Goal: Transaction & Acquisition: Purchase product/service

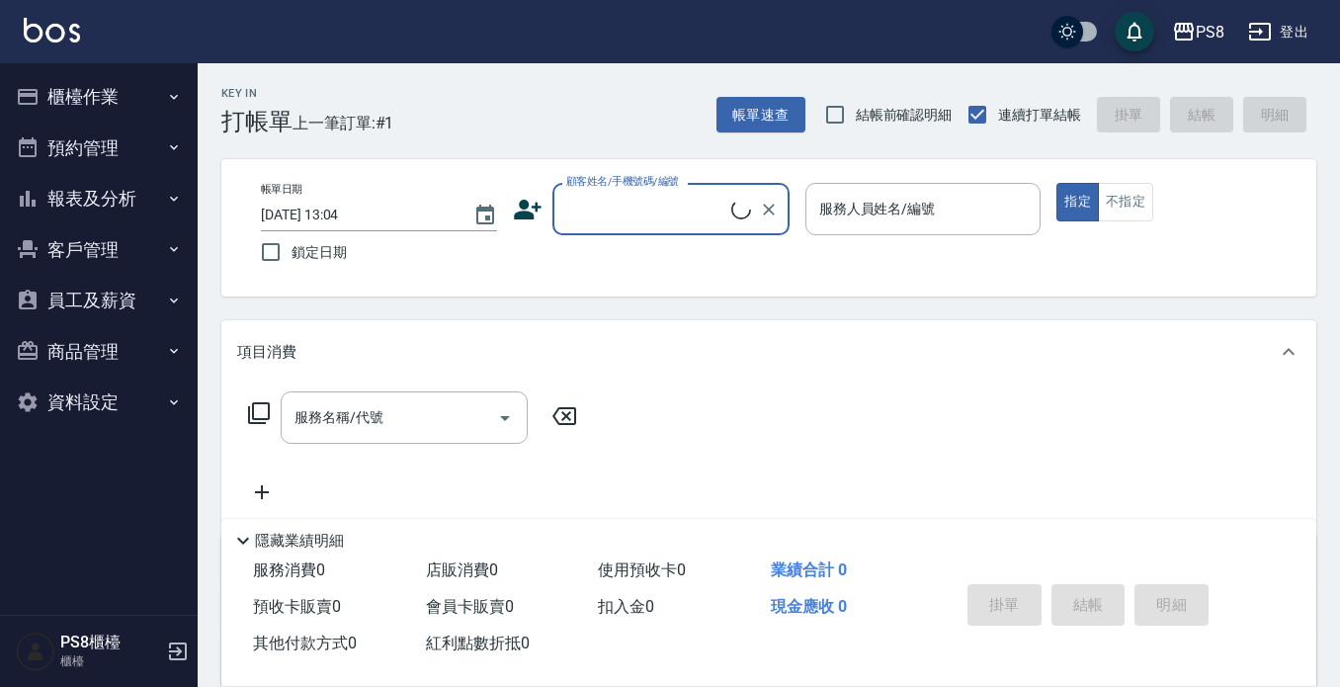
click at [114, 207] on button "報表及分析" at bounding box center [99, 198] width 182 height 51
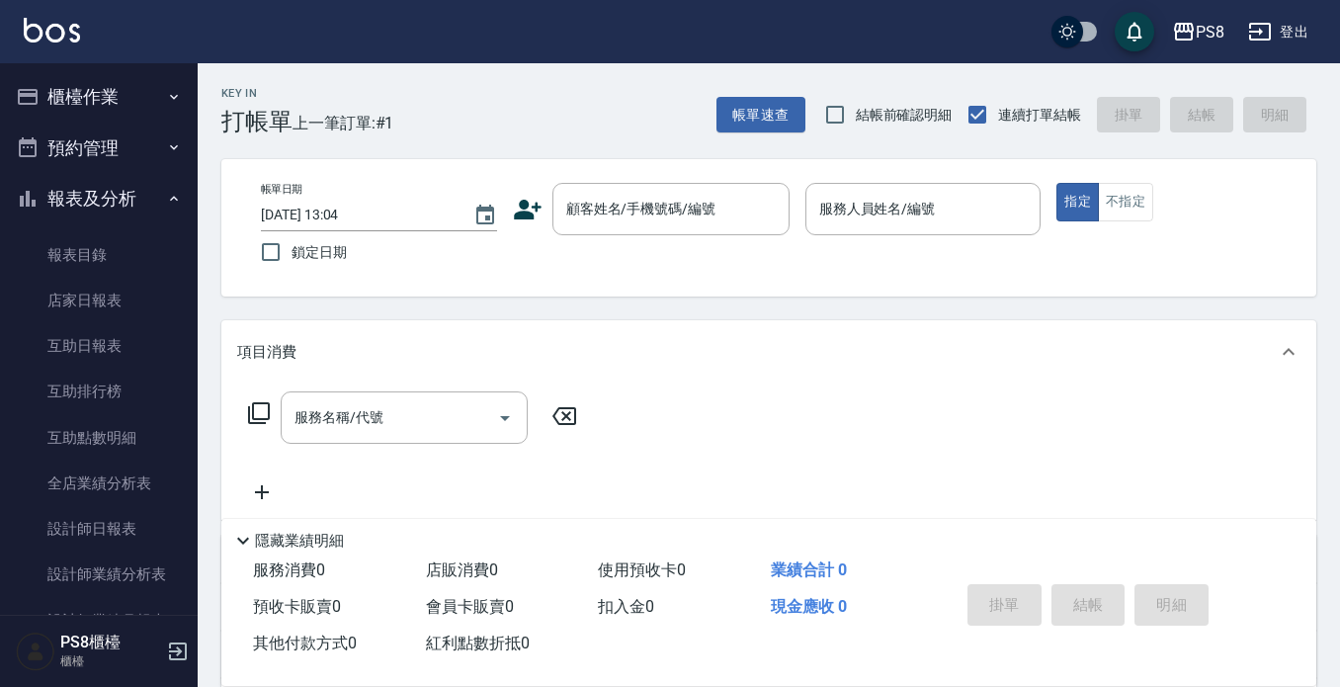
click at [117, 137] on button "預約管理" at bounding box center [99, 148] width 182 height 51
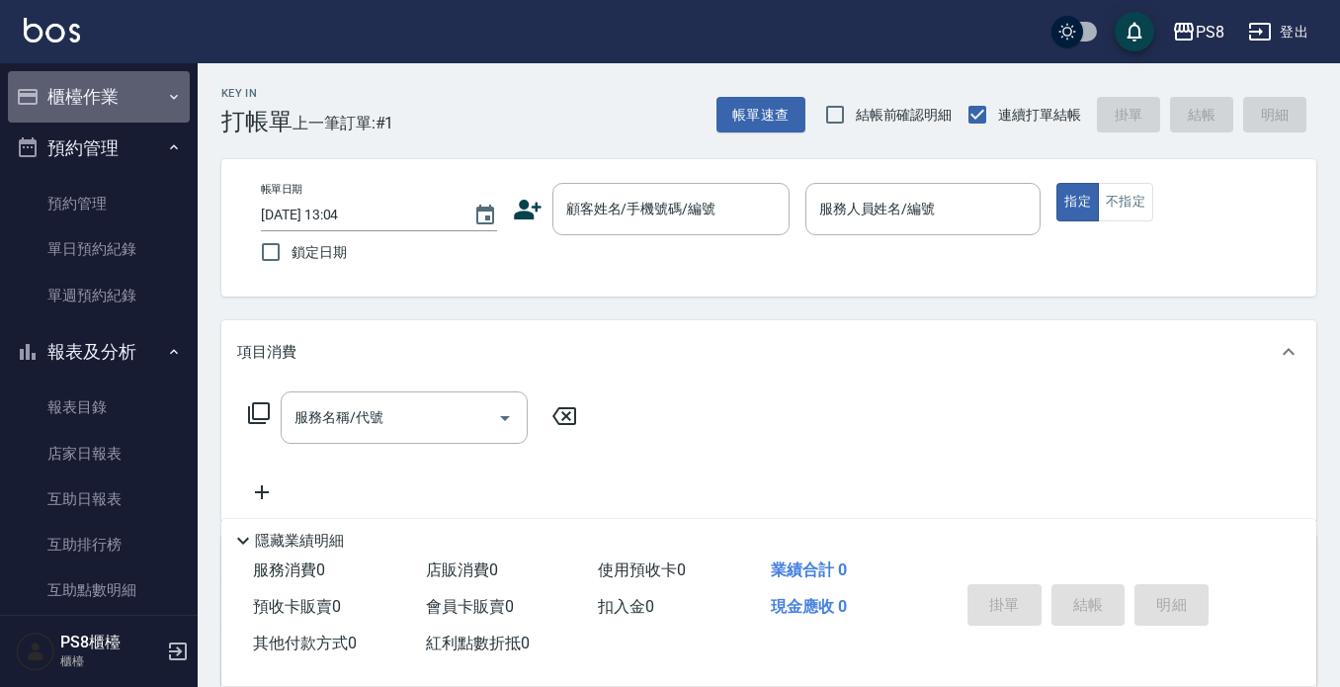
click at [122, 114] on button "櫃檯作業" at bounding box center [99, 96] width 182 height 51
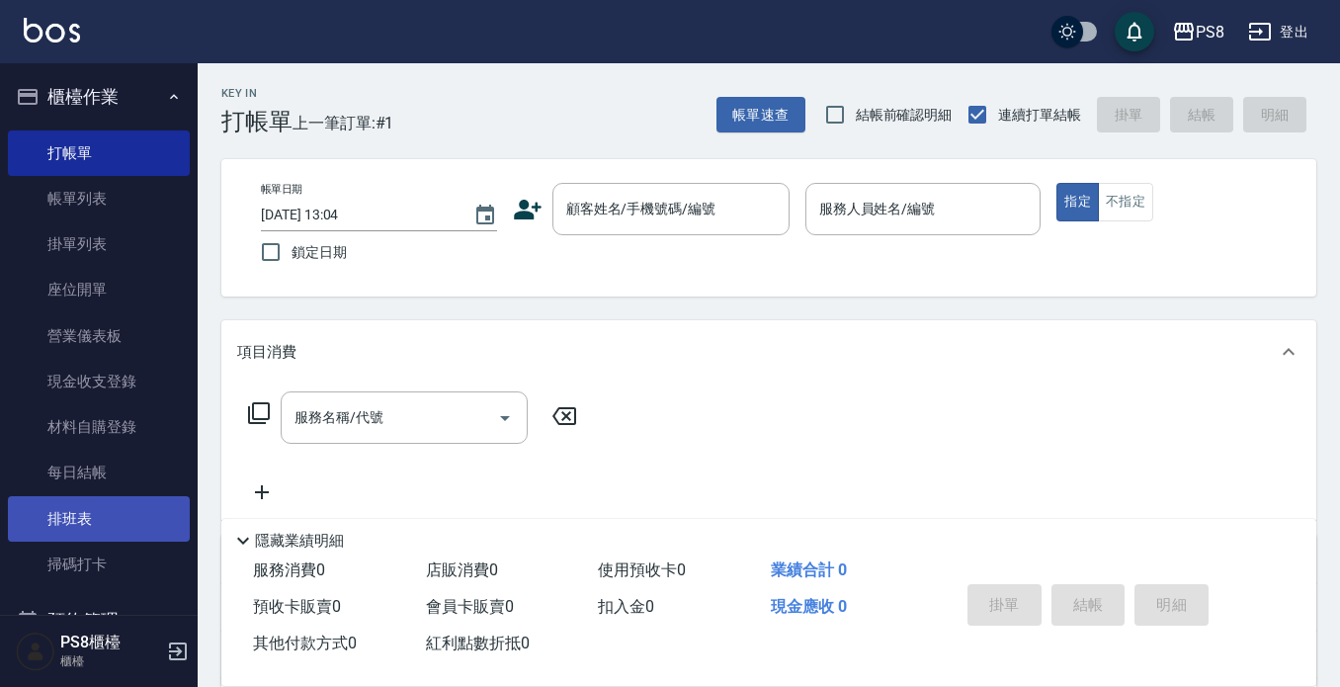
click at [116, 510] on link "排班表" at bounding box center [99, 518] width 182 height 45
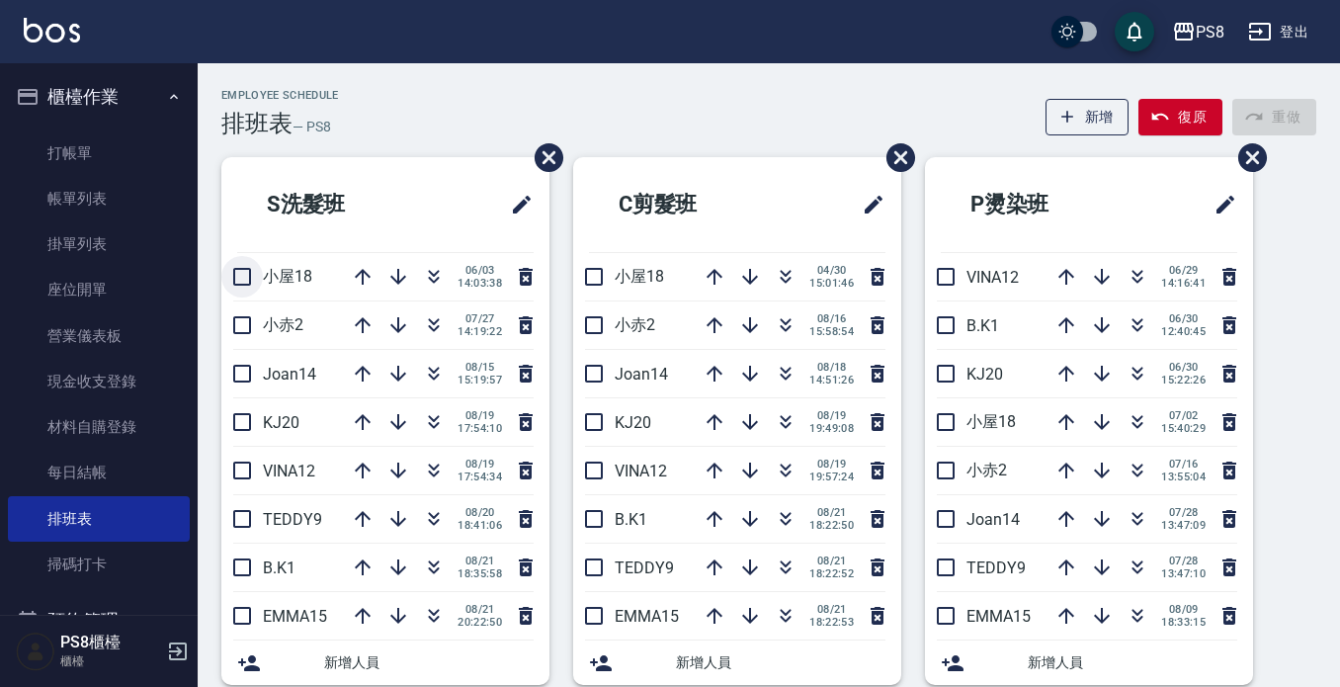
drag, startPoint x: 221, startPoint y: 300, endPoint x: 228, endPoint y: 276, distance: 25.7
click at [222, 300] on ul "S洗髮班 小屋18 06/03 14:03:38 小赤2 07/27 14:19:22 Joan14 08/15 15:19:57 KJ20 08/19 17…" at bounding box center [385, 421] width 328 height 528
click at [786, 382] on icon "button" at bounding box center [786, 374] width 24 height 24
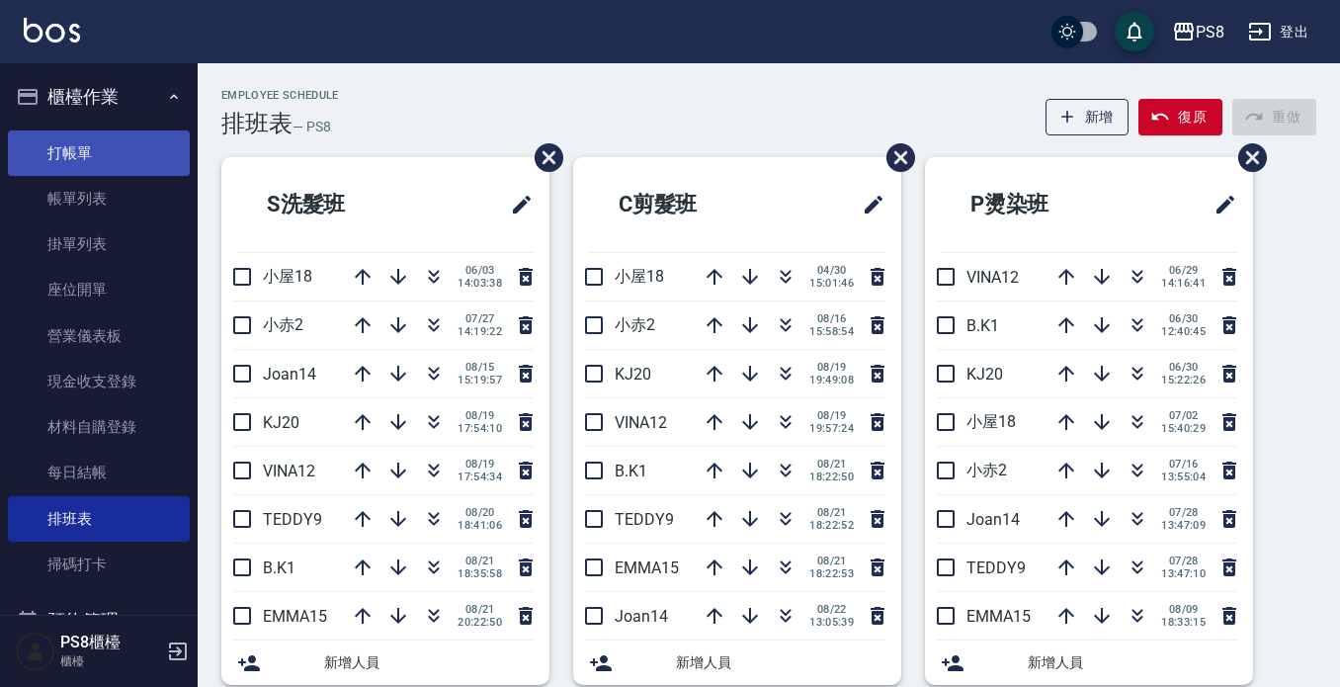
drag, startPoint x: 70, startPoint y: 132, endPoint x: 85, endPoint y: 153, distance: 25.5
click at [70, 133] on link "打帳單" at bounding box center [99, 152] width 182 height 45
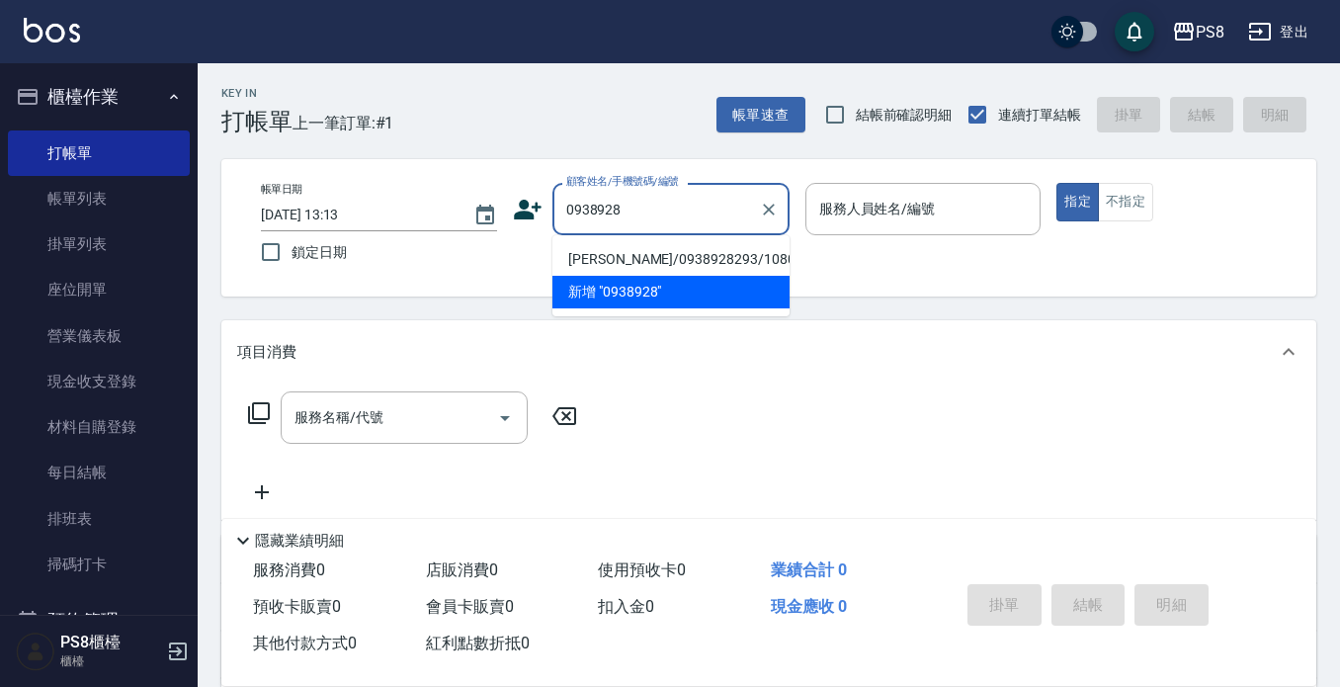
click at [599, 259] on li "[PERSON_NAME]/0938928293/10800" at bounding box center [671, 259] width 237 height 33
type input "[PERSON_NAME]/0938928293/10800"
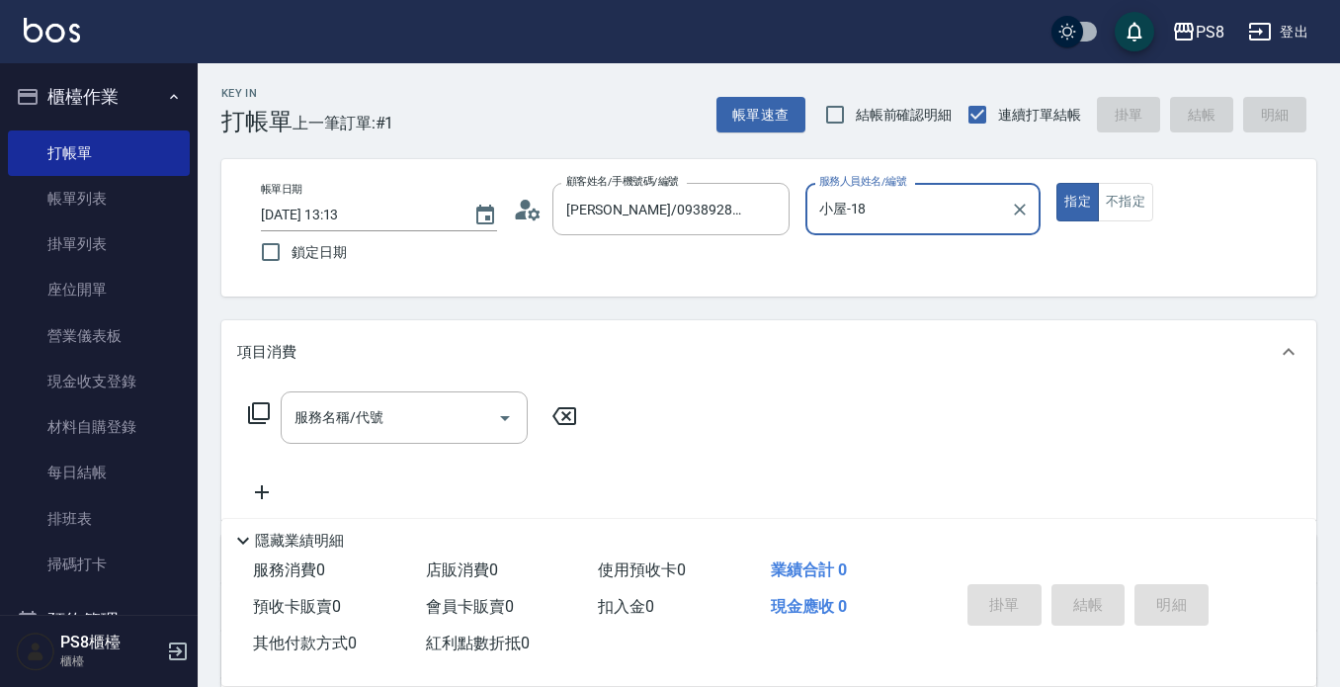
type input "小屋-18"
click at [521, 209] on icon at bounding box center [528, 210] width 30 height 30
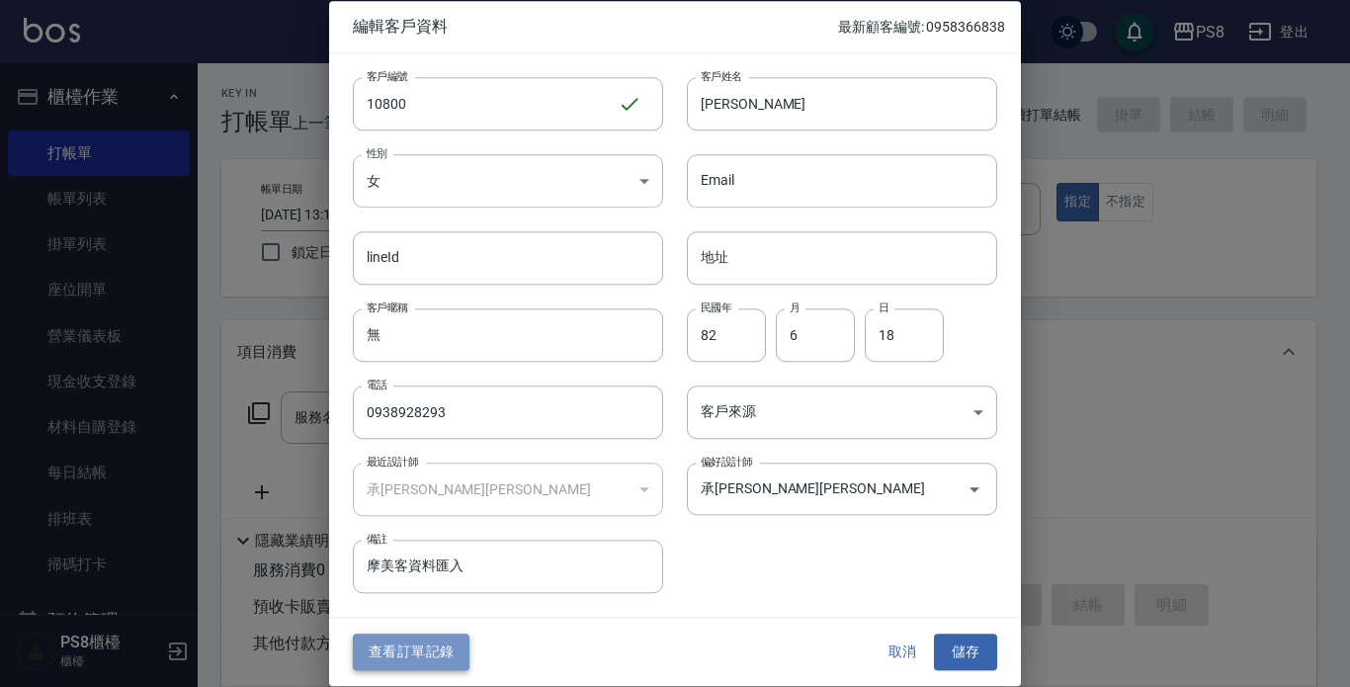
click at [380, 641] on button "查看訂單記錄" at bounding box center [411, 653] width 117 height 37
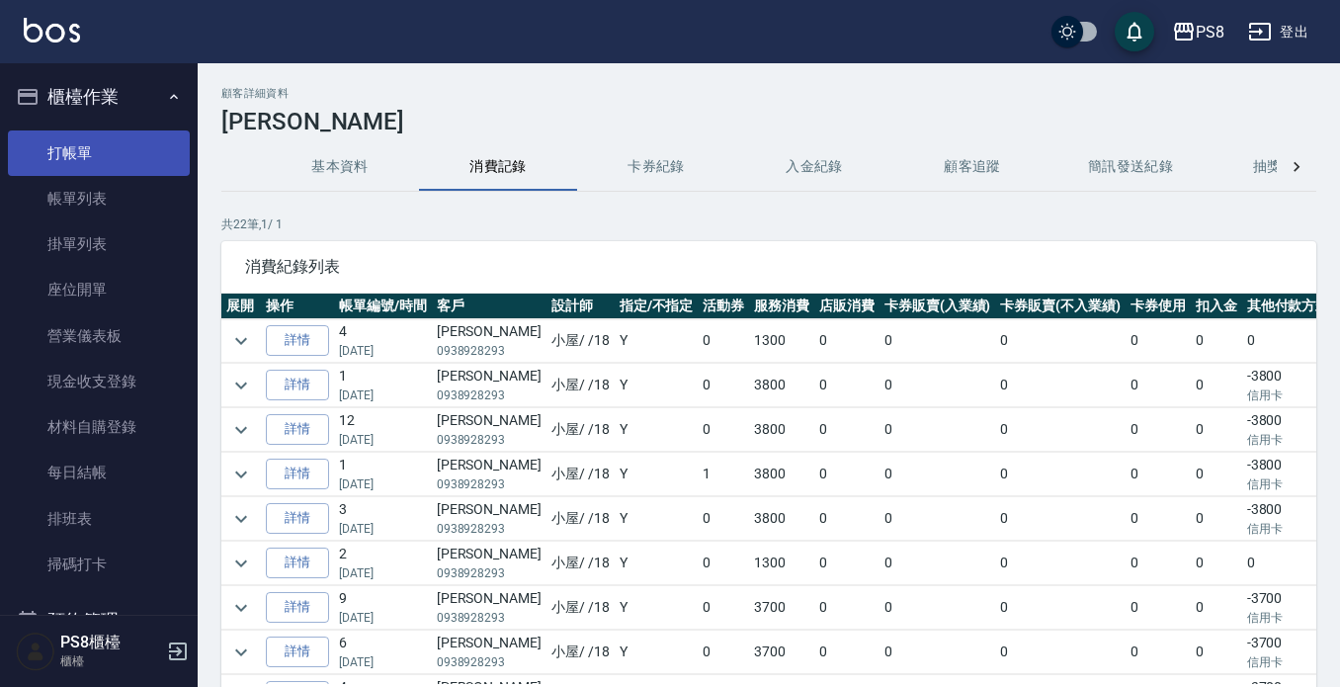
click at [143, 151] on link "打帳單" at bounding box center [99, 152] width 182 height 45
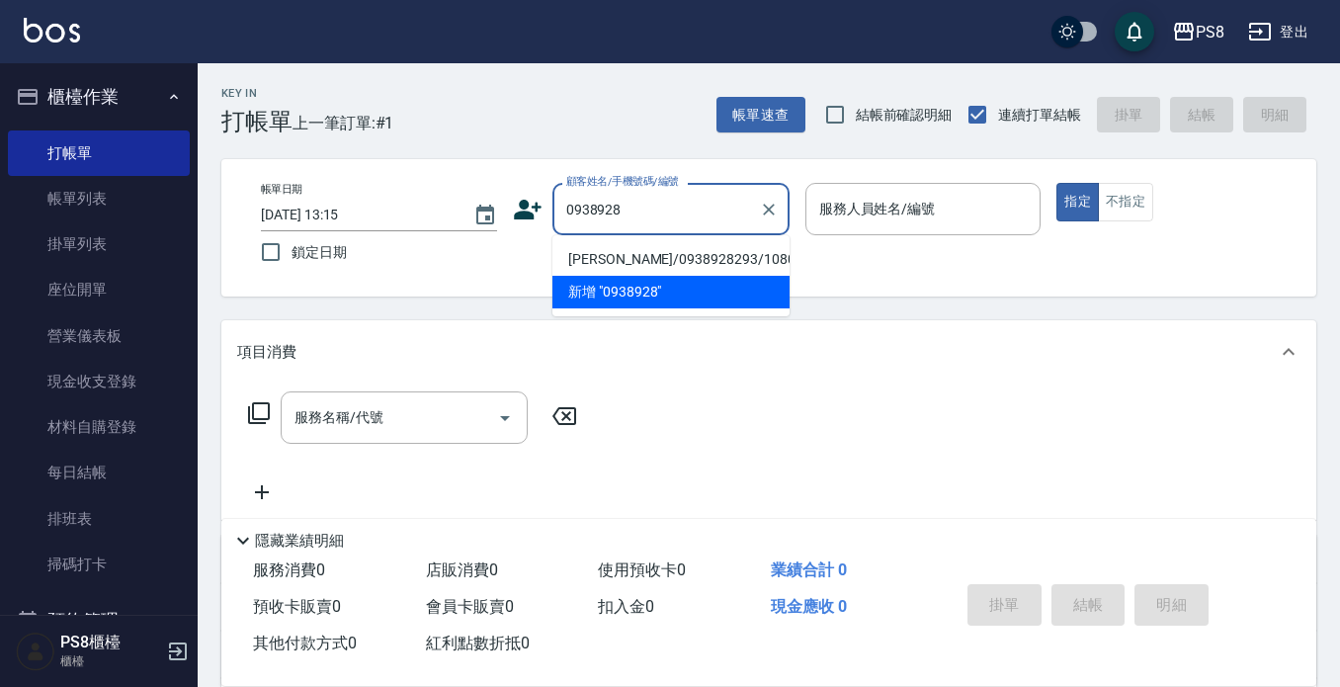
click at [591, 255] on li "[PERSON_NAME]/0938928293/10800" at bounding box center [671, 259] width 237 height 33
type input "[PERSON_NAME]/0938928293/10800"
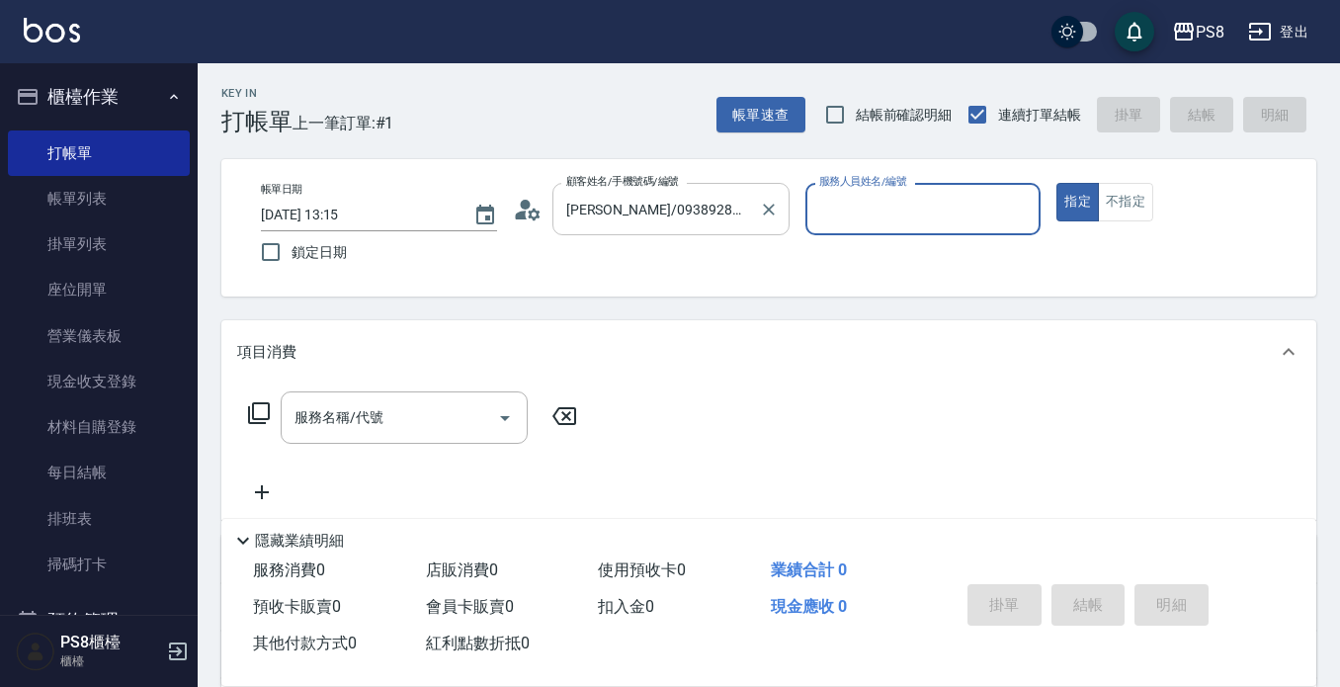
type input "小屋-18"
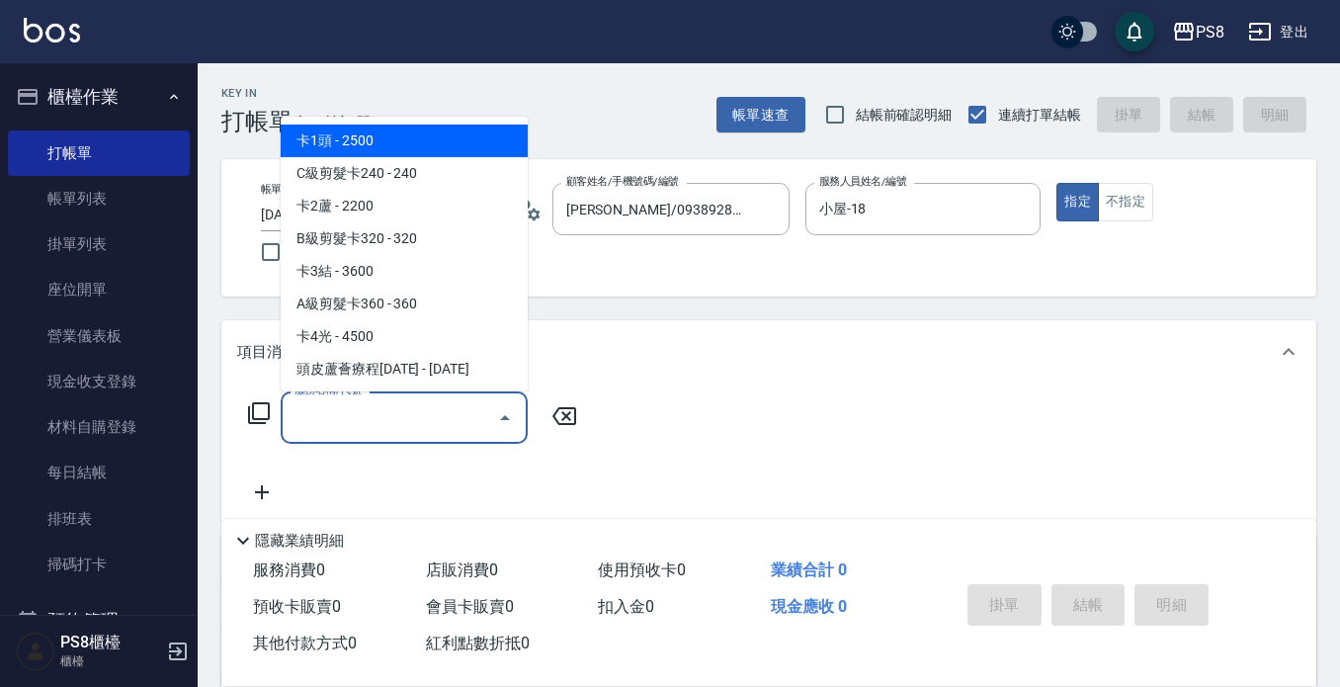
click at [406, 419] on input "服務名稱/代號" at bounding box center [390, 417] width 200 height 35
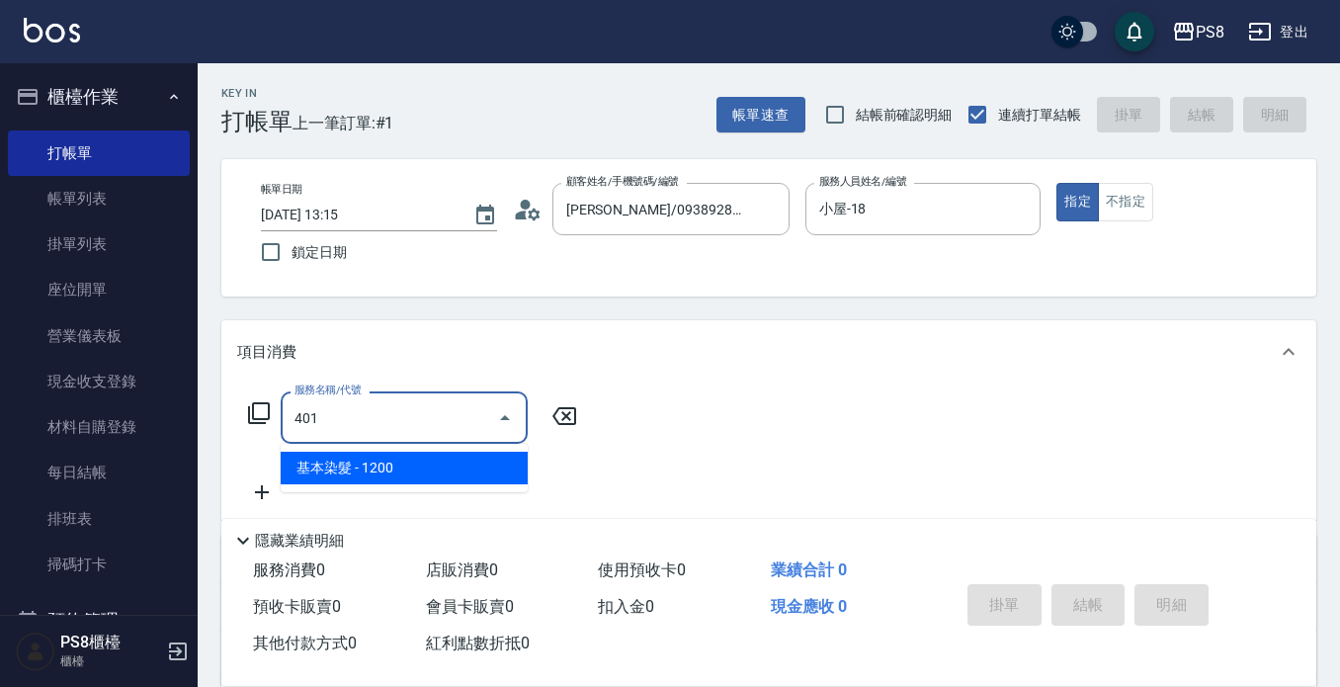
click at [375, 469] on span "基本染髮 - 1200" at bounding box center [404, 468] width 247 height 33
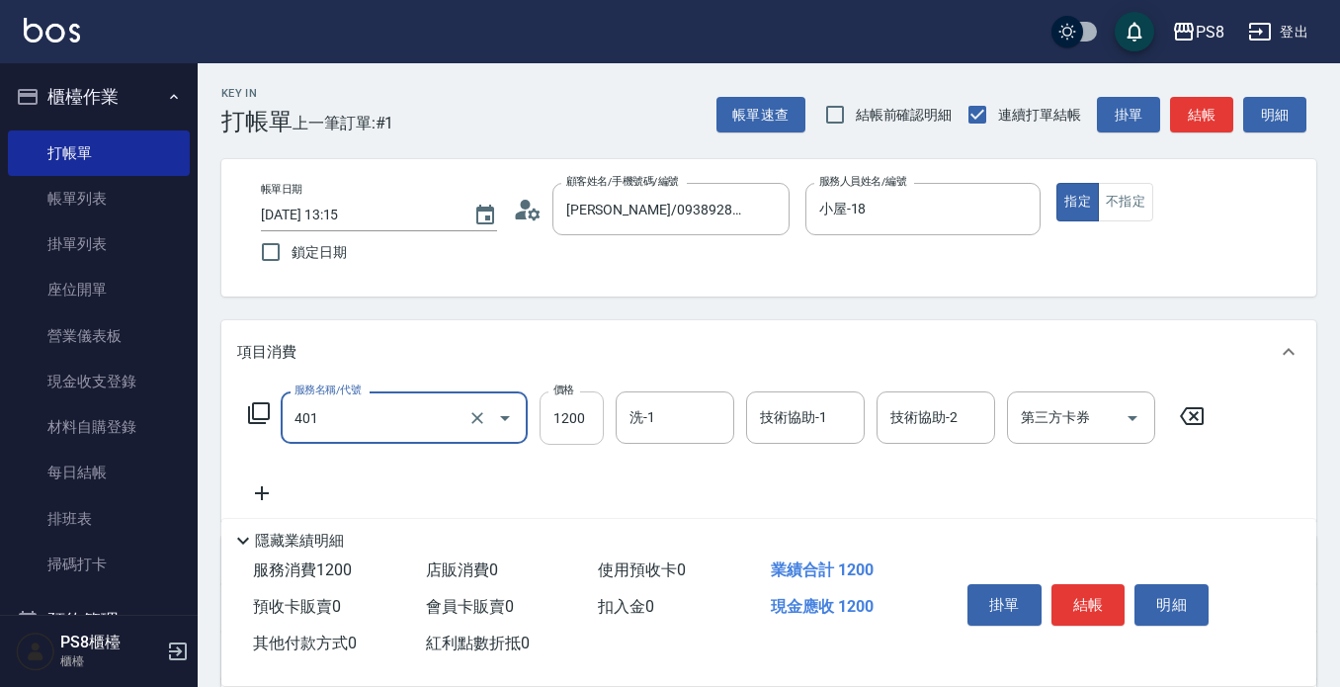
type input "基本染髮(401)"
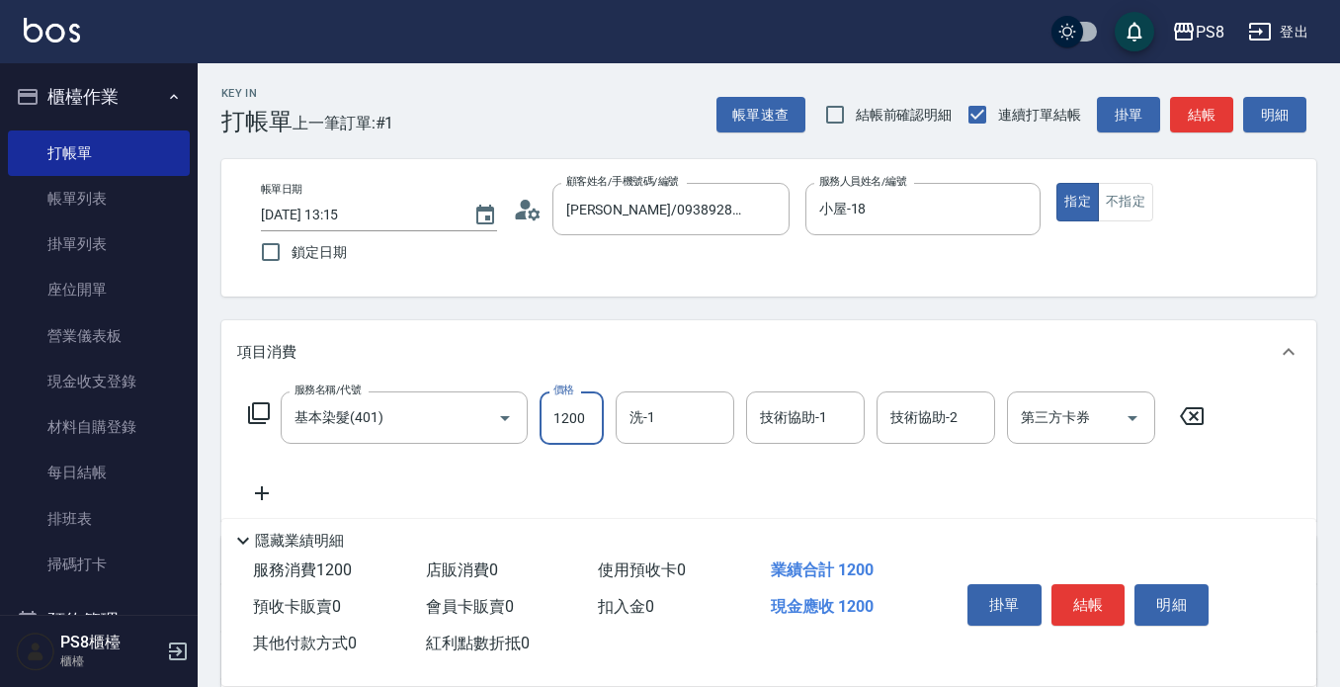
click at [595, 417] on input "1200" at bounding box center [572, 417] width 64 height 53
type input "2500"
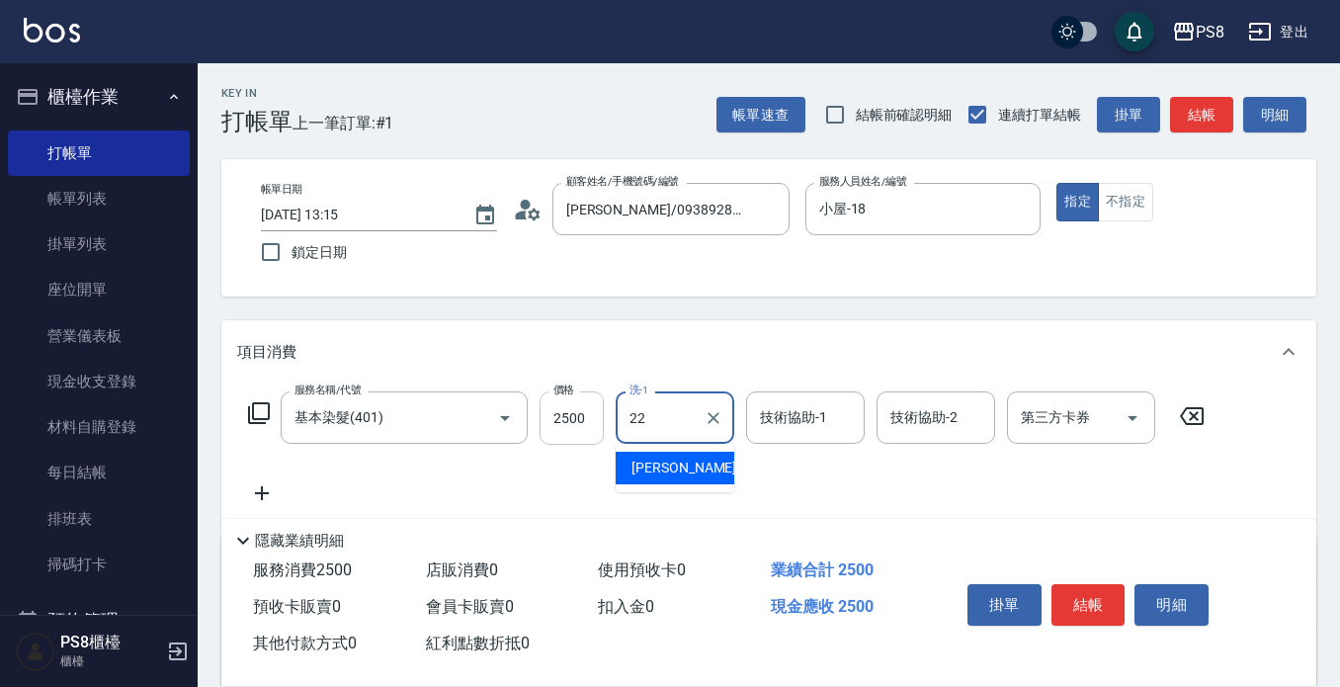
type input "珮安-22"
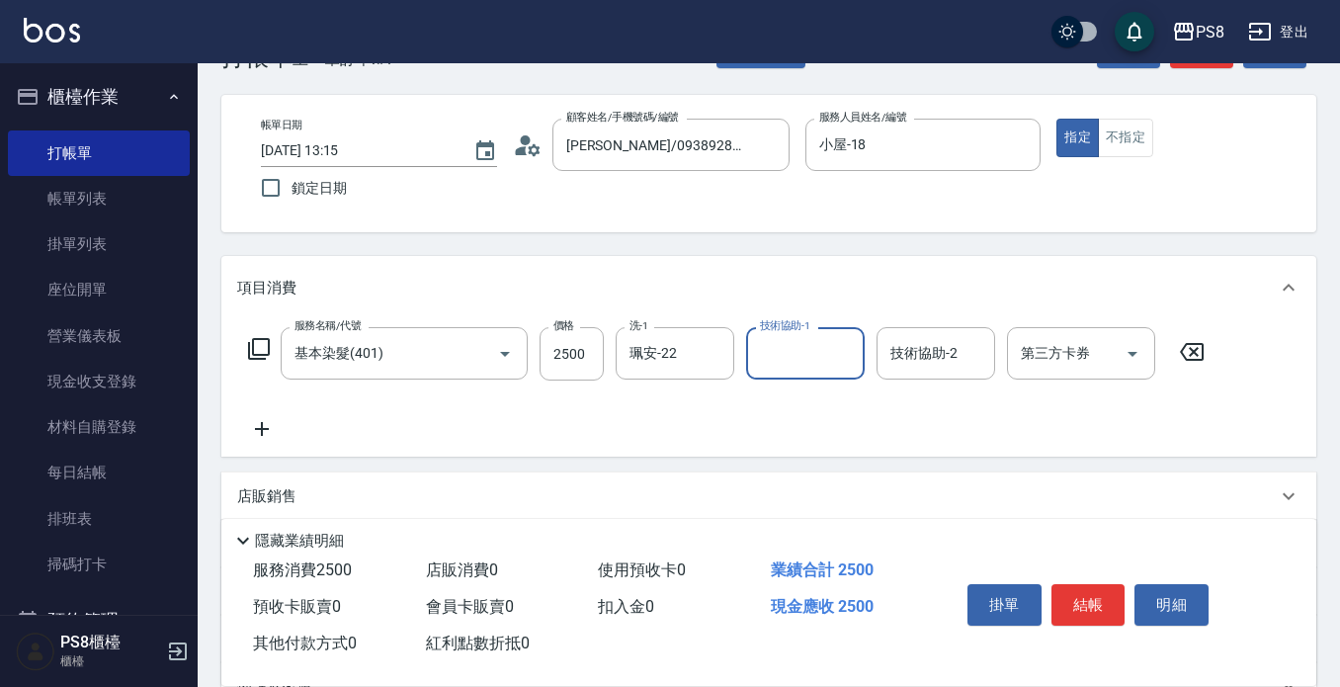
scroll to position [99, 0]
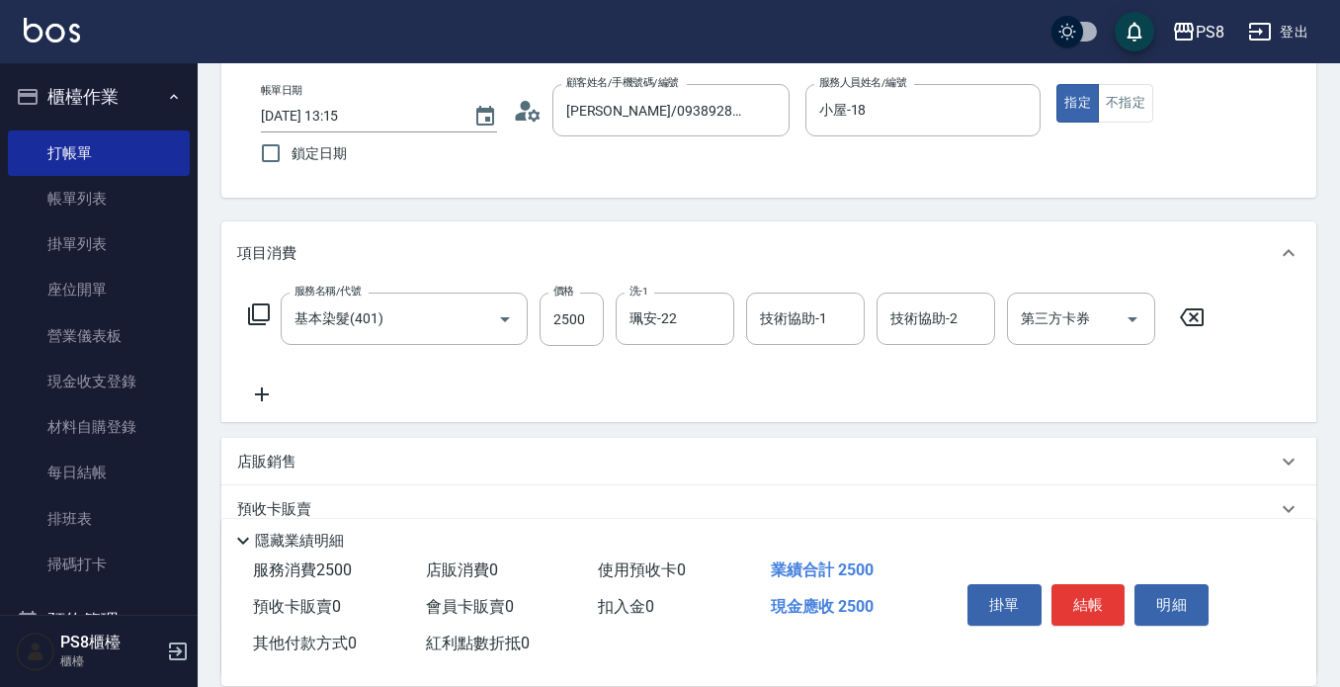
click at [262, 398] on icon at bounding box center [262, 394] width 14 height 14
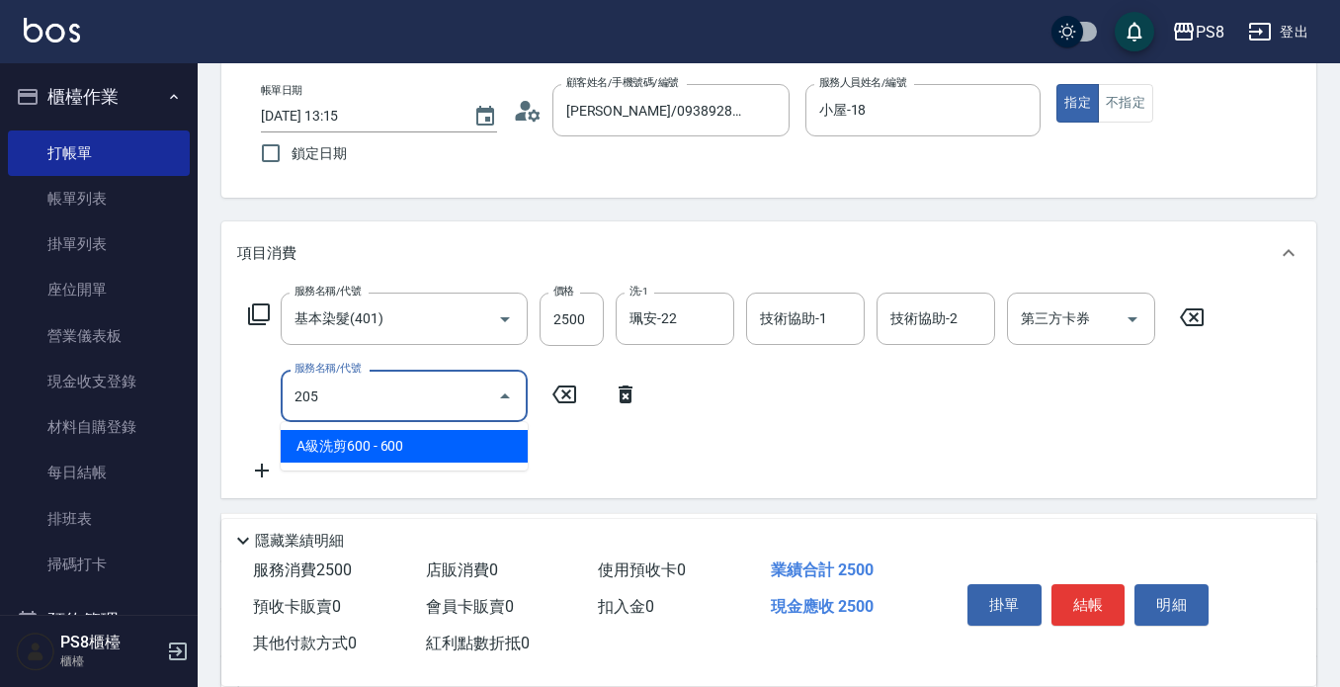
click at [388, 454] on span "A級洗剪600 - 600" at bounding box center [404, 446] width 247 height 33
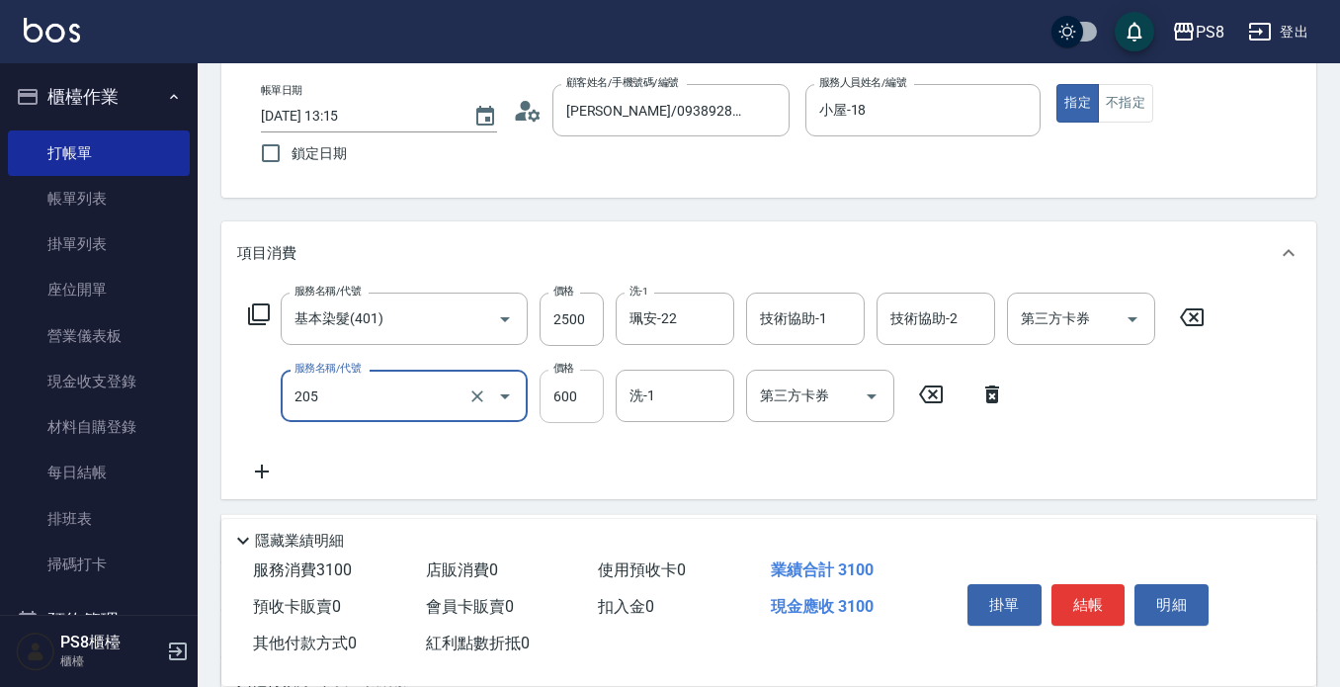
type input "A級洗剪600(205)"
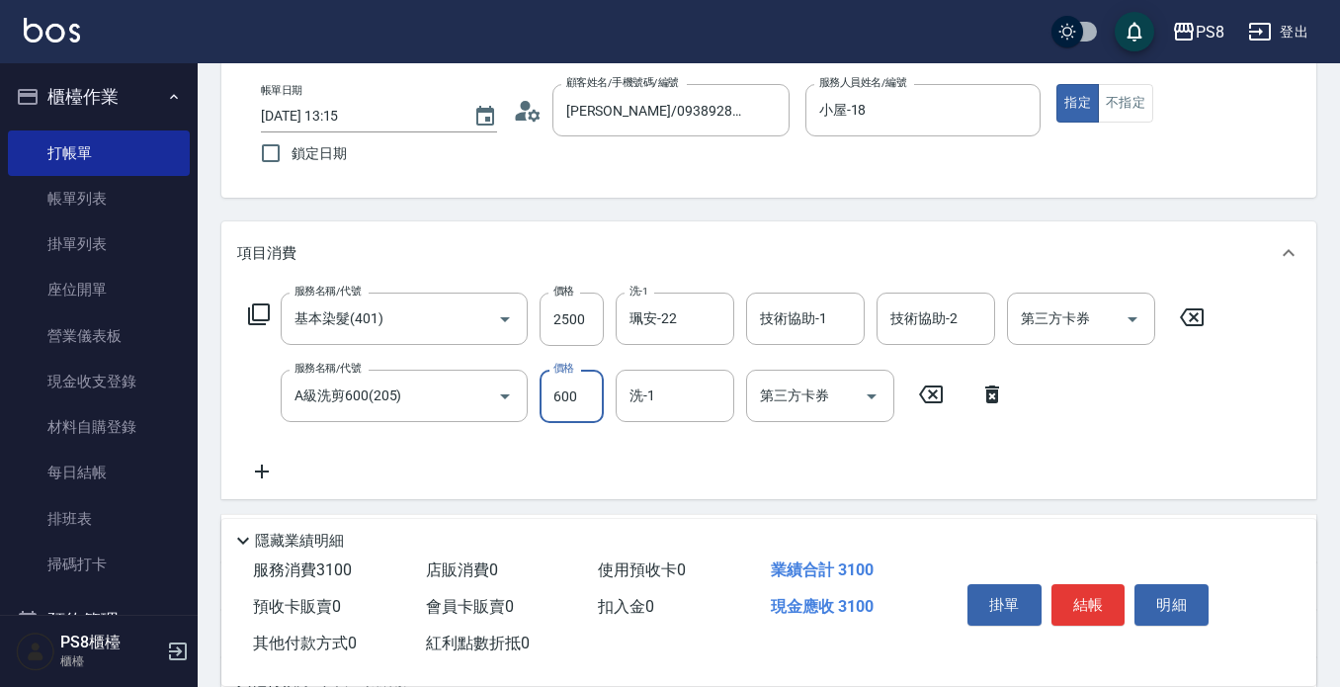
click at [551, 400] on input "600" at bounding box center [572, 396] width 64 height 53
type input "700"
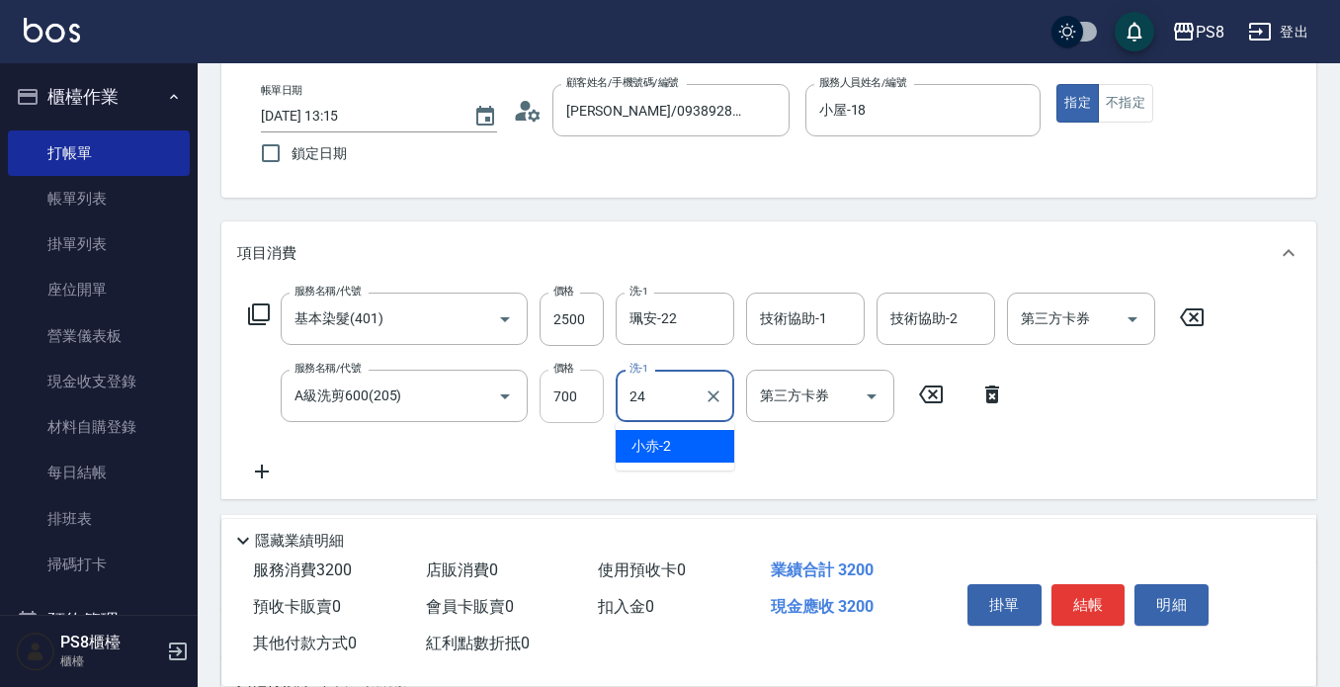
type input "[PERSON_NAME]-24"
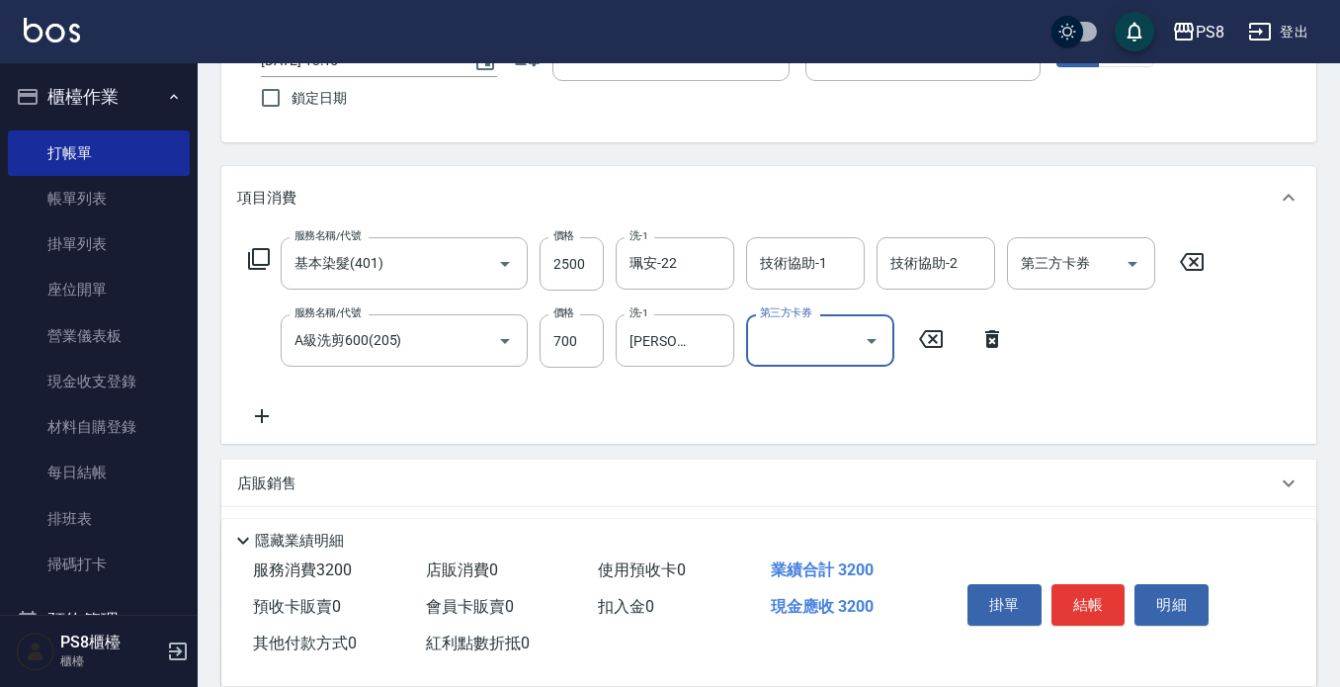
scroll to position [297, 0]
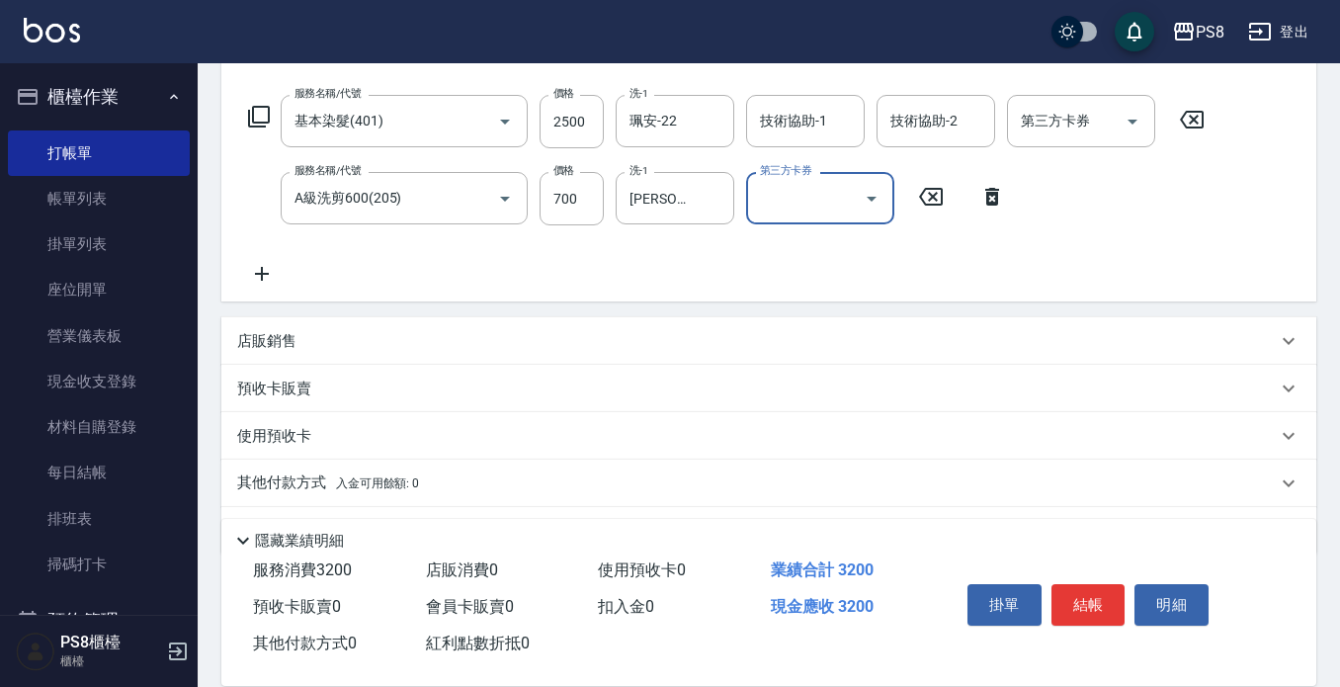
click at [251, 271] on icon at bounding box center [261, 274] width 49 height 24
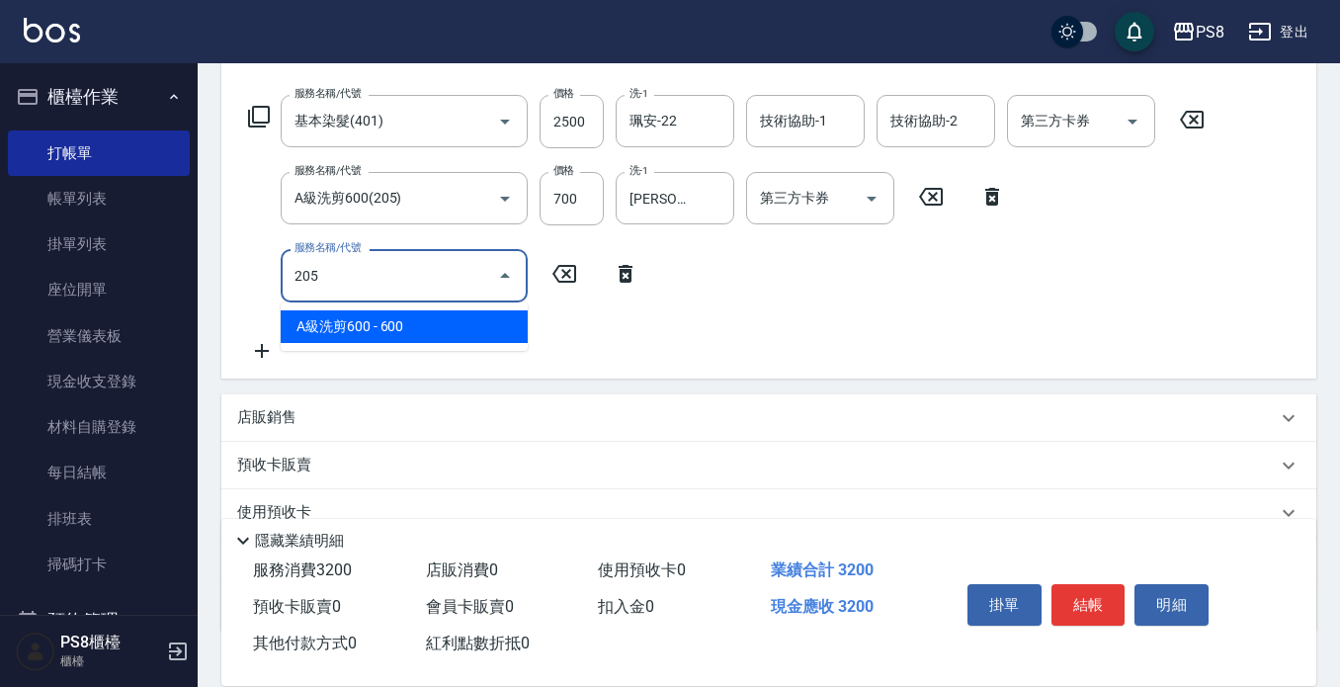
click at [369, 328] on span "A級洗剪600 - 600" at bounding box center [404, 326] width 247 height 33
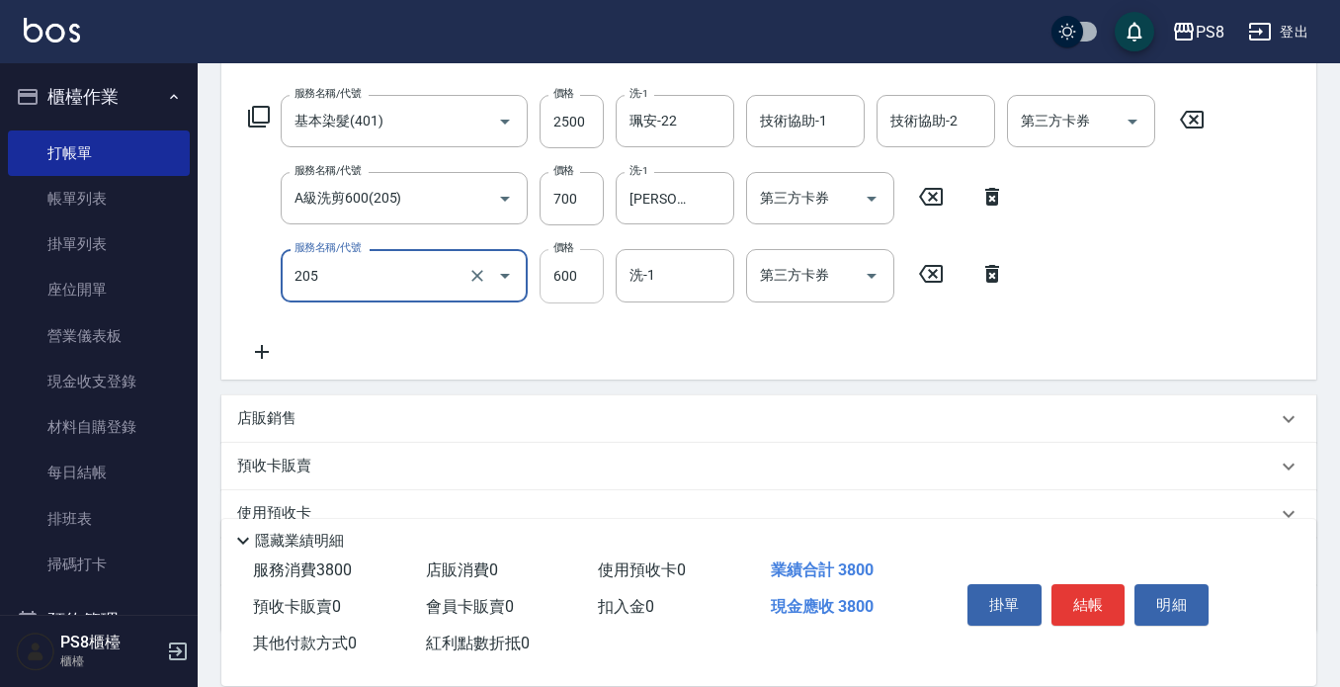
type input "A級洗剪600(205)"
click at [551, 285] on input "600" at bounding box center [572, 275] width 64 height 53
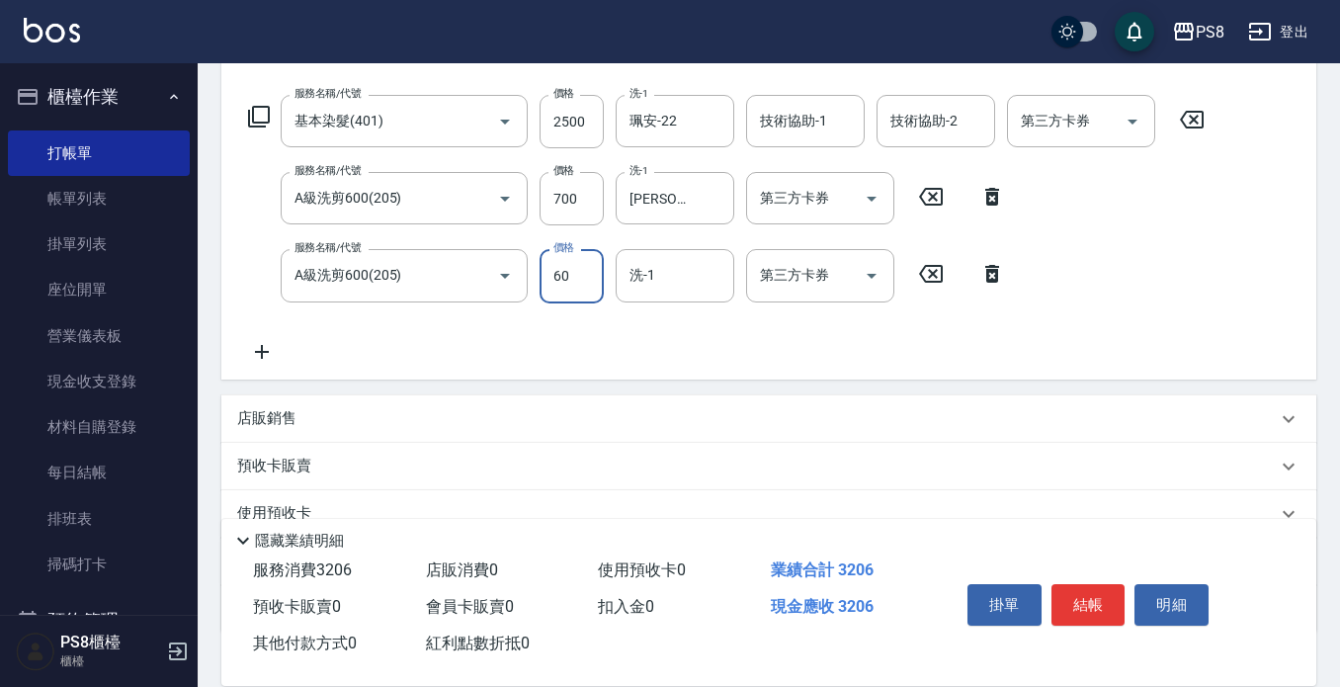
type input "600"
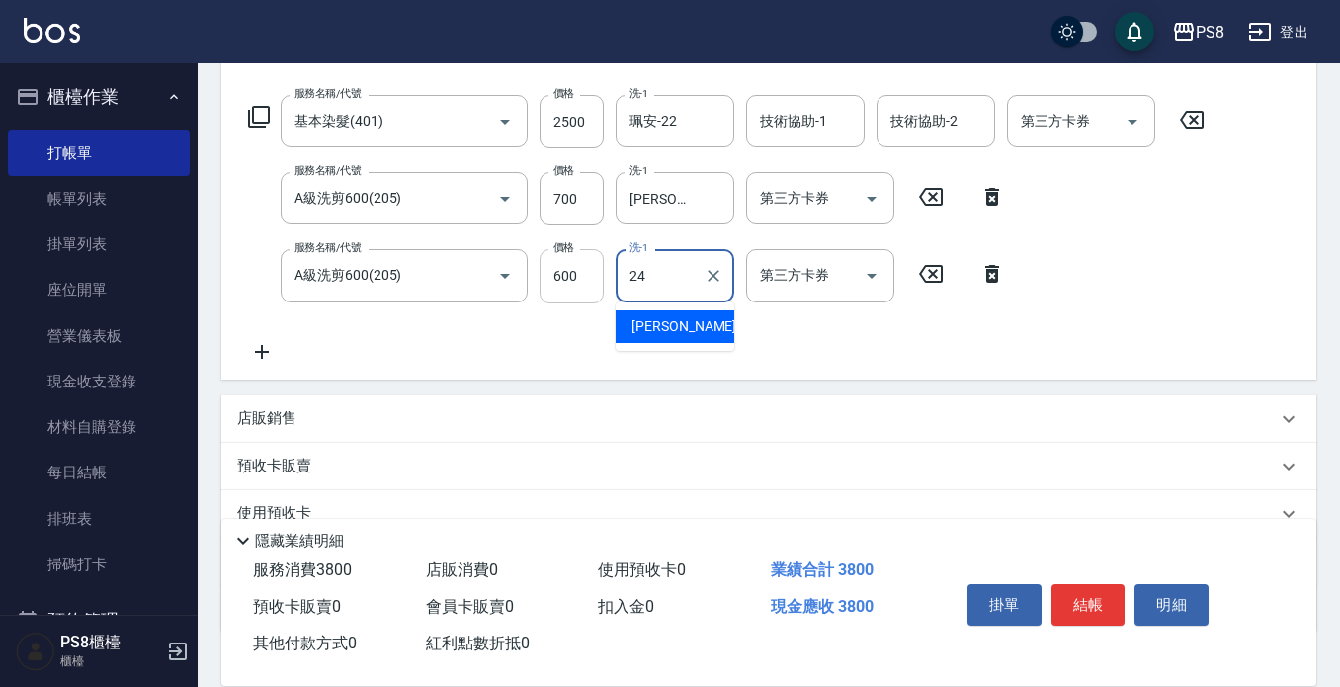
type input "[PERSON_NAME]-24"
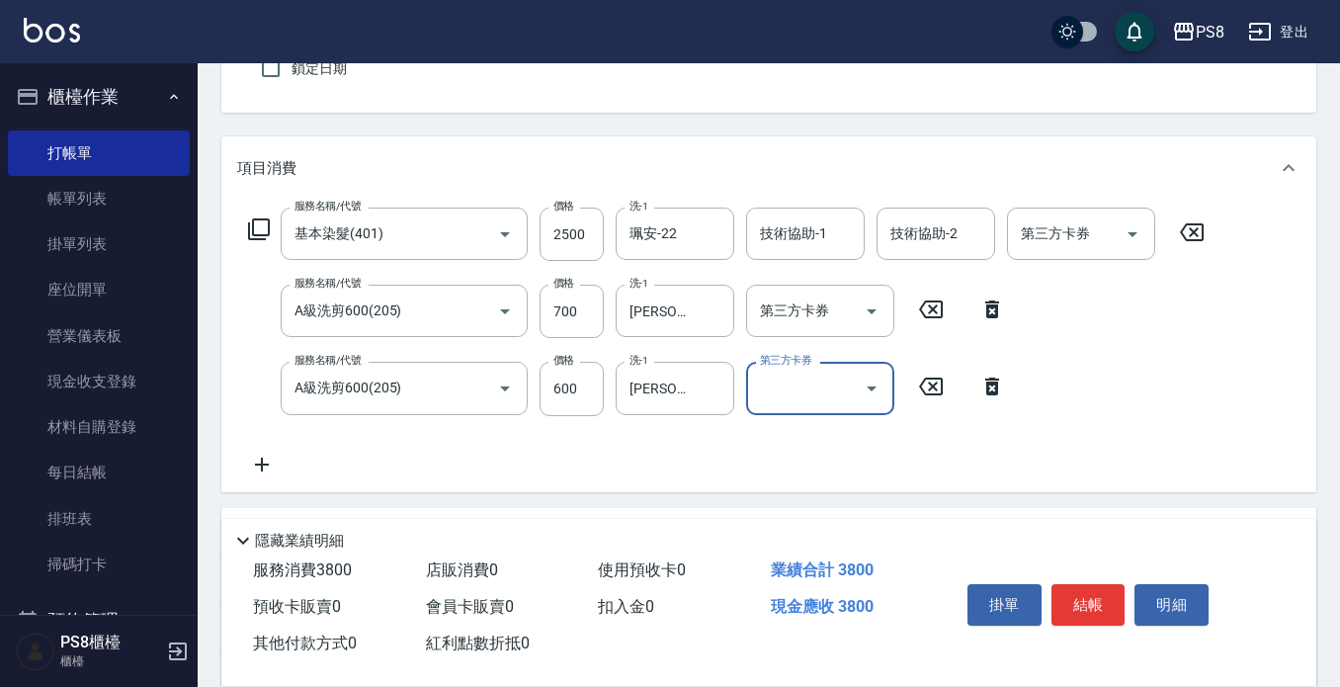
scroll to position [432, 0]
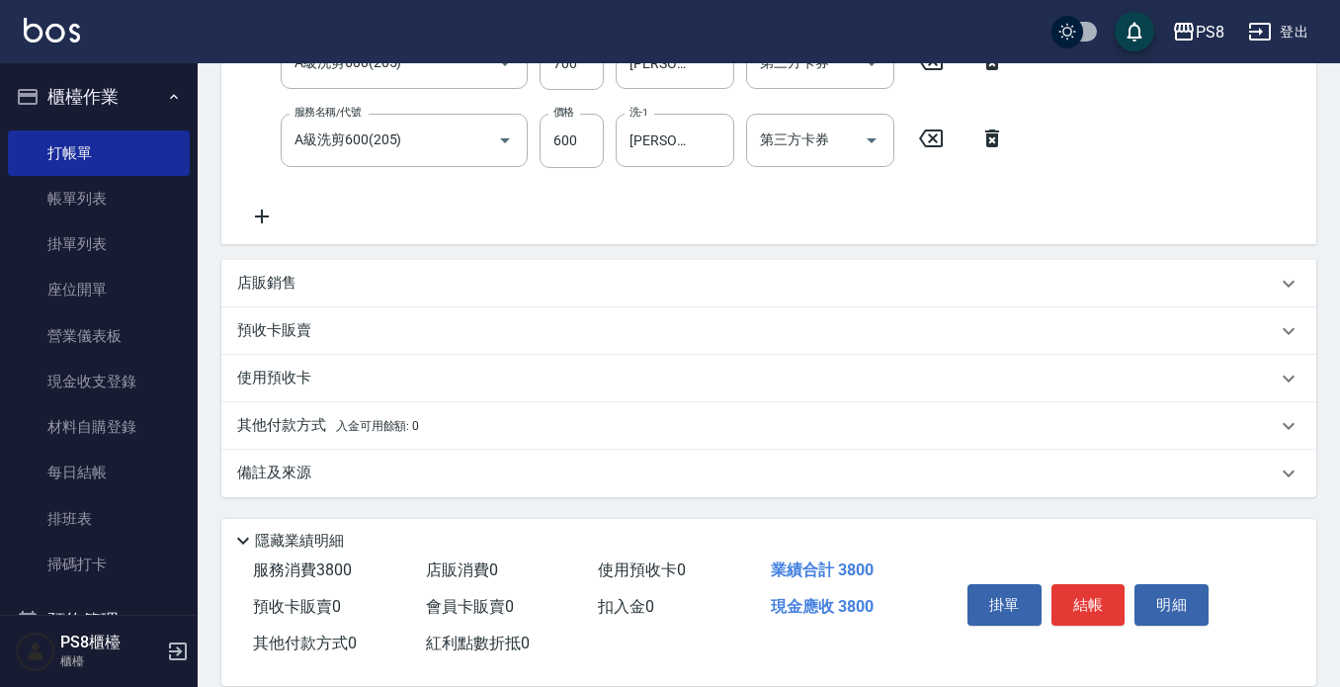
click at [294, 415] on div "其他付款方式 入金可用餘額: 0" at bounding box center [768, 425] width 1095 height 47
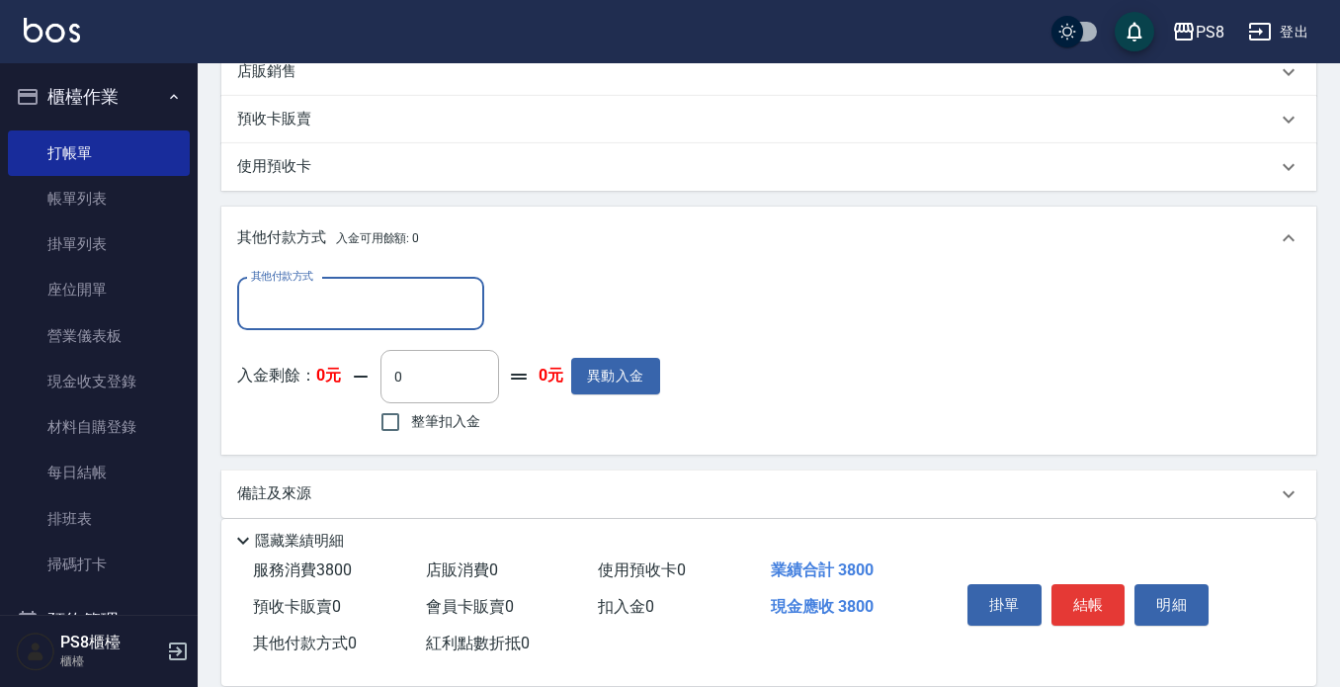
scroll to position [664, 0]
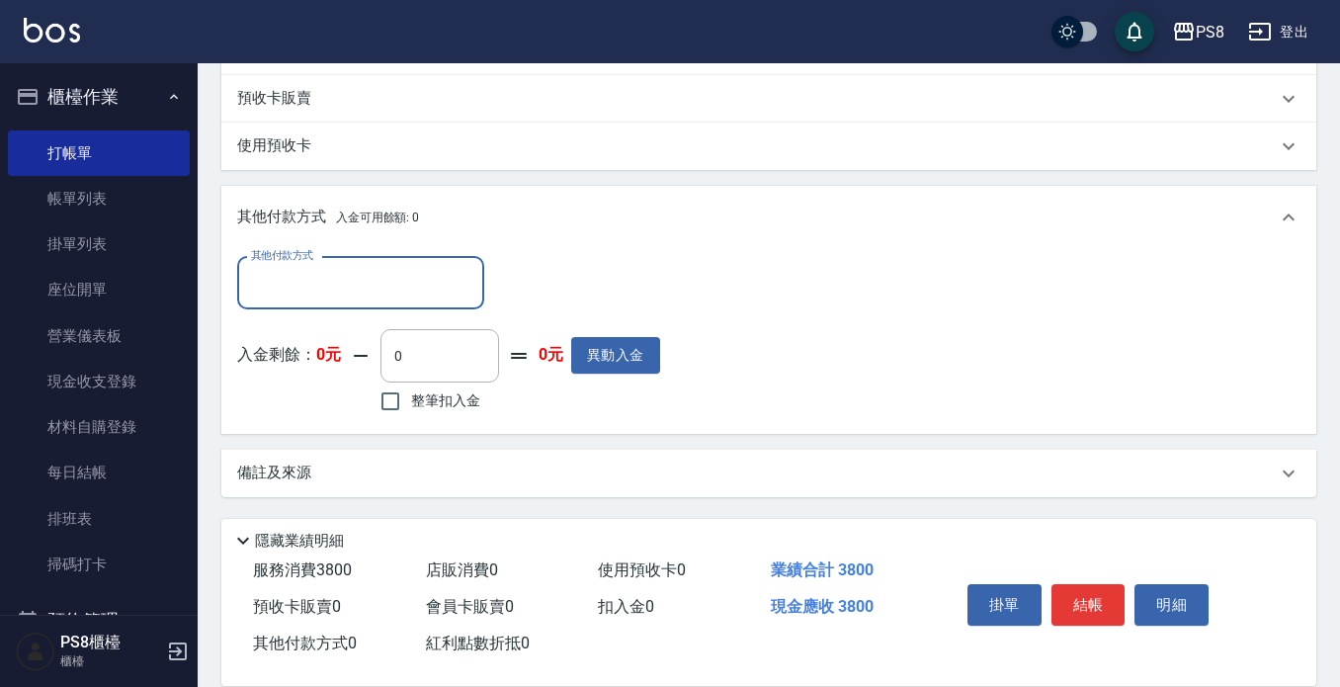
click at [319, 273] on input "其他付款方式" at bounding box center [360, 283] width 229 height 35
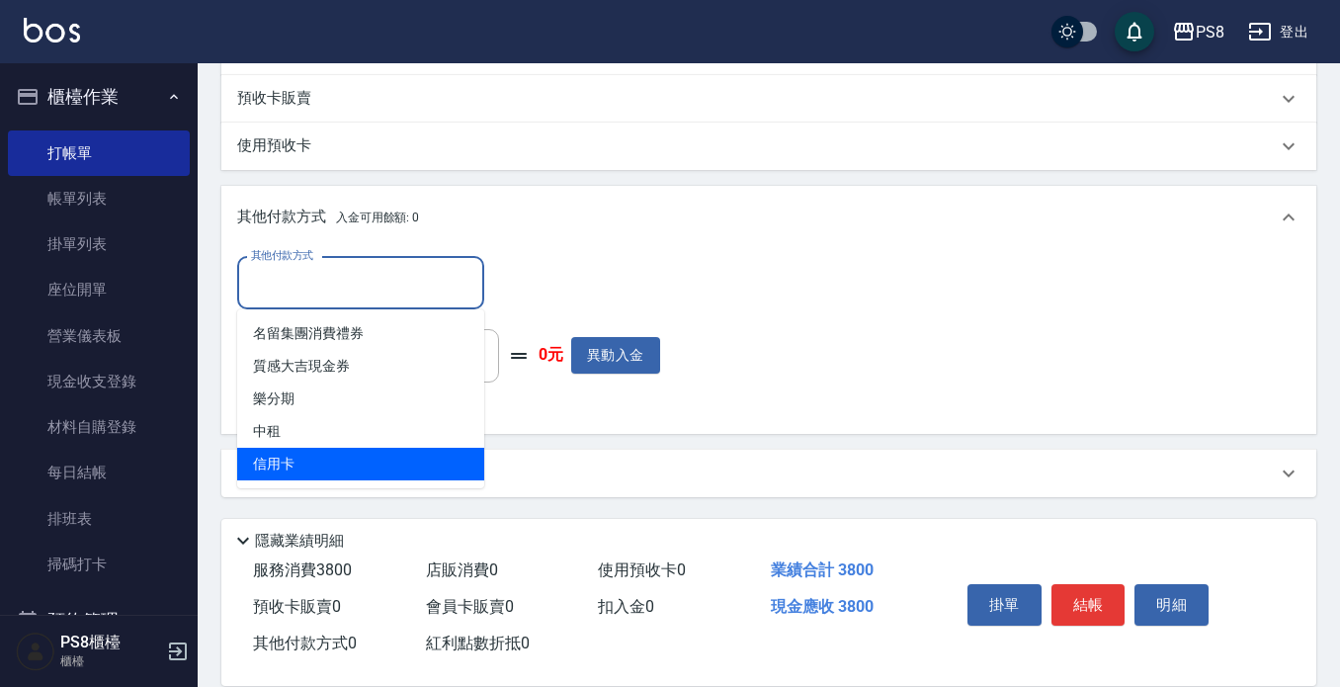
click at [304, 450] on span "信用卡" at bounding box center [360, 464] width 247 height 33
type input "信用卡"
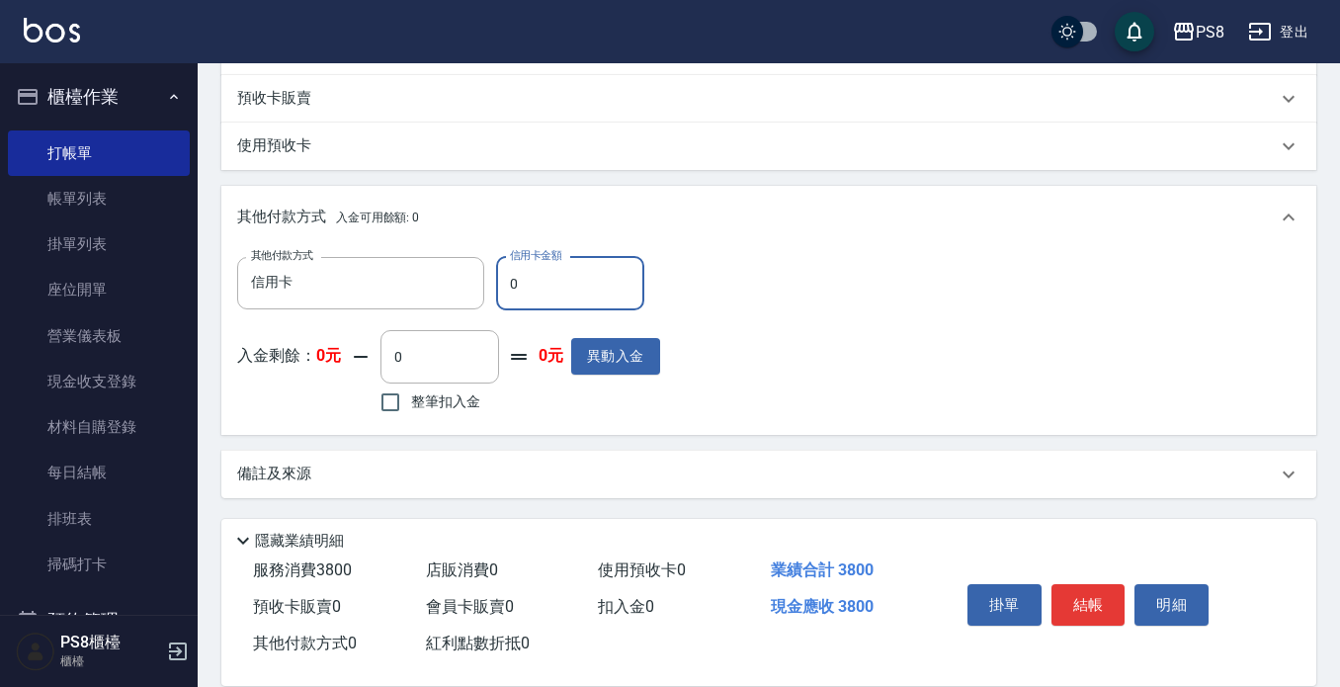
click at [582, 282] on input "0" at bounding box center [570, 283] width 148 height 53
type input "3800"
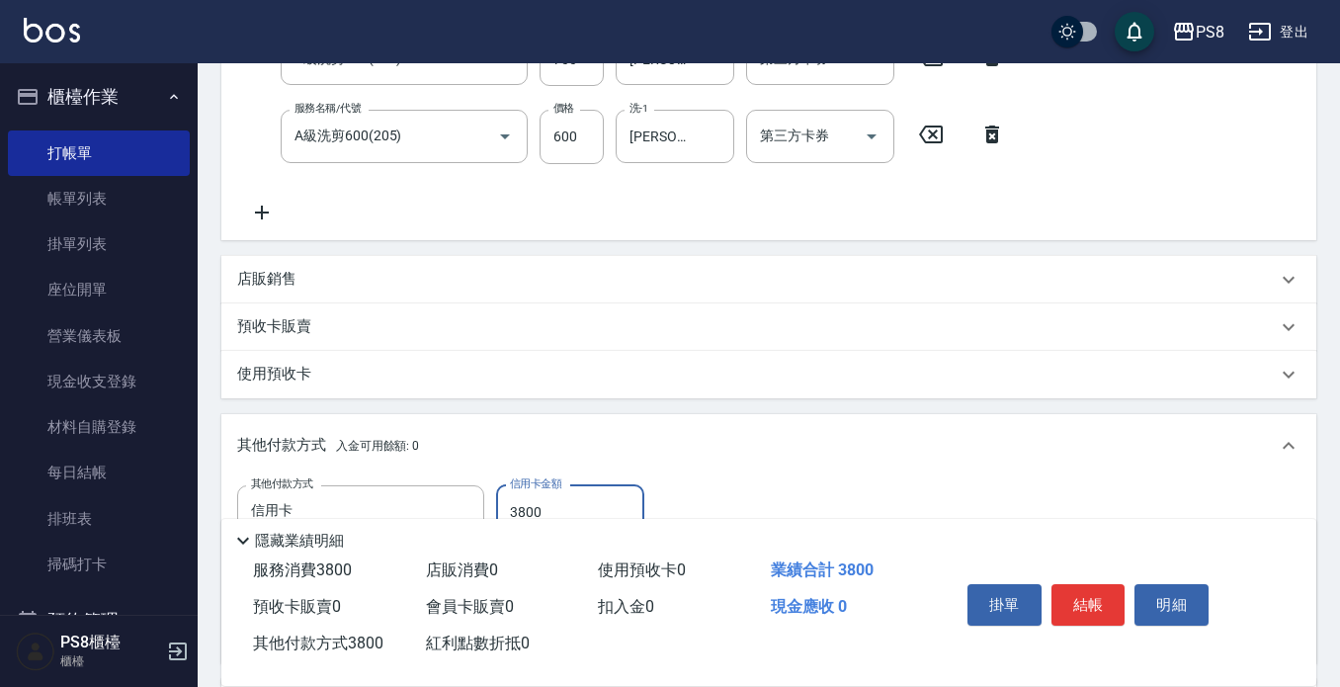
scroll to position [0, 0]
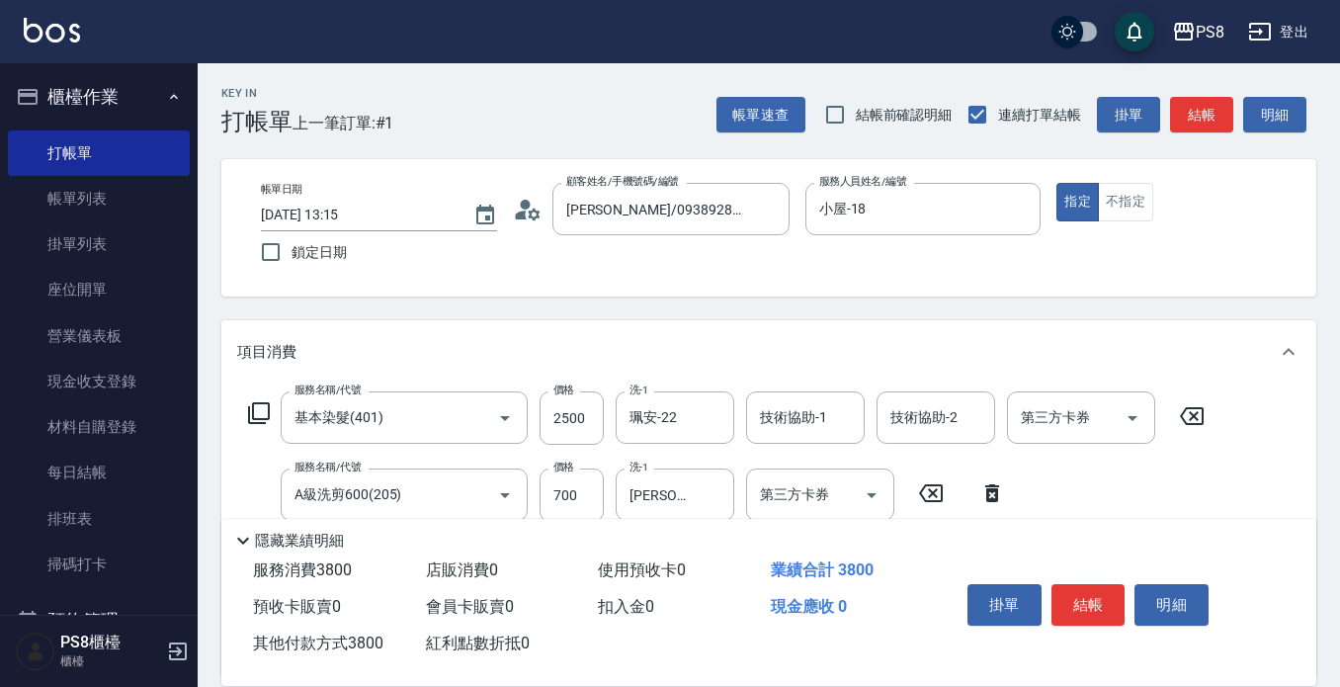
click at [1092, 607] on button "結帳" at bounding box center [1089, 605] width 74 height 42
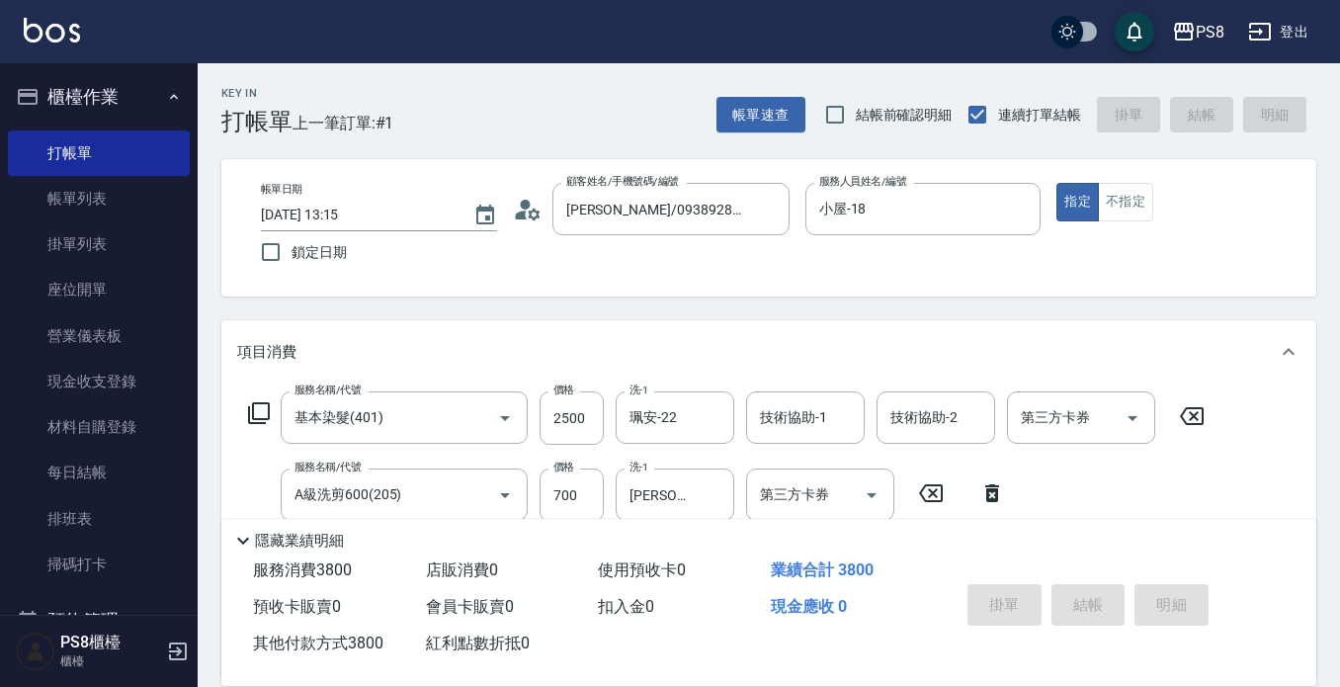
type input "2025/08/22 13:16"
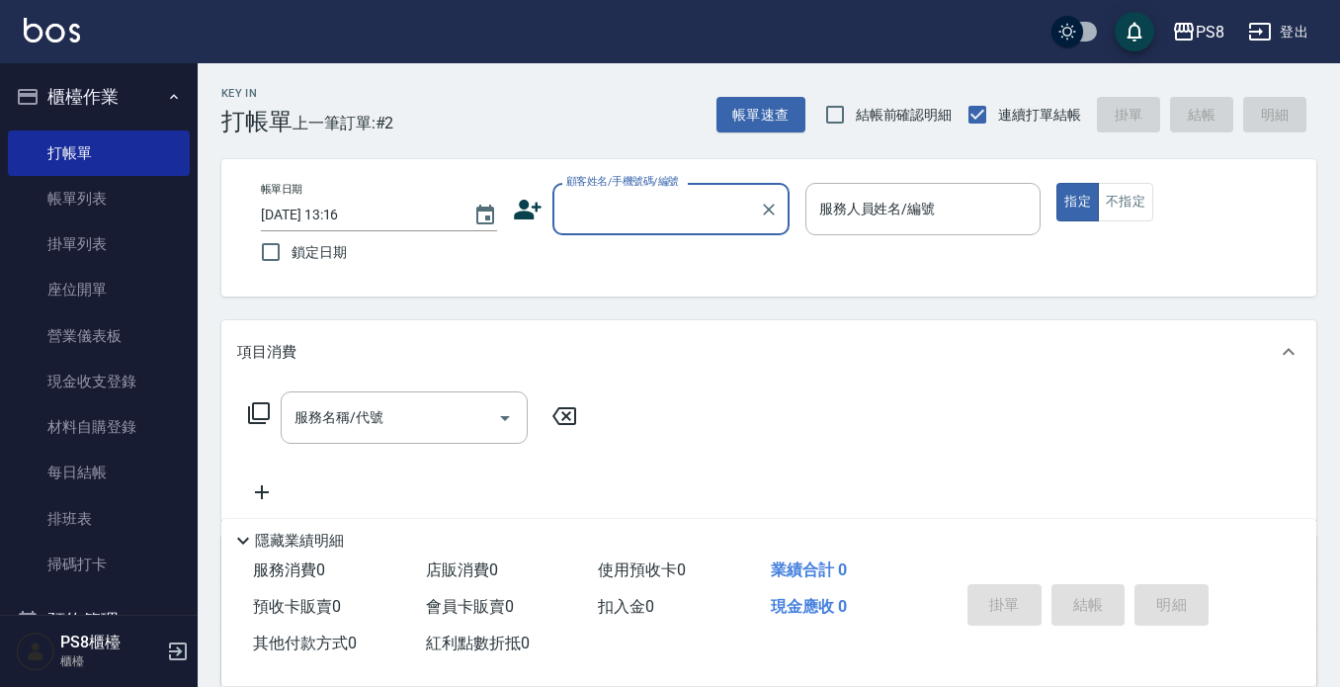
click at [664, 193] on input "顧客姓名/手機號碼/編號" at bounding box center [656, 209] width 190 height 35
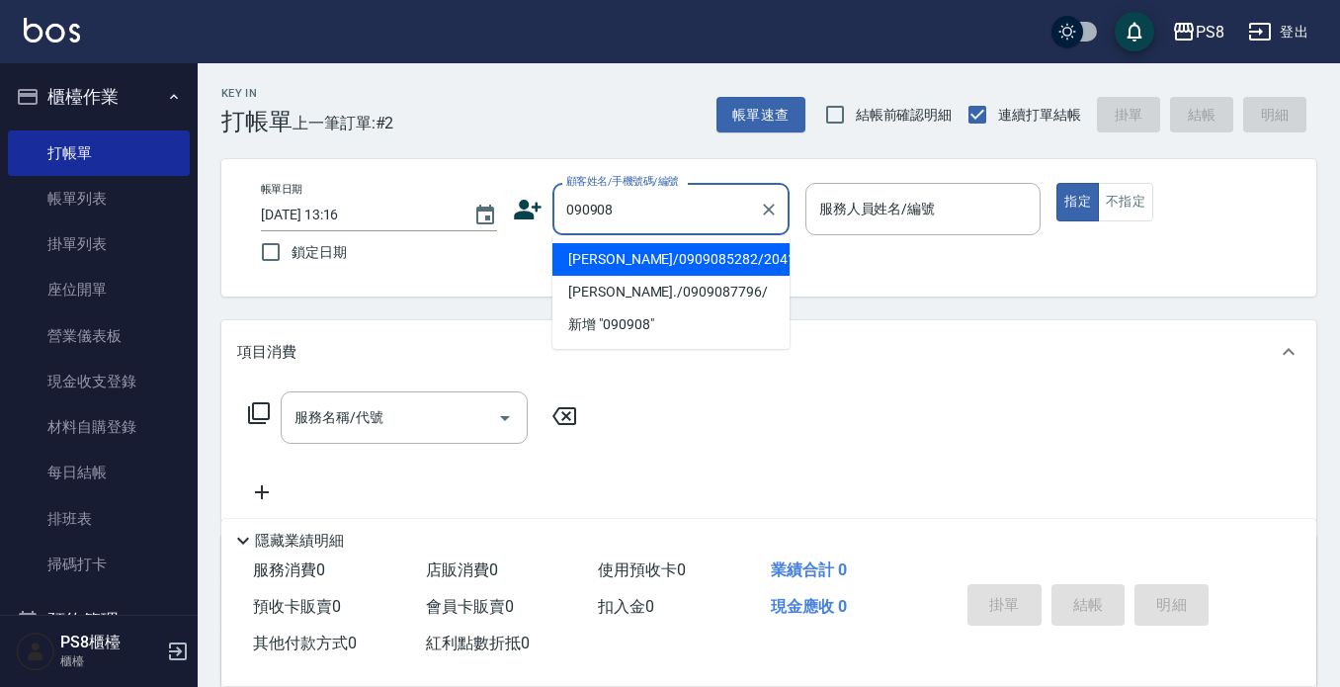
type input "090908"
type input "7"
type input "陳柏瑋/0909085282/20416"
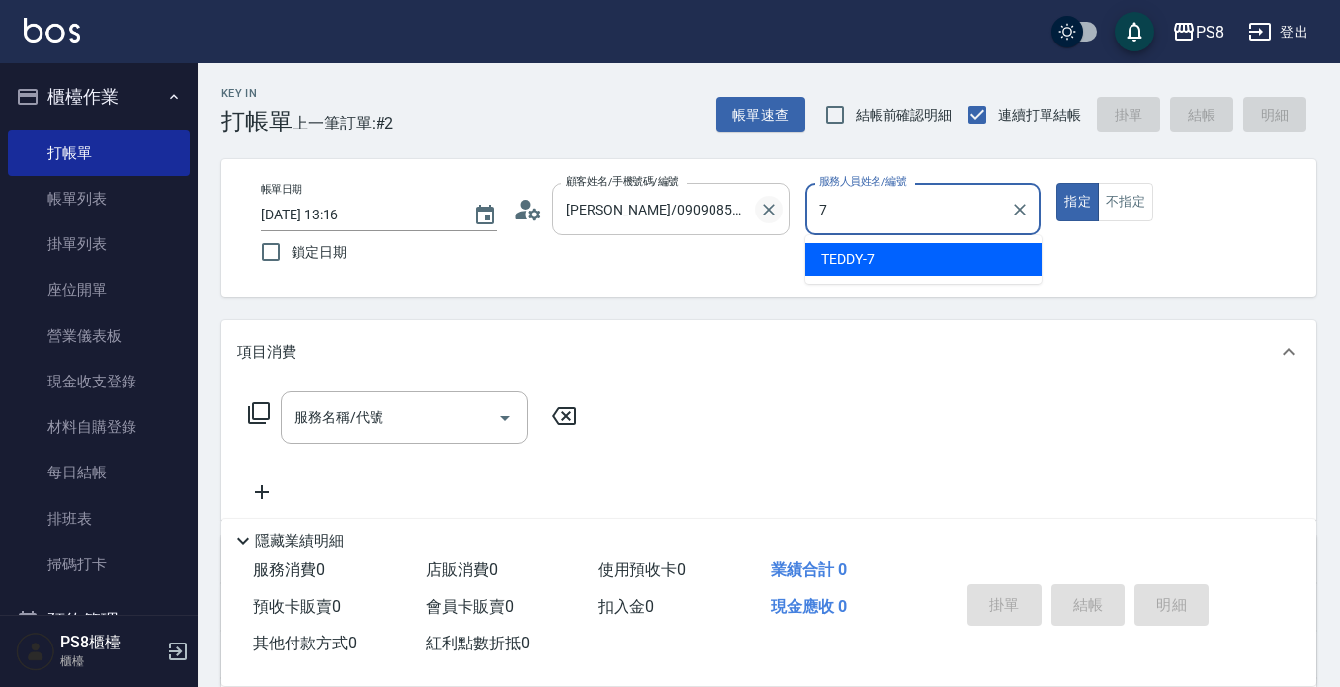
click at [759, 210] on icon "Clear" at bounding box center [769, 210] width 20 height 20
type input "7"
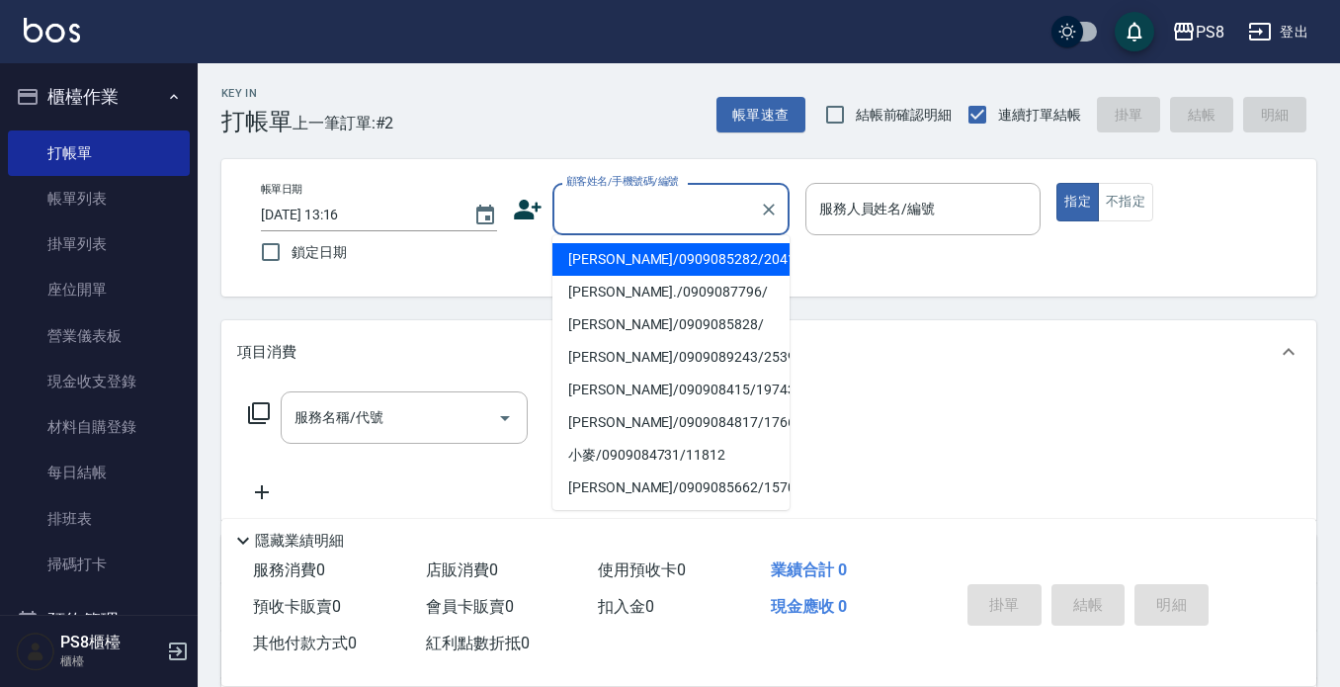
click at [641, 225] on input "顧客姓名/手機號碼/編號" at bounding box center [656, 209] width 190 height 35
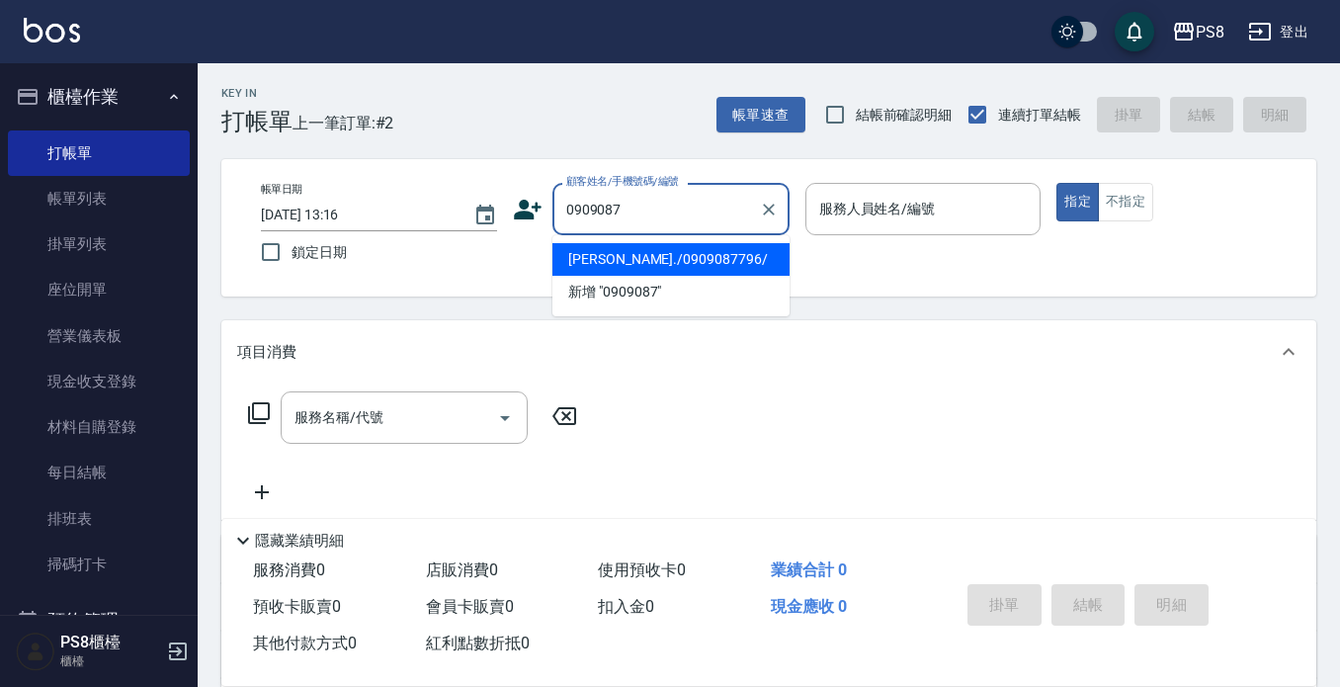
click at [641, 258] on li "[PERSON_NAME]./0909087796/" at bounding box center [671, 259] width 237 height 33
type input "[PERSON_NAME]./0909087796/"
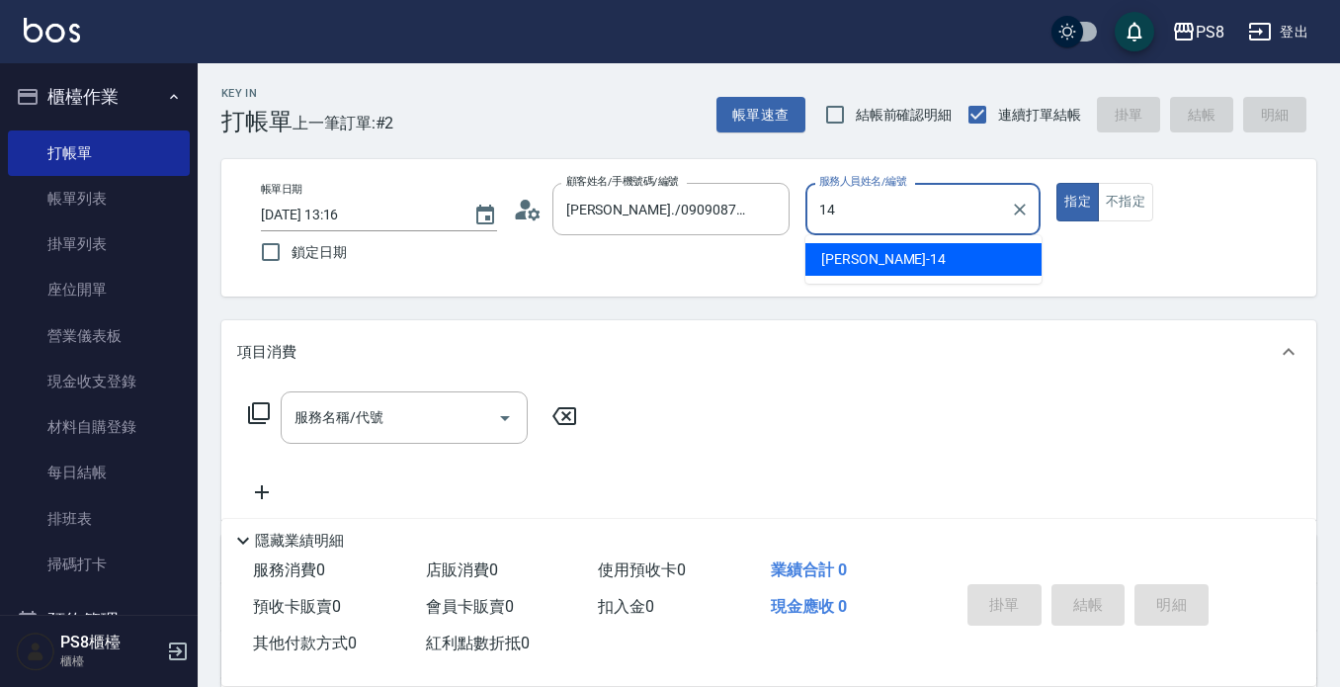
type input "Joan-14"
type button "true"
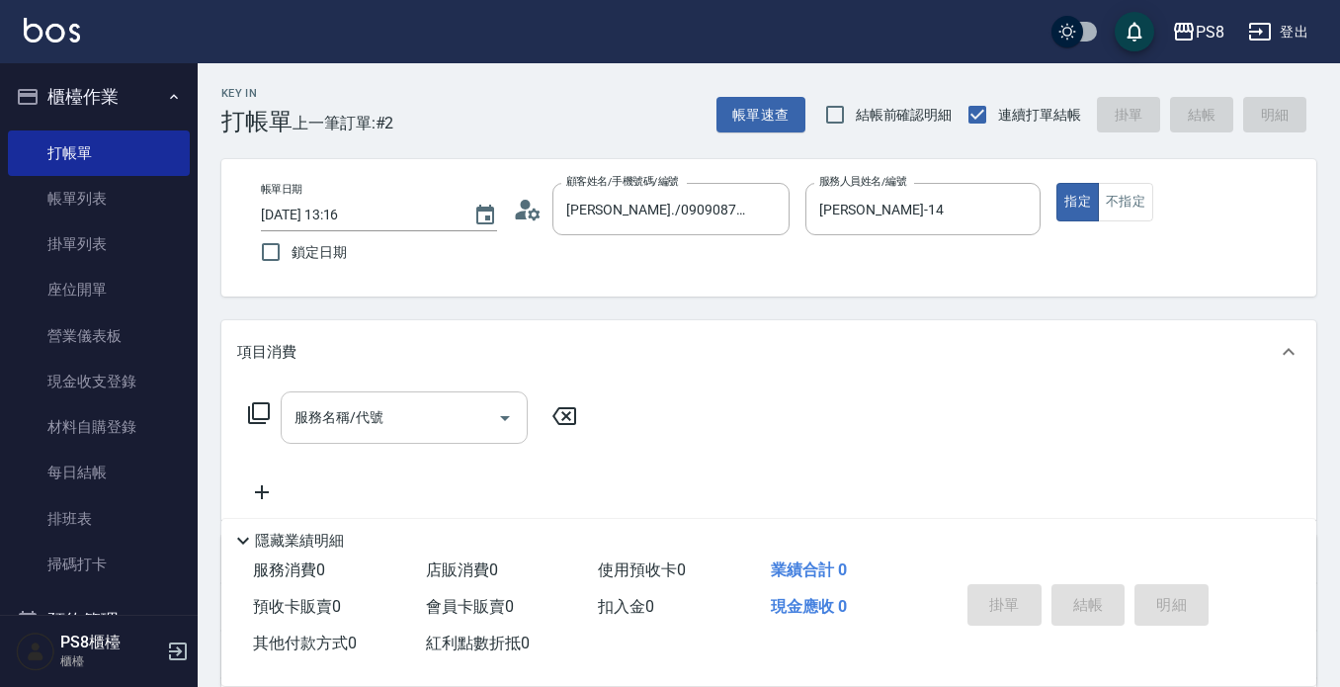
click at [448, 406] on input "服務名稱/代號" at bounding box center [390, 417] width 200 height 35
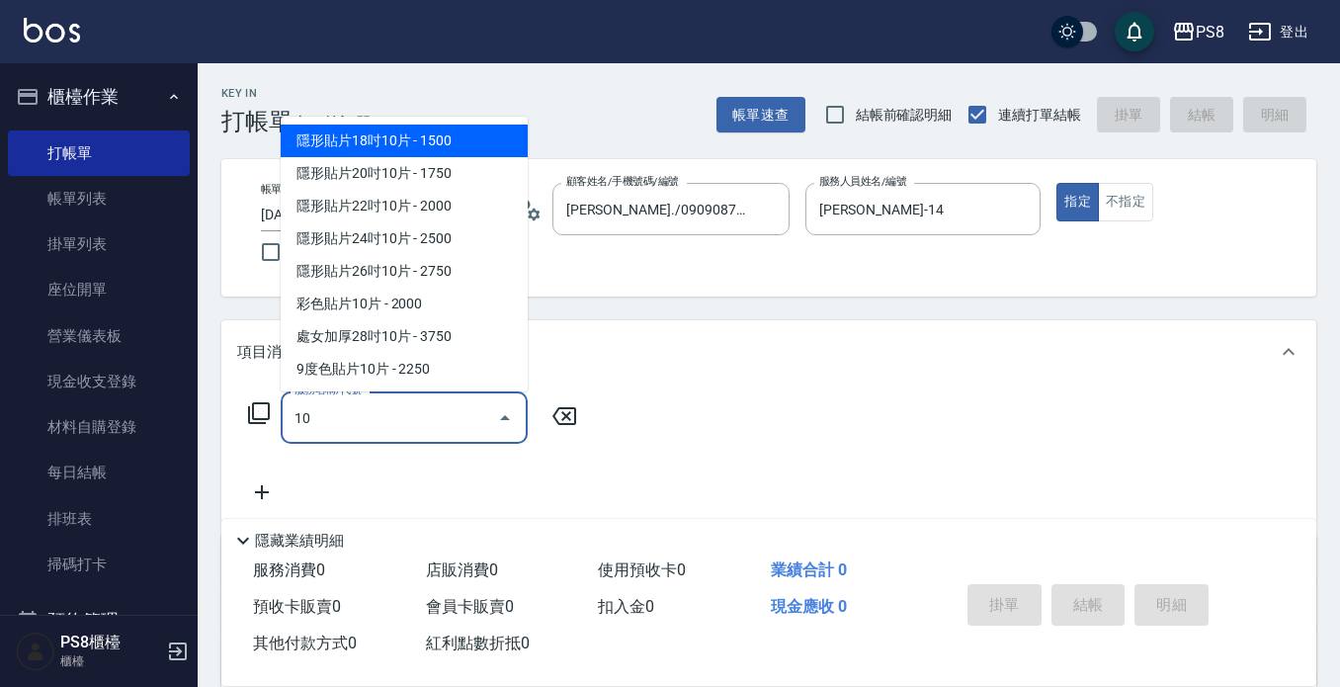
type input "1"
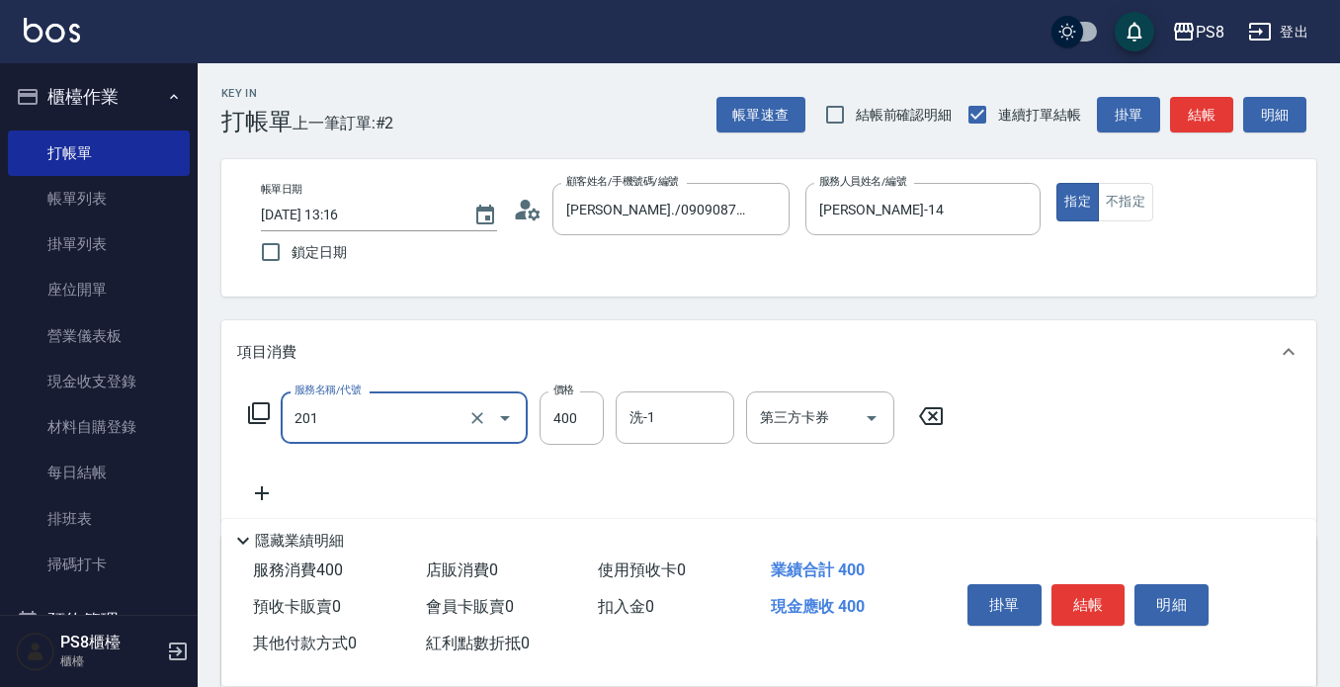
type input "洗剪400(201)"
click at [678, 475] on div "服務名稱/代號 洗剪400(201) 服務名稱/代號 價格 400 價格 洗-1 洗-1 第三方卡券 第三方卡券" at bounding box center [596, 448] width 719 height 114
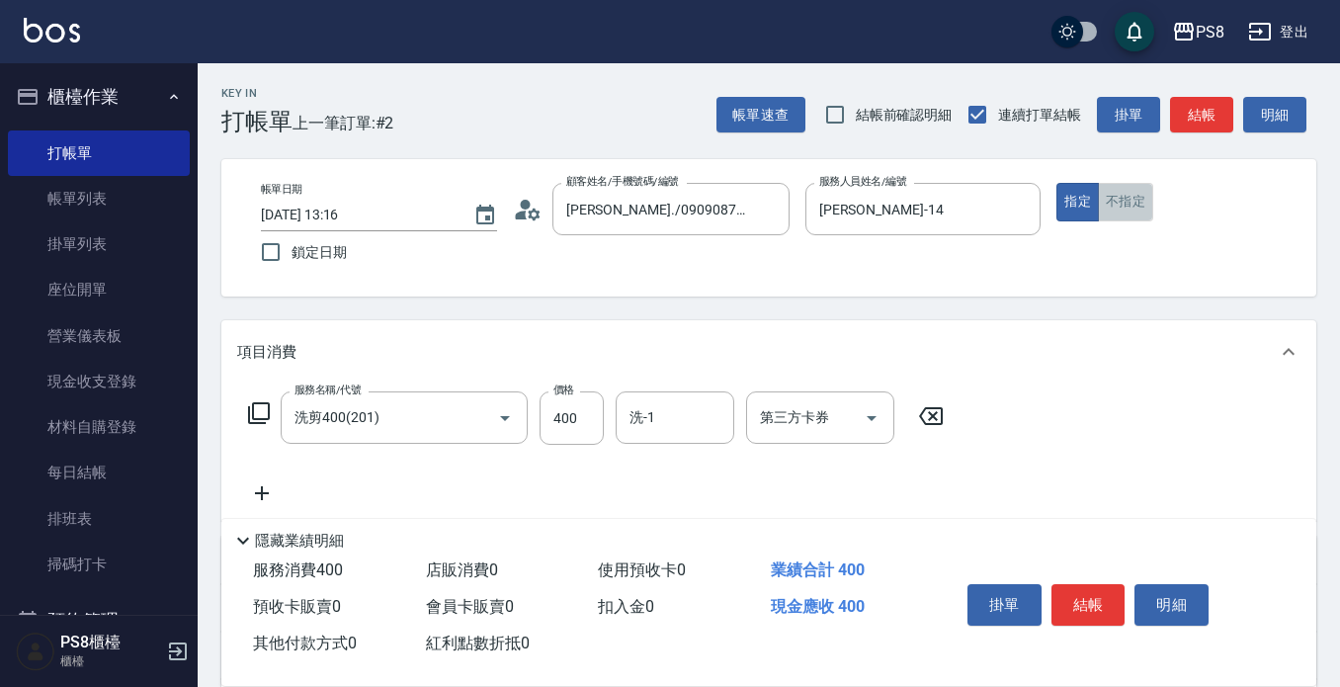
click at [1138, 209] on button "不指定" at bounding box center [1125, 202] width 55 height 39
click at [1109, 592] on button "結帳" at bounding box center [1089, 605] width 74 height 42
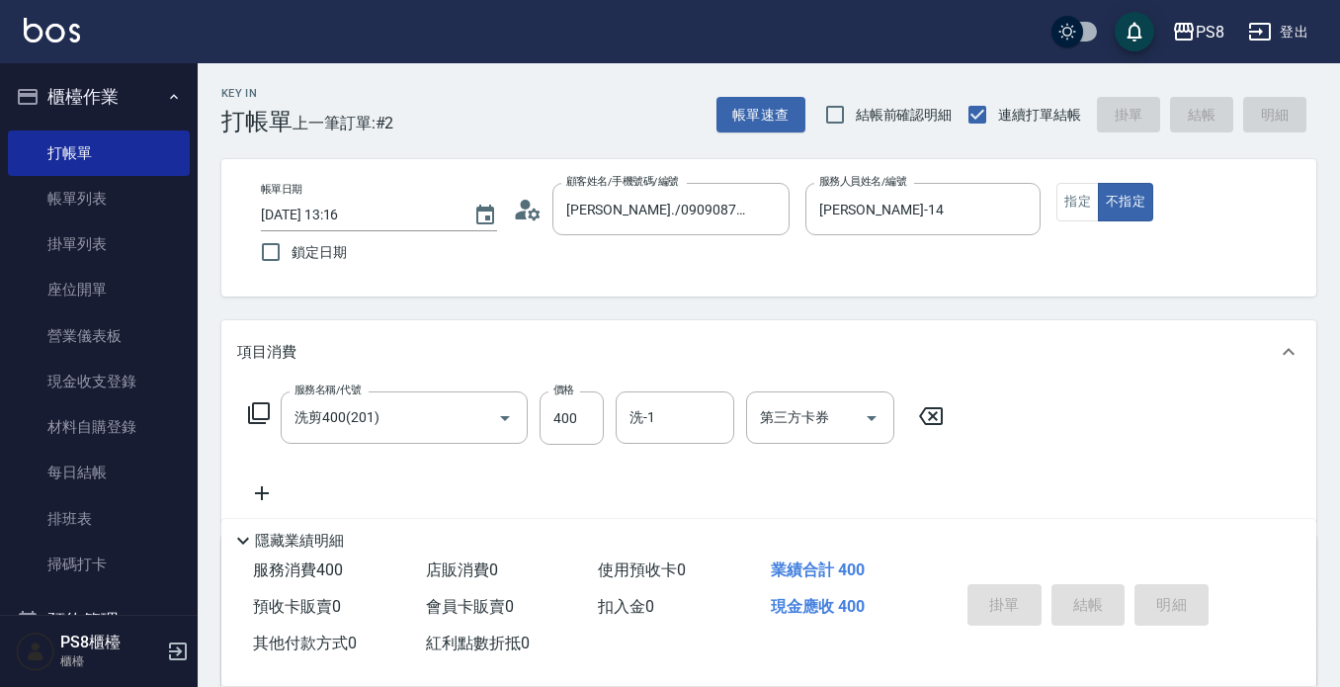
type input "2025/08/22 13:28"
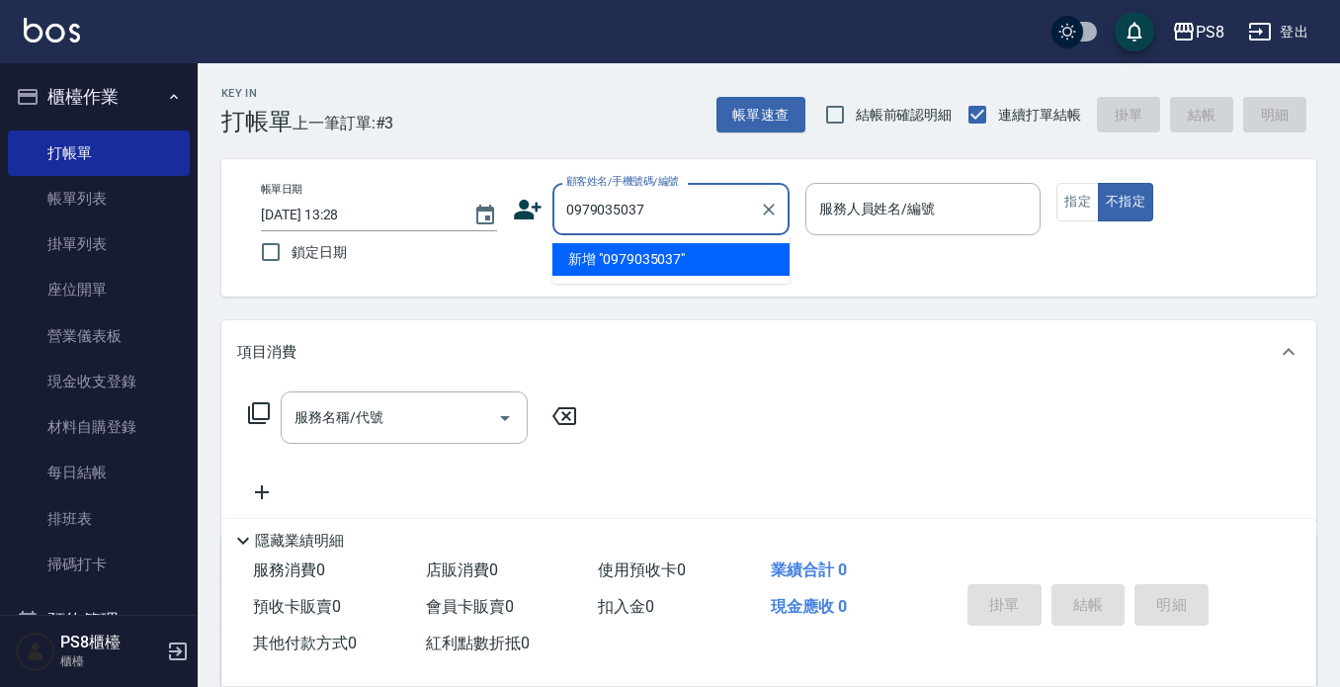
drag, startPoint x: 702, startPoint y: 209, endPoint x: 541, endPoint y: 203, distance: 161.2
click at [541, 203] on div "顧客姓名/手機號碼/編號 0979035037 顧客姓名/手機號碼/編號" at bounding box center [651, 209] width 277 height 52
type input "0979035037"
click at [535, 205] on icon at bounding box center [528, 210] width 30 height 30
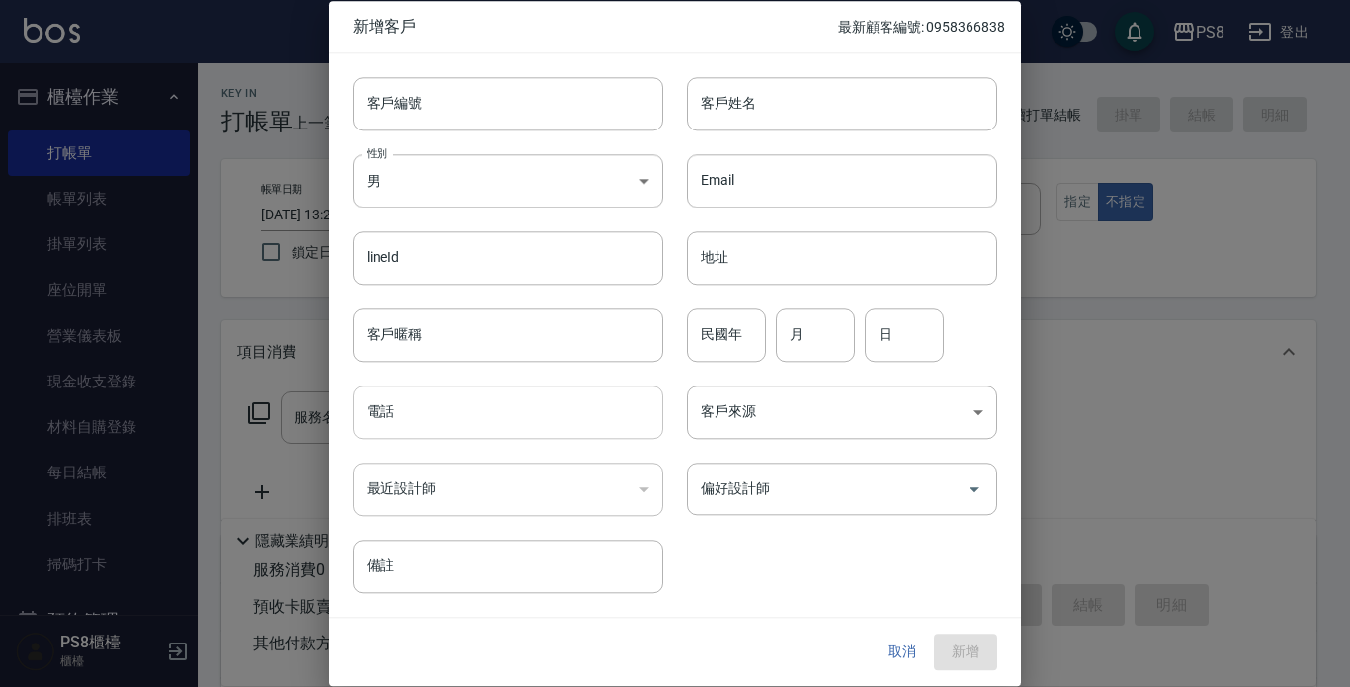
click at [434, 399] on input "電話" at bounding box center [508, 411] width 310 height 53
paste input "0979035037"
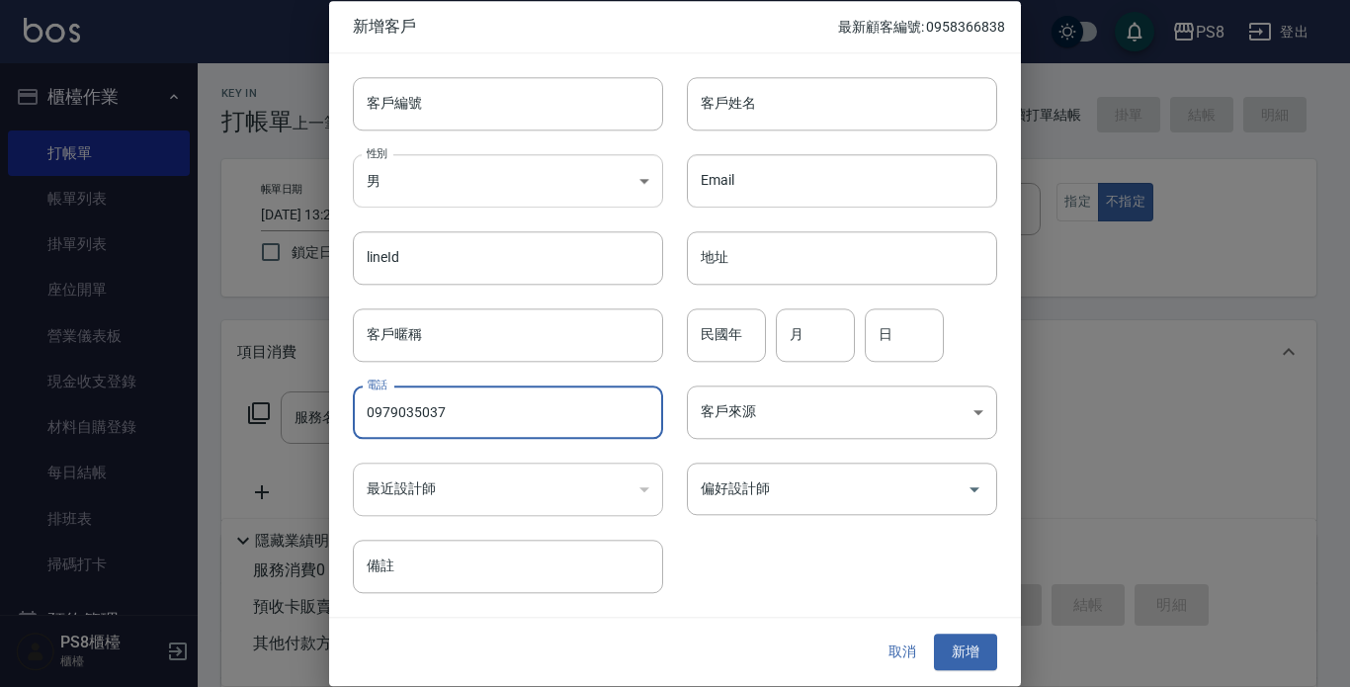
type input "0979035037"
click at [474, 182] on body "PS8 登出 櫃檯作業 打帳單 帳單列表 掛單列表 座位開單 營業儀表板 現金收支登錄 材料自購登錄 每日結帳 排班表 掃碼打卡 預約管理 預約管理 單日預約…" at bounding box center [675, 481] width 1350 height 963
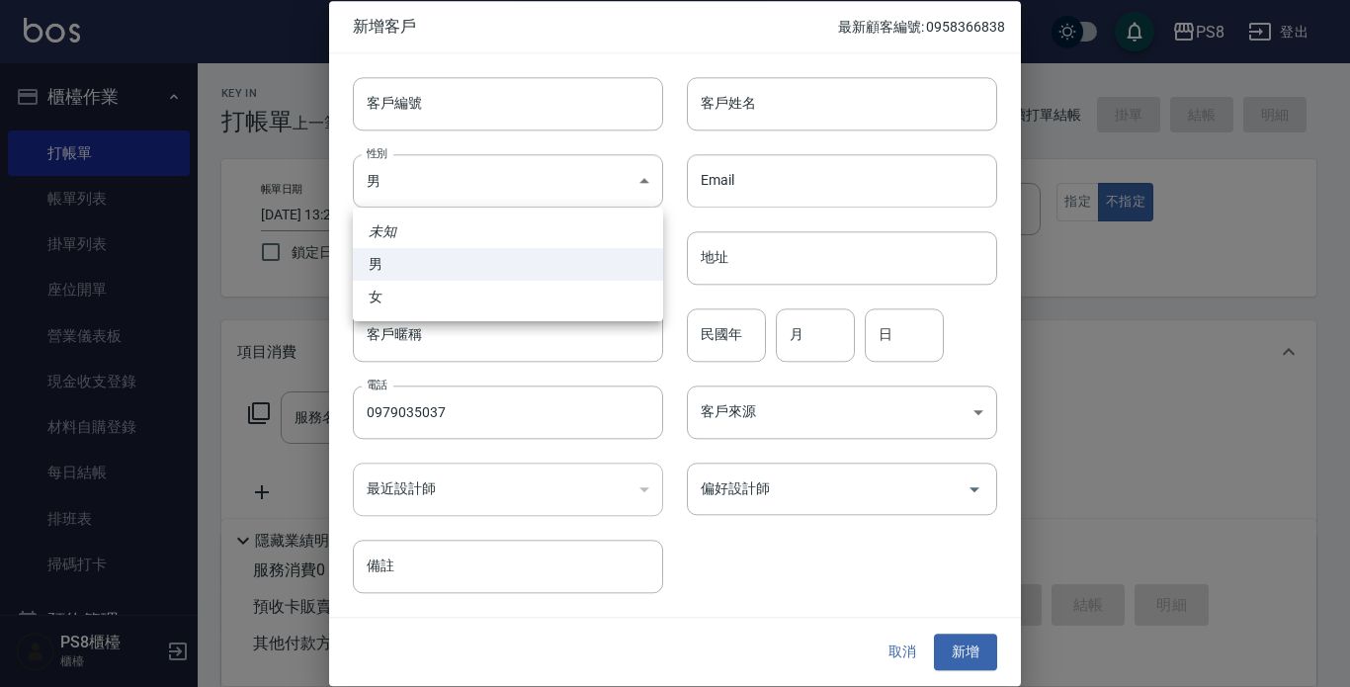
click at [447, 299] on li "女" at bounding box center [508, 297] width 310 height 33
type input "[DEMOGRAPHIC_DATA]"
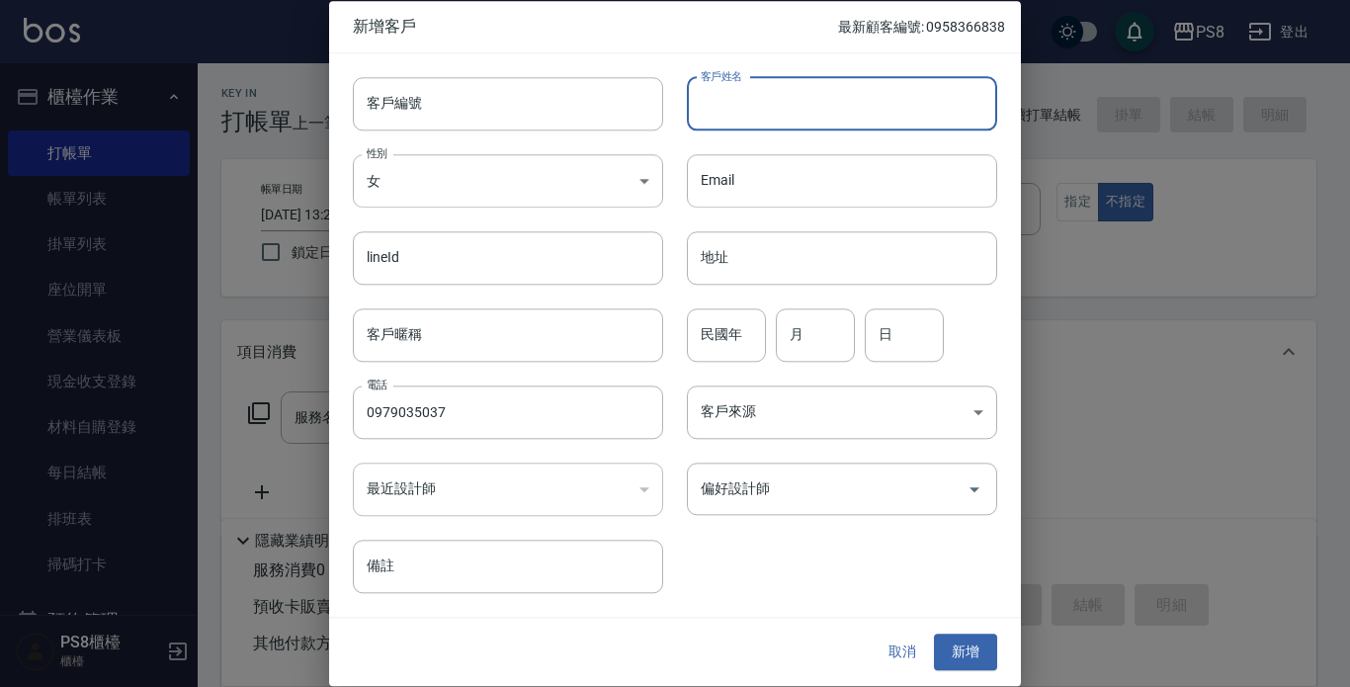
click at [829, 113] on input "客戶姓名" at bounding box center [842, 103] width 310 height 53
type input "[PERSON_NAME]"
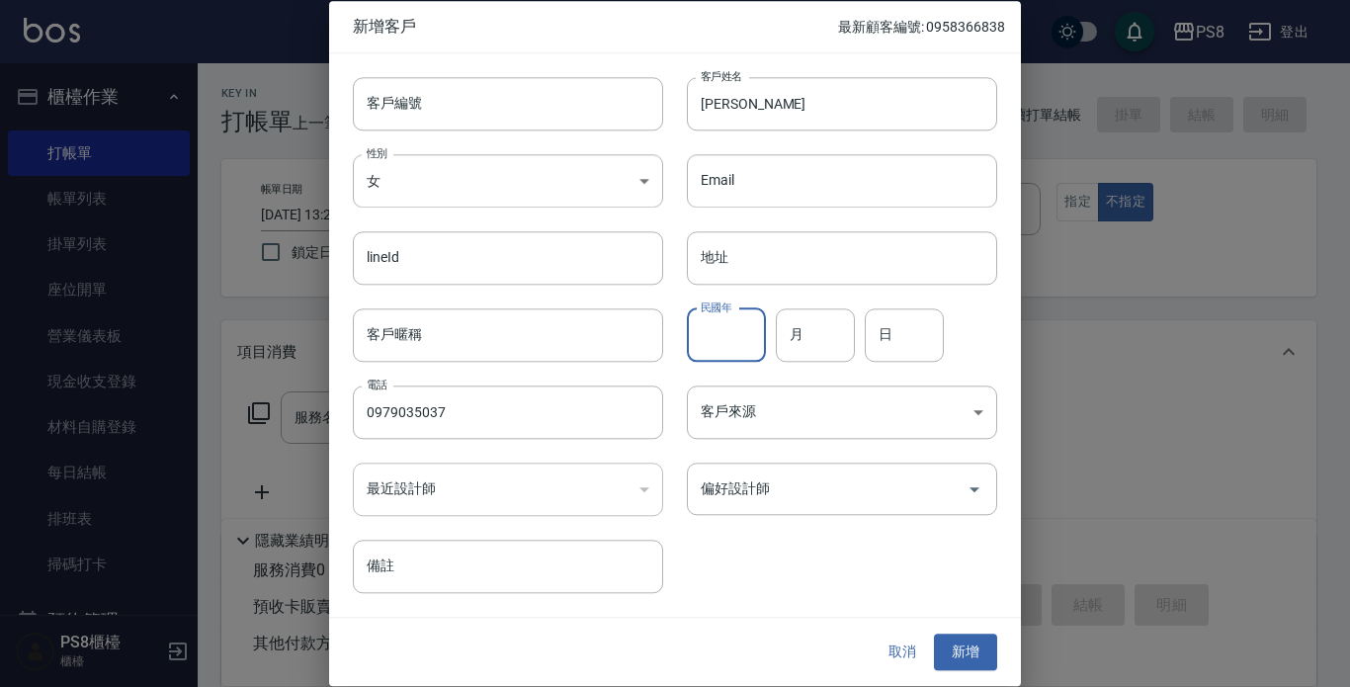
click at [725, 329] on input "民國年" at bounding box center [726, 334] width 79 height 53
type input "0"
type input "09"
type input "24"
click at [967, 646] on button "新增" at bounding box center [965, 653] width 63 height 37
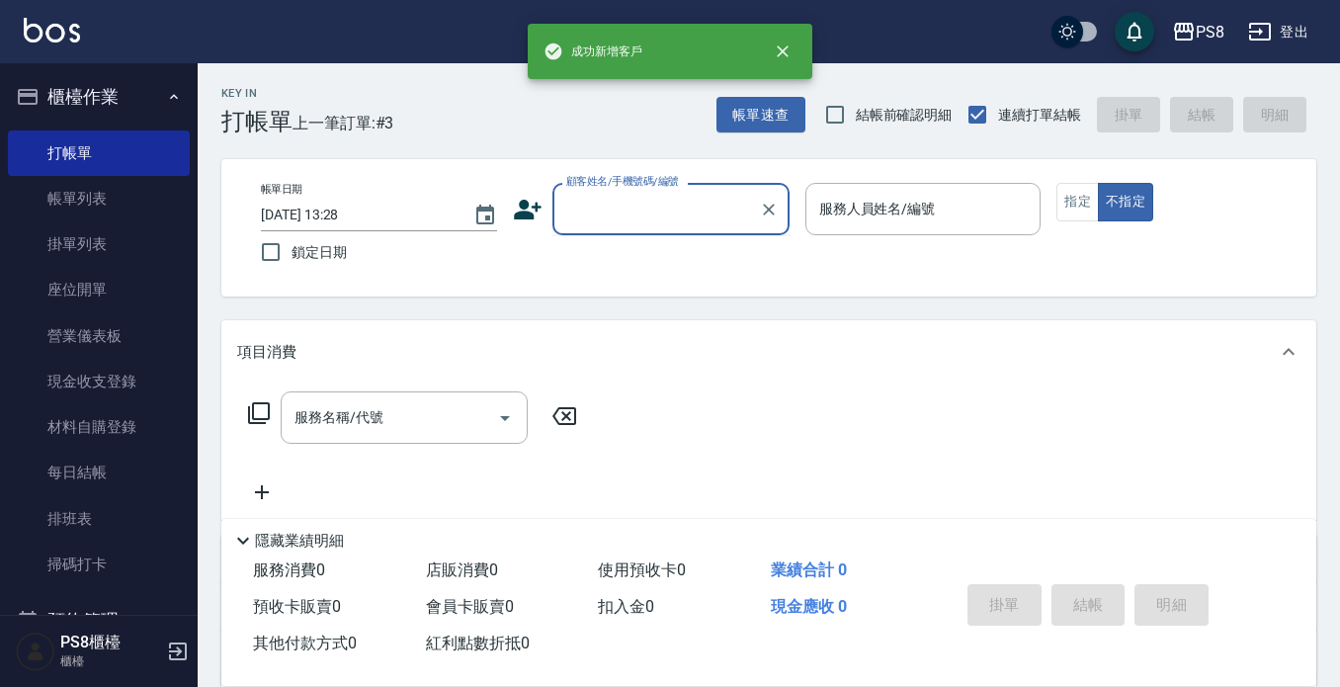
click at [660, 218] on input "顧客姓名/手機號碼/編號" at bounding box center [656, 209] width 190 height 35
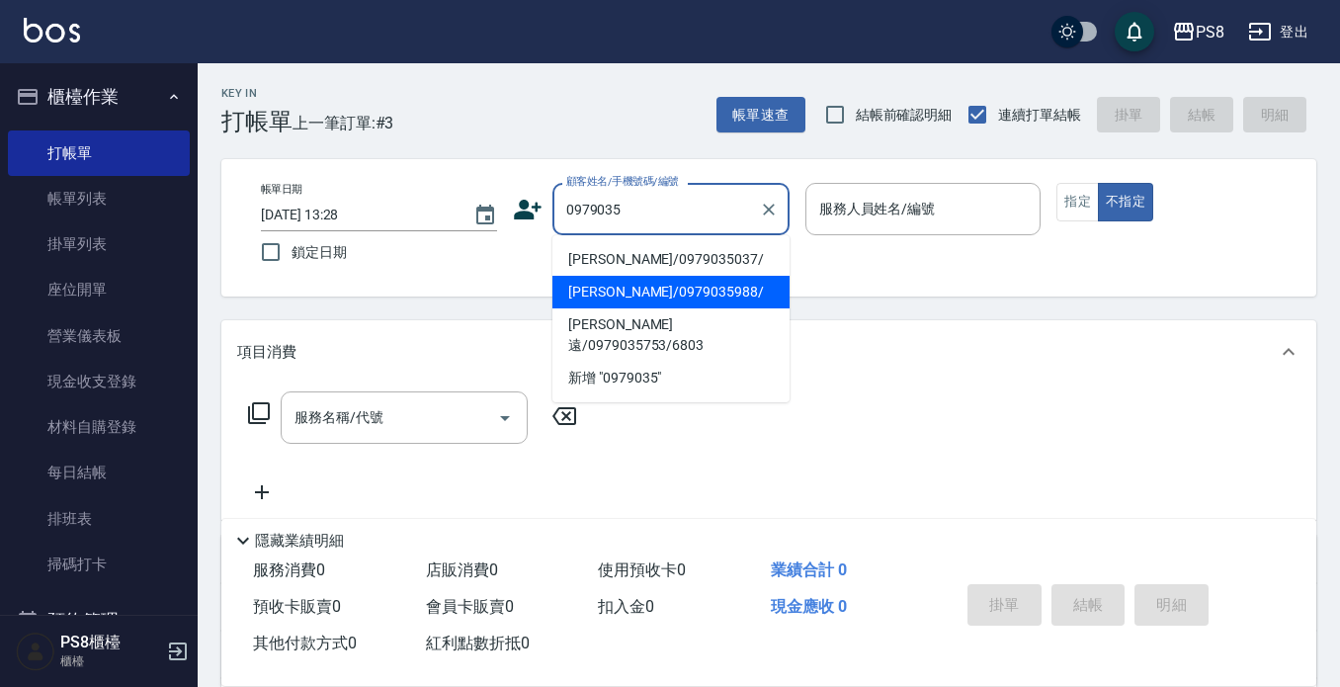
click at [743, 245] on li "[PERSON_NAME]/0979035037/" at bounding box center [671, 259] width 237 height 33
type input "[PERSON_NAME]/0979035037/"
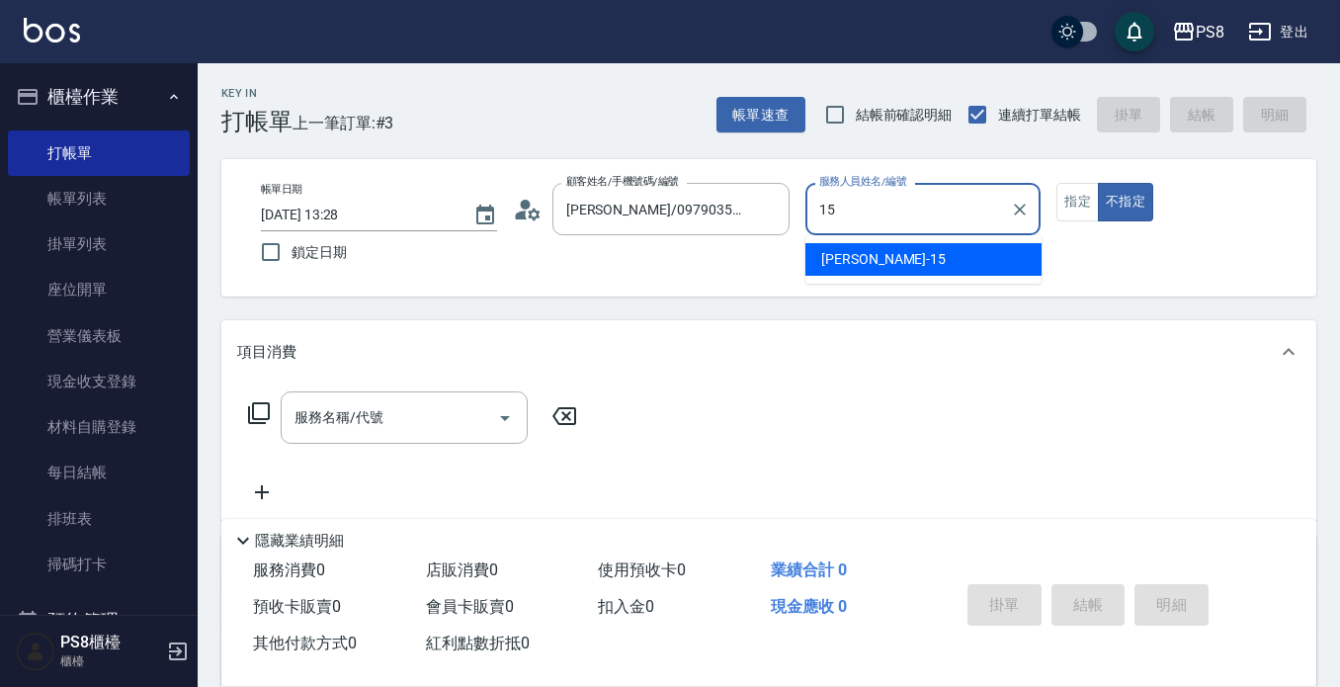
type input "EMMA-15"
type button "false"
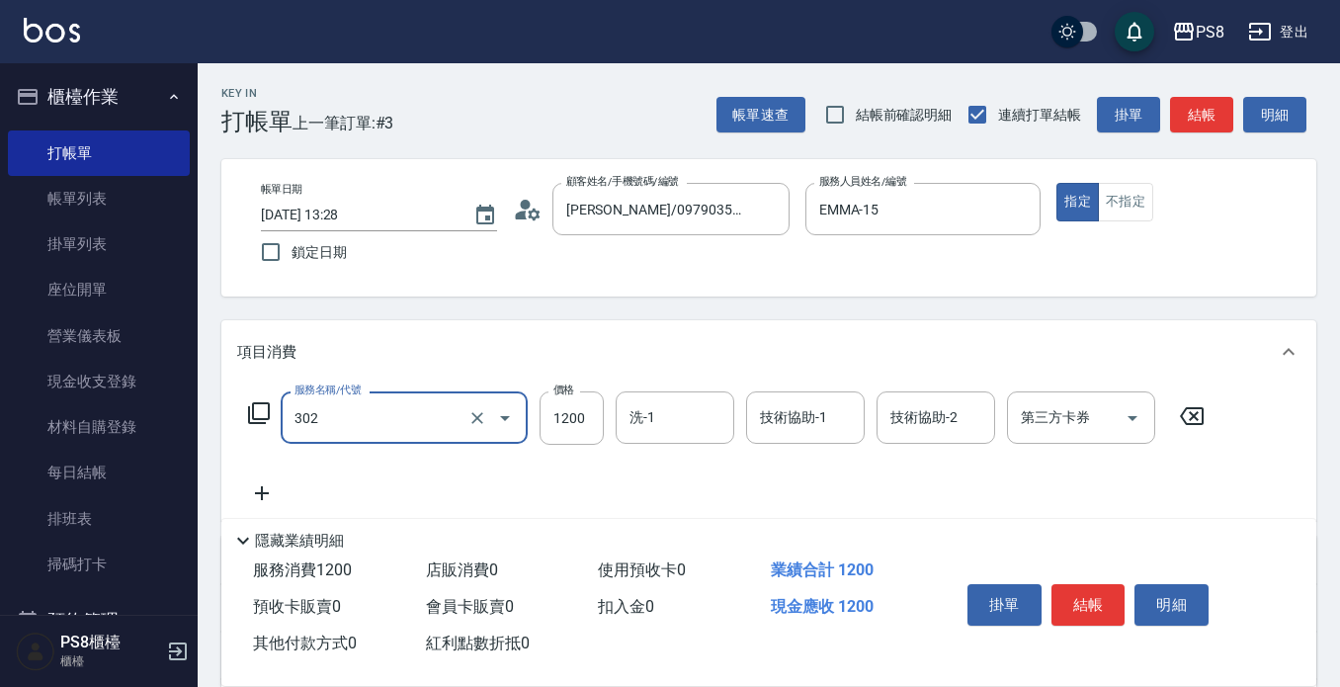
type input "基本離子燙(302)"
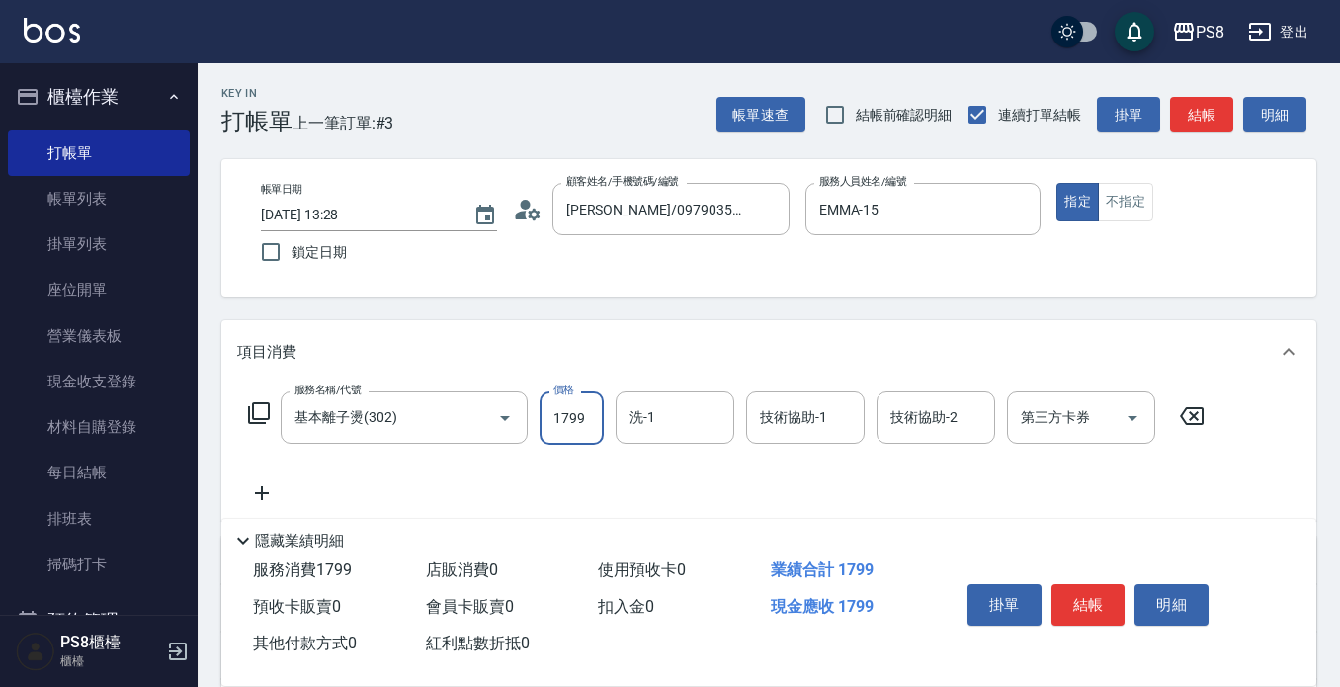
type input "1799"
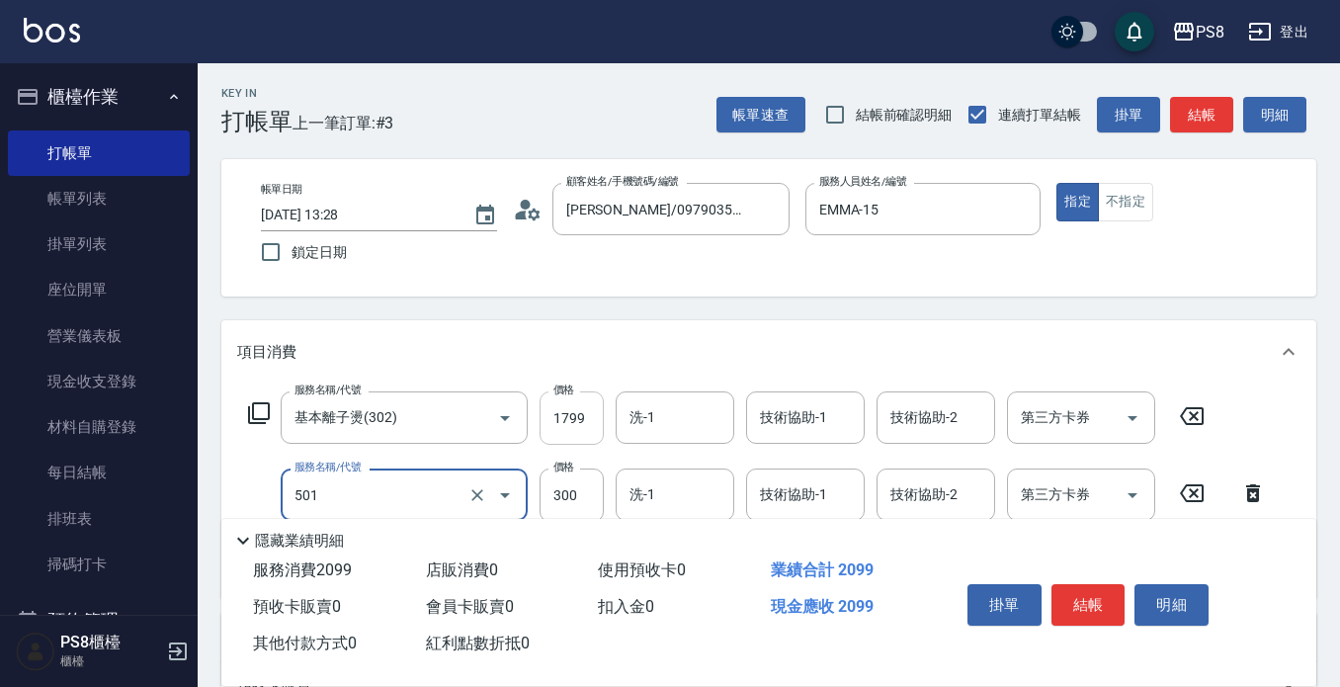
type input "自備護髮(501)"
type input "900"
click at [756, 304] on div "Key In 打帳單 上一筆訂單:#3 帳單速查 結帳前確認明細 連續打單結帳 掛單 結帳 明細 帳單日期 2025/08/22 13:28 鎖定日期 顧客姓…" at bounding box center [769, 552] width 1143 height 978
click at [1081, 590] on button "結帳" at bounding box center [1089, 605] width 74 height 42
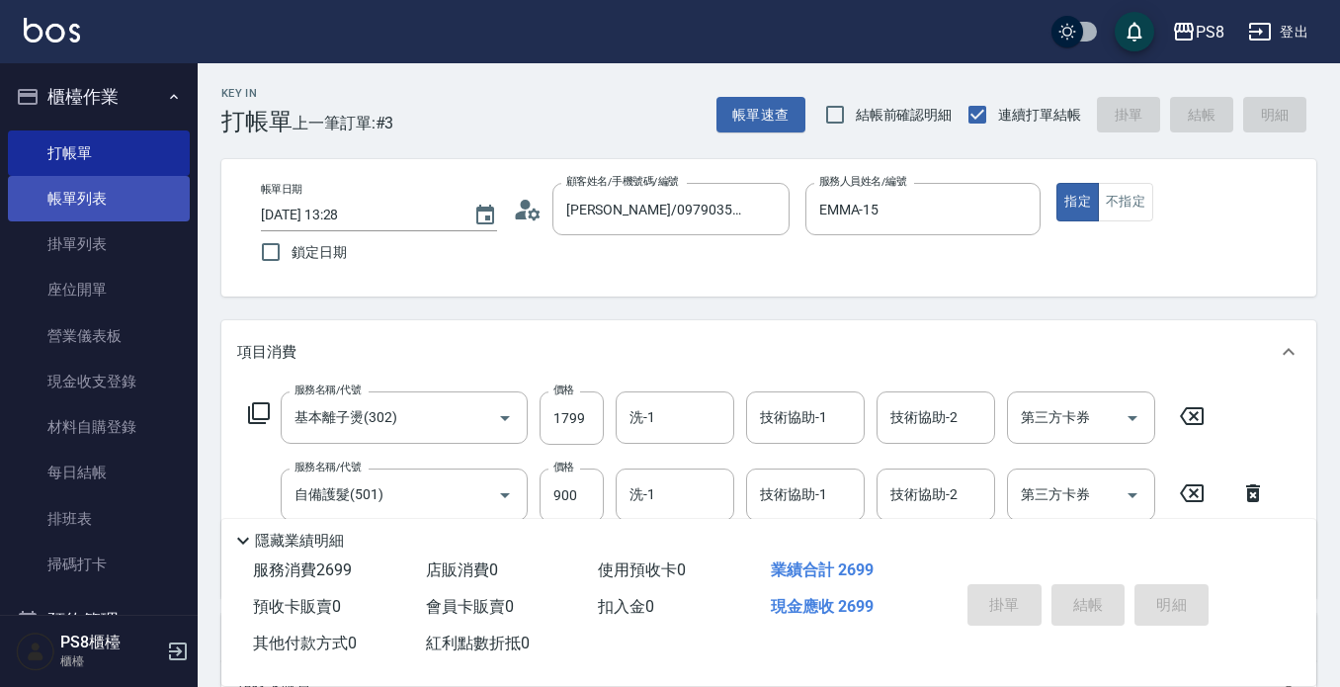
type input "2025/08/22 13:37"
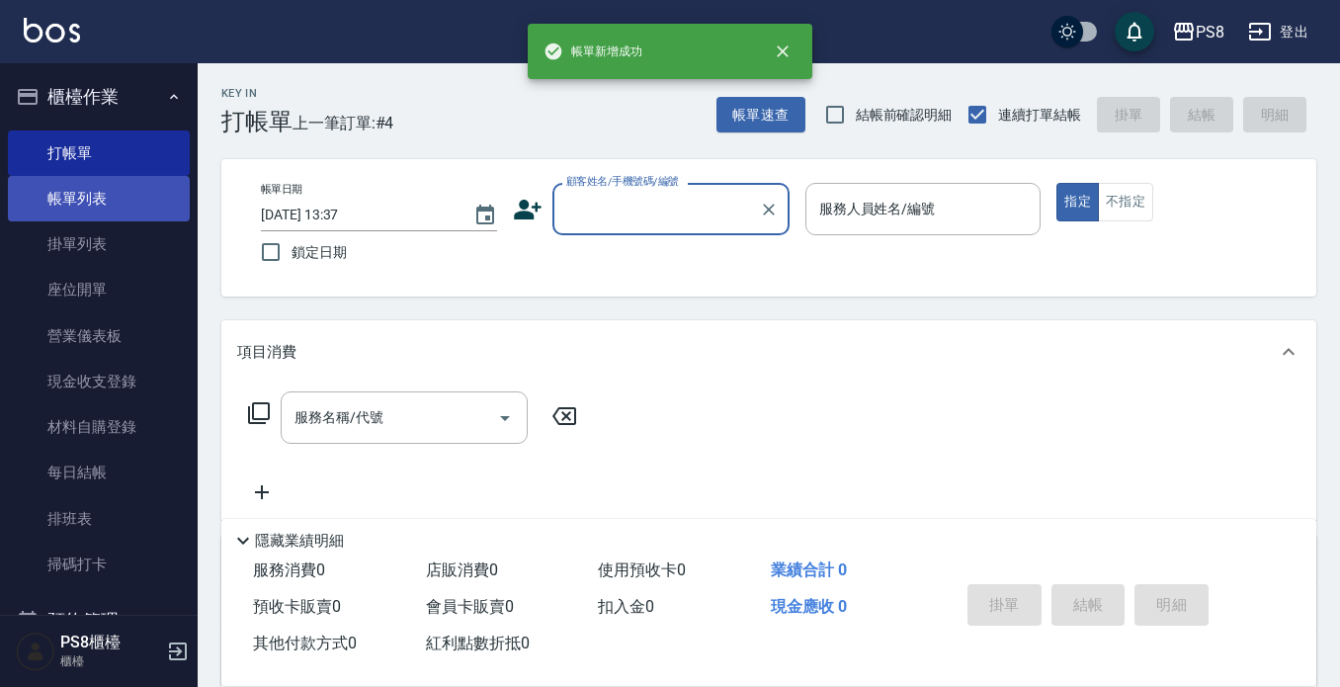
click at [81, 192] on link "帳單列表" at bounding box center [99, 198] width 182 height 45
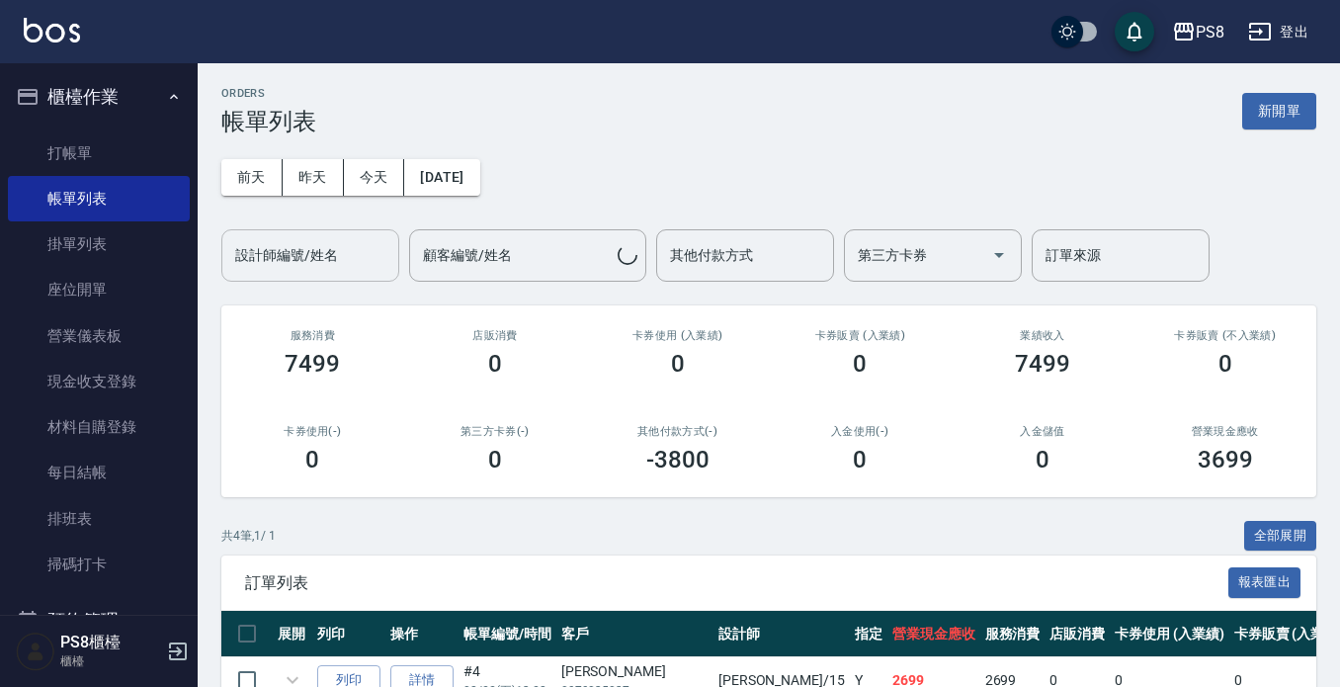
click at [349, 267] on input "設計師編號/姓名" at bounding box center [310, 255] width 160 height 35
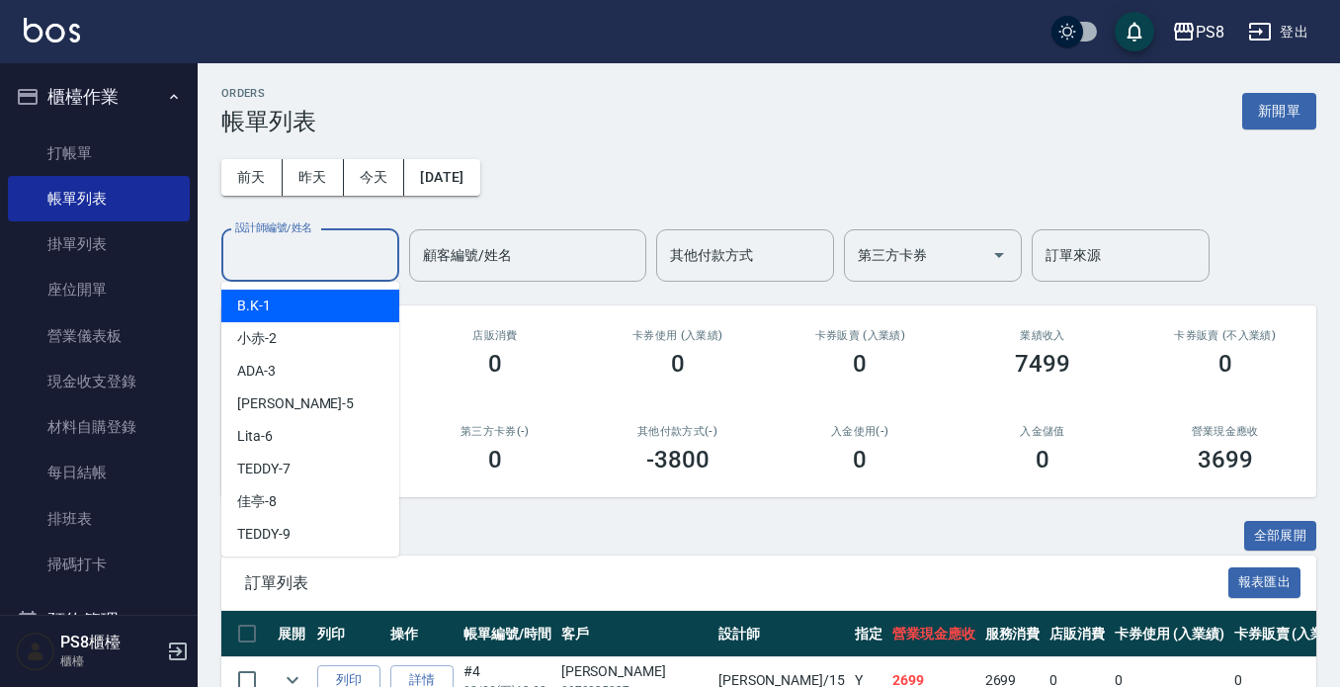
type input "0"
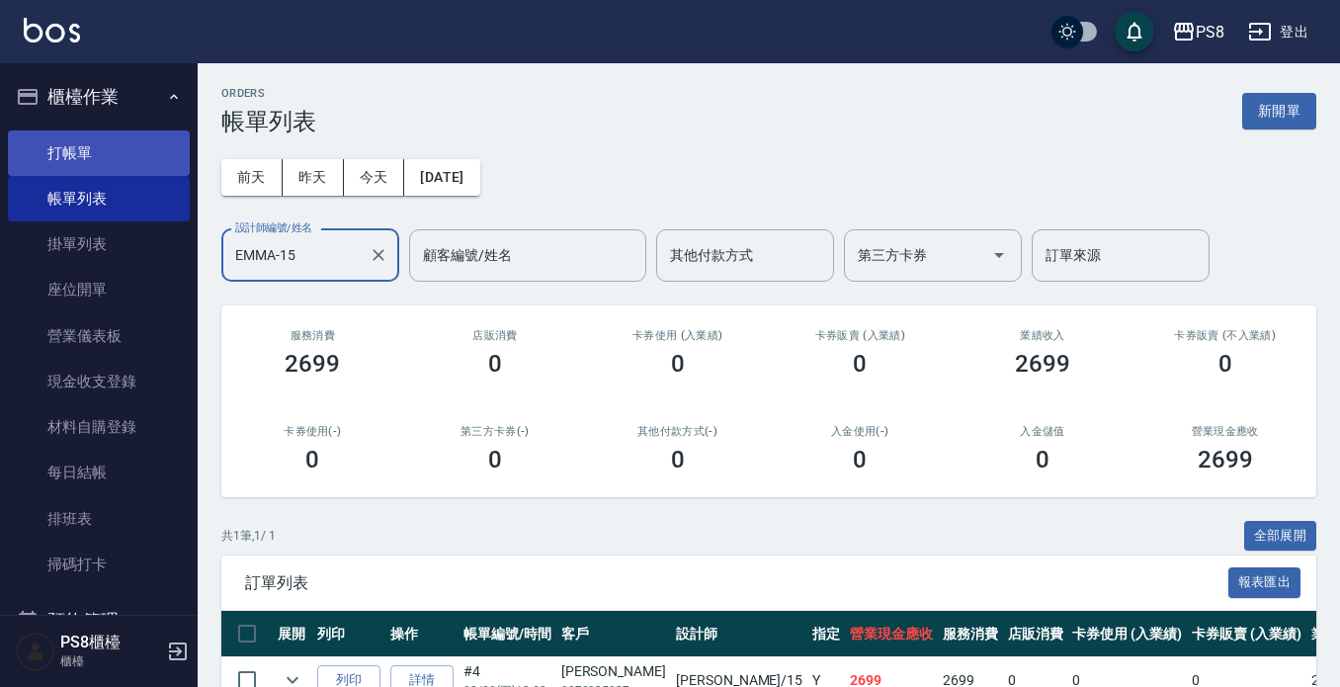
type input "EMMA-15"
click at [71, 147] on link "打帳單" at bounding box center [99, 152] width 182 height 45
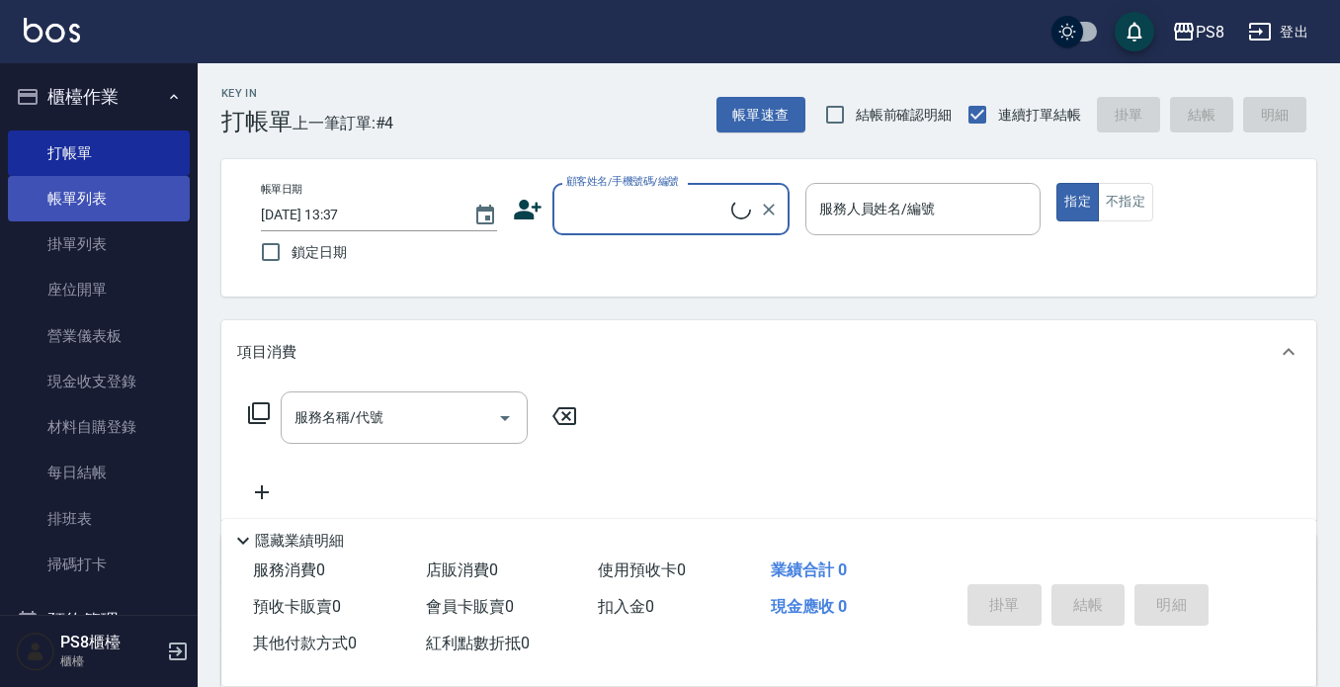
click at [101, 182] on link "帳單列表" at bounding box center [99, 198] width 182 height 45
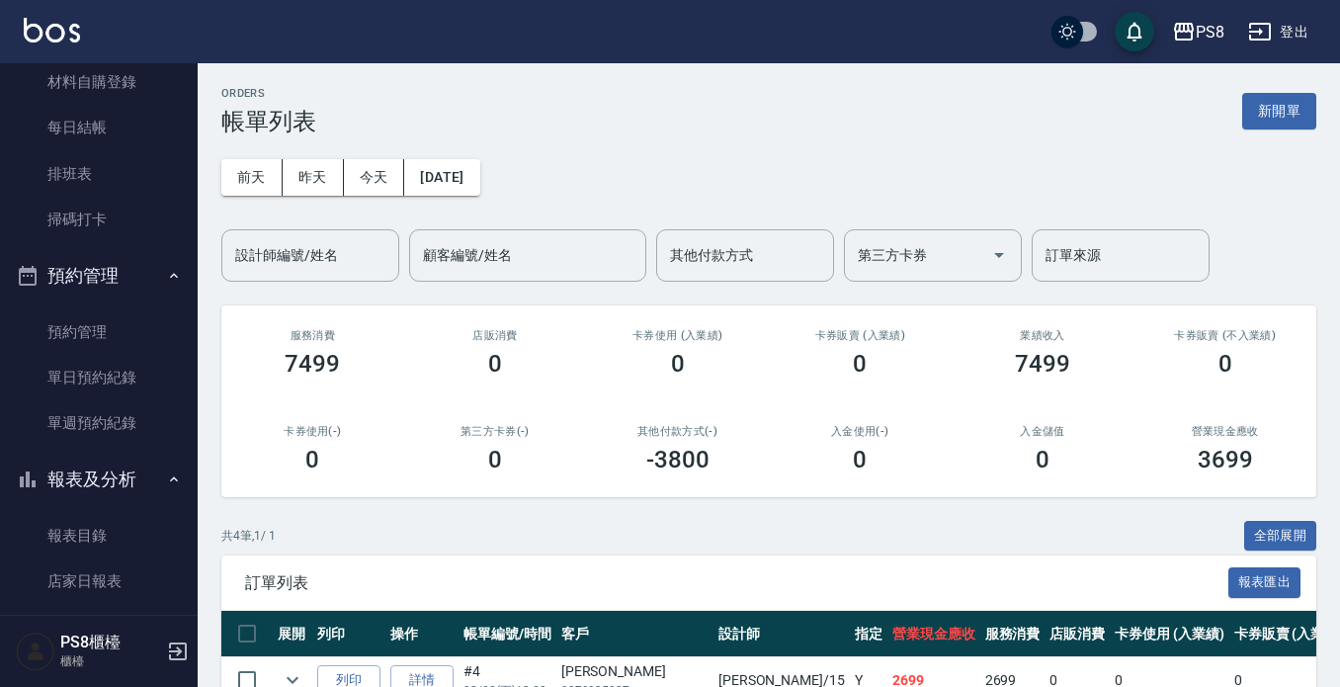
scroll to position [297, 0]
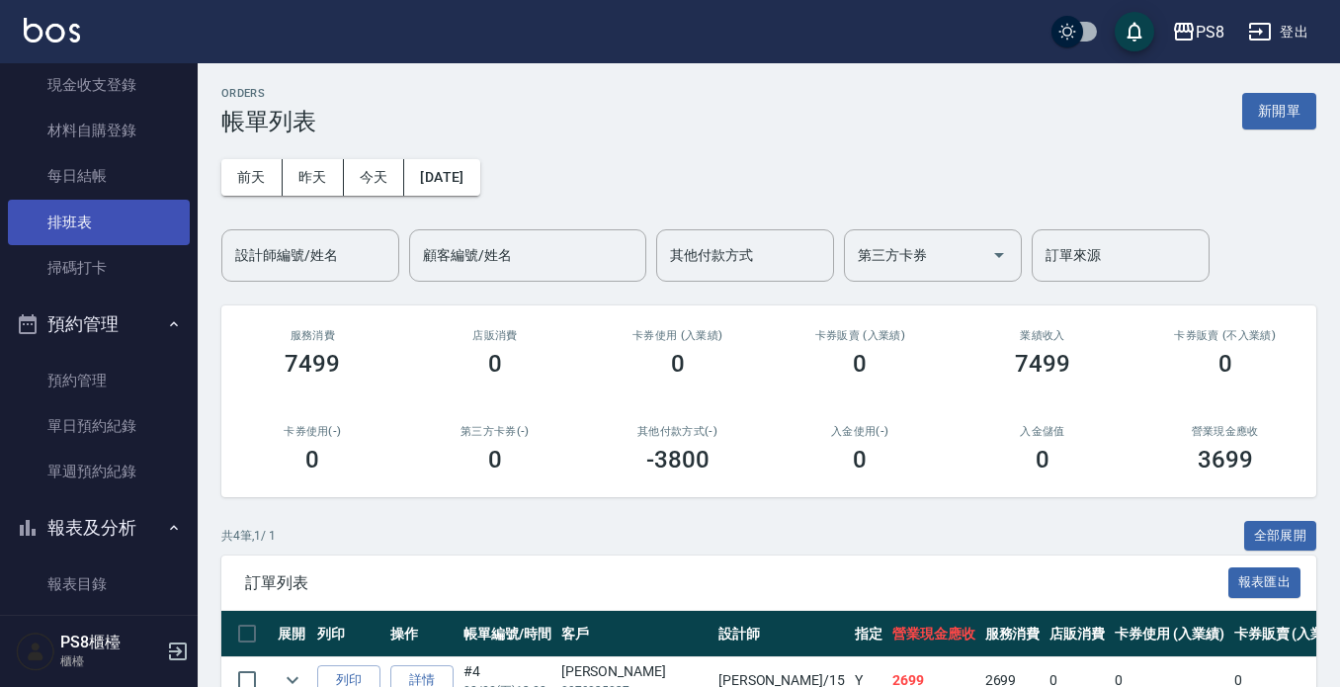
click at [101, 227] on link "排班表" at bounding box center [99, 222] width 182 height 45
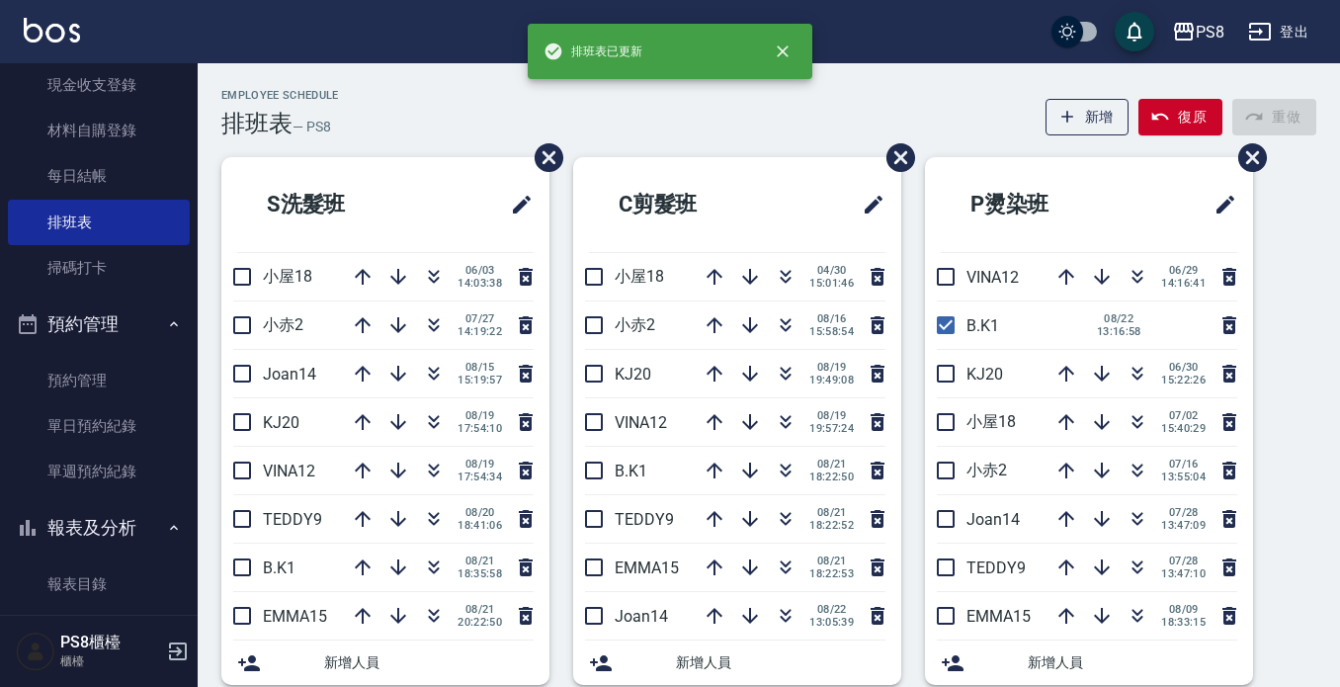
click at [870, 128] on div "Employee Schedule 排班表 — PS8 新增 復原 重做" at bounding box center [768, 113] width 1095 height 48
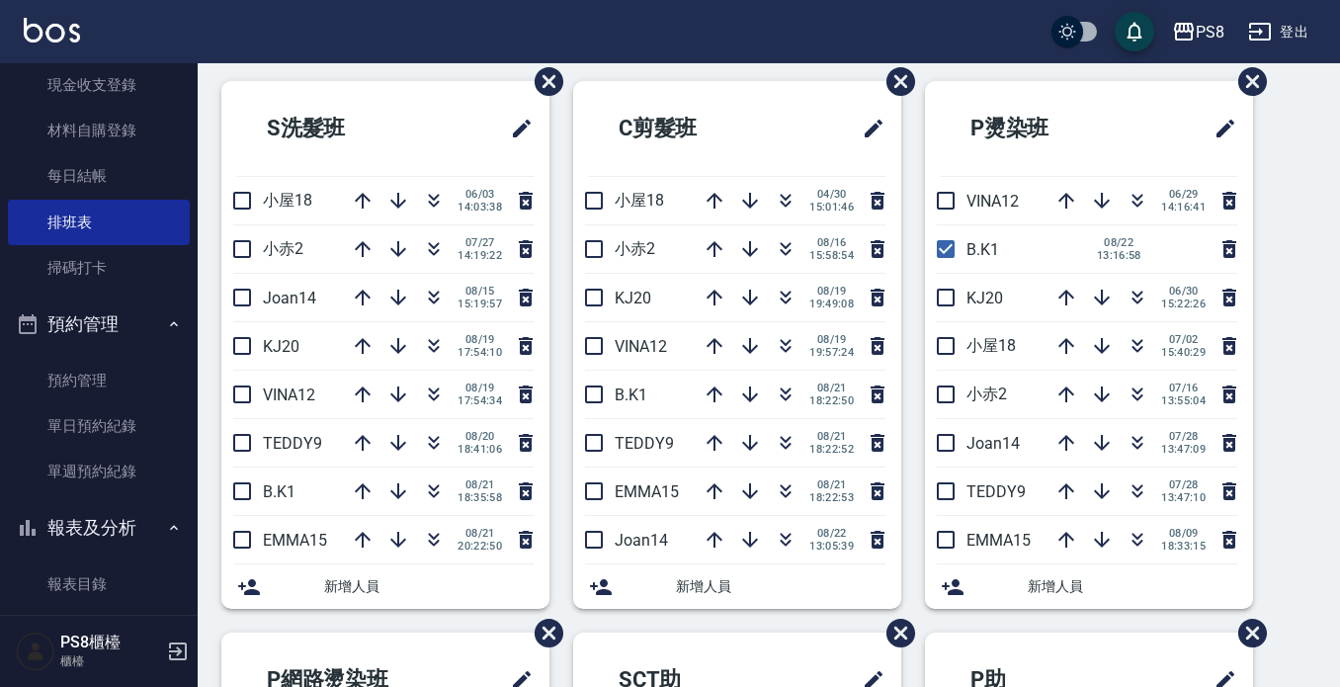
scroll to position [99, 0]
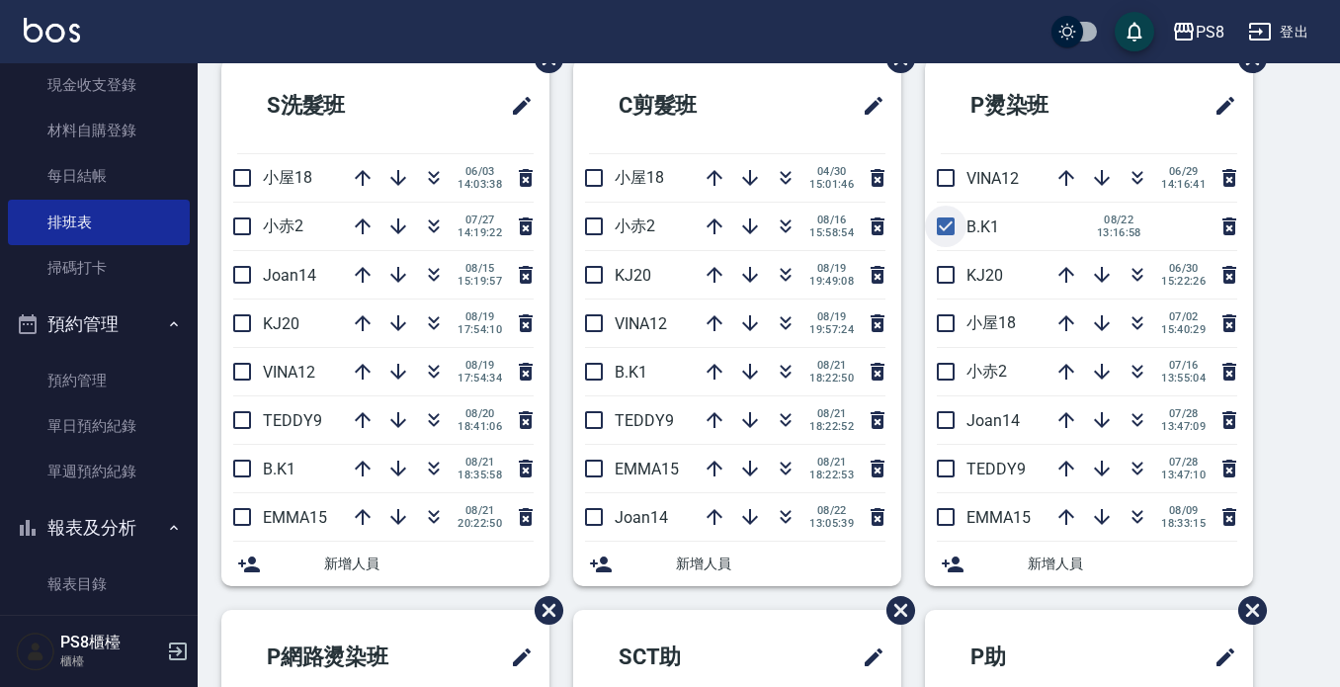
click at [946, 230] on input "checkbox" at bounding box center [946, 227] width 42 height 42
checkbox input "false"
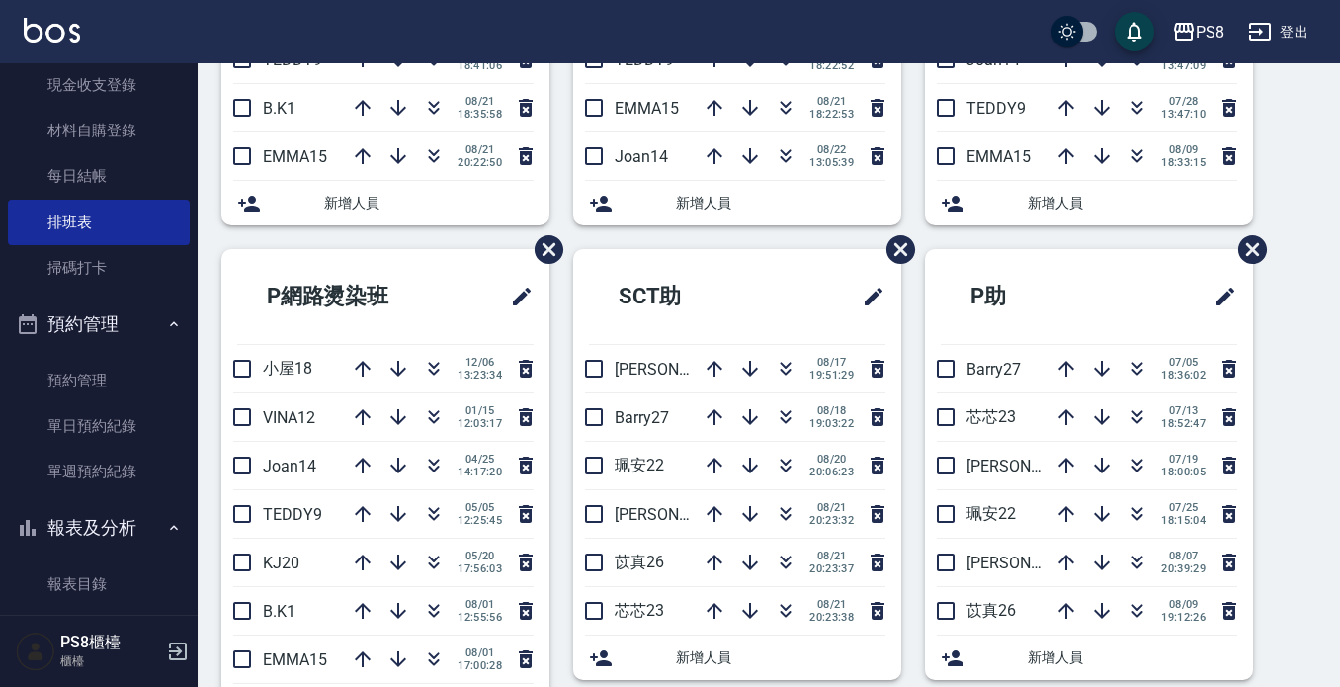
scroll to position [494, 0]
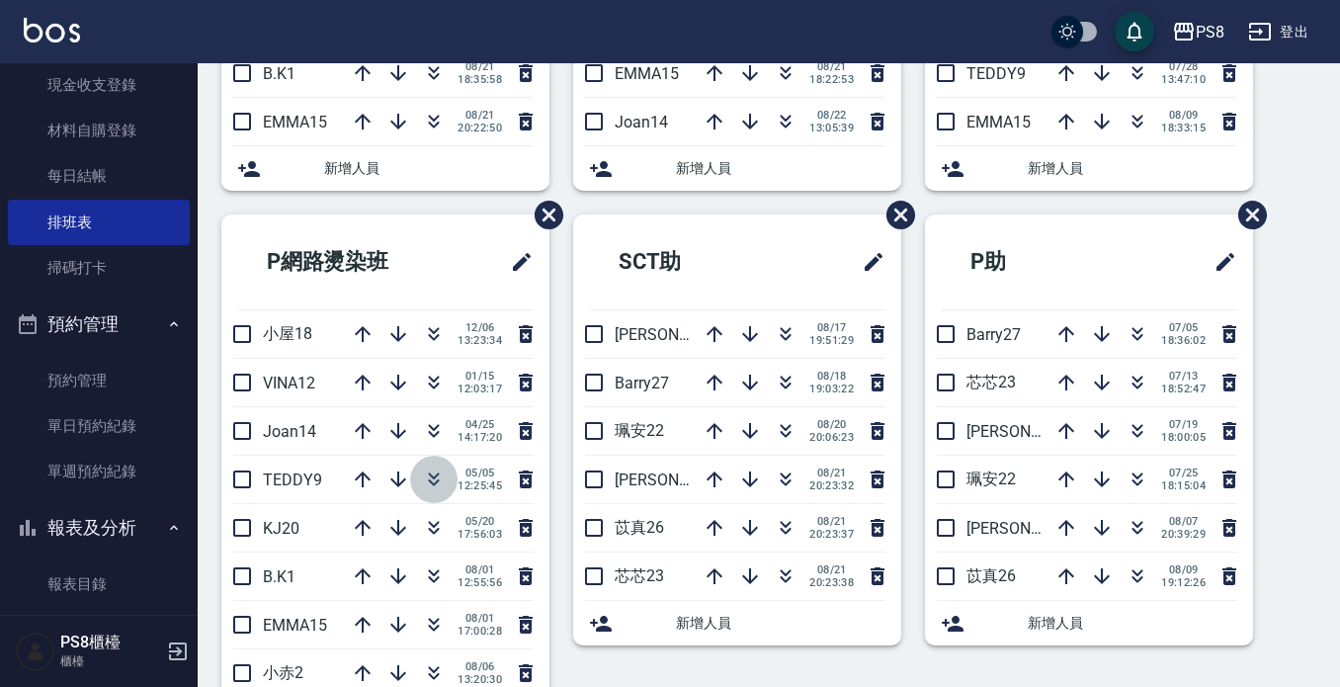
click at [422, 476] on icon "button" at bounding box center [434, 480] width 24 height 24
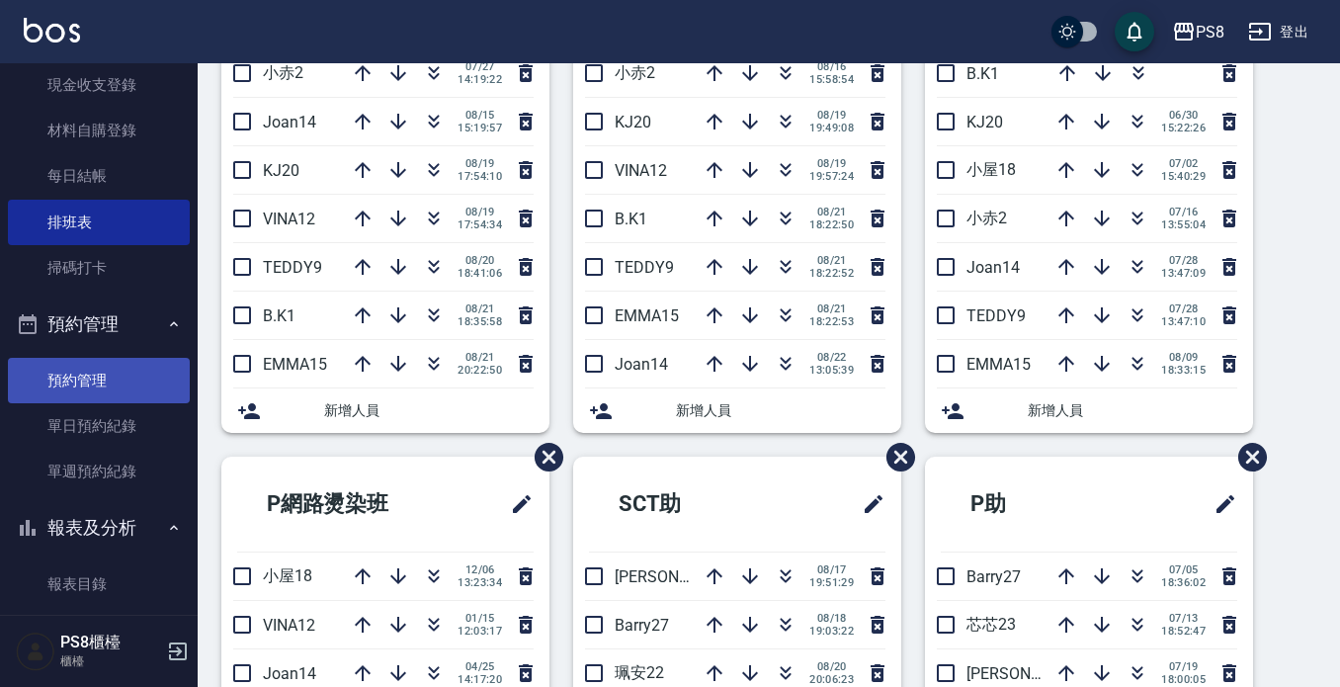
scroll to position [99, 0]
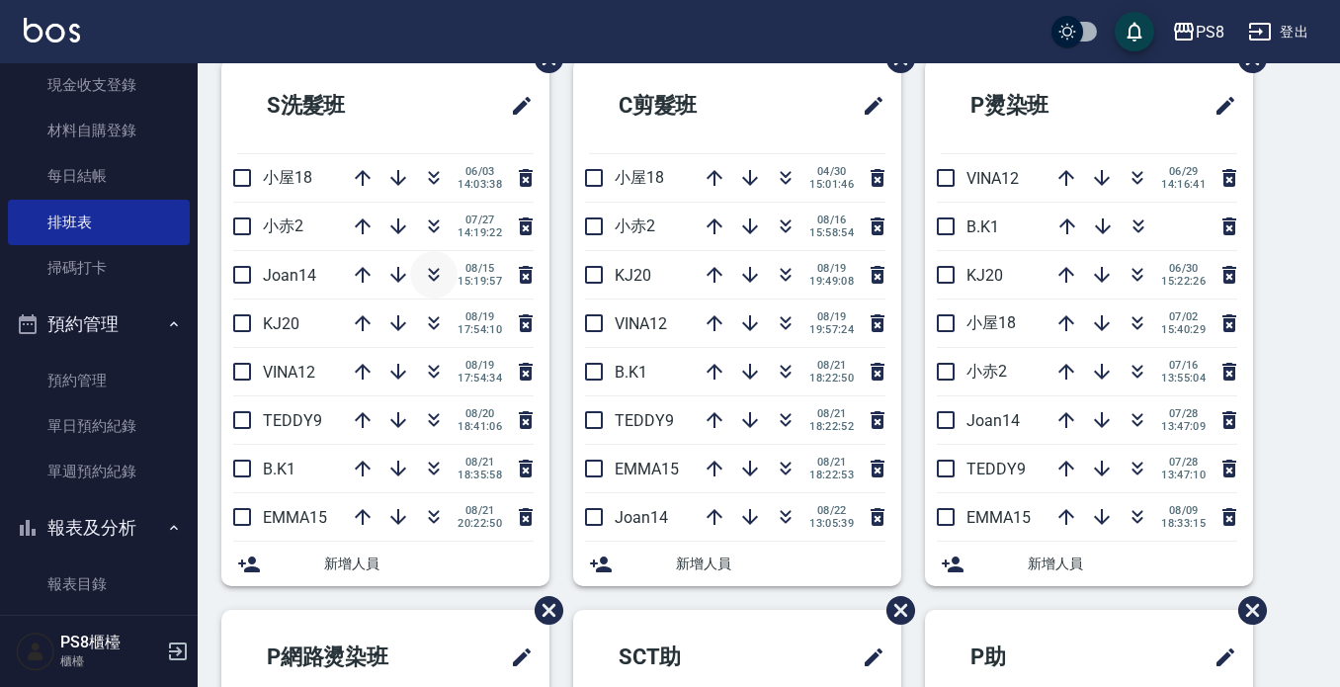
click at [429, 270] on icon "button" at bounding box center [434, 271] width 11 height 7
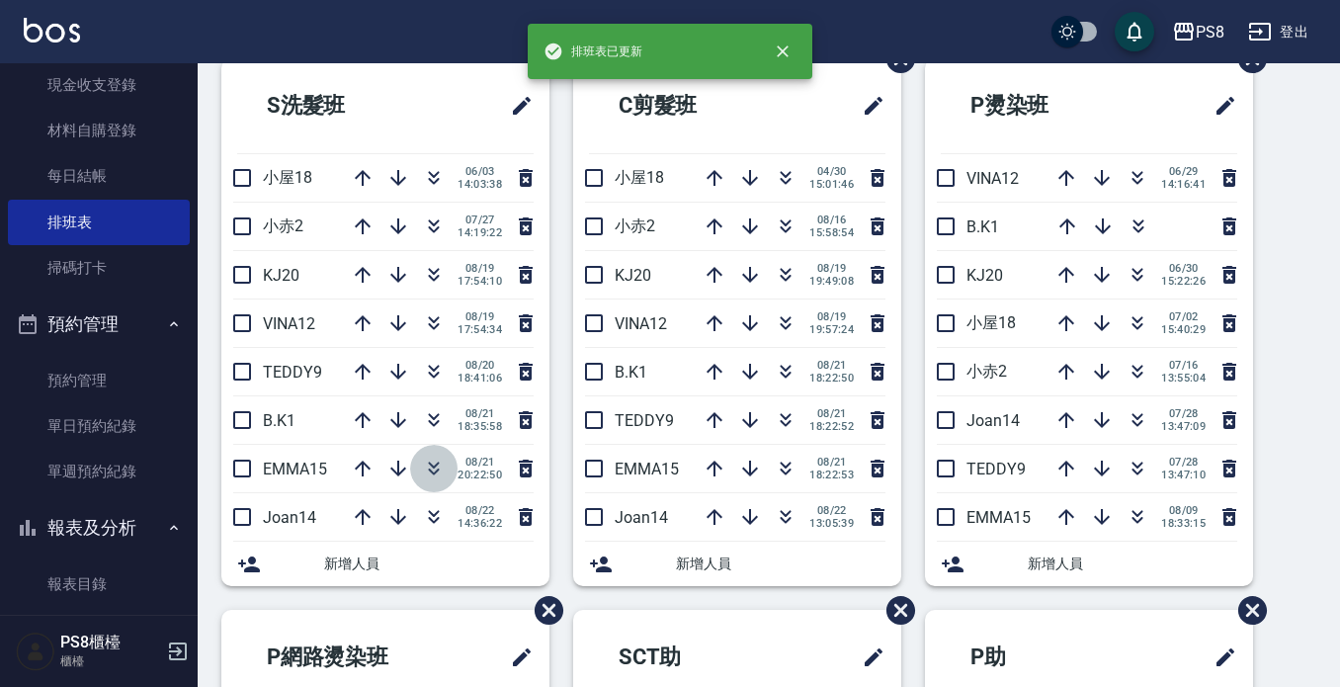
click at [436, 462] on icon "button" at bounding box center [434, 469] width 24 height 24
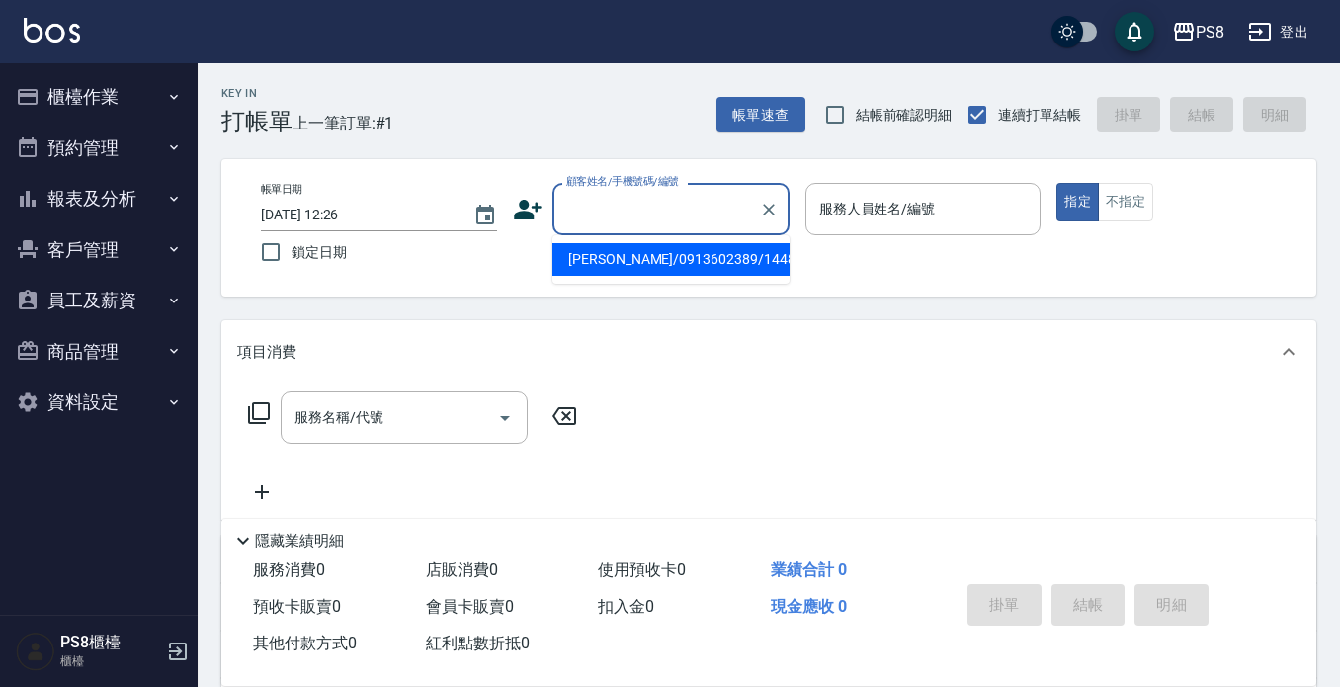
click at [596, 207] on input "顧客姓名/手機號碼/編號" at bounding box center [656, 209] width 190 height 35
click at [600, 252] on li "[PERSON_NAME]/0956669363/10008" at bounding box center [671, 259] width 237 height 33
type input "[PERSON_NAME]/0956669363/10008"
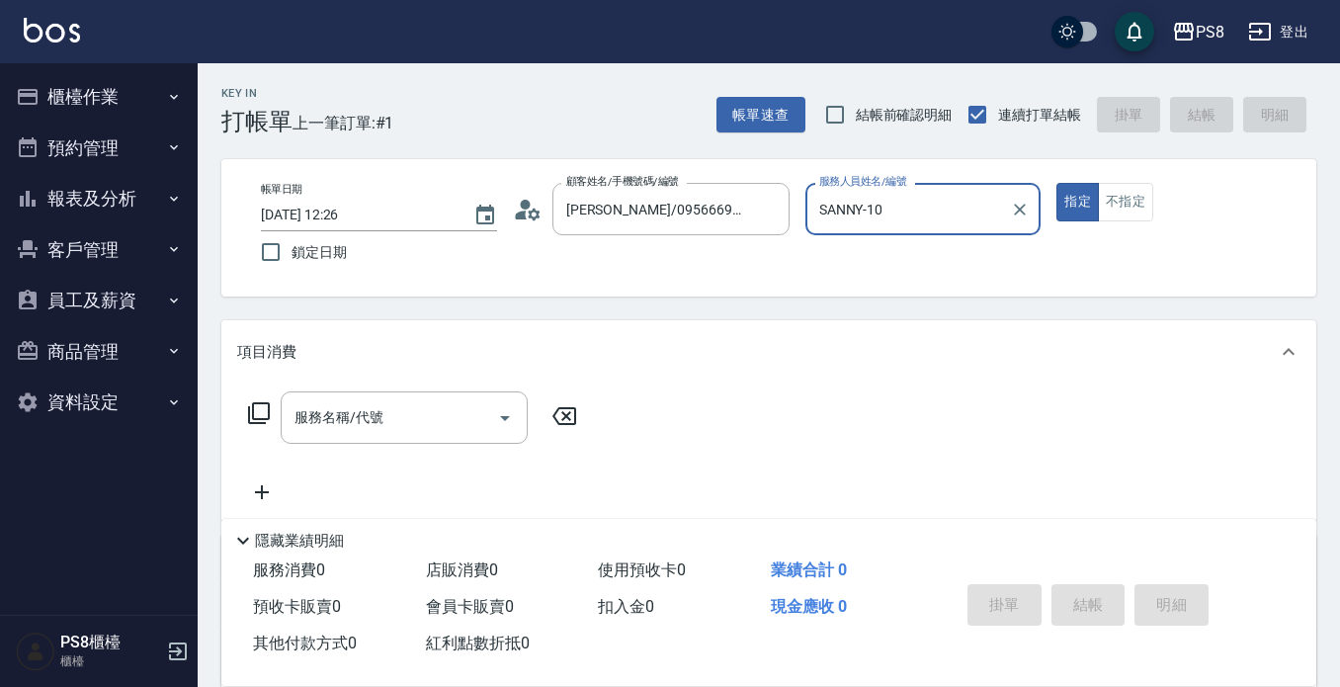
type input "SANNY-10"
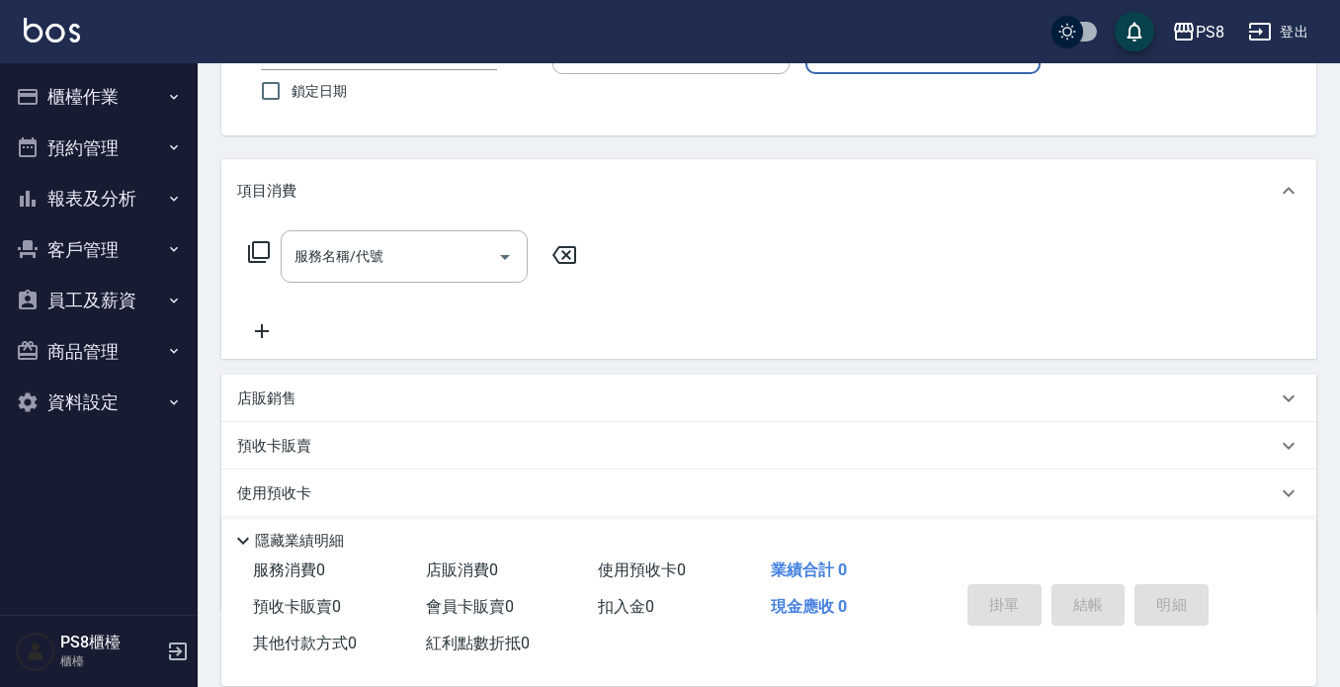
scroll to position [276, 0]
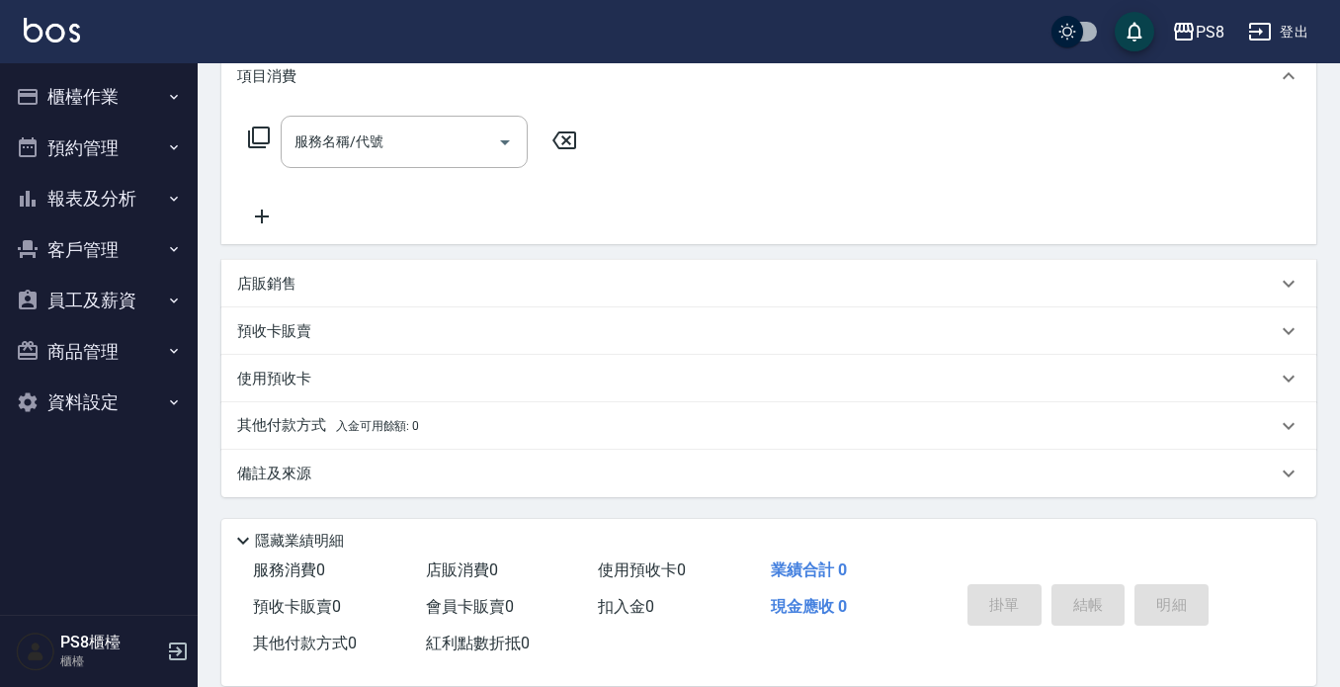
click at [253, 287] on p "店販銷售" at bounding box center [266, 284] width 59 height 21
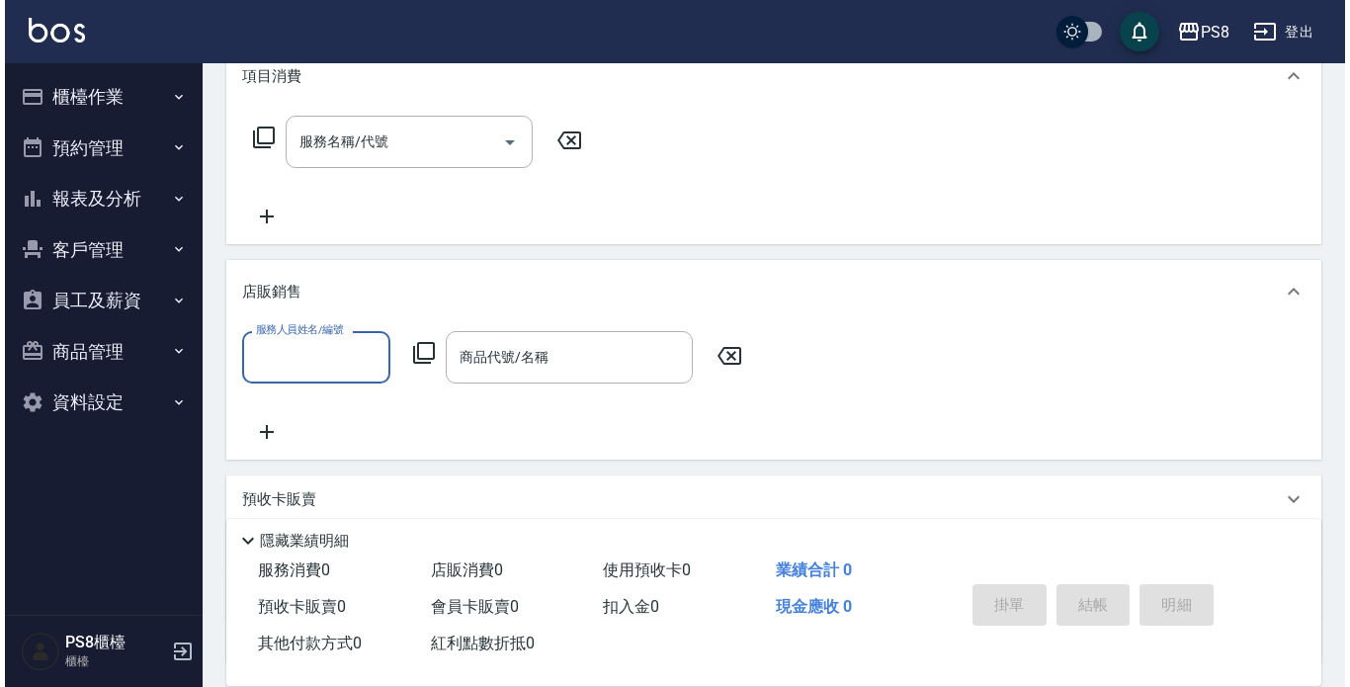
scroll to position [0, 0]
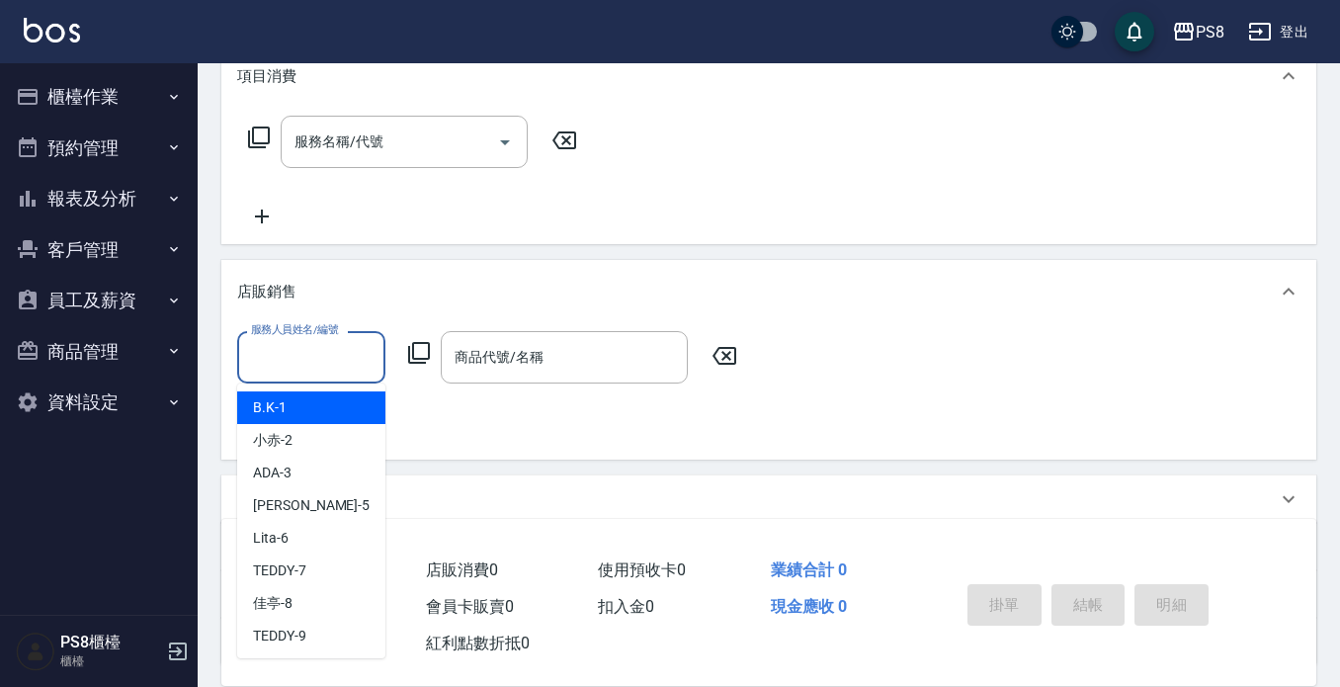
click at [280, 347] on input "服務人員姓名/編號" at bounding box center [311, 357] width 130 height 35
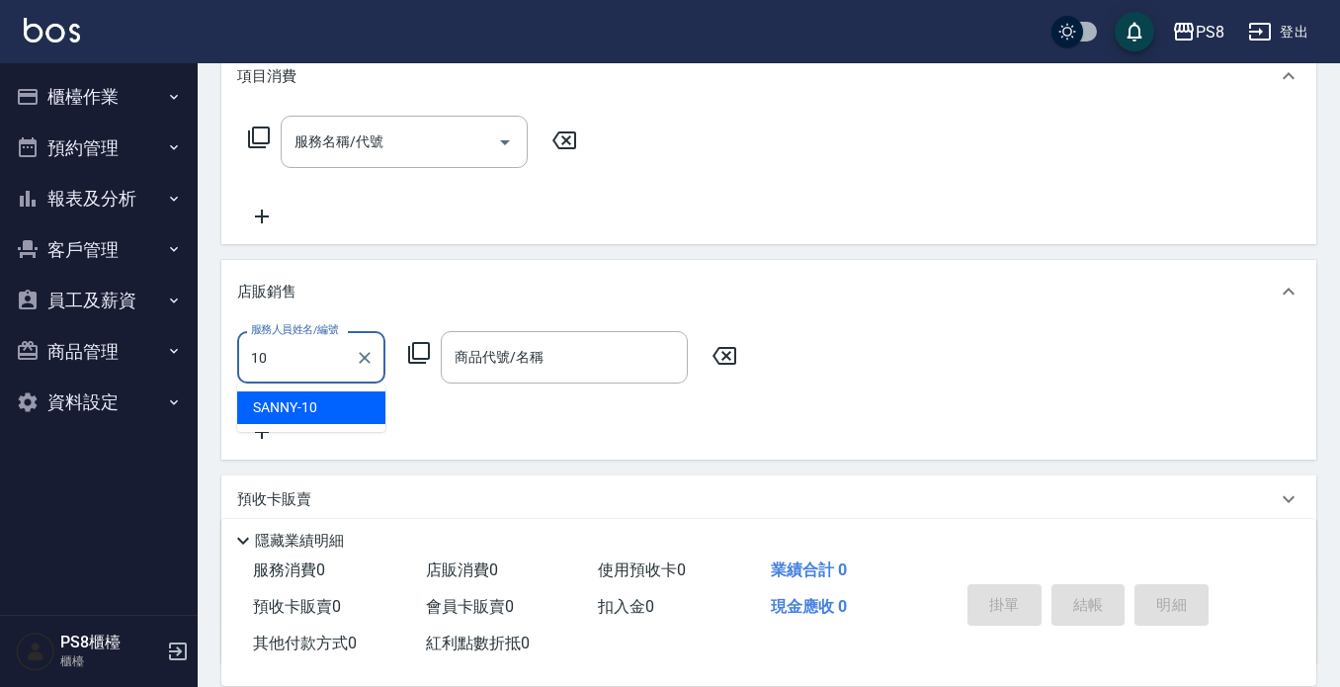
click at [293, 414] on span "SANNY -10" at bounding box center [285, 407] width 64 height 21
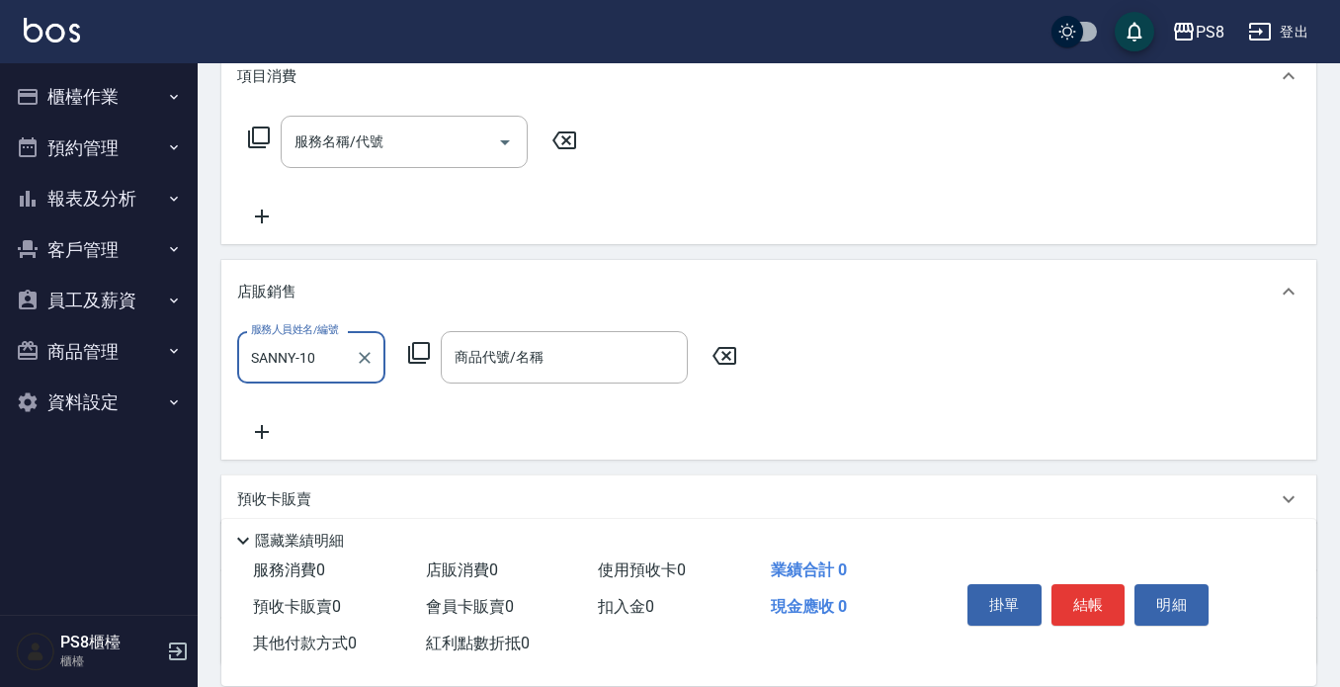
type input "SANNY-10"
click at [415, 350] on icon at bounding box center [419, 353] width 24 height 24
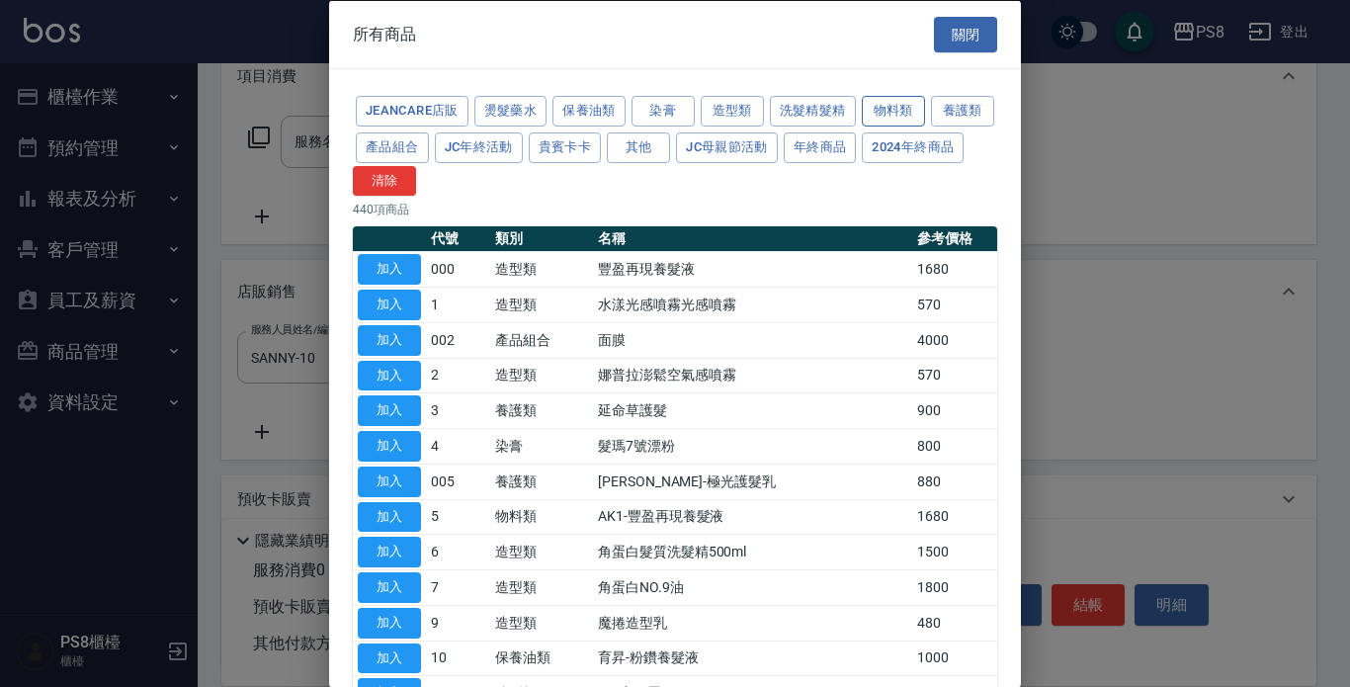
click at [880, 108] on button "物料類" at bounding box center [893, 111] width 63 height 31
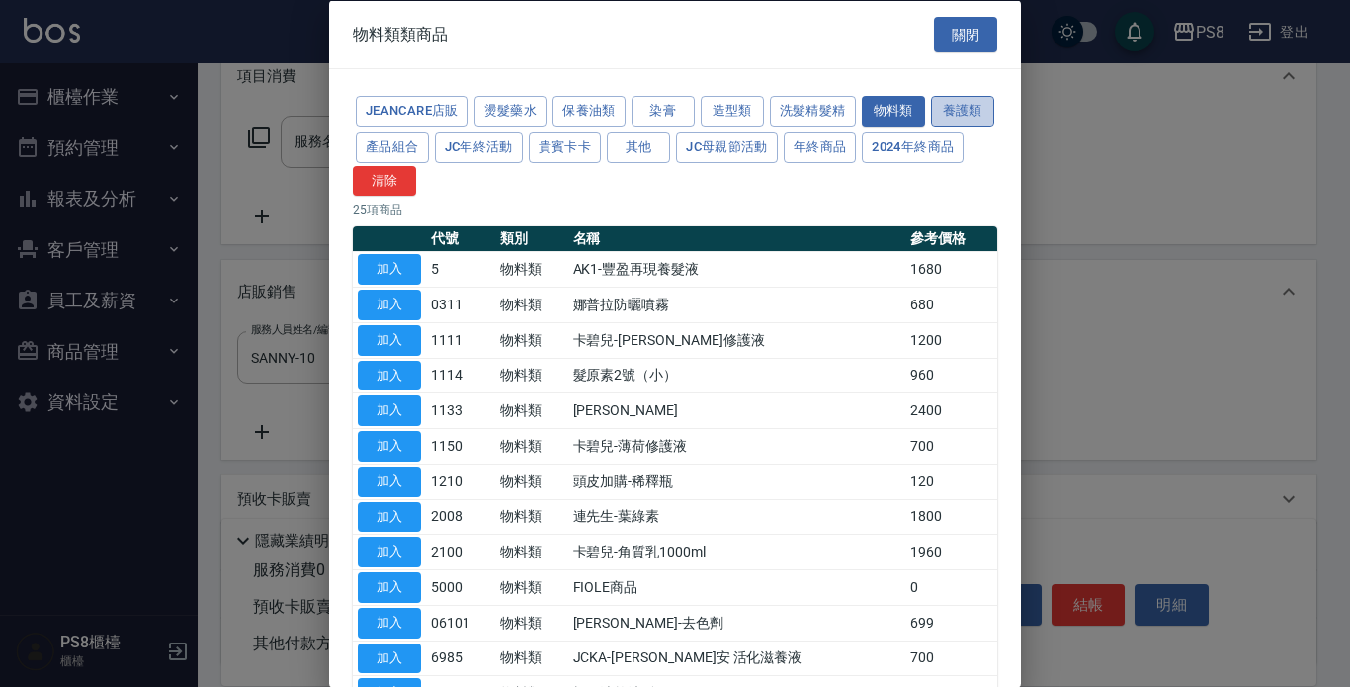
click at [931, 127] on button "養護類" at bounding box center [962, 111] width 63 height 31
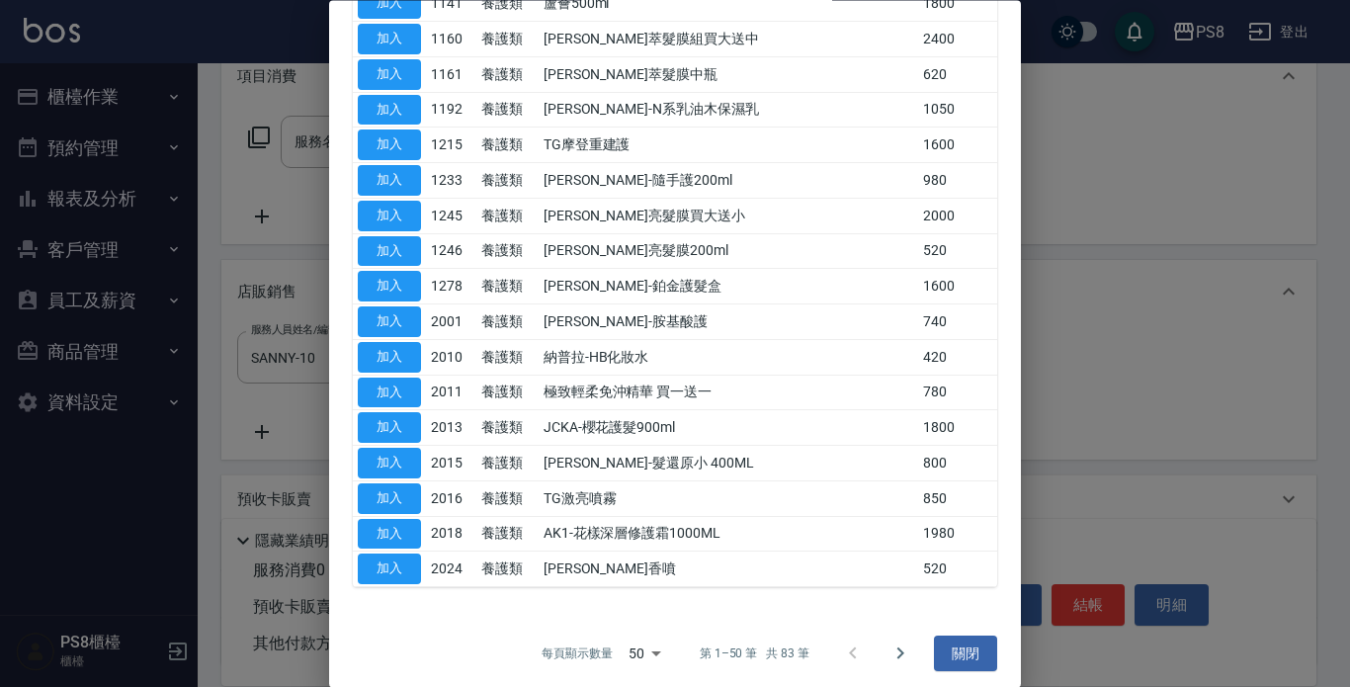
scroll to position [1411, 0]
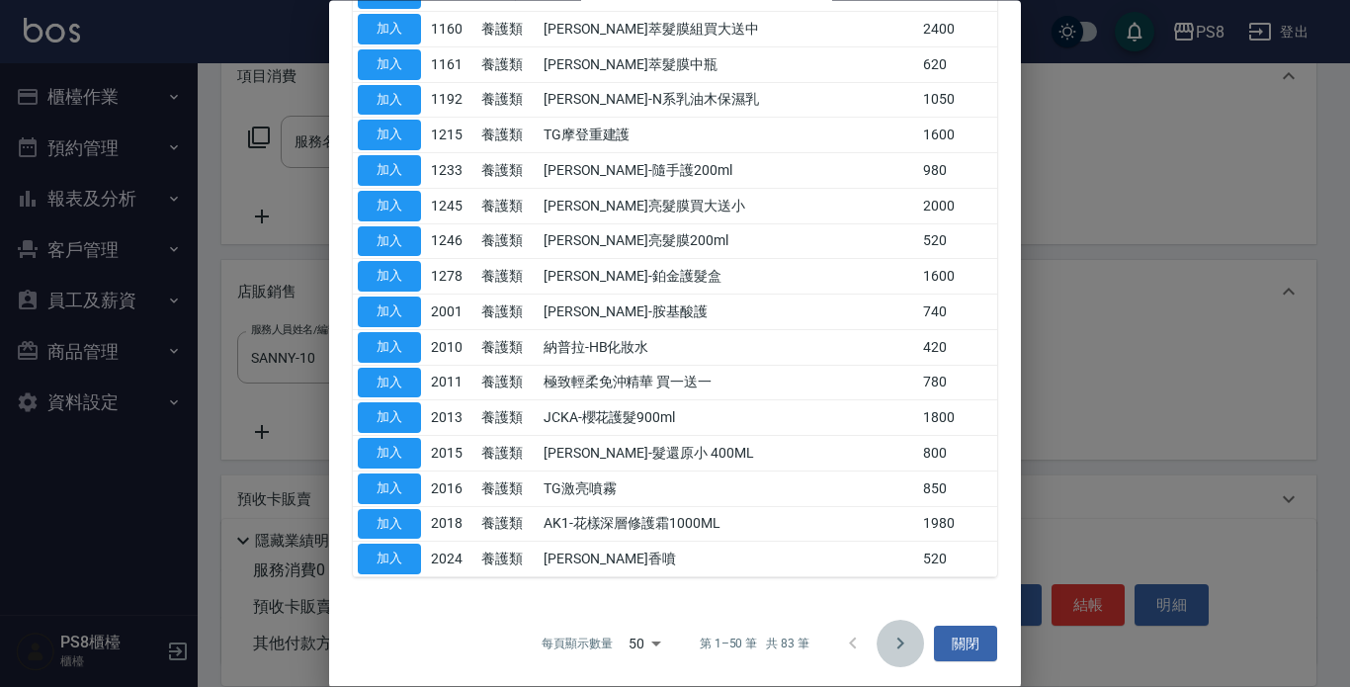
click at [898, 641] on icon "Go to next page" at bounding box center [901, 644] width 7 height 12
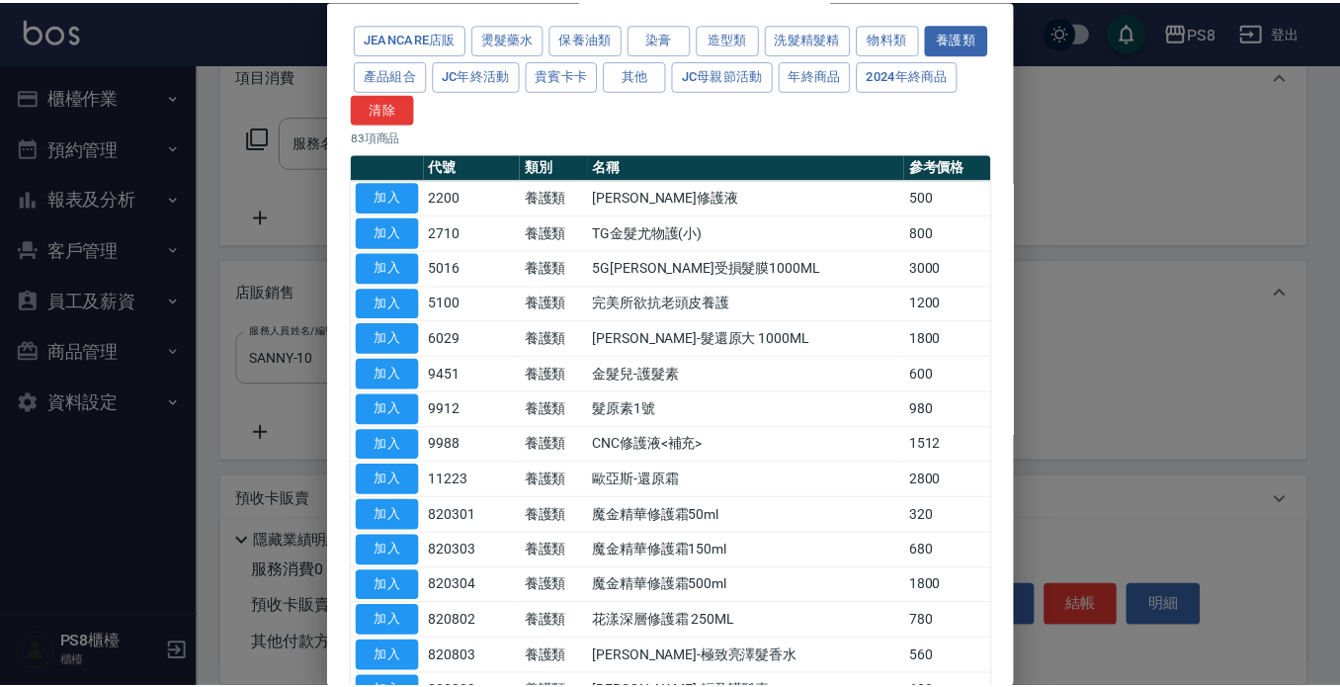
scroll to position [0, 0]
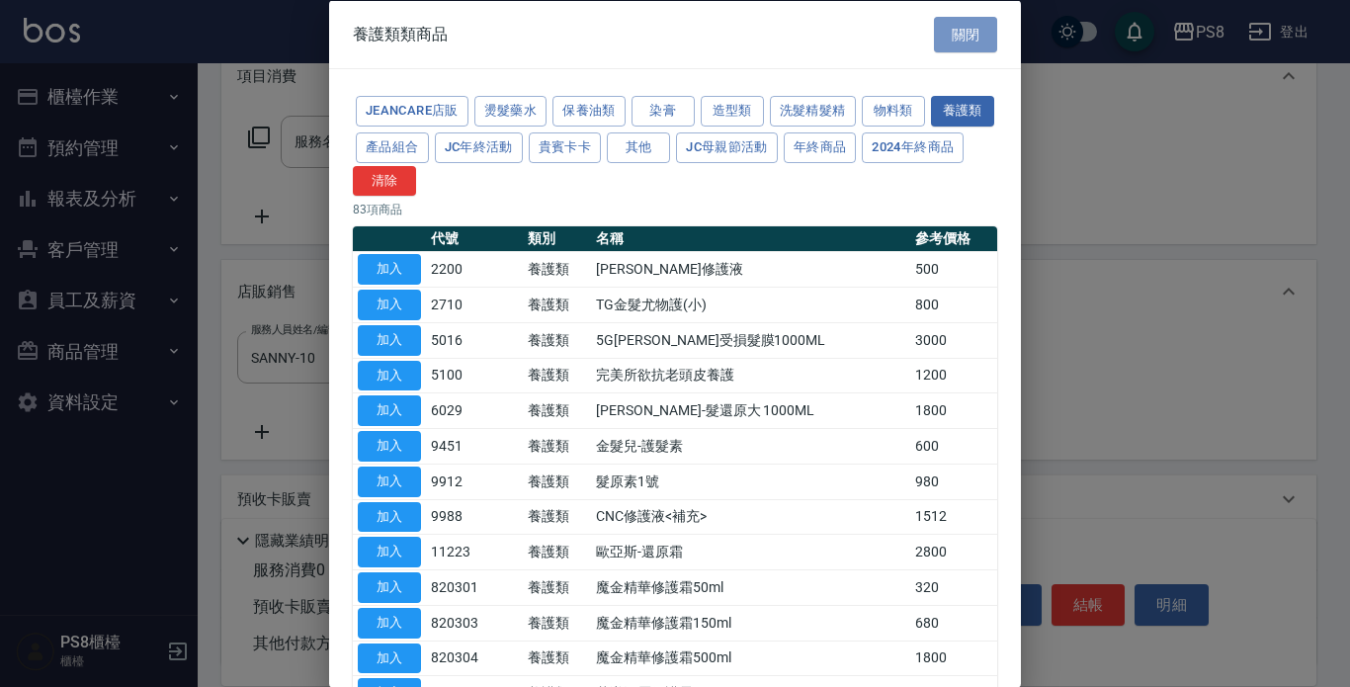
click at [964, 38] on button "關閉" at bounding box center [965, 34] width 63 height 37
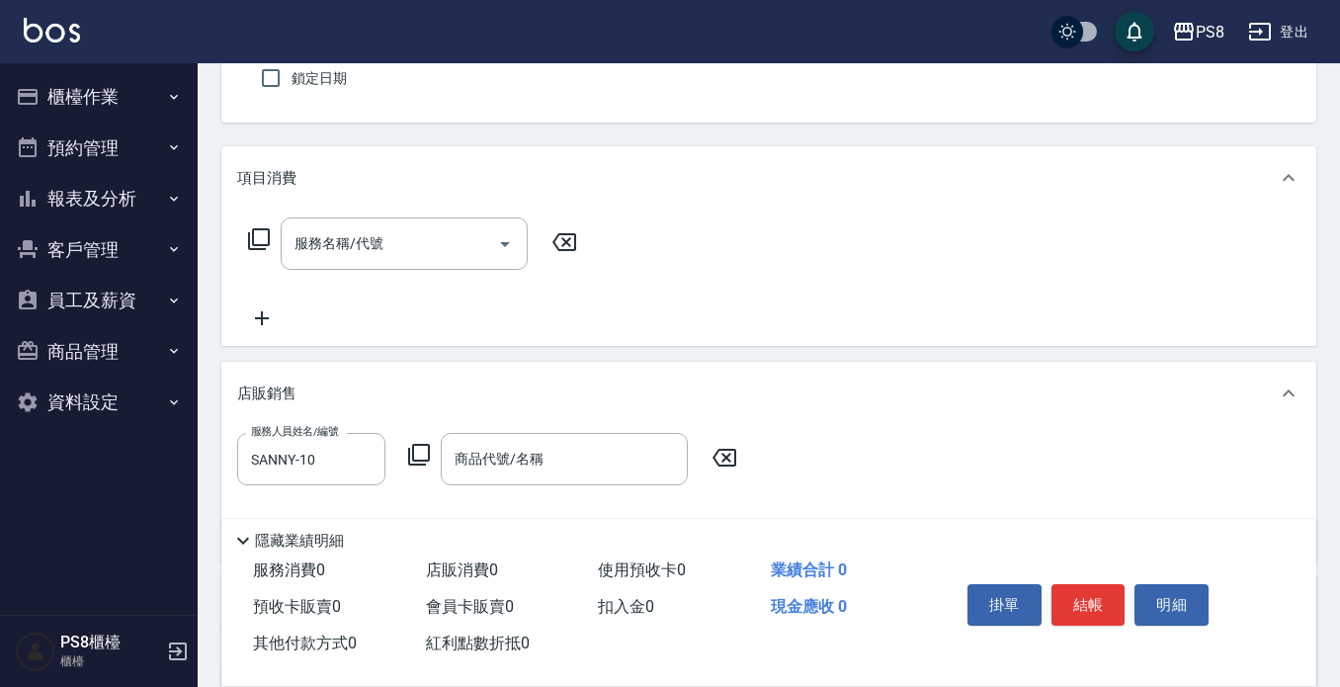
scroll to position [78, 0]
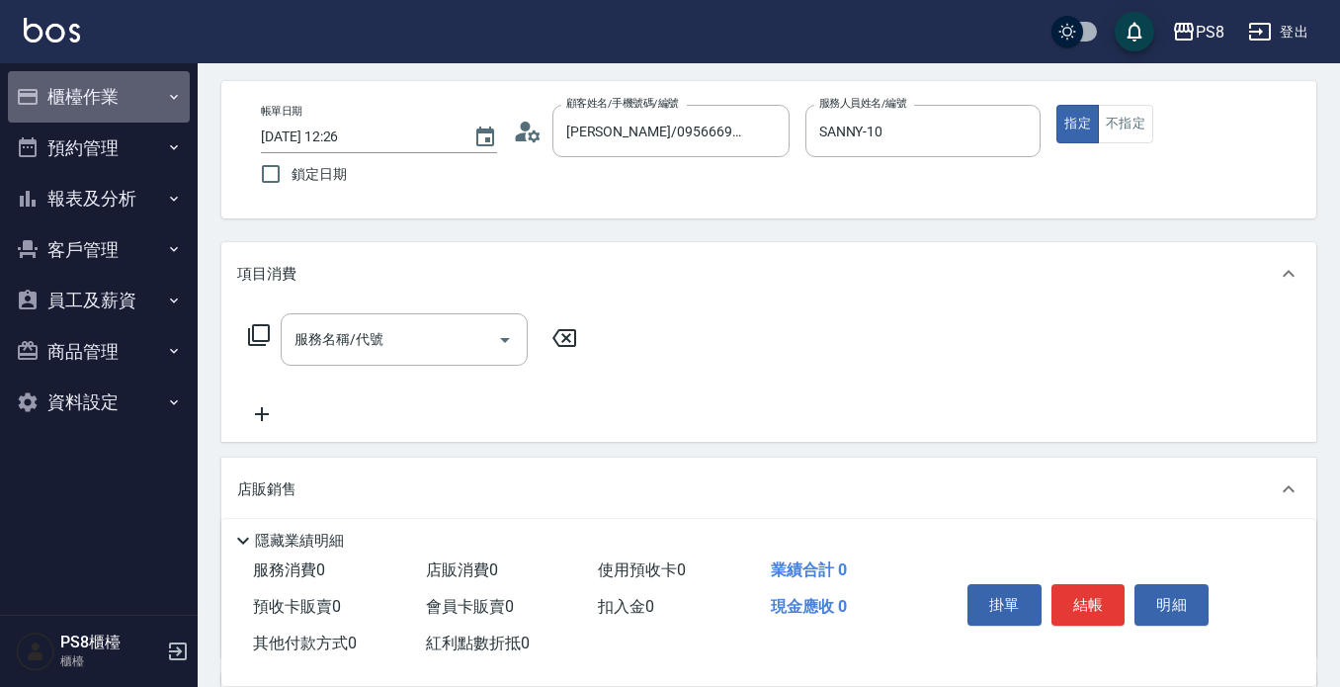
click at [139, 106] on button "櫃檯作業" at bounding box center [99, 96] width 182 height 51
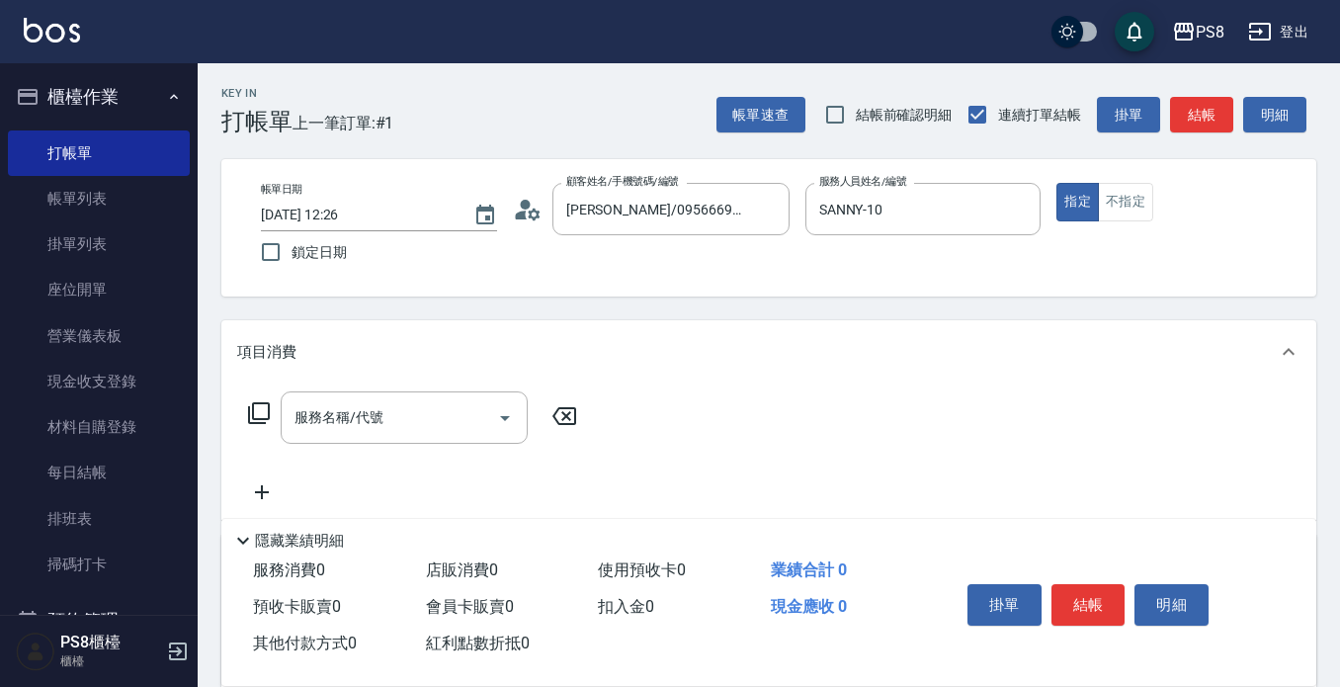
scroll to position [78, 0]
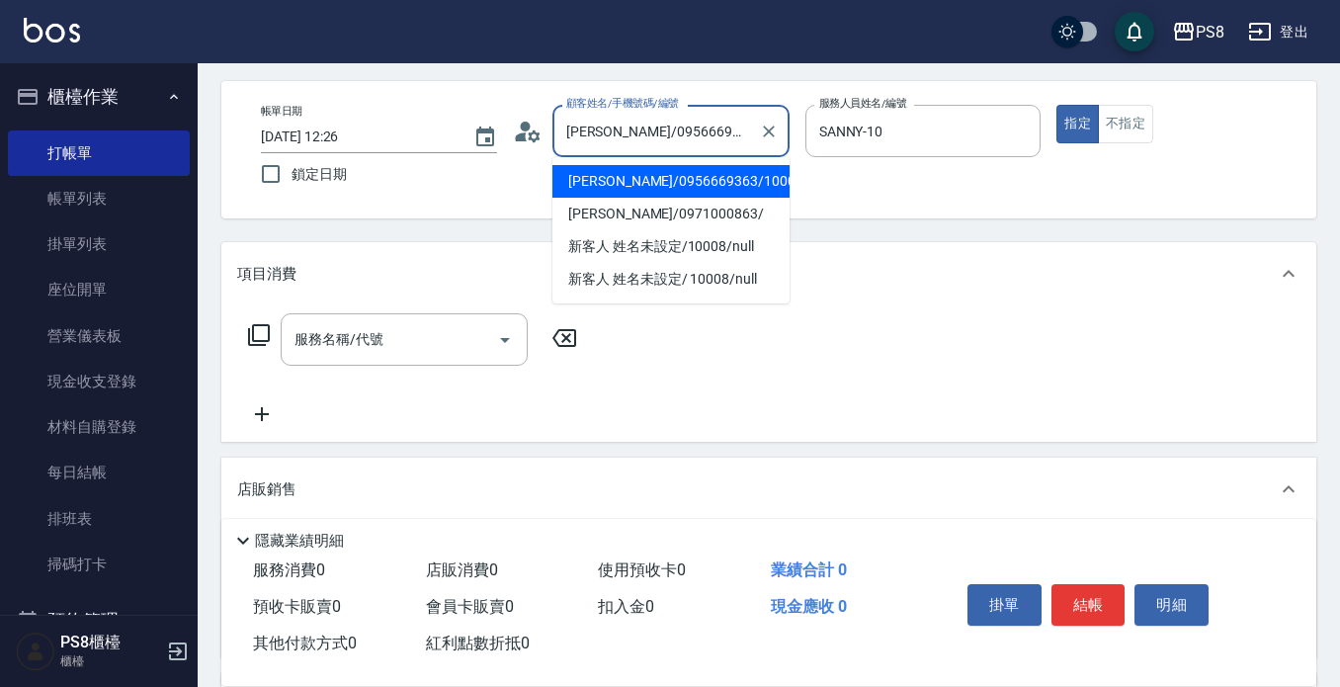
click at [748, 141] on input "[PERSON_NAME]/0956669363/10008" at bounding box center [656, 131] width 190 height 35
click at [761, 128] on icon "Clear" at bounding box center [769, 132] width 20 height 20
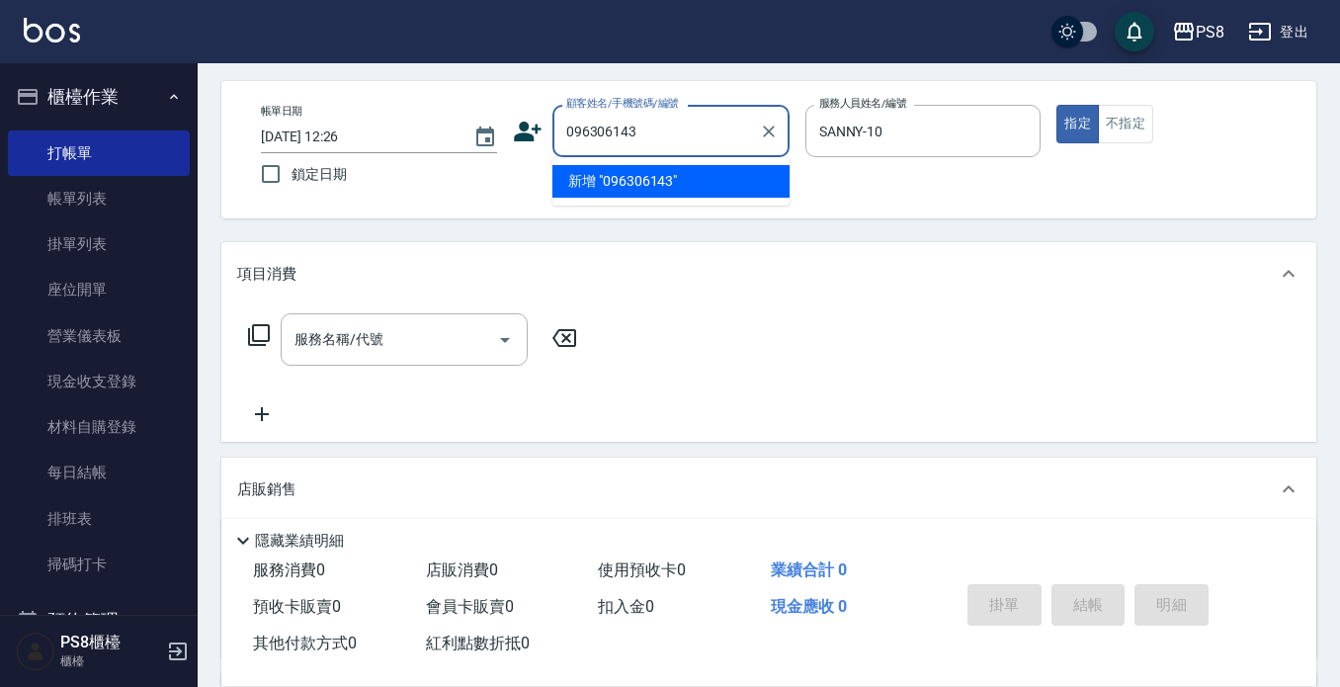
type input "0963061430"
click at [759, 137] on icon "Clear" at bounding box center [769, 132] width 20 height 20
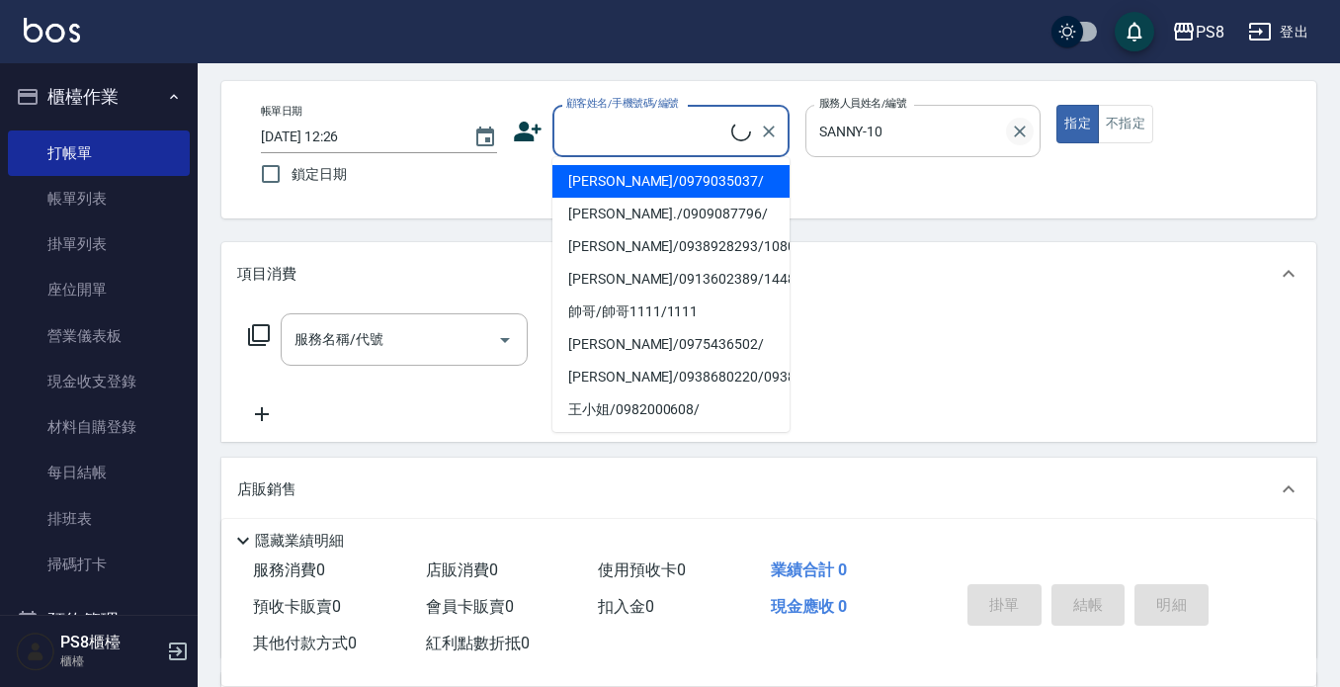
click at [1015, 127] on icon "Clear" at bounding box center [1021, 132] width 12 height 12
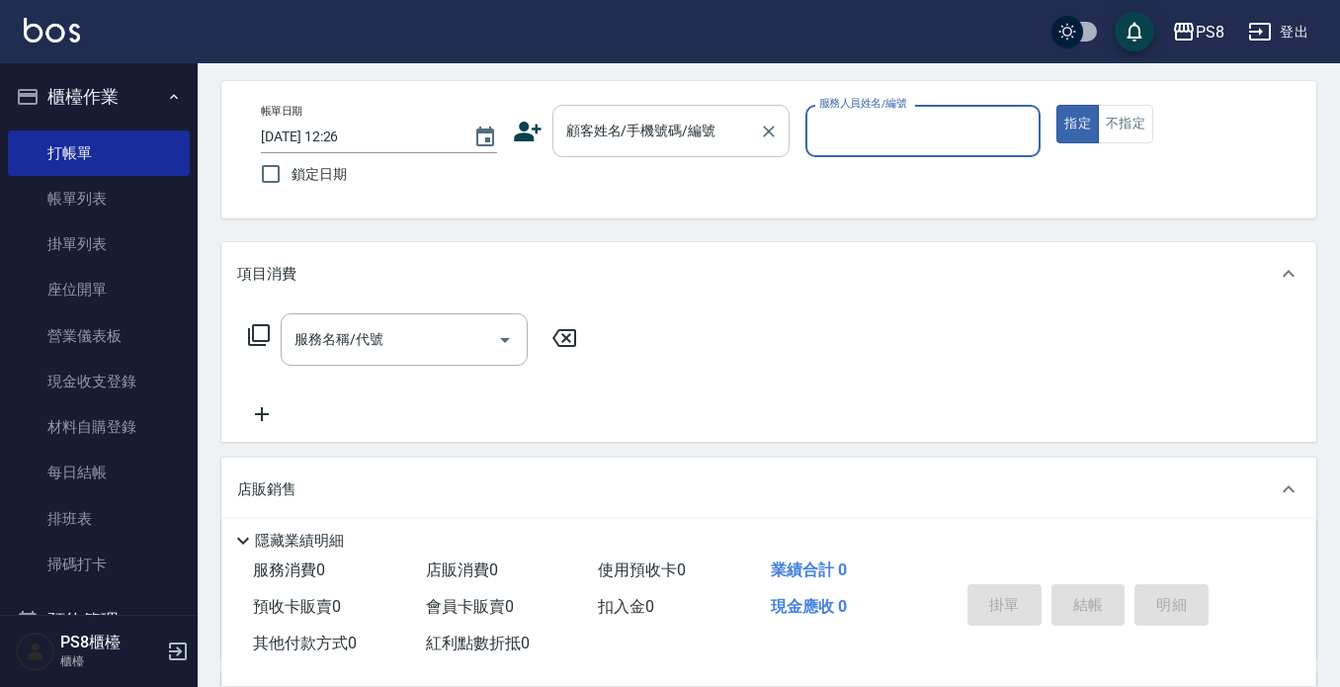
click at [702, 120] on input "顧客姓名/手機號碼/編號" at bounding box center [656, 131] width 190 height 35
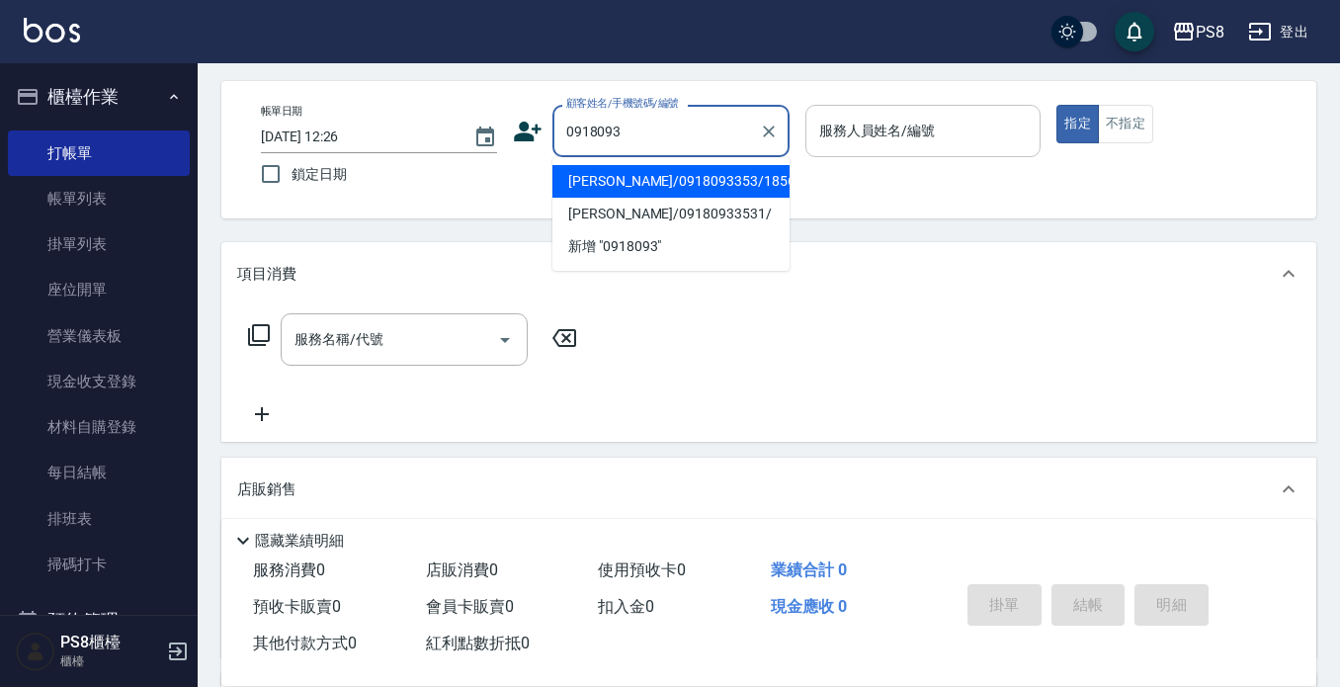
click at [650, 164] on ul "陳彥廷/0918093353/18562 陳彥廷/09180933531/ 新增 "0918093"" at bounding box center [671, 214] width 237 height 114
click at [648, 172] on li "陳彥廷/0918093353/18562" at bounding box center [671, 181] width 237 height 33
type input "陳彥廷/0918093353/18562"
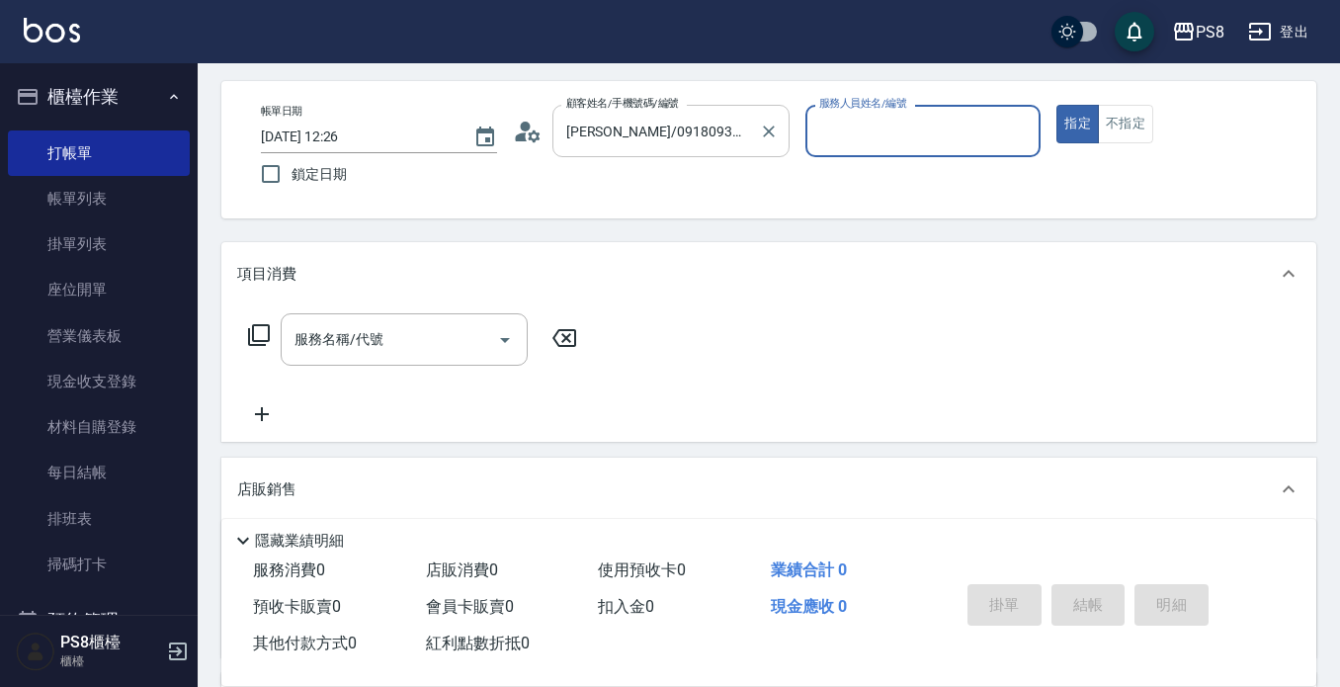
click at [730, 138] on input "陳彥廷/0918093353/18562" at bounding box center [656, 131] width 190 height 35
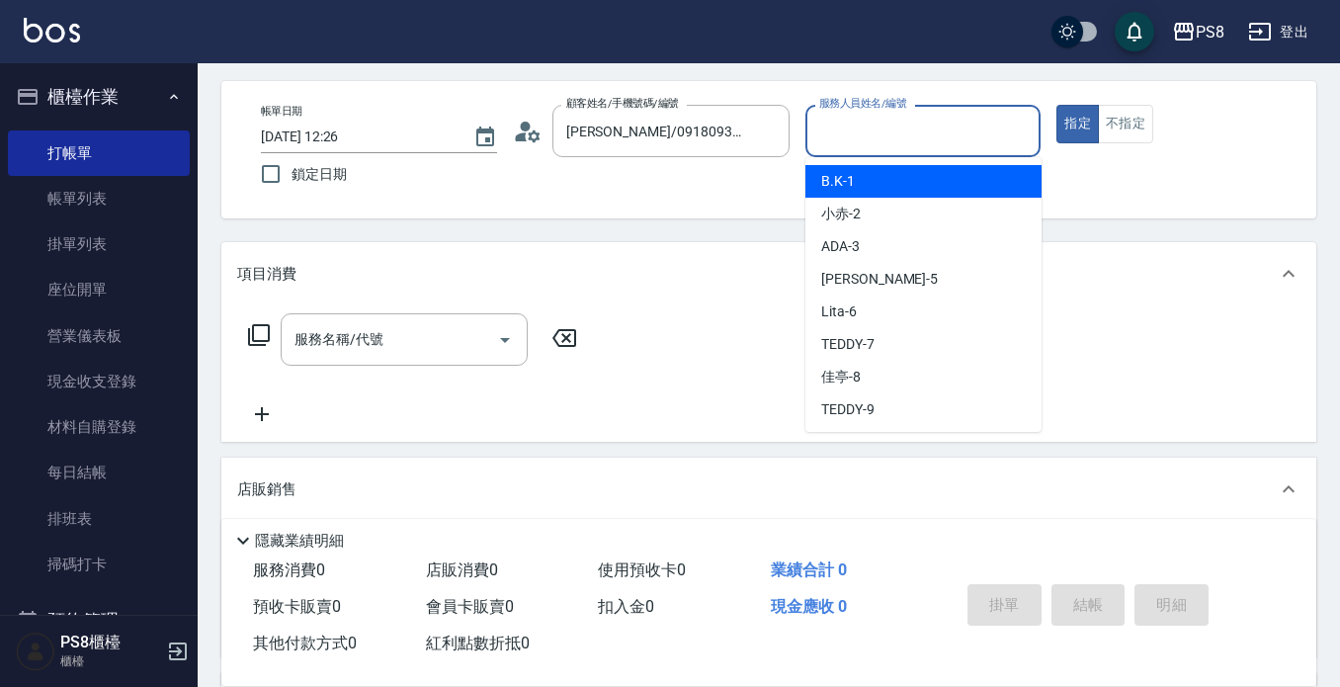
click at [848, 138] on input "服務人員姓名/編號" at bounding box center [923, 131] width 218 height 35
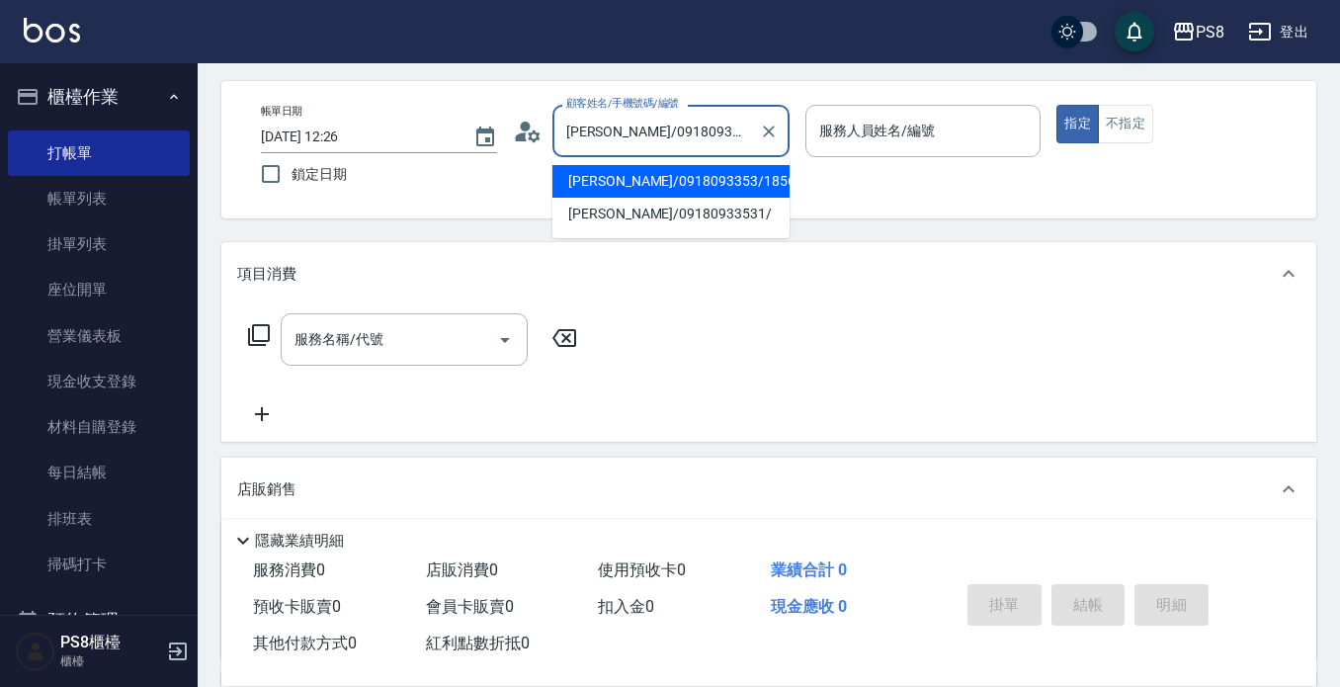
click at [743, 126] on input "陳彥廷/0918093353/18562" at bounding box center [656, 131] width 190 height 35
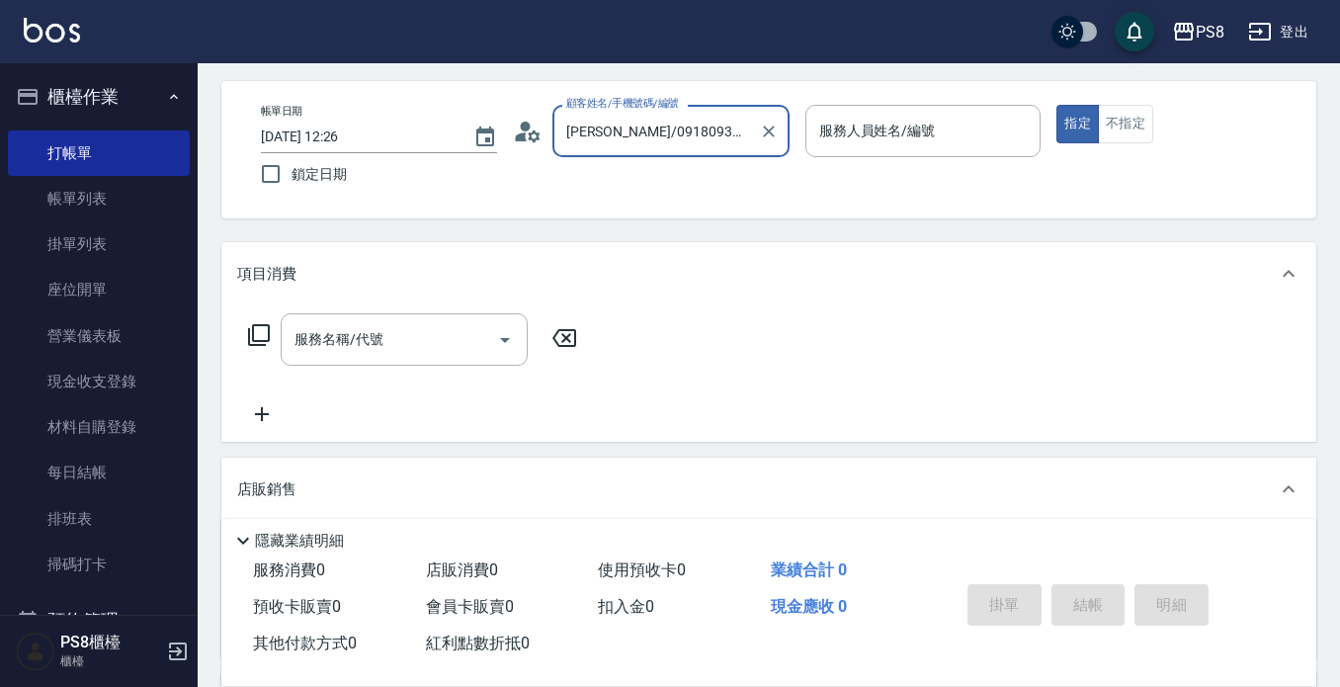
click at [743, 126] on input "陳彥廷/0918093353/18562" at bounding box center [656, 131] width 190 height 35
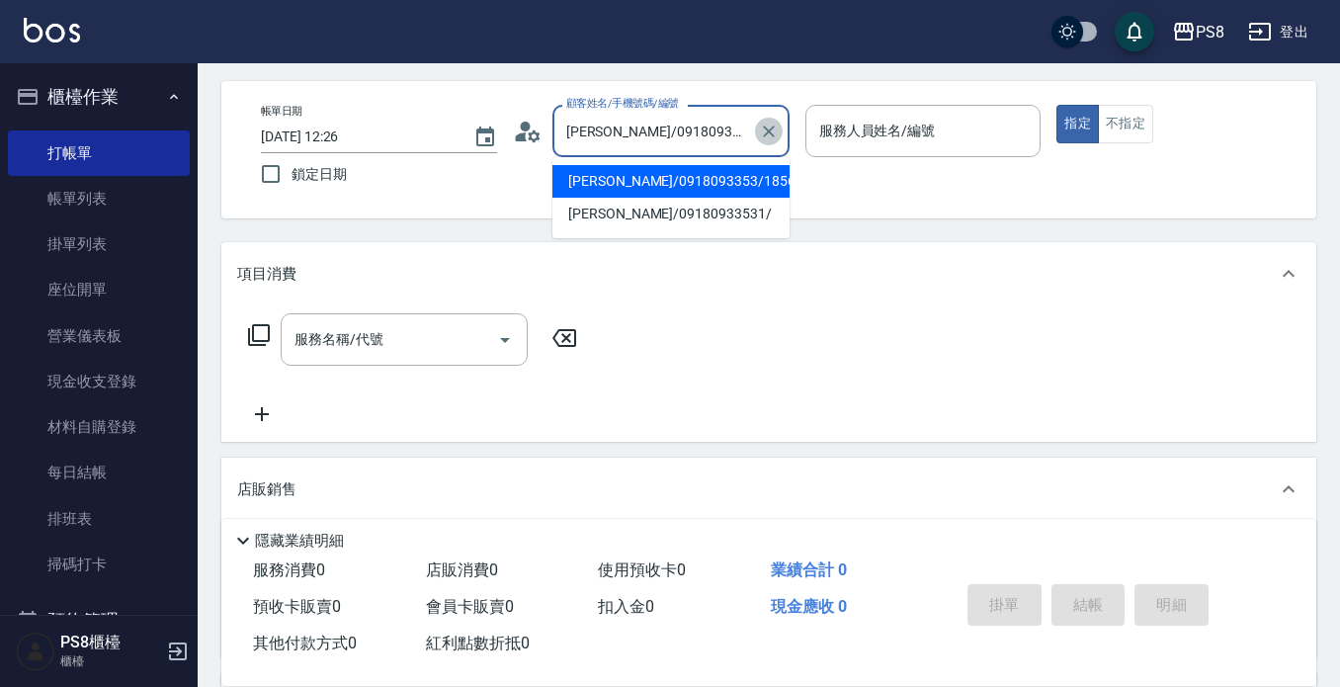
click at [777, 135] on icon "Clear" at bounding box center [769, 132] width 20 height 20
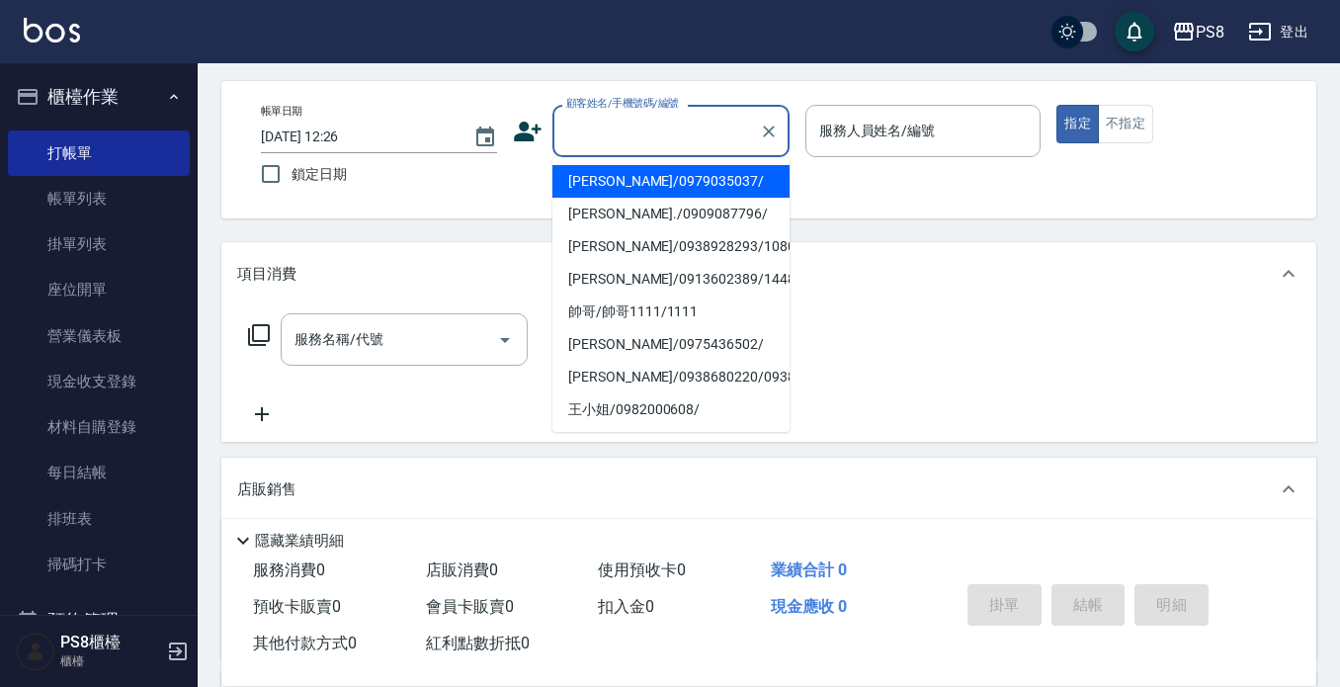
click at [676, 129] on input "顧客姓名/手機號碼/編號" at bounding box center [656, 131] width 190 height 35
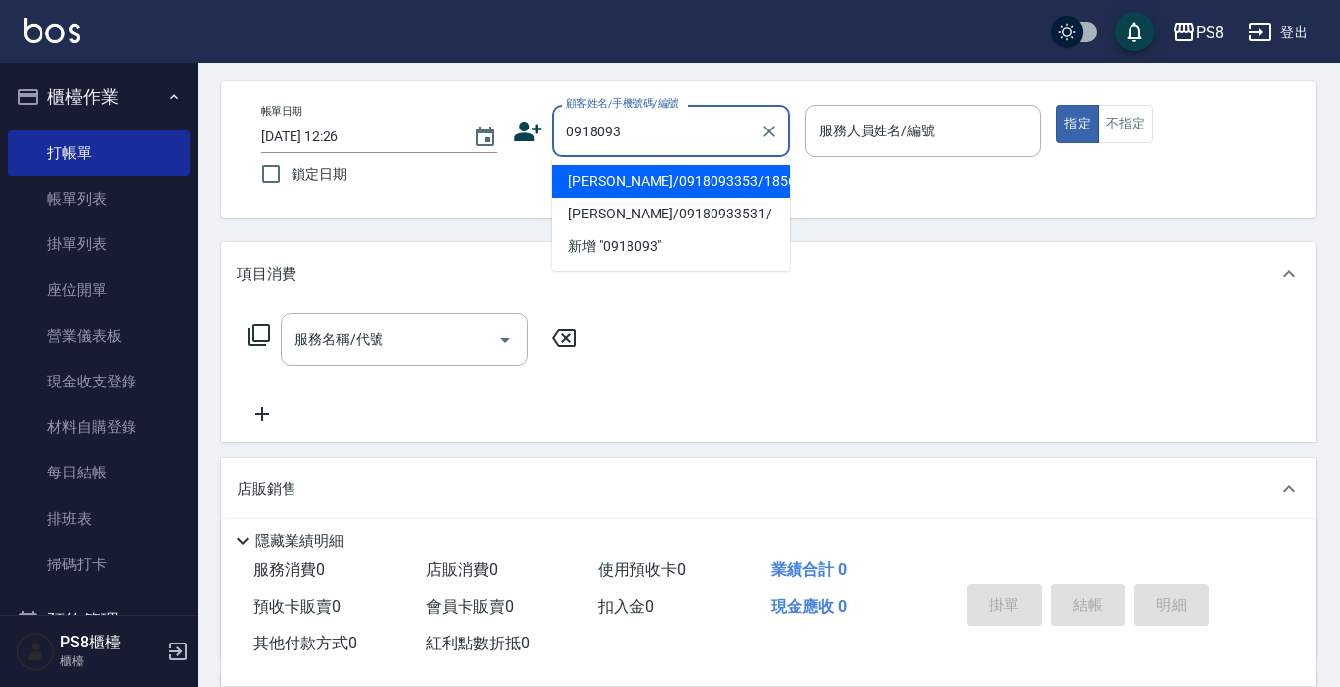
click at [664, 183] on li "陳彥廷/0918093353/18562" at bounding box center [671, 181] width 237 height 33
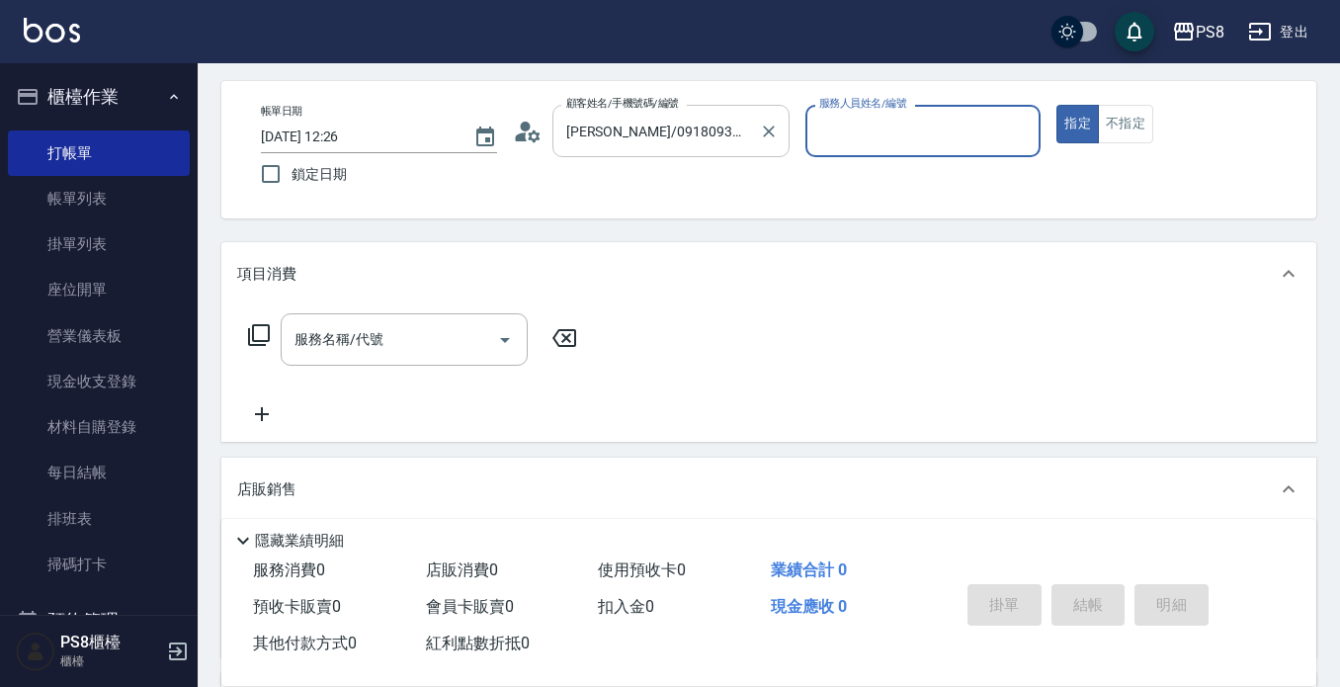
click at [676, 151] on div "陳彥廷/0918093353/18562 顧客姓名/手機號碼/編號" at bounding box center [671, 131] width 237 height 52
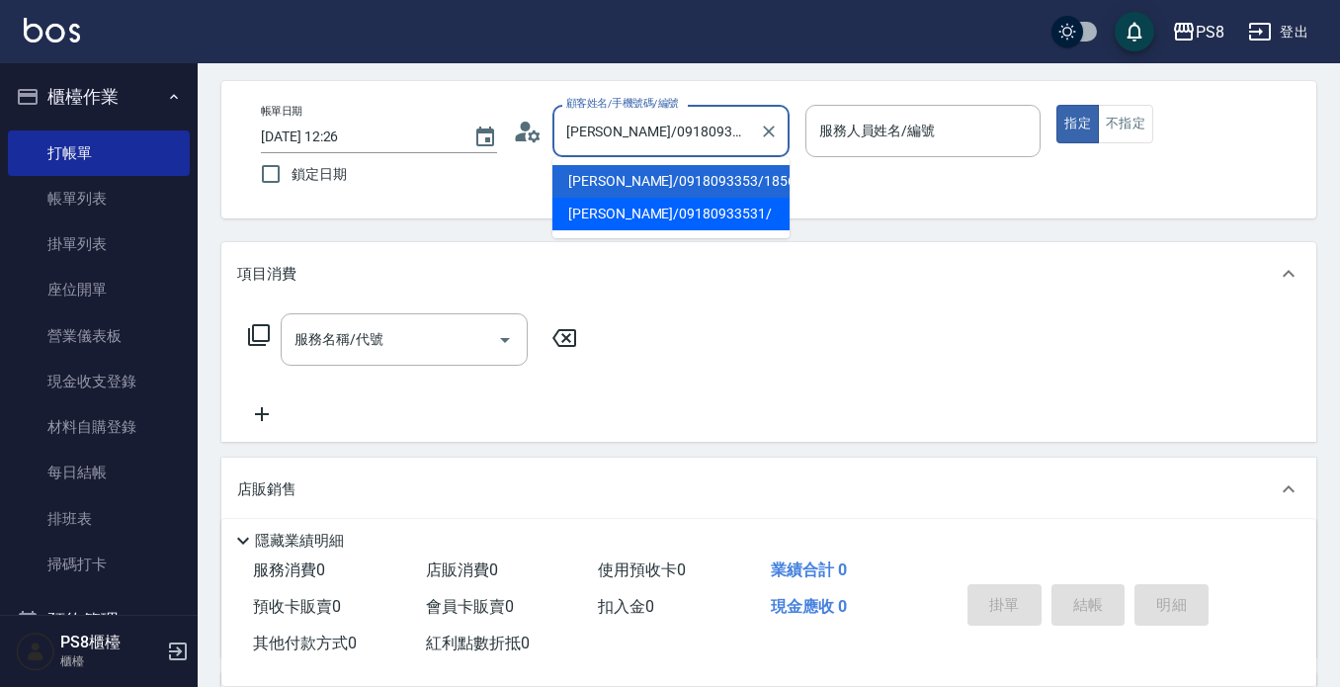
click at [668, 228] on li "陳彥廷/09180933531/" at bounding box center [671, 214] width 237 height 33
type input "陳彥廷/09180933531/"
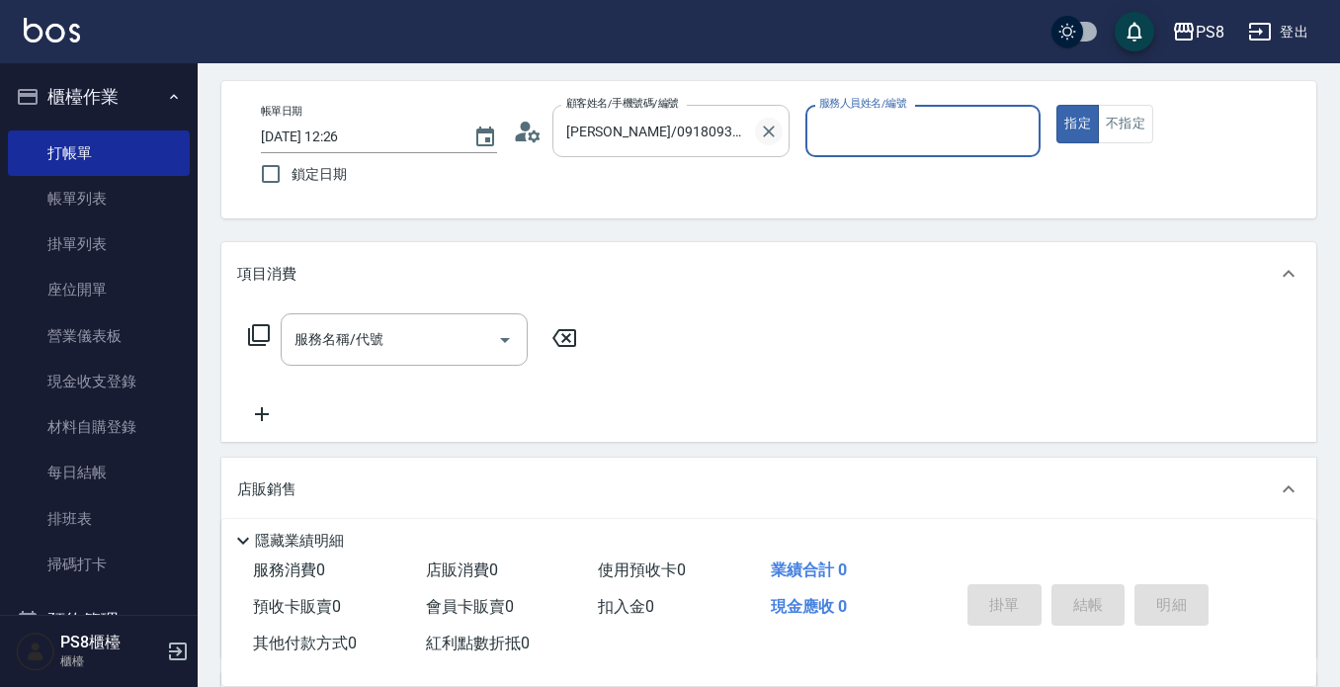
click at [776, 126] on icon "Clear" at bounding box center [769, 132] width 20 height 20
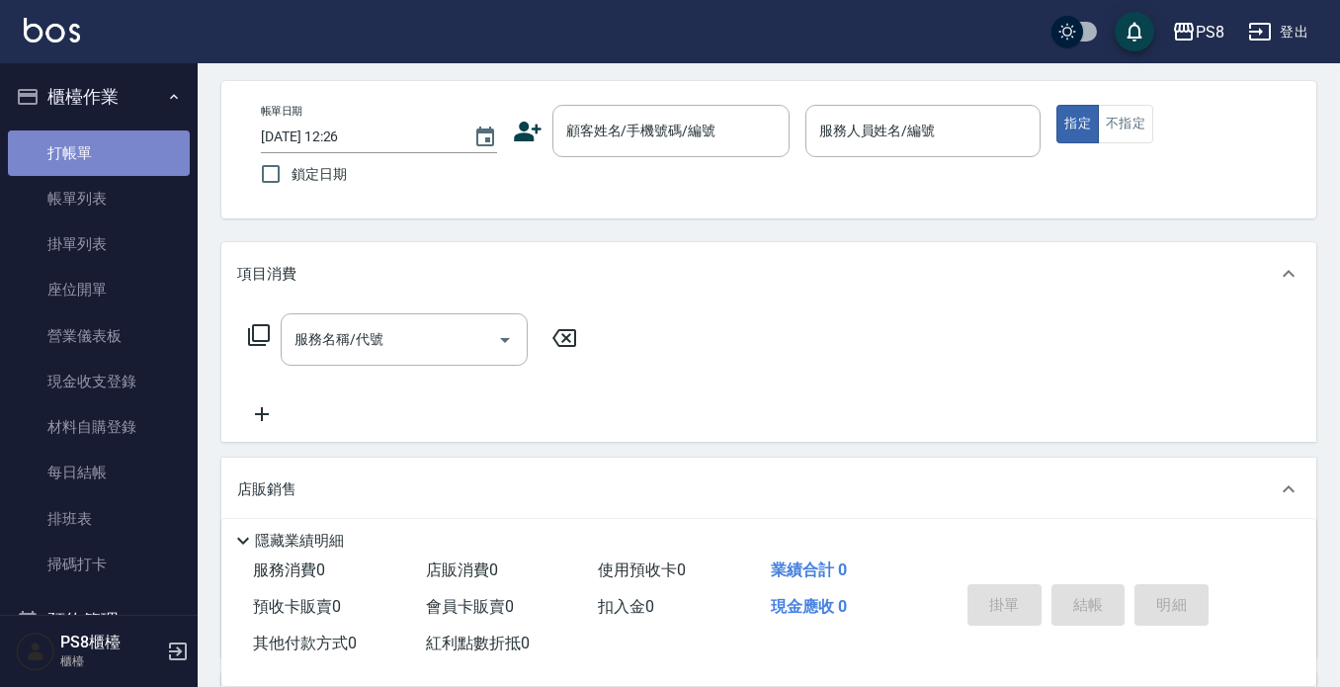
click at [109, 165] on link "打帳單" at bounding box center [99, 152] width 182 height 45
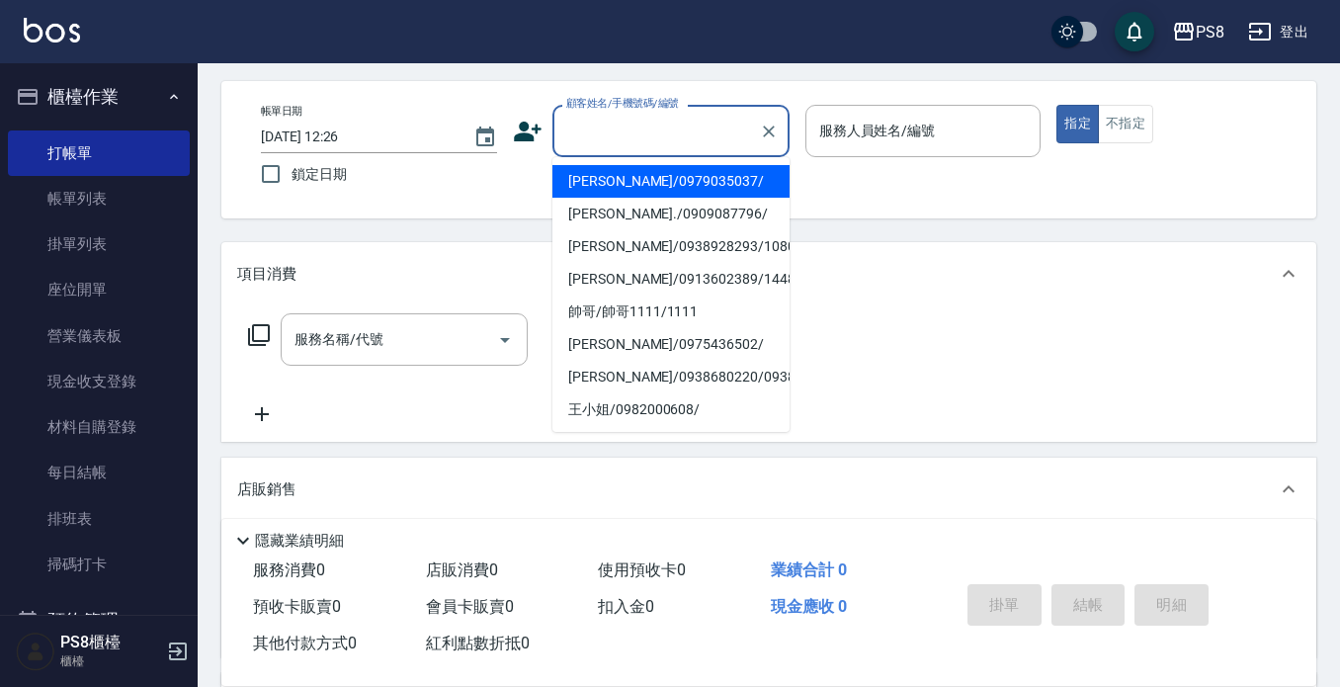
click at [615, 141] on input "顧客姓名/手機號碼/編號" at bounding box center [656, 131] width 190 height 35
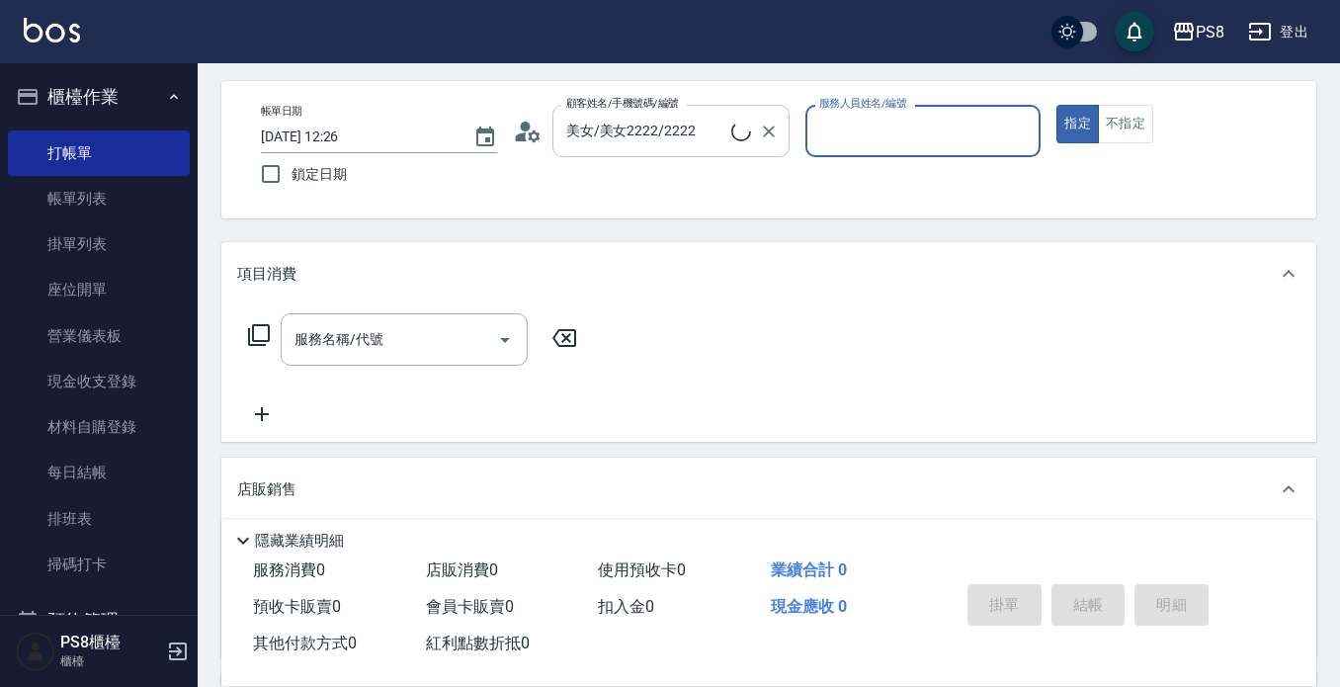
type input "新客人 姓名未設定/2222/null"
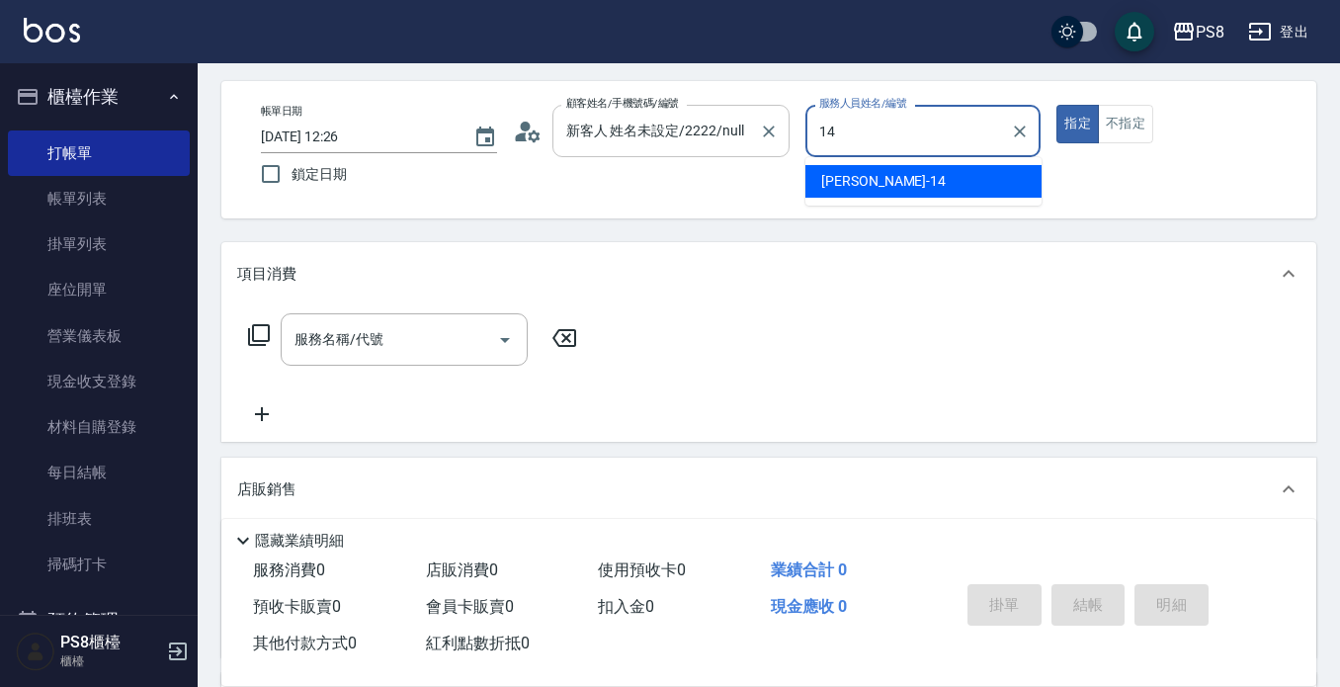
type input "[PERSON_NAME]-14"
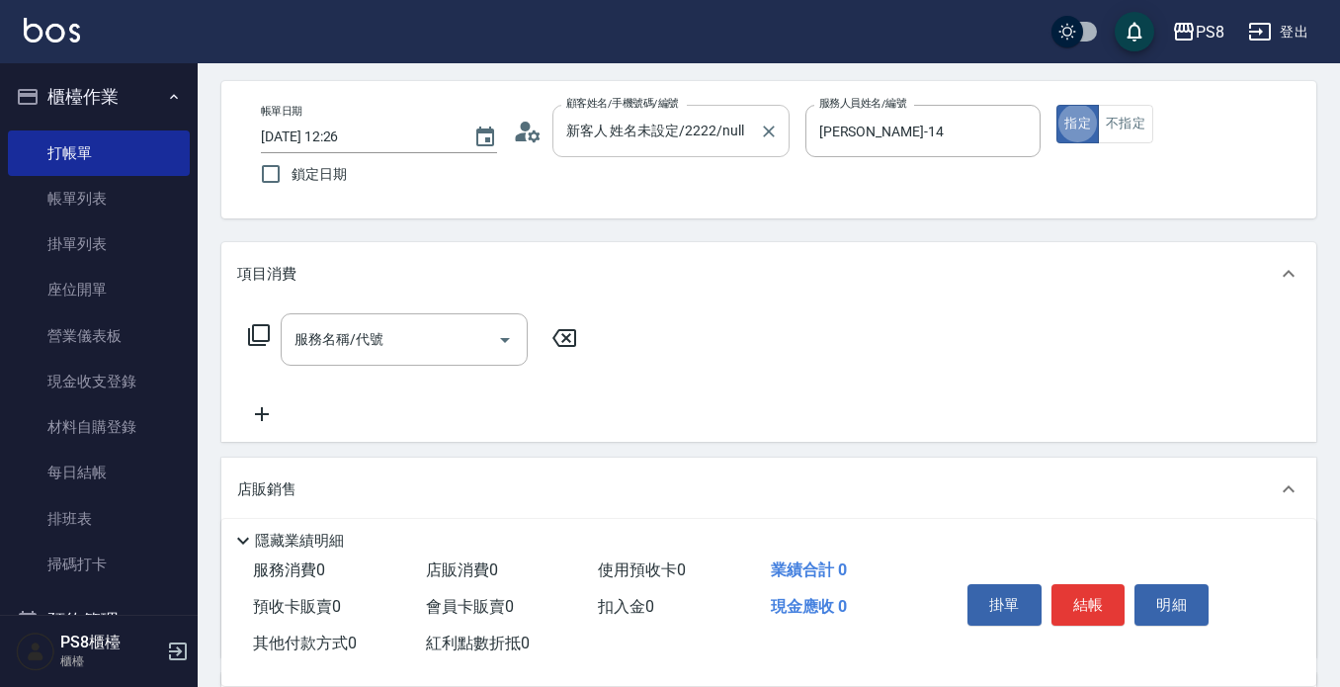
type button "true"
click at [1123, 113] on button "不指定" at bounding box center [1125, 124] width 55 height 39
click at [395, 360] on div "服務名稱/代號" at bounding box center [404, 339] width 247 height 52
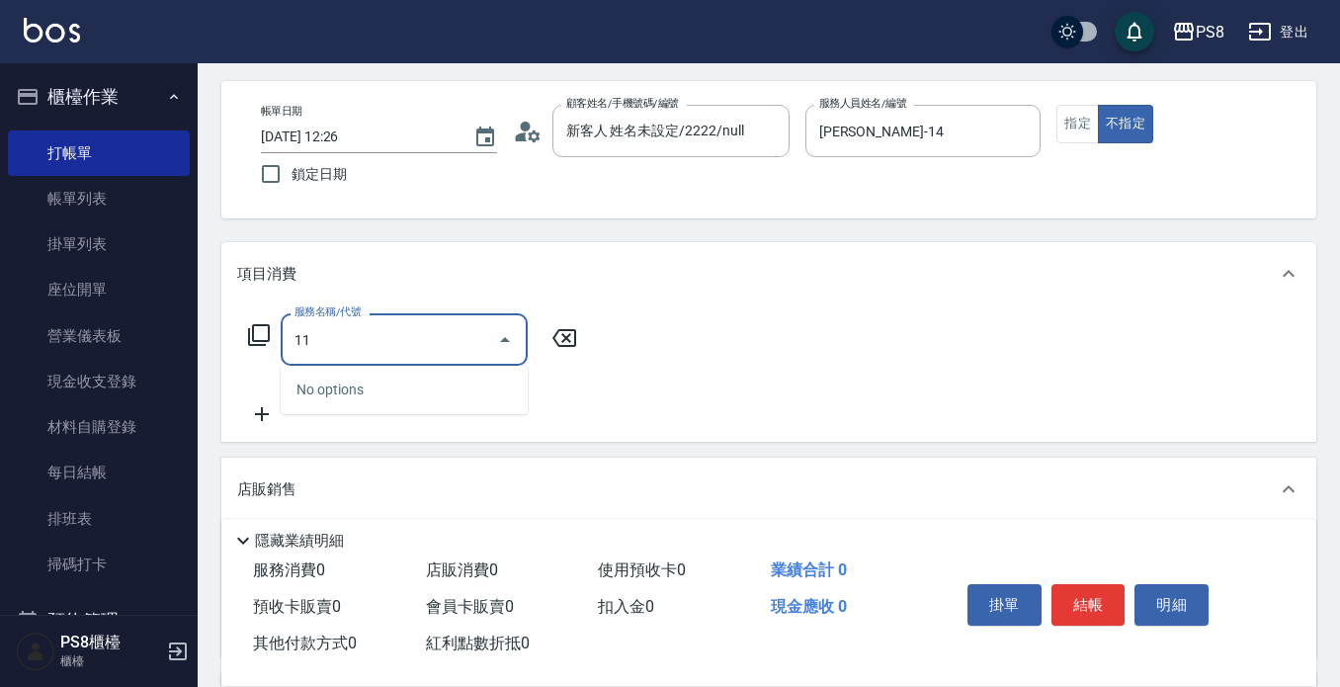
type input "1"
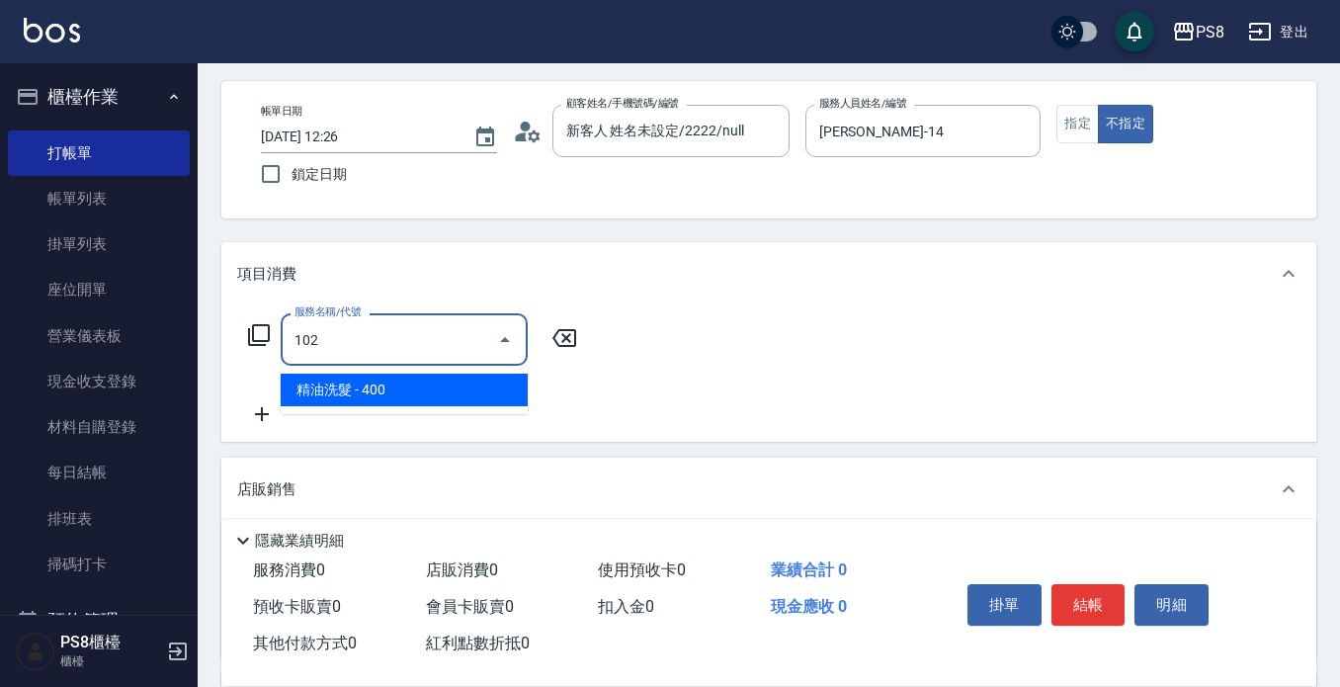
click at [382, 387] on span "精油洗髮 - 400" at bounding box center [404, 390] width 247 height 33
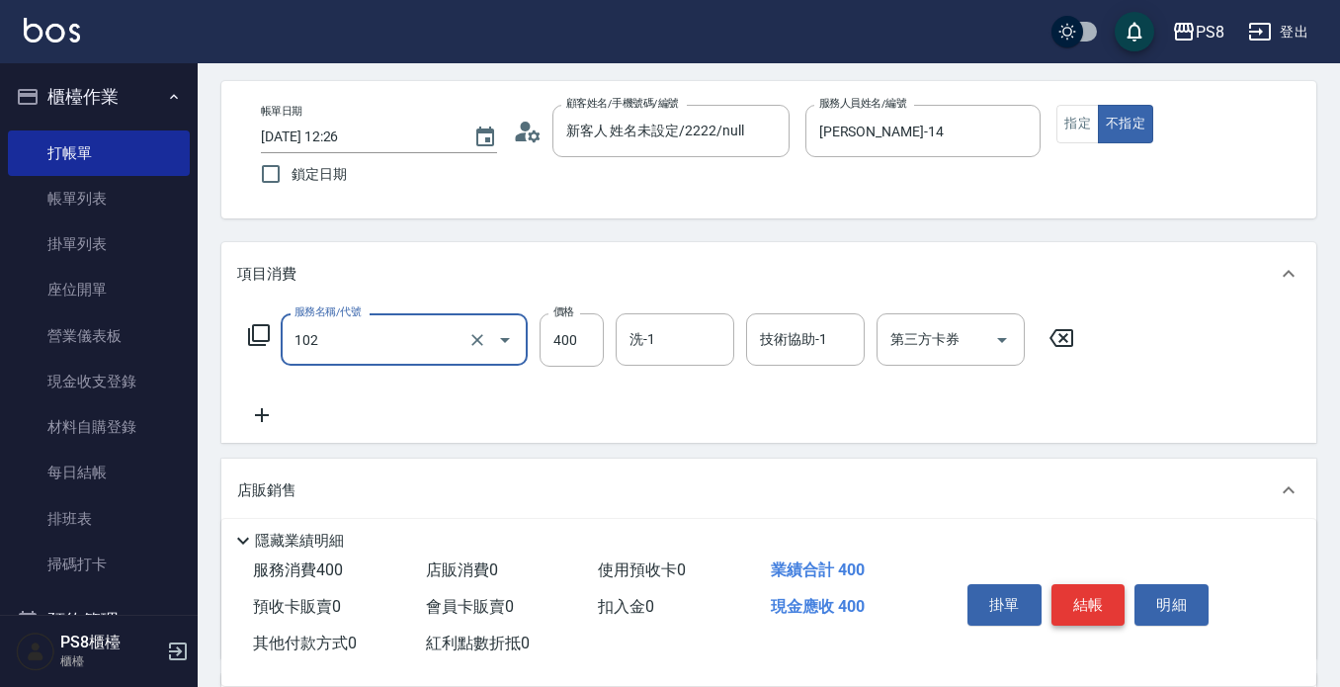
type input "精油洗髮(102)"
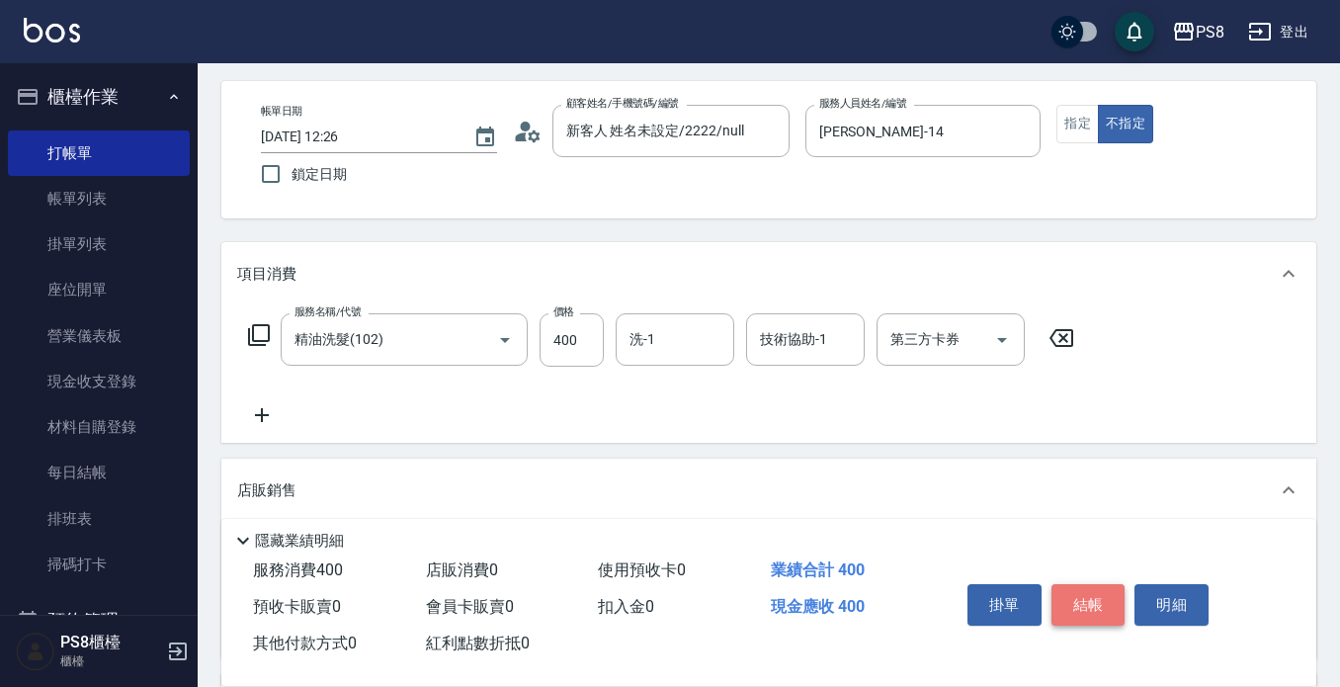
click at [1120, 594] on button "結帳" at bounding box center [1089, 605] width 74 height 42
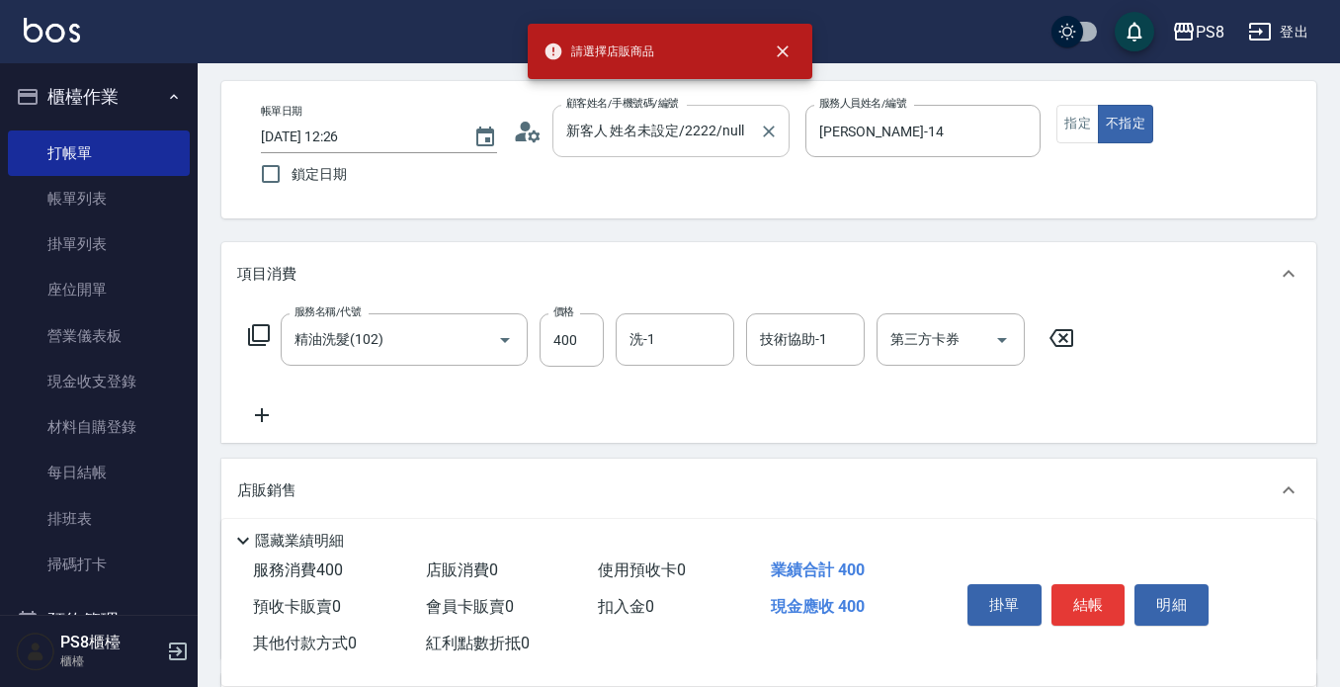
click at [648, 135] on input "新客人 姓名未設定/2222/null" at bounding box center [656, 131] width 190 height 35
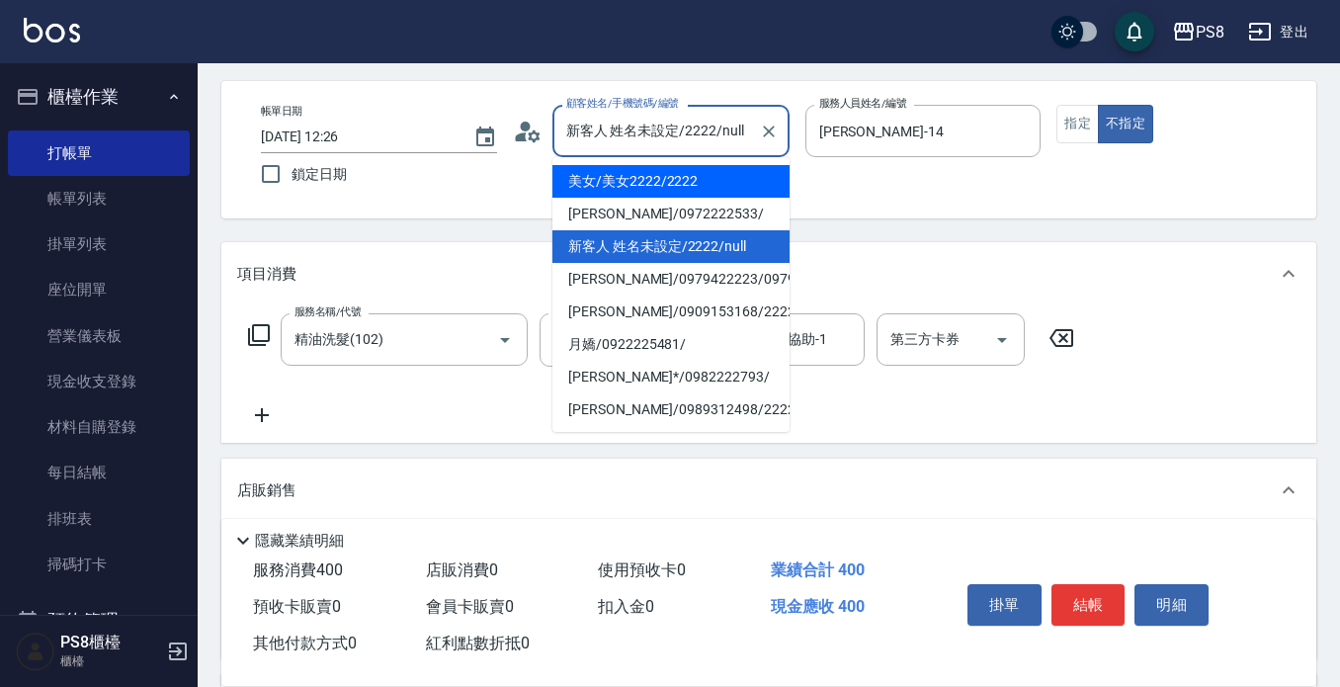
click at [608, 173] on li "美女/美女2222/2222" at bounding box center [671, 181] width 237 height 33
type input "美女/美女2222/2222"
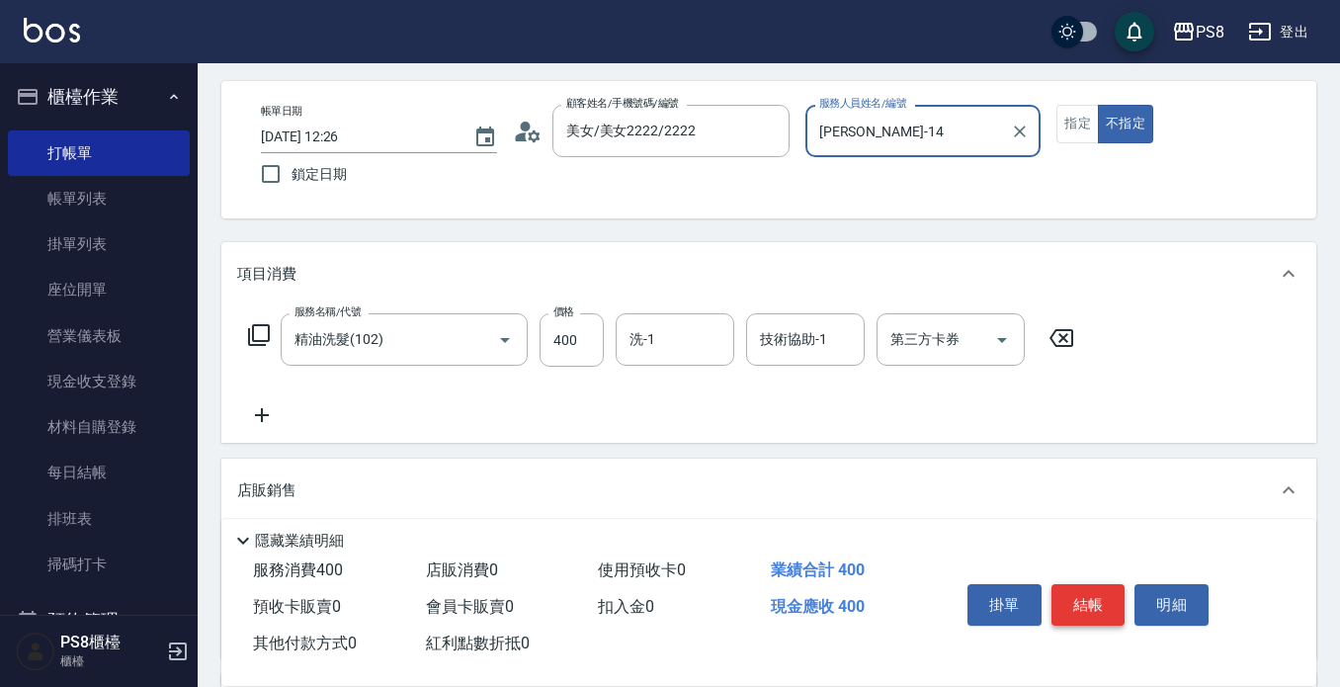
click at [1075, 586] on button "結帳" at bounding box center [1089, 605] width 74 height 42
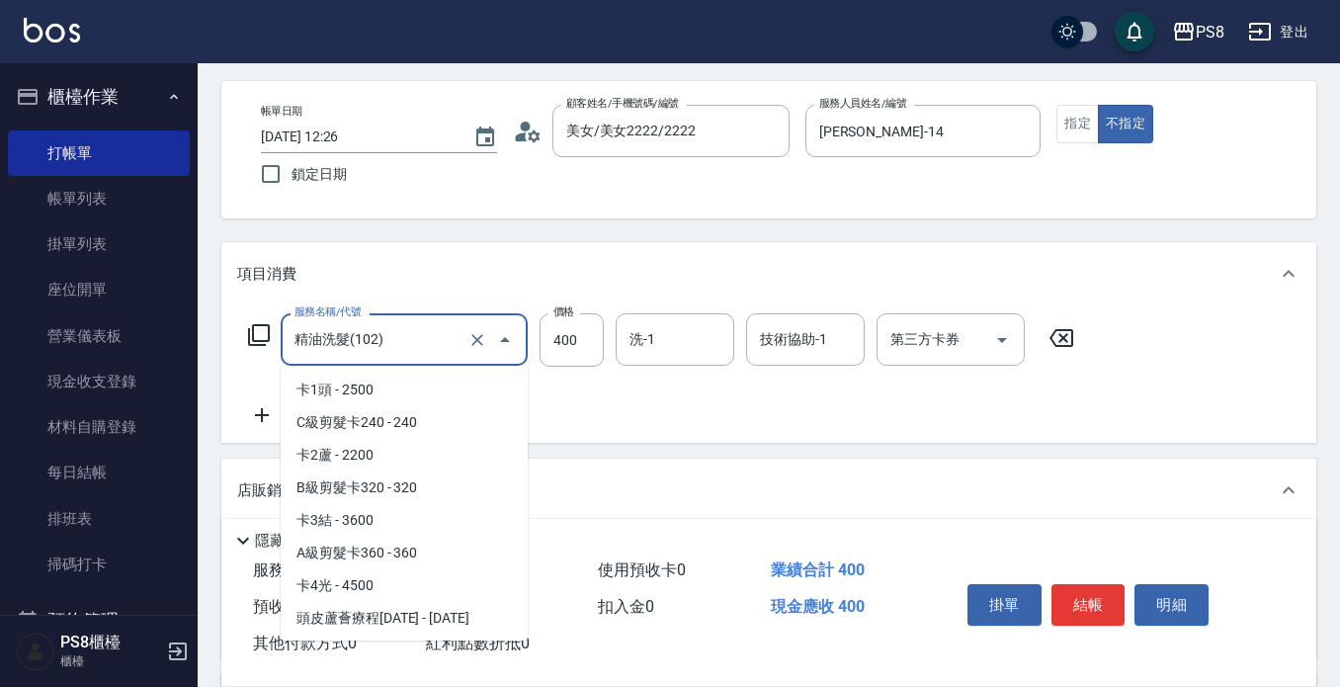
click at [356, 350] on input "精油洗髮(102)" at bounding box center [377, 339] width 174 height 35
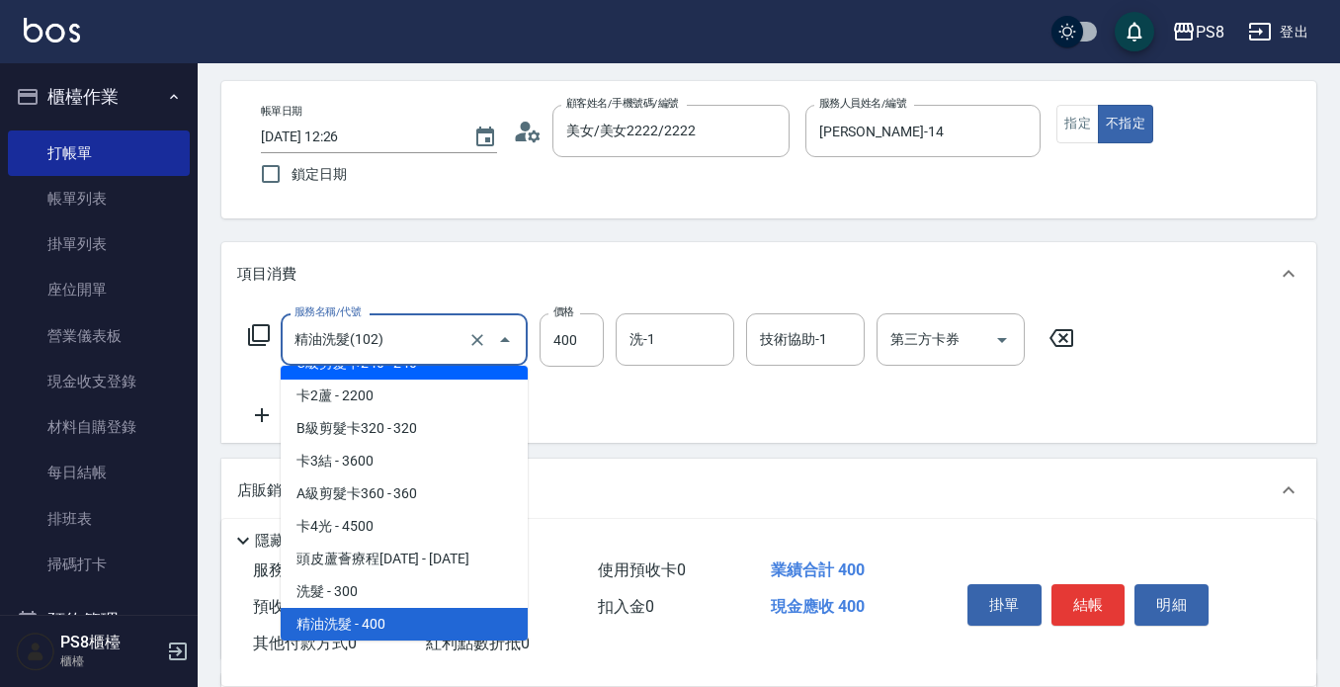
click at [400, 343] on input "精油洗髮(102)" at bounding box center [377, 339] width 174 height 35
type input "240"
type input "C級剪髮卡240(001)"
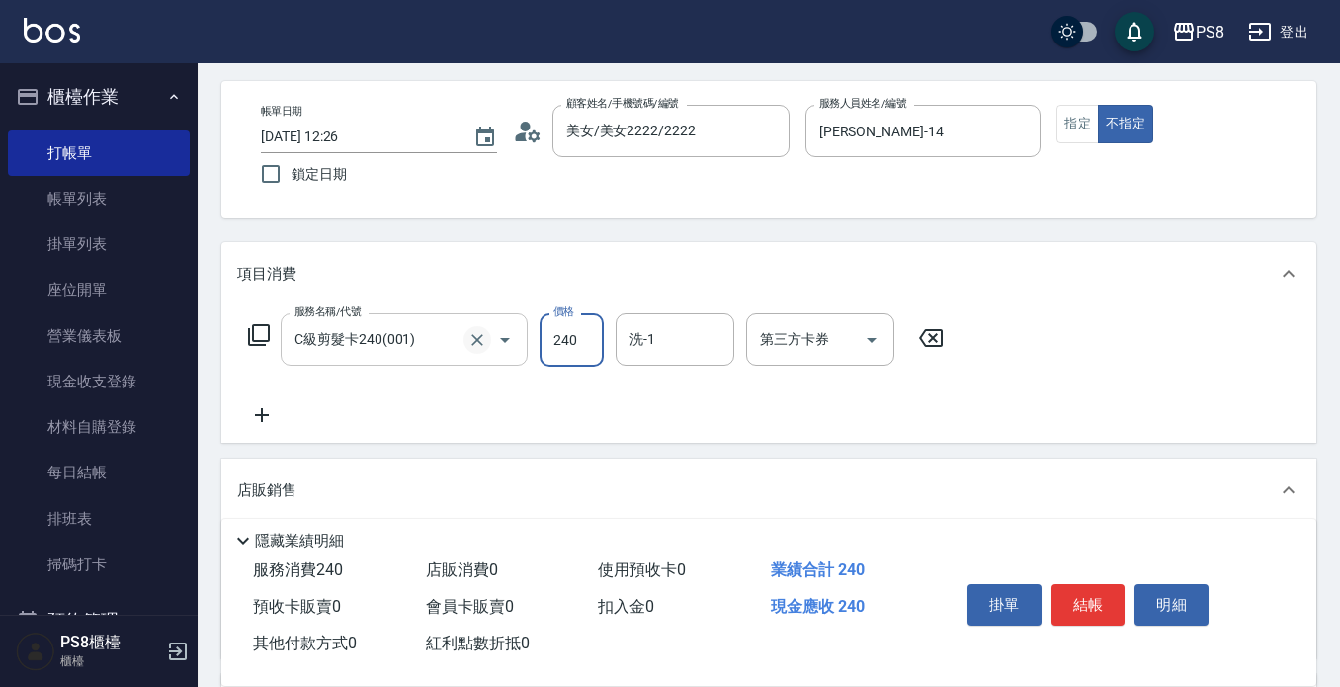
click at [472, 349] on icon "Clear" at bounding box center [478, 340] width 20 height 20
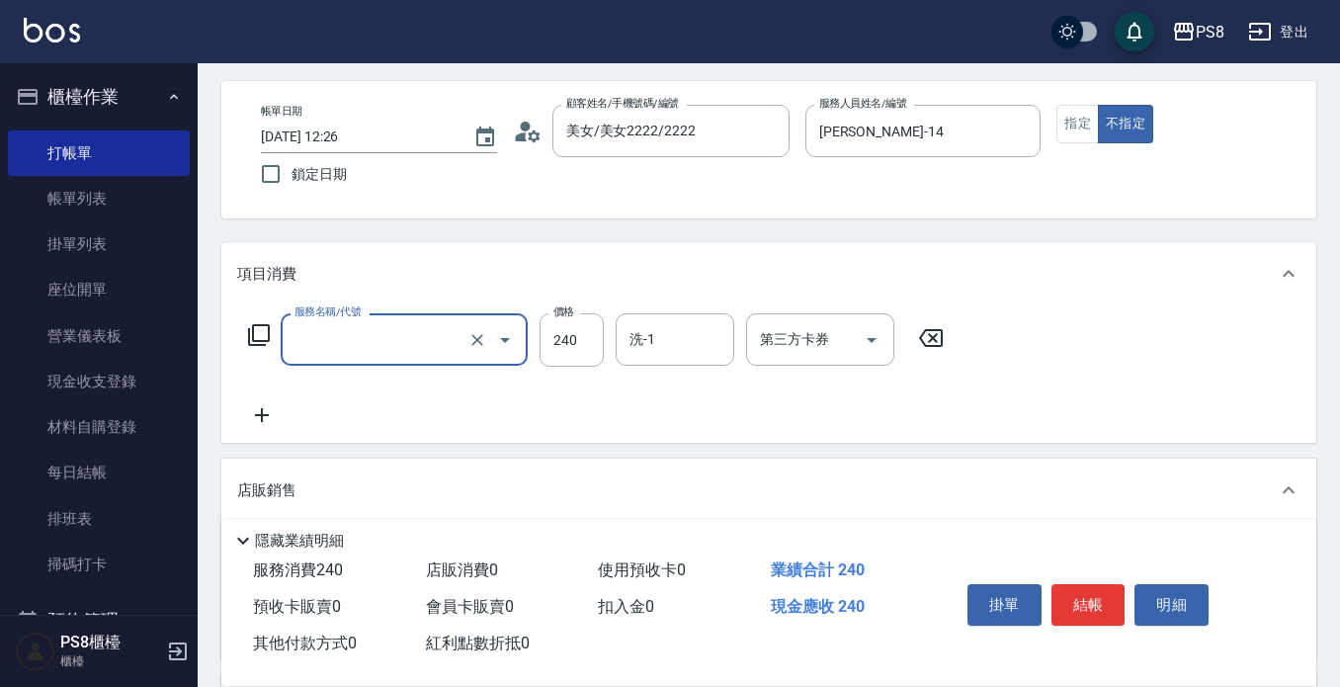
click at [424, 346] on input "服務名稱/代號" at bounding box center [377, 339] width 174 height 35
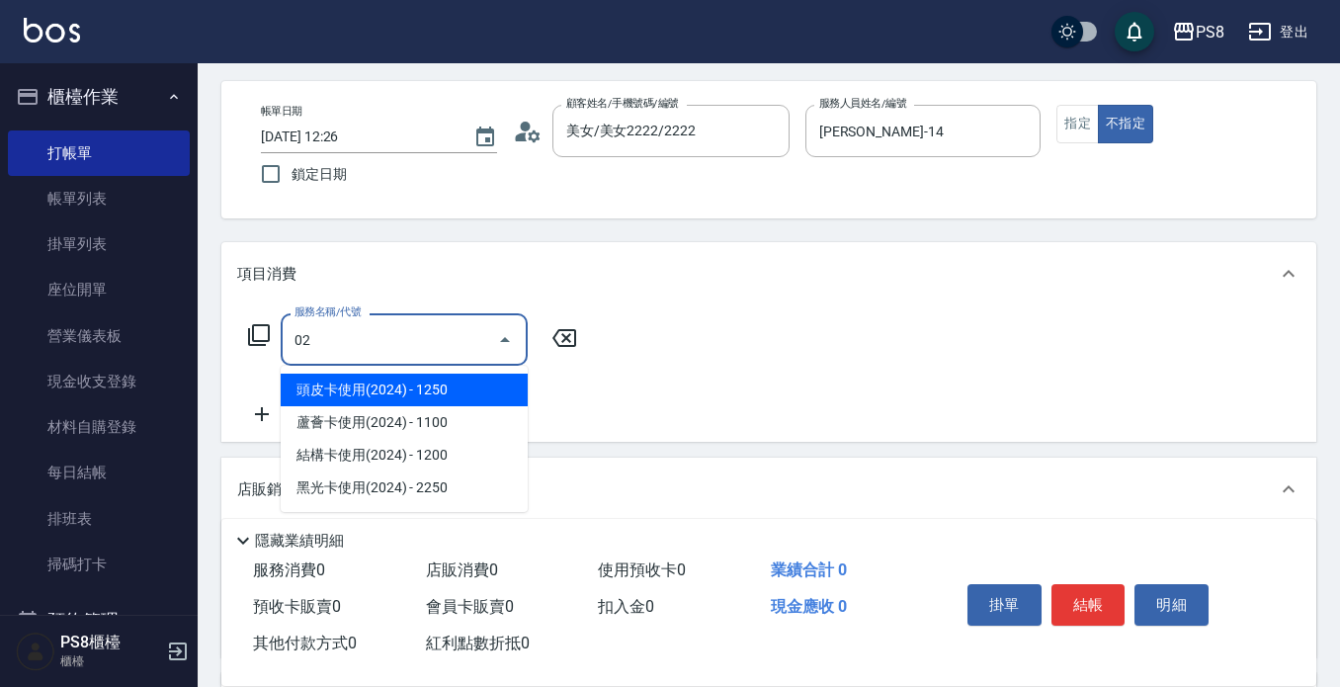
type input "0"
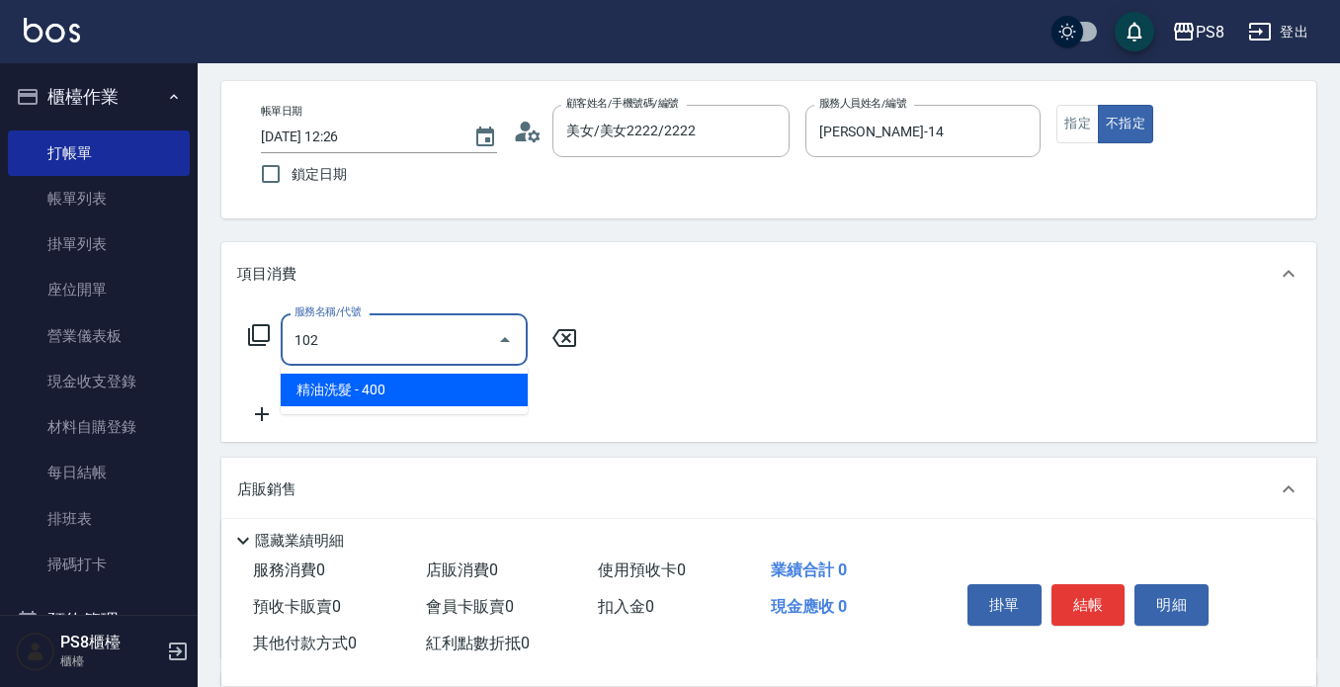
click at [419, 383] on span "精油洗髮 - 400" at bounding box center [404, 390] width 247 height 33
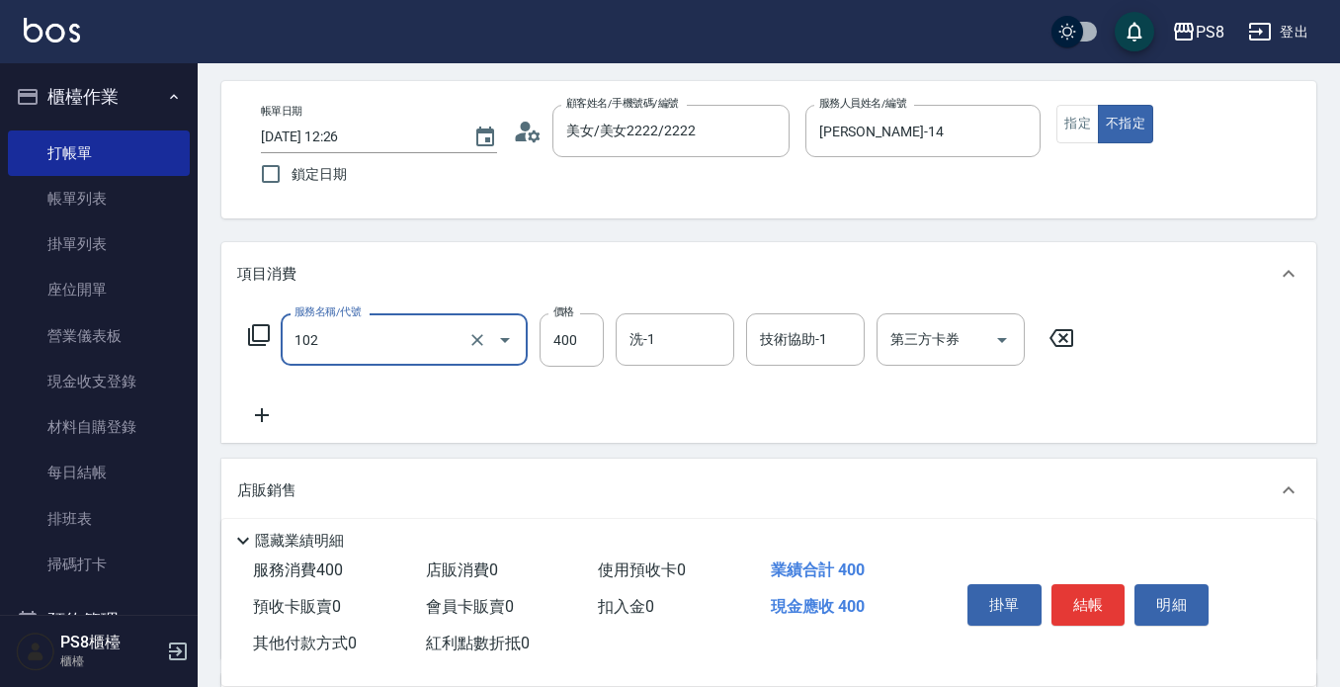
type input "精油洗髮(102)"
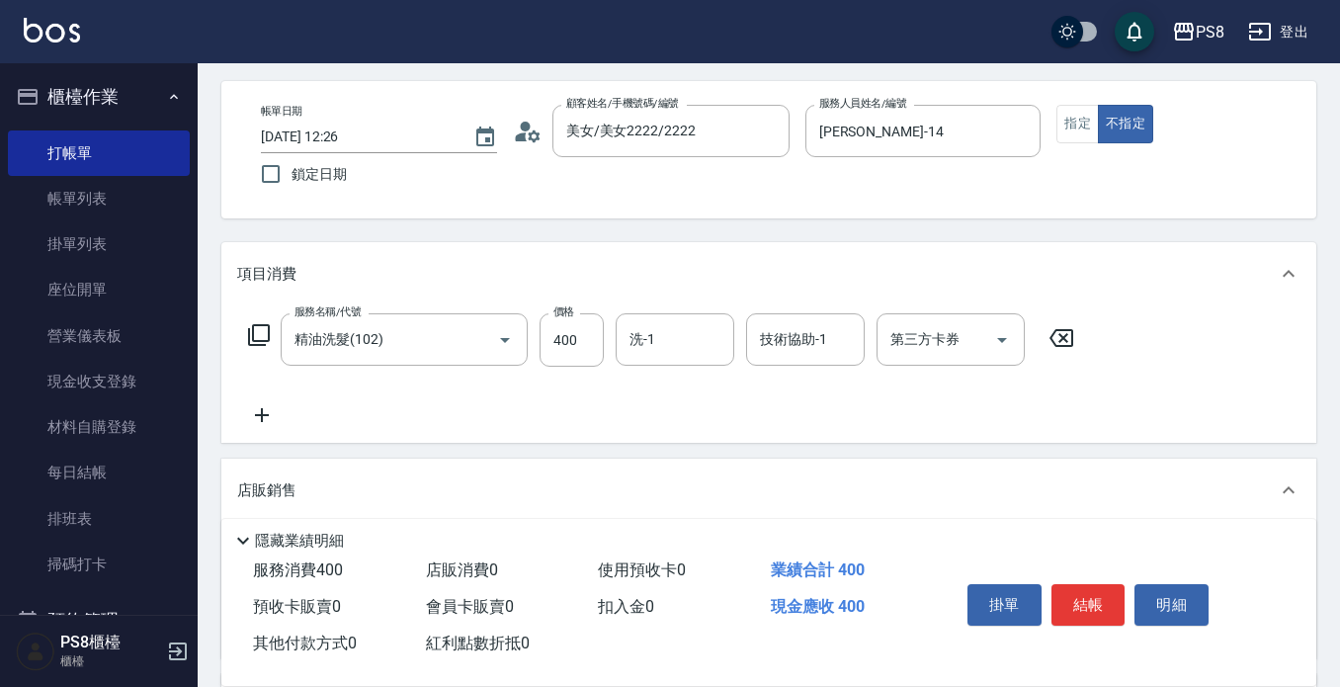
click at [556, 399] on div "服務名稱/代號 精油洗髮(102) 服務名稱/代號 價格 400 價格 洗-1 洗-1 技術協助-1 技術協助-1 第三方卡券 第三方卡券" at bounding box center [661, 370] width 849 height 114
click at [1097, 617] on button "結帳" at bounding box center [1089, 605] width 74 height 42
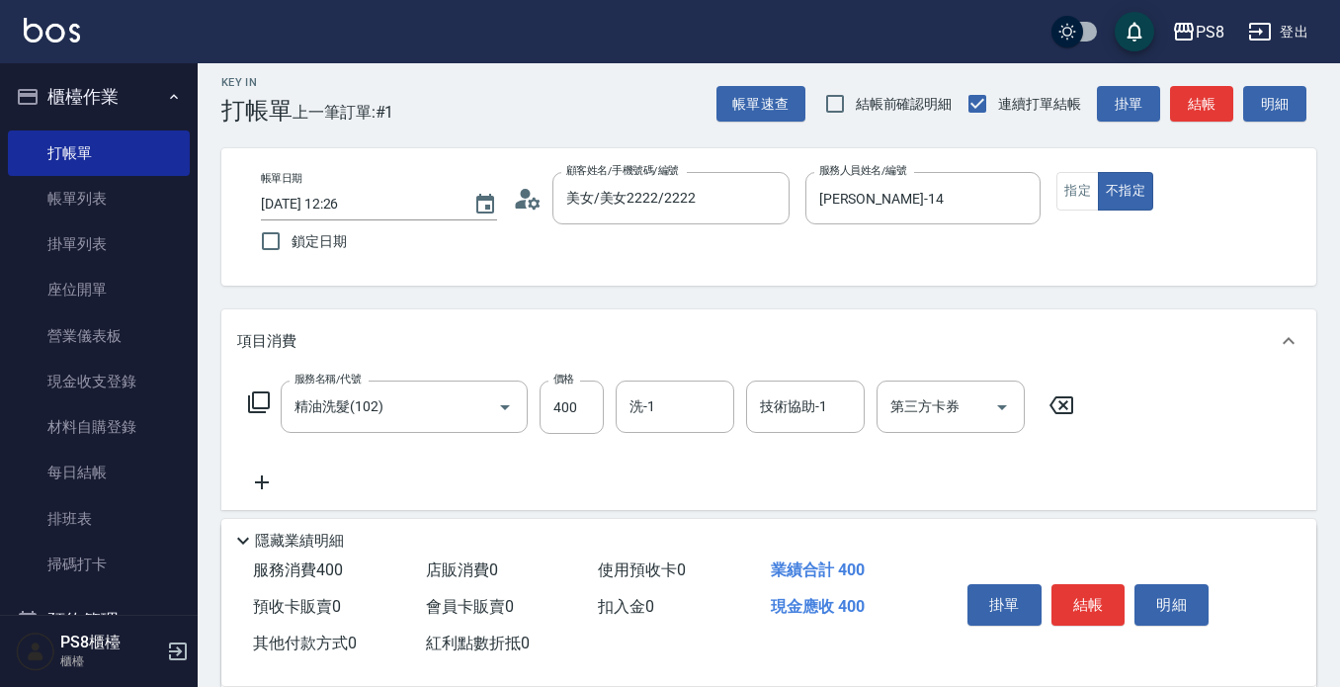
scroll to position [0, 0]
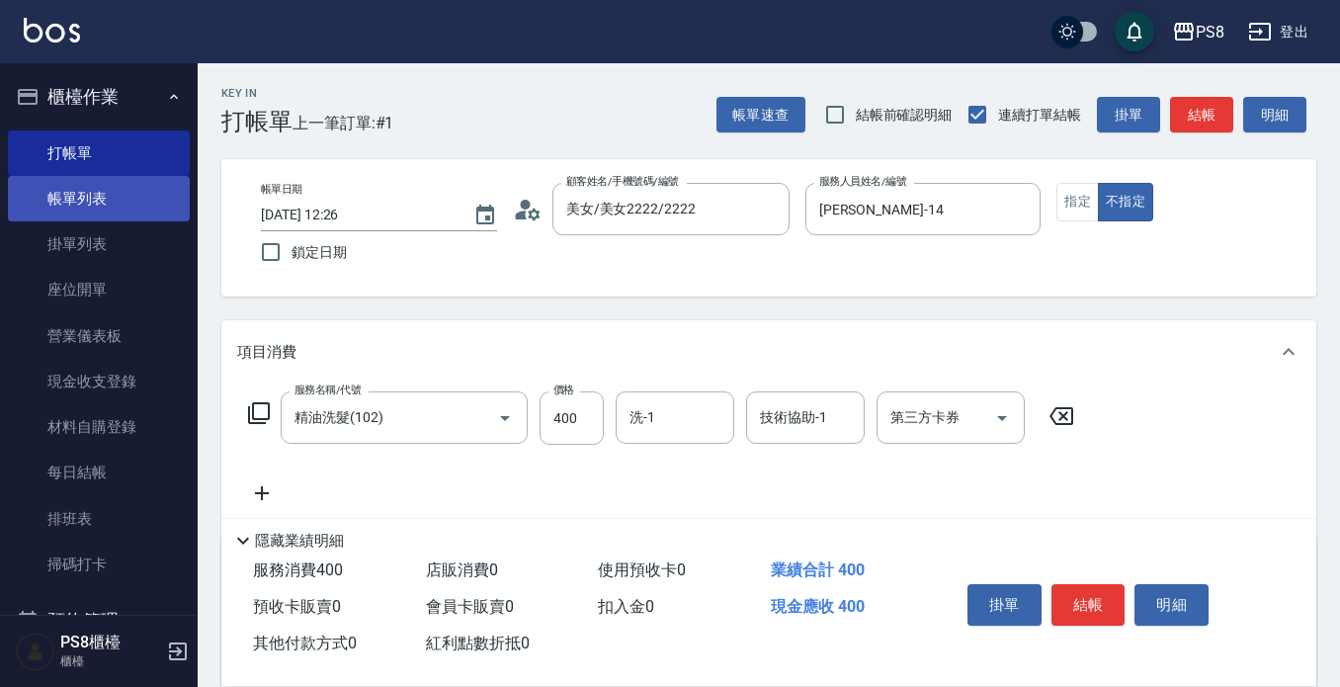
click at [98, 200] on link "帳單列表" at bounding box center [99, 198] width 182 height 45
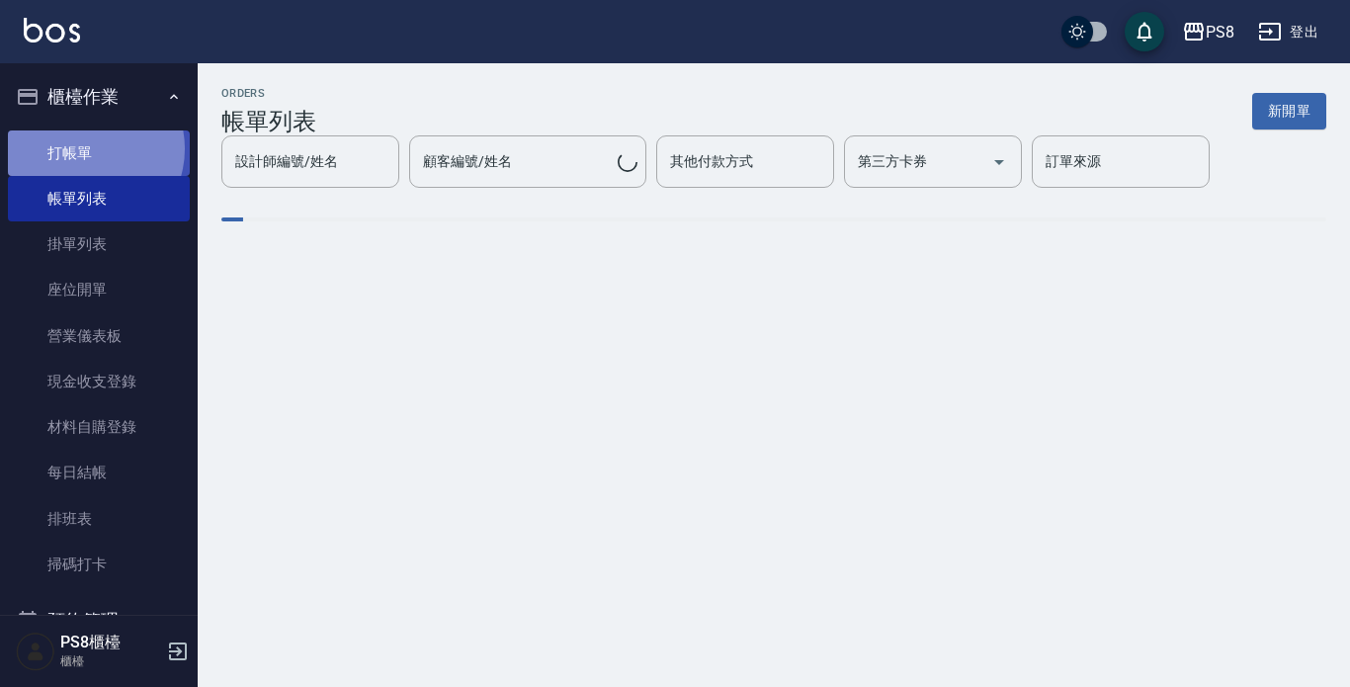
click at [87, 148] on link "打帳單" at bounding box center [99, 152] width 182 height 45
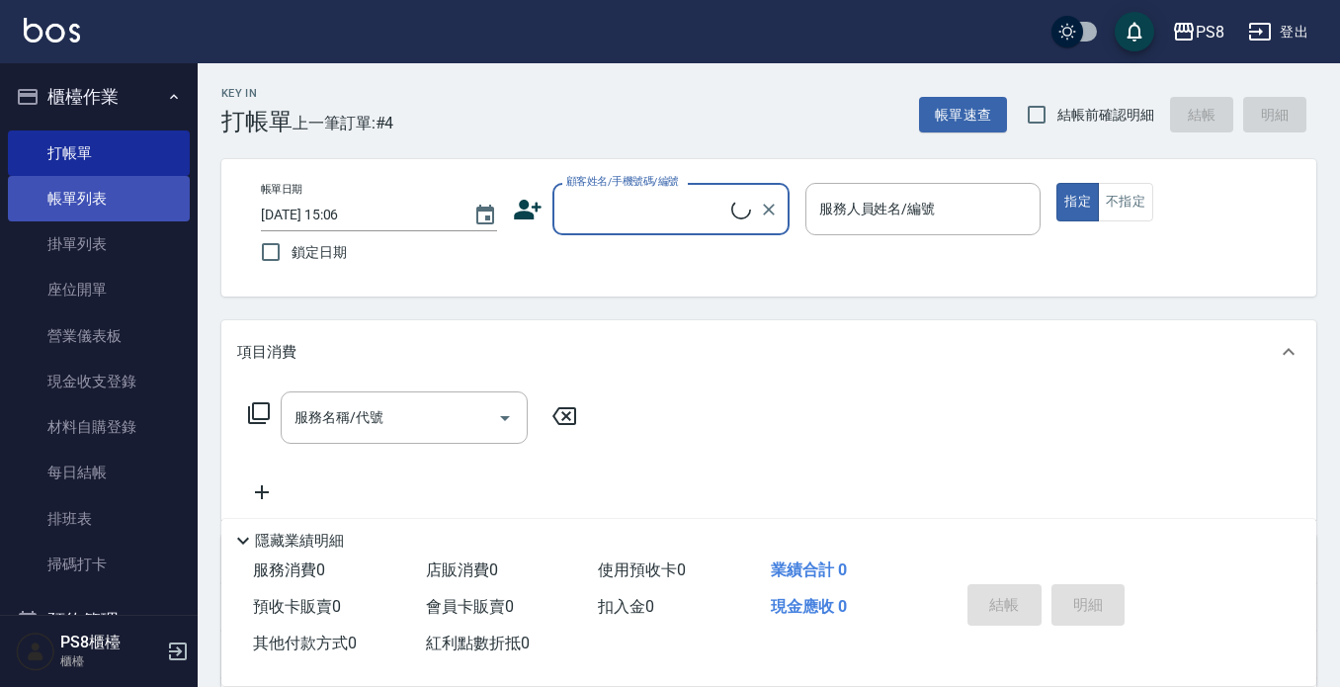
click at [95, 195] on link "帳單列表" at bounding box center [99, 198] width 182 height 45
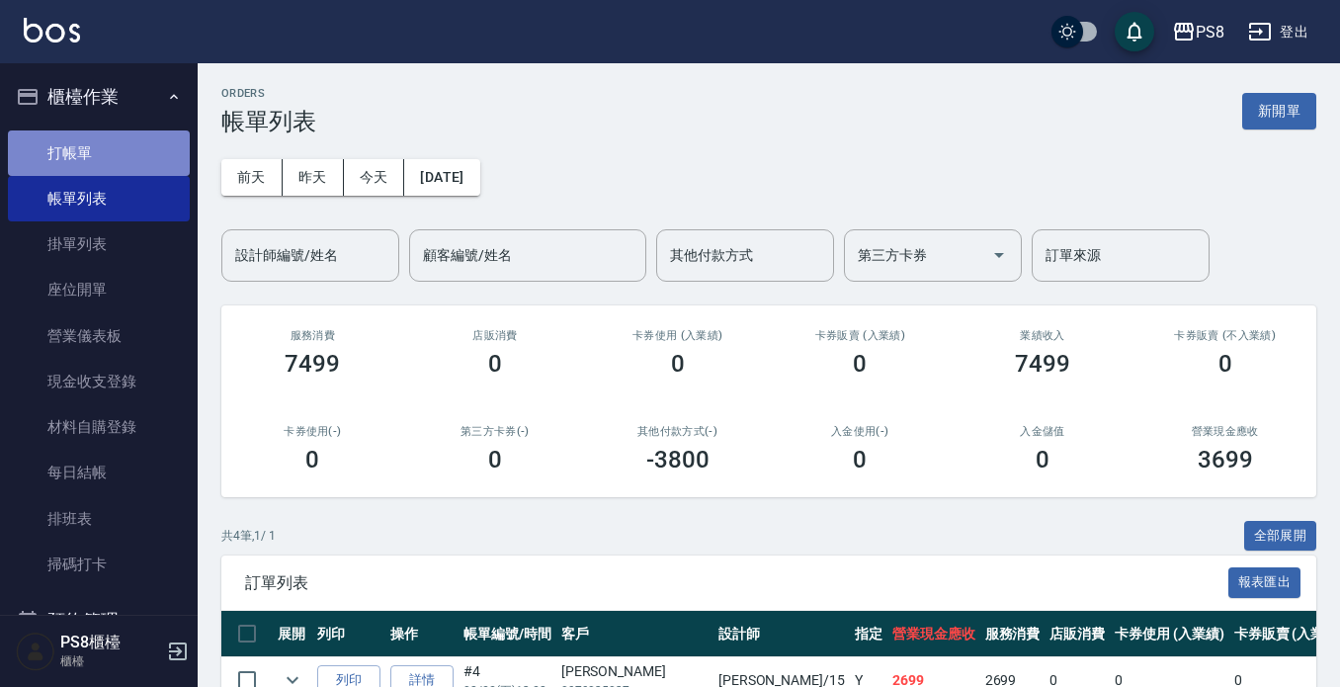
click at [100, 143] on link "打帳單" at bounding box center [99, 152] width 182 height 45
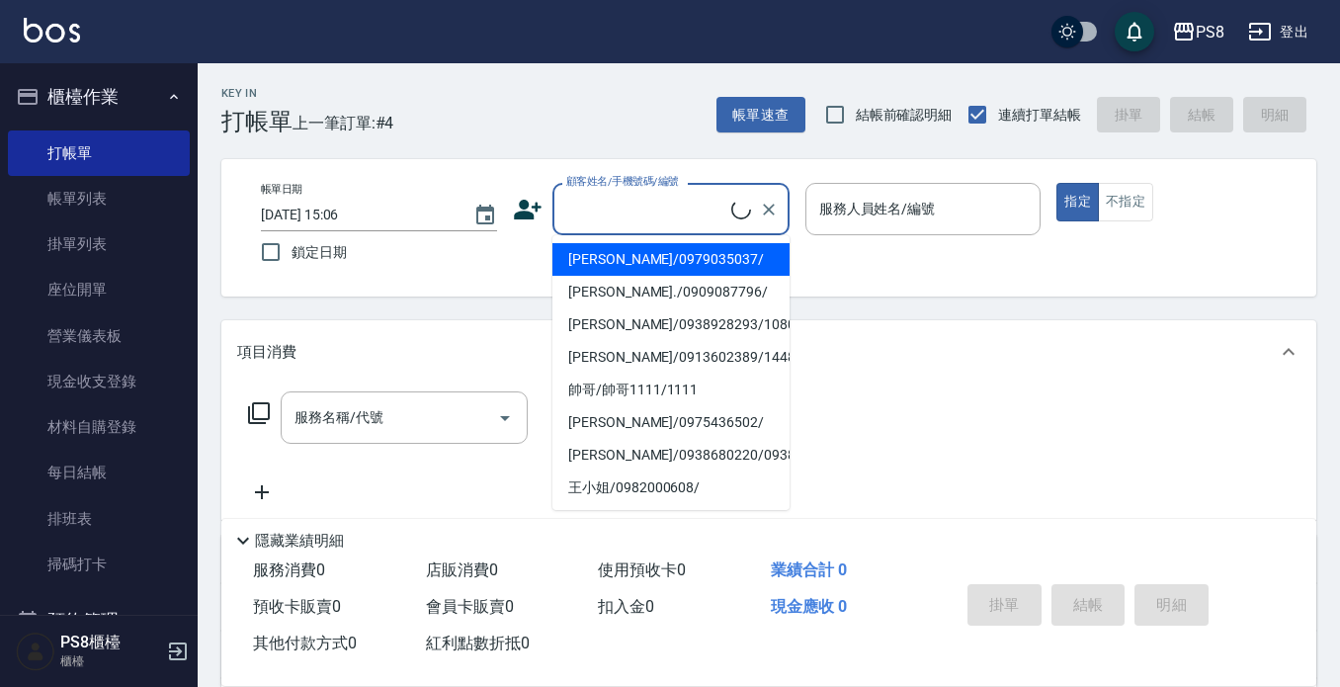
click at [589, 200] on input "顧客姓名/手機號碼/編號" at bounding box center [646, 209] width 170 height 35
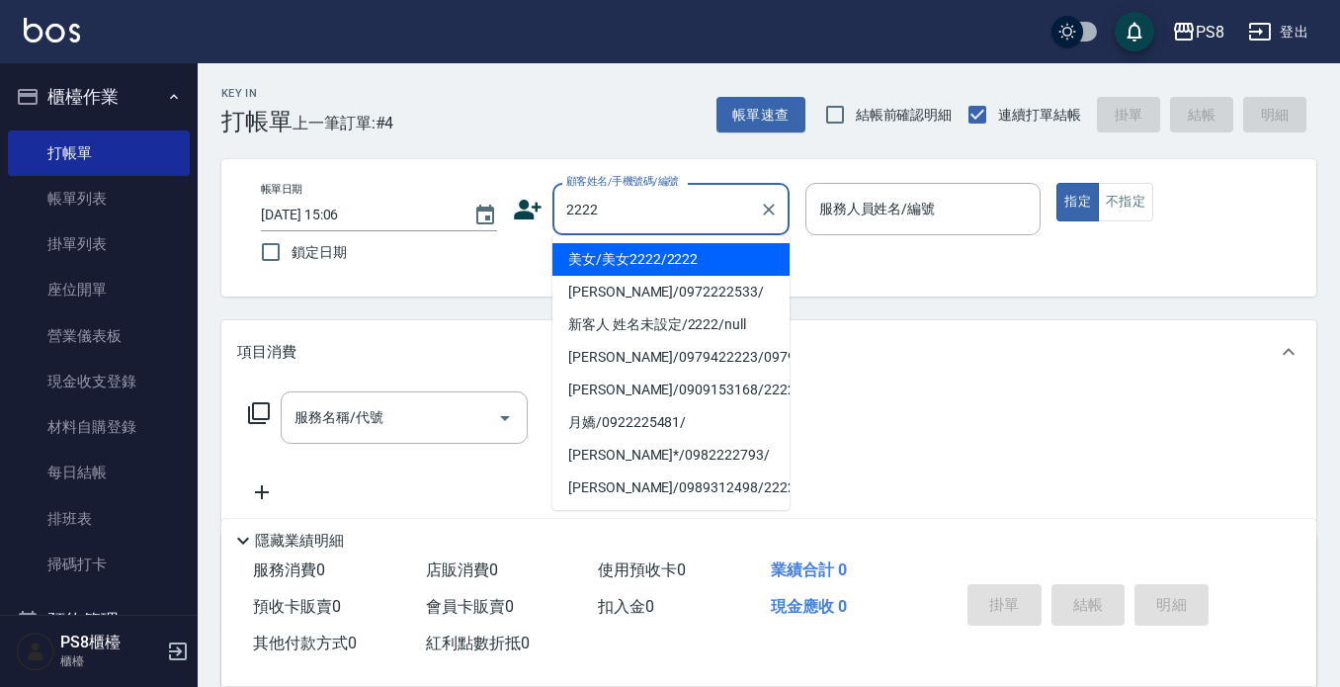
click at [623, 255] on li "美女/美女2222/2222" at bounding box center [671, 259] width 237 height 33
type input "美女/美女2222/2222"
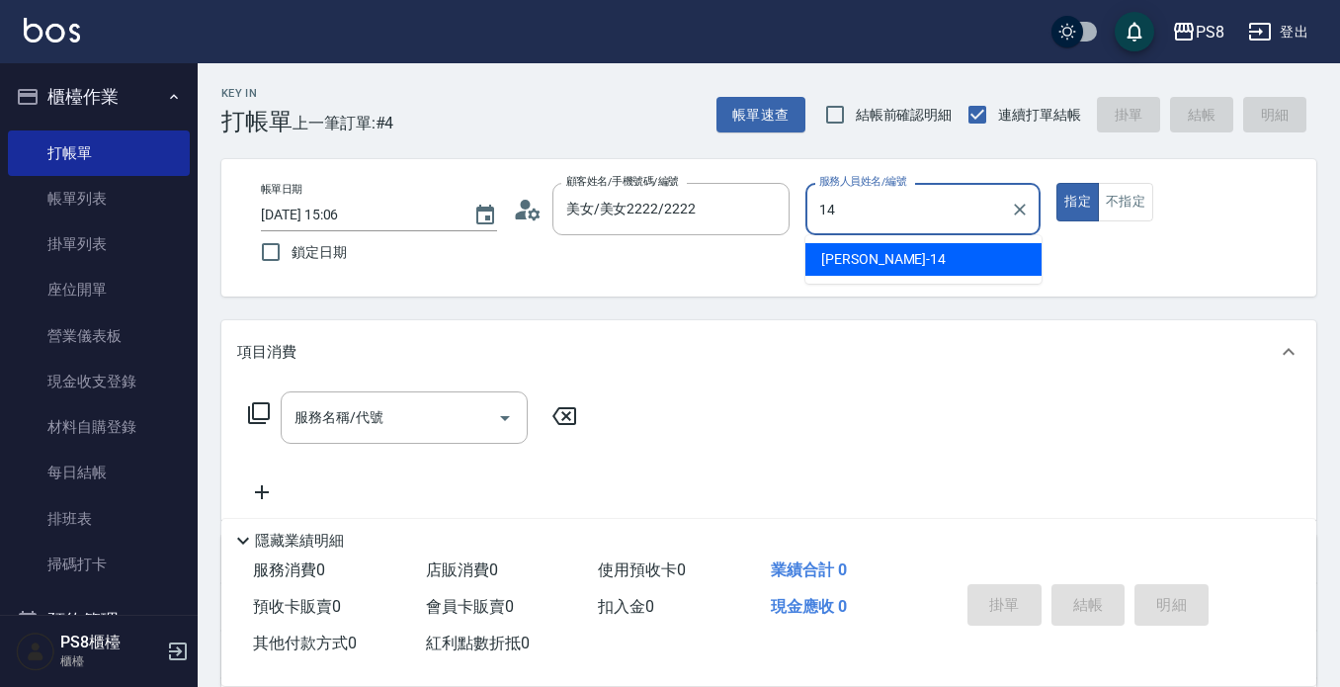
type input "Joan-14"
type button "true"
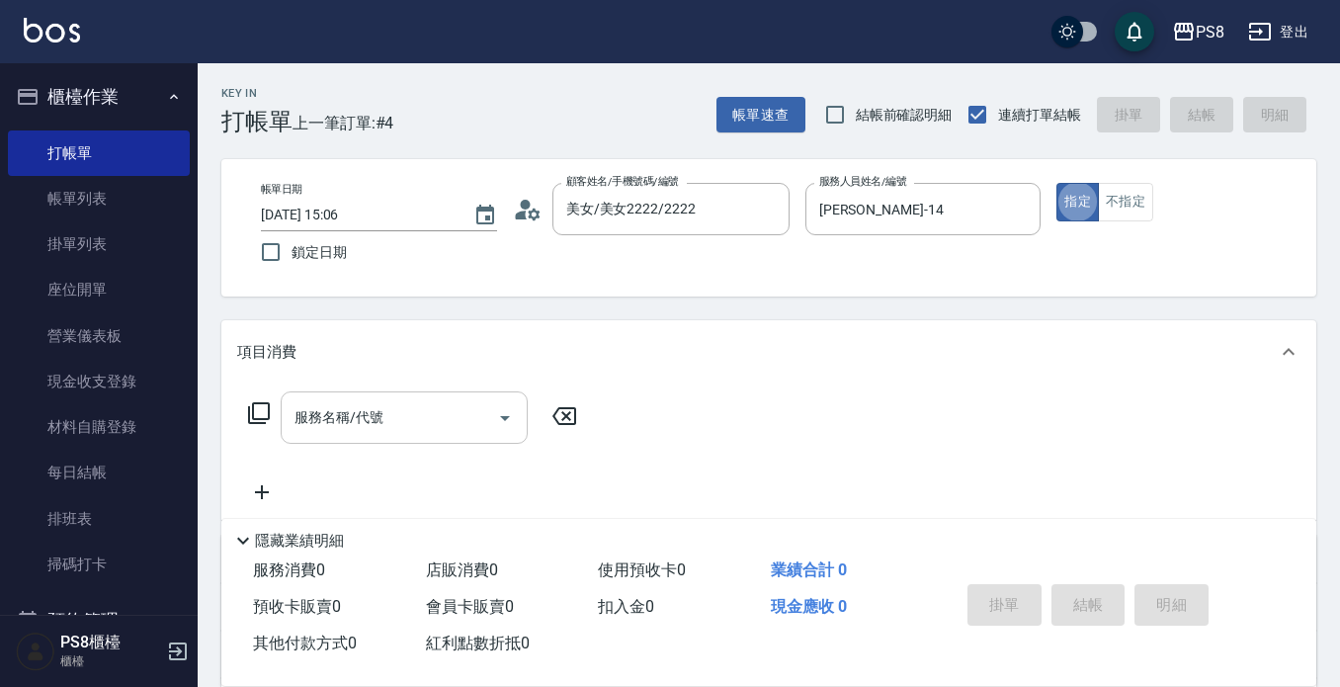
click at [345, 426] on div "服務名稱/代號 服務名稱/代號" at bounding box center [404, 417] width 247 height 52
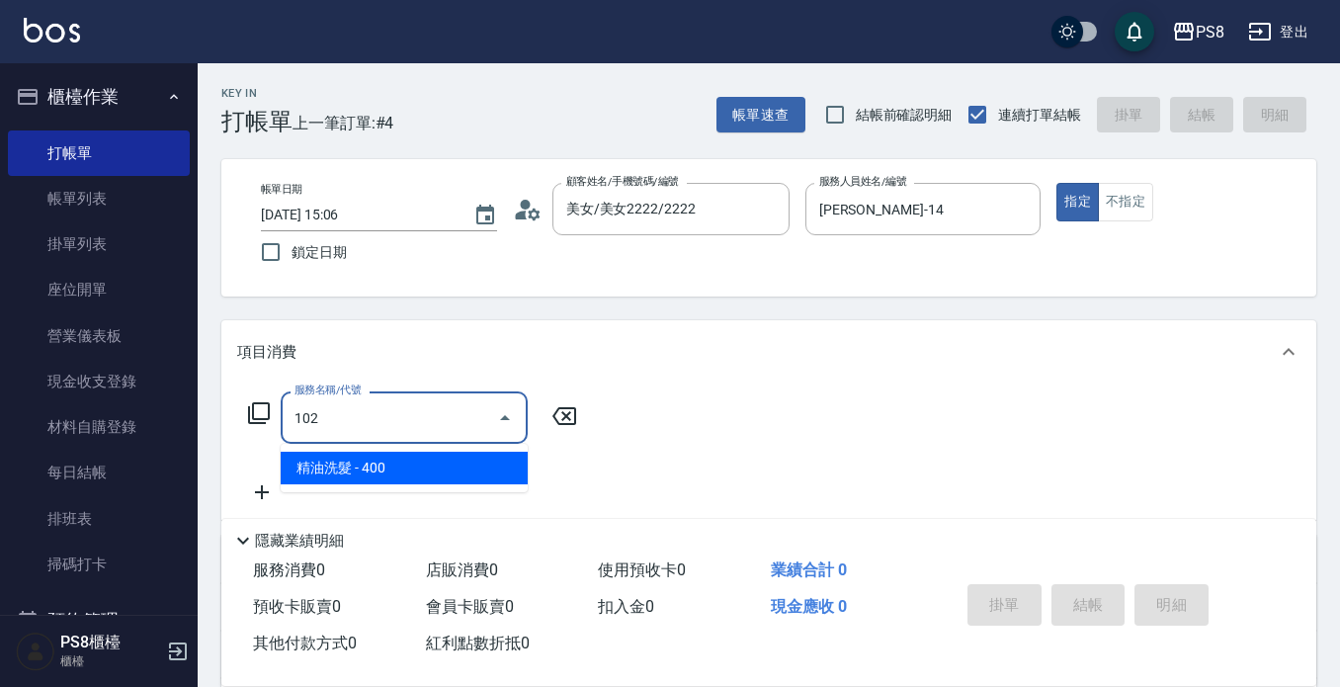
click at [347, 458] on span "精油洗髮 - 400" at bounding box center [404, 468] width 247 height 33
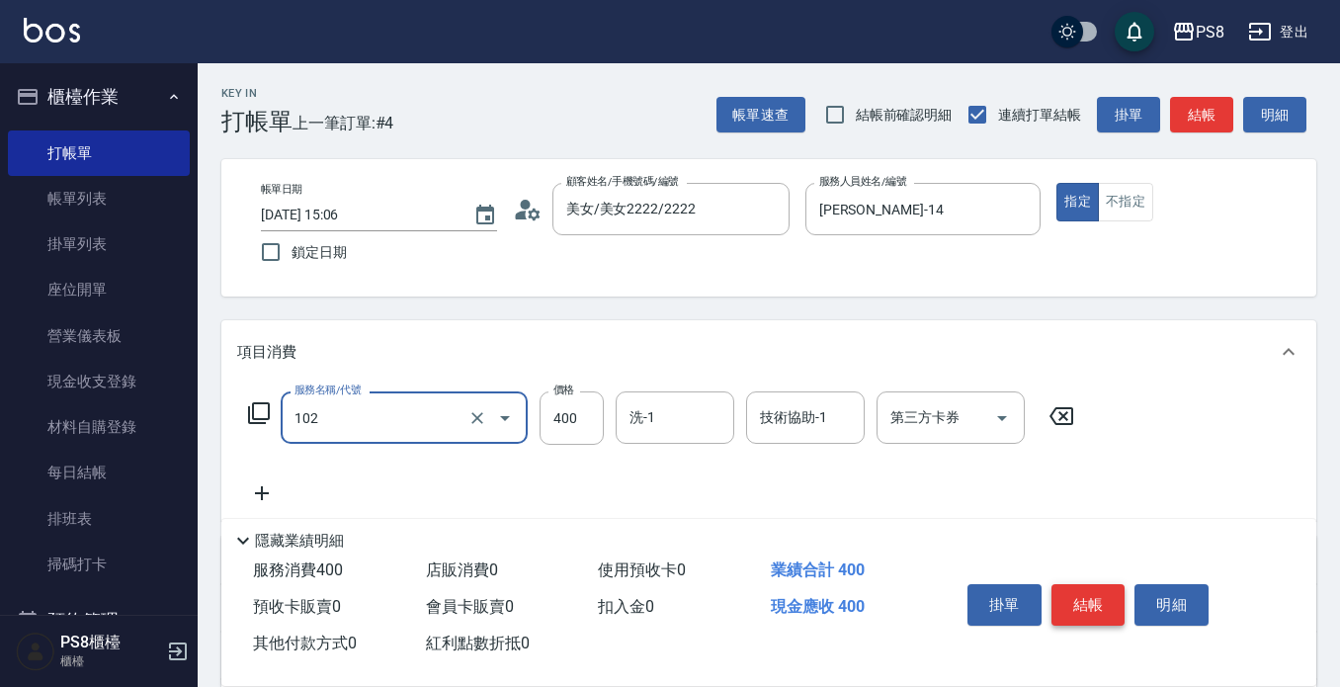
type input "精油洗髮(102)"
click at [1089, 594] on button "結帳" at bounding box center [1089, 605] width 74 height 42
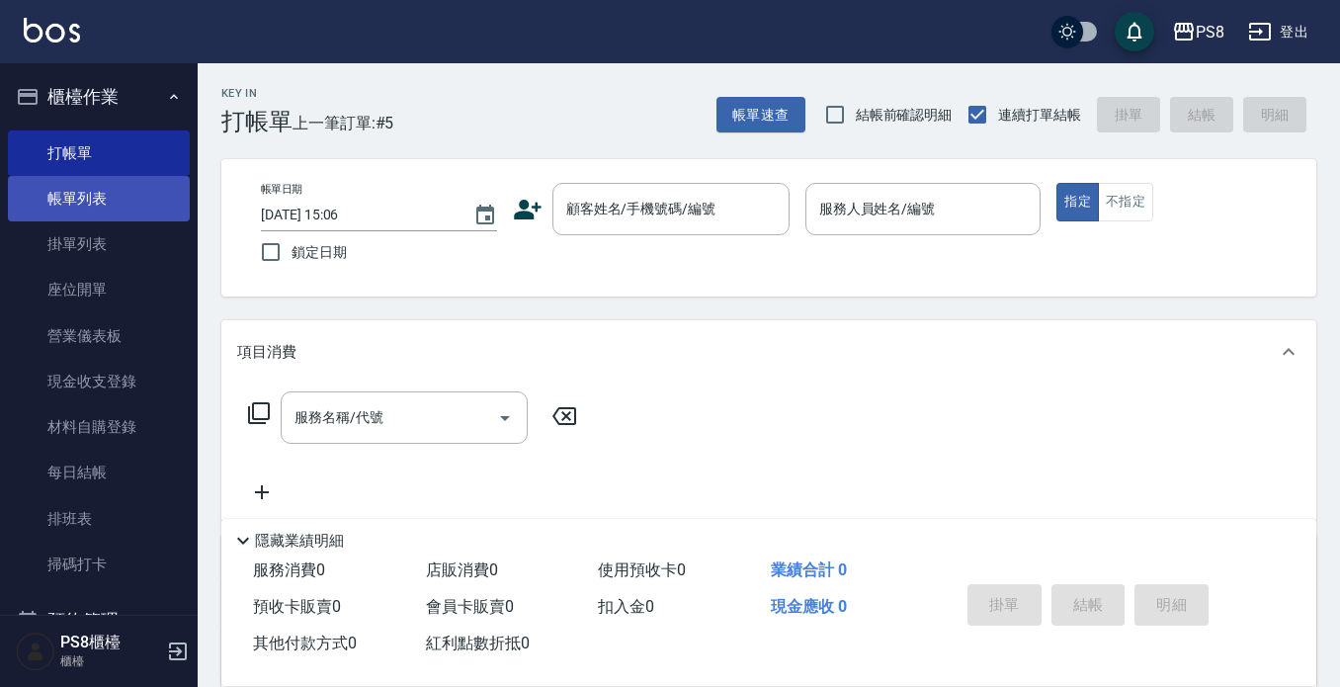
click at [168, 178] on link "帳單列表" at bounding box center [99, 198] width 182 height 45
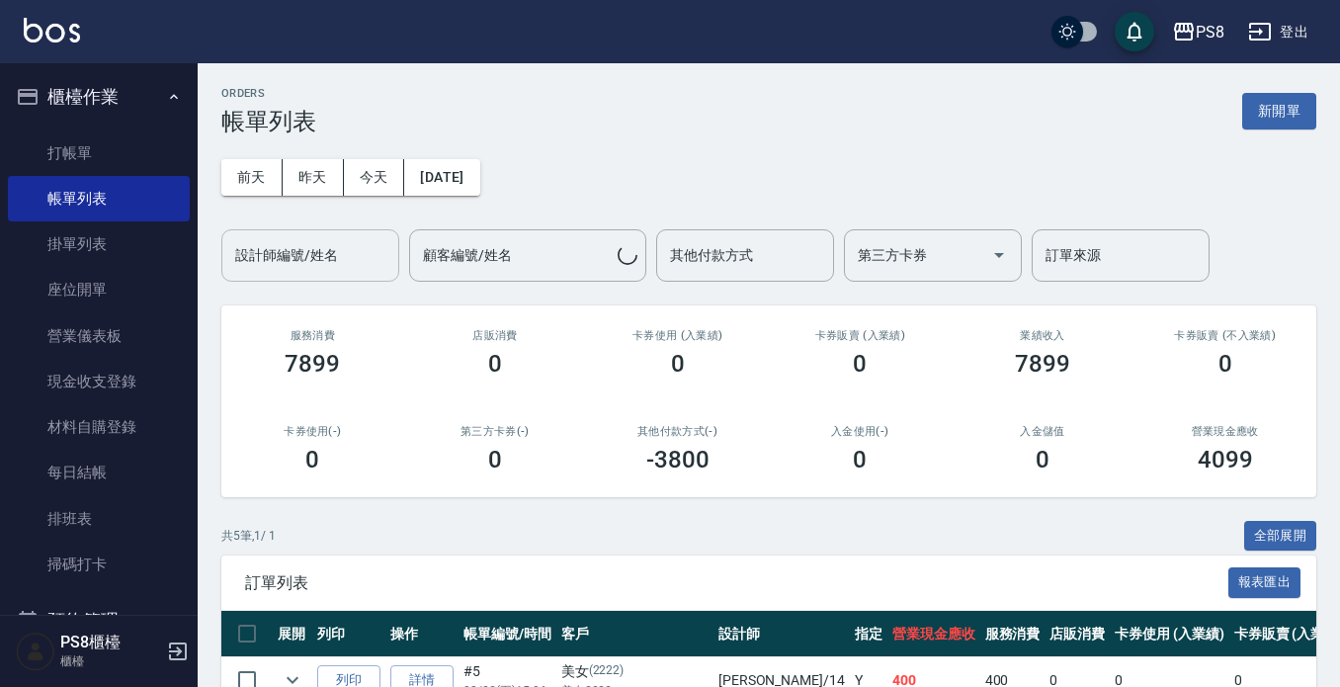
click at [372, 249] on input "設計師編號/姓名" at bounding box center [310, 255] width 160 height 35
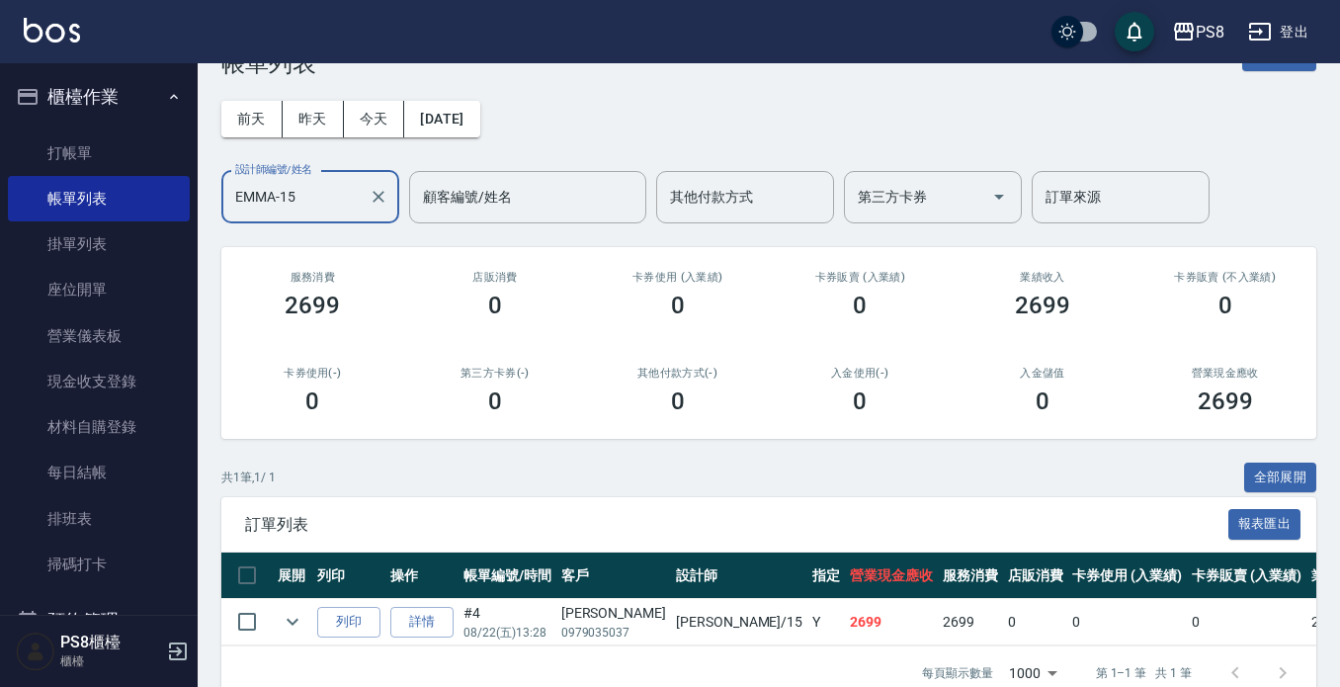
scroll to position [112, 0]
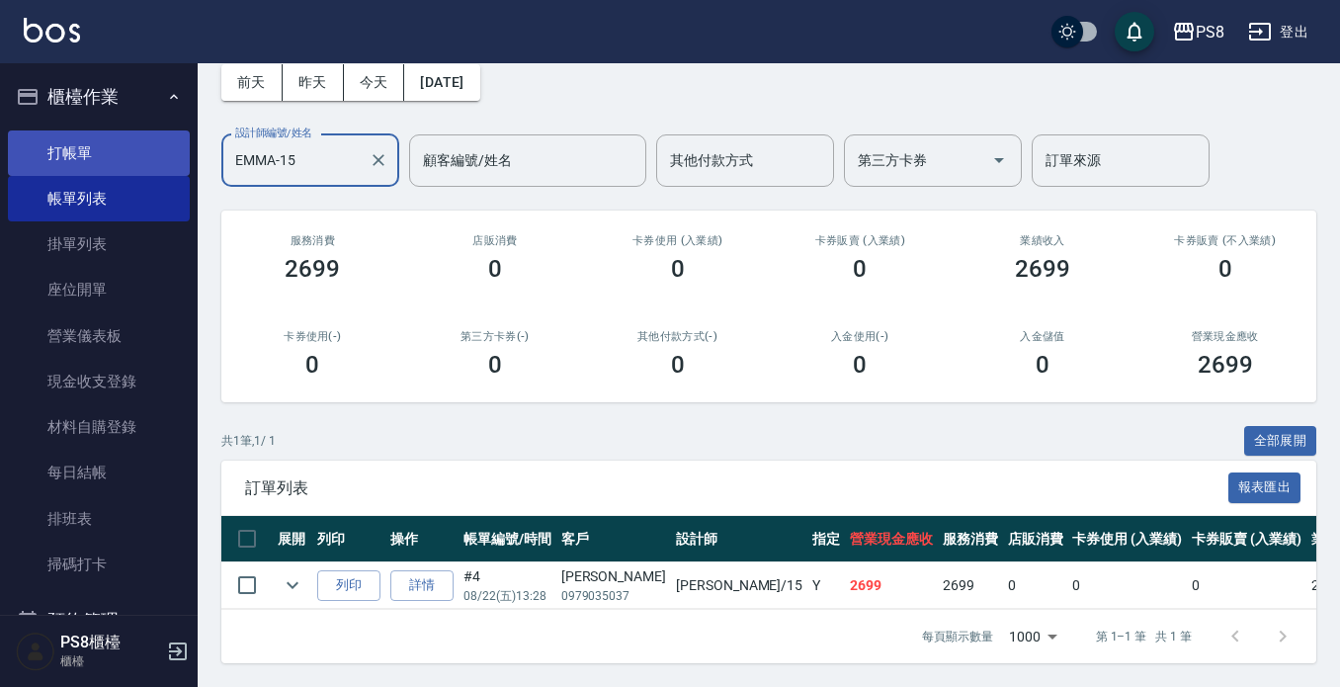
type input "EMMA-15"
click at [128, 132] on link "打帳單" at bounding box center [99, 152] width 182 height 45
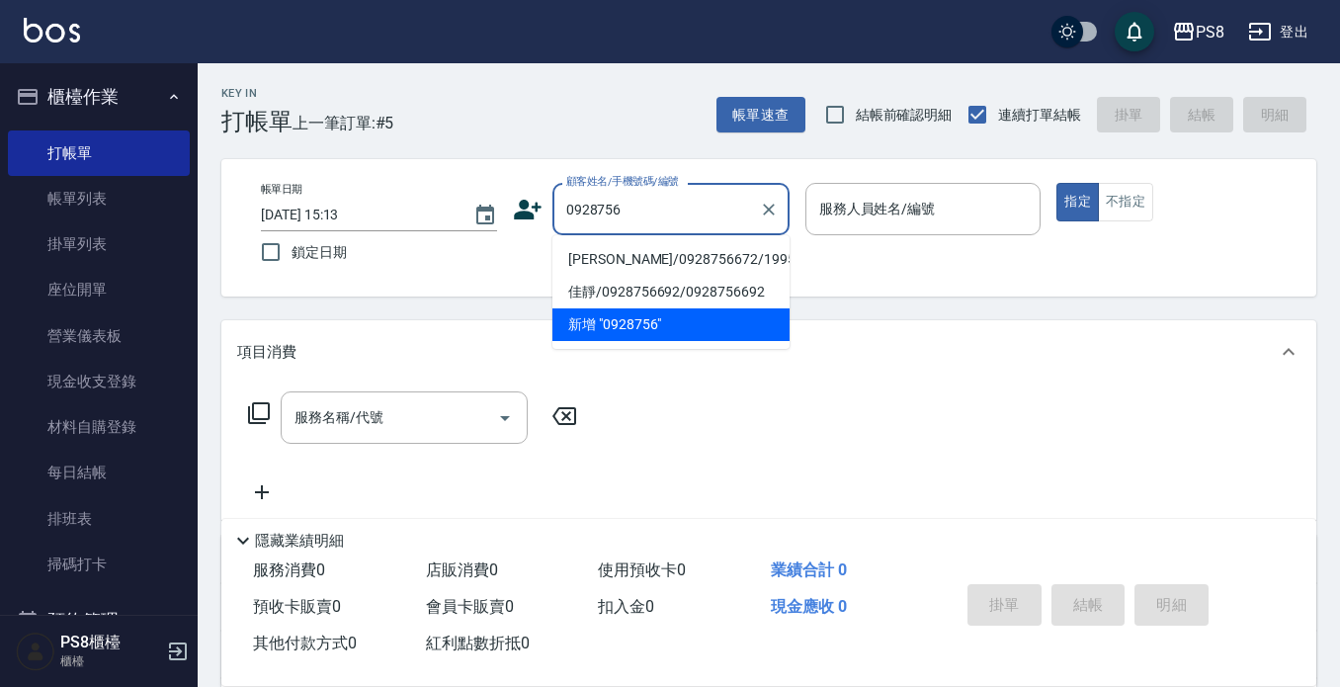
click at [622, 253] on li "[PERSON_NAME]/0928756672/19952" at bounding box center [671, 259] width 237 height 33
type input "[PERSON_NAME]/0928756672/19952"
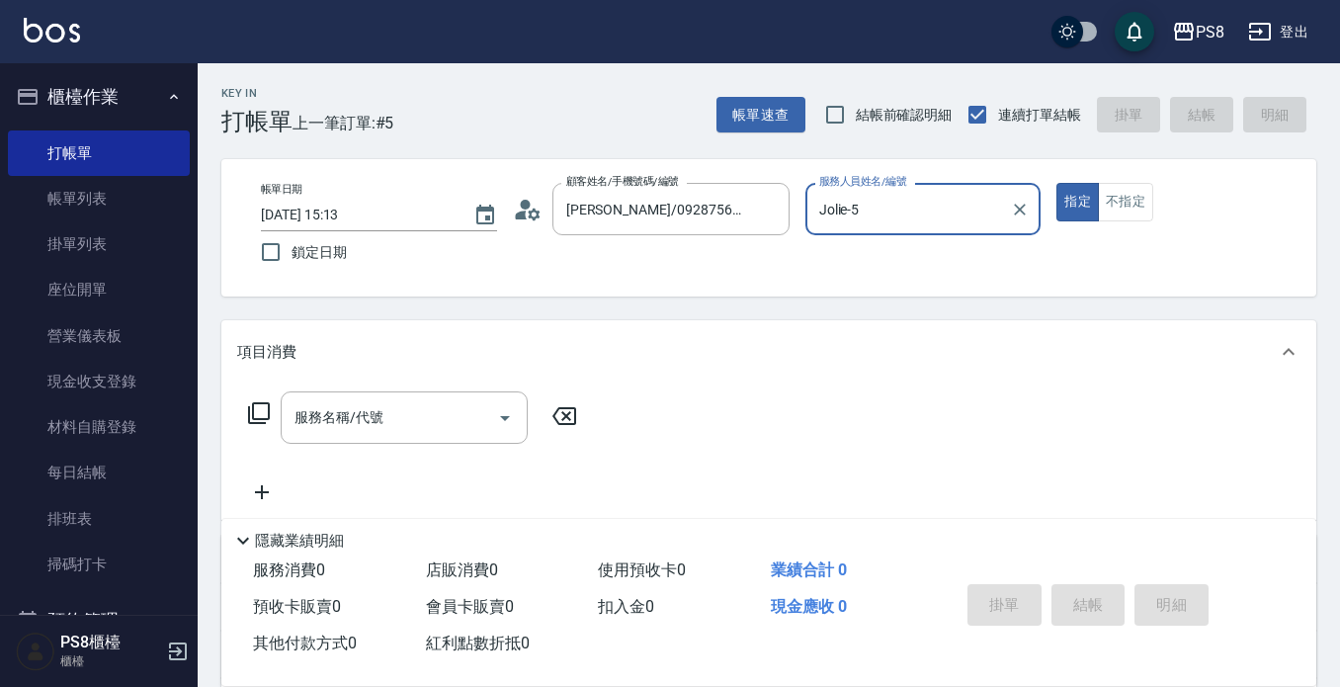
type input "Jolie-5"
click at [525, 202] on circle at bounding box center [525, 205] width 10 height 10
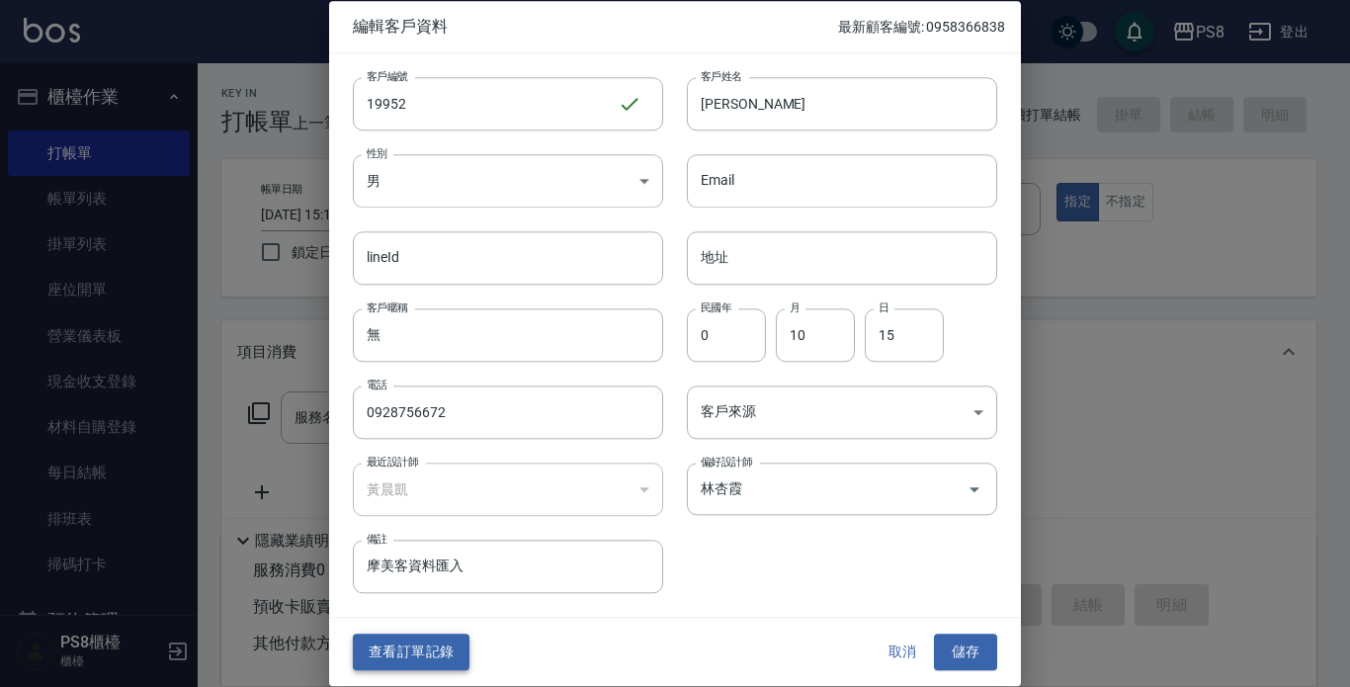
click at [438, 658] on button "查看訂單記錄" at bounding box center [411, 653] width 117 height 37
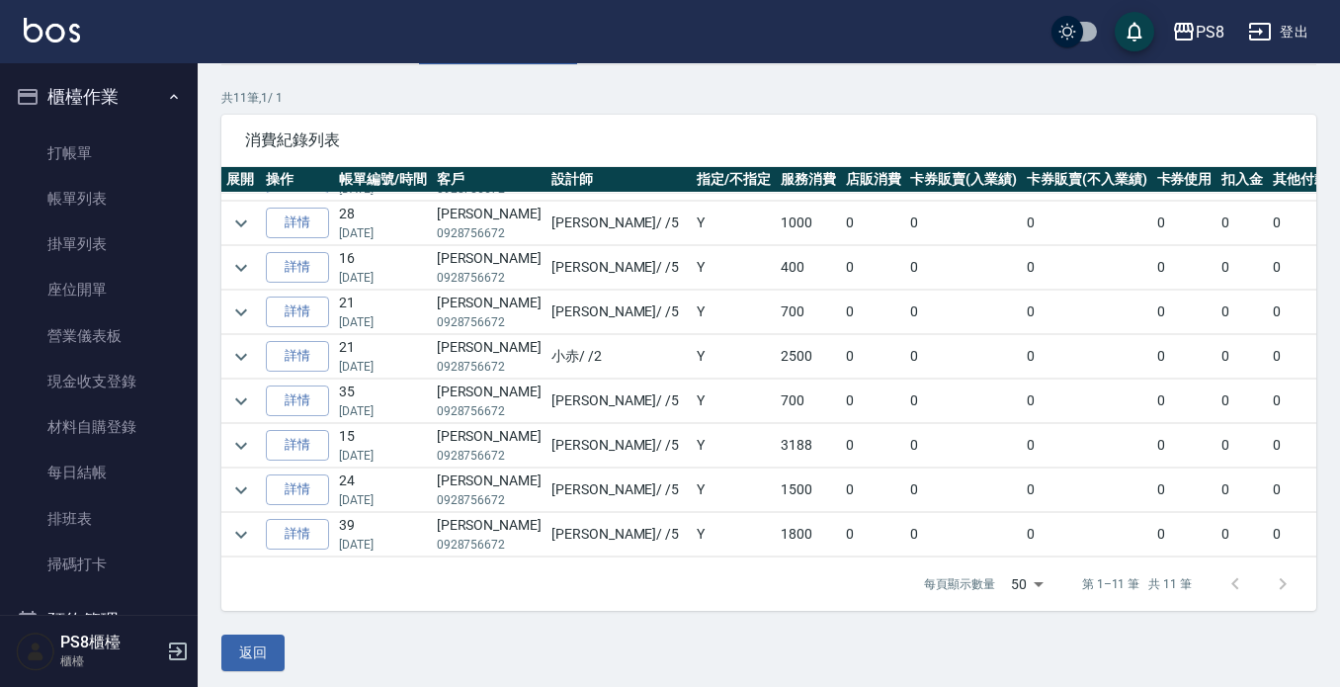
scroll to position [134, 0]
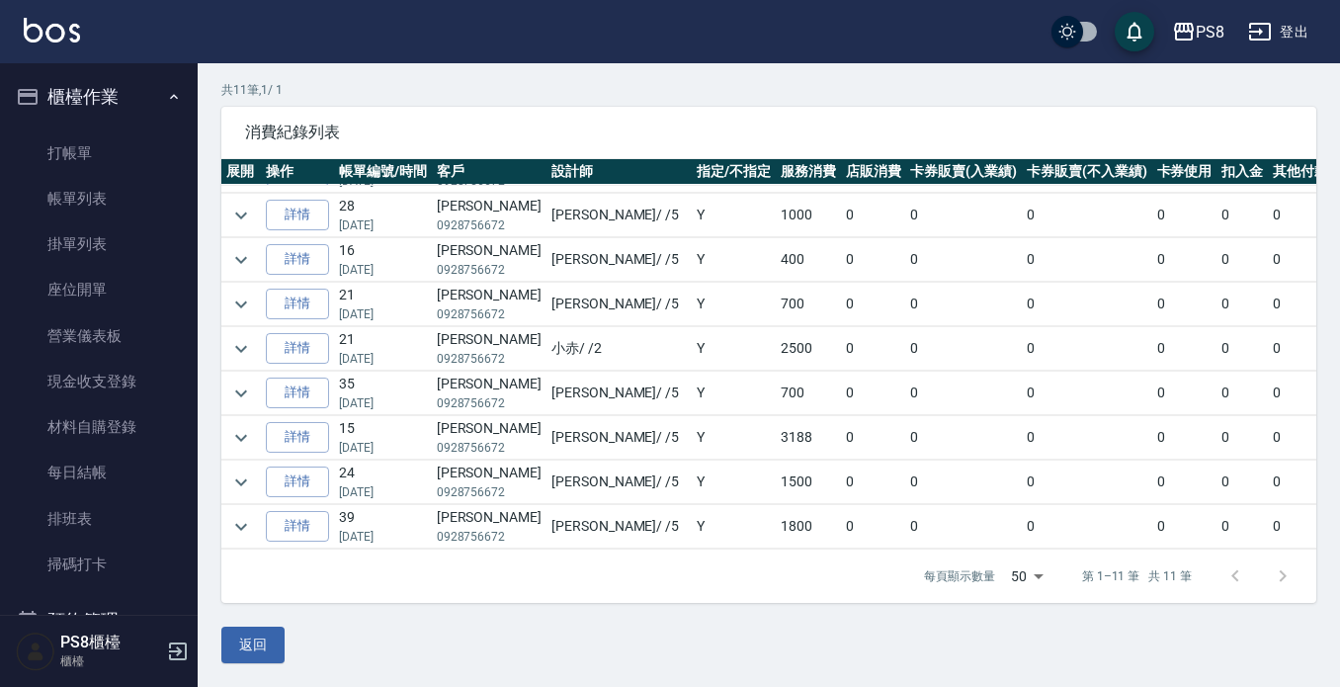
drag, startPoint x: 74, startPoint y: 102, endPoint x: 84, endPoint y: 93, distance: 13.3
click at [74, 102] on button "櫃檯作業" at bounding box center [99, 96] width 182 height 51
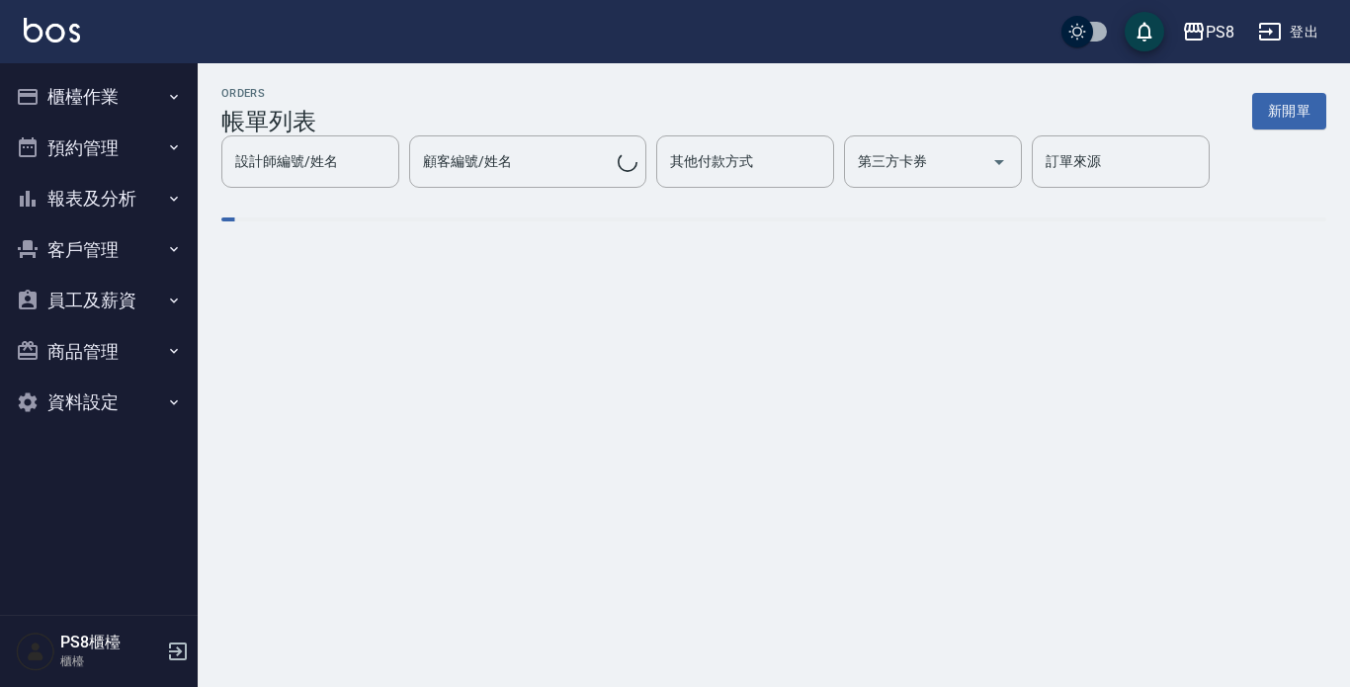
click at [142, 109] on button "櫃檯作業" at bounding box center [99, 96] width 182 height 51
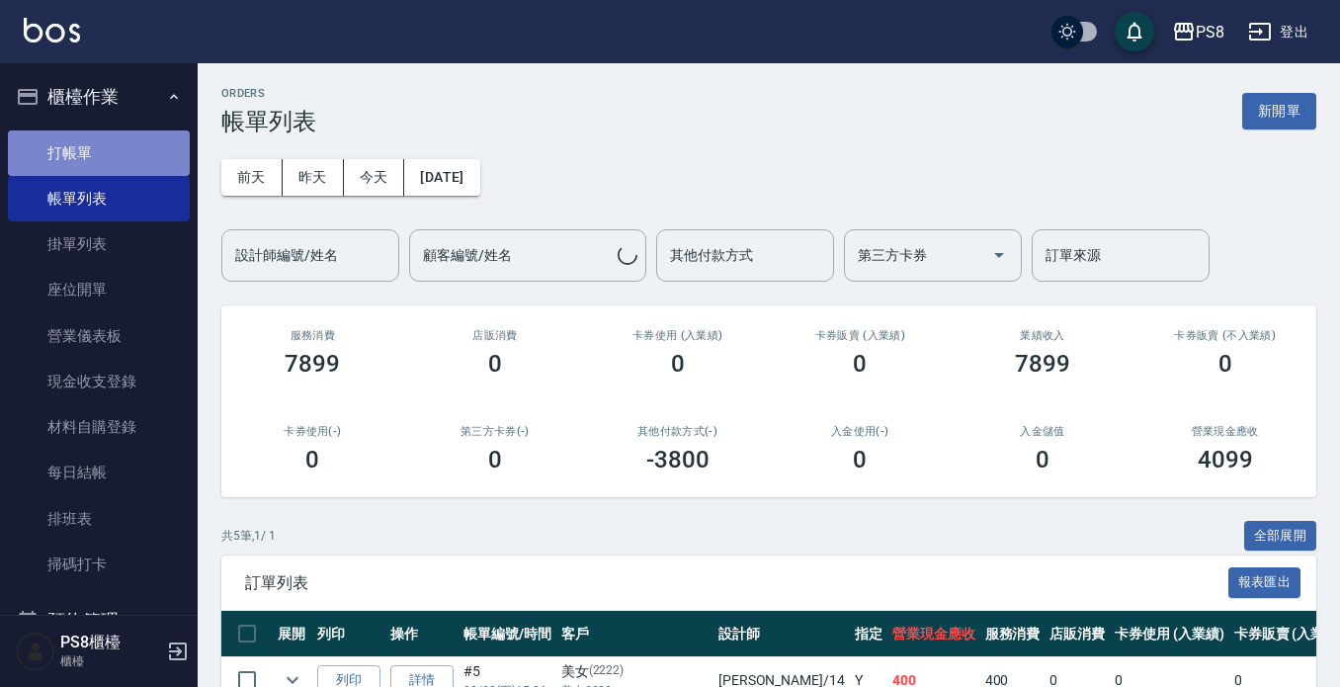
click at [128, 134] on link "打帳單" at bounding box center [99, 152] width 182 height 45
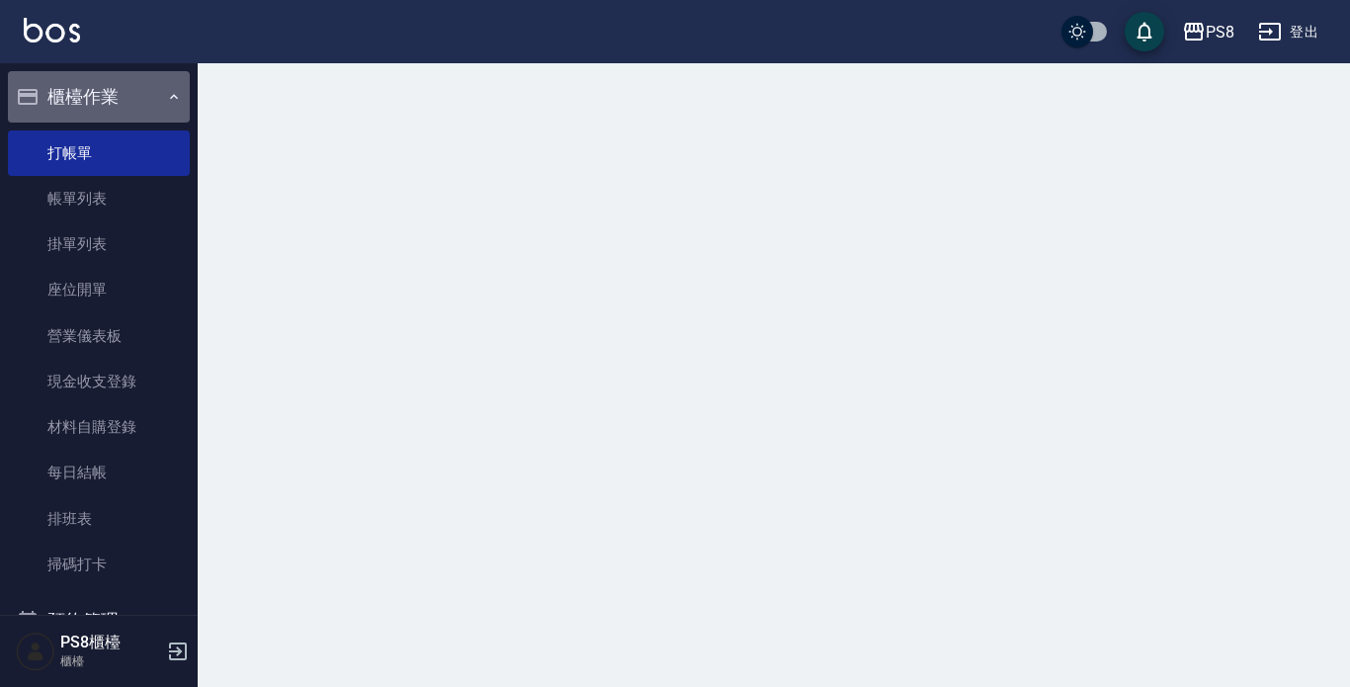
click at [121, 77] on button "櫃檯作業" at bounding box center [99, 96] width 182 height 51
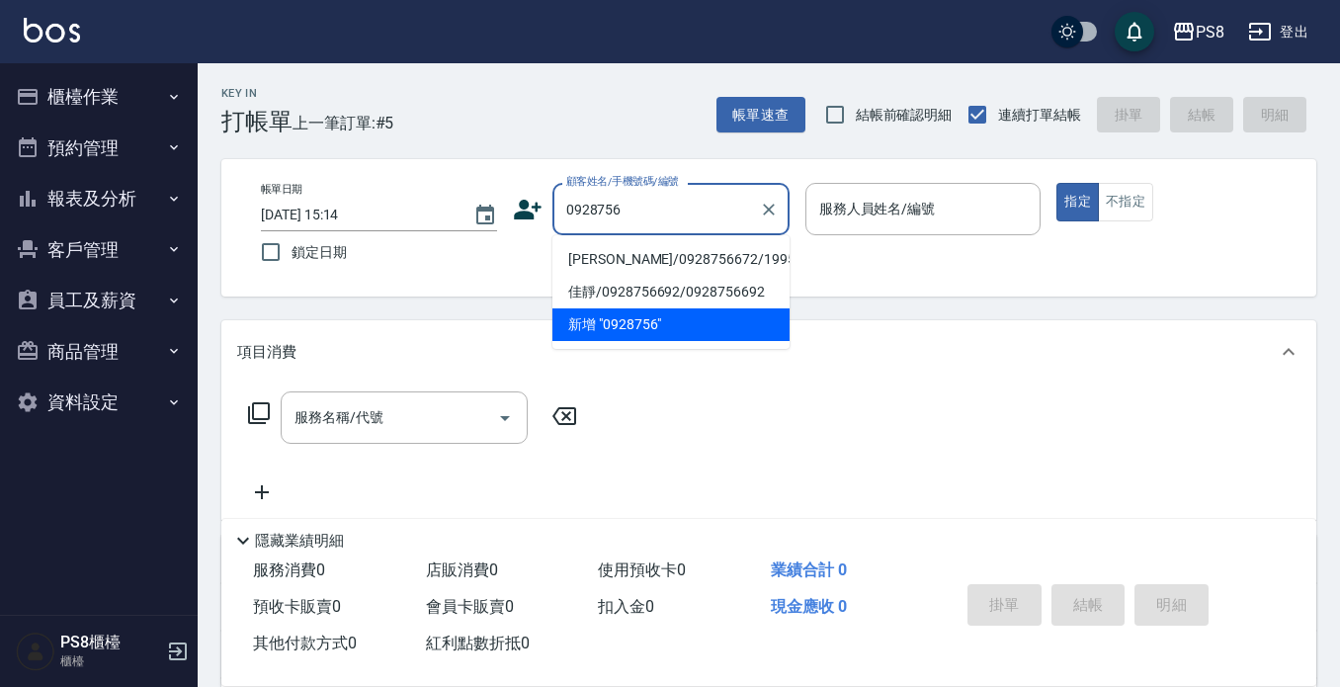
click at [640, 261] on li "蔡佳靜/0928756672/19952" at bounding box center [671, 259] width 237 height 33
type input "蔡佳靜/0928756672/19952"
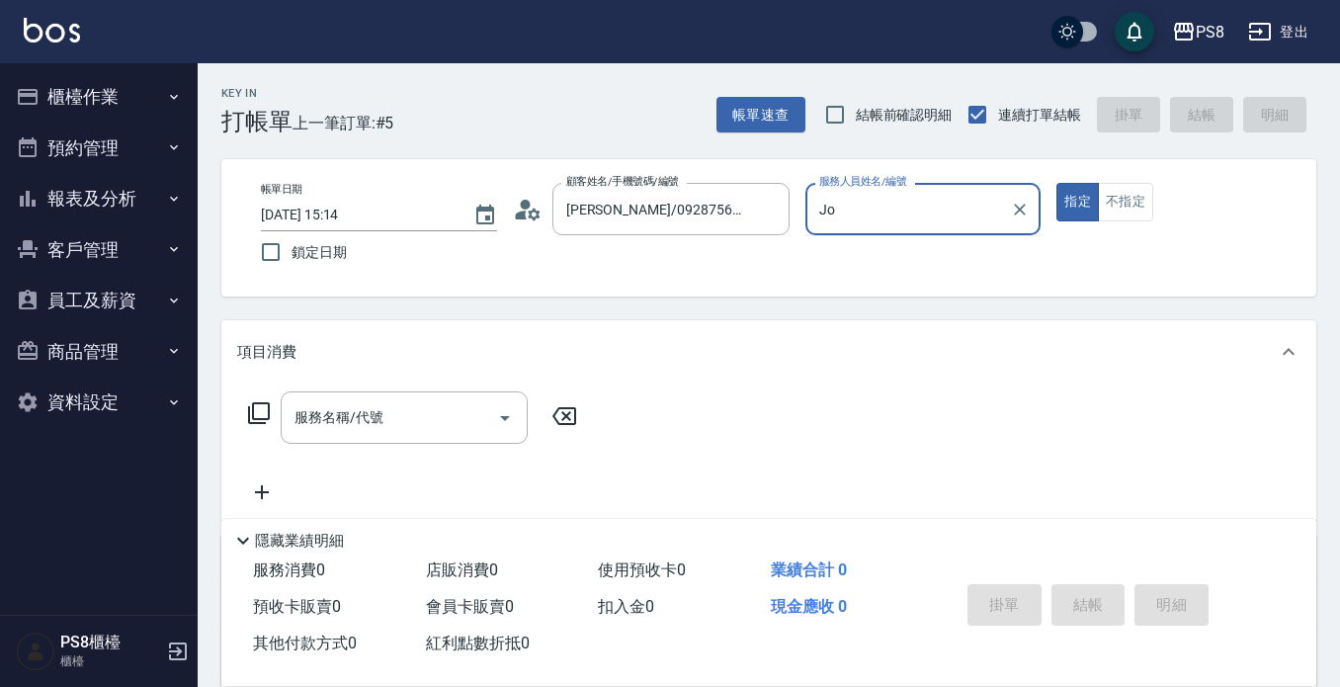
type input "J"
type input "EMMA-15"
type button "true"
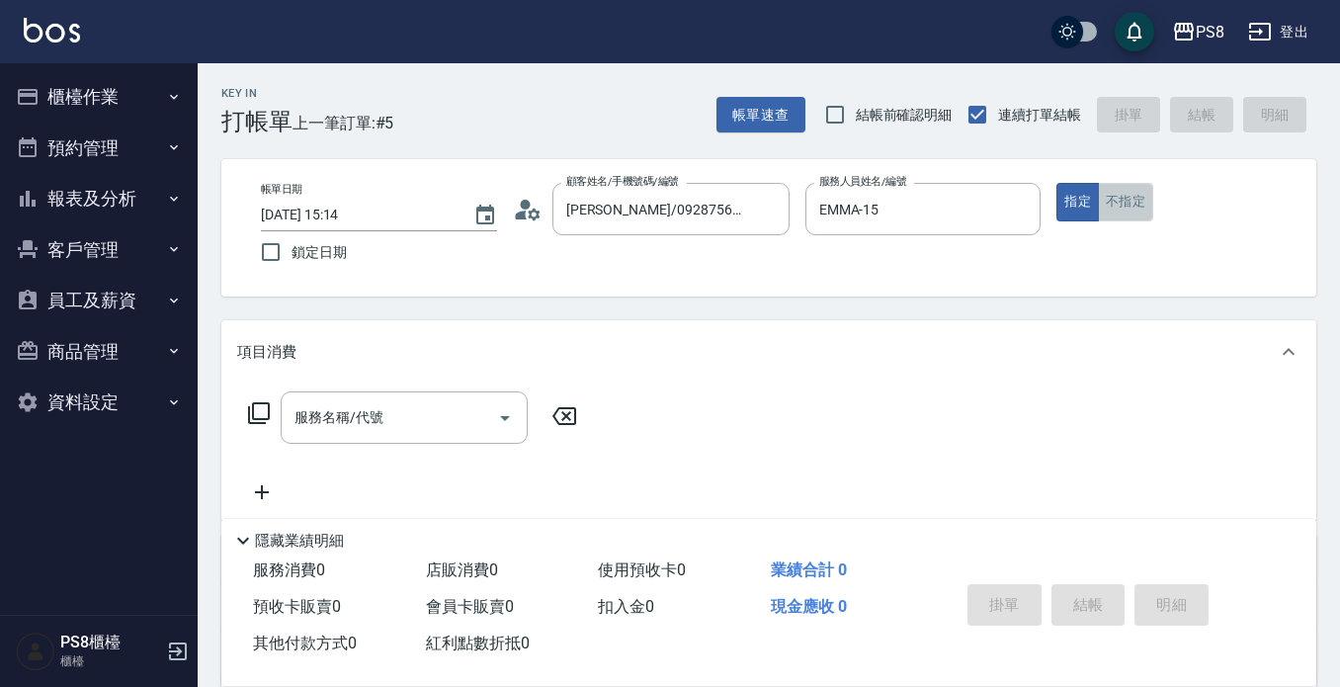
click at [1135, 188] on button "不指定" at bounding box center [1125, 202] width 55 height 39
click at [423, 413] on input "服務名稱/代號" at bounding box center [390, 417] width 200 height 35
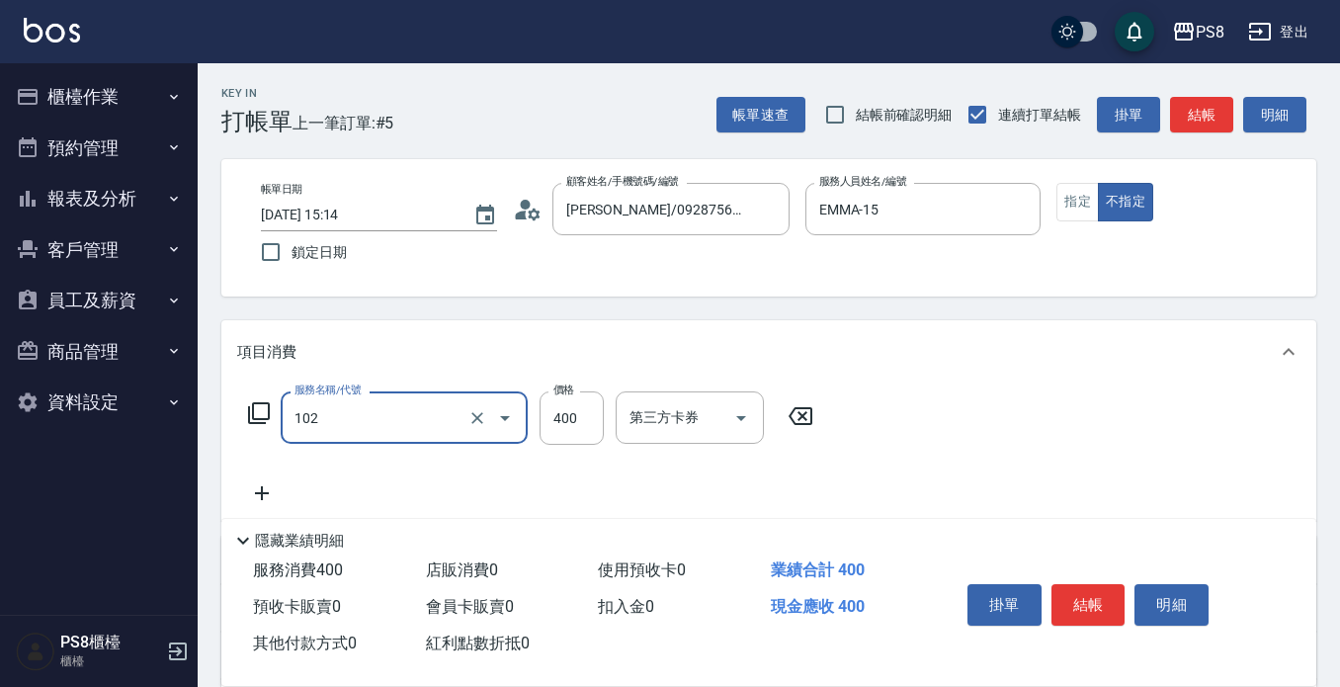
type input "精油洗髮(102)"
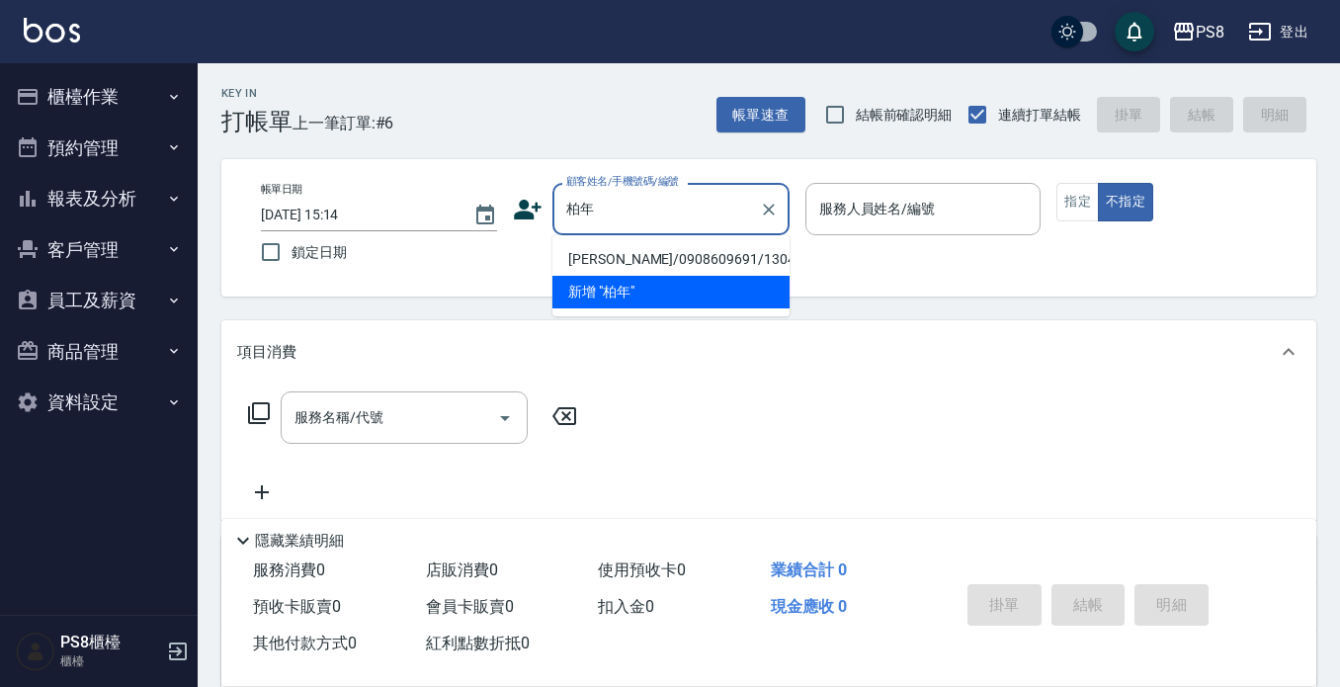
click at [589, 257] on li "楊柏年/0908609691/13046" at bounding box center [671, 259] width 237 height 33
type input "楊柏年/0908609691/13046"
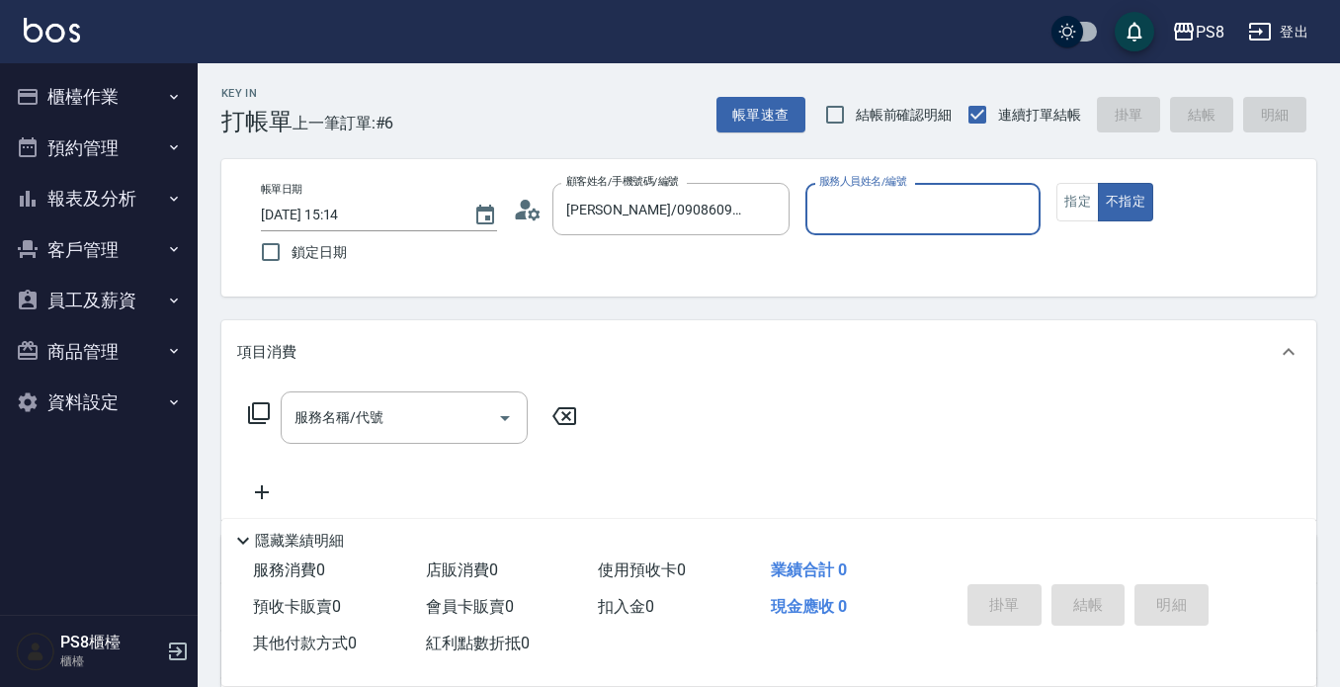
type input "佳亭-8"
click at [1063, 207] on button "指定" at bounding box center [1078, 202] width 43 height 39
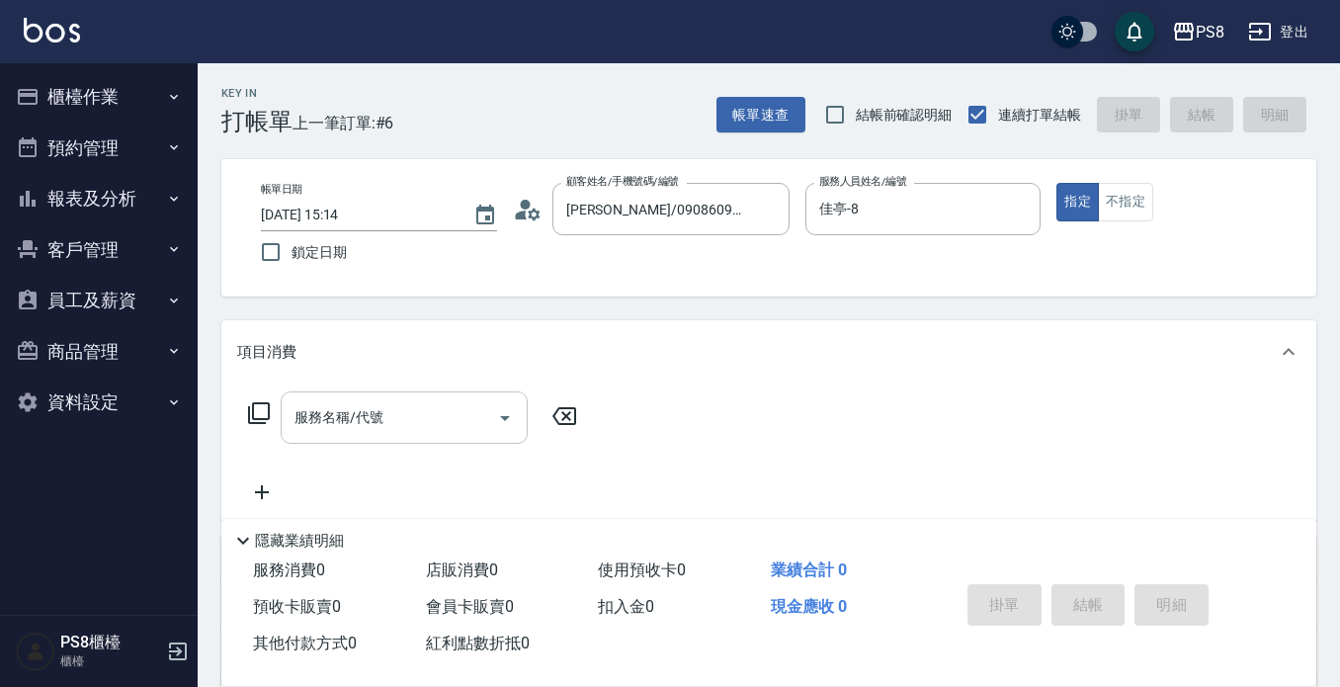
click at [401, 410] on input "服務名稱/代號" at bounding box center [390, 417] width 200 height 35
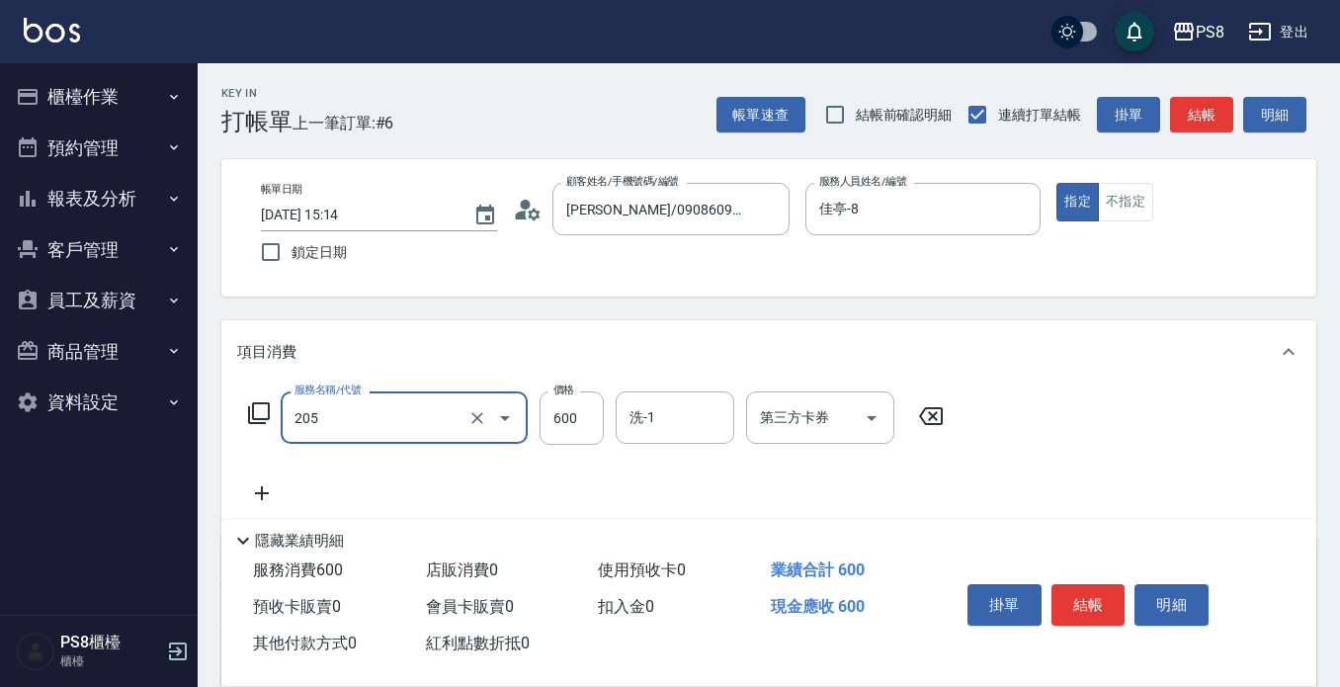
type input "A級洗剪600(205)"
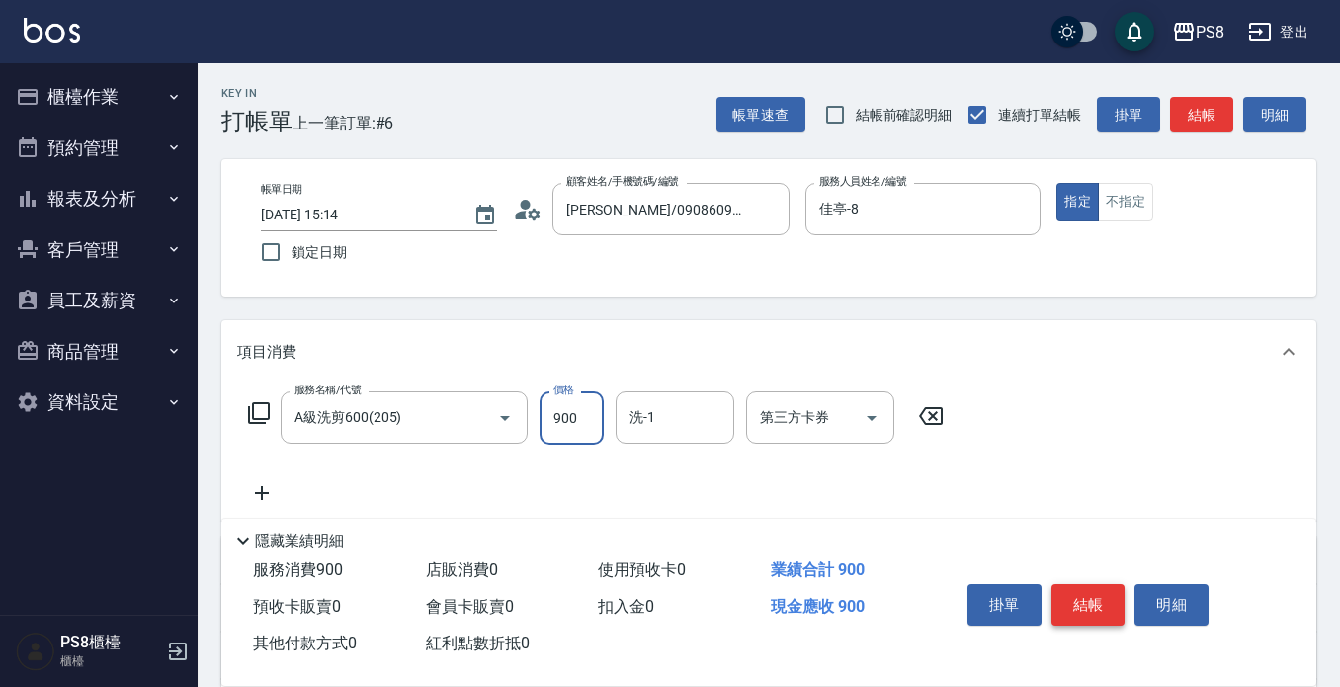
type input "900"
click at [1115, 597] on button "結帳" at bounding box center [1089, 605] width 74 height 42
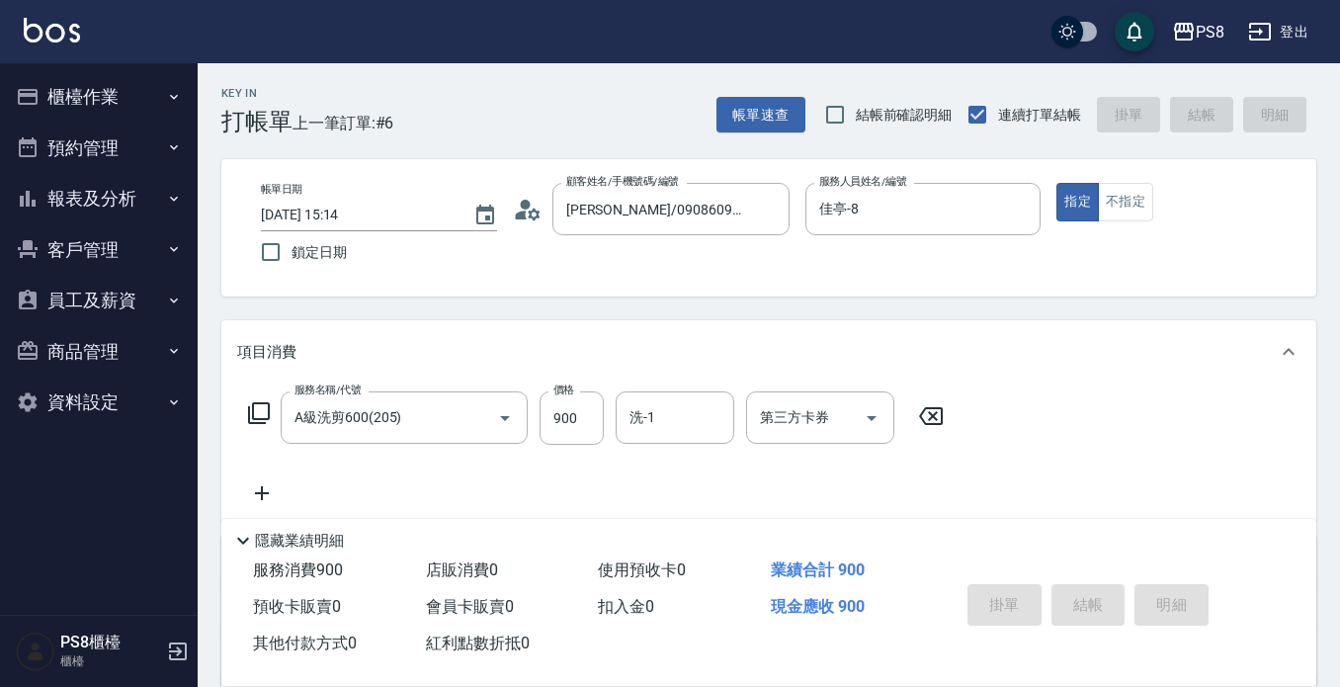
type input "2025/08/22 15:18"
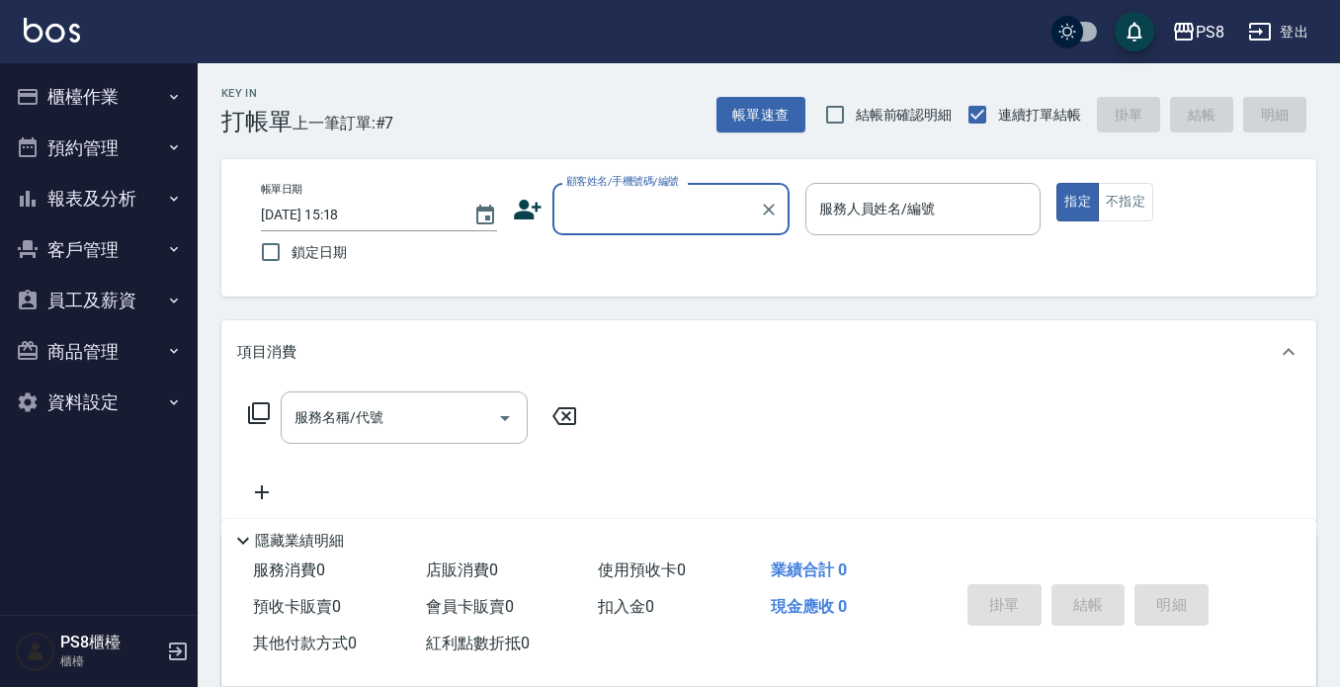
click at [695, 186] on div "帳單日期 2025/08/22 15:18 鎖定日期 顧客姓名/手機號碼/編號 顧客姓名/手機號碼/編號 服務人員姓名/編號 服務人員姓名/編號 指定 不指定" at bounding box center [768, 227] width 1095 height 137
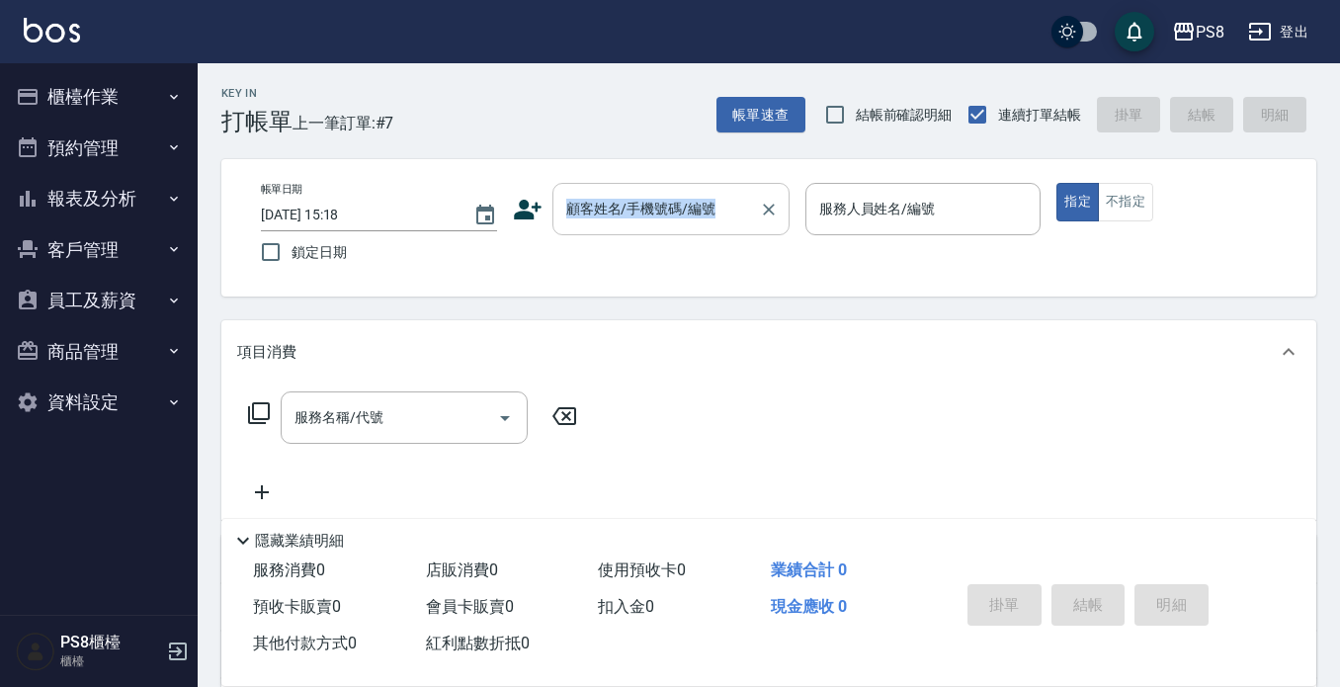
click at [707, 233] on div "顧客姓名/手機號碼/編號" at bounding box center [671, 209] width 237 height 52
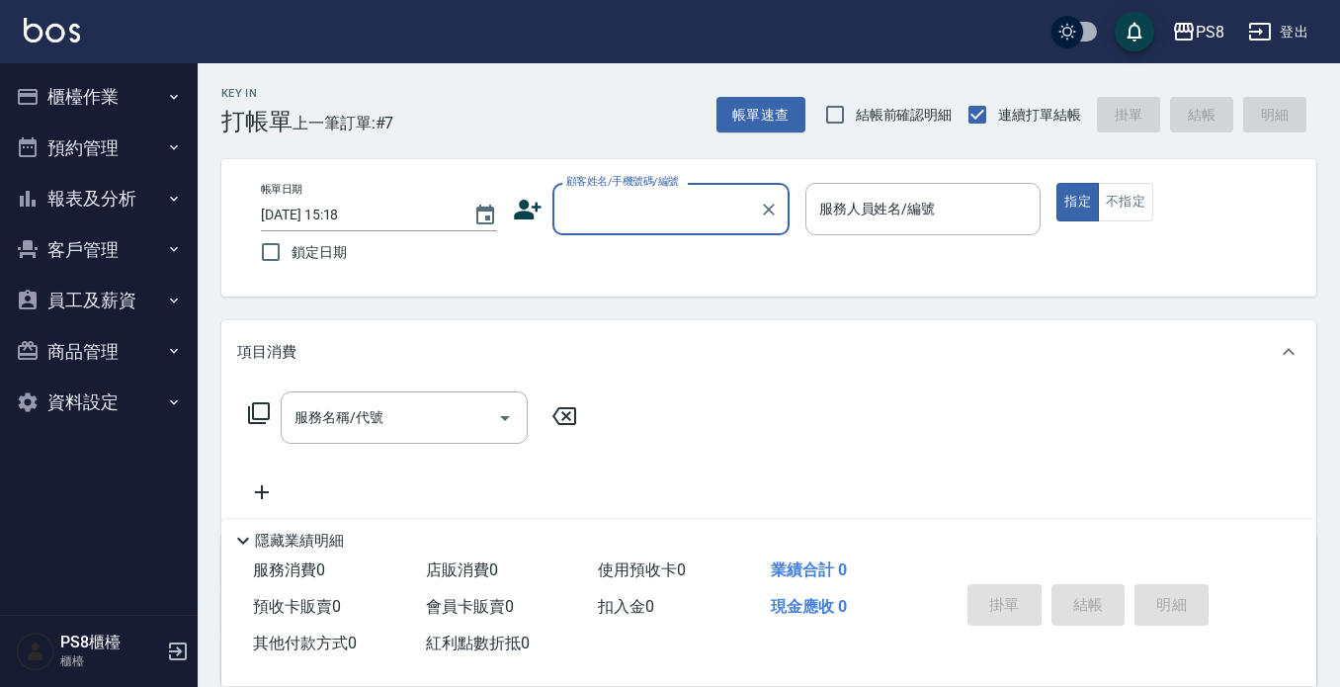
click at [702, 214] on input "顧客姓名/手機號碼/編號" at bounding box center [656, 209] width 190 height 35
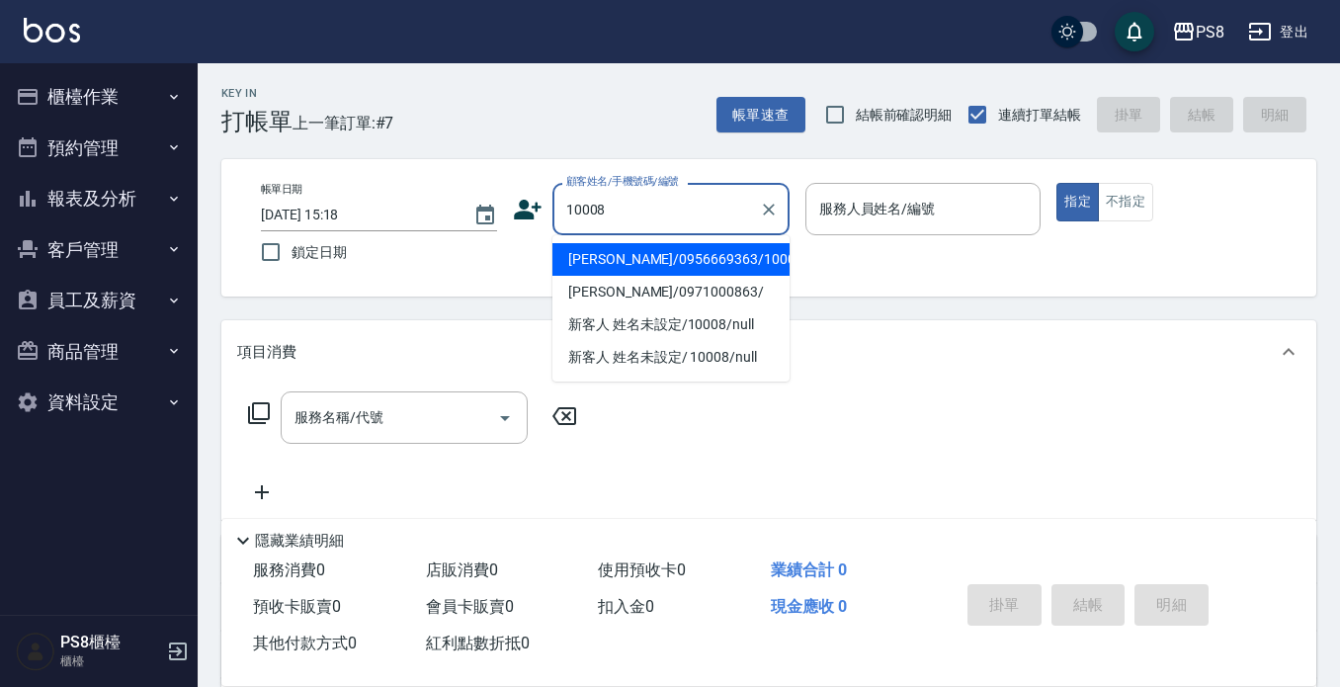
click at [708, 250] on li "潘瑞敏/0956669363/10008" at bounding box center [671, 259] width 237 height 33
type input "潘瑞敏/0956669363/10008"
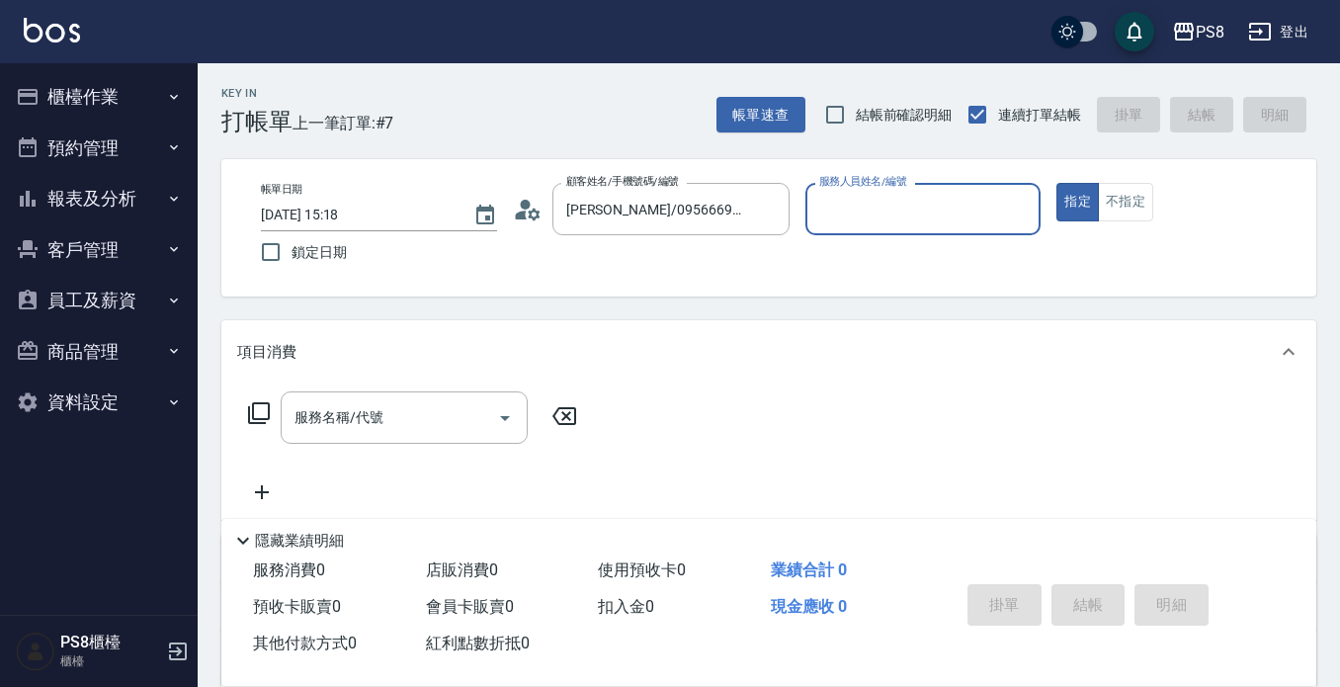
type input "SANNY-10"
click at [1066, 205] on button "指定" at bounding box center [1078, 202] width 43 height 39
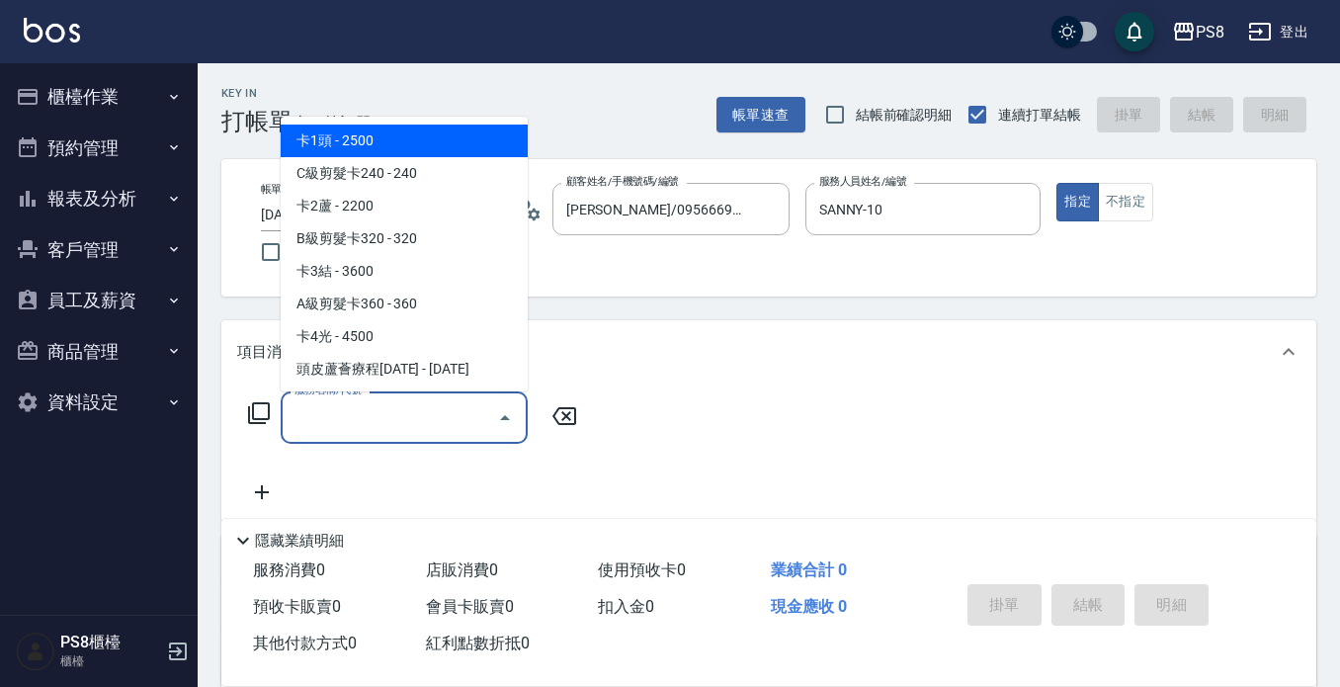
click at [433, 422] on input "服務名稱/代號" at bounding box center [390, 417] width 200 height 35
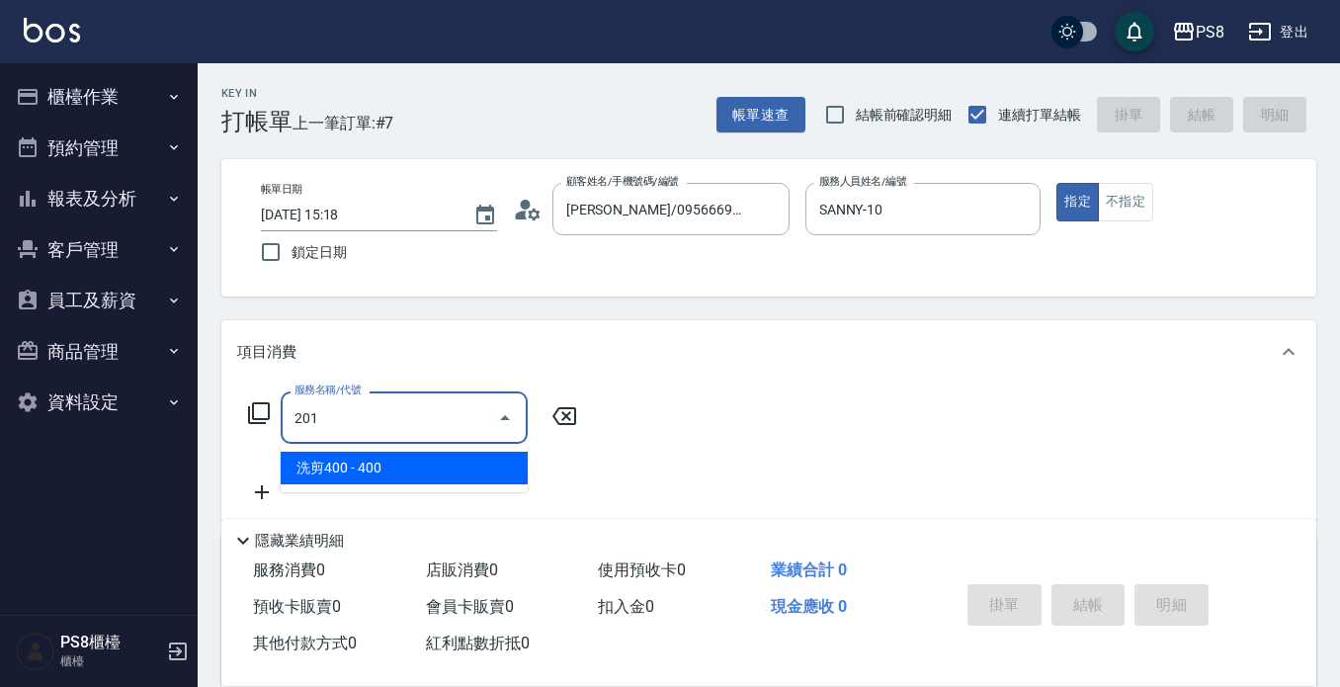
drag, startPoint x: 439, startPoint y: 457, endPoint x: 431, endPoint y: 475, distance: 20.4
click at [438, 466] on span "洗剪400 - 400" at bounding box center [404, 468] width 247 height 33
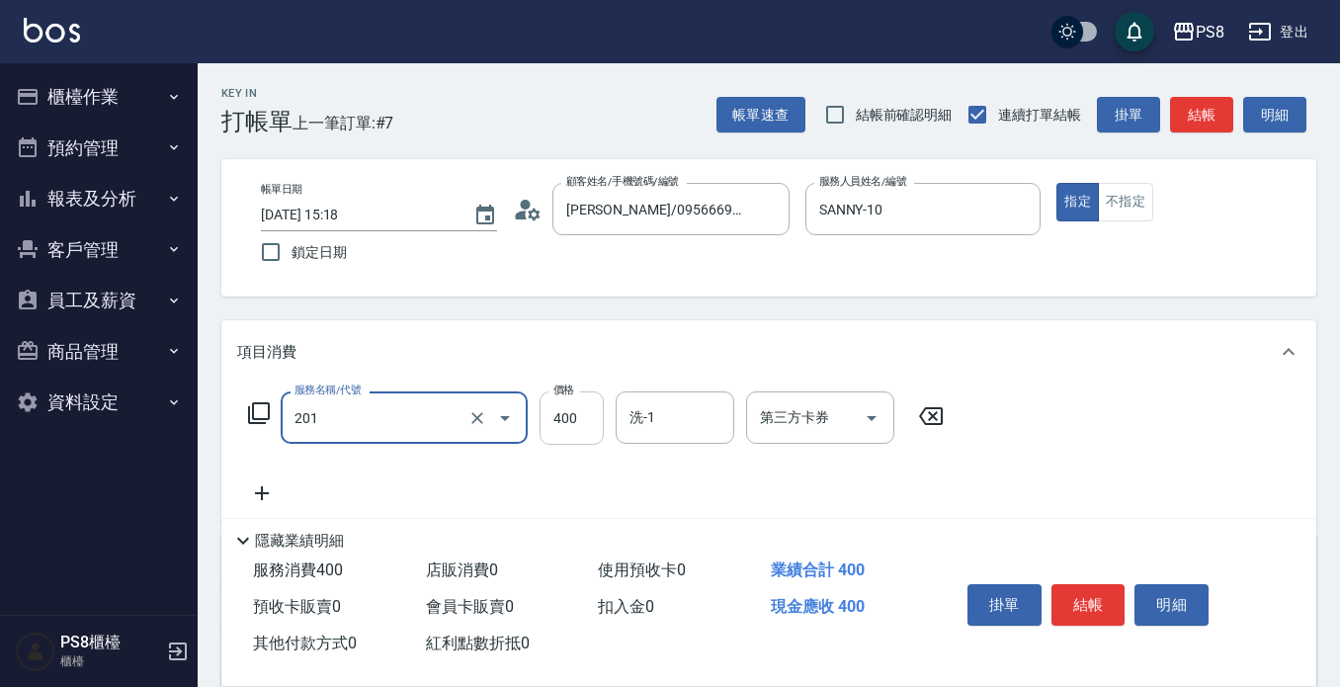
type input "洗剪400(201)"
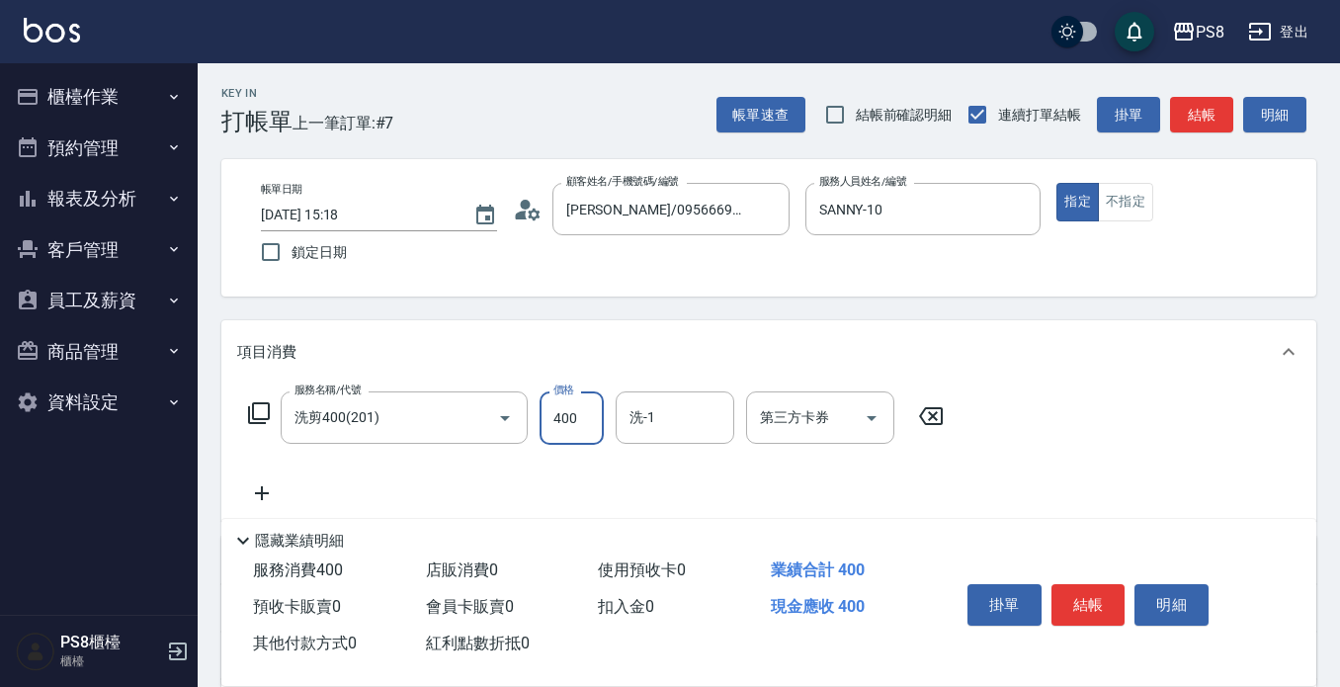
click at [577, 418] on input "400" at bounding box center [572, 417] width 64 height 53
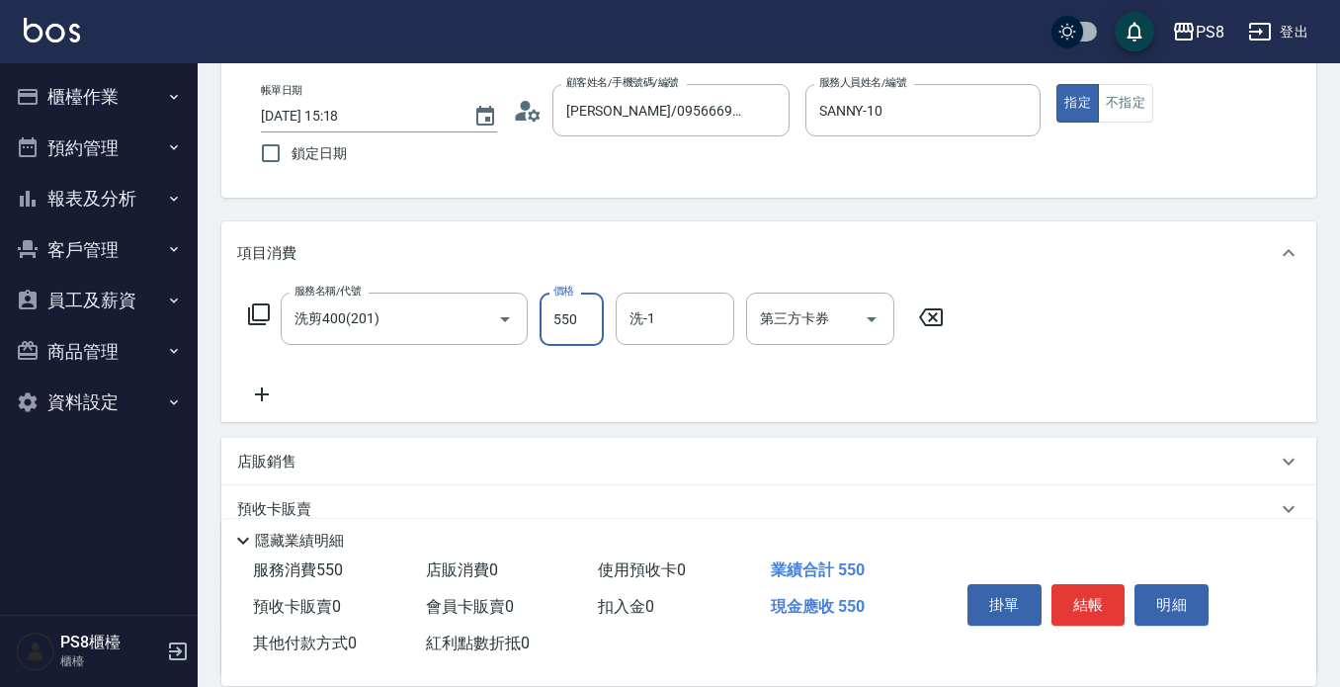
scroll to position [198, 0]
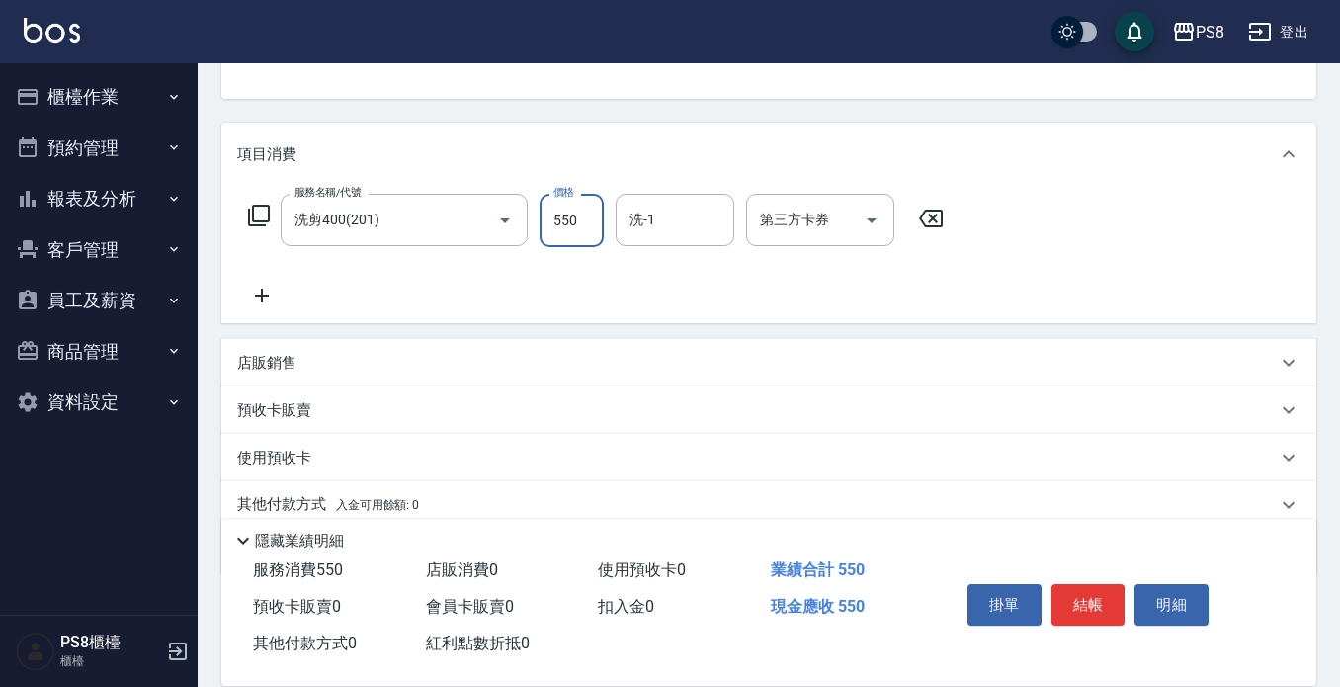
type input "550"
click at [261, 306] on icon at bounding box center [261, 296] width 49 height 24
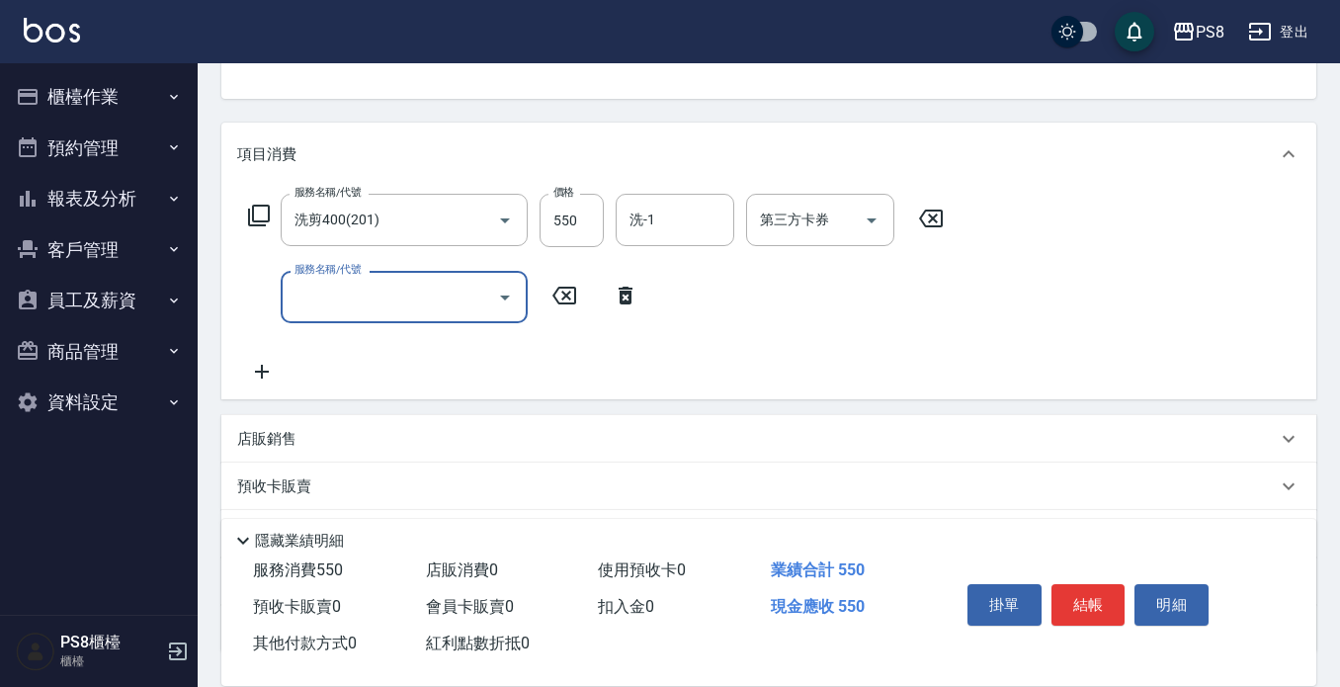
click at [327, 320] on div "服務名稱/代號" at bounding box center [404, 297] width 247 height 52
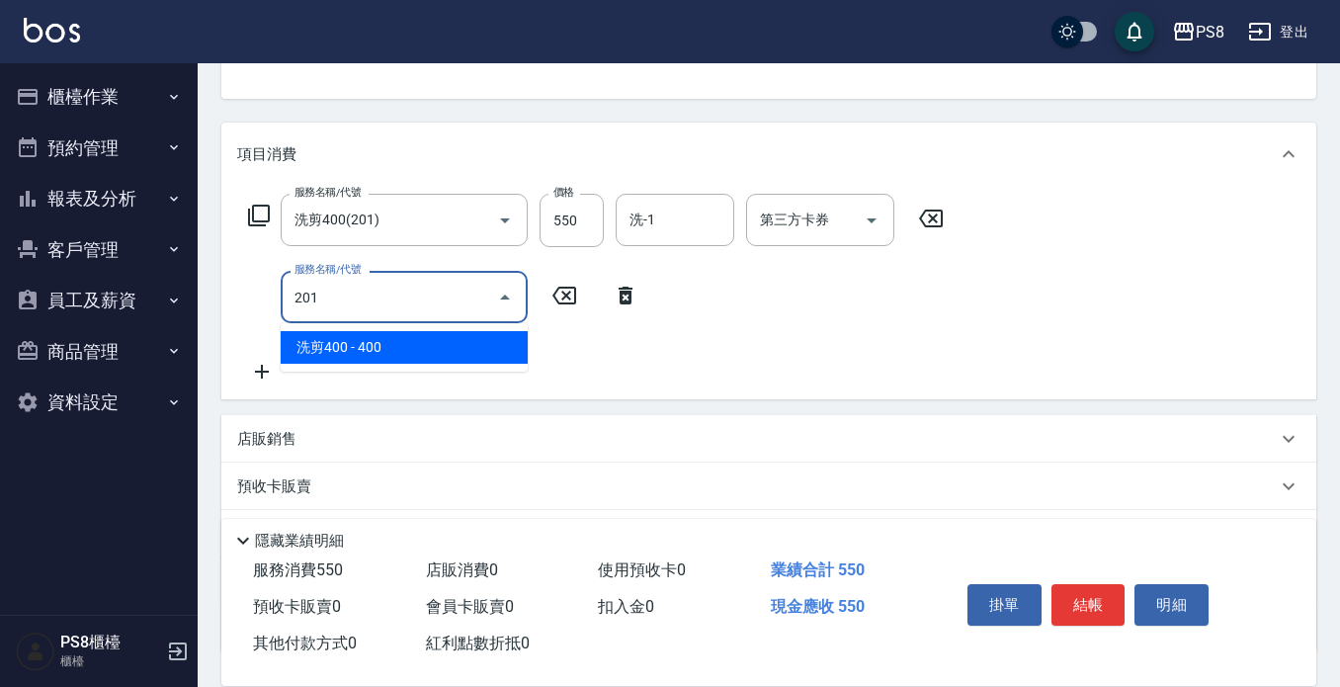
click at [366, 342] on span "洗剪400 - 400" at bounding box center [404, 347] width 247 height 33
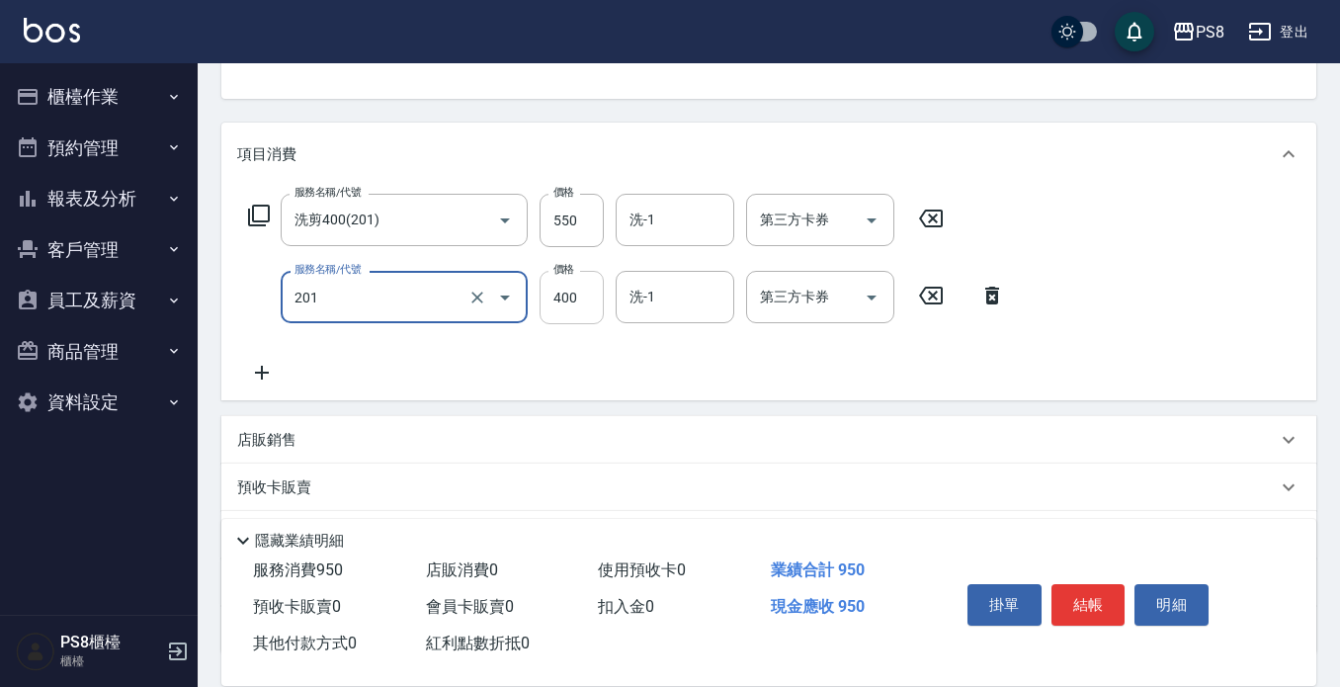
type input "洗剪400(201)"
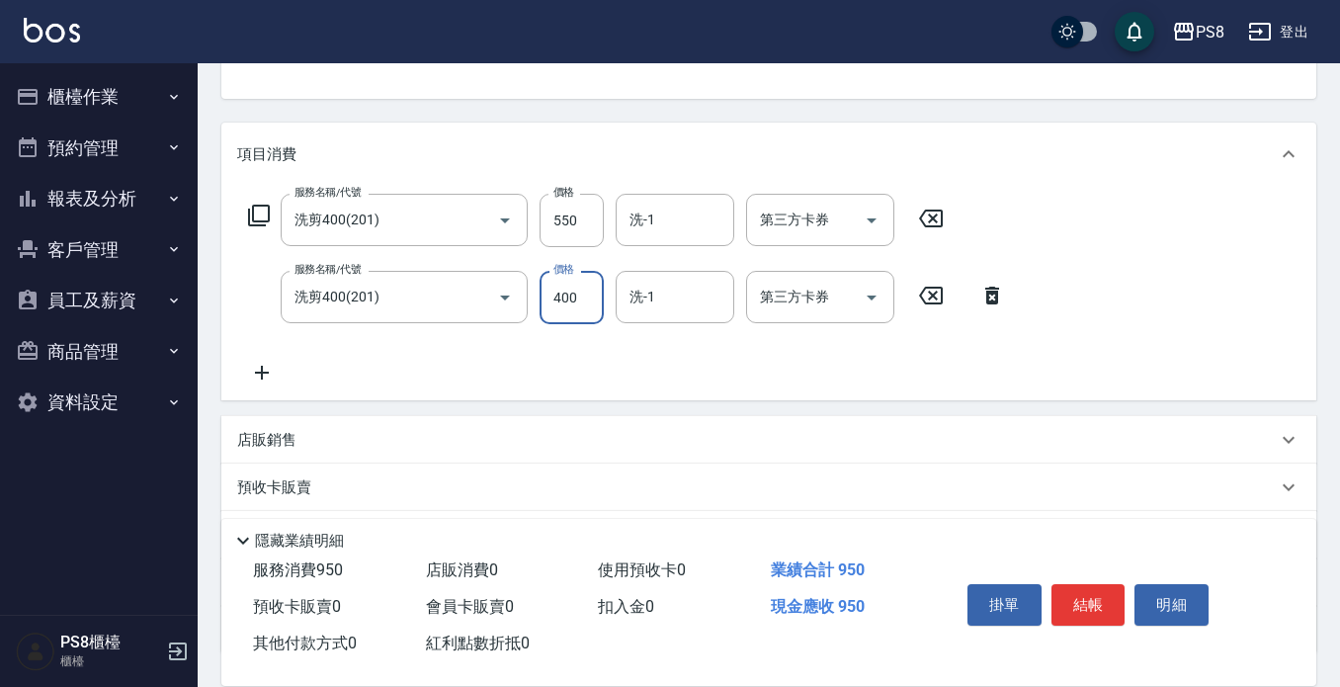
click at [573, 300] on input "400" at bounding box center [572, 297] width 64 height 53
type input "1100"
click at [253, 378] on icon at bounding box center [261, 373] width 49 height 24
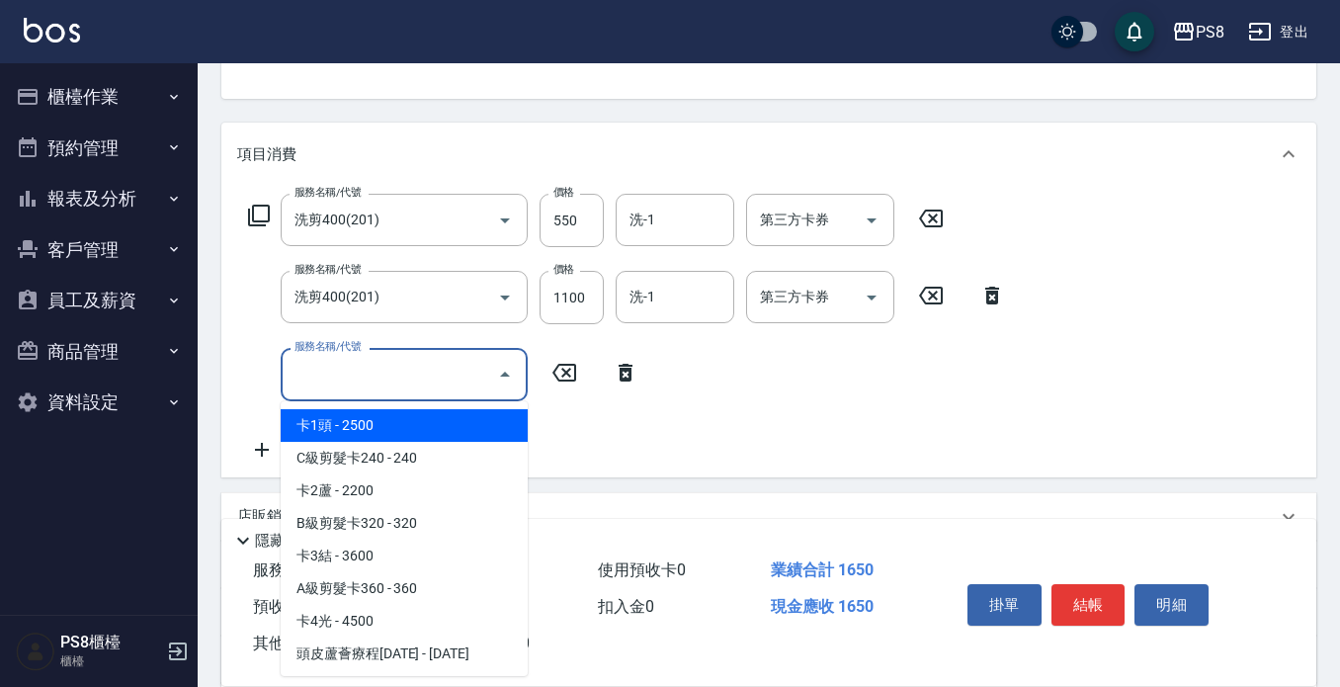
click at [300, 380] on input "服務名稱/代號" at bounding box center [390, 374] width 200 height 35
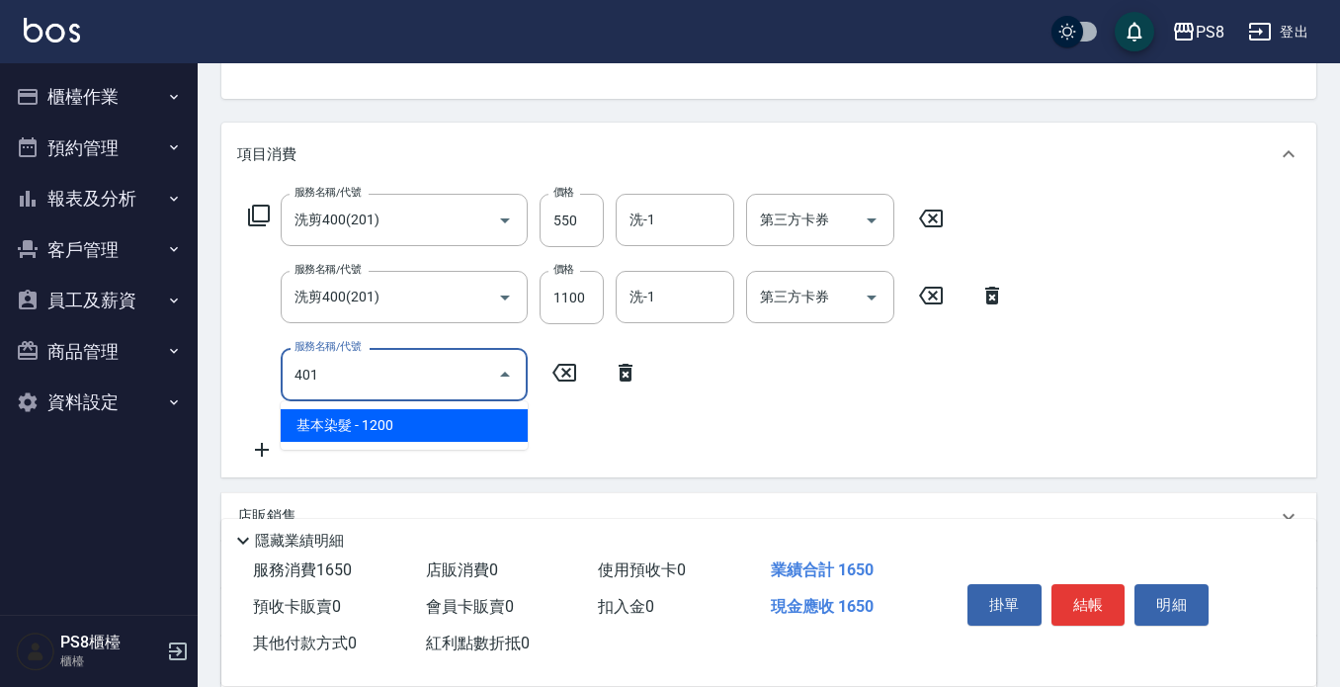
click at [329, 422] on span "基本染髮 - 1200" at bounding box center [404, 425] width 247 height 33
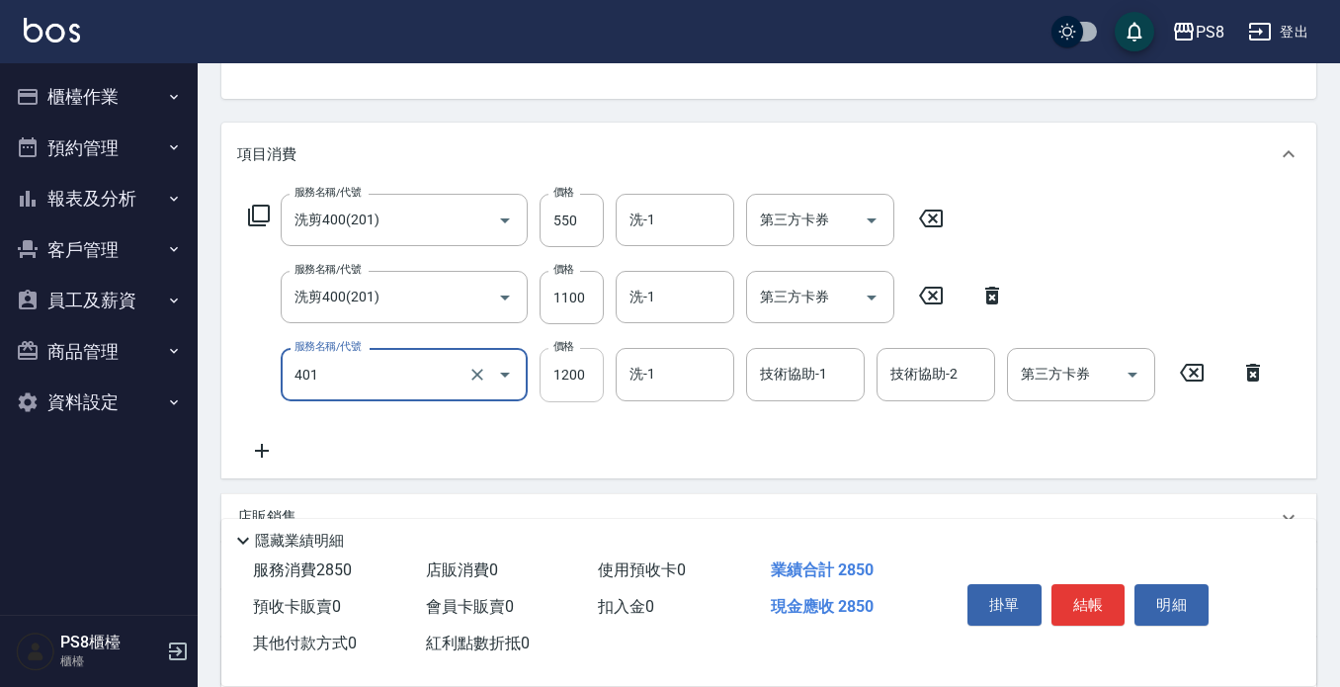
type input "基本染髮(401)"
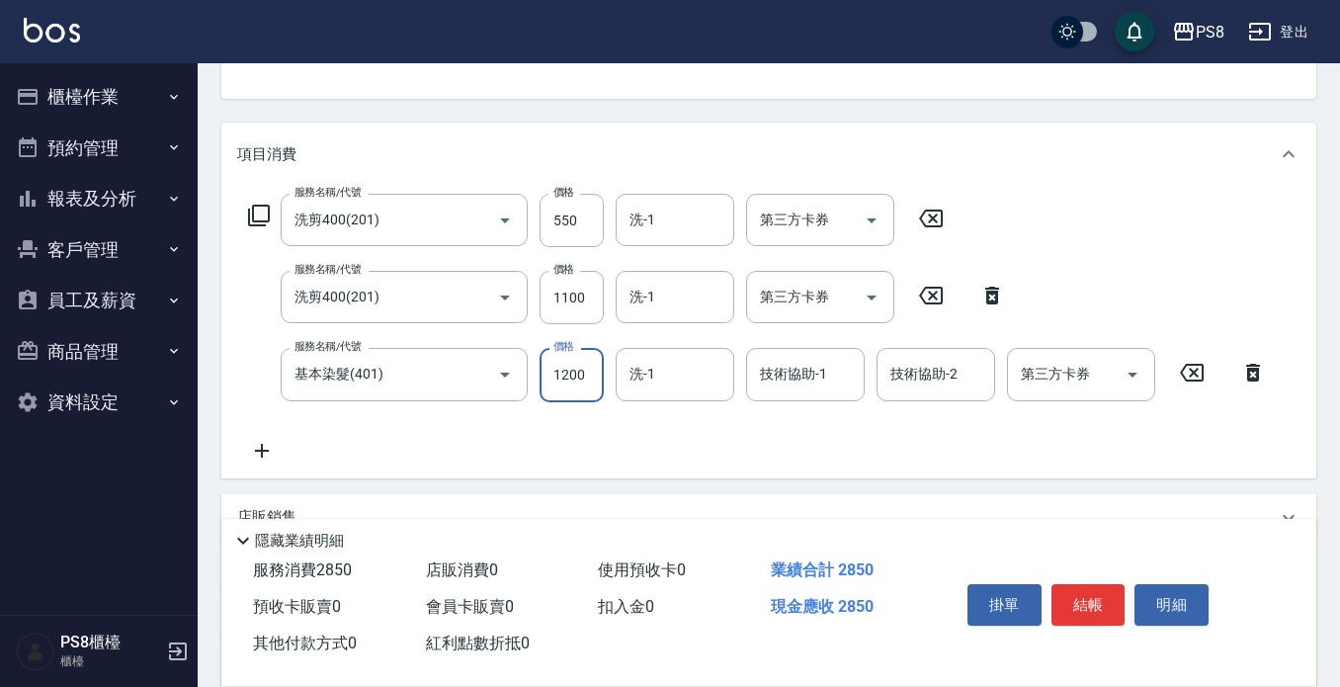
click at [583, 374] on input "1200" at bounding box center [572, 374] width 64 height 53
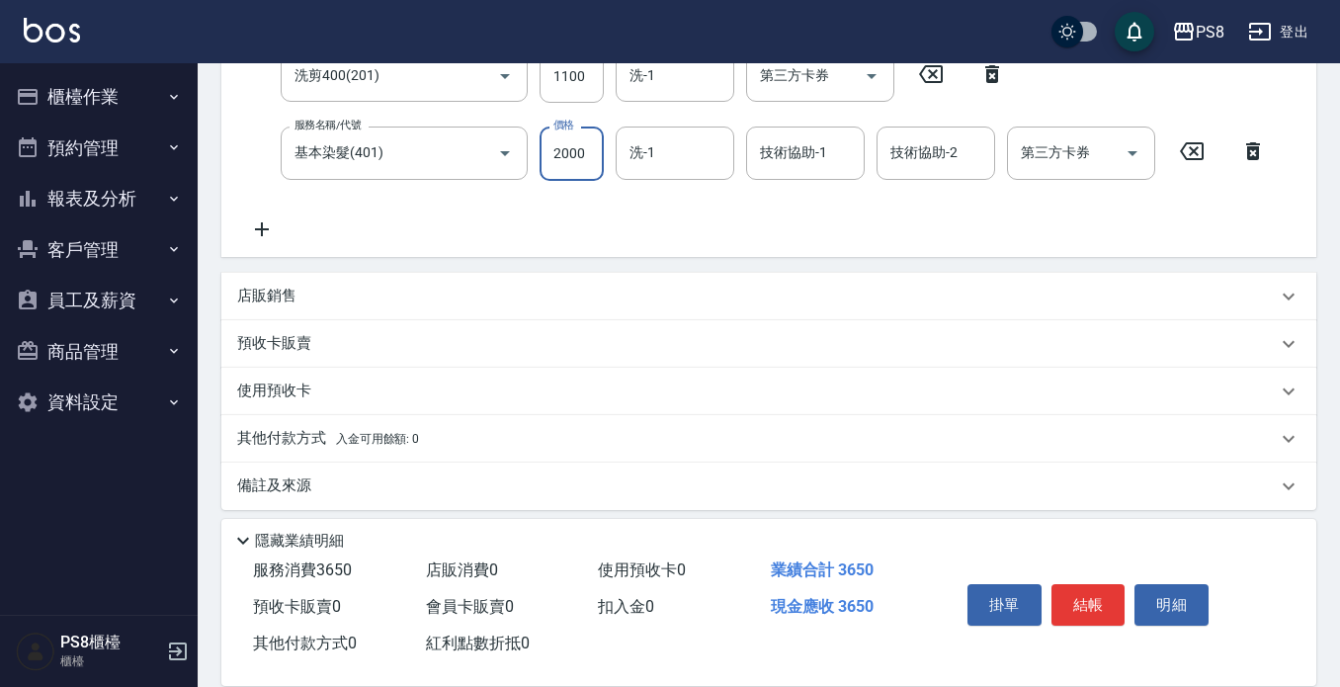
scroll to position [432, 0]
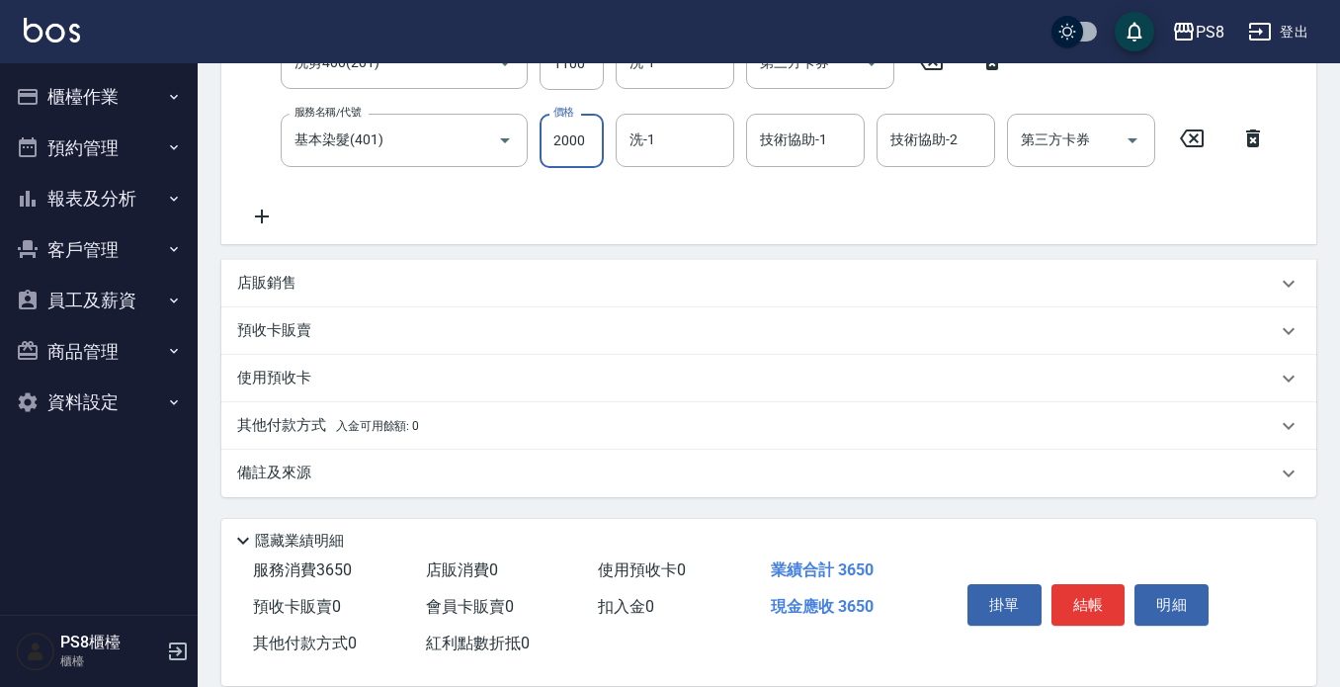
type input "2000"
click at [275, 284] on p "店販銷售" at bounding box center [266, 283] width 59 height 21
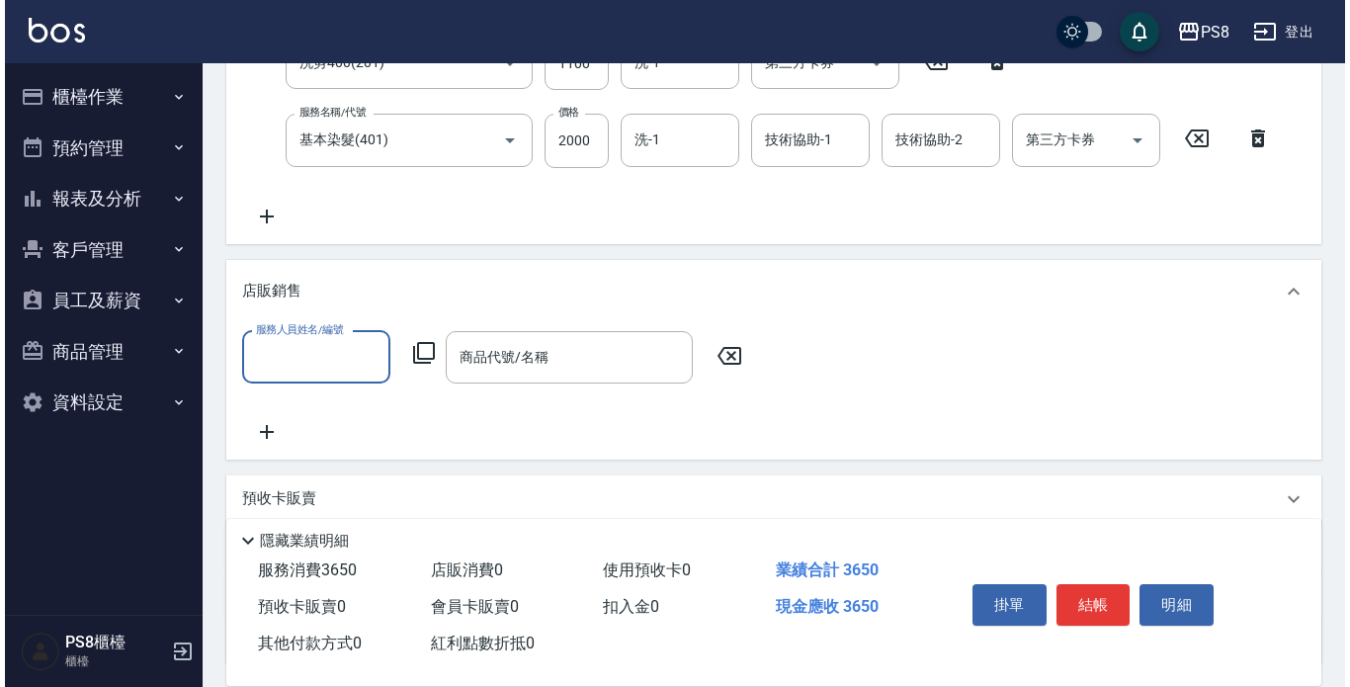
scroll to position [0, 0]
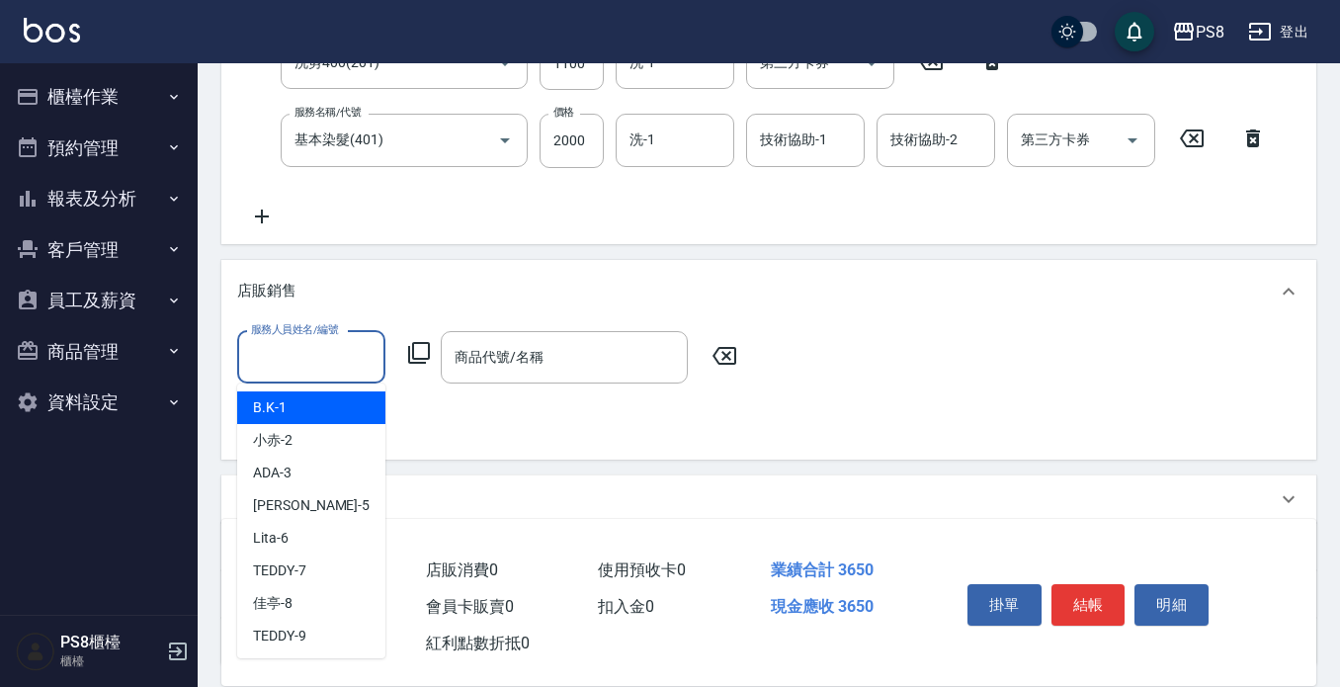
click at [282, 369] on input "服務人員姓名/編號" at bounding box center [311, 357] width 130 height 35
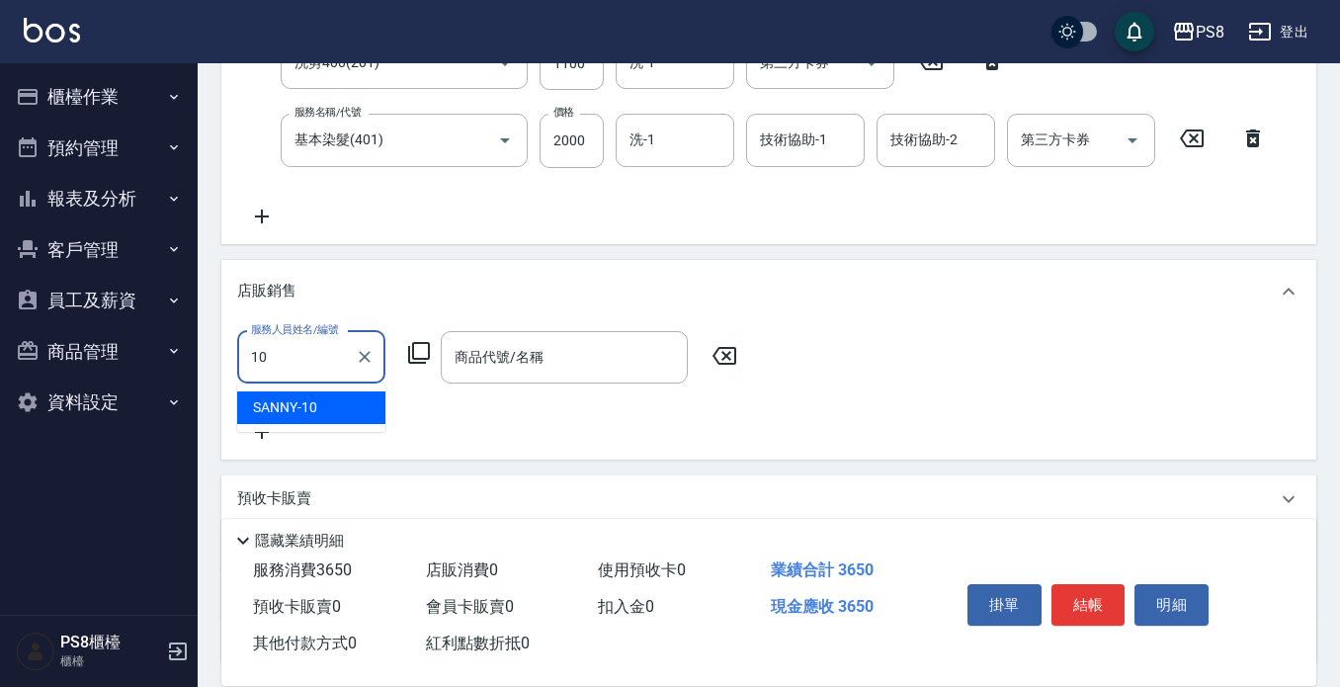
click at [304, 413] on span "SANNY -10" at bounding box center [285, 407] width 64 height 21
type input "SANNY-10"
click at [423, 349] on icon at bounding box center [419, 353] width 24 height 24
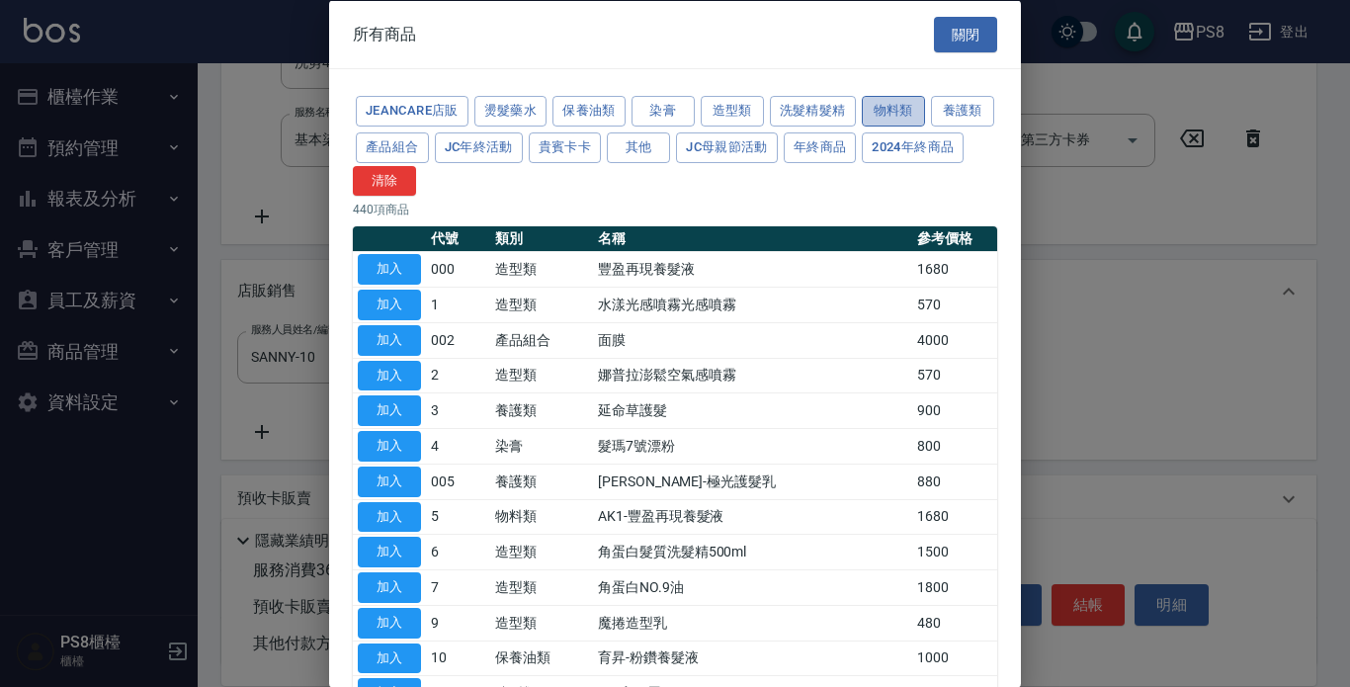
click at [882, 103] on button "物料類" at bounding box center [893, 111] width 63 height 31
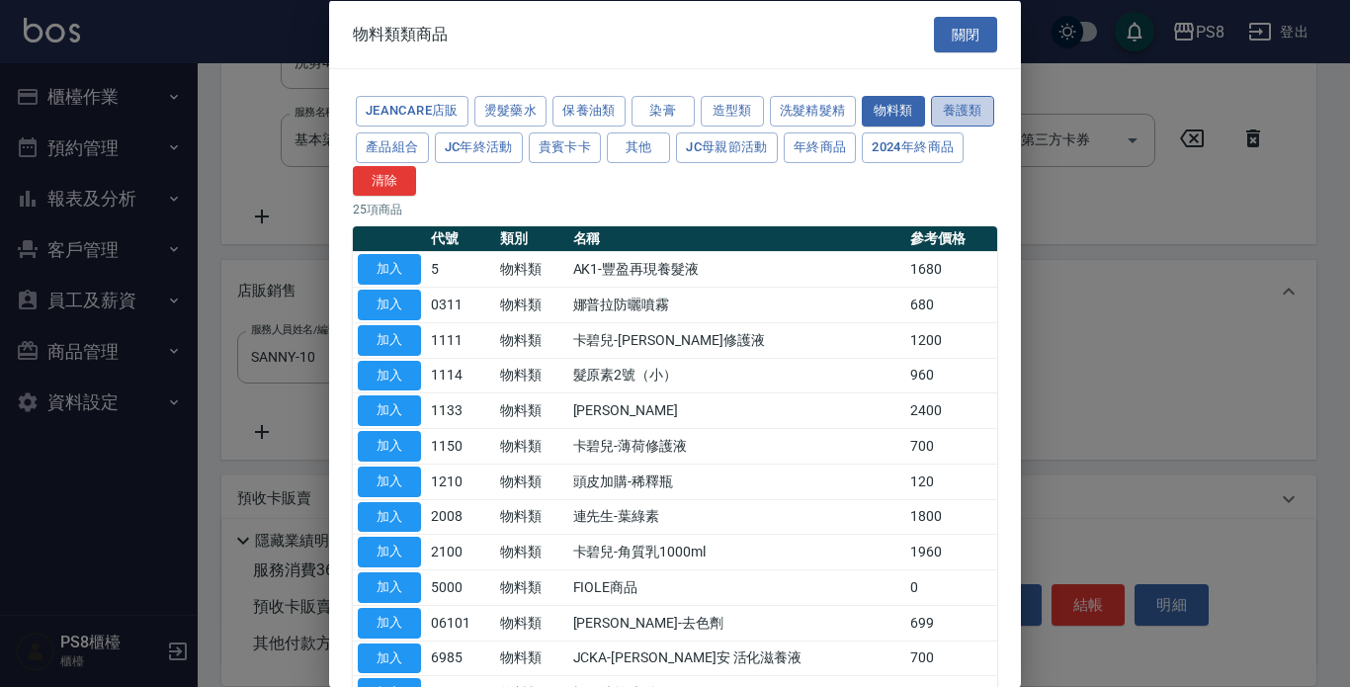
click at [931, 127] on button "養護類" at bounding box center [962, 111] width 63 height 31
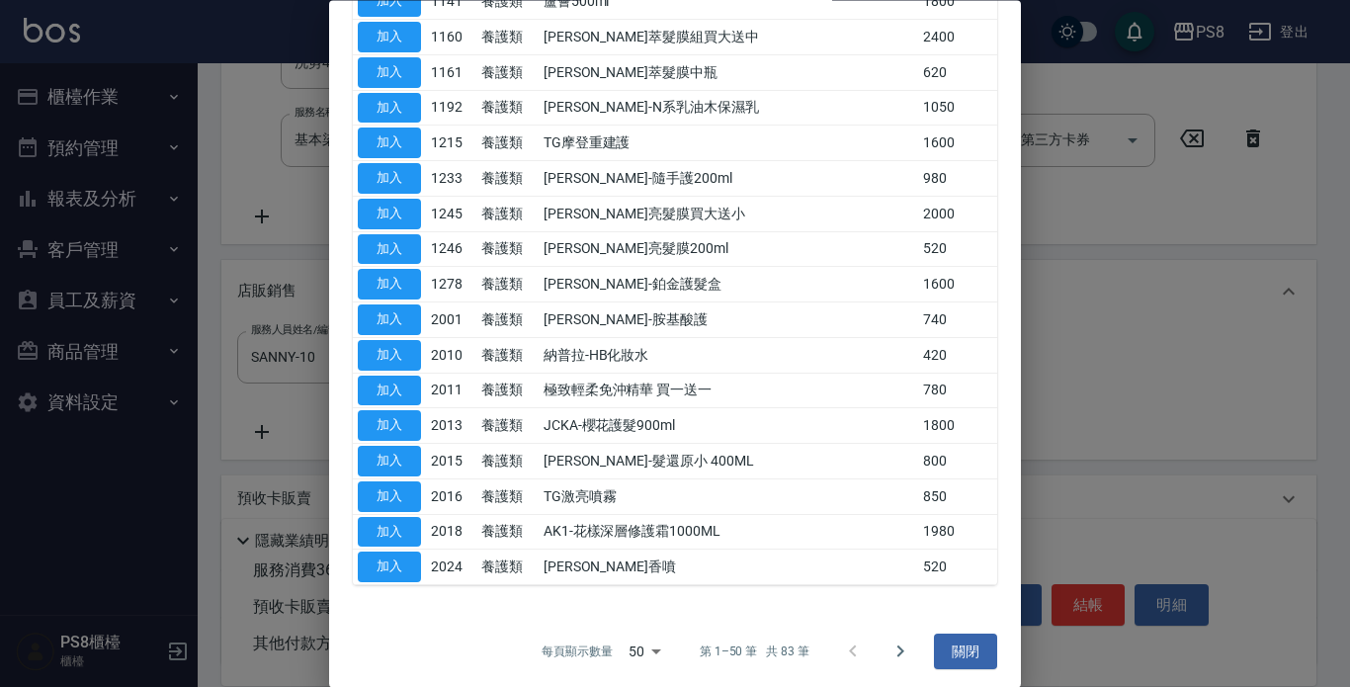
scroll to position [1411, 0]
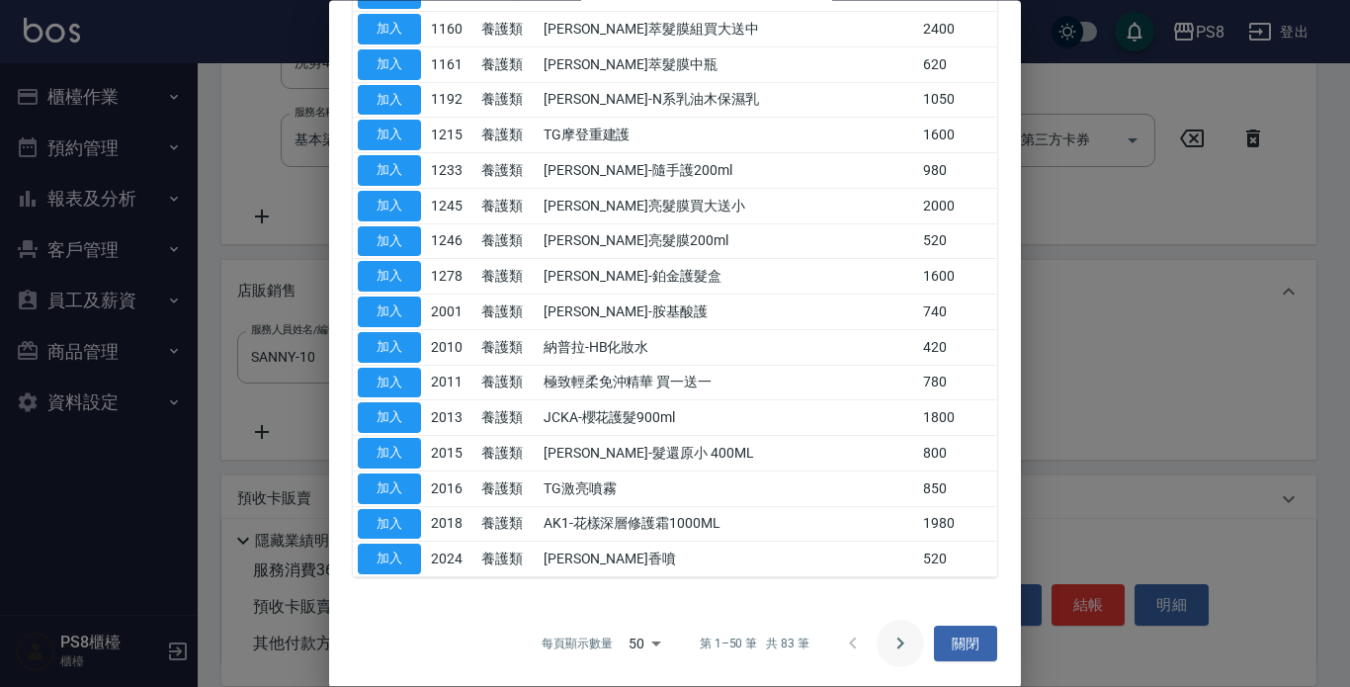
click at [889, 644] on icon "Go to next page" at bounding box center [901, 645] width 24 height 24
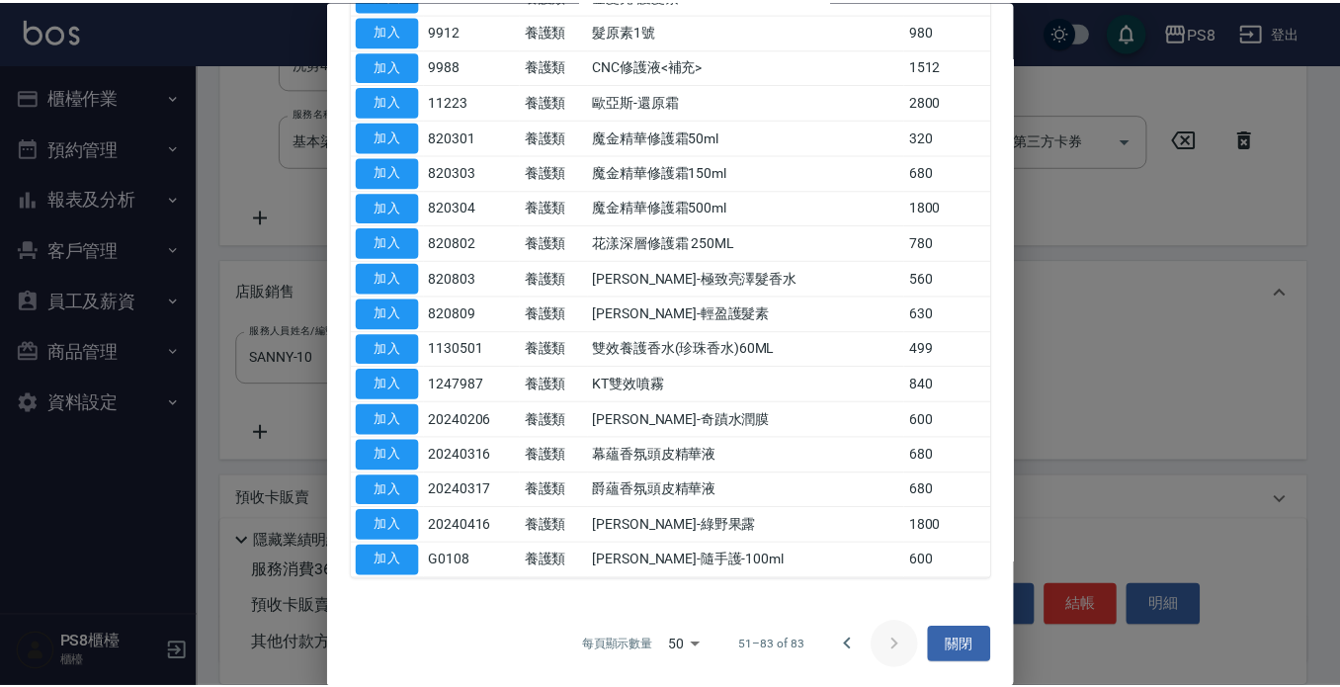
scroll to position [457, 0]
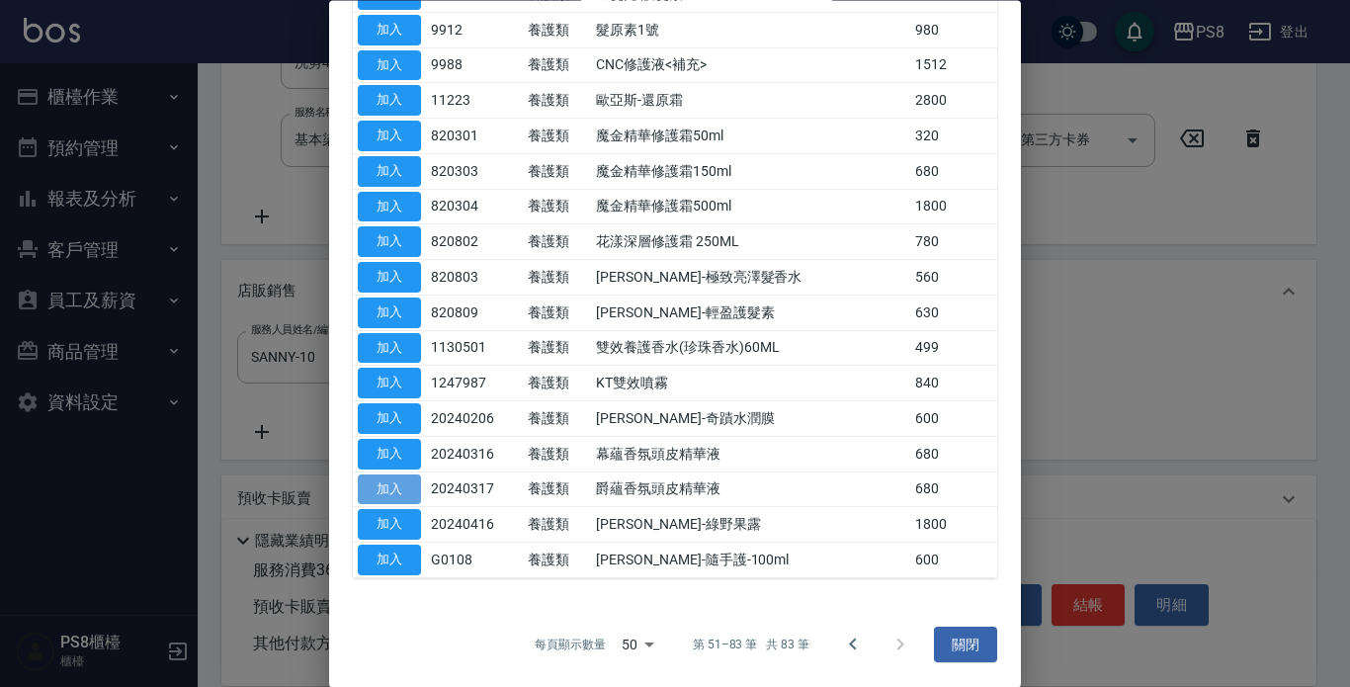
click at [377, 484] on button "加入" at bounding box center [389, 489] width 63 height 31
type input "爵蘊香氛頭皮精華液"
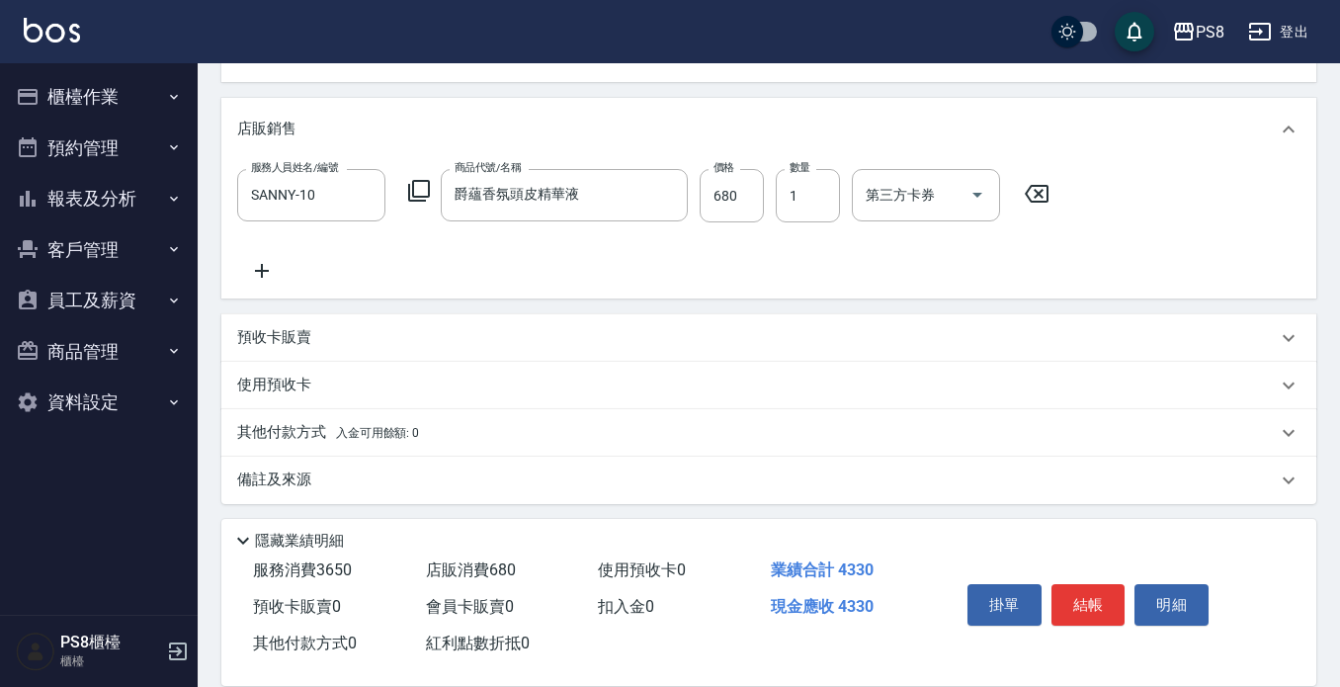
scroll to position [601, 0]
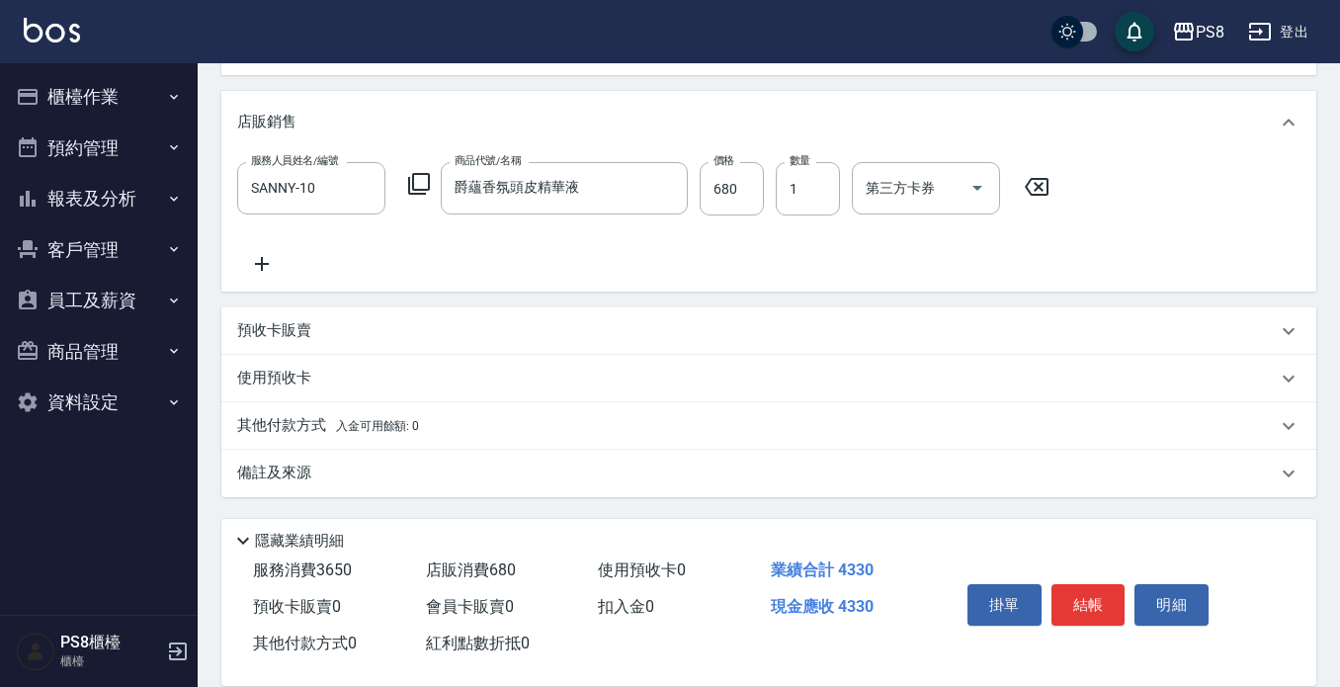
click at [263, 429] on p "其他付款方式 入金可用餘額: 0" at bounding box center [328, 426] width 182 height 22
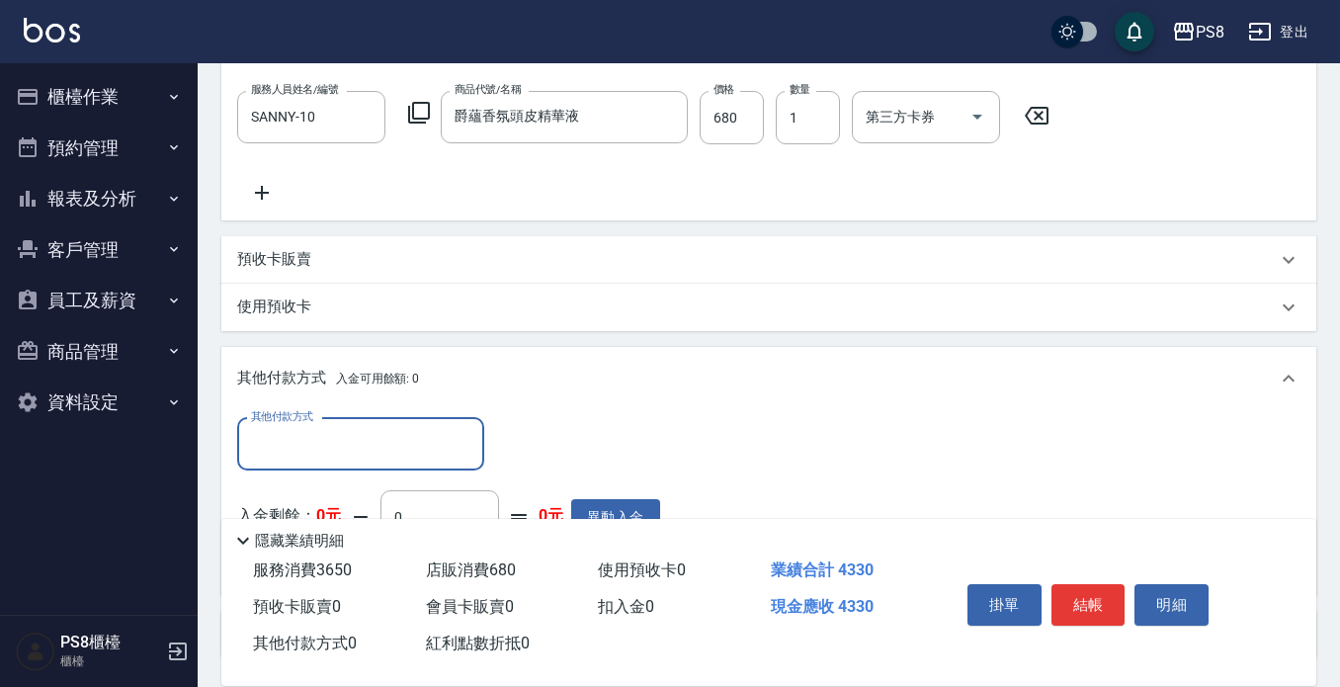
scroll to position [799, 0]
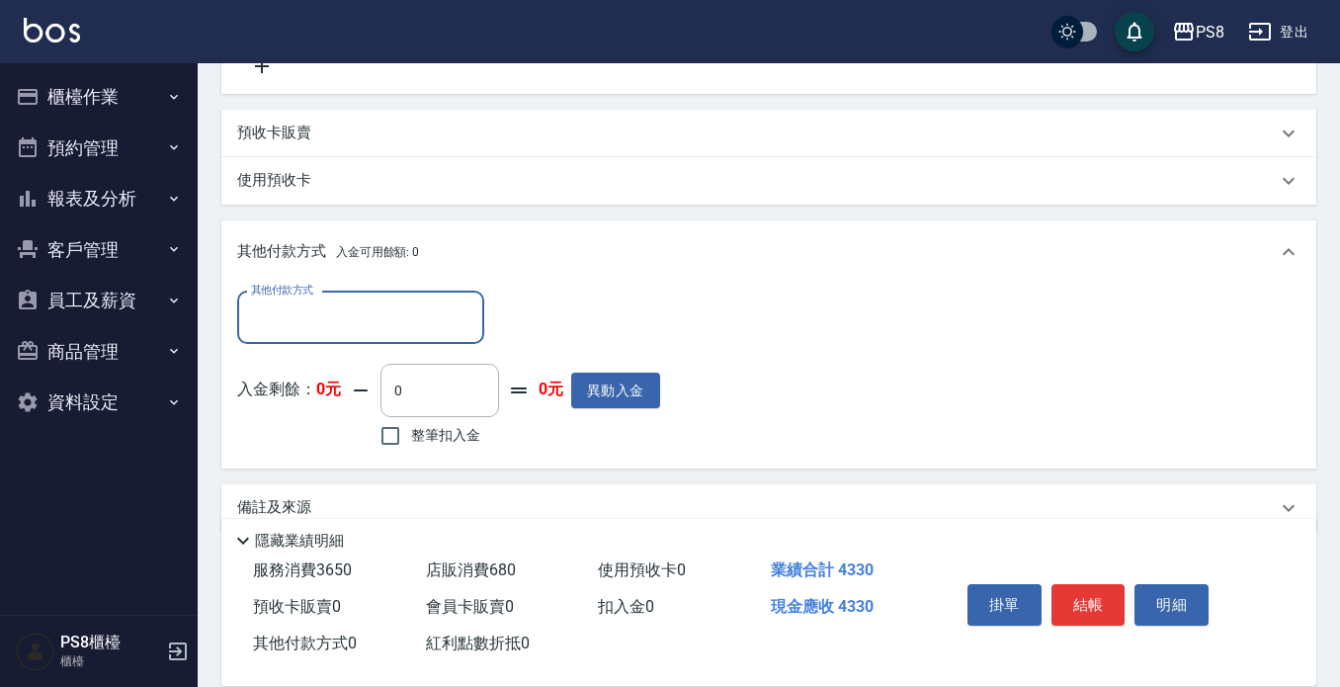
click at [381, 307] on input "其他付款方式" at bounding box center [360, 317] width 229 height 35
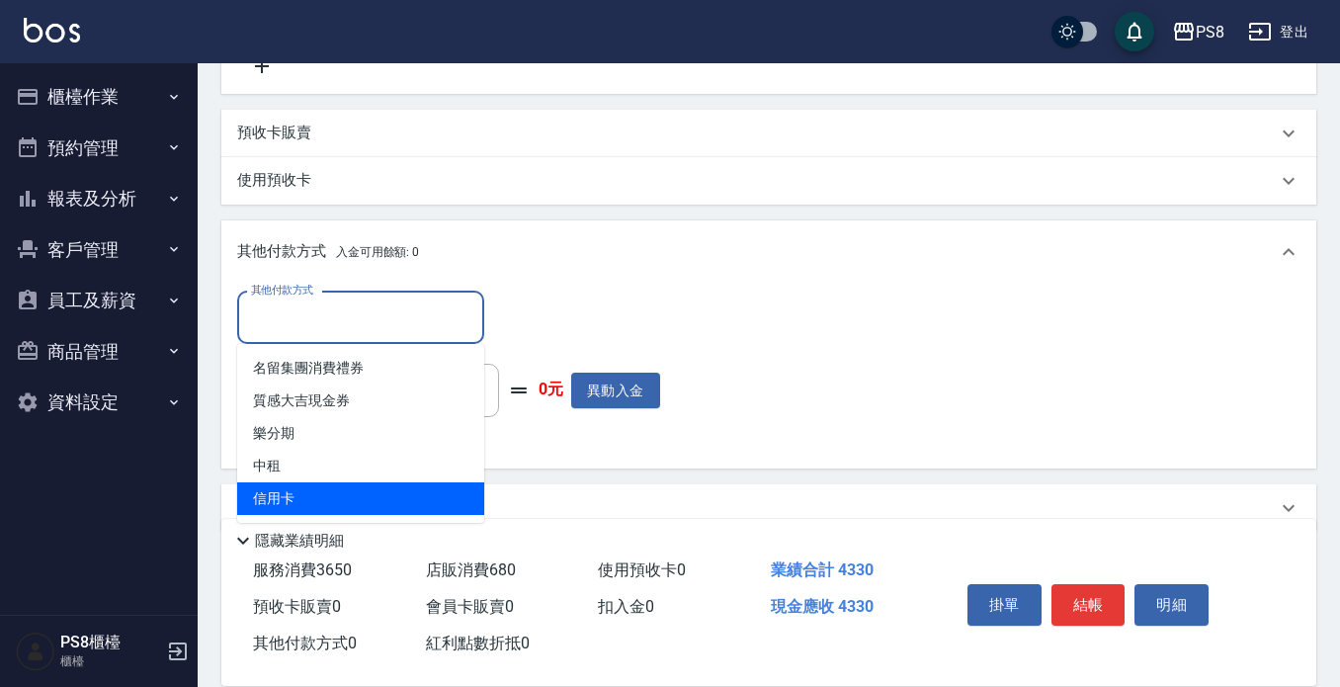
click at [347, 503] on span "信用卡" at bounding box center [360, 498] width 247 height 33
type input "信用卡"
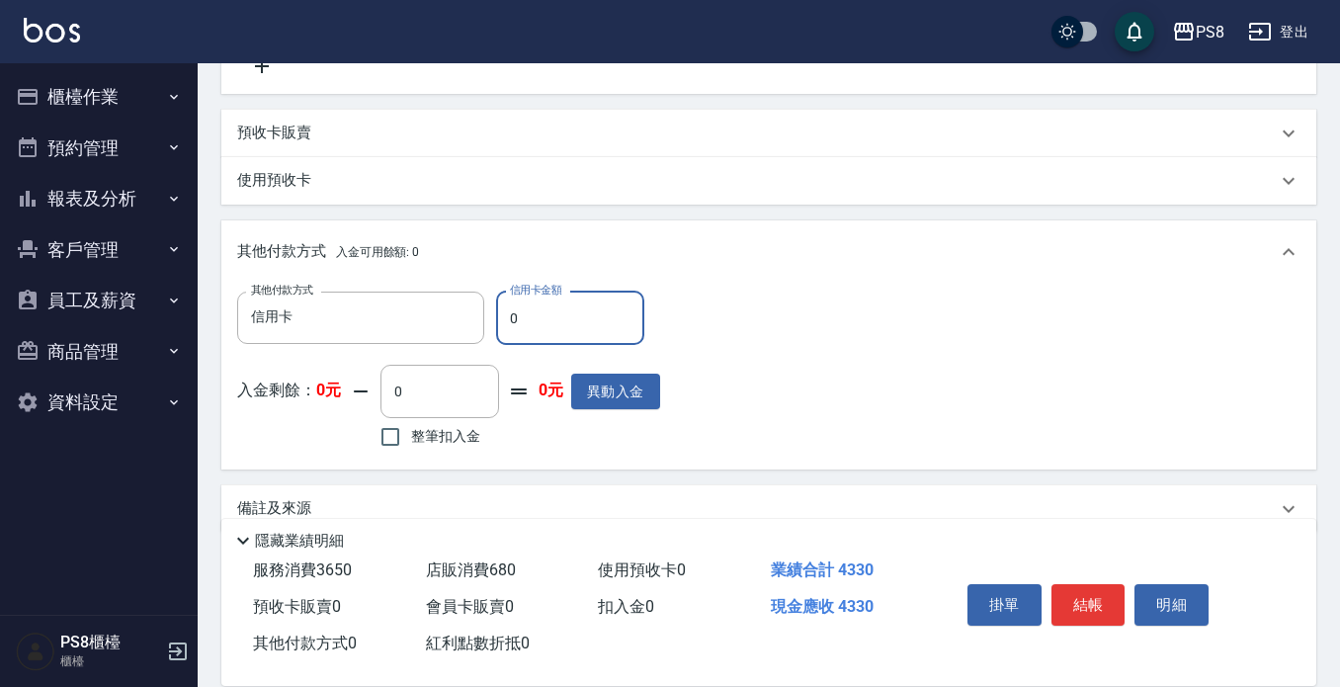
click at [611, 301] on input "0" at bounding box center [570, 318] width 148 height 53
type input "2680"
click at [1068, 589] on button "結帳" at bounding box center [1089, 605] width 74 height 42
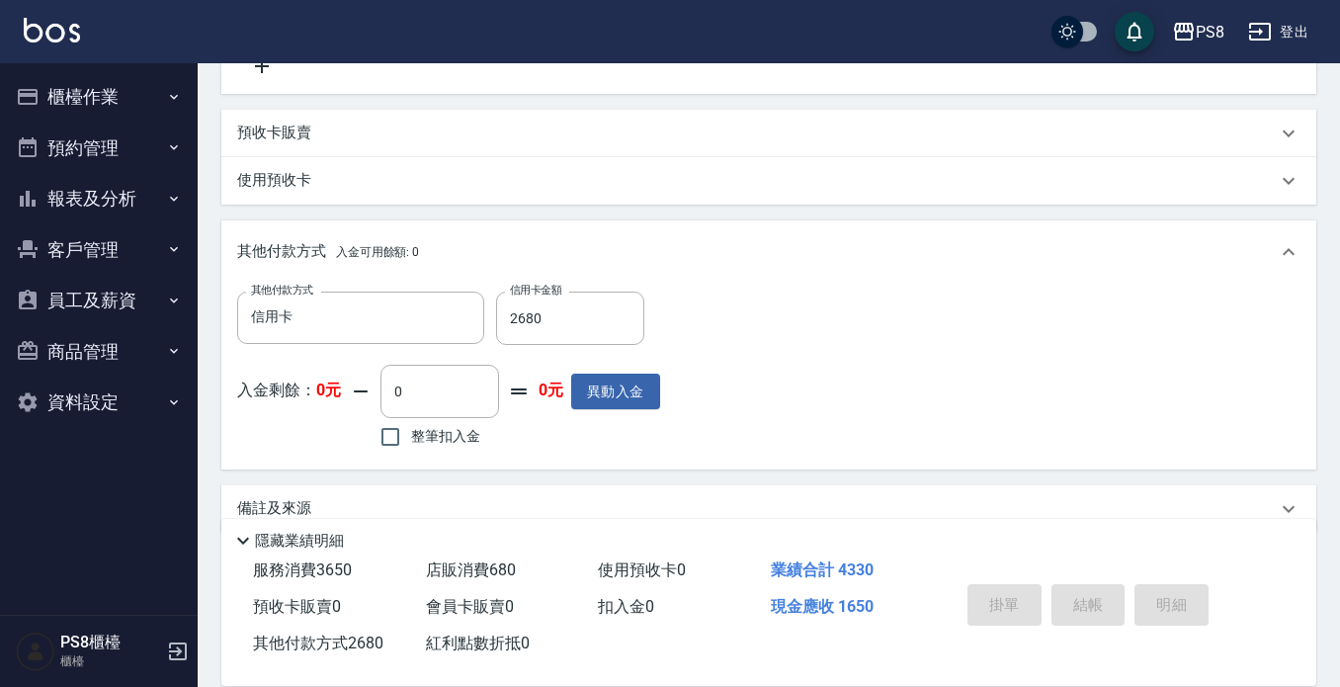
type input "2025/08/22 15:35"
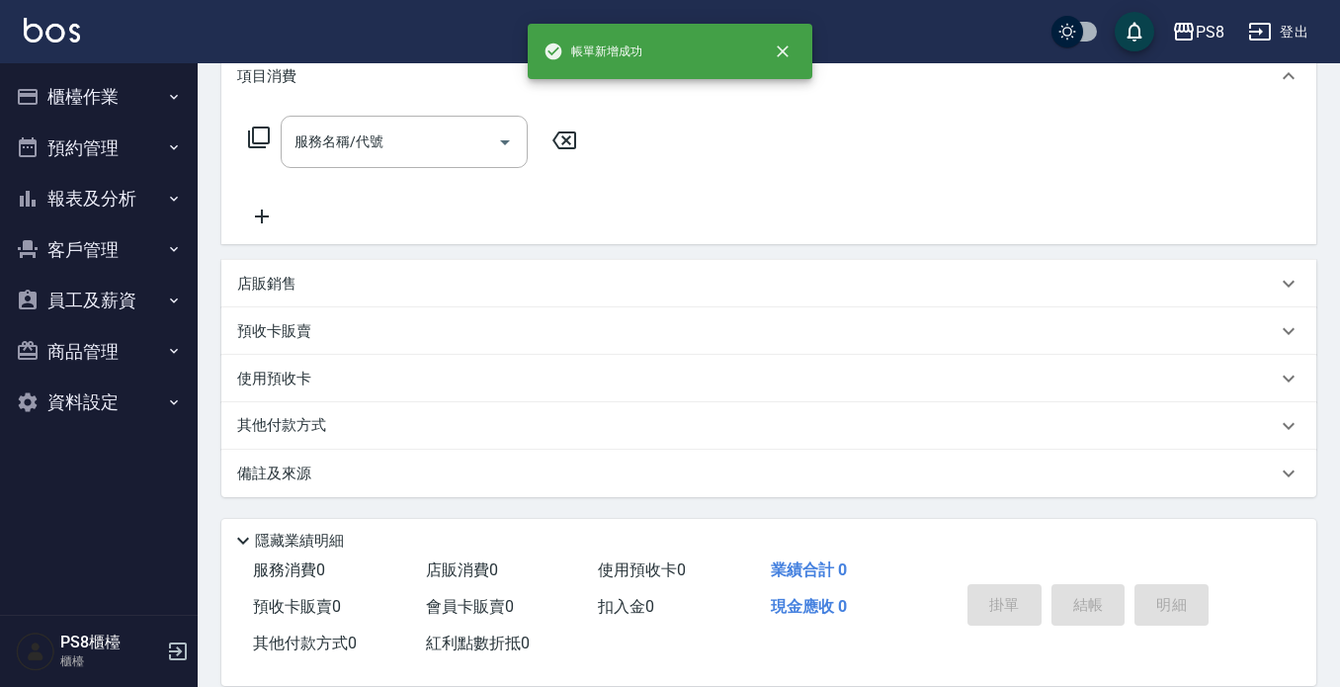
scroll to position [0, 0]
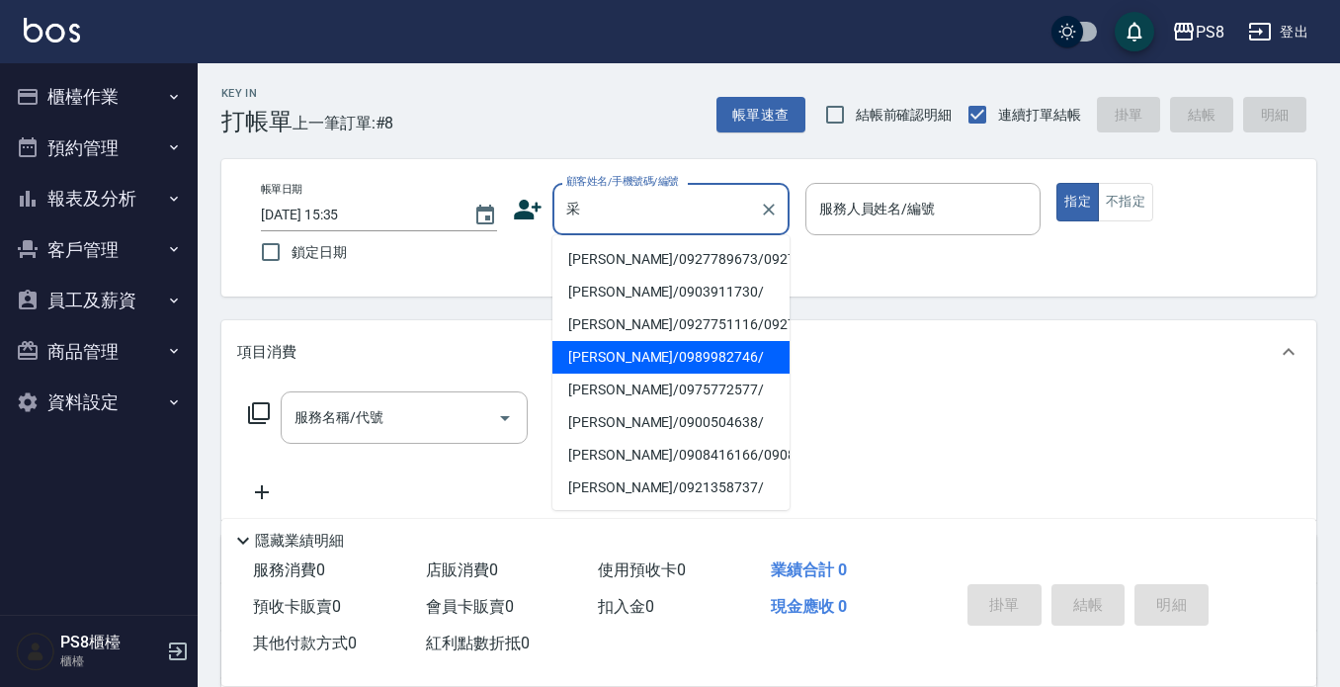
click at [649, 374] on li "[PERSON_NAME]/0989982746/" at bounding box center [671, 357] width 237 height 33
type input "[PERSON_NAME]/0989982746/"
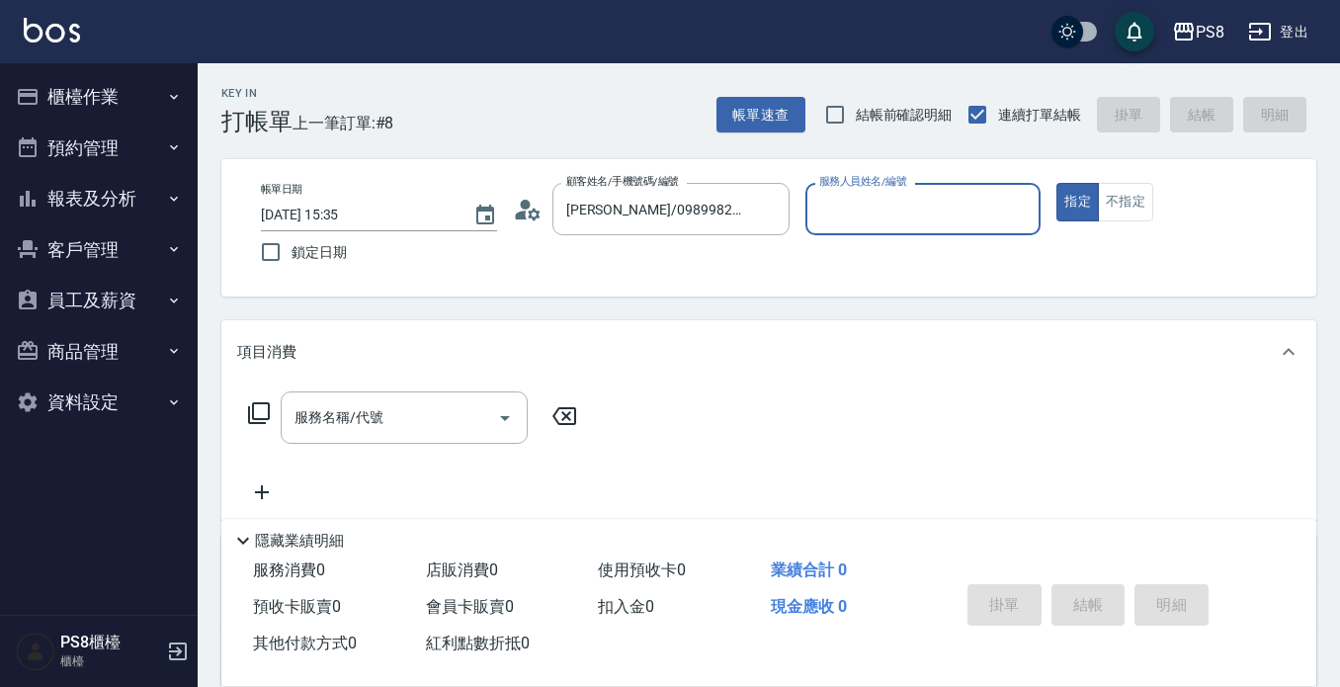
type input "VINA-12"
click at [1057, 183] on button "指定" at bounding box center [1078, 202] width 43 height 39
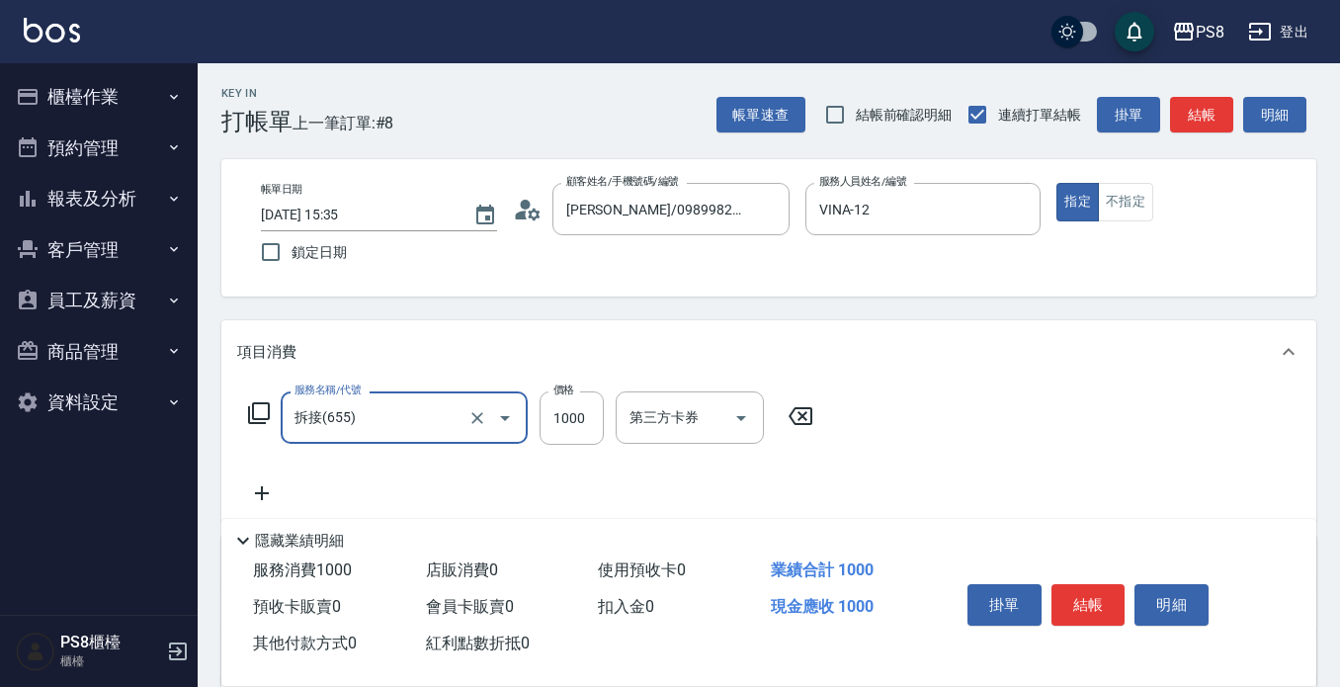
type input "拆接(655)"
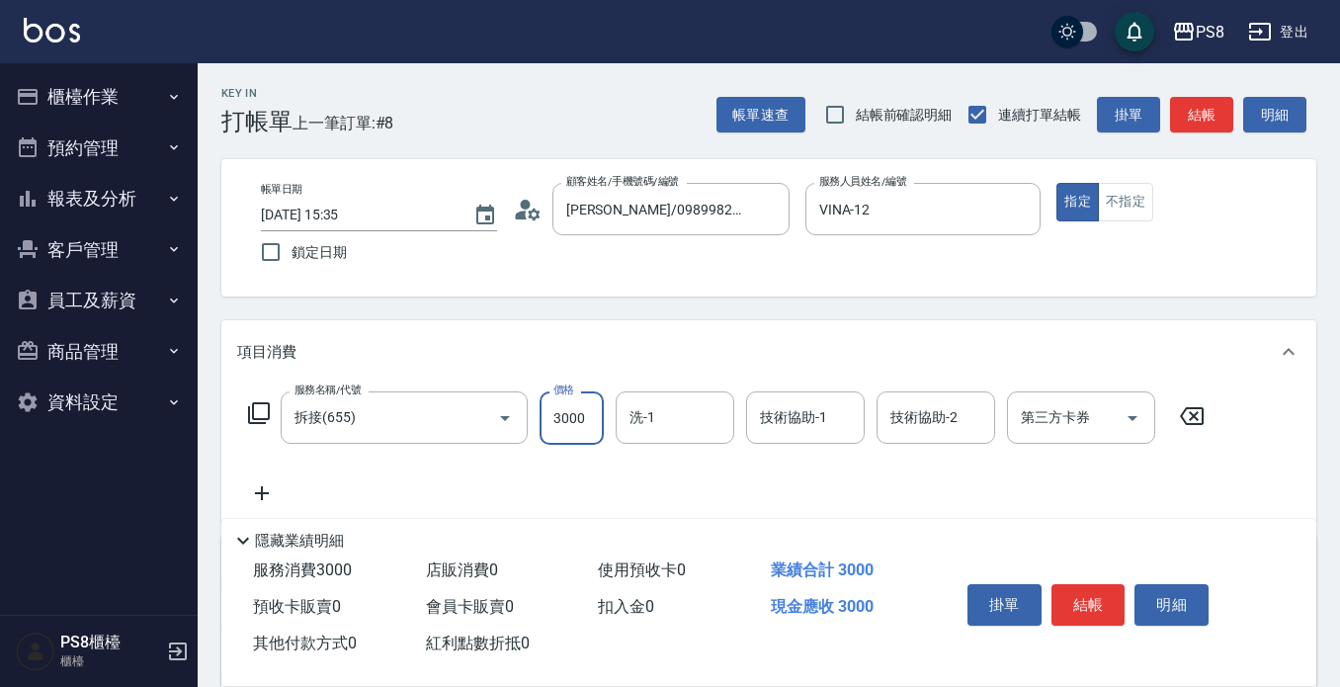
type input "3000"
click at [1082, 595] on button "結帳" at bounding box center [1089, 605] width 74 height 42
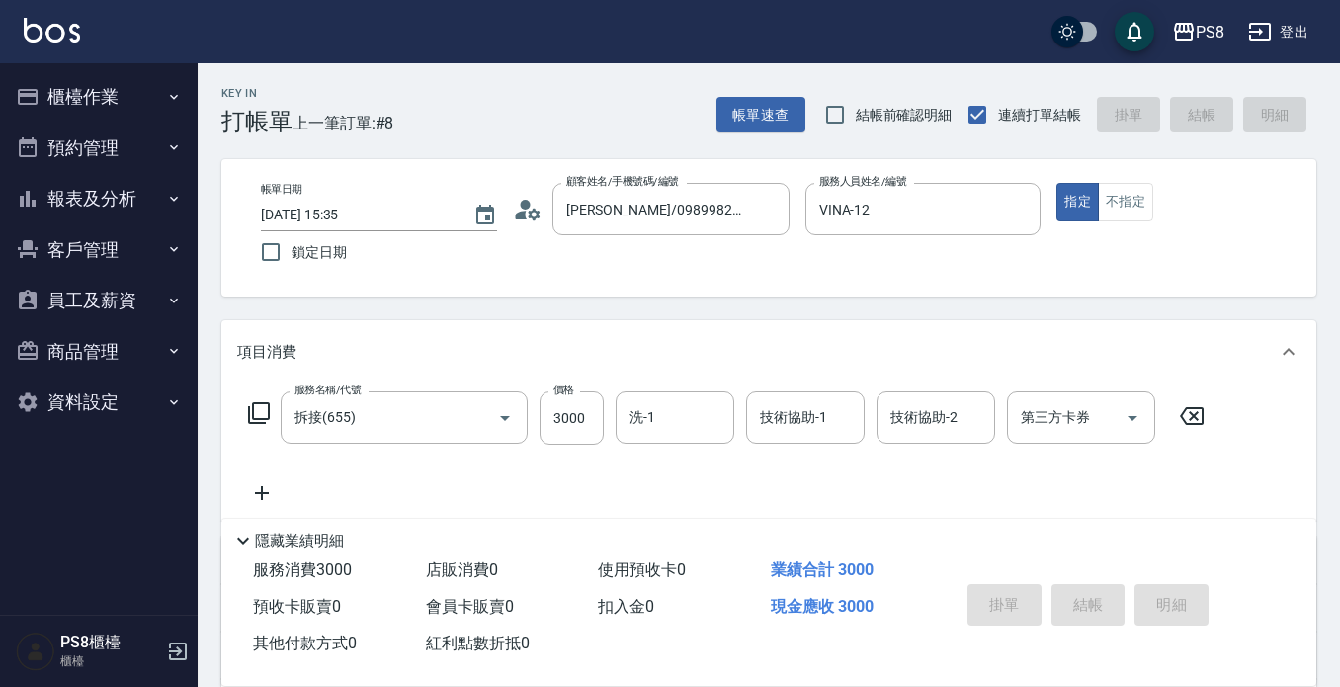
type input "[DATE] 15:38"
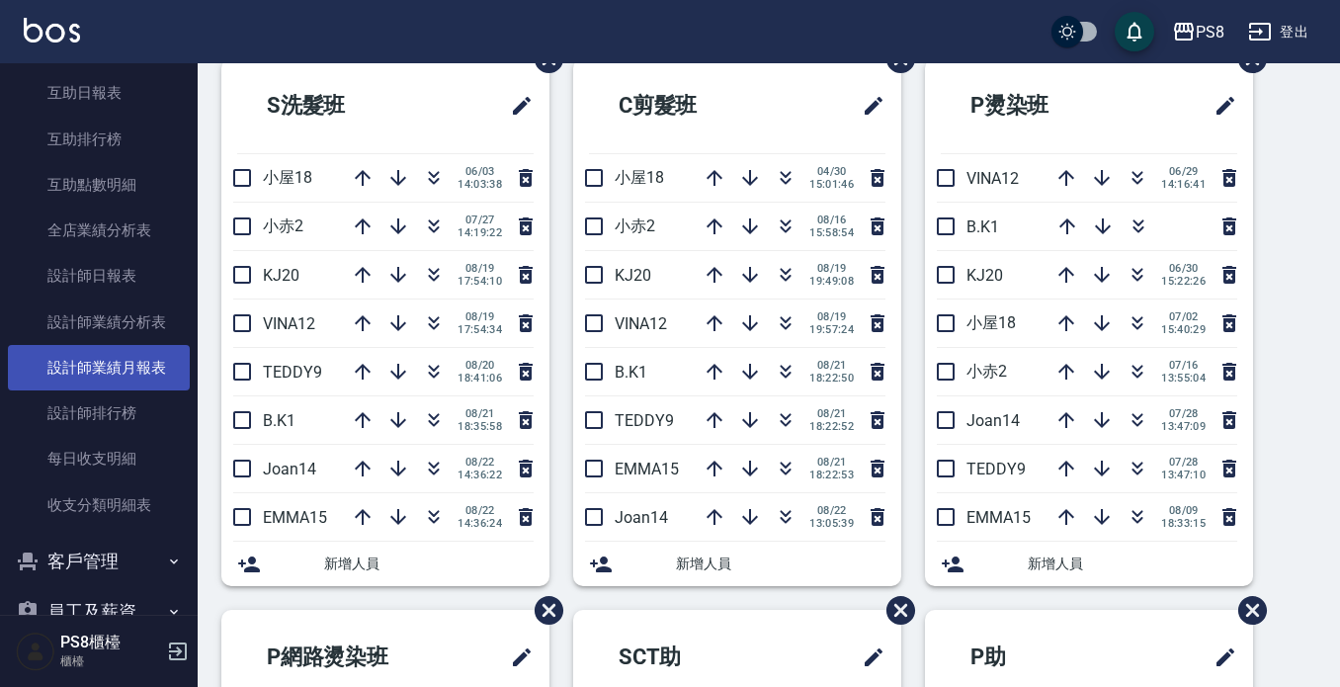
scroll to position [890, 0]
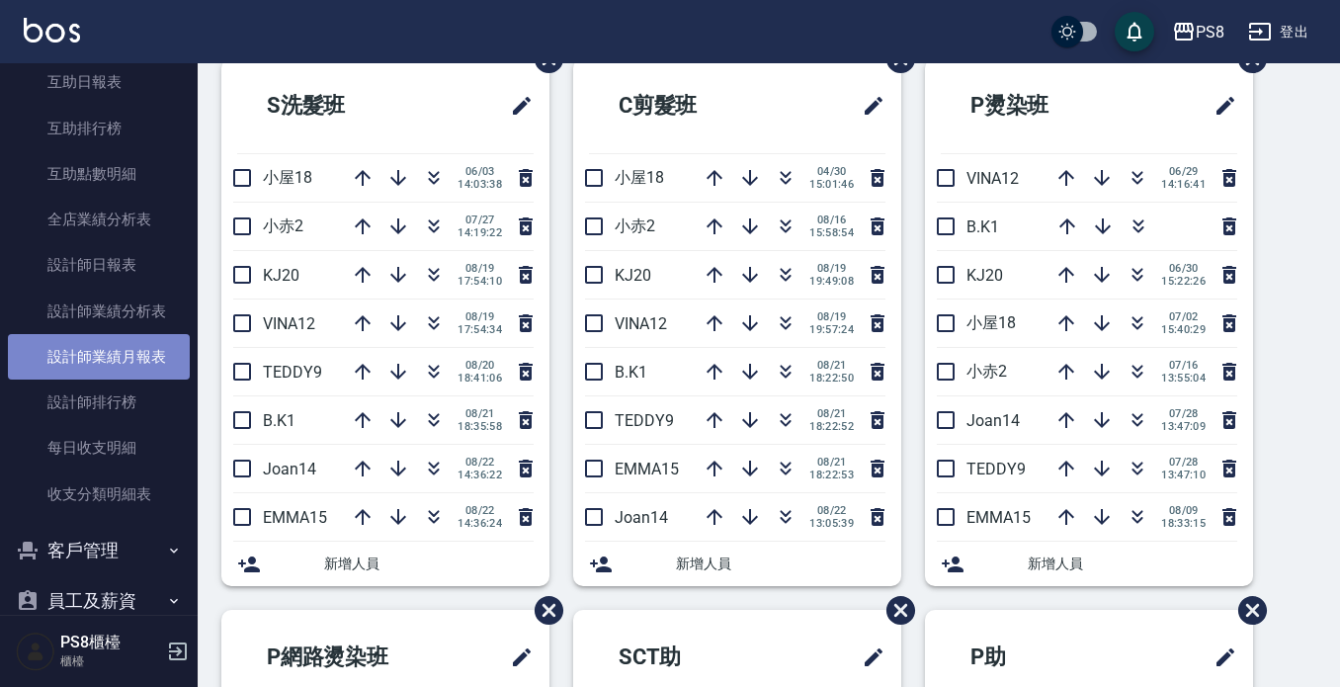
click at [126, 354] on link "設計師業績月報表" at bounding box center [99, 356] width 182 height 45
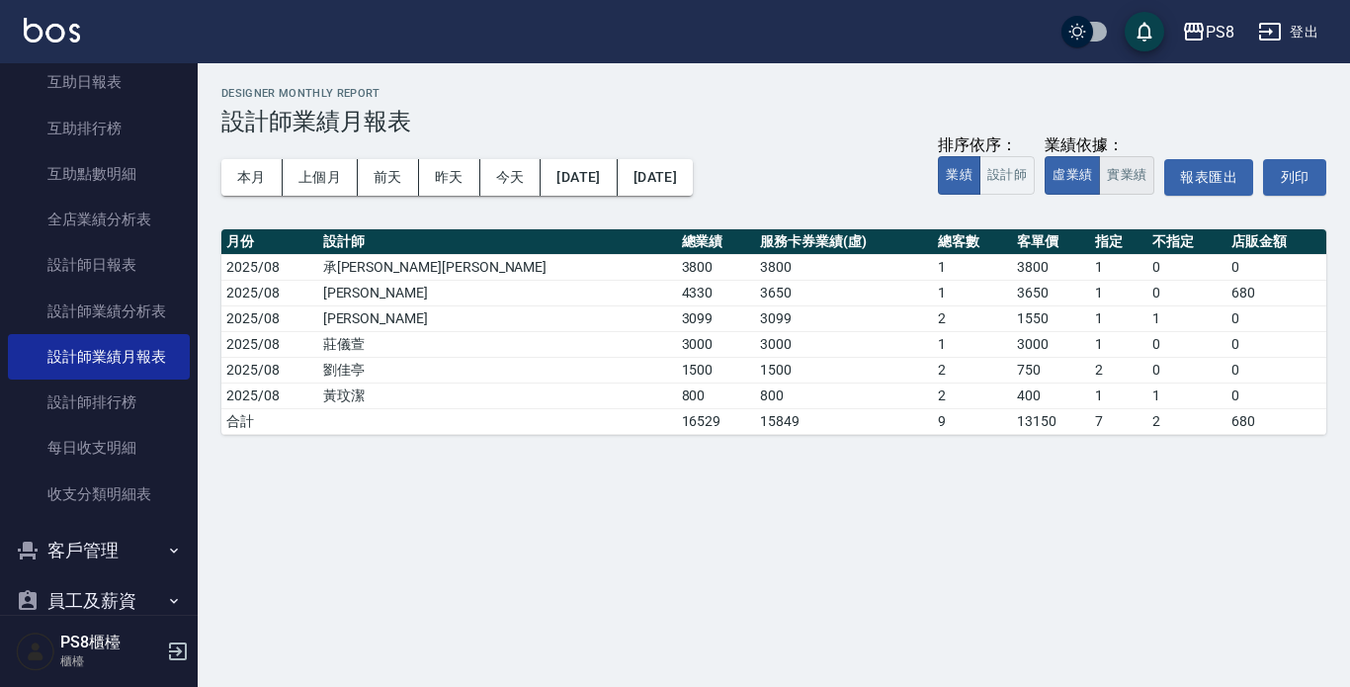
click at [1131, 182] on button "實業績" at bounding box center [1126, 175] width 55 height 39
click at [237, 172] on button "本月" at bounding box center [251, 177] width 61 height 37
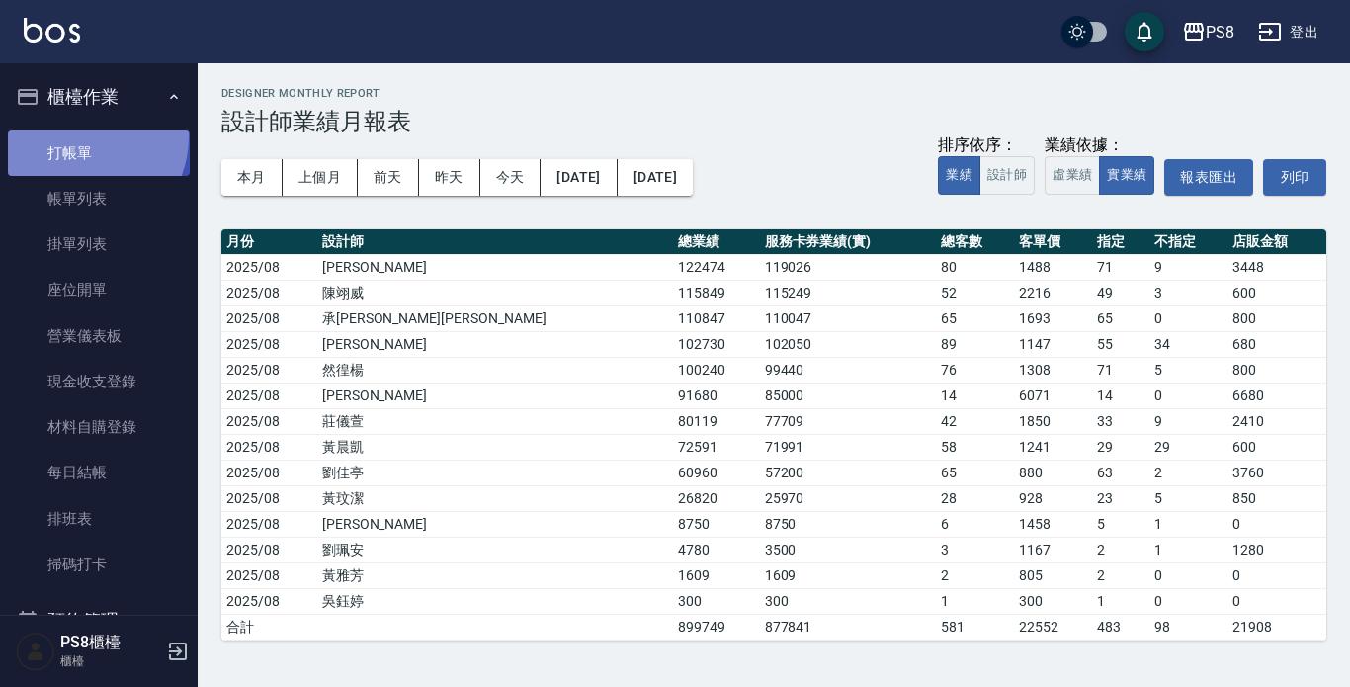
click at [79, 136] on link "打帳單" at bounding box center [99, 152] width 182 height 45
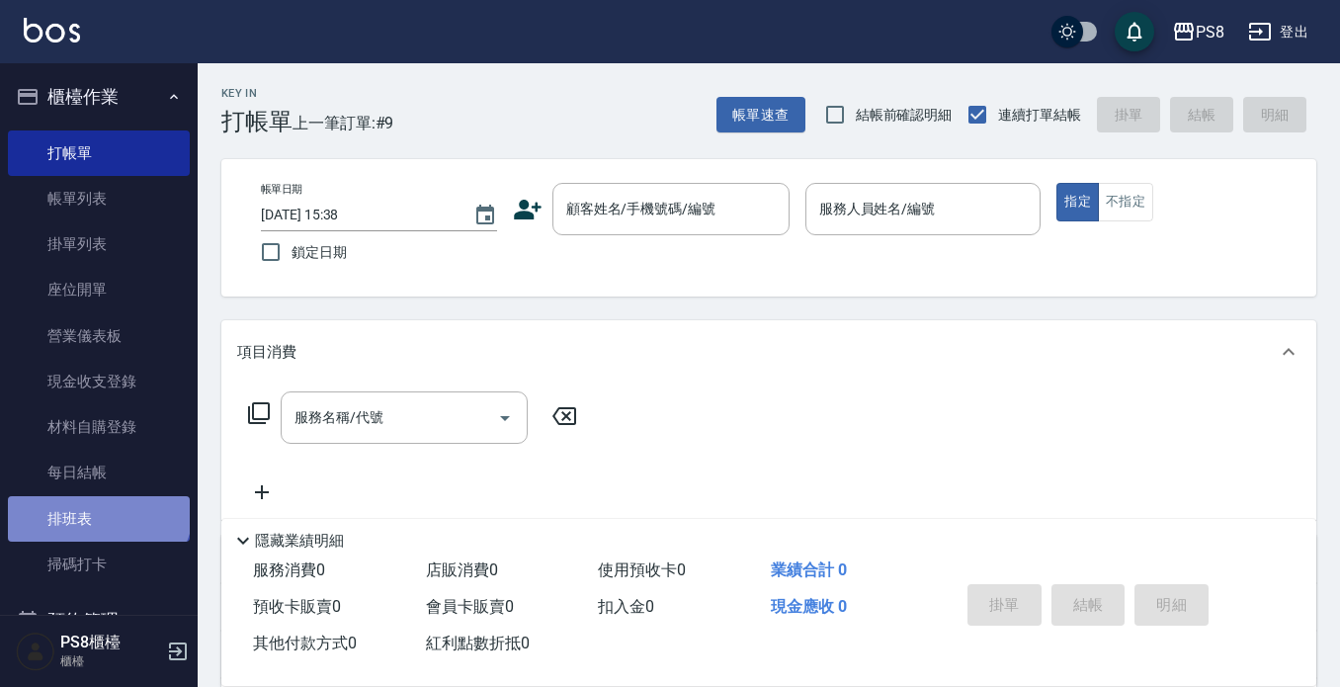
click at [97, 505] on link "排班表" at bounding box center [99, 518] width 182 height 45
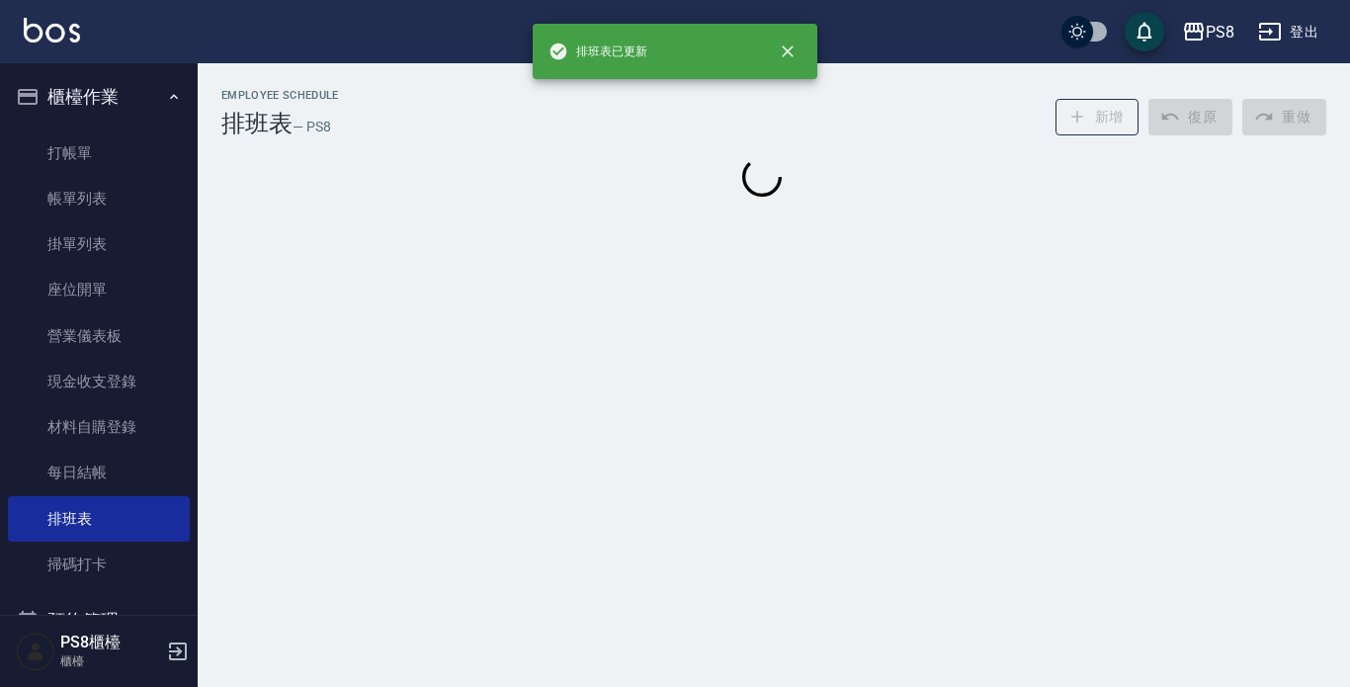
click at [138, 99] on button "櫃檯作業" at bounding box center [99, 96] width 182 height 51
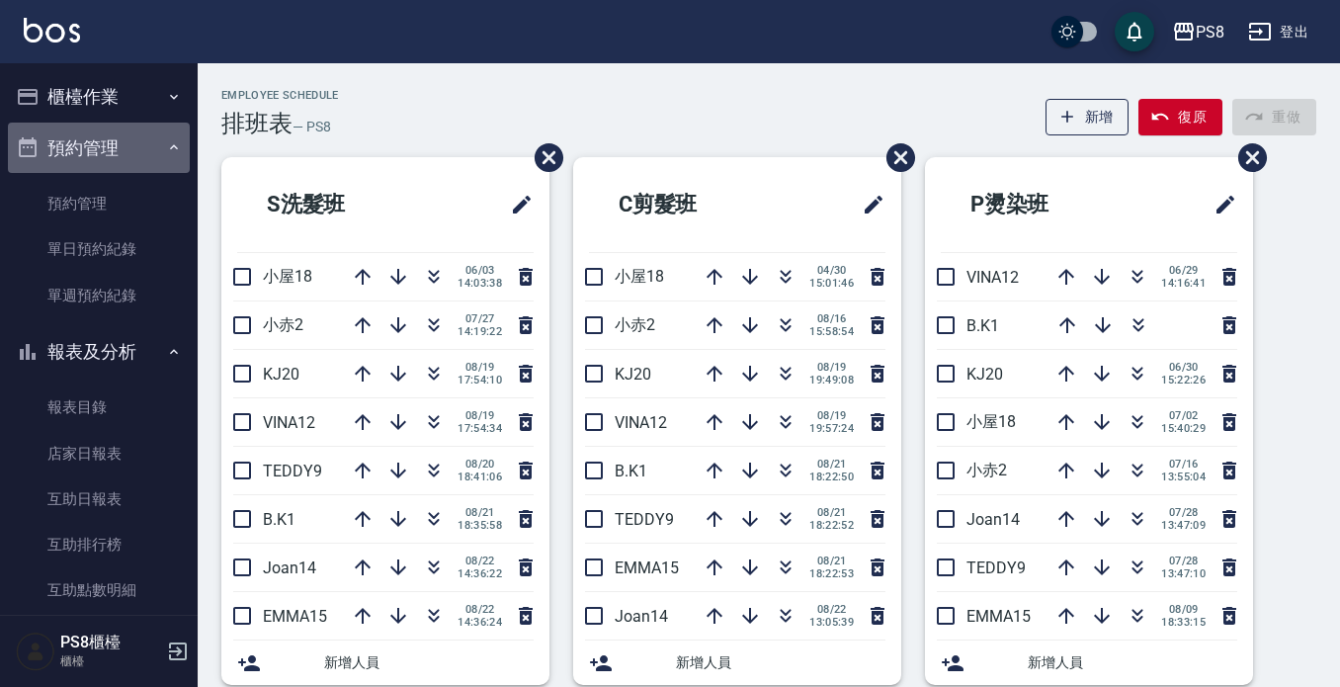
click at [152, 159] on button "預約管理" at bounding box center [99, 148] width 182 height 51
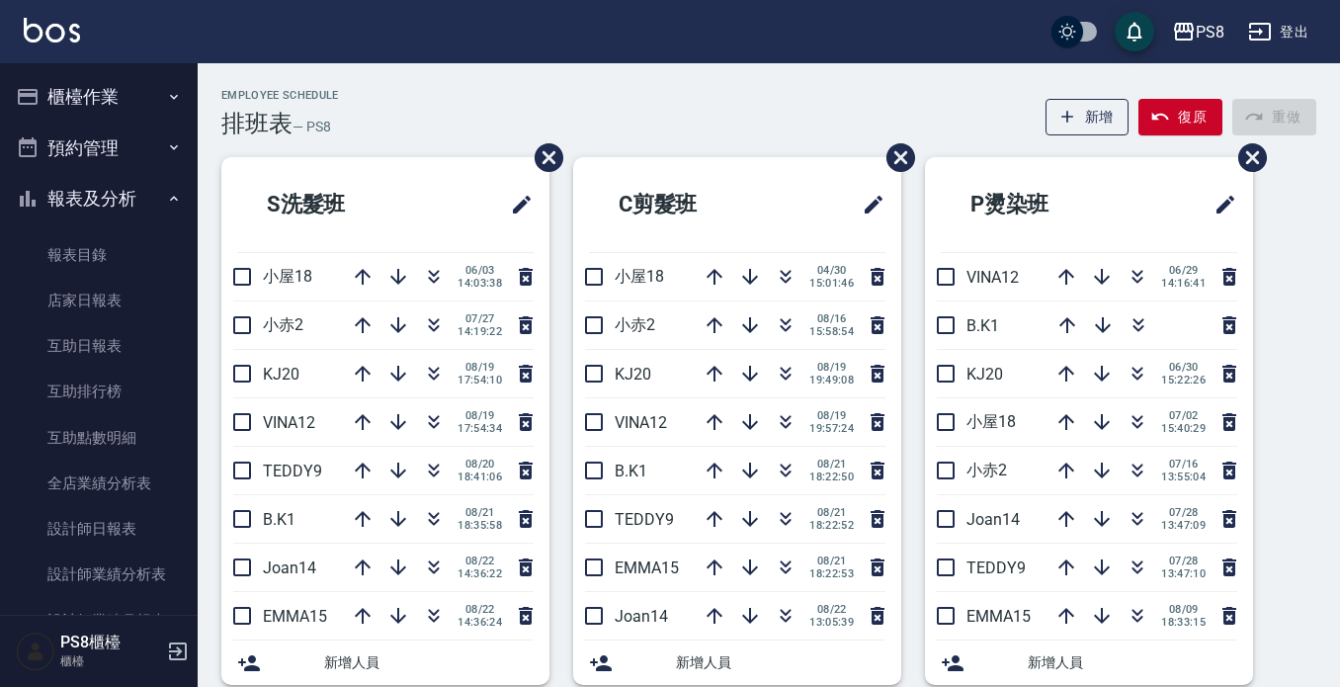
click at [147, 195] on button "報表及分析" at bounding box center [99, 198] width 182 height 51
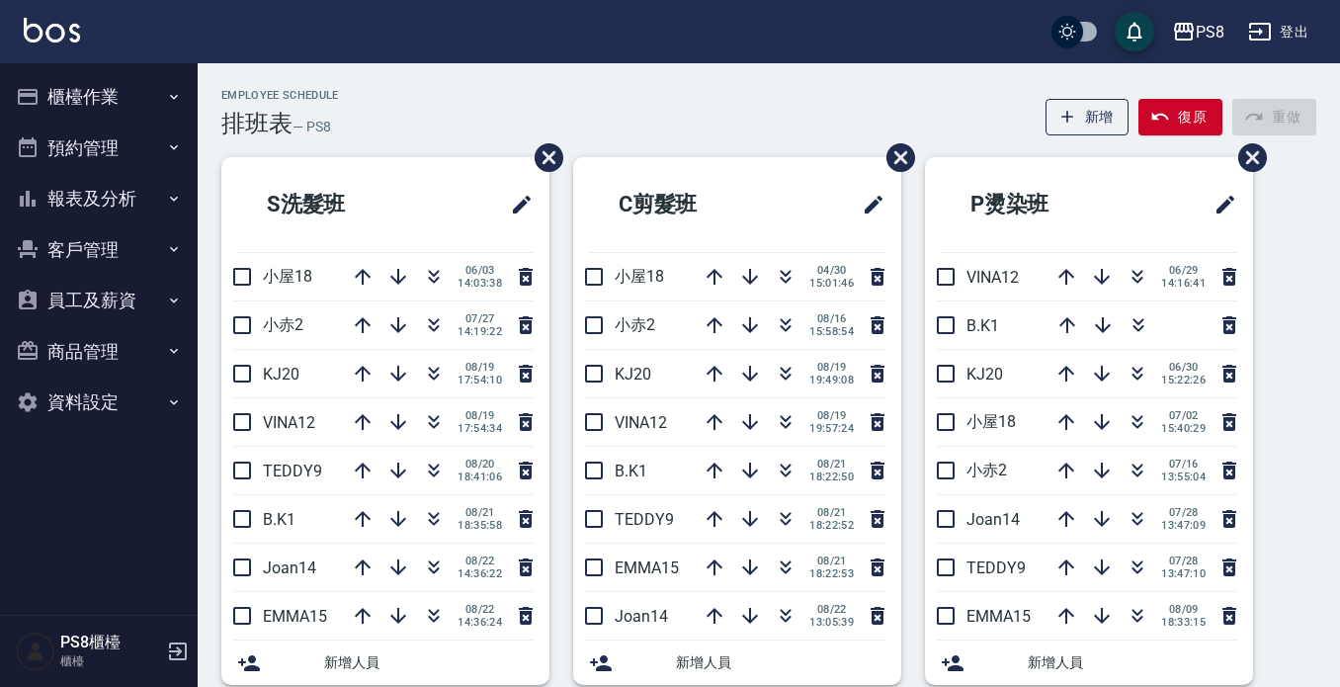
click at [809, 31] on div "PS8 登出" at bounding box center [670, 31] width 1340 height 63
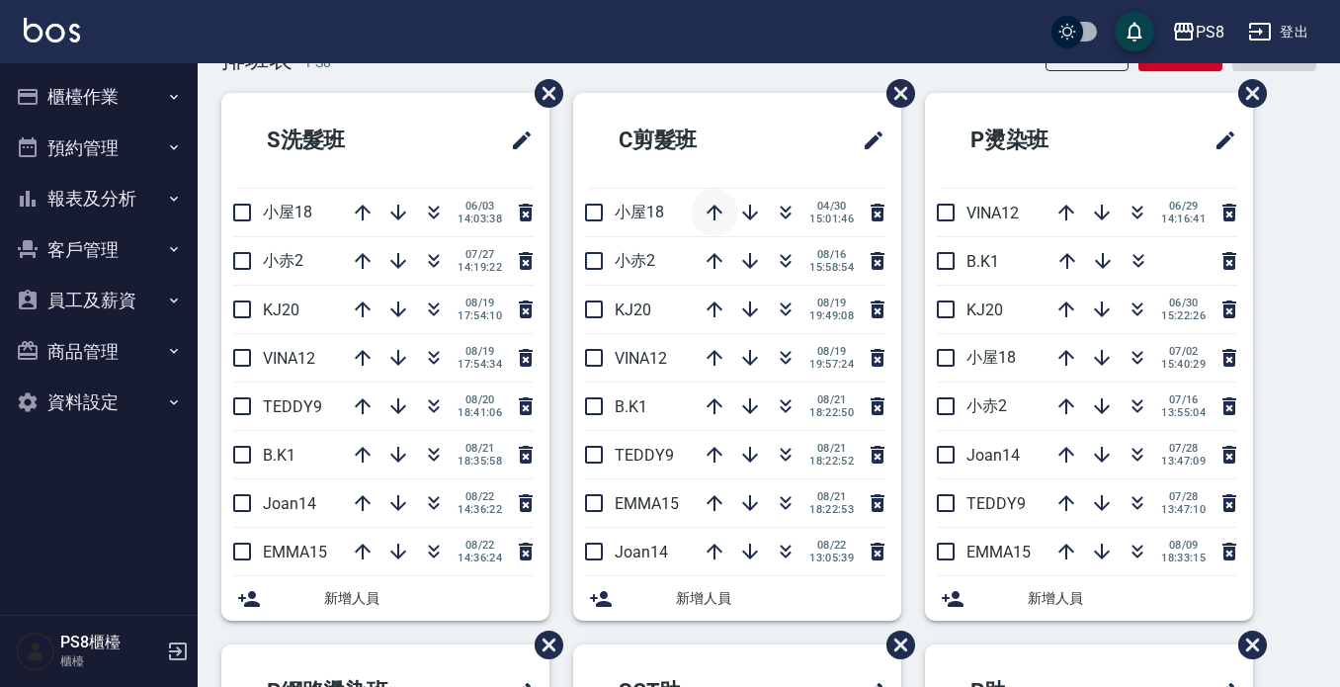
scroll to position [99, 0]
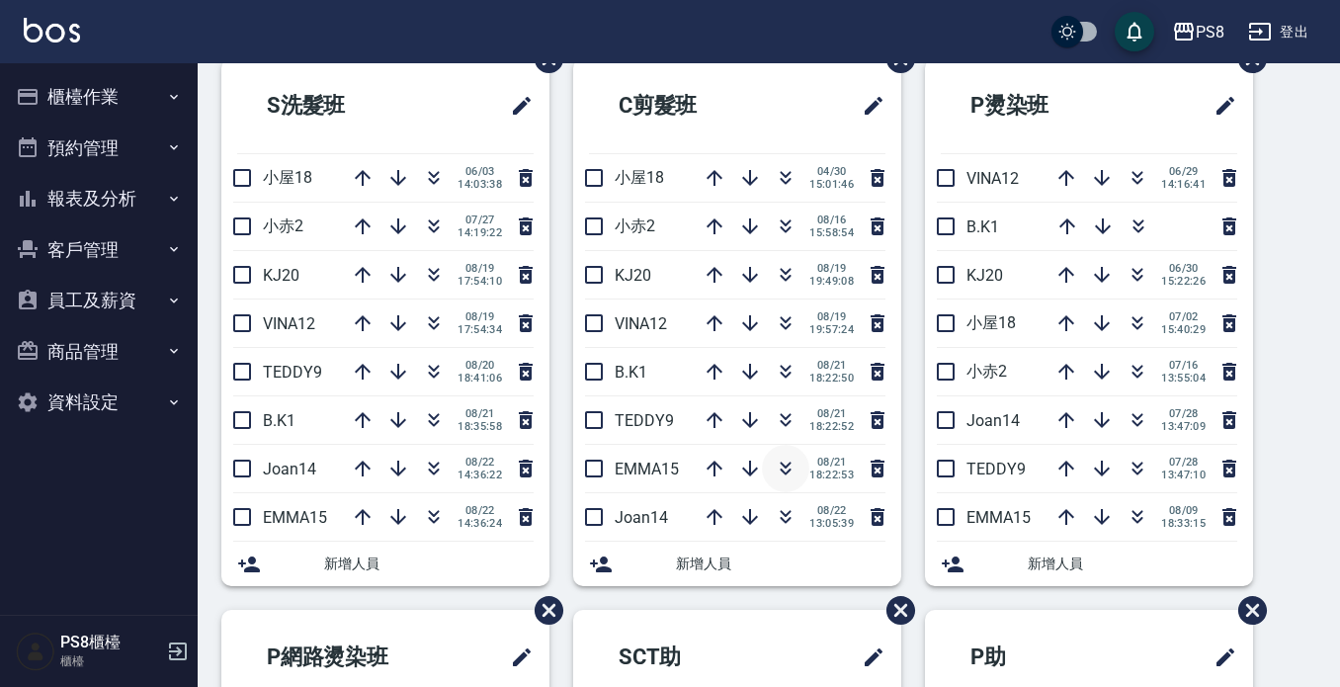
click at [781, 465] on icon "button" at bounding box center [786, 465] width 11 height 7
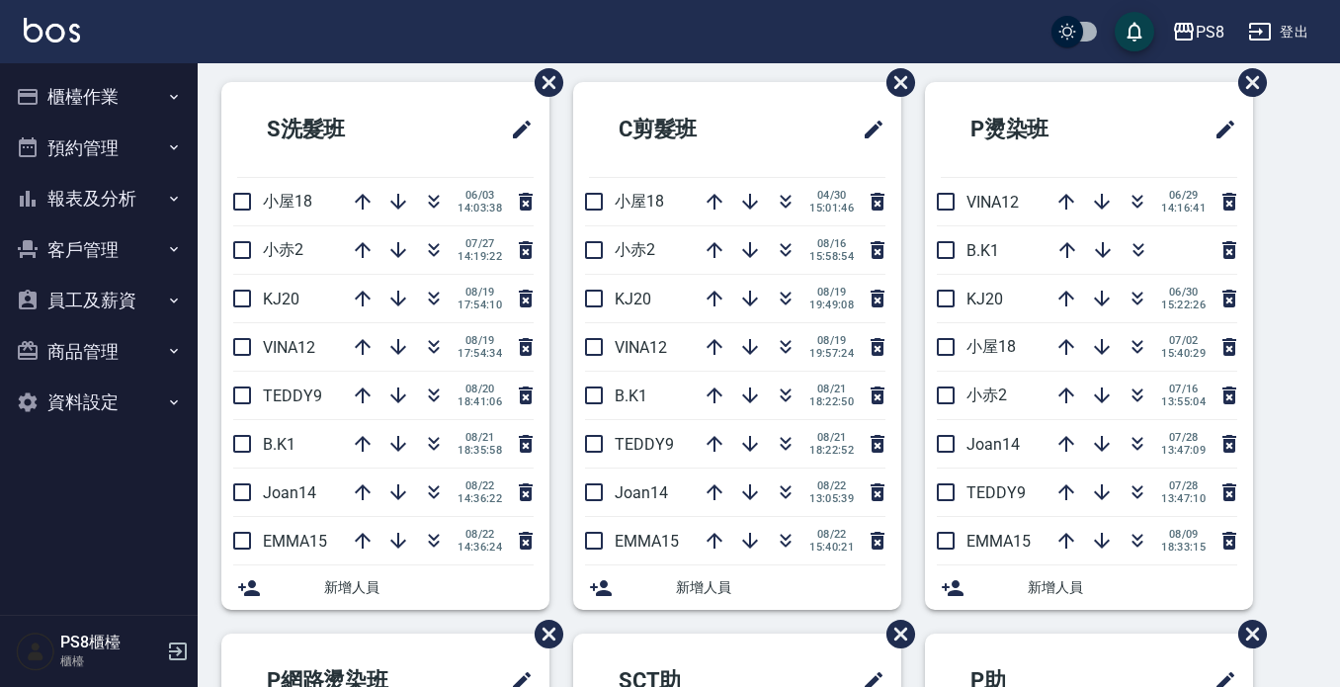
scroll to position [0, 0]
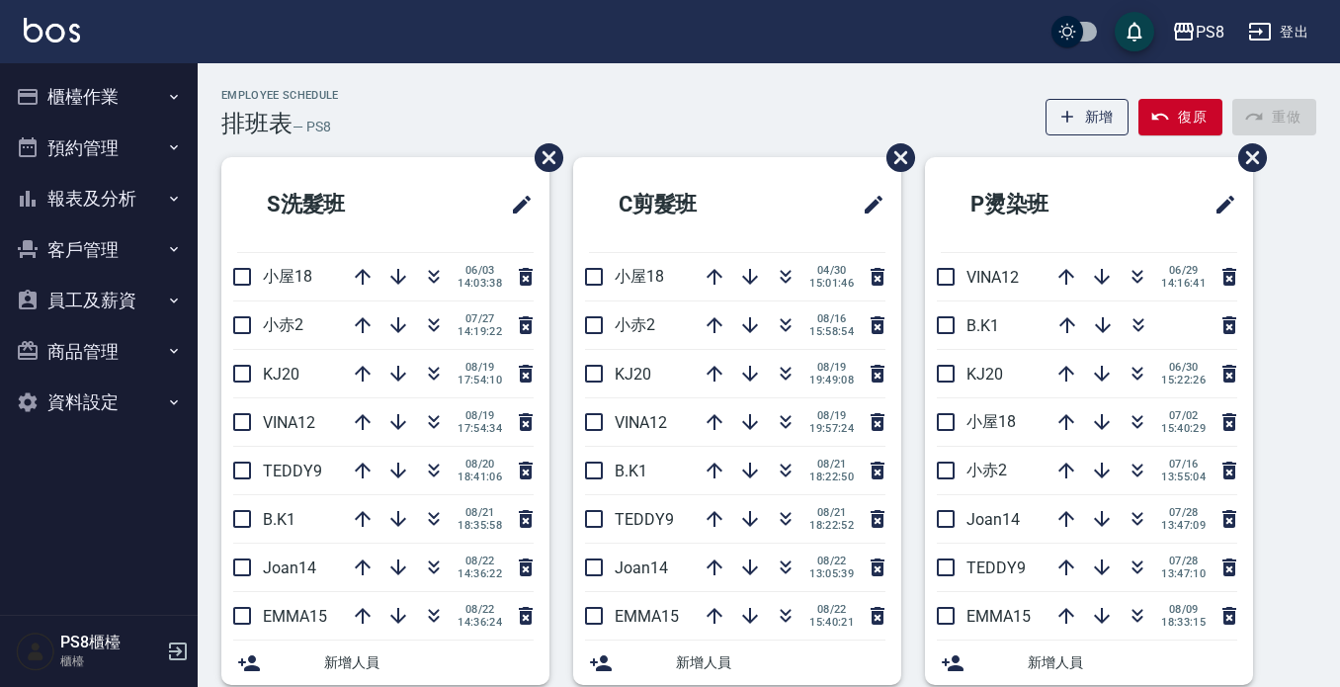
click at [82, 94] on button "櫃檯作業" at bounding box center [99, 96] width 182 height 51
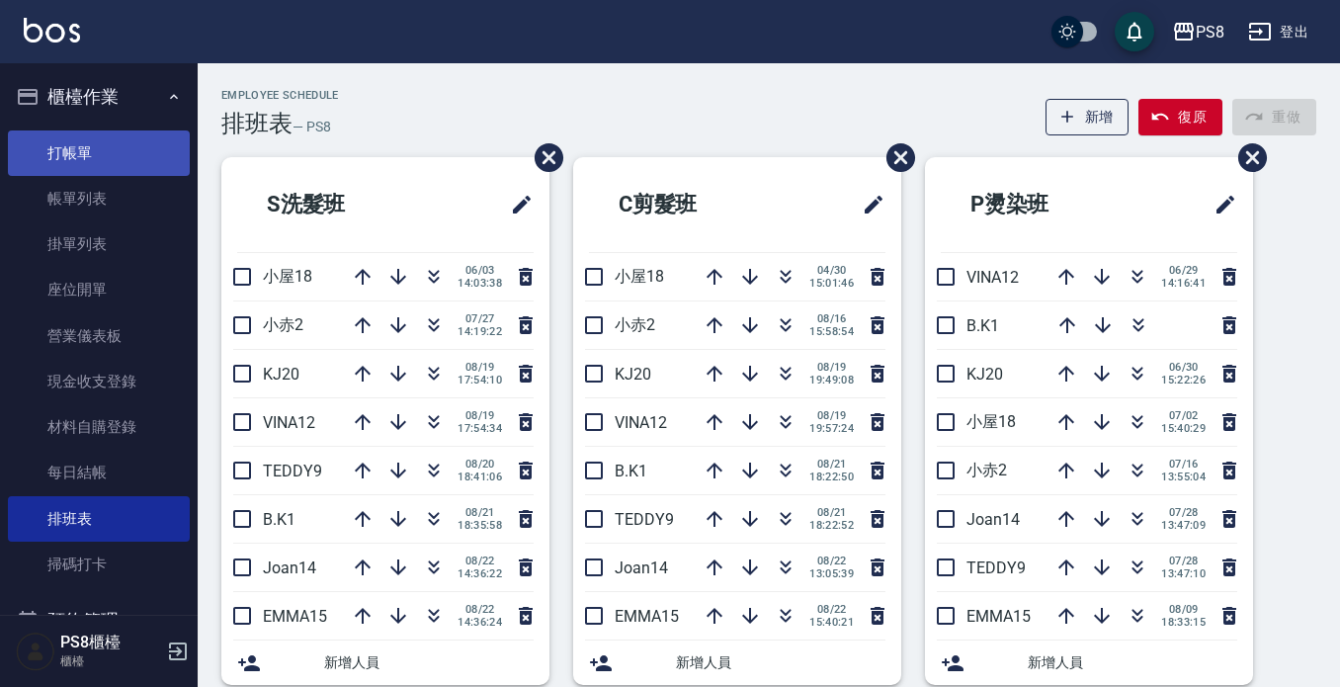
click at [85, 144] on link "打帳單" at bounding box center [99, 152] width 182 height 45
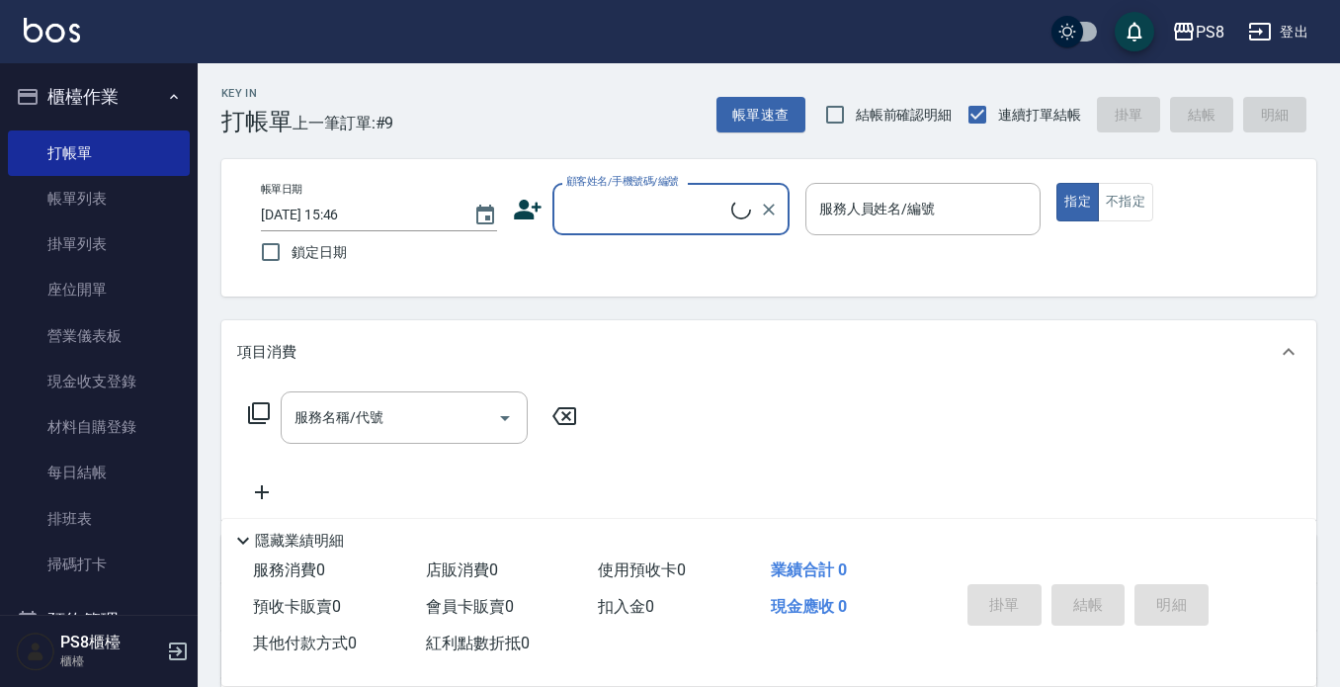
click at [582, 191] on div "顧客姓名/手機號碼/編號" at bounding box center [671, 209] width 237 height 52
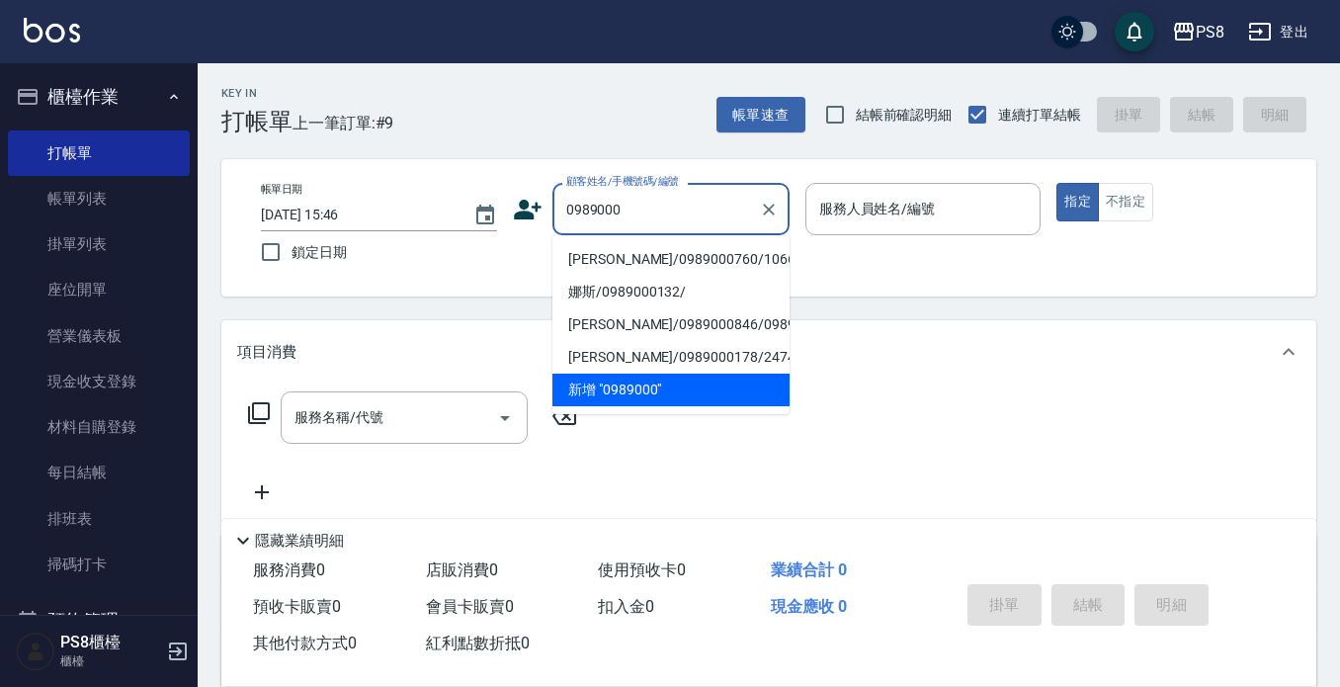
click at [652, 253] on li "[PERSON_NAME]/0989000760/10667" at bounding box center [671, 259] width 237 height 33
type input "[PERSON_NAME]/0989000760/10667"
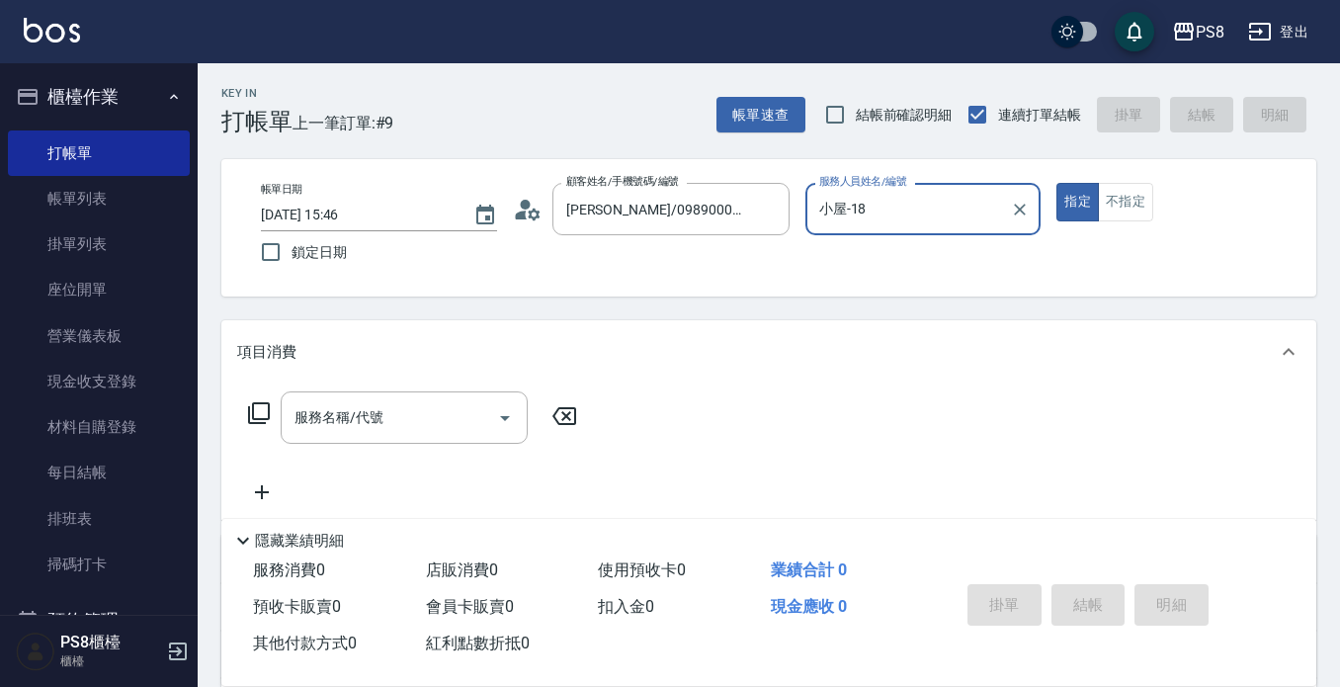
type input "小屋-18"
click at [469, 414] on input "服務名稱/代號" at bounding box center [390, 417] width 200 height 35
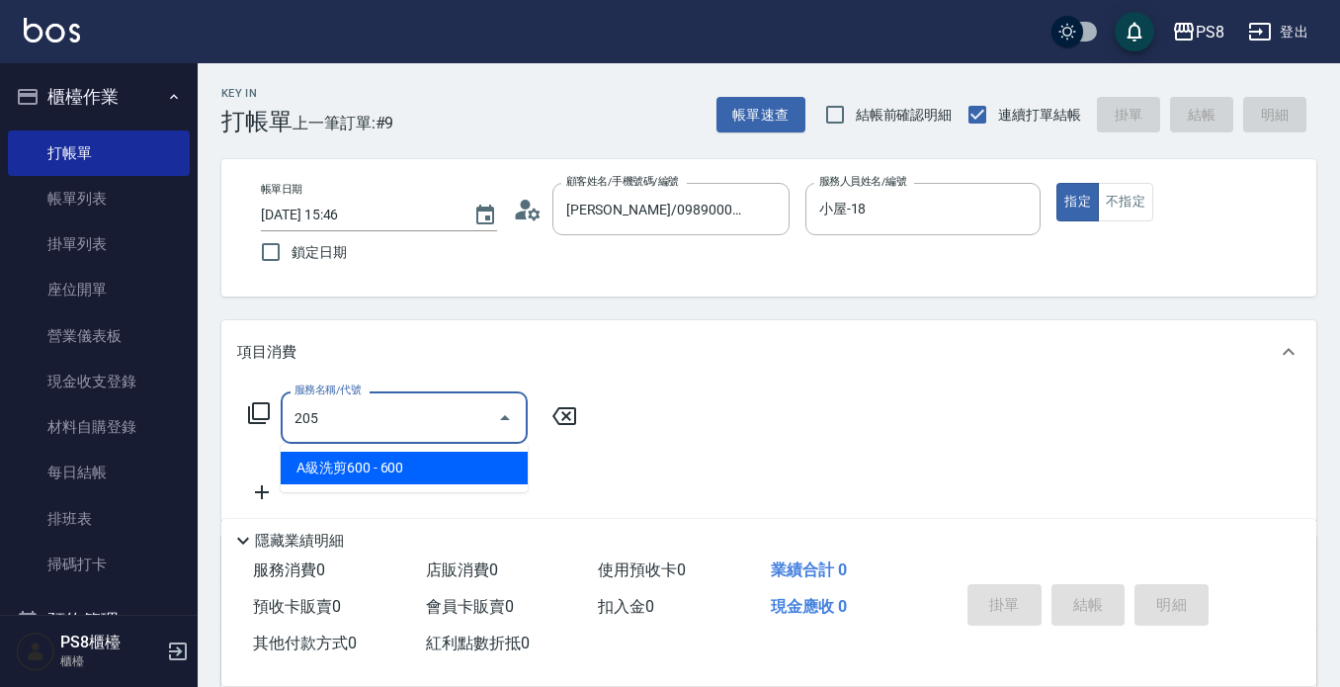
click at [443, 459] on span "A級洗剪600 - 600" at bounding box center [404, 468] width 247 height 33
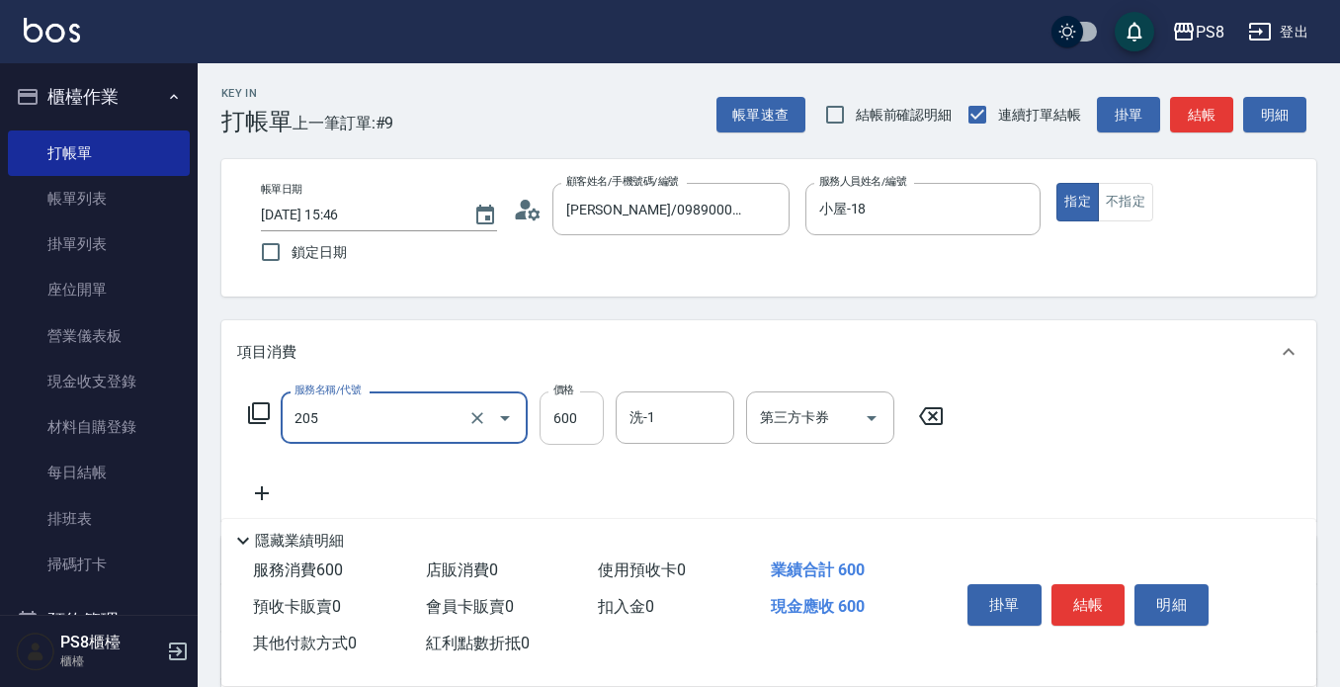
type input "A級洗剪600(205)"
click at [578, 419] on input "600" at bounding box center [572, 417] width 64 height 53
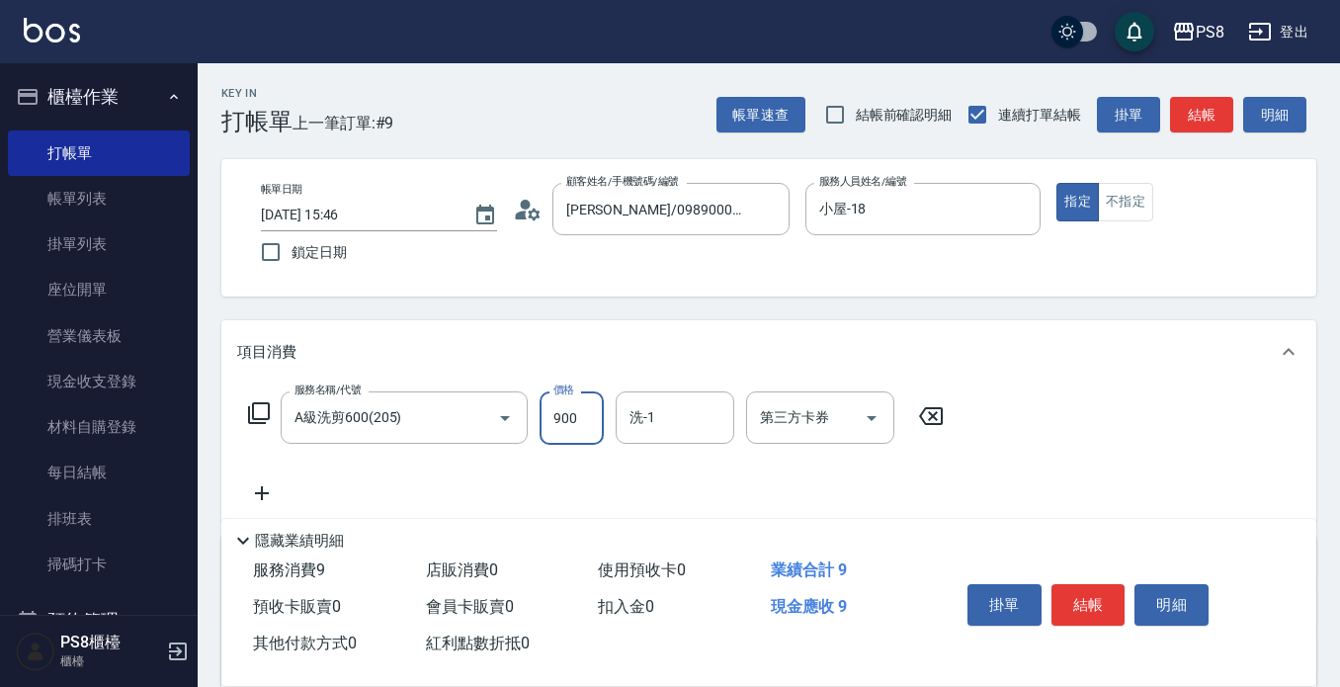
type input "900"
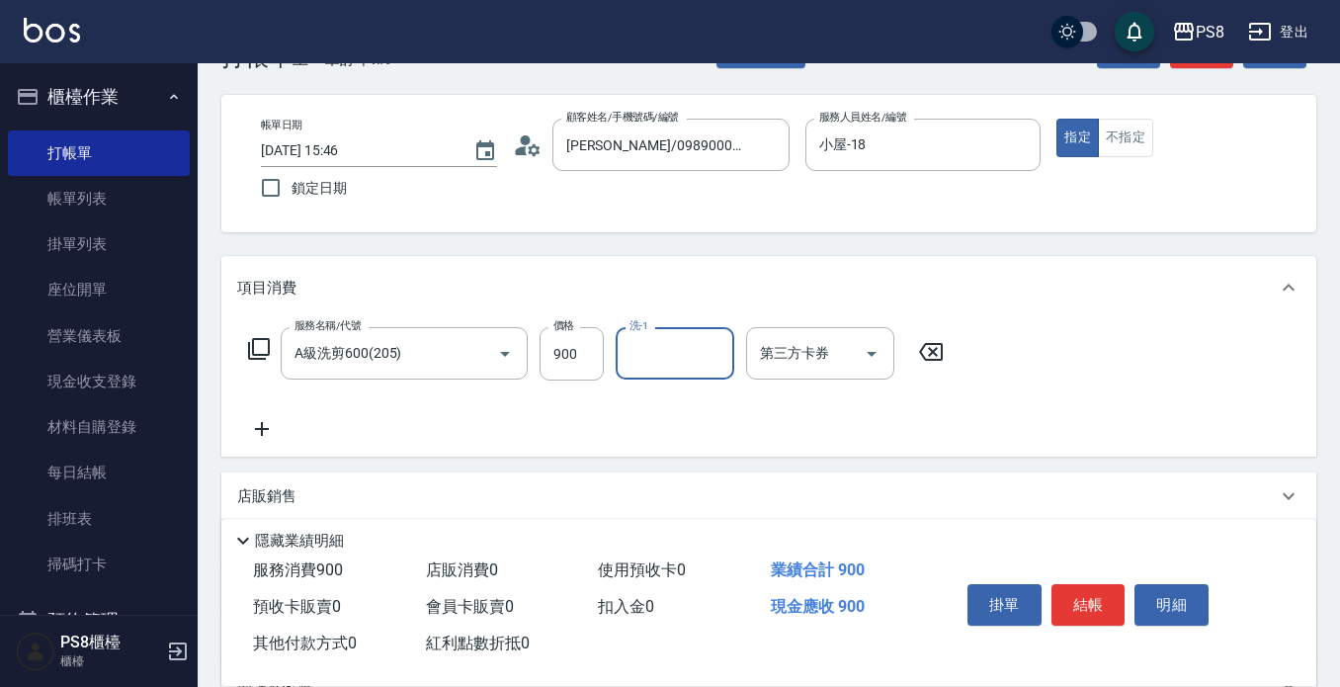
scroll to position [99, 0]
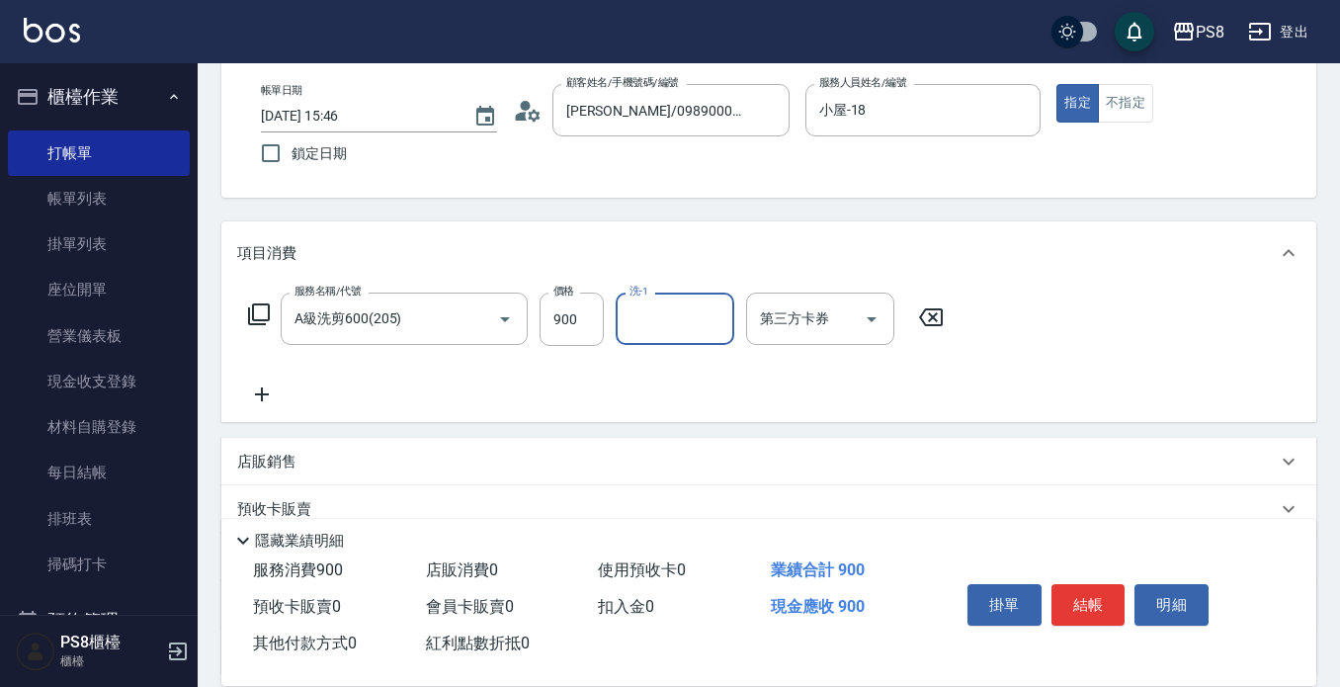
click at [266, 396] on icon at bounding box center [261, 395] width 49 height 24
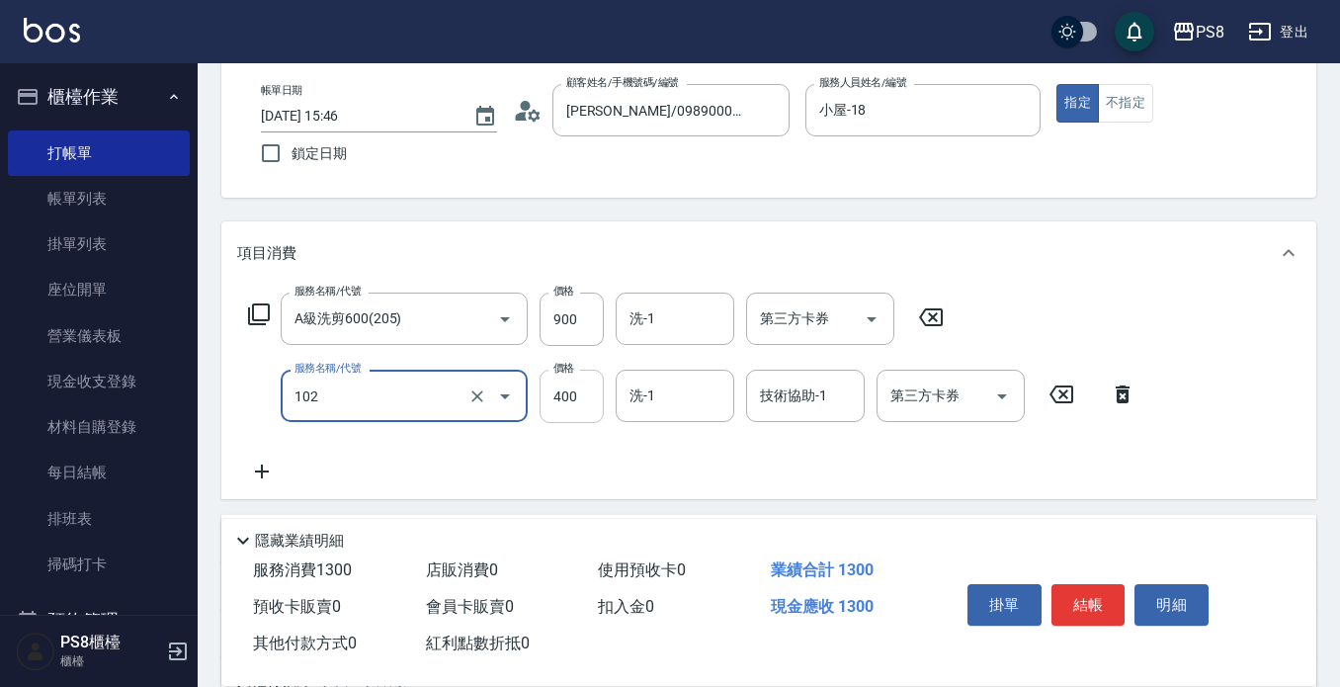
type input "精油洗髮(102)"
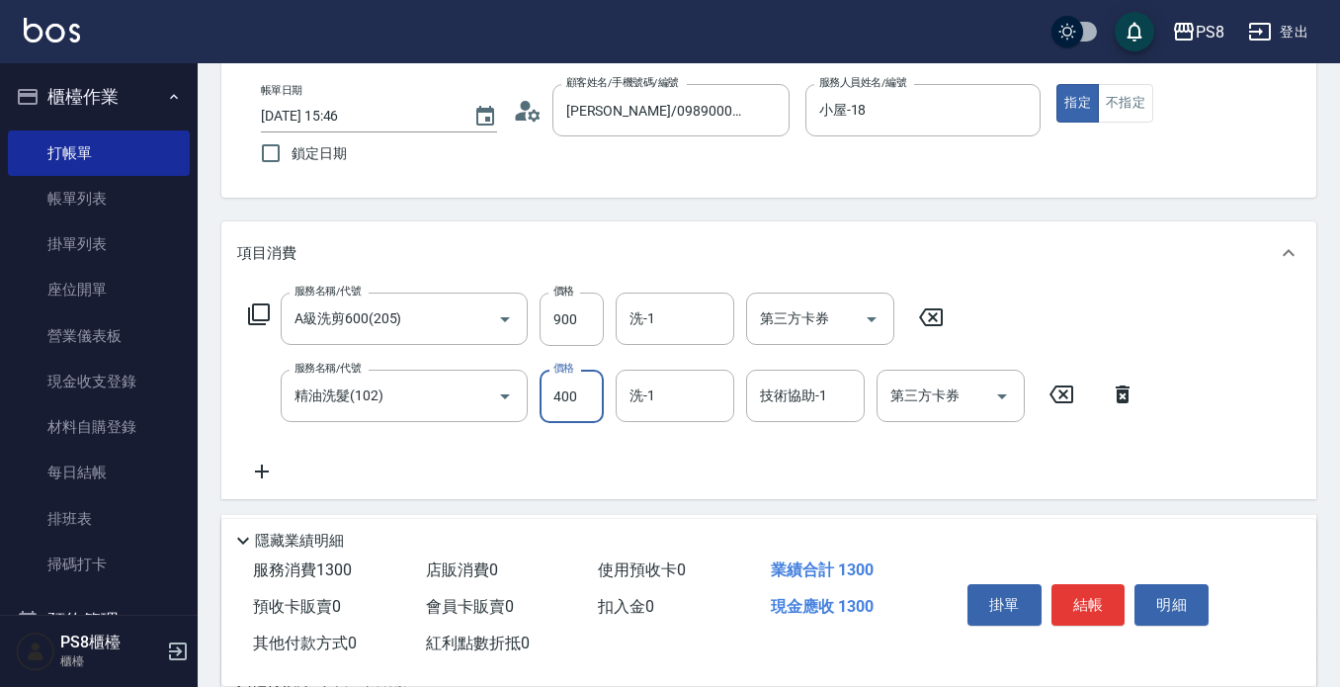
click at [594, 390] on input "400" at bounding box center [572, 396] width 64 height 53
type input "0"
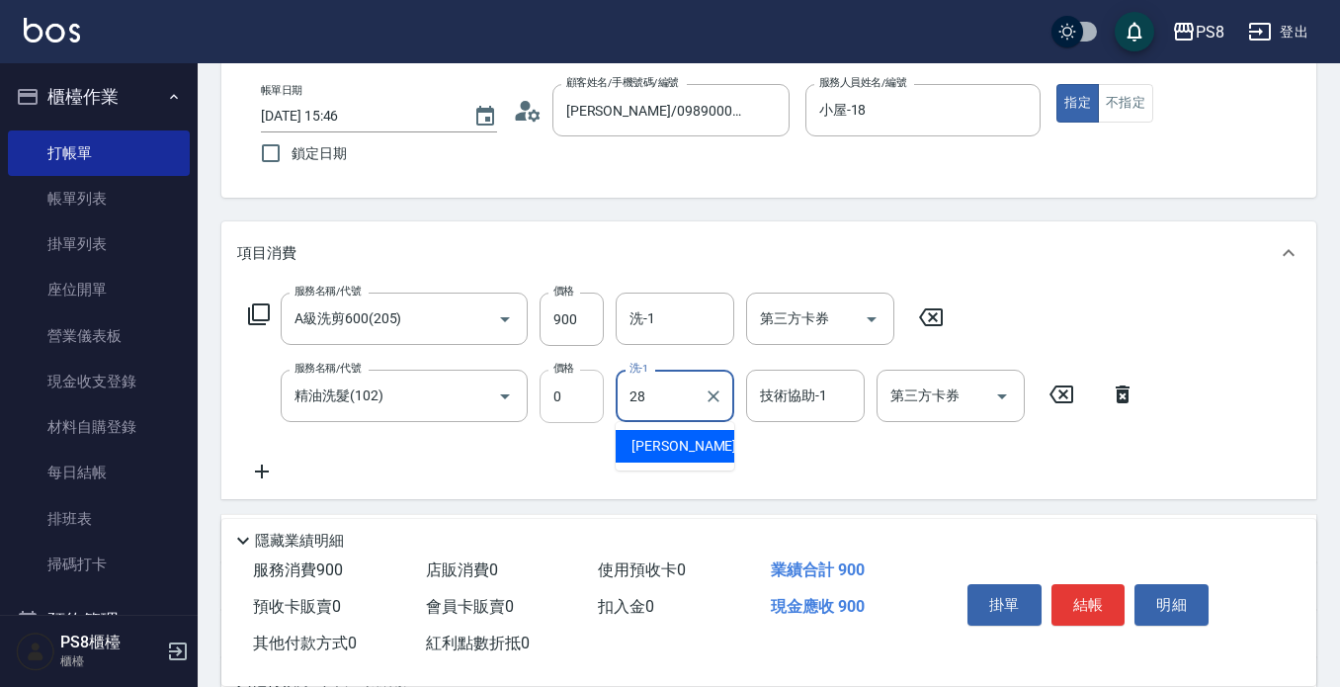
type input "姵蓁-28"
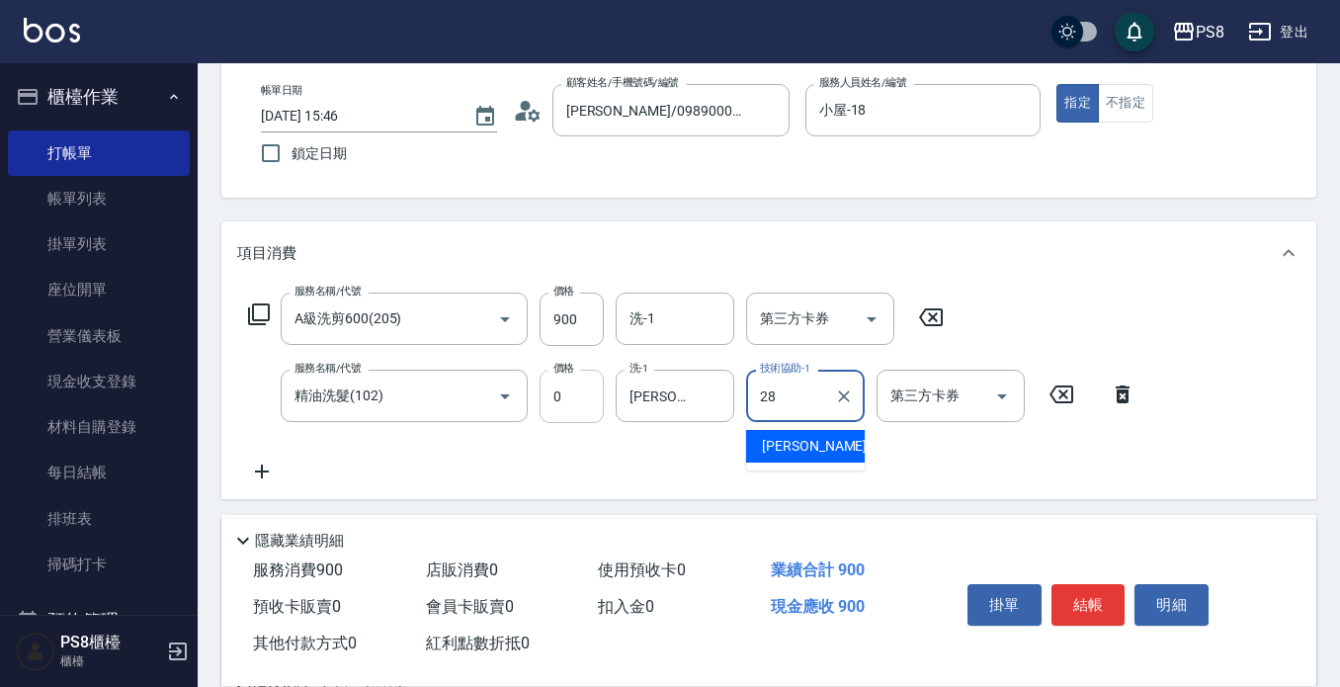
type input "姵蓁-28"
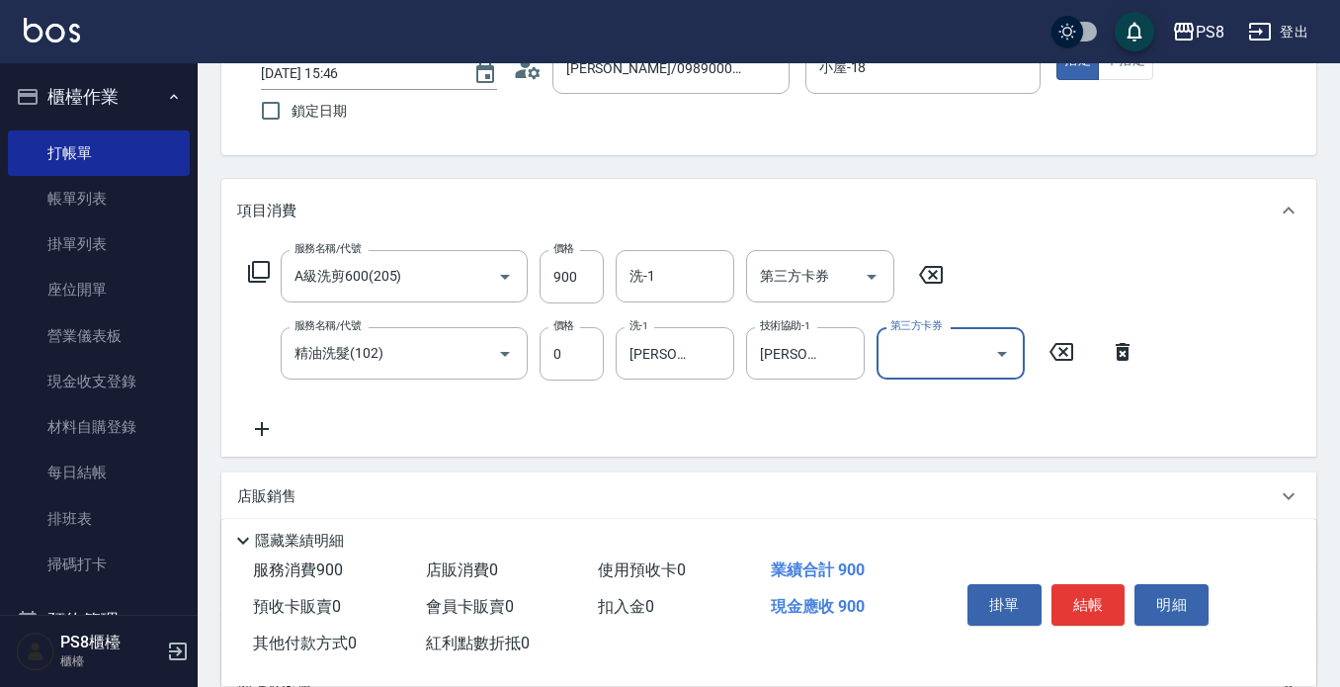
scroll to position [0, 0]
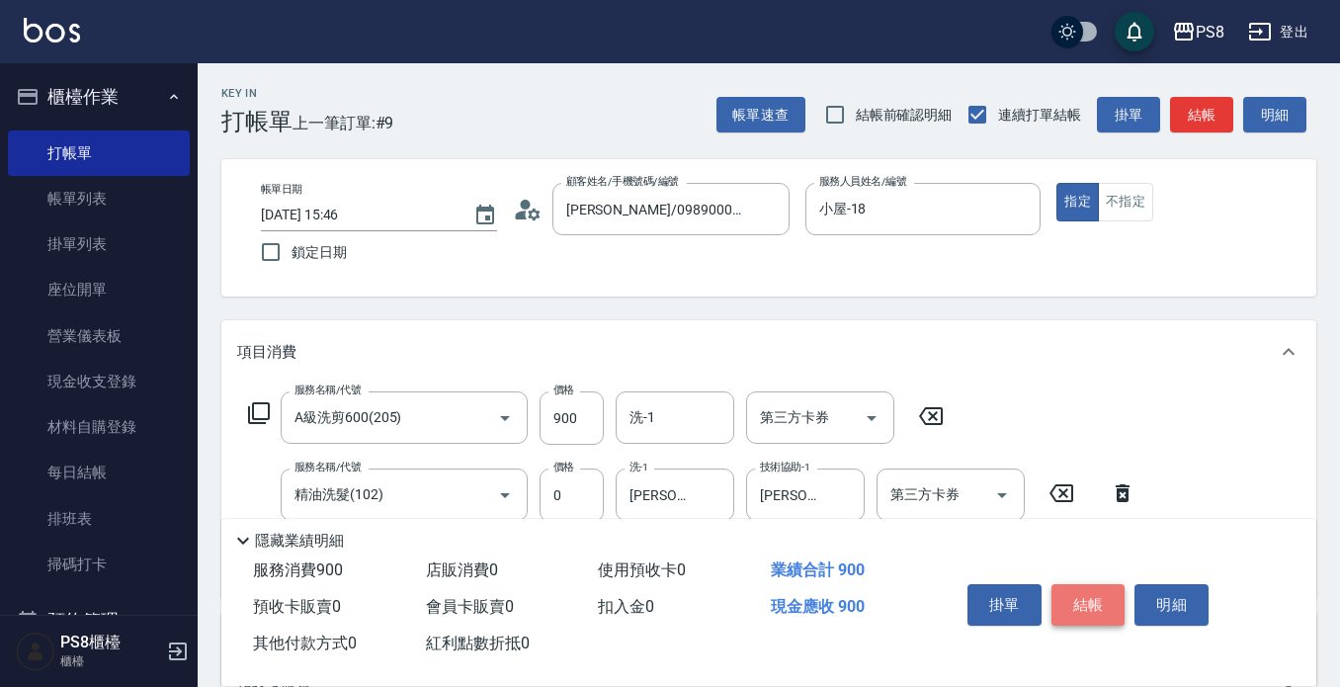
click at [1076, 588] on button "結帳" at bounding box center [1089, 605] width 74 height 42
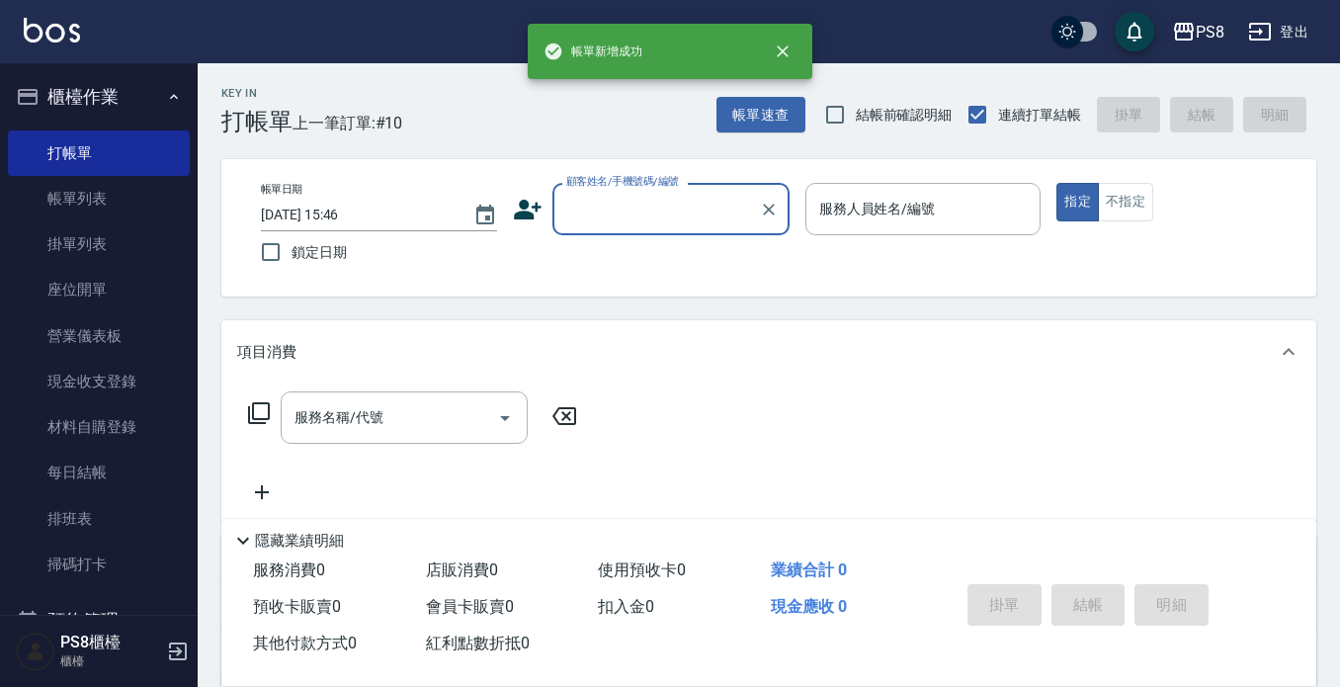
click at [584, 202] on input "顧客姓名/手機號碼/編號" at bounding box center [656, 209] width 190 height 35
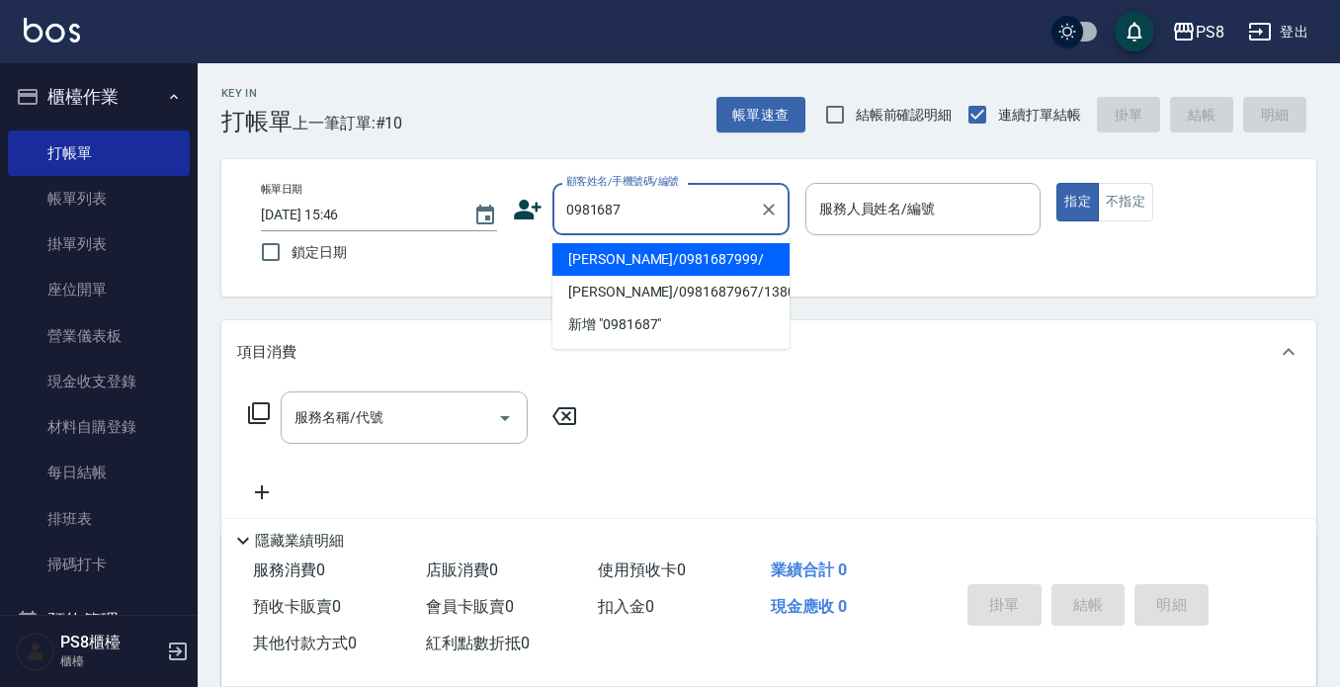
click at [672, 255] on li "[PERSON_NAME]/0981687999/" at bounding box center [671, 259] width 237 height 33
type input "[PERSON_NAME]/0981687999/"
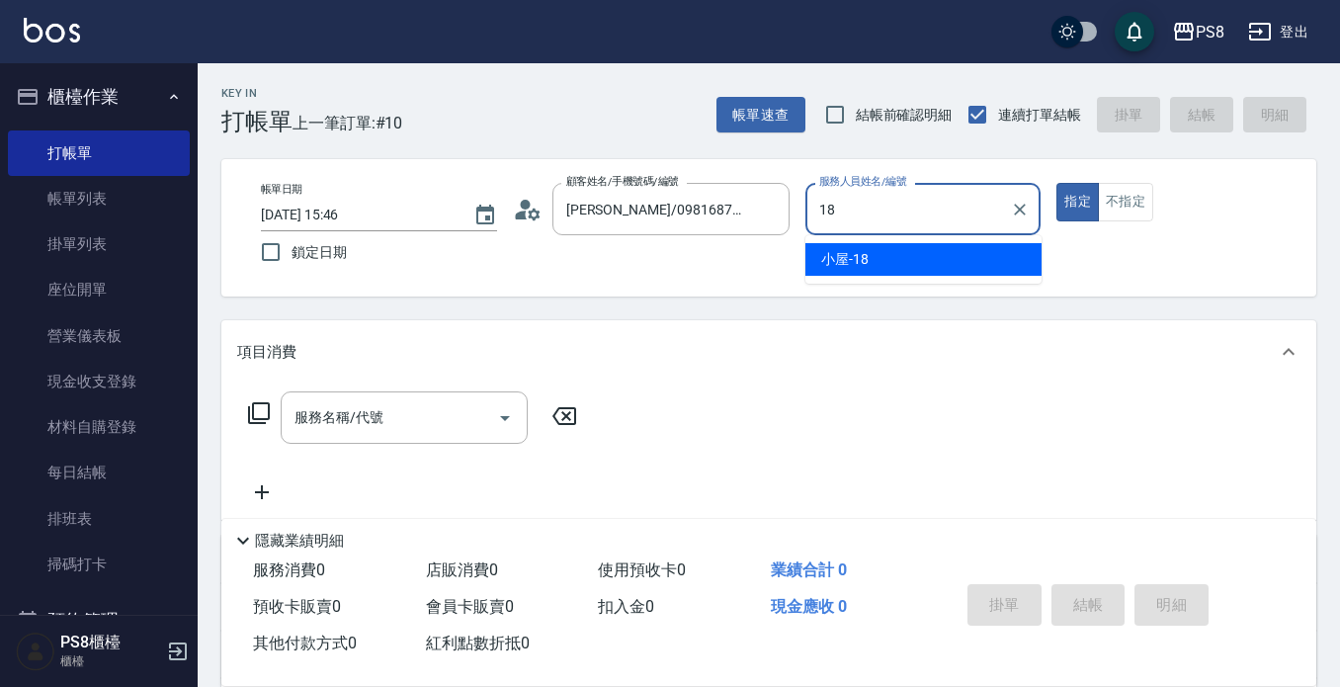
type input "小屋-18"
type button "true"
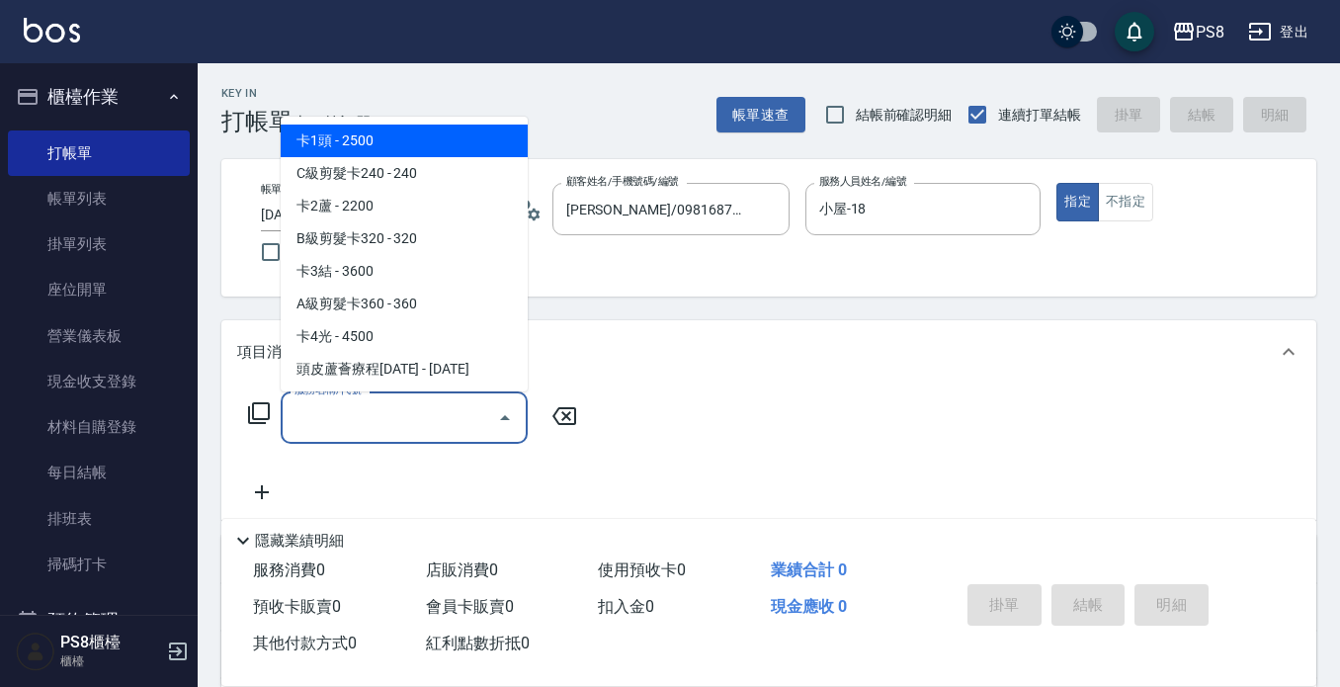
click at [399, 430] on input "服務名稱/代號" at bounding box center [390, 417] width 200 height 35
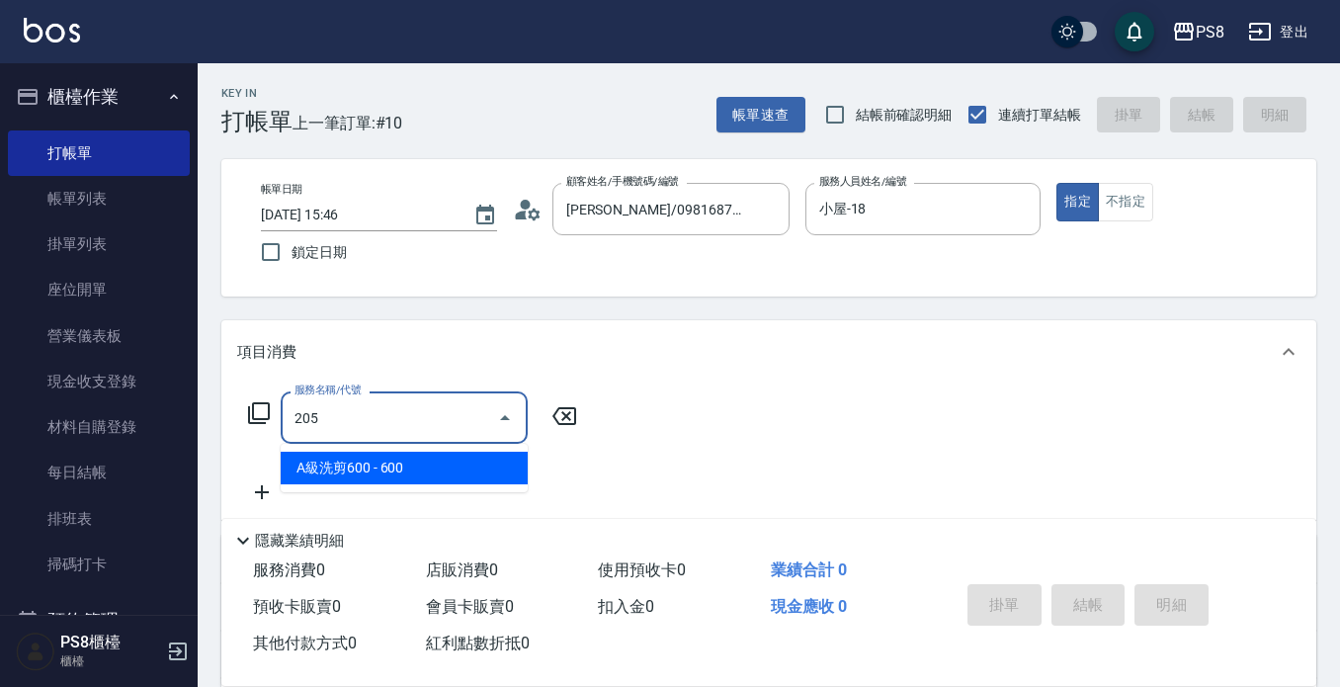
click at [404, 471] on span "A級洗剪600 - 600" at bounding box center [404, 468] width 247 height 33
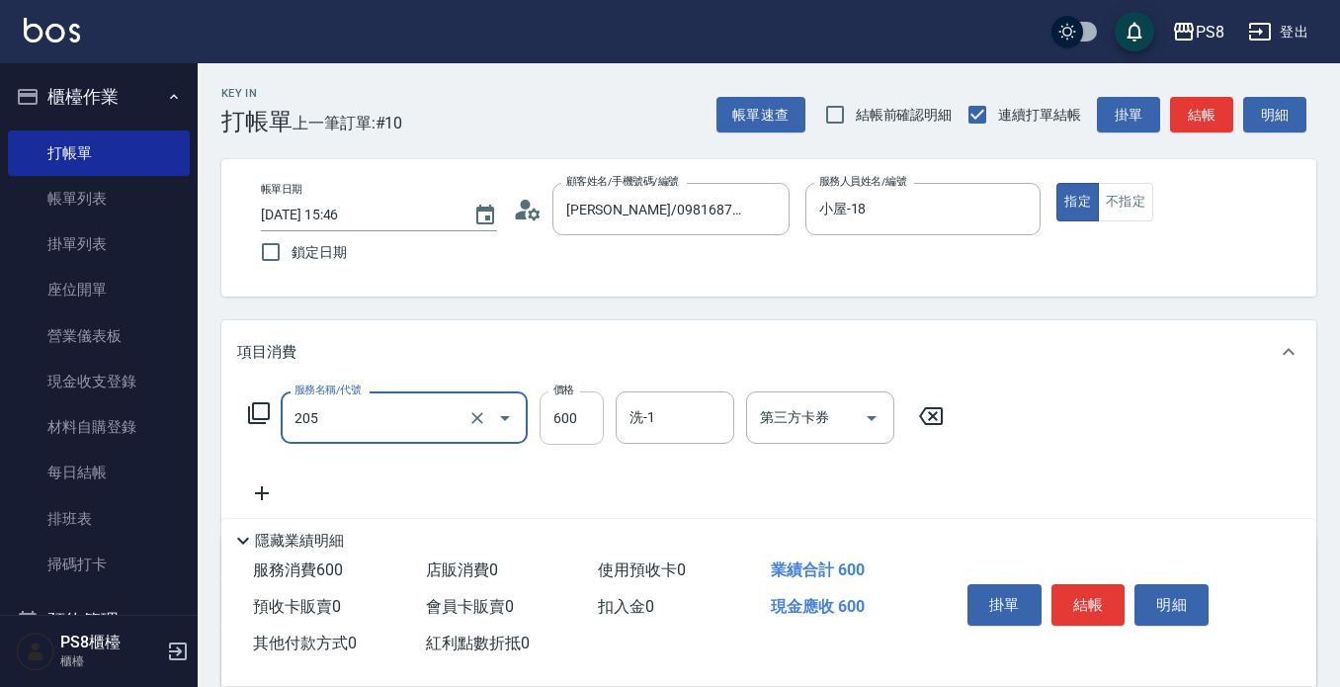
type input "A級洗剪600(205)"
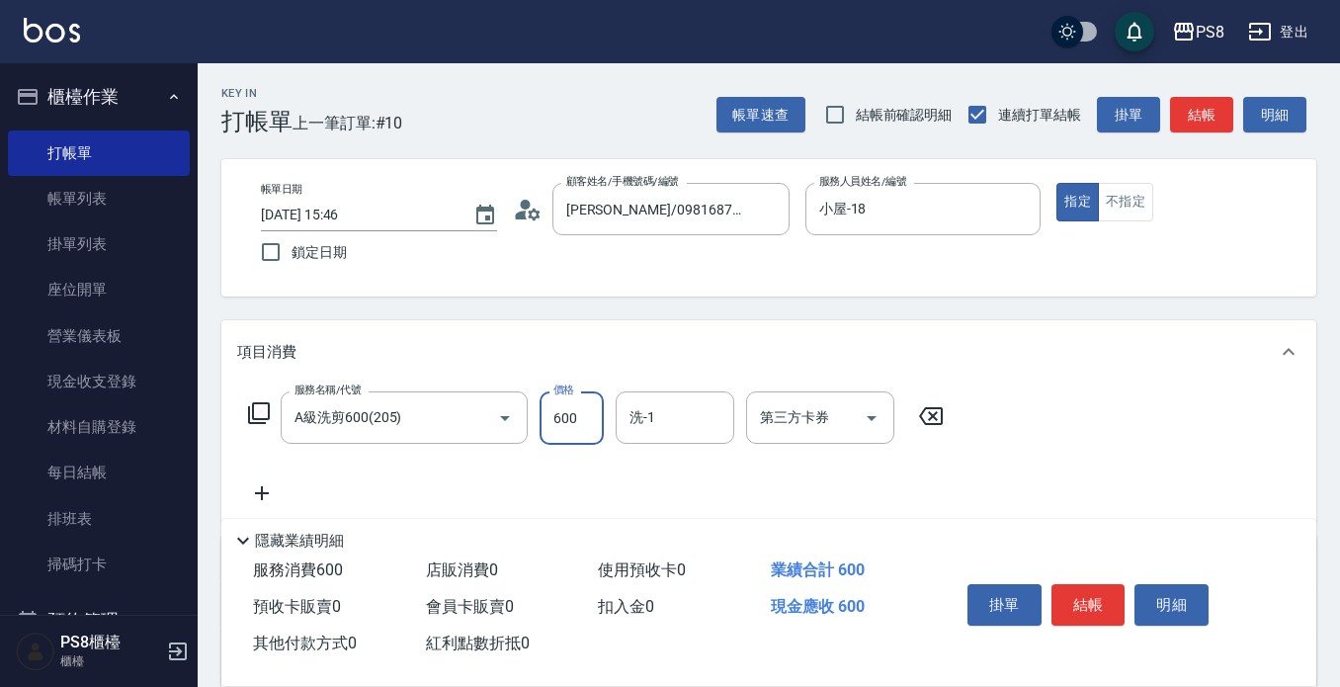
click at [575, 434] on input "600" at bounding box center [572, 417] width 64 height 53
type input "900"
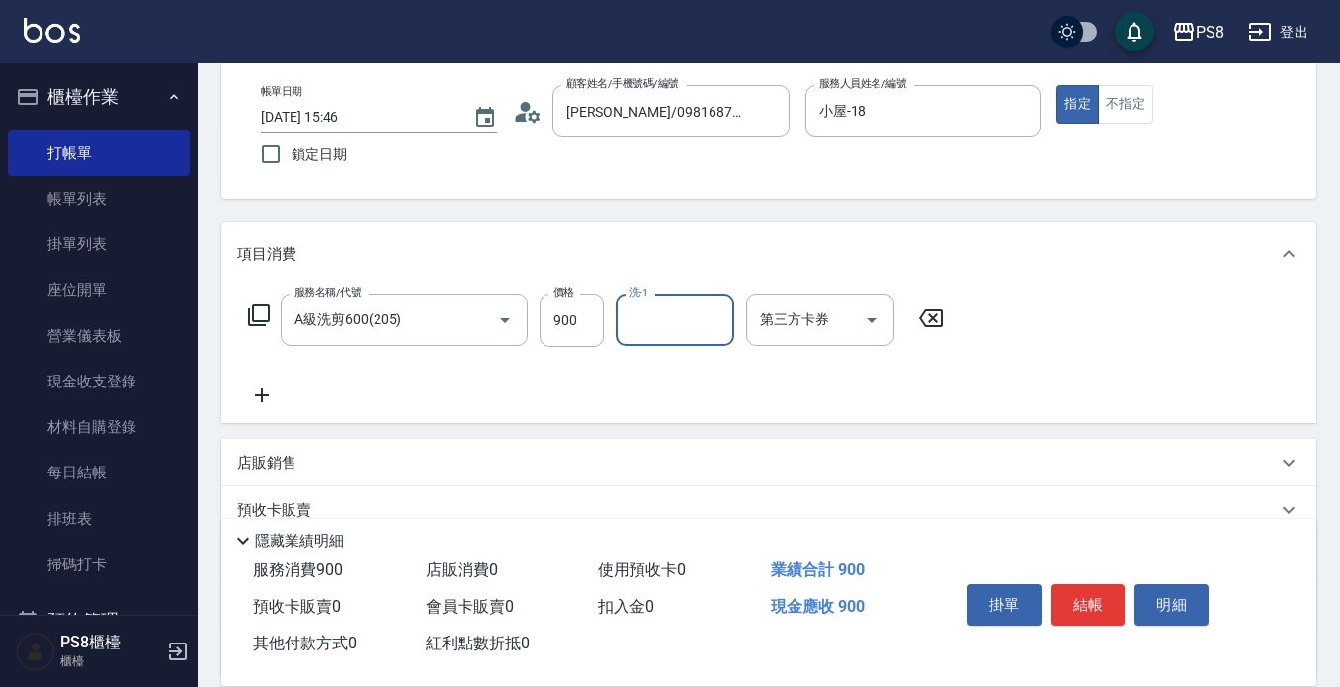
scroll to position [99, 0]
click at [271, 384] on div "服務名稱/代號 A級洗剪600(205) 服務名稱/代號 價格 900 價格 洗-1 洗-1 第三方卡券 第三方卡券" at bounding box center [596, 350] width 719 height 114
click at [271, 385] on icon at bounding box center [261, 395] width 49 height 24
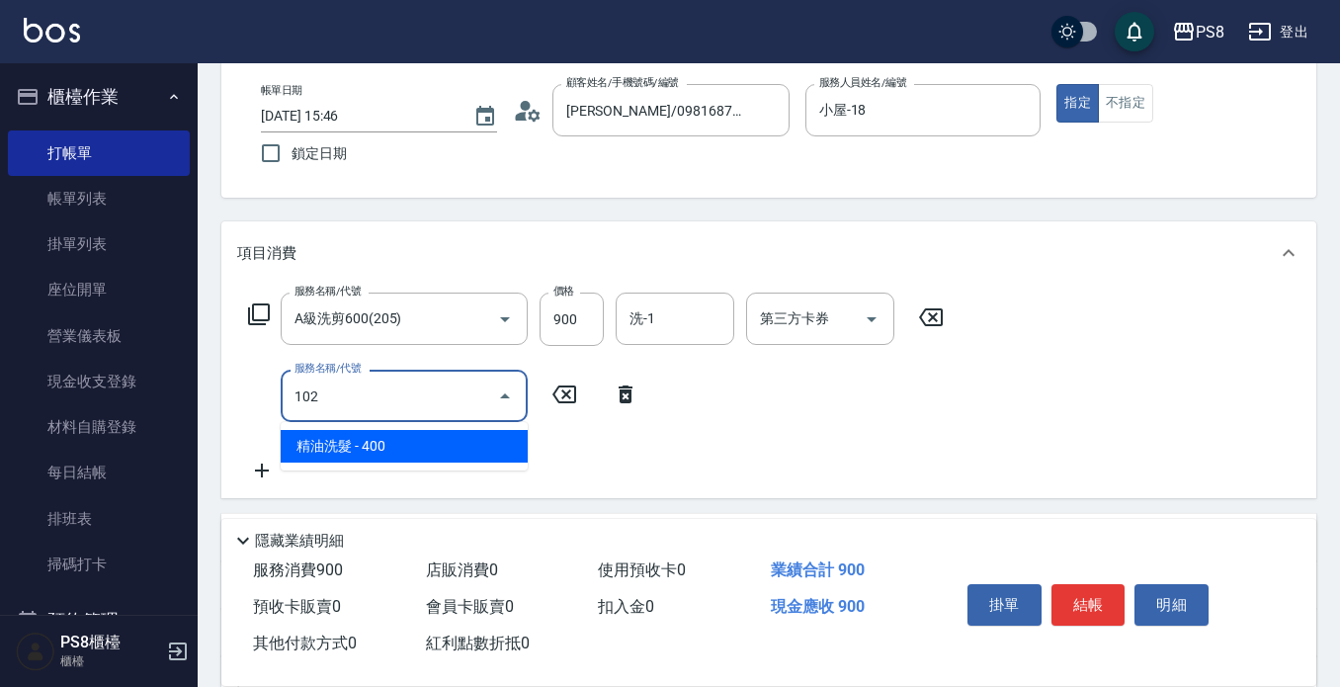
click at [337, 438] on span "精油洗髮 - 400" at bounding box center [404, 446] width 247 height 33
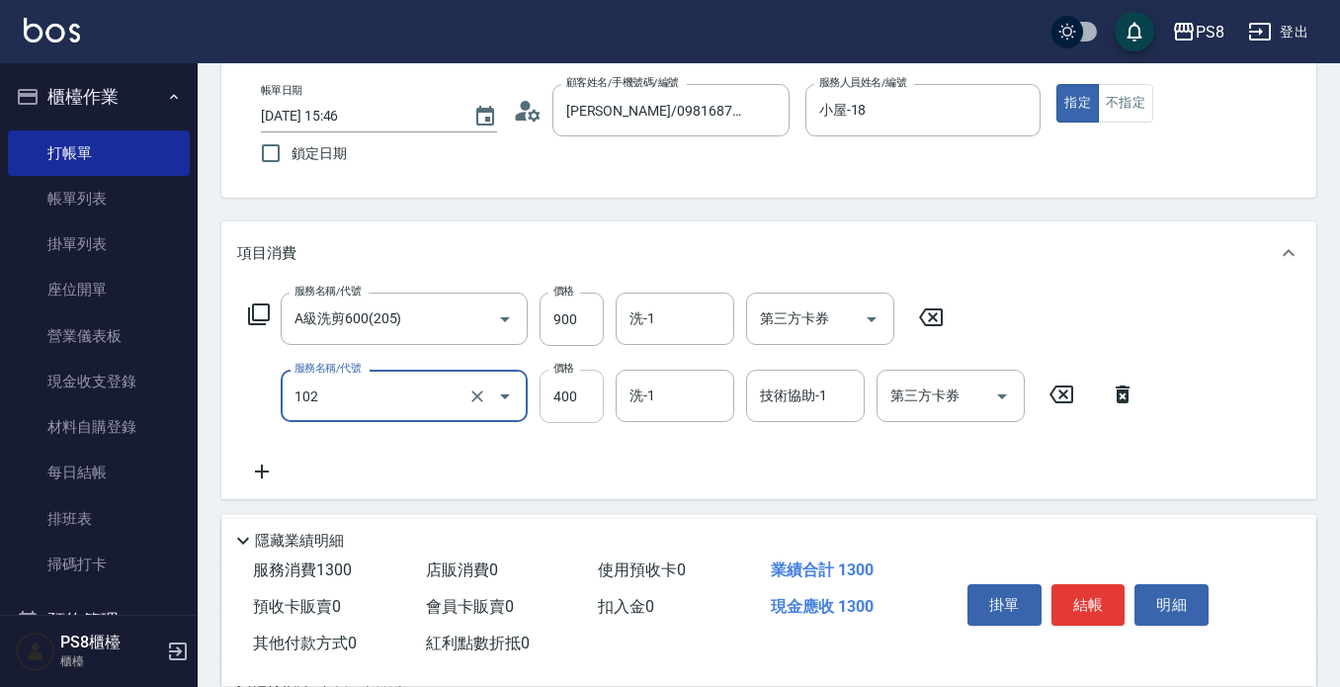
type input "精油洗髮(102)"
click at [561, 384] on input "400" at bounding box center [572, 396] width 64 height 53
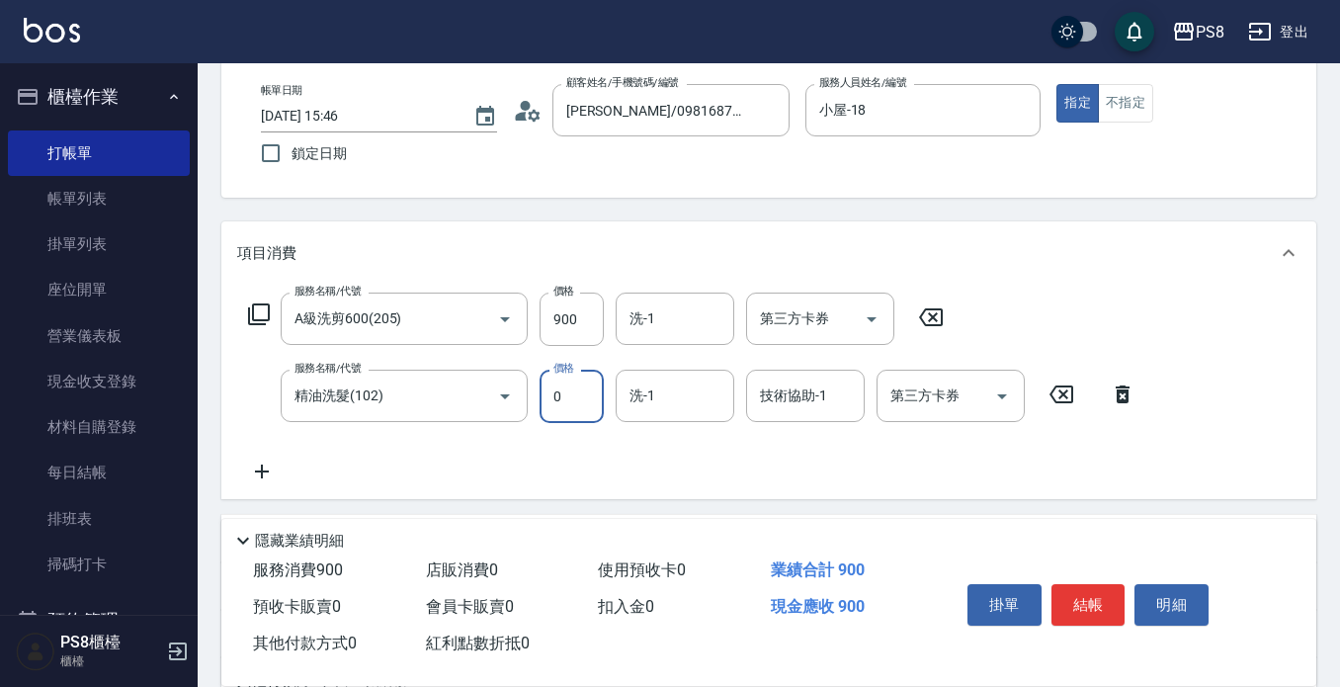
type input "0"
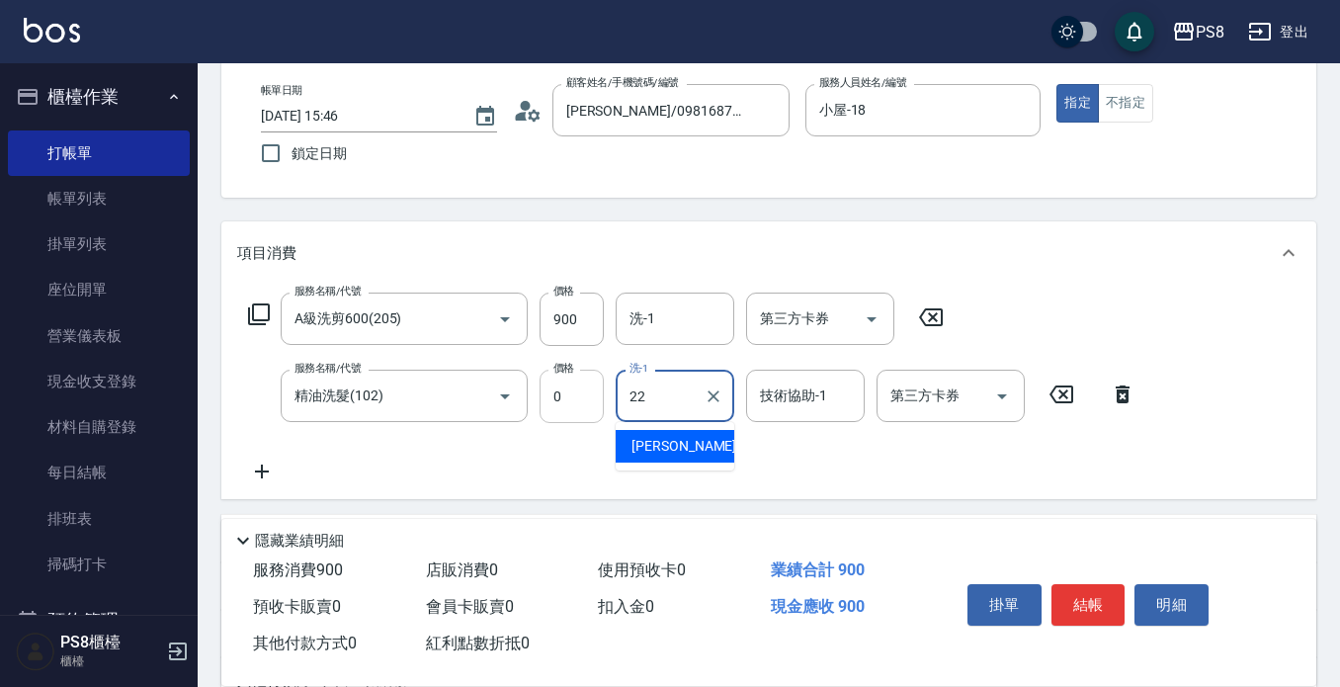
type input "珮安-22"
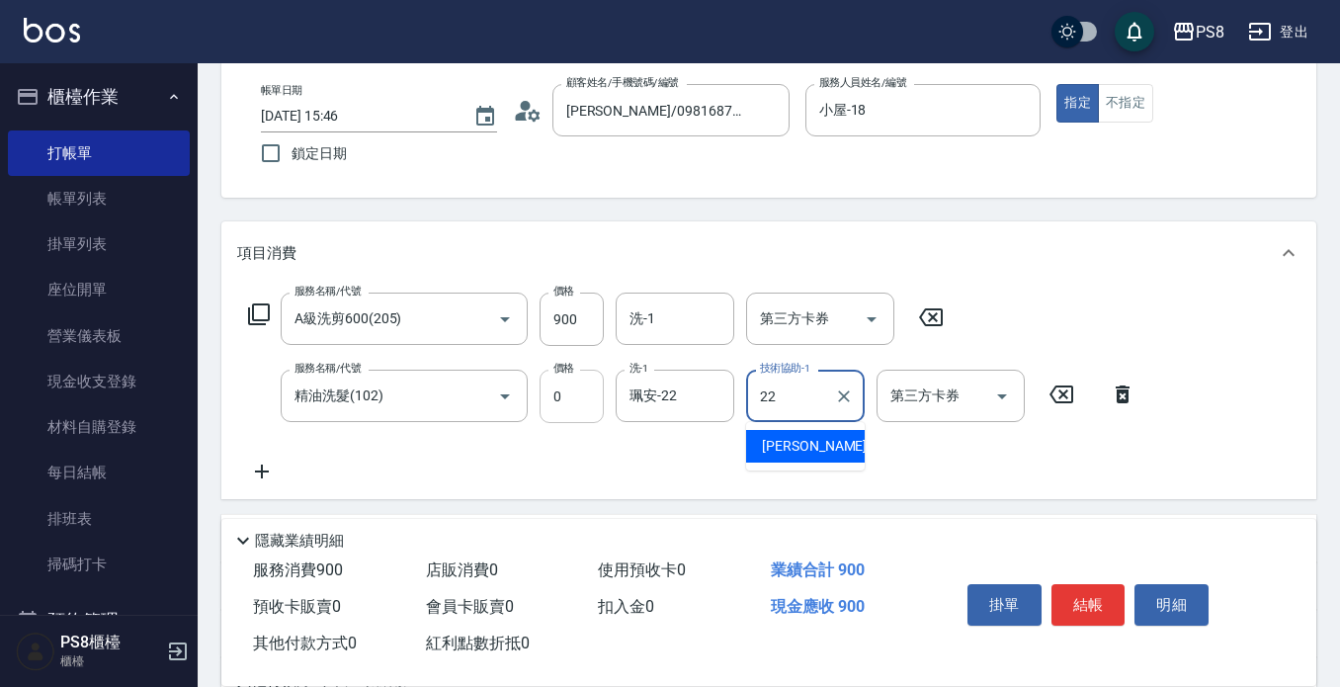
type input "珮安-22"
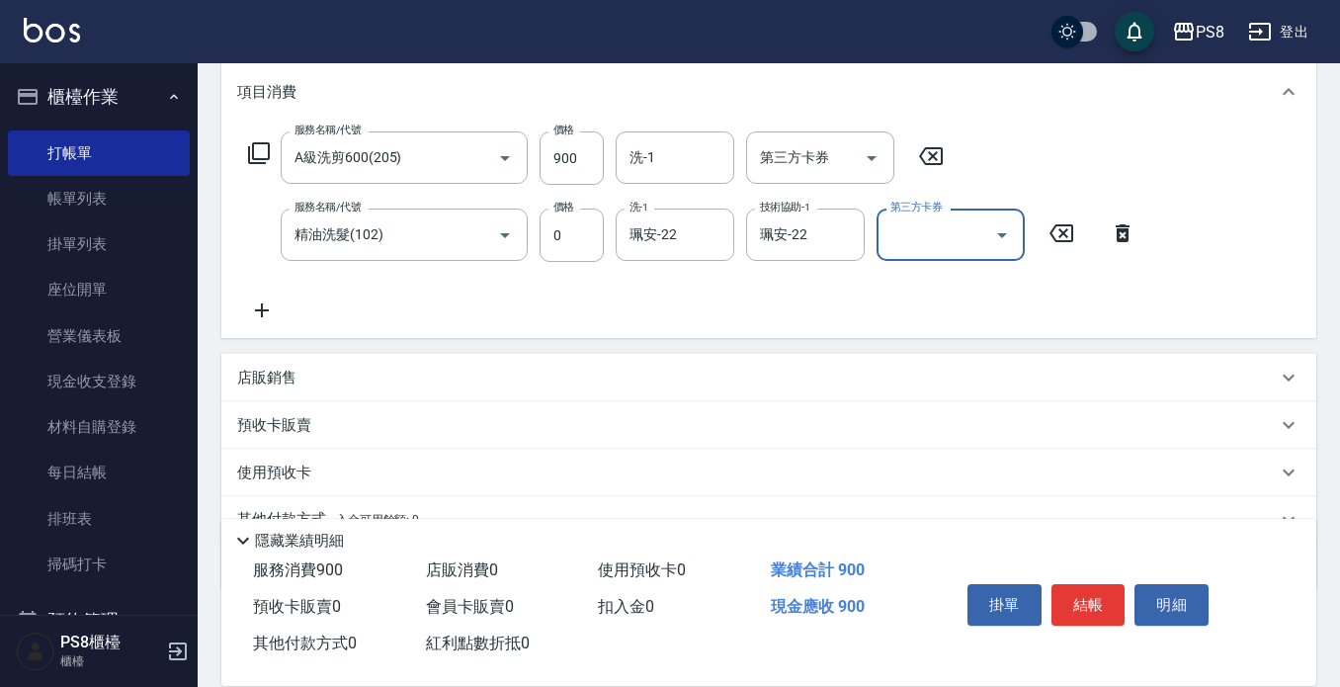
scroll to position [0, 0]
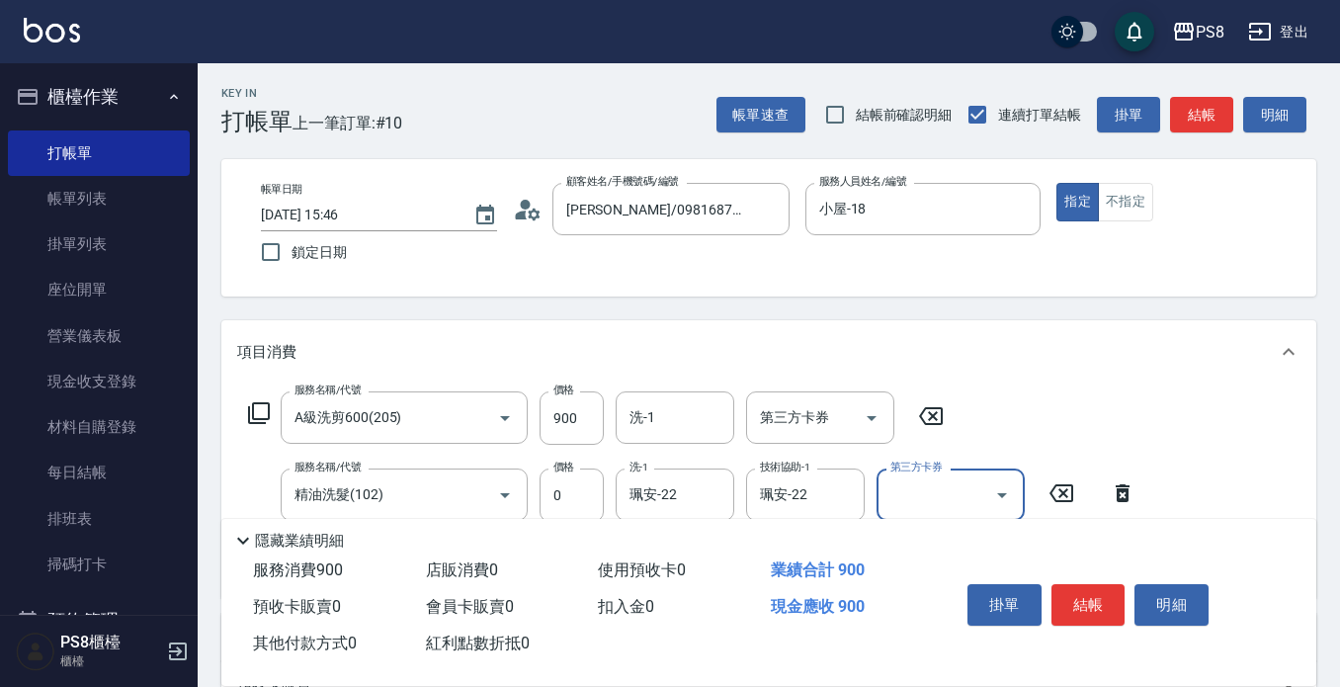
click at [1082, 586] on button "結帳" at bounding box center [1089, 605] width 74 height 42
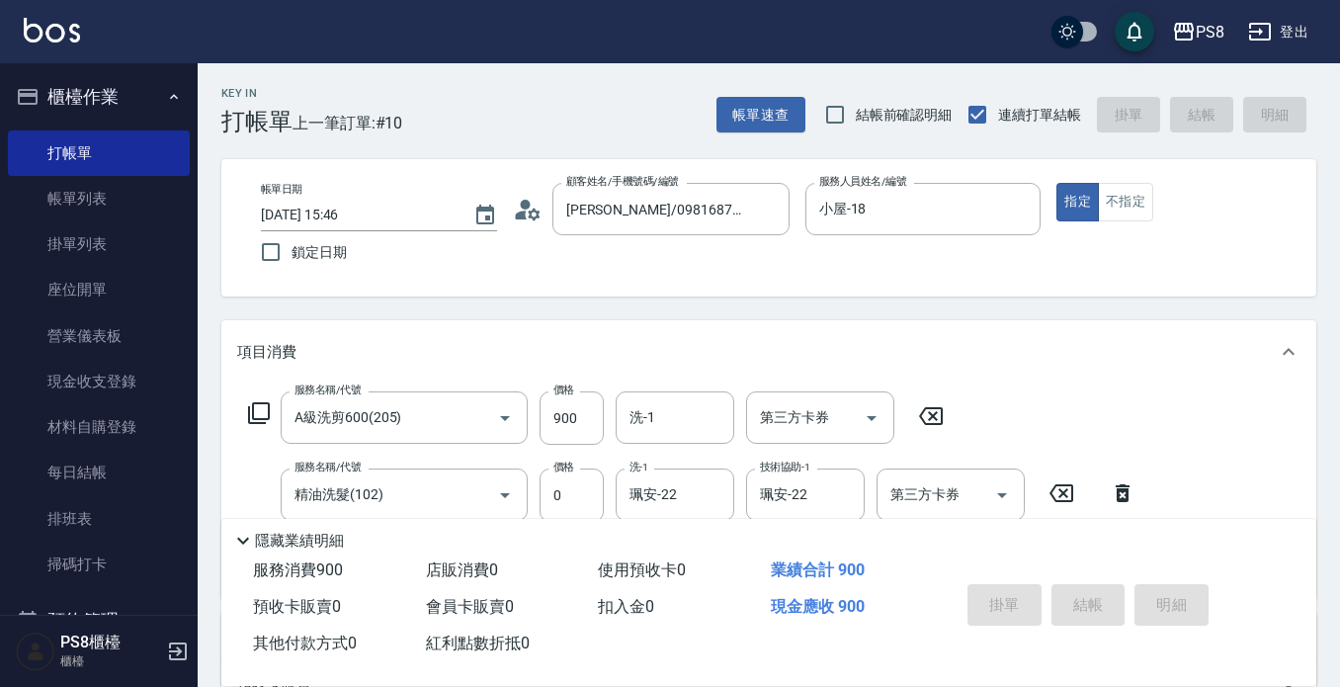
type input "2025/08/22 15:47"
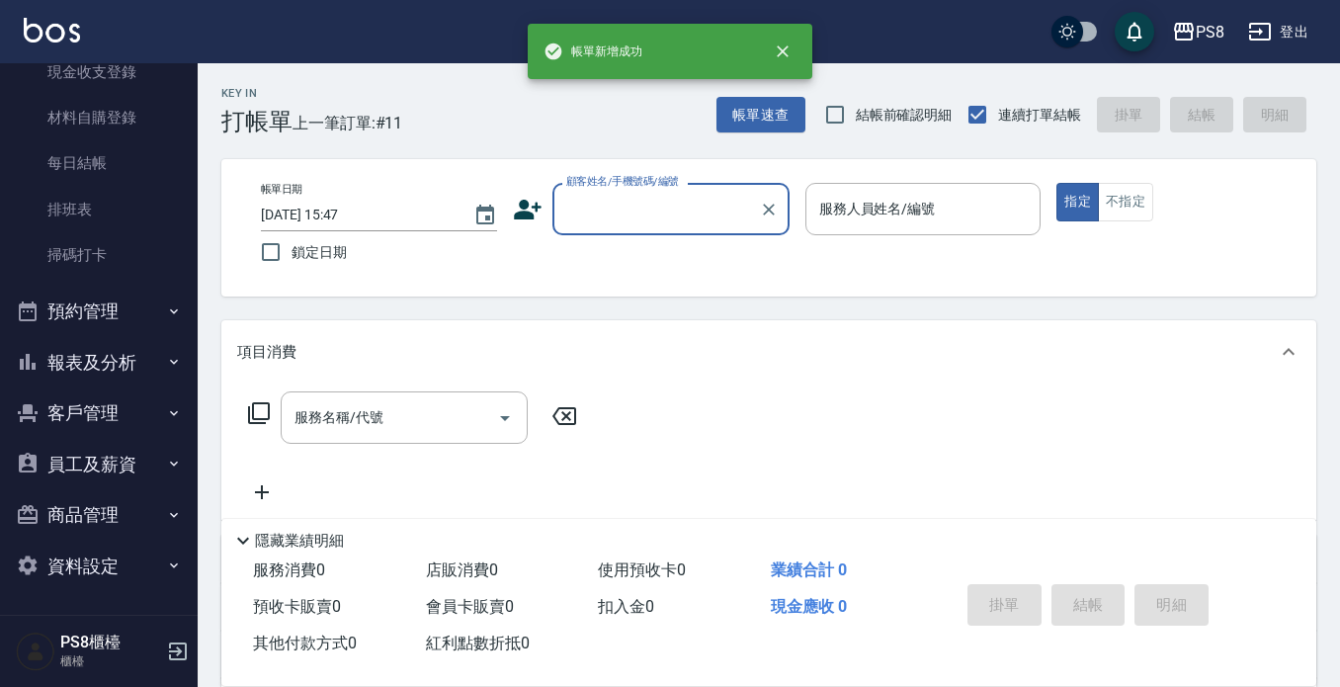
click at [105, 380] on button "報表及分析" at bounding box center [99, 362] width 182 height 51
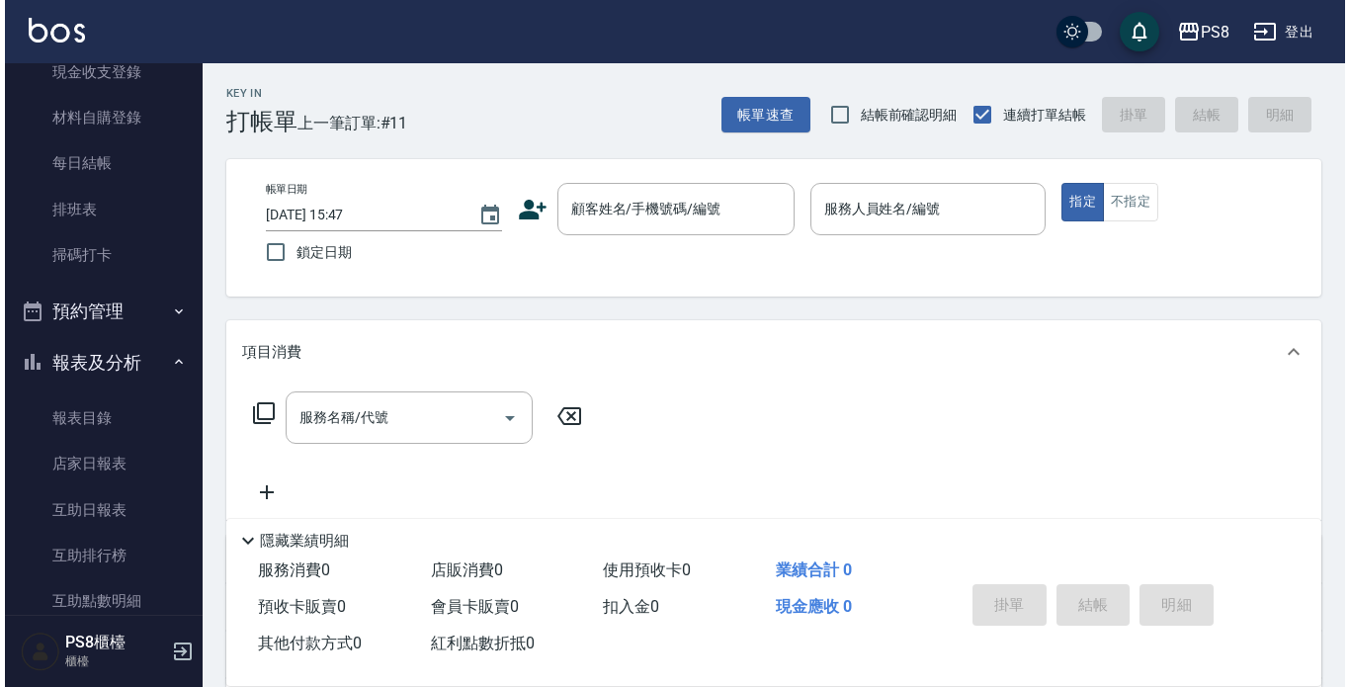
scroll to position [874, 0]
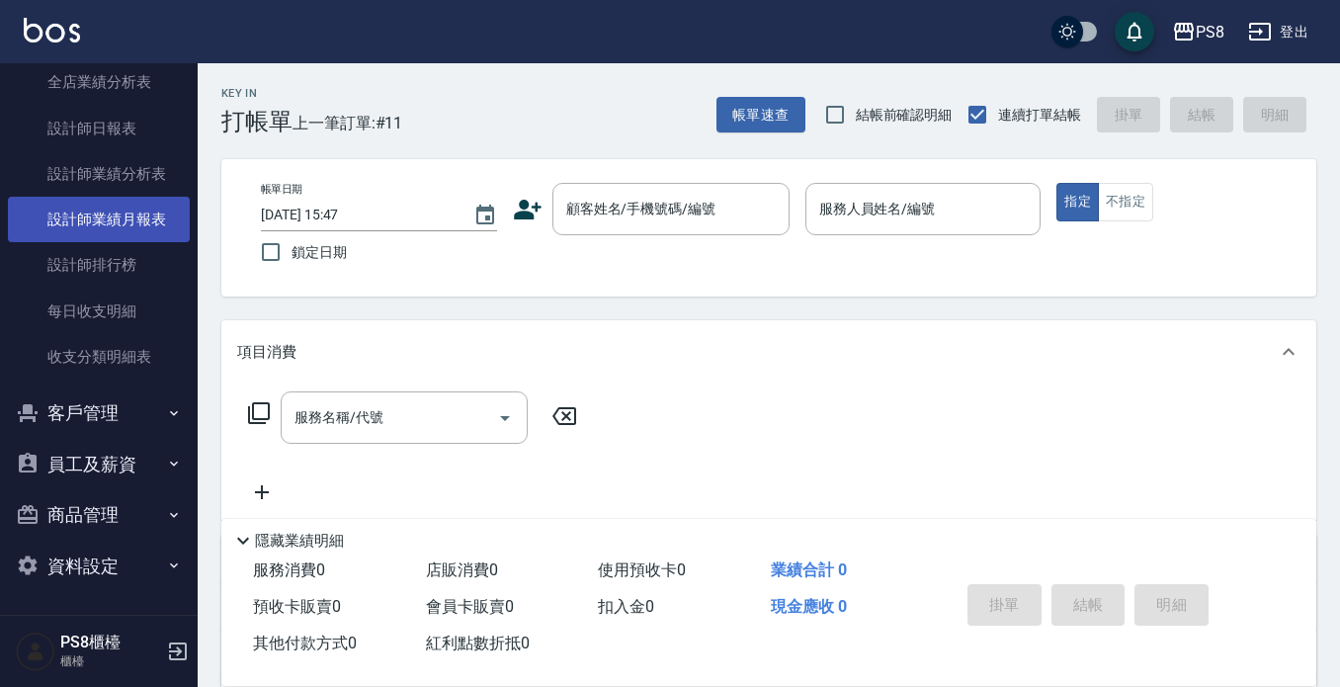
click at [126, 212] on link "設計師業績月報表" at bounding box center [99, 219] width 182 height 45
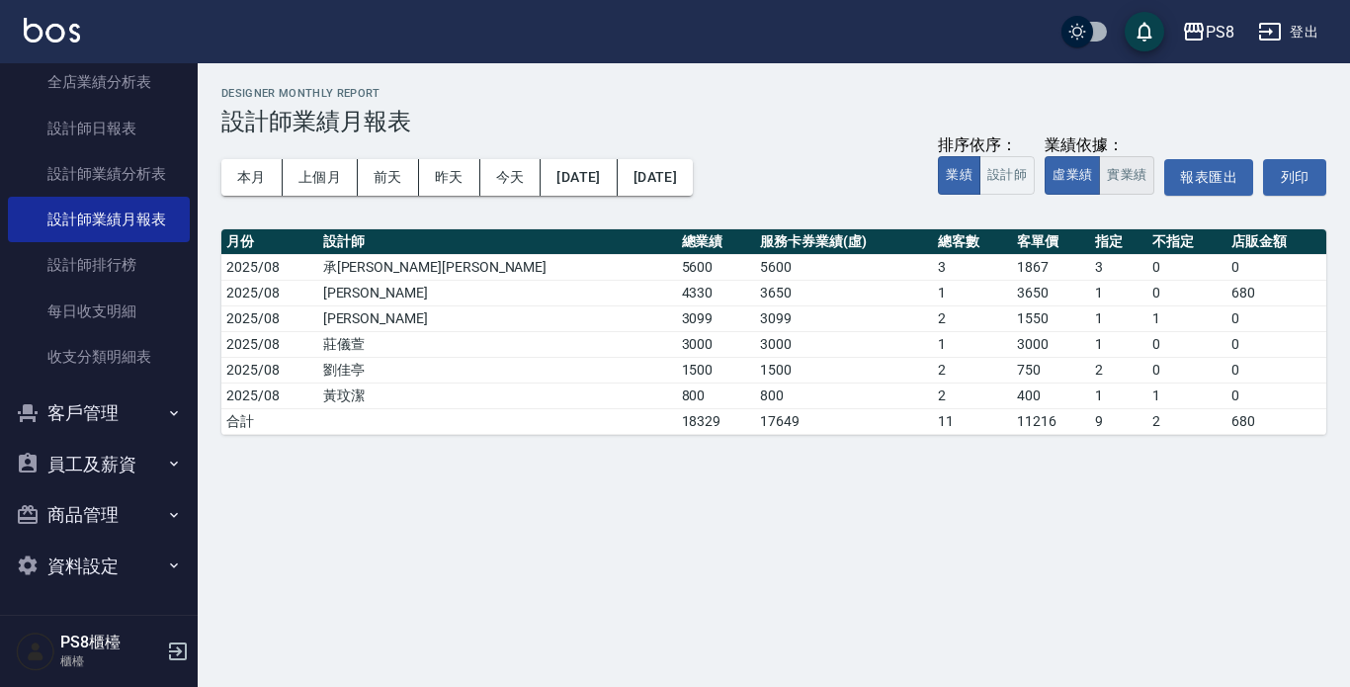
click at [1114, 174] on button "實業績" at bounding box center [1126, 175] width 55 height 39
click at [256, 173] on button "本月" at bounding box center [251, 177] width 61 height 37
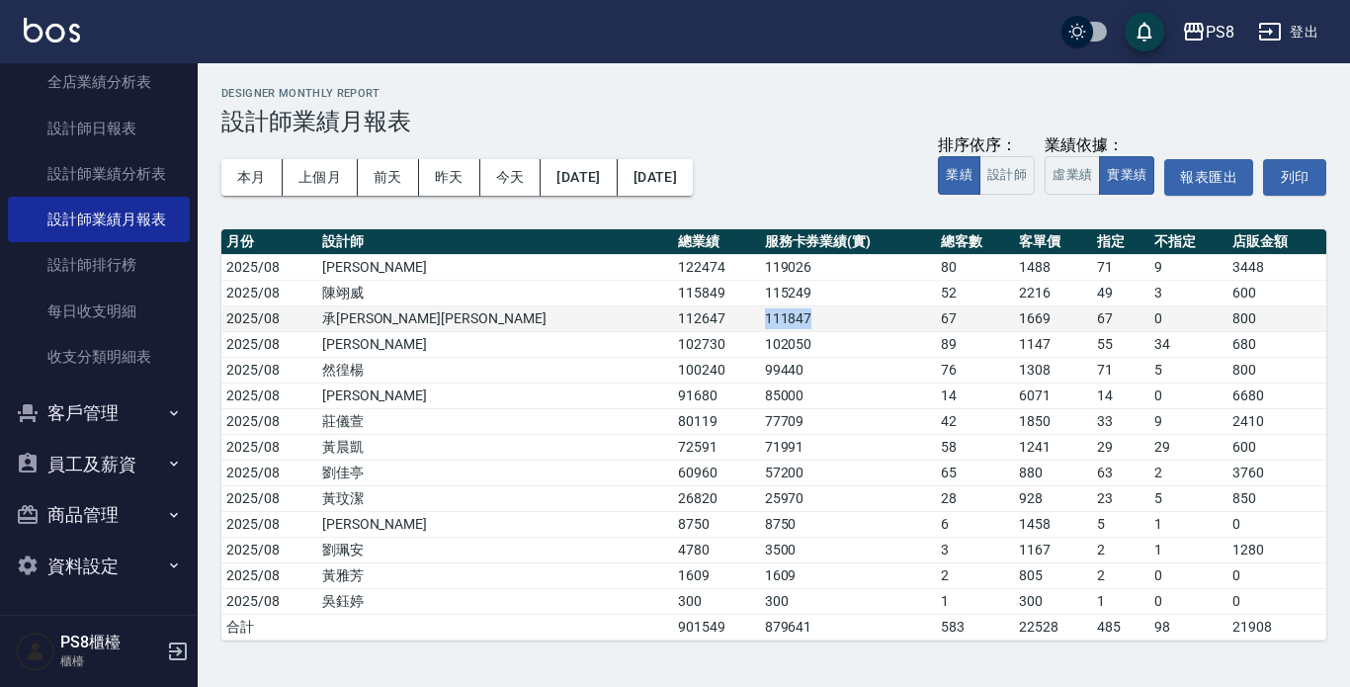
drag, startPoint x: 551, startPoint y: 320, endPoint x: 679, endPoint y: 310, distance: 128.9
click at [679, 310] on tr "2025/08 承彧蔡 112647 111847 67 1669 67 0 800" at bounding box center [773, 318] width 1105 height 26
click at [760, 310] on td "111847" at bounding box center [848, 318] width 177 height 26
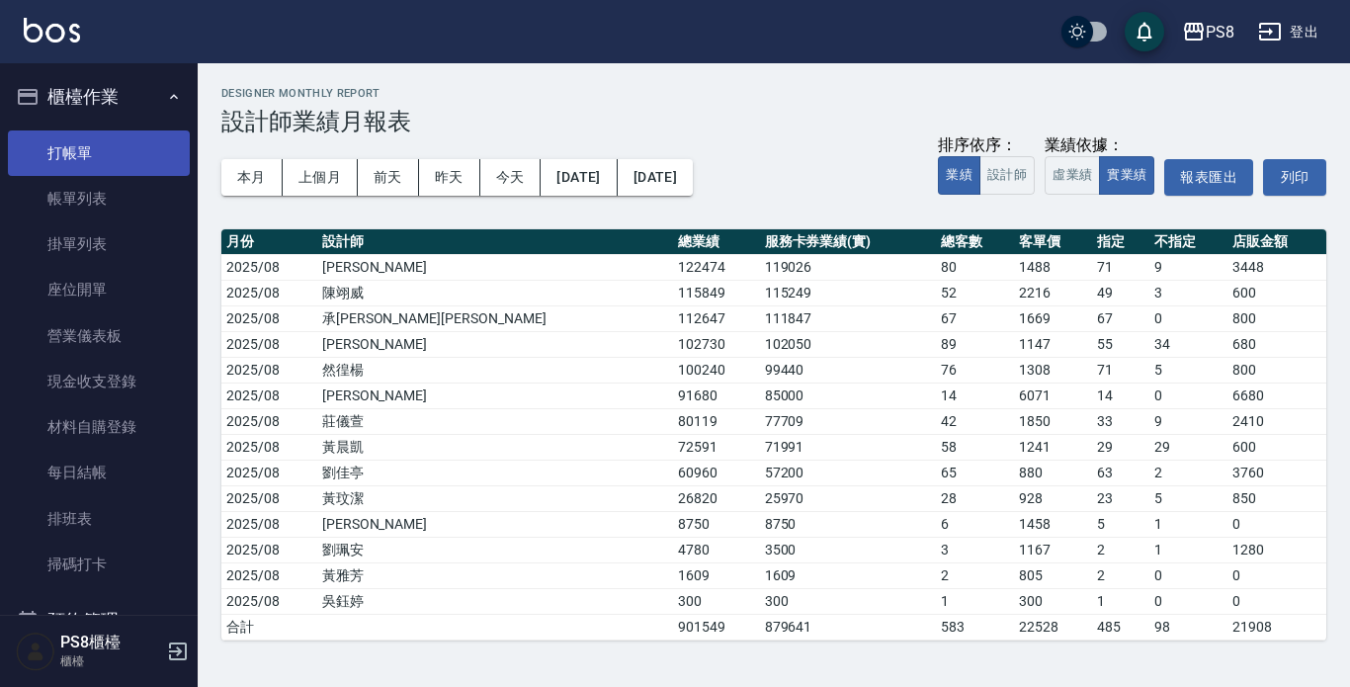
click at [73, 150] on link "打帳單" at bounding box center [99, 152] width 182 height 45
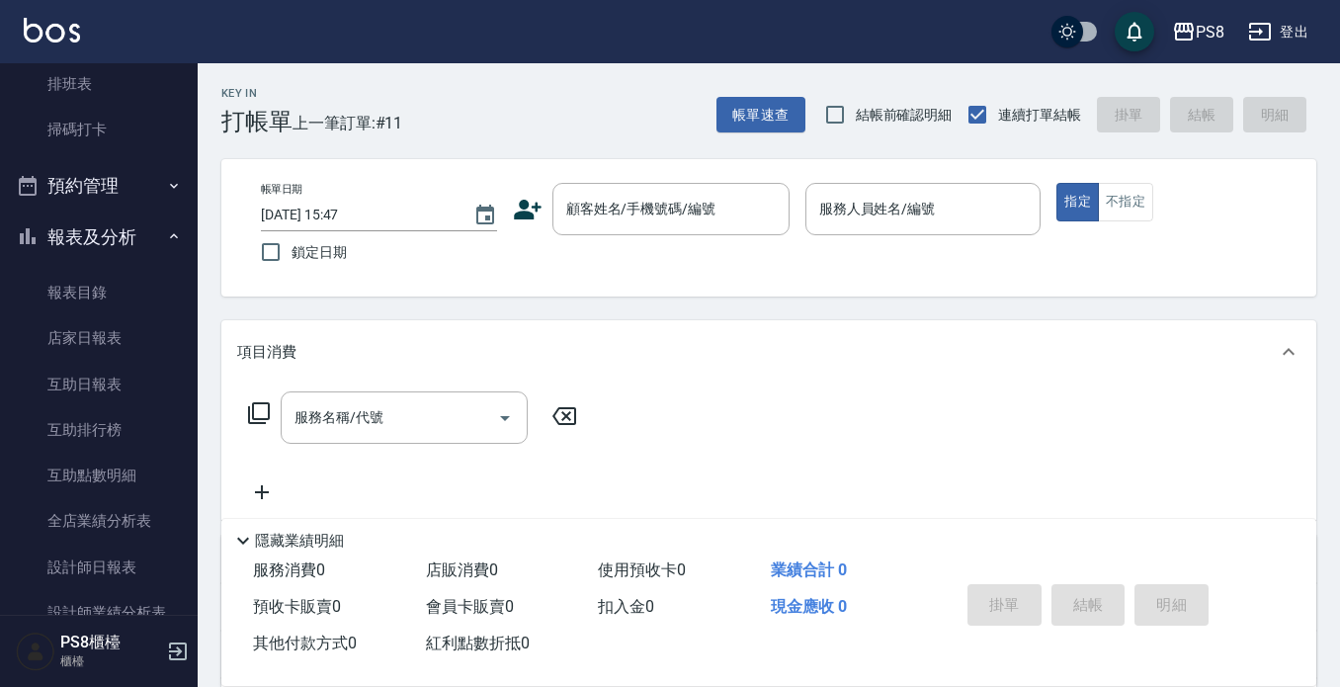
scroll to position [692, 0]
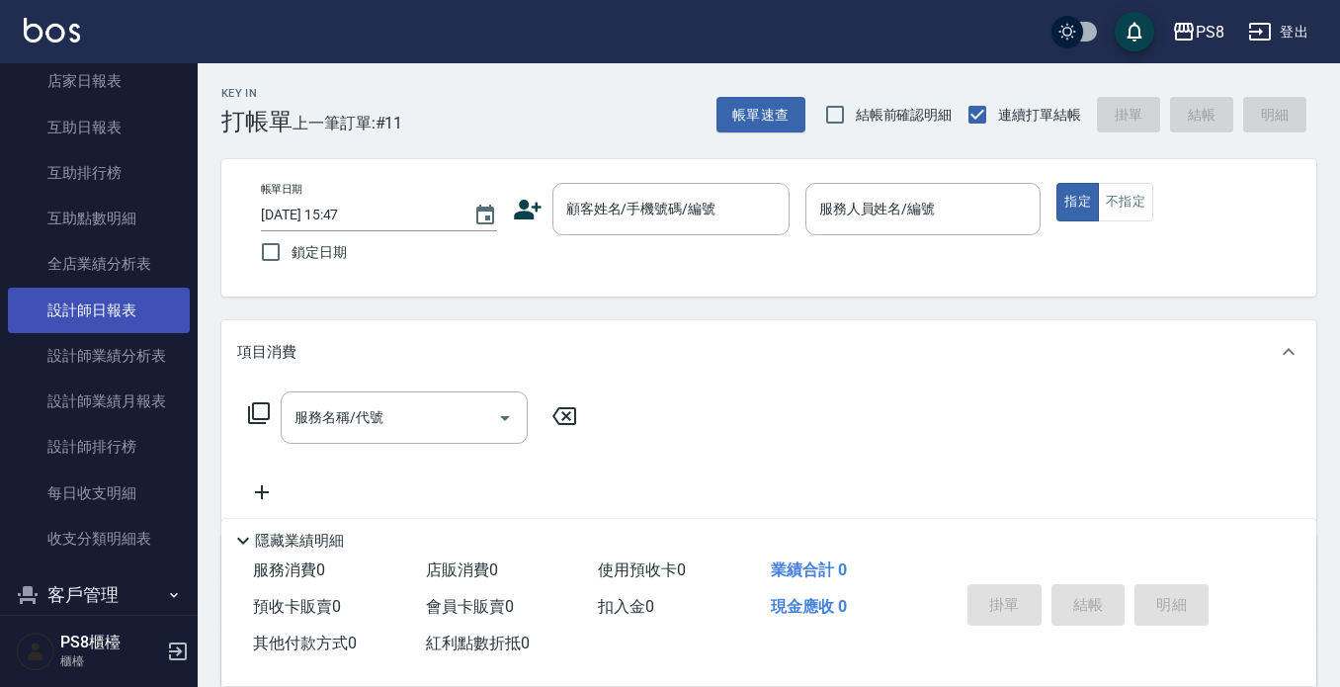
click at [92, 317] on link "設計師日報表" at bounding box center [99, 310] width 182 height 45
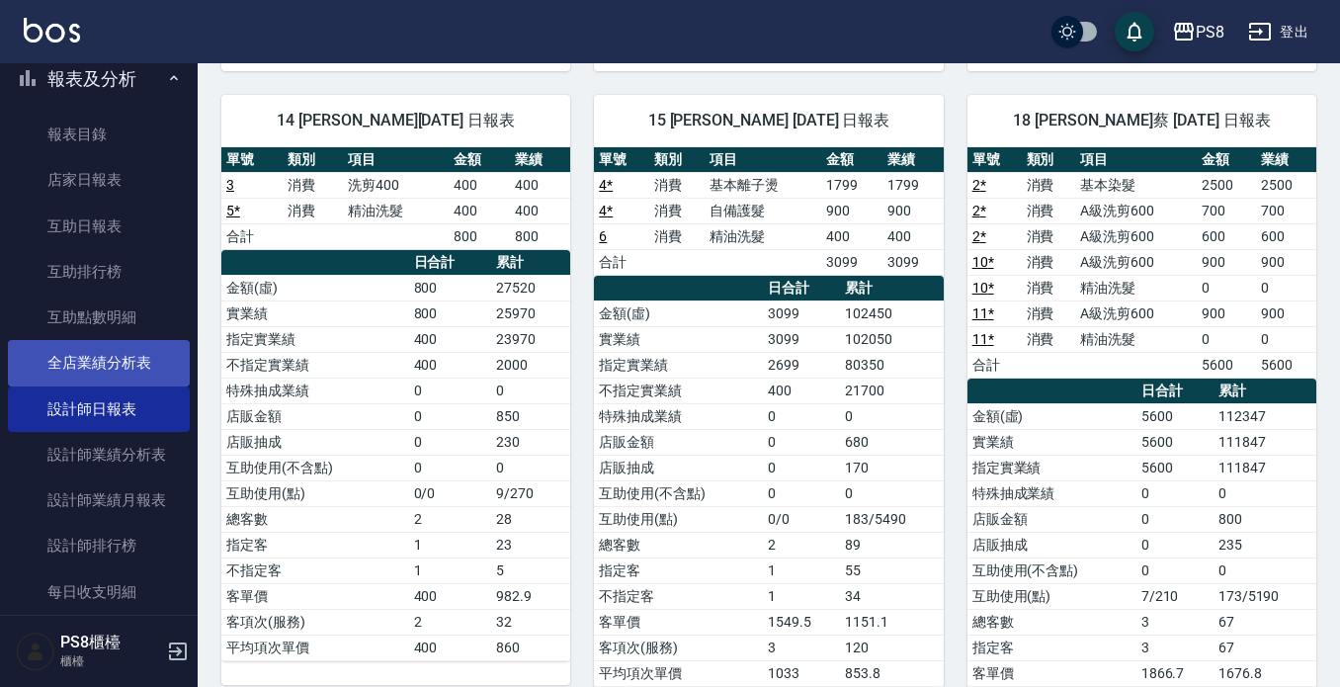
scroll to position [494, 0]
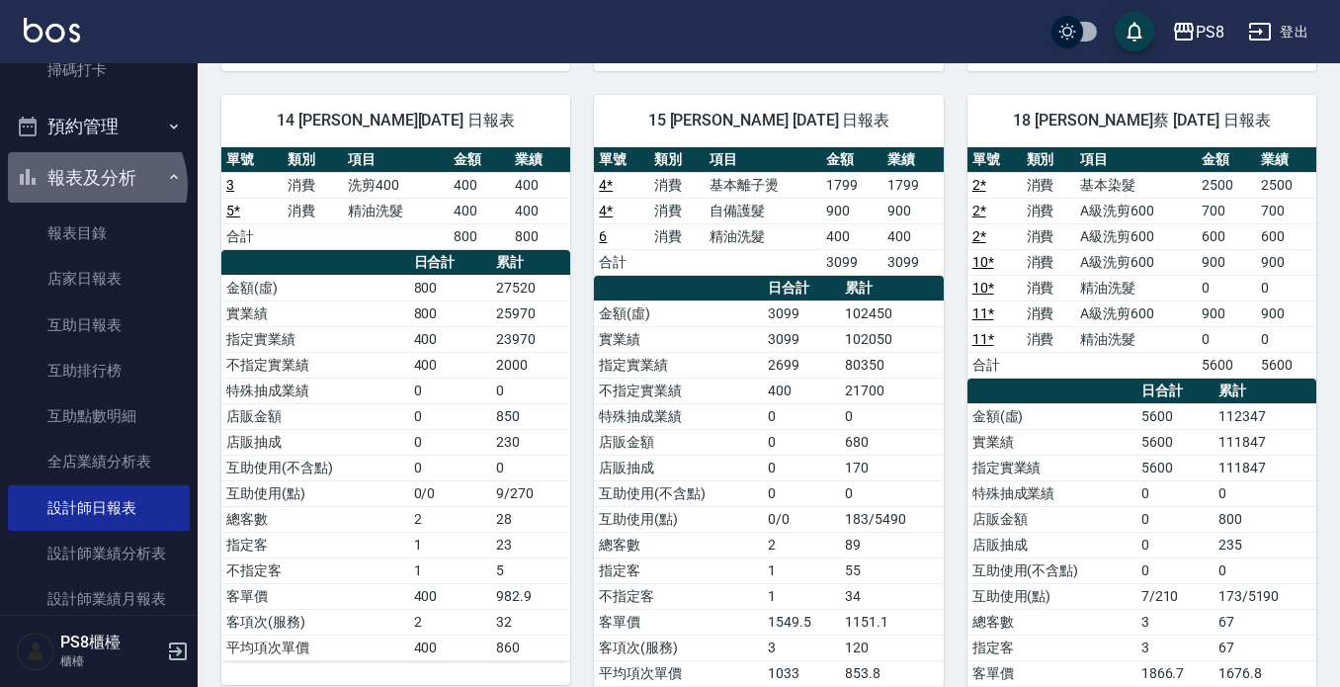
click at [94, 185] on button "報表及分析" at bounding box center [99, 177] width 182 height 51
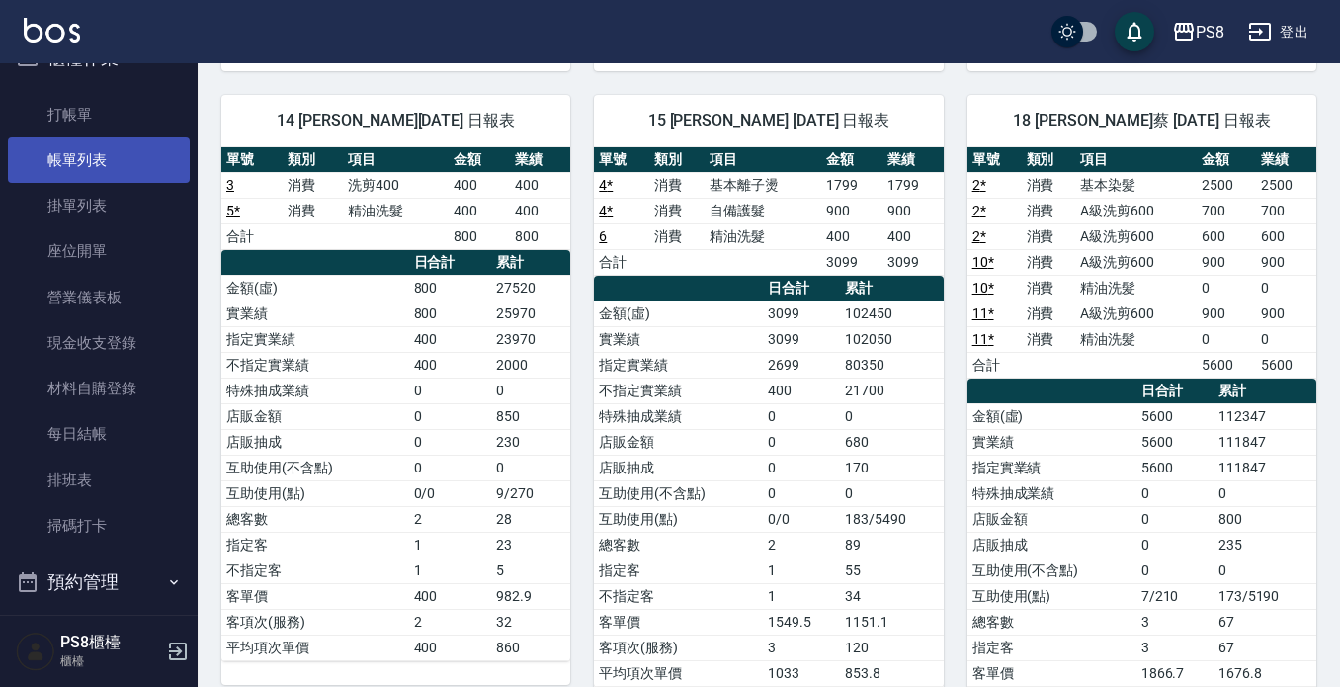
scroll to position [0, 0]
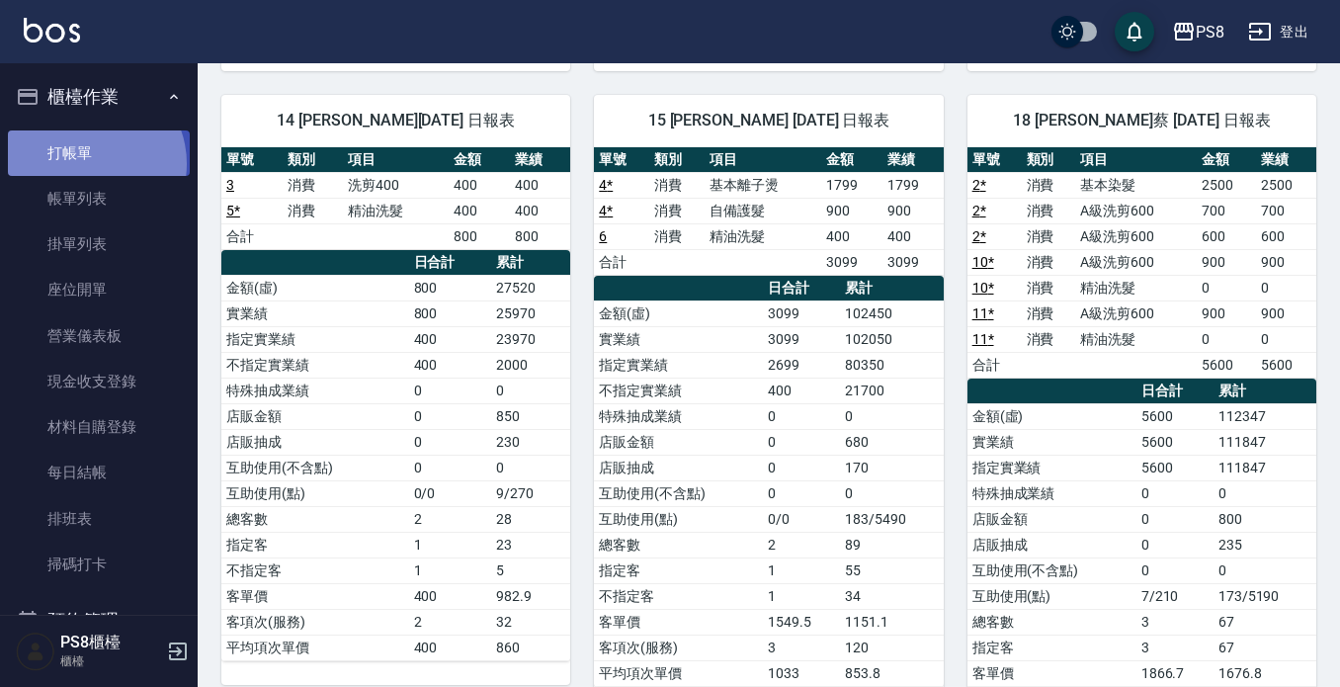
click at [90, 163] on link "打帳單" at bounding box center [99, 152] width 182 height 45
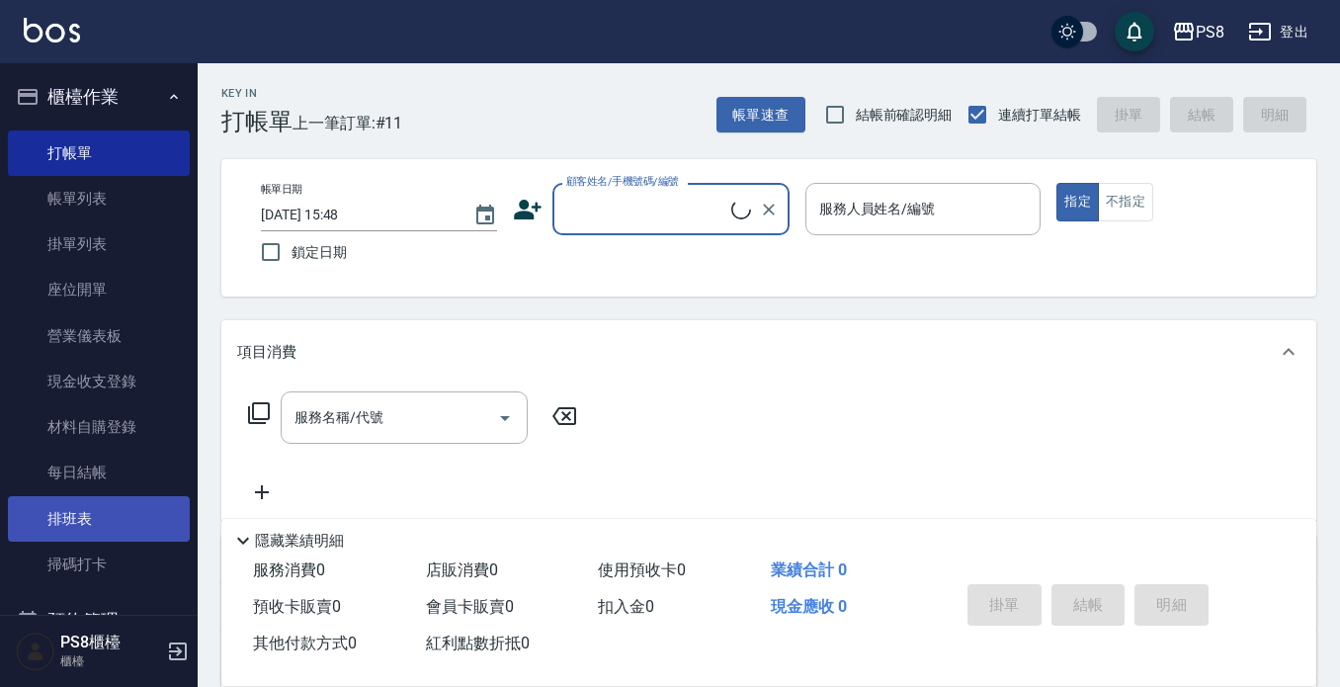
click at [87, 516] on link "排班表" at bounding box center [99, 518] width 182 height 45
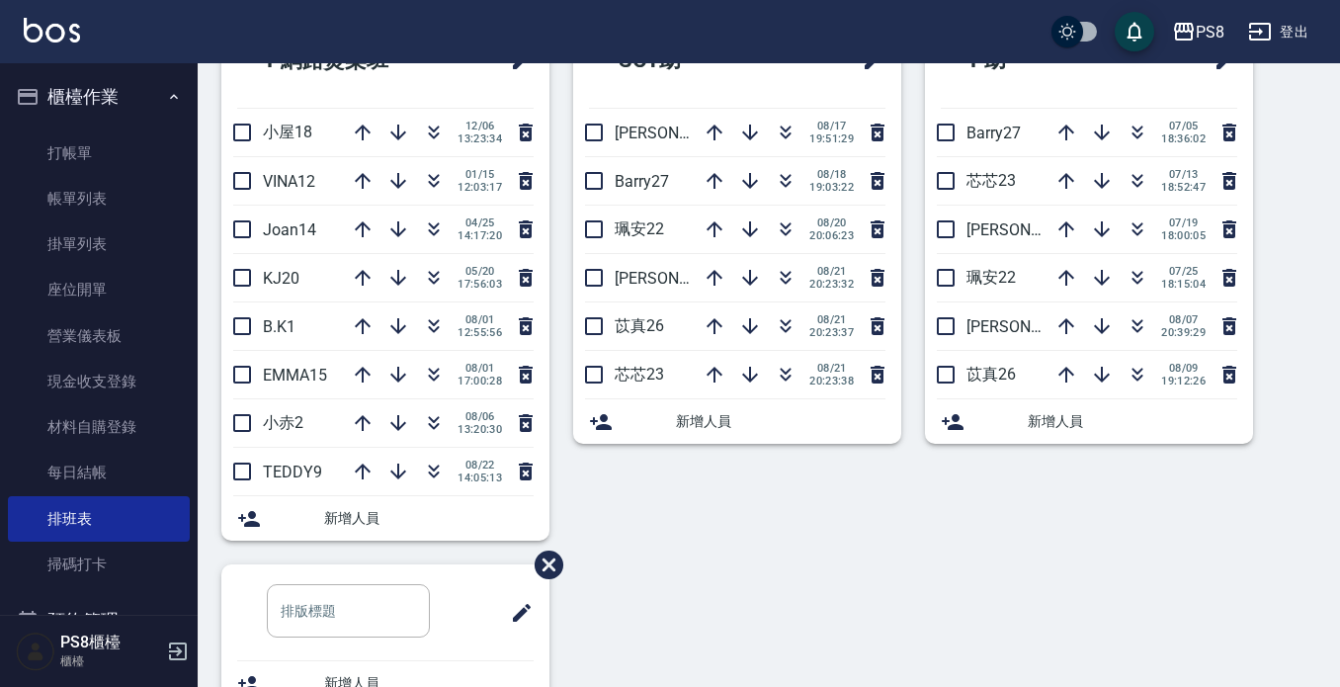
scroll to position [647, 0]
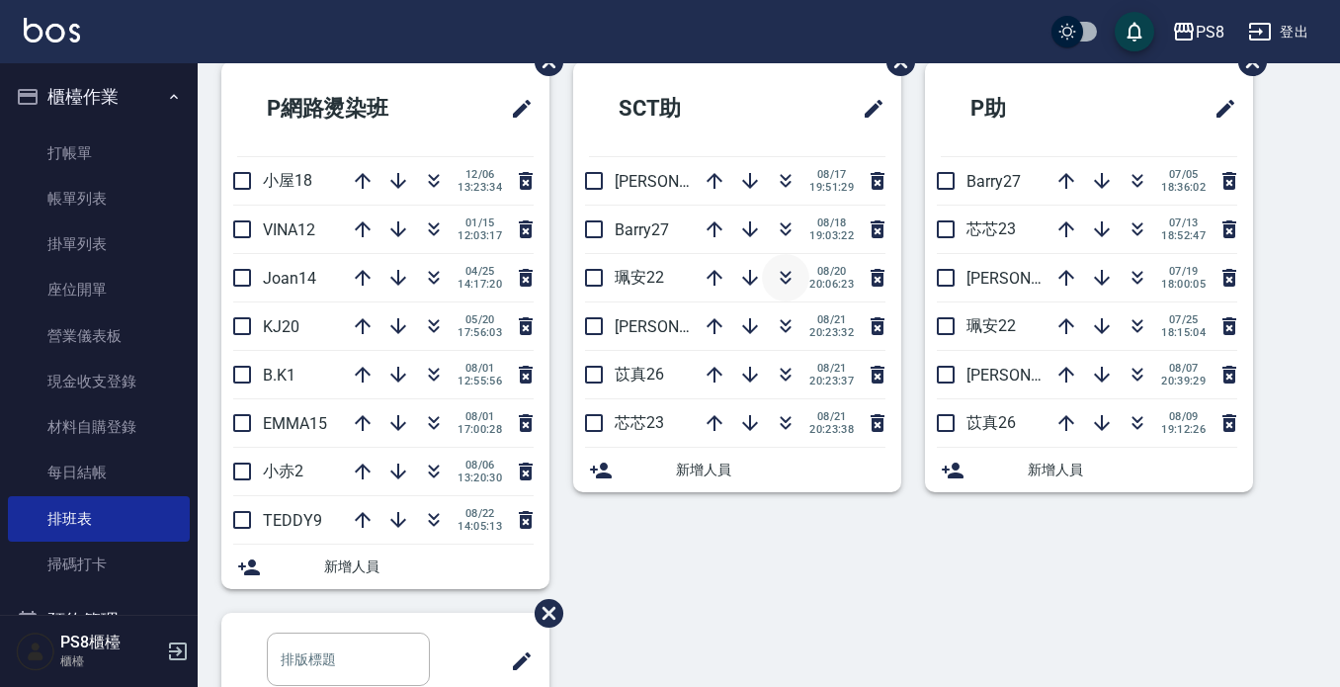
click at [785, 274] on icon "button" at bounding box center [786, 278] width 24 height 24
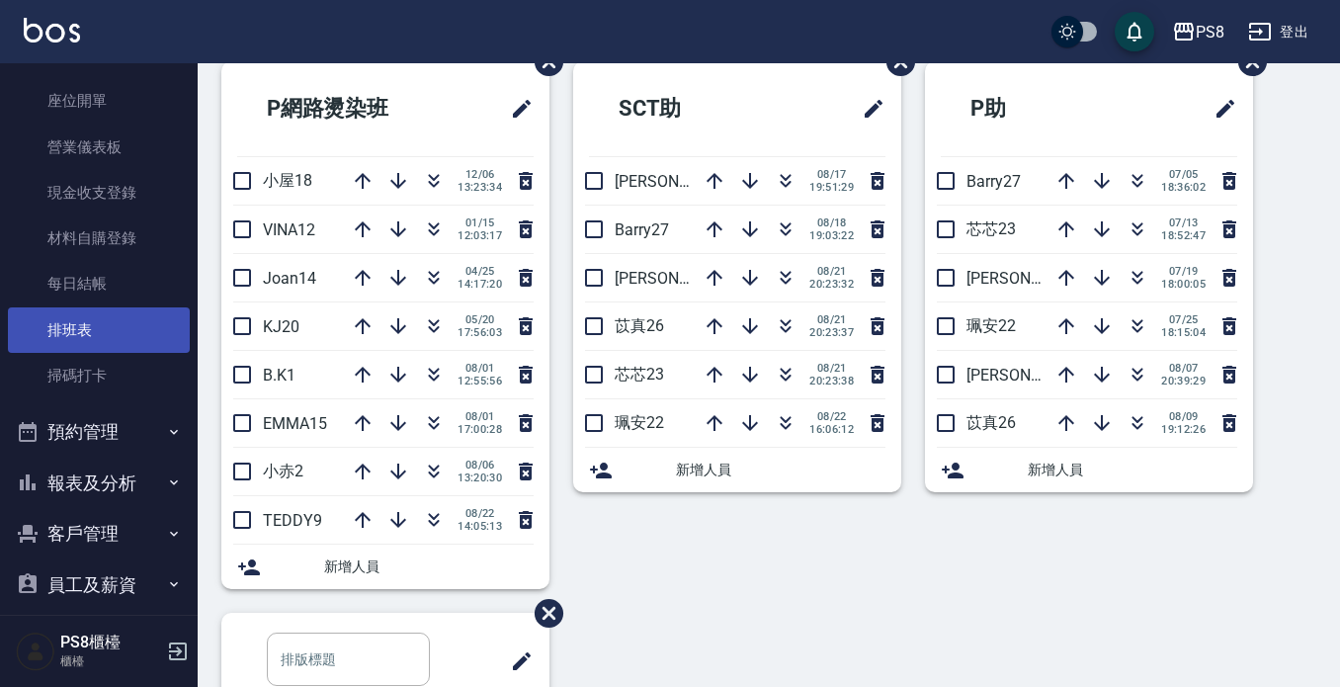
scroll to position [198, 0]
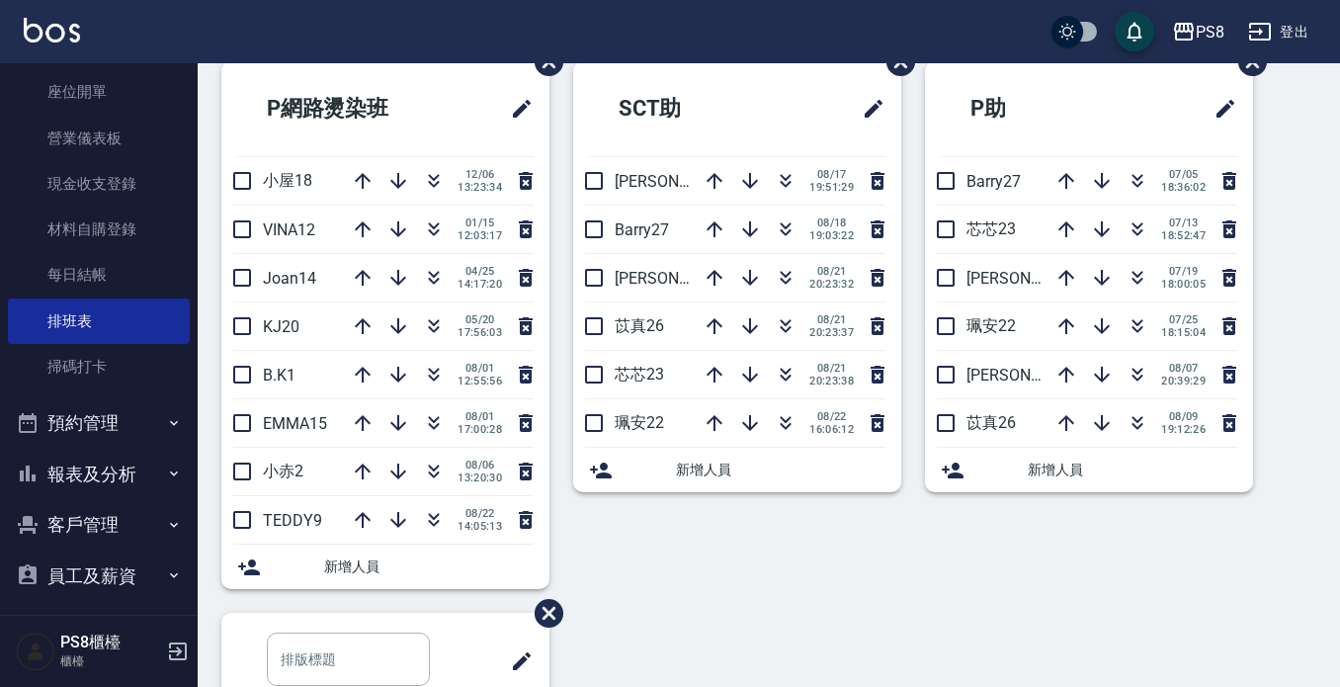
click at [112, 467] on button "報表及分析" at bounding box center [99, 474] width 182 height 51
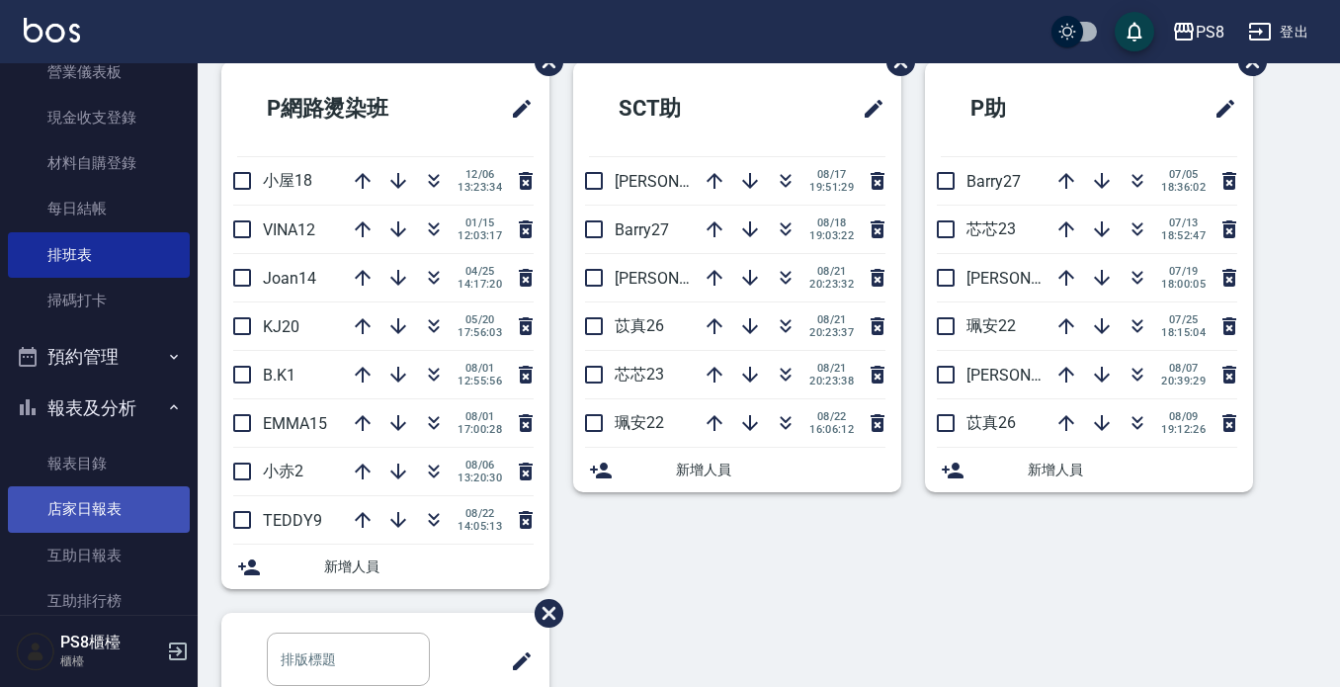
scroll to position [297, 0]
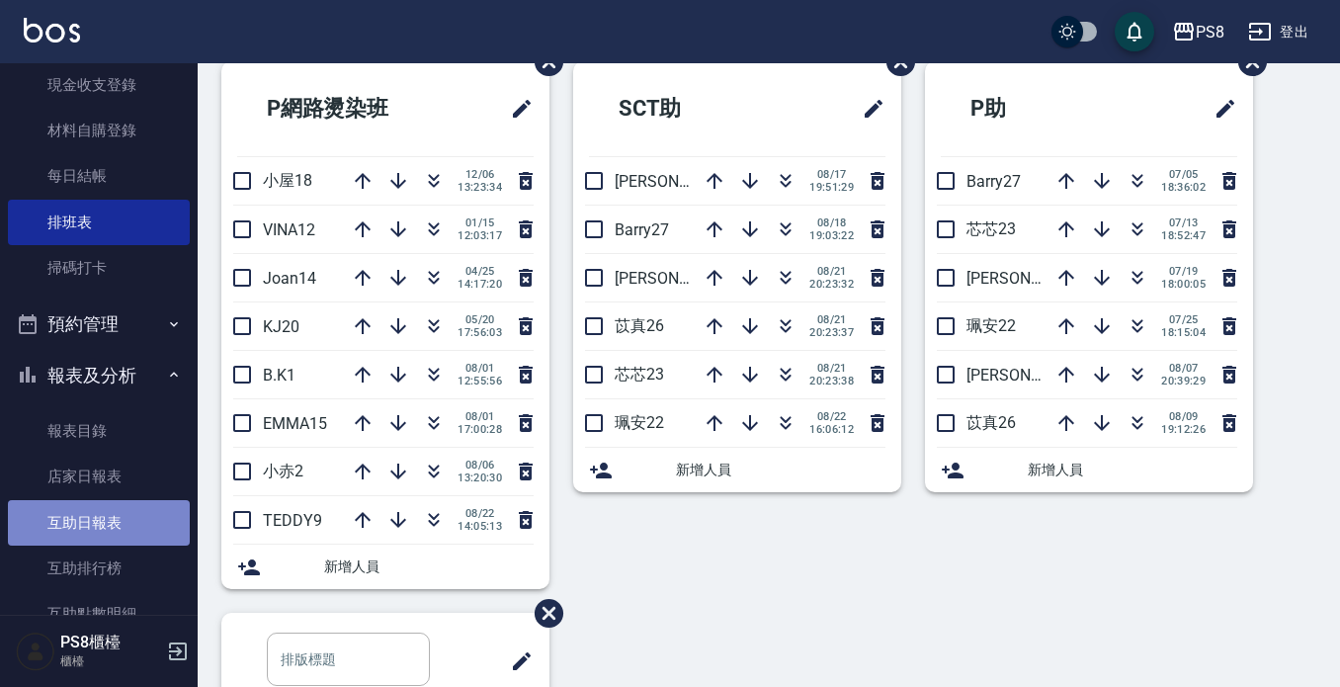
click at [140, 525] on link "互助日報表" at bounding box center [99, 522] width 182 height 45
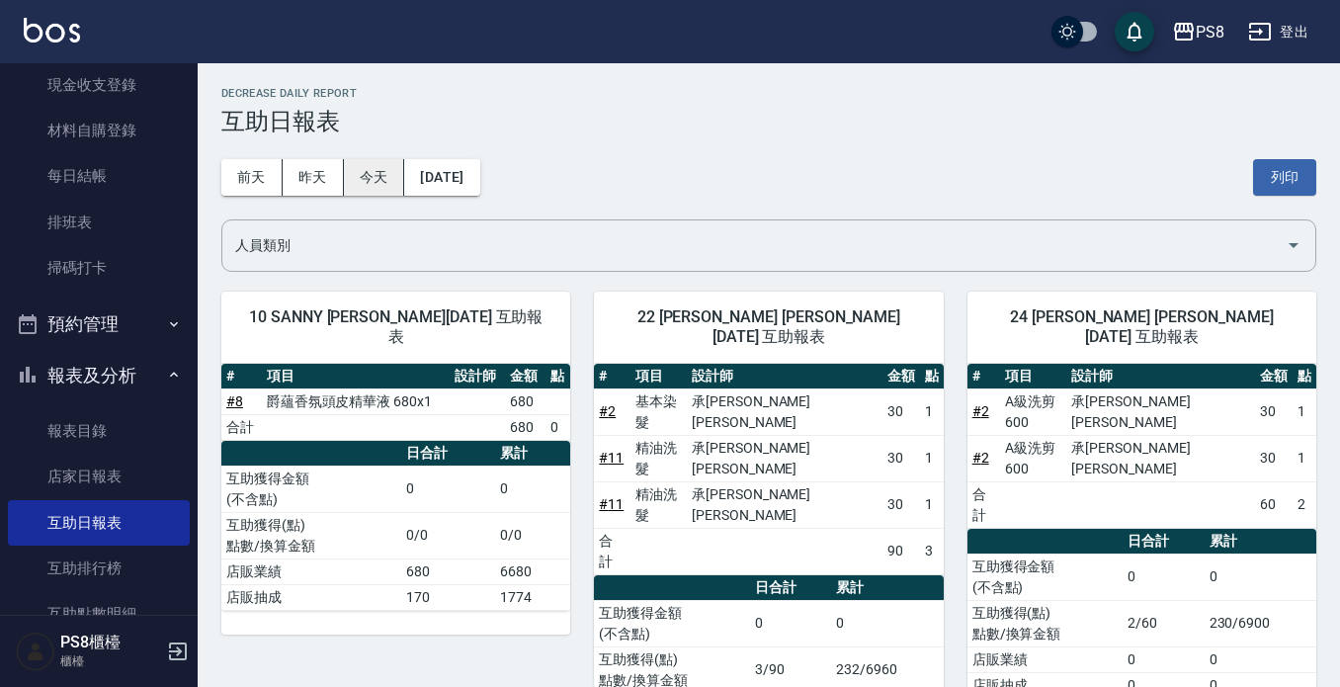
click at [386, 164] on button "今天" at bounding box center [374, 177] width 61 height 37
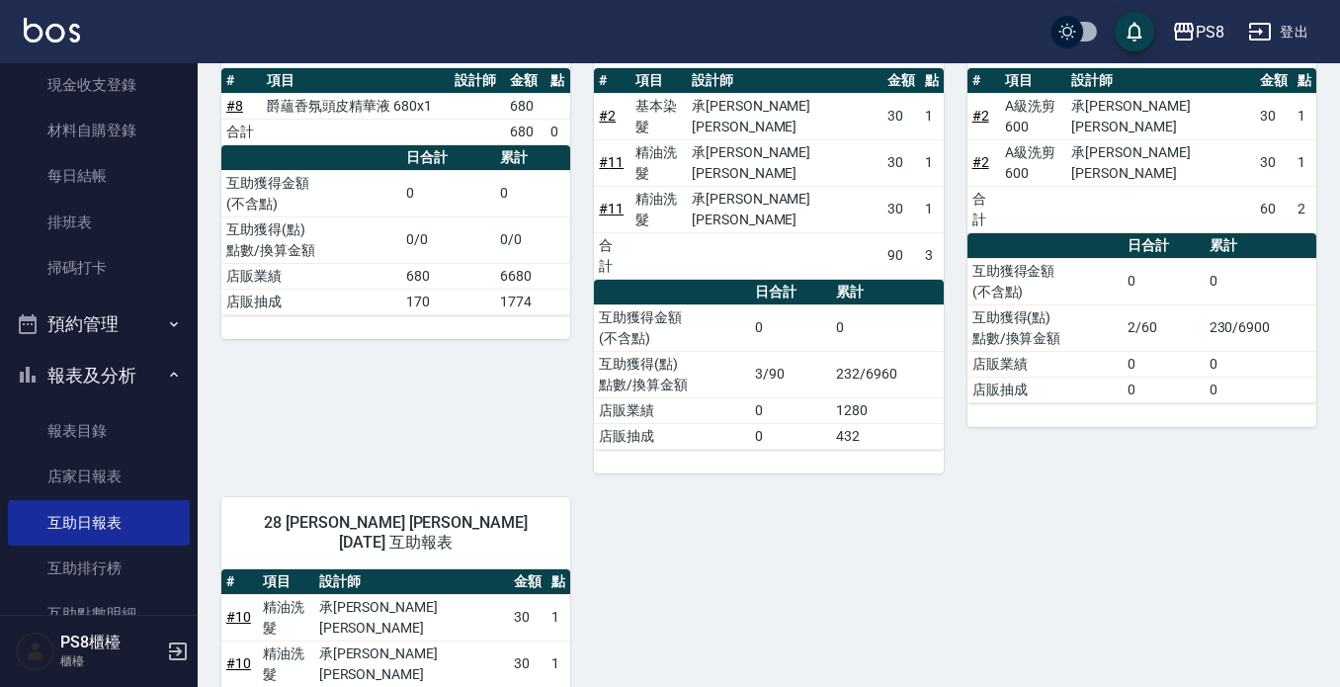
scroll to position [297, 0]
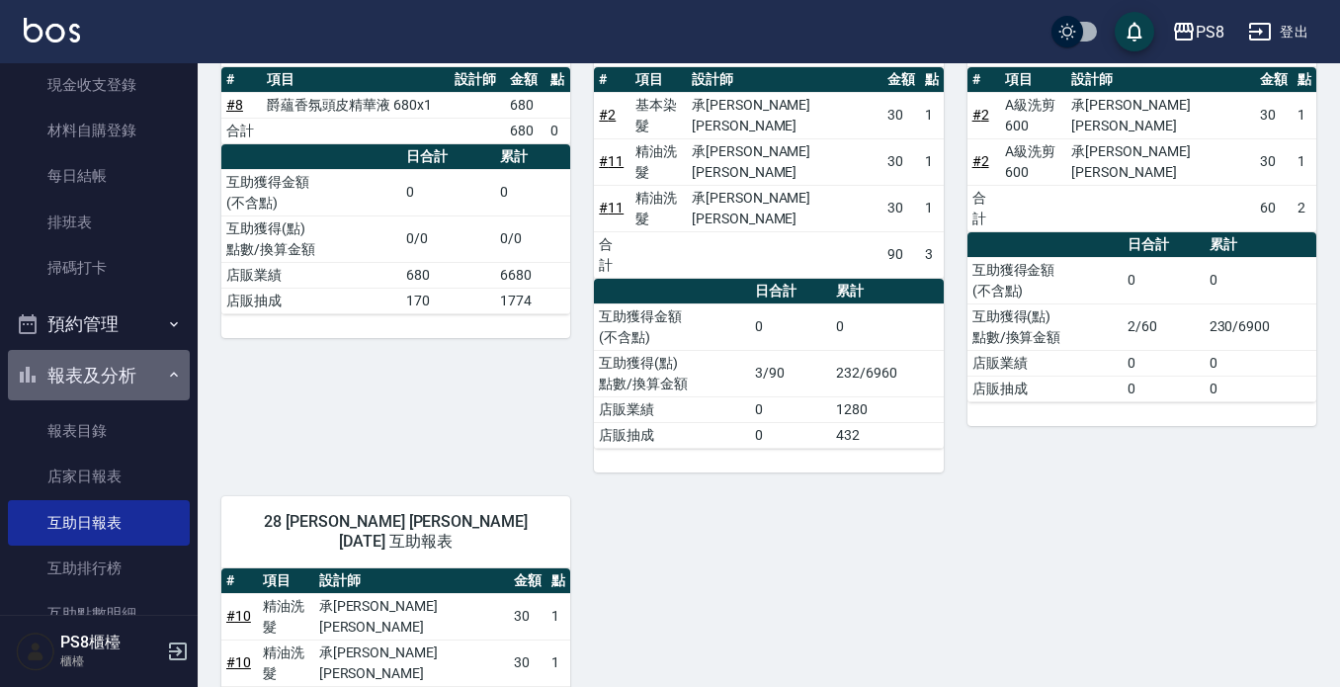
click at [106, 375] on button "報表及分析" at bounding box center [99, 375] width 182 height 51
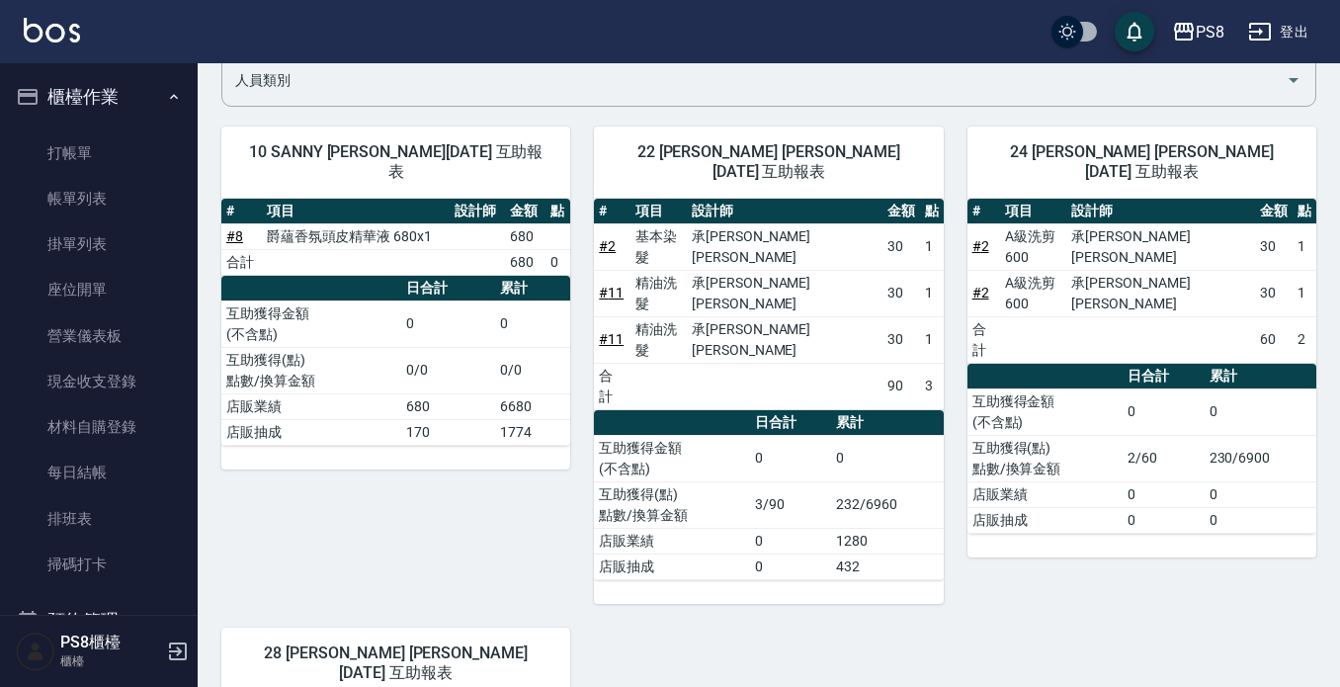
scroll to position [0, 0]
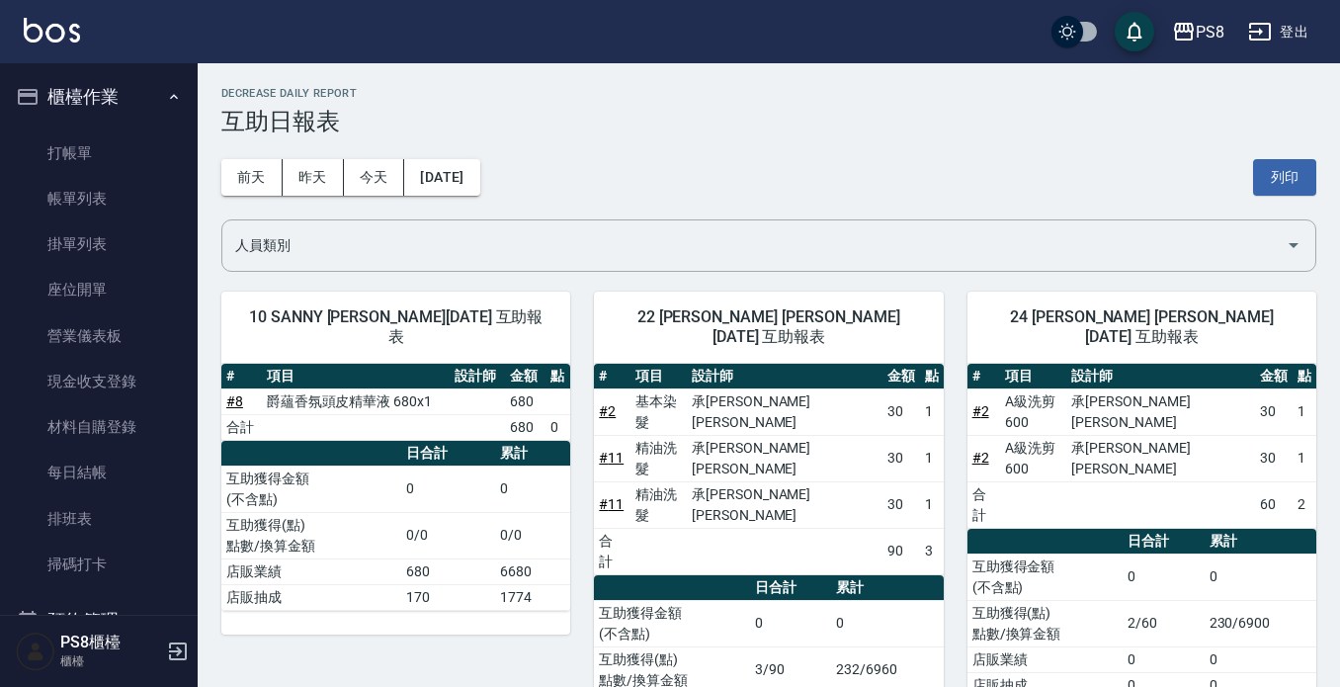
click at [116, 74] on button "櫃檯作業" at bounding box center [99, 96] width 182 height 51
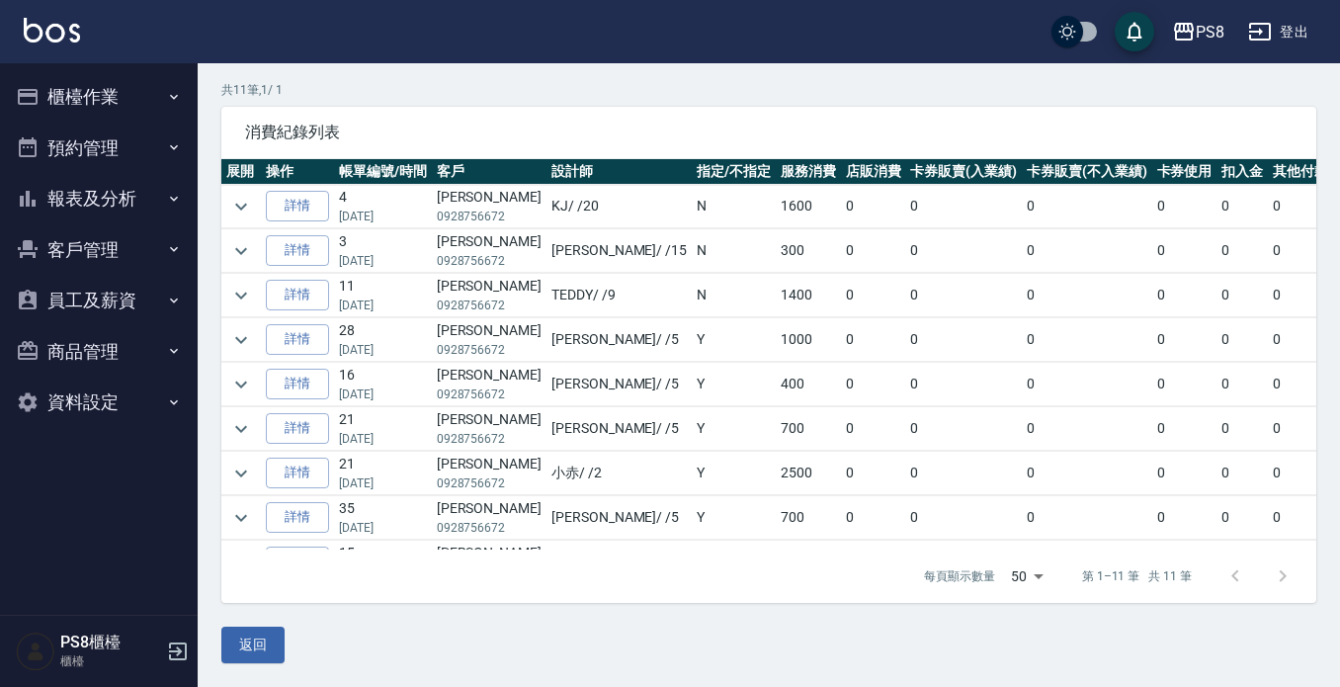
scroll to position [141, 0]
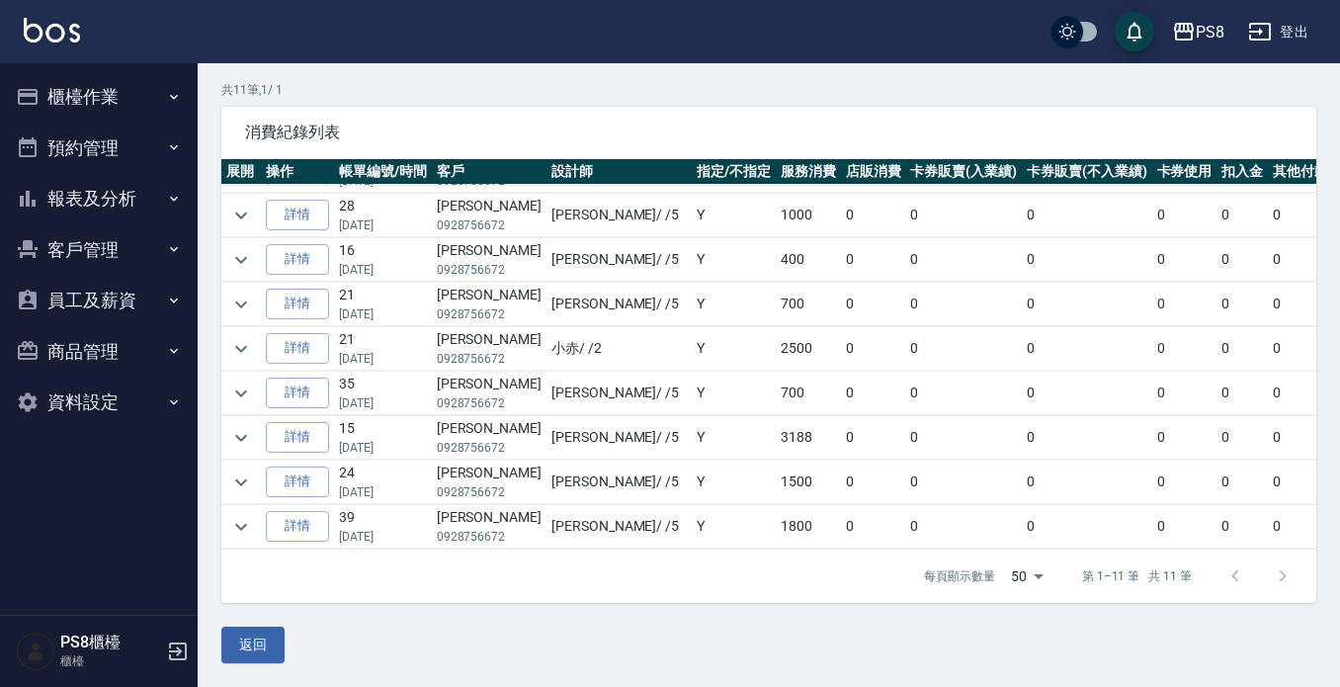
click at [116, 128] on button "預約管理" at bounding box center [99, 148] width 182 height 51
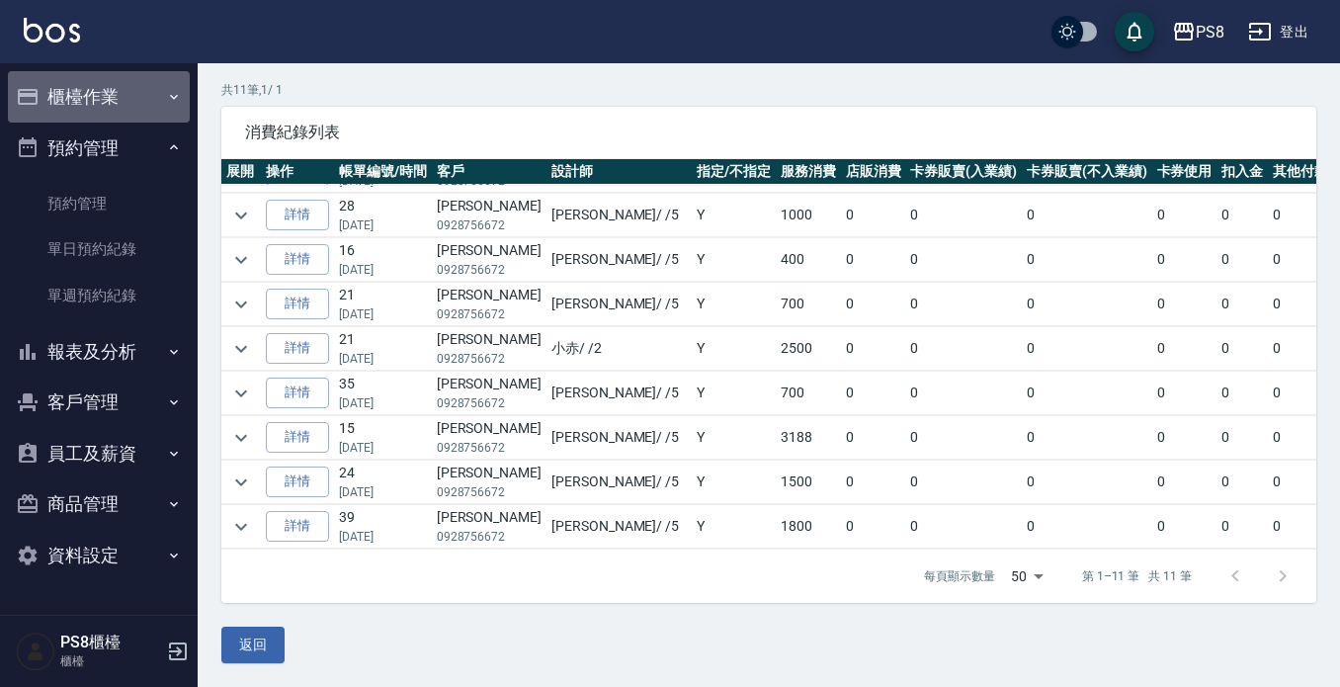
click at [121, 79] on button "櫃檯作業" at bounding box center [99, 96] width 182 height 51
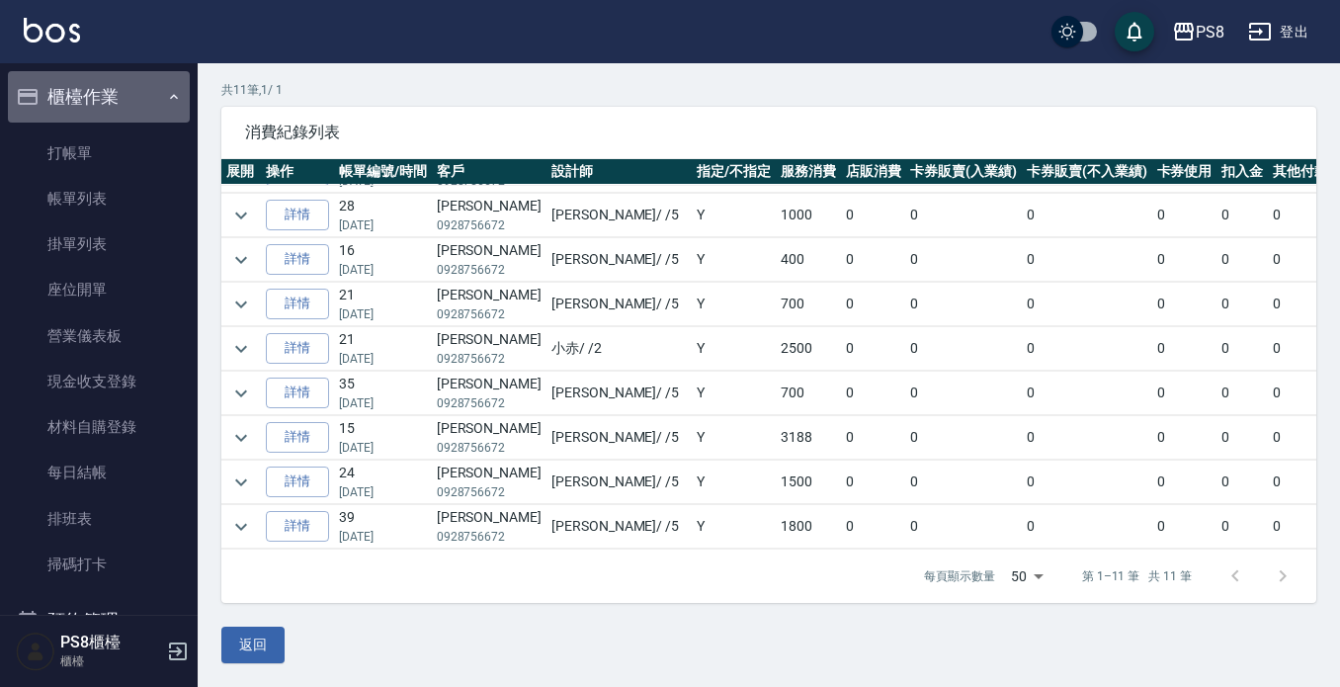
click at [129, 106] on button "櫃檯作業" at bounding box center [99, 96] width 182 height 51
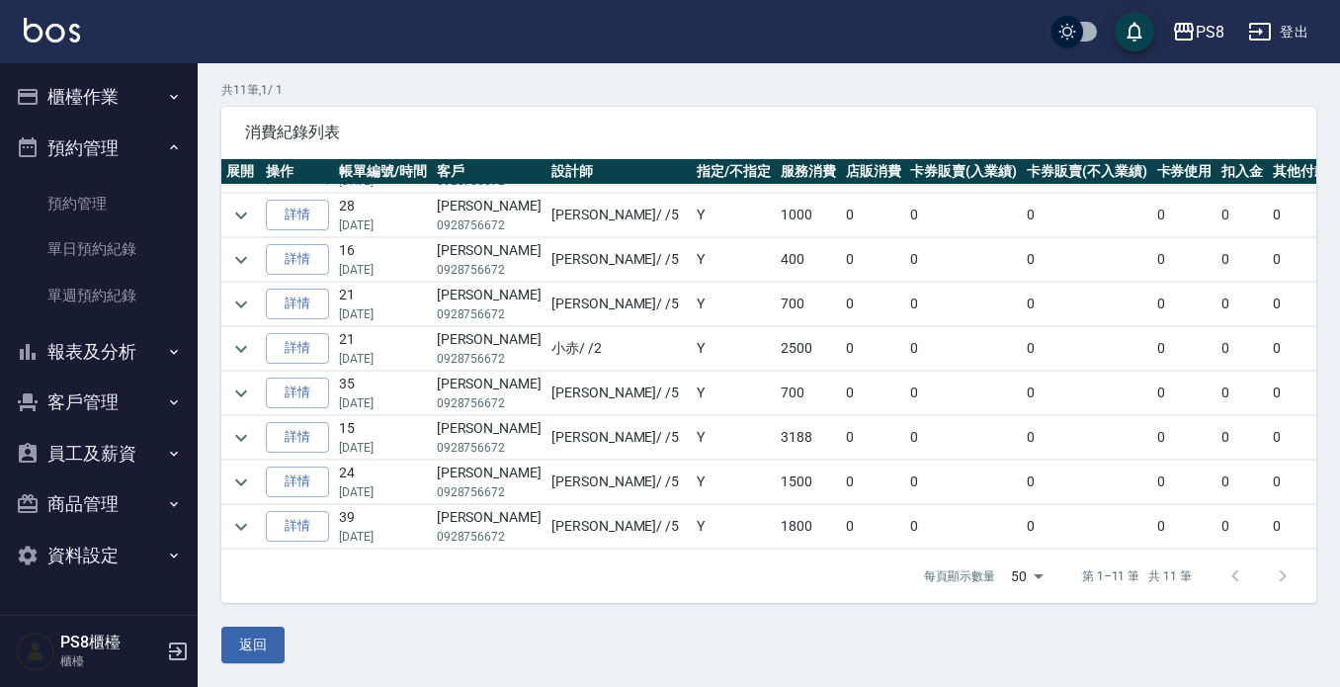
click at [113, 373] on button "報表及分析" at bounding box center [99, 351] width 182 height 51
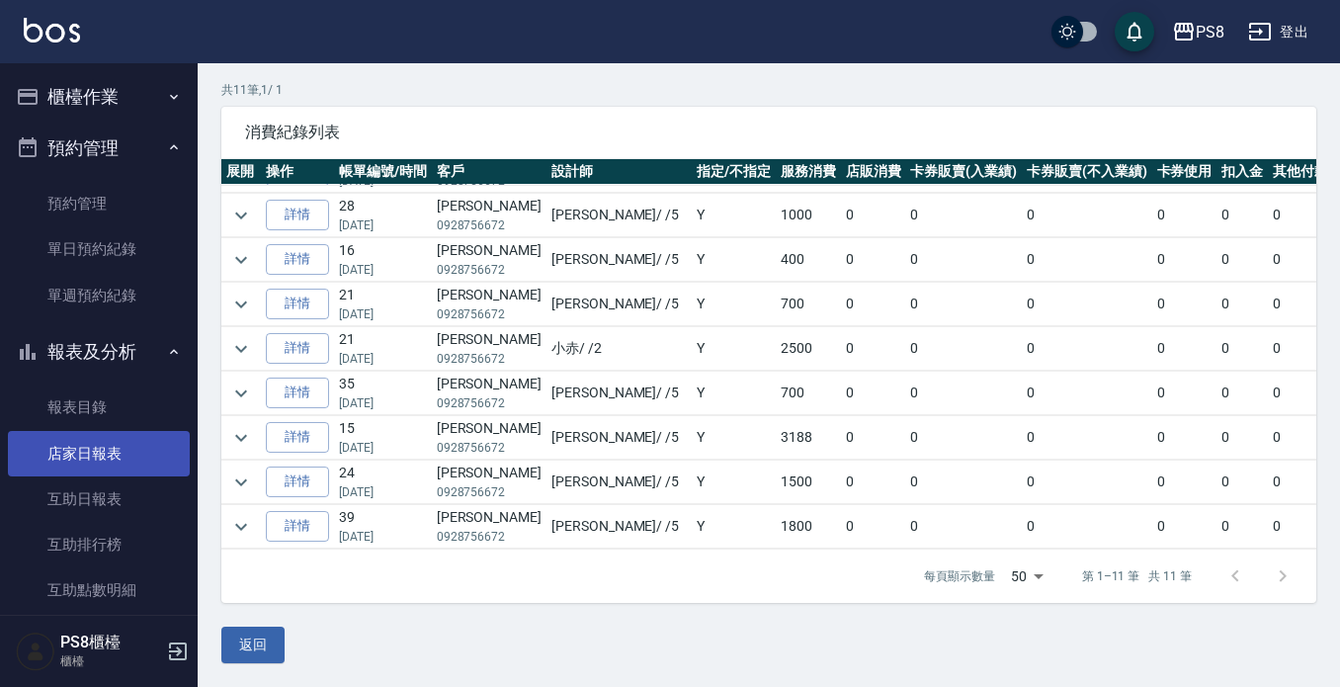
scroll to position [198, 0]
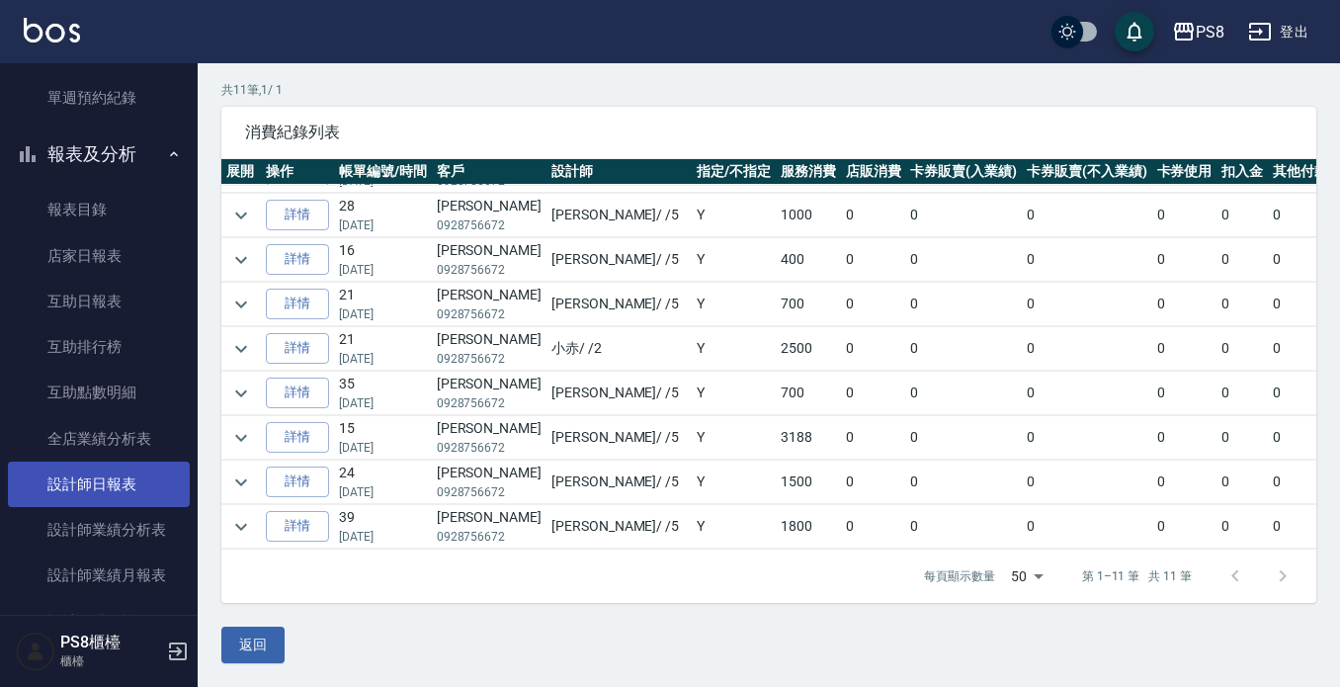
click at [120, 493] on link "設計師日報表" at bounding box center [99, 484] width 182 height 45
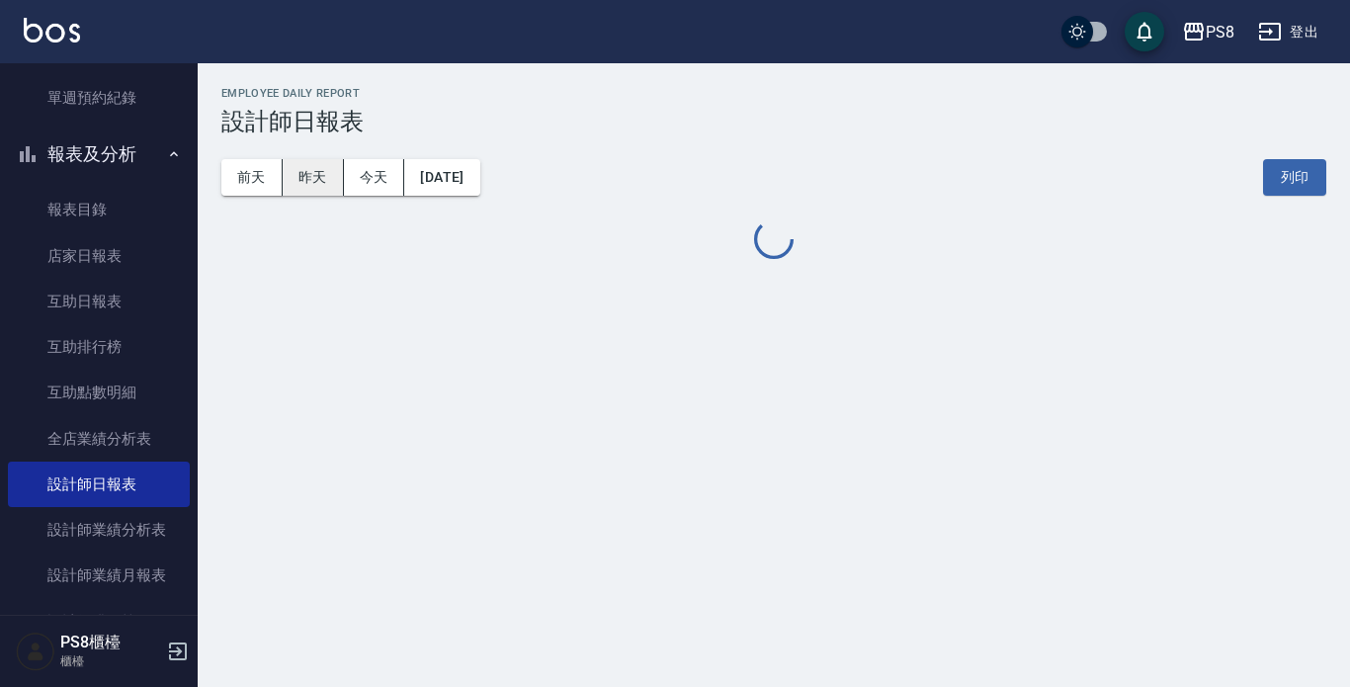
click at [333, 183] on button "昨天" at bounding box center [313, 177] width 61 height 37
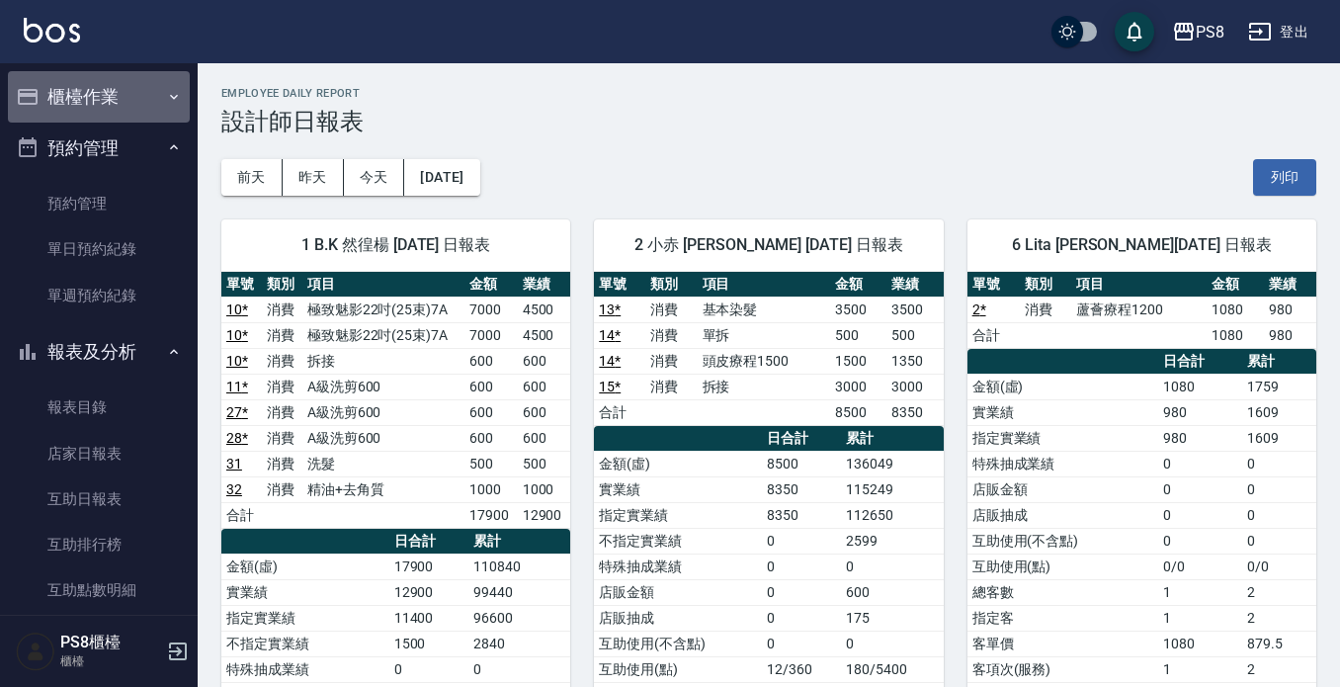
click at [121, 94] on button "櫃檯作業" at bounding box center [99, 96] width 182 height 51
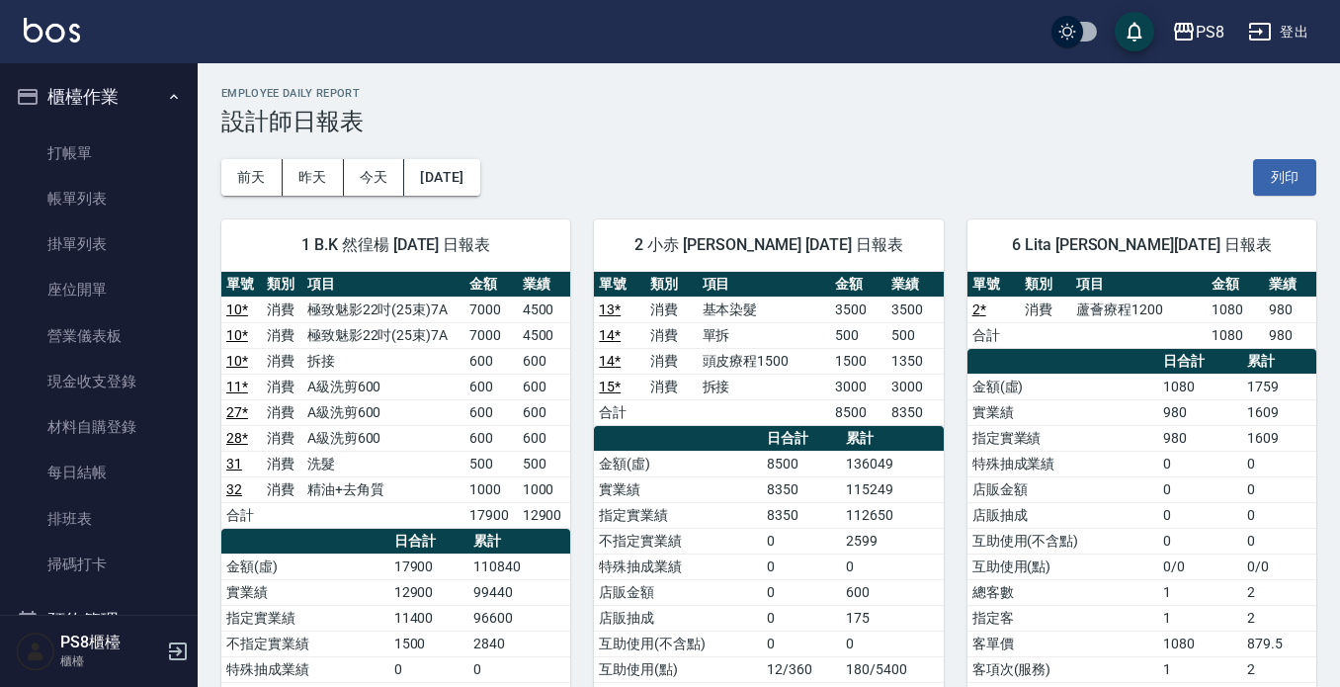
click at [124, 163] on link "打帳單" at bounding box center [99, 152] width 182 height 45
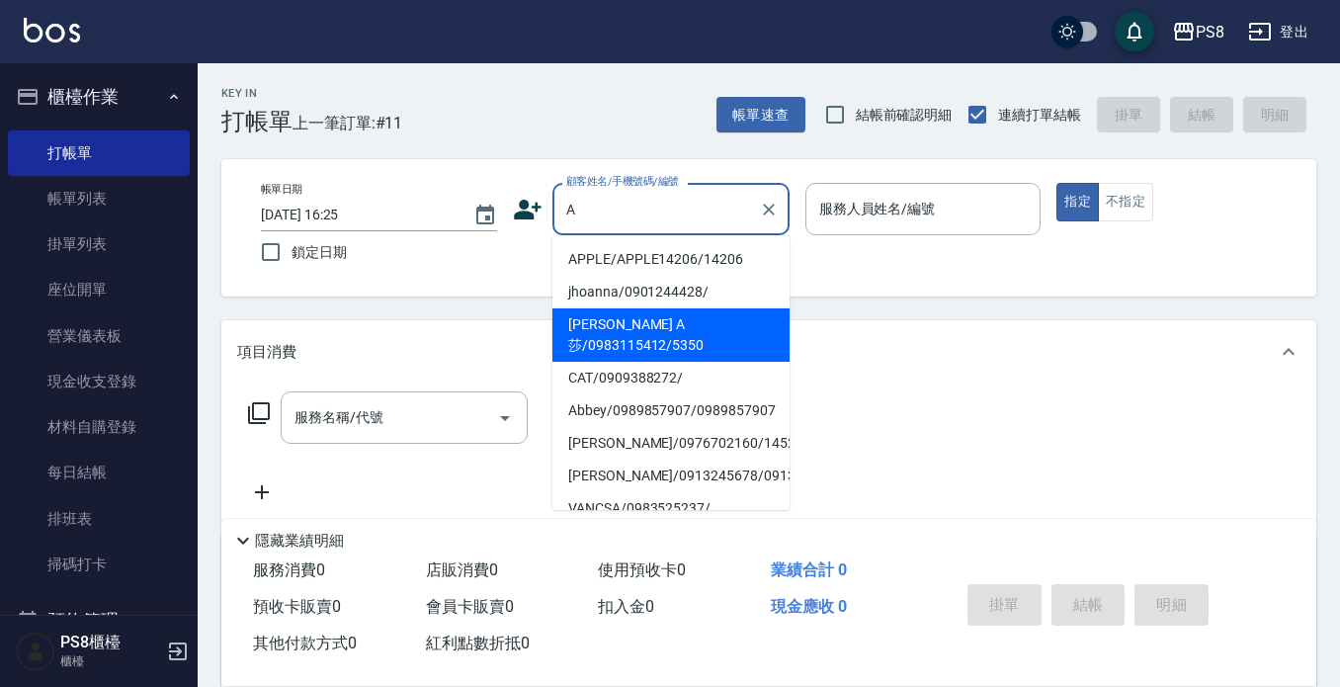
click at [644, 332] on li "[PERSON_NAME] A莎/0983115412/5350" at bounding box center [671, 334] width 237 height 53
type input "[PERSON_NAME] A莎/0983115412/5350"
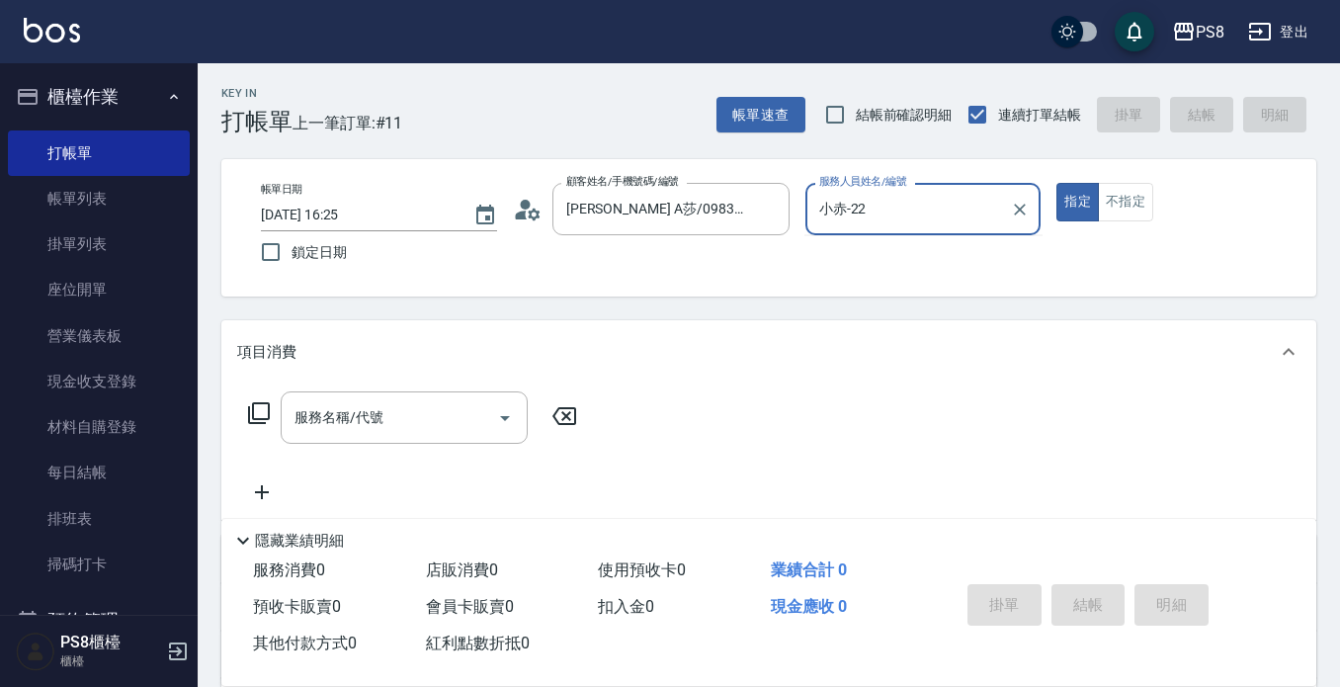
type input "小赤-2"
click at [440, 419] on input "服務名稱/代號" at bounding box center [390, 417] width 200 height 35
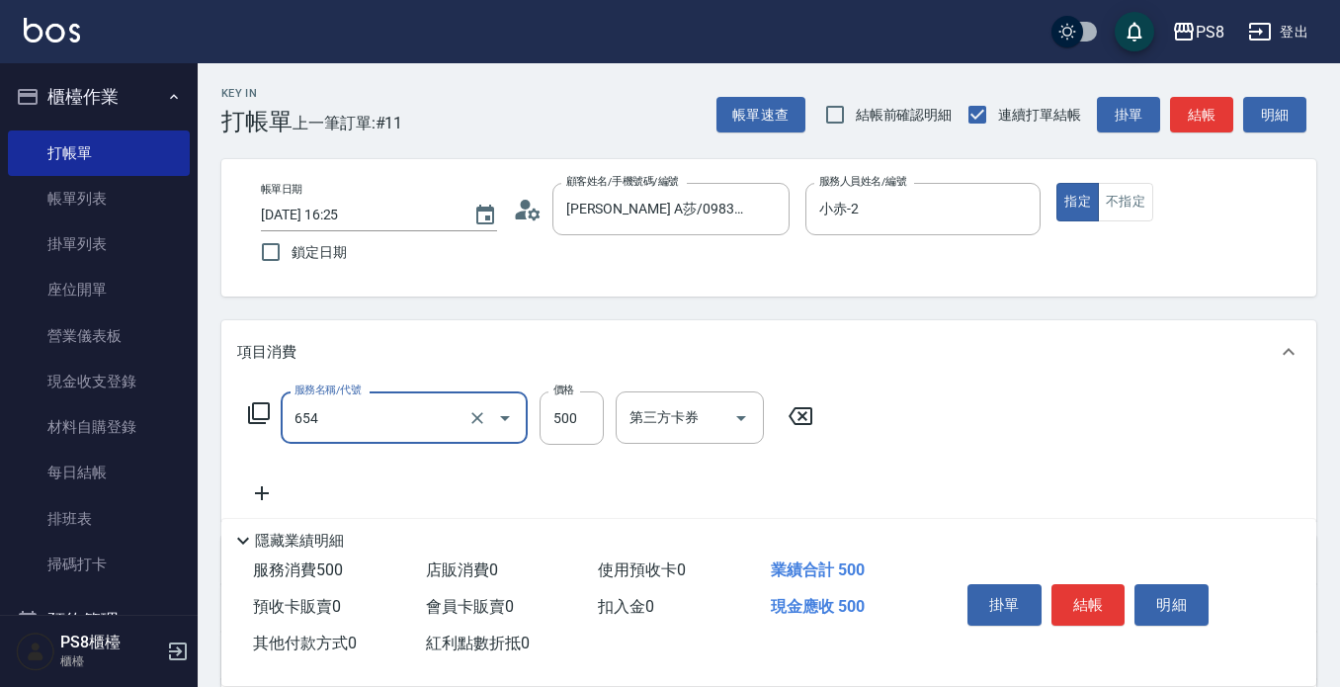
type input "單拆(654)"
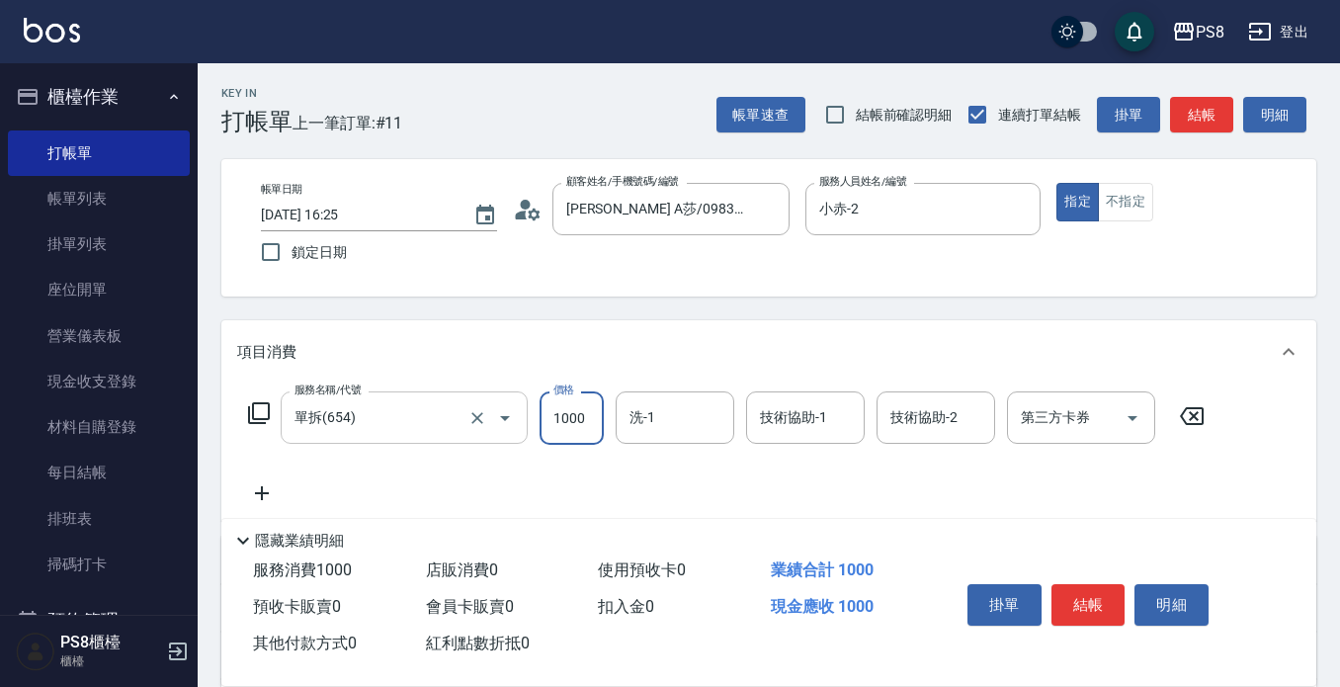
type input "1000"
click at [1095, 601] on button "結帳" at bounding box center [1089, 605] width 74 height 42
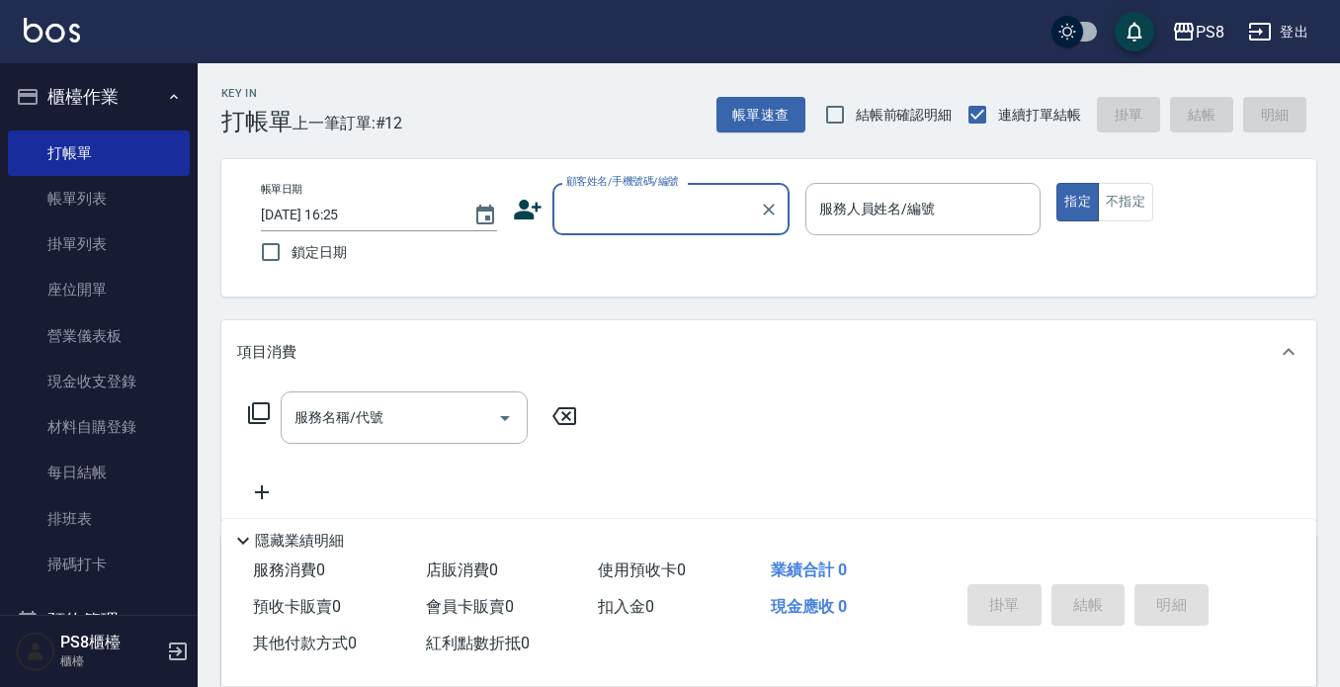
click at [660, 203] on input "顧客姓名/手機號碼/編號" at bounding box center [656, 209] width 190 height 35
drag, startPoint x: 670, startPoint y: 211, endPoint x: 530, endPoint y: 207, distance: 140.4
click at [529, 207] on div "顧客姓名/手機號碼/編號 0979658230 顧客姓名/手機號碼/編號" at bounding box center [651, 209] width 277 height 52
type input "0979658230"
click at [525, 205] on icon at bounding box center [528, 210] width 28 height 20
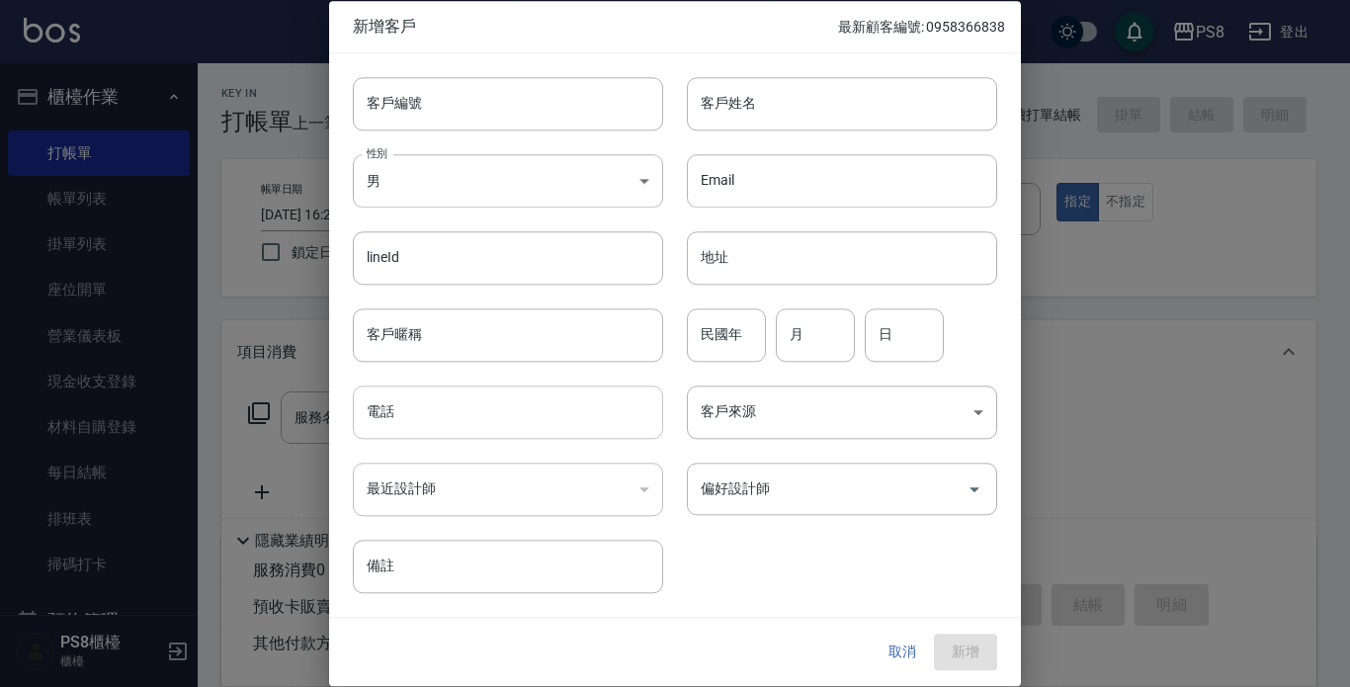
click at [424, 405] on input "電話" at bounding box center [508, 411] width 310 height 53
paste input "0979658230"
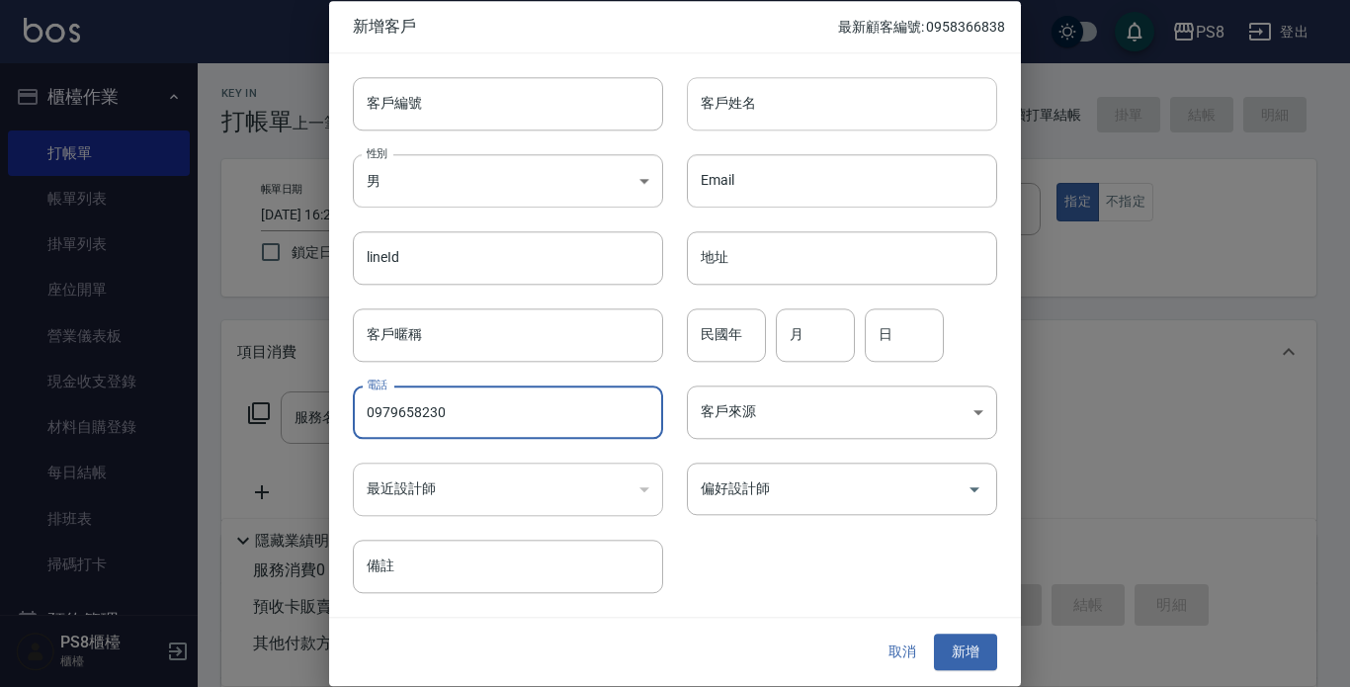
type input "0979658230"
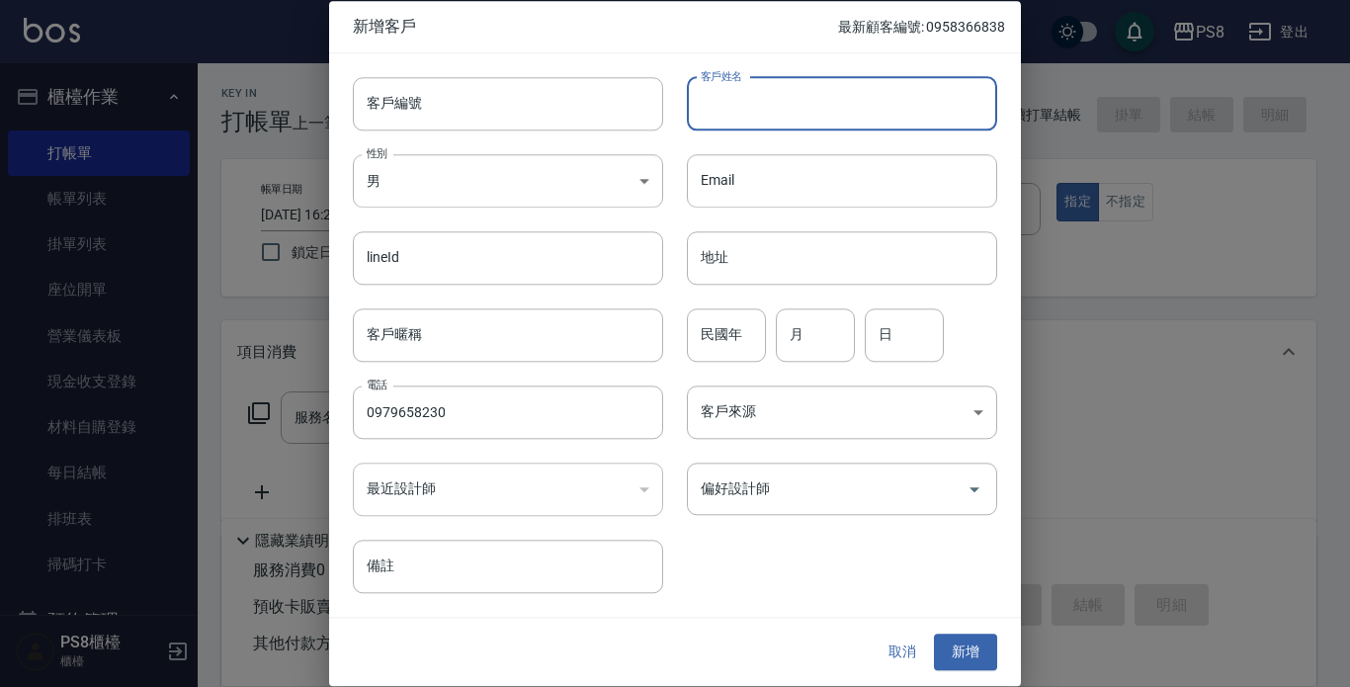
click at [802, 106] on input "客戶姓名" at bounding box center [842, 103] width 310 height 53
type input "玲"
type input "["
type input "林?蓁"
click at [752, 341] on input "民國年" at bounding box center [726, 334] width 79 height 53
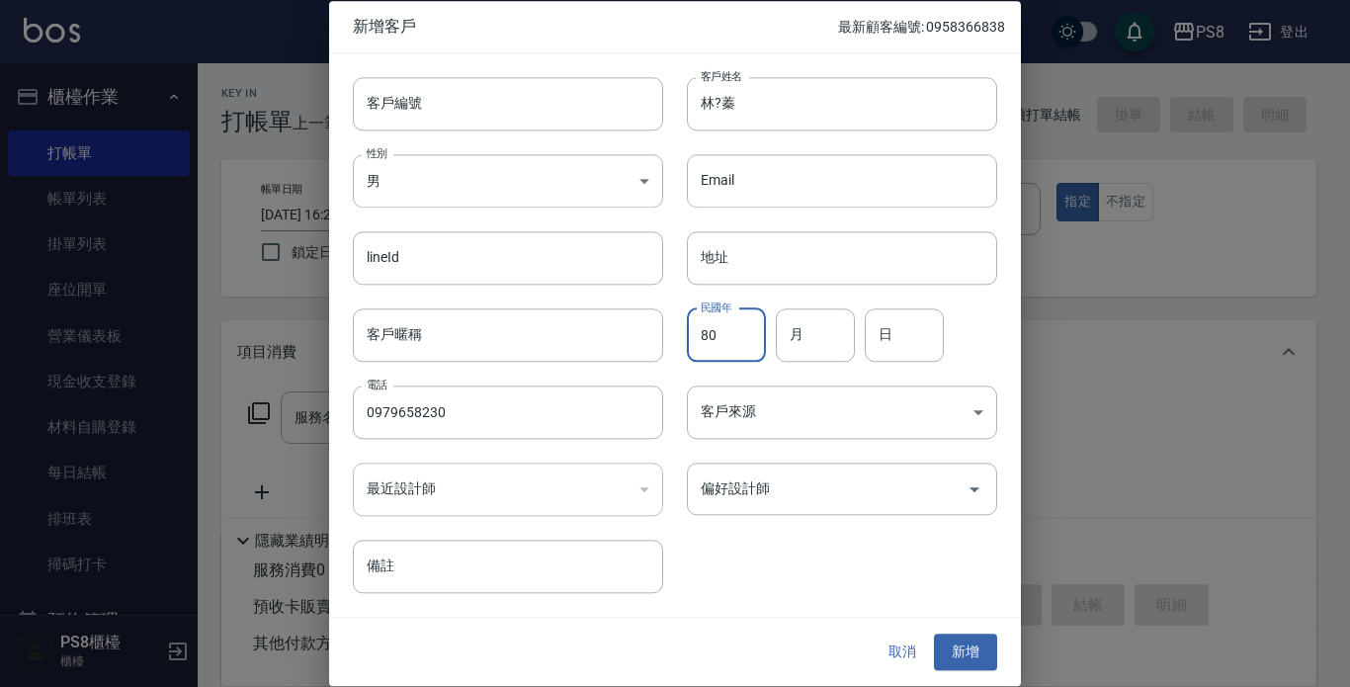
type input "80"
type input "0"
click at [801, 330] on input "月" at bounding box center [815, 334] width 79 height 53
type input "02"
click at [928, 334] on input "0" at bounding box center [904, 334] width 79 height 53
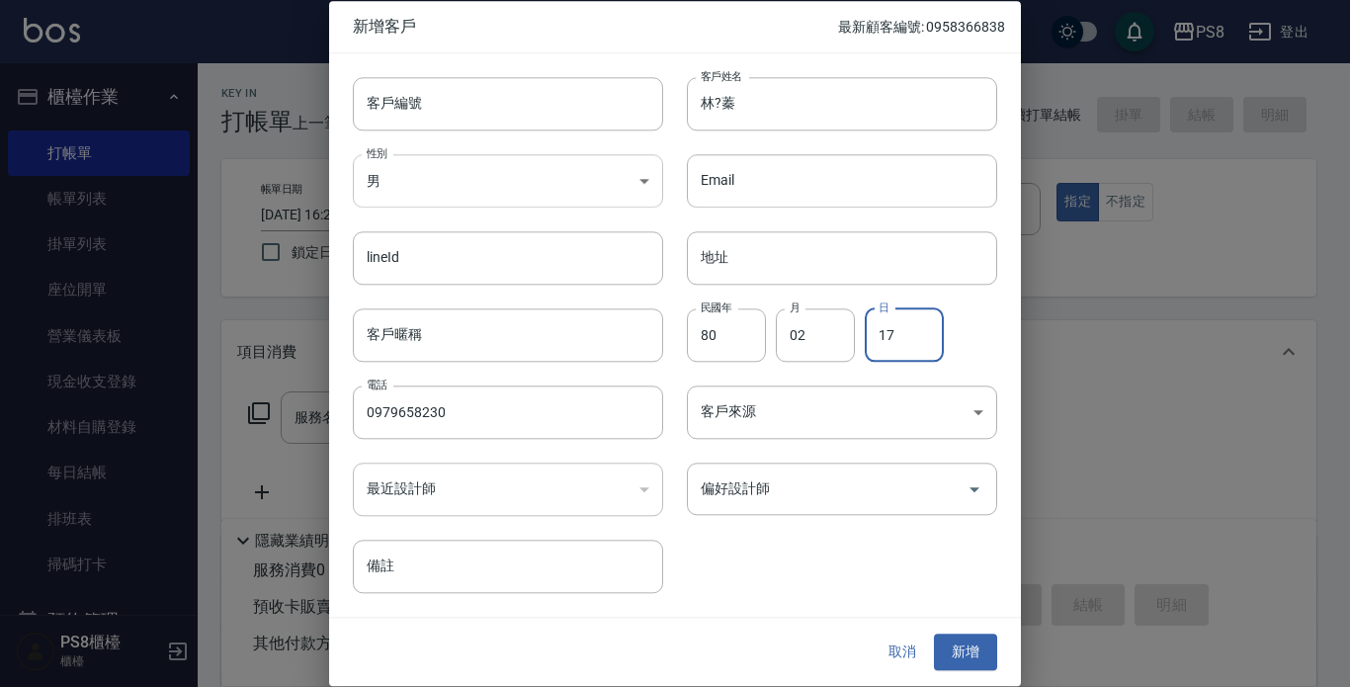
type input "17"
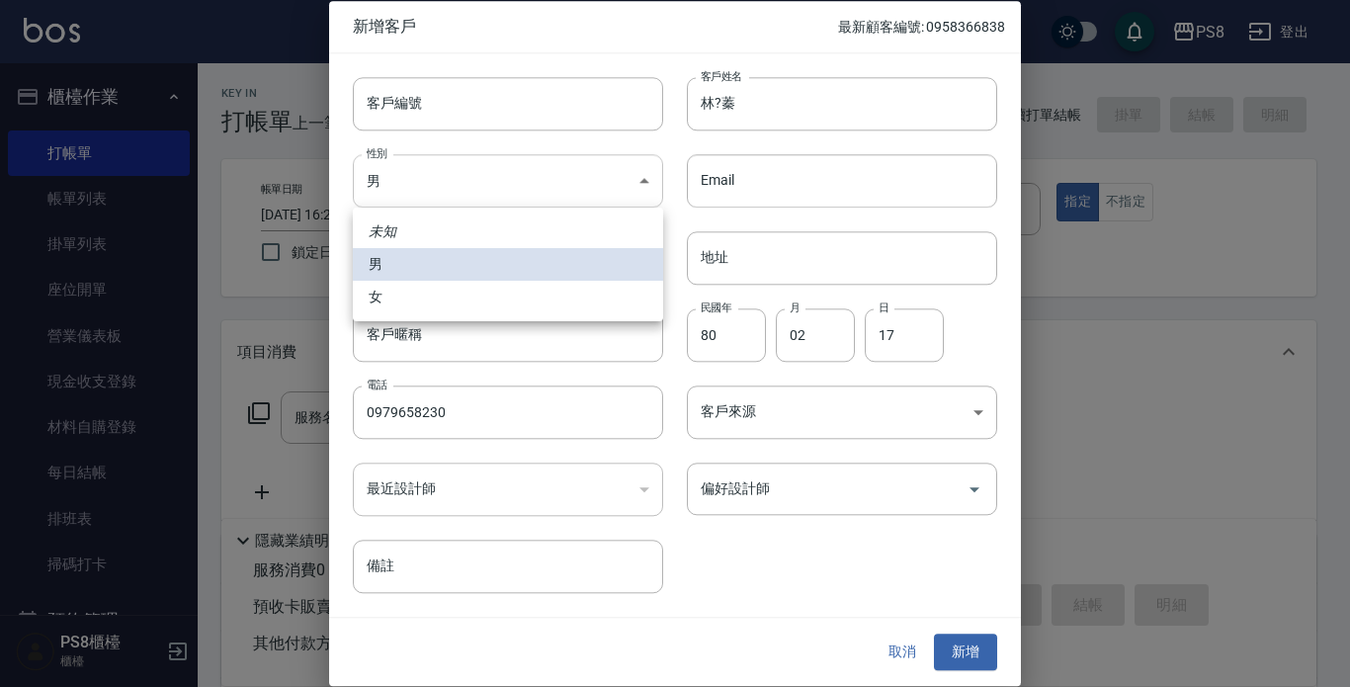
click at [453, 183] on body "PS8 登出 櫃檯作業 打帳單 帳單列表 掛單列表 座位開單 營業儀表板 現金收支登錄 材料自購登錄 每日結帳 排班表 掃碼打卡 預約管理 預約管理 單日預約…" at bounding box center [675, 481] width 1350 height 963
click at [420, 294] on li "女" at bounding box center [508, 297] width 310 height 33
type input "[DEMOGRAPHIC_DATA]"
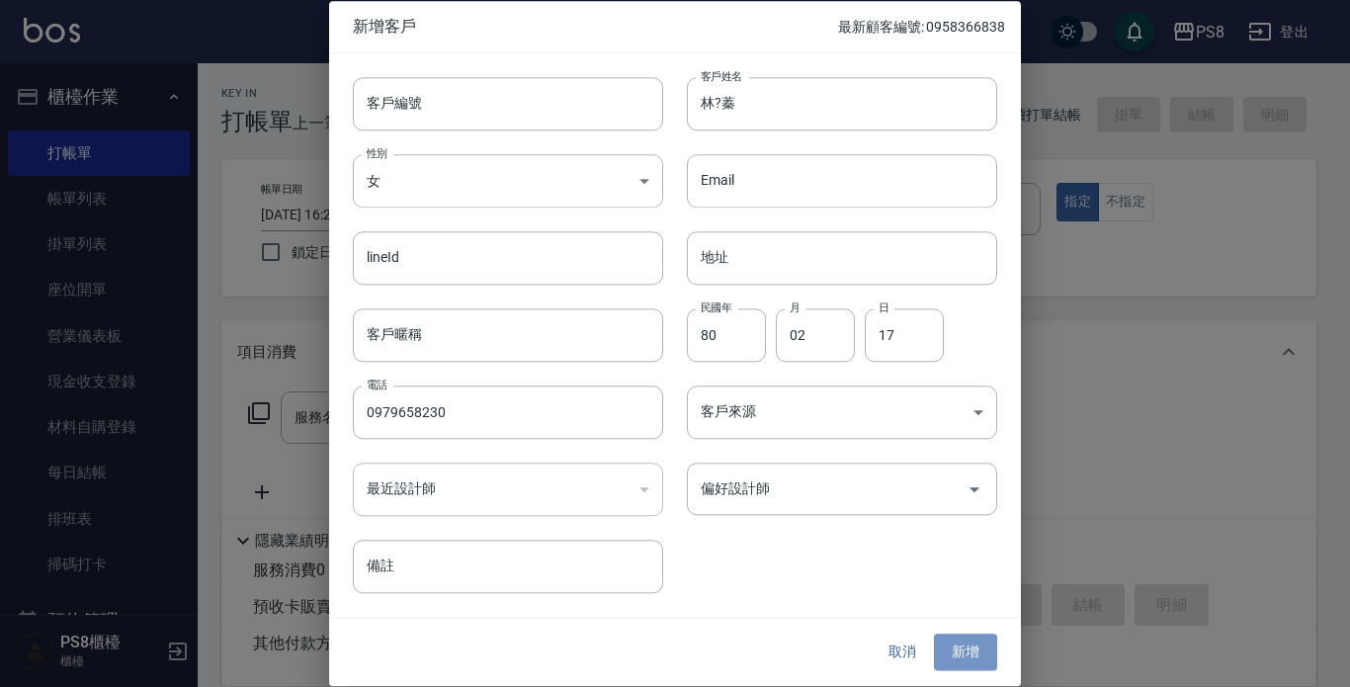
drag, startPoint x: 987, startPoint y: 651, endPoint x: 977, endPoint y: 623, distance: 30.7
click at [986, 650] on button "新增" at bounding box center [965, 653] width 63 height 37
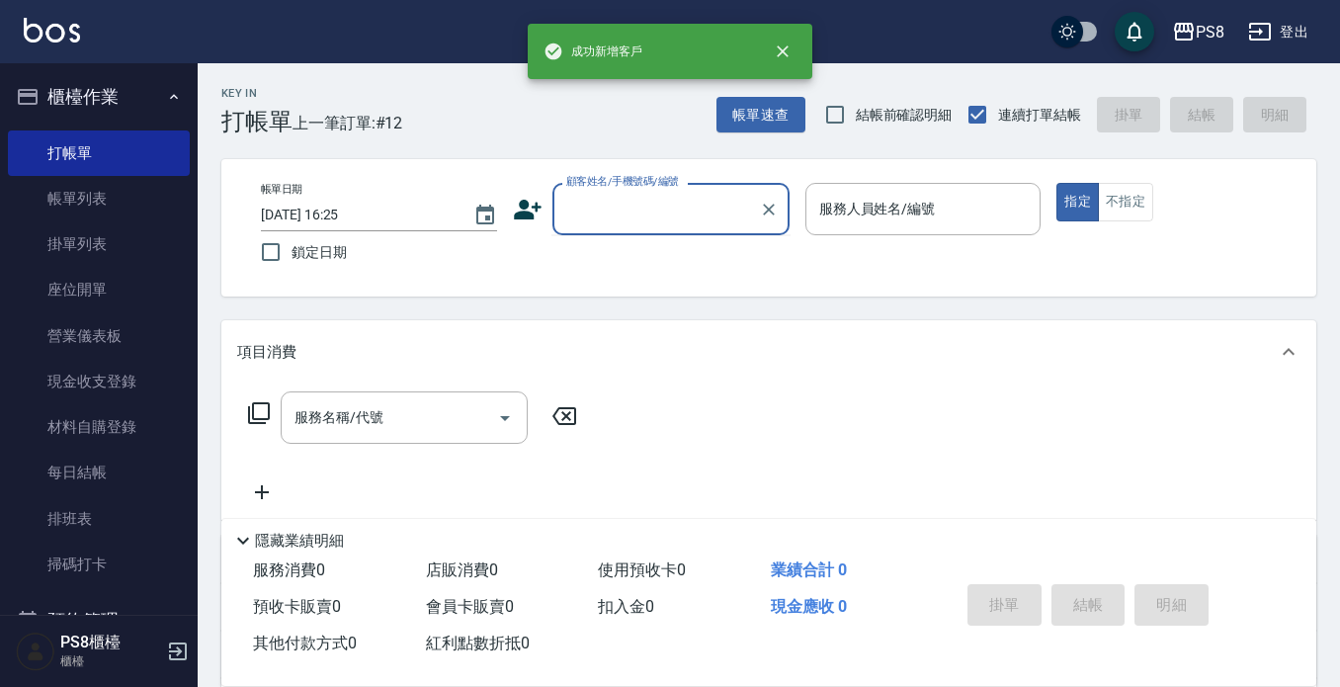
click at [630, 210] on input "顧客姓名/手機號碼/編號" at bounding box center [656, 209] width 190 height 35
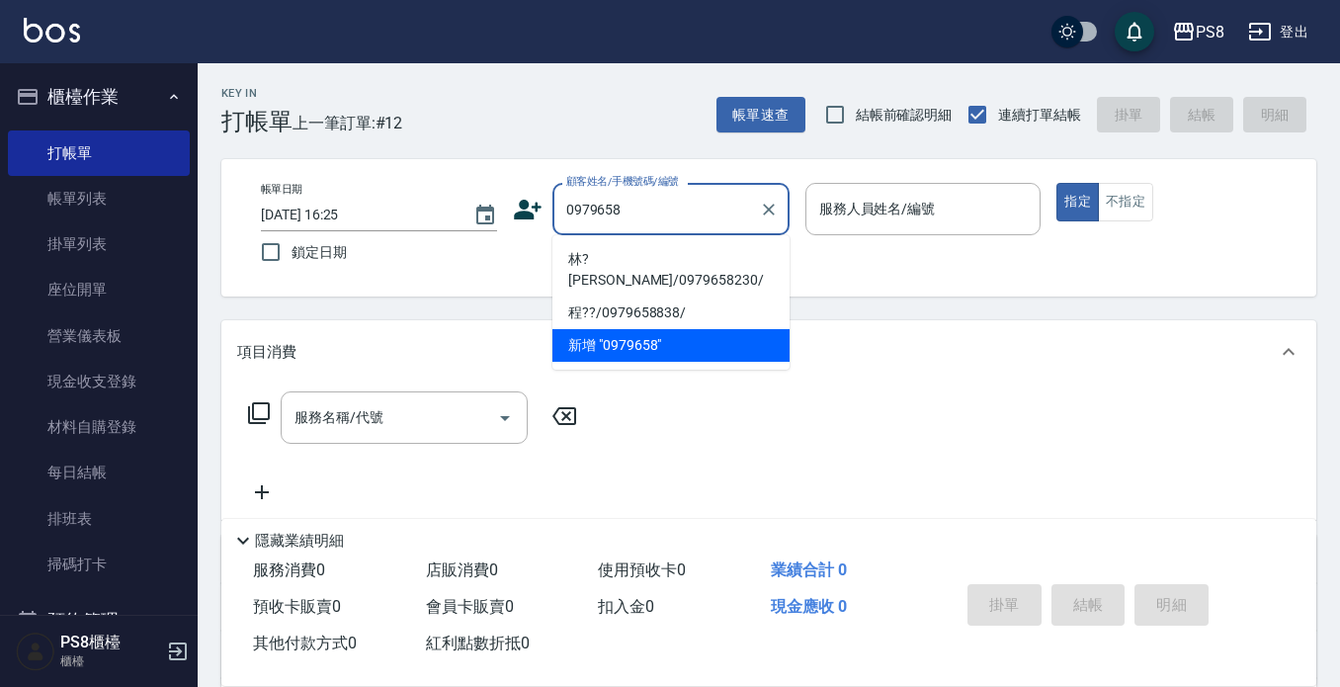
click at [636, 248] on li "林?[PERSON_NAME]/0979658230/" at bounding box center [671, 269] width 237 height 53
type input "林?[PERSON_NAME]/0979658230/"
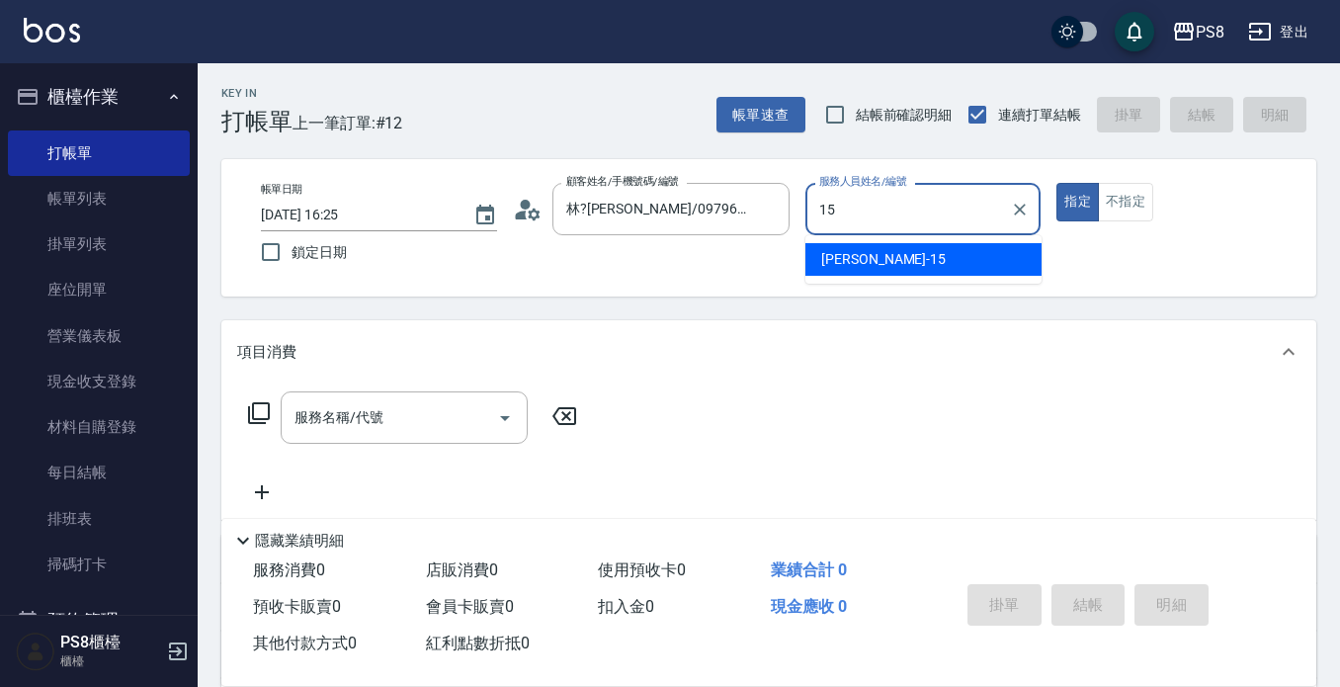
type input "EMMA-15"
type button "true"
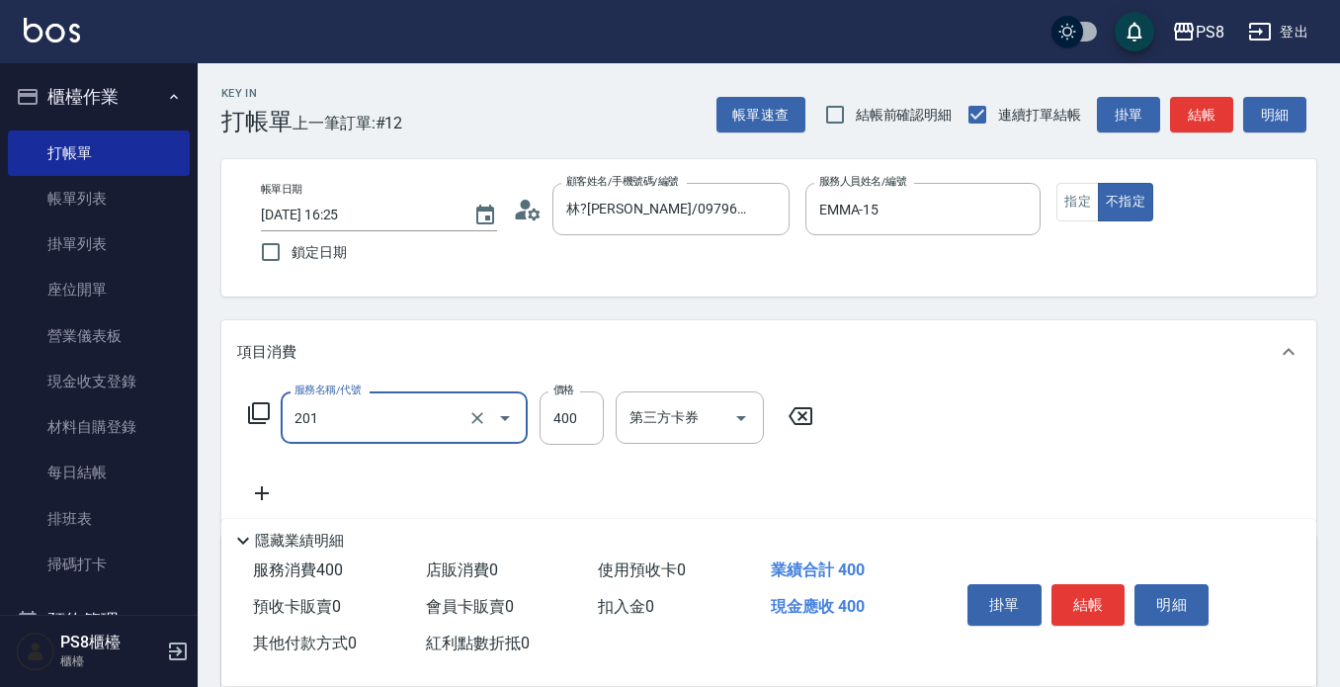
type input "洗剪400(201)"
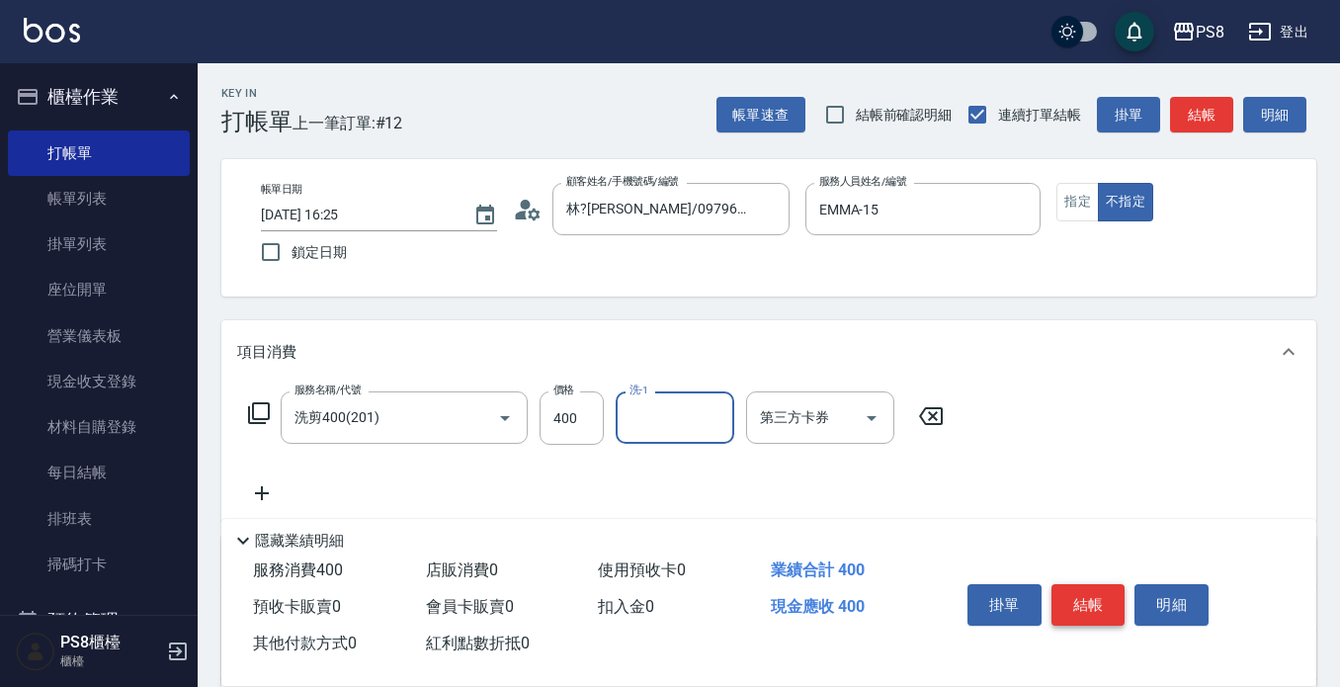
click at [1088, 598] on button "結帳" at bounding box center [1089, 605] width 74 height 42
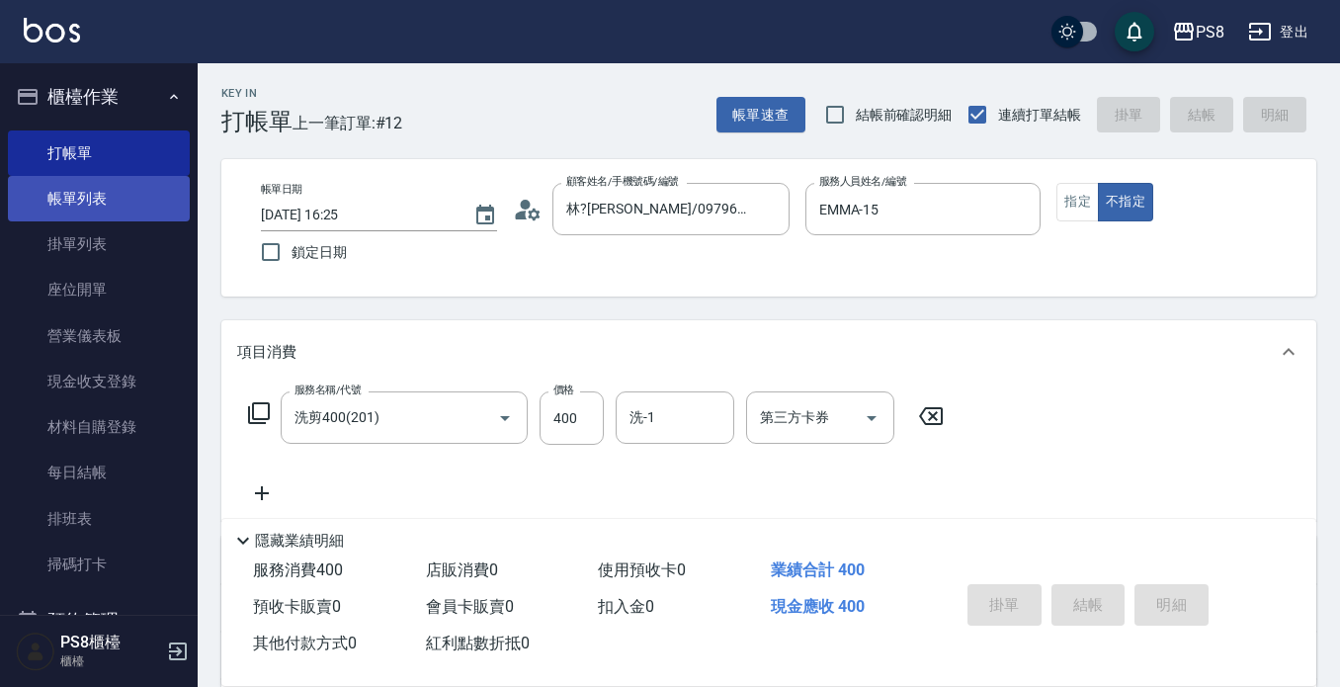
type input "2025/08/22 16:47"
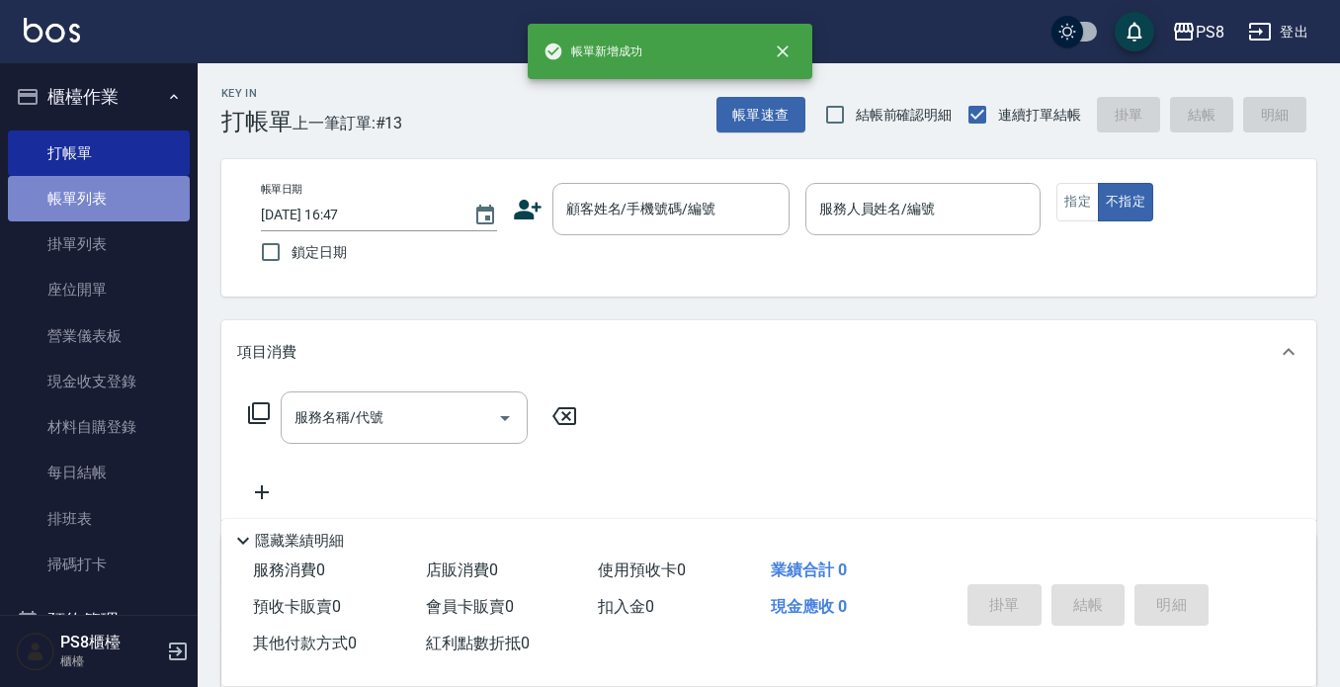
click at [104, 201] on link "帳單列表" at bounding box center [99, 198] width 182 height 45
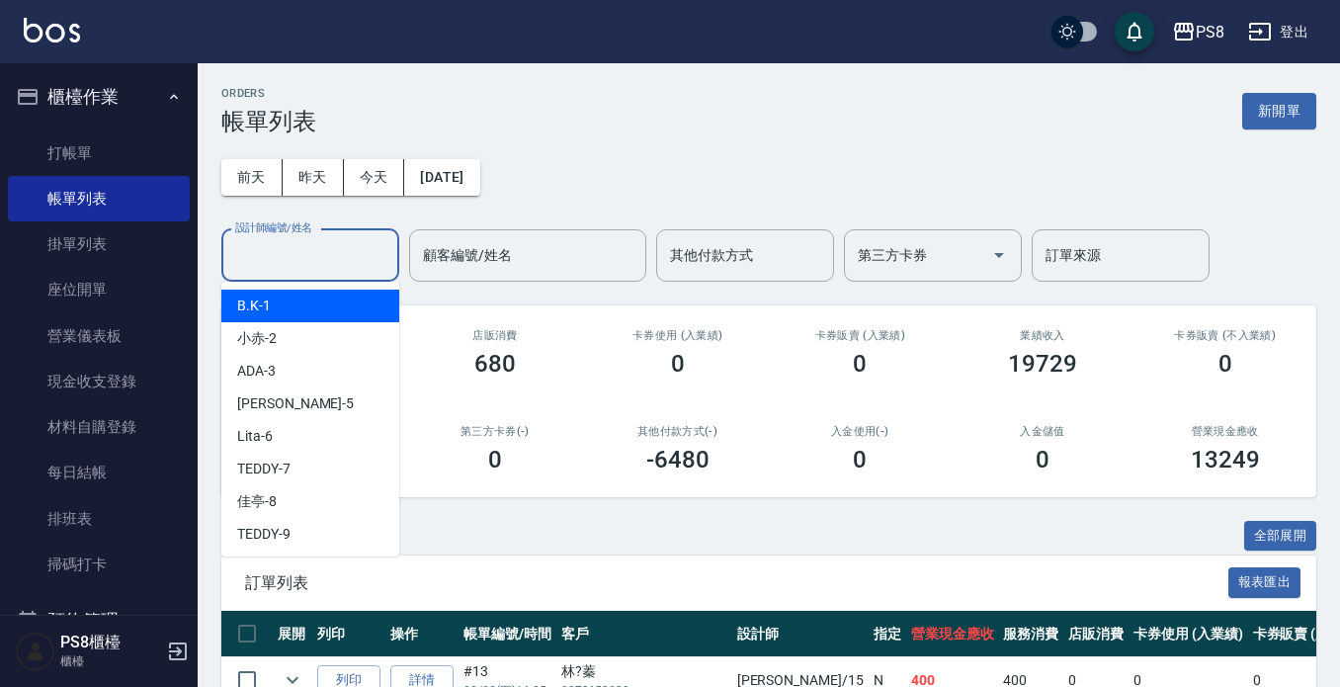
click at [340, 242] on input "設計師編號/姓名" at bounding box center [310, 255] width 160 height 35
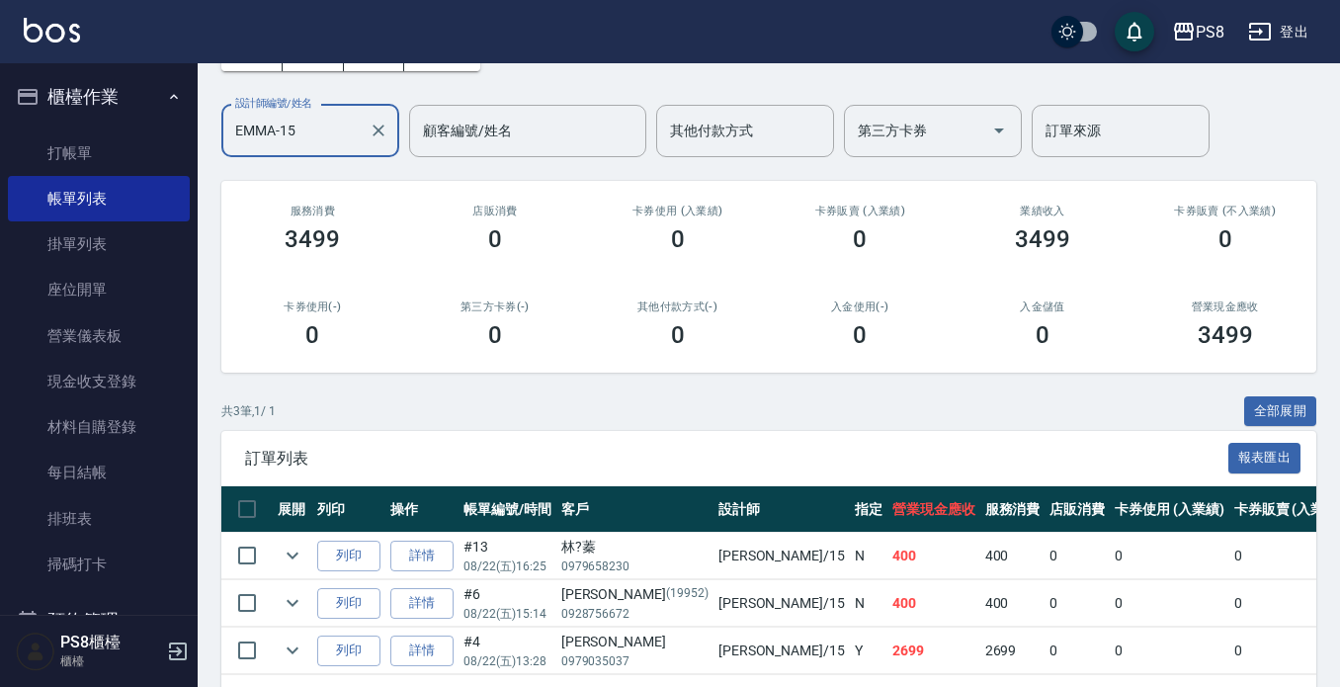
scroll to position [207, 0]
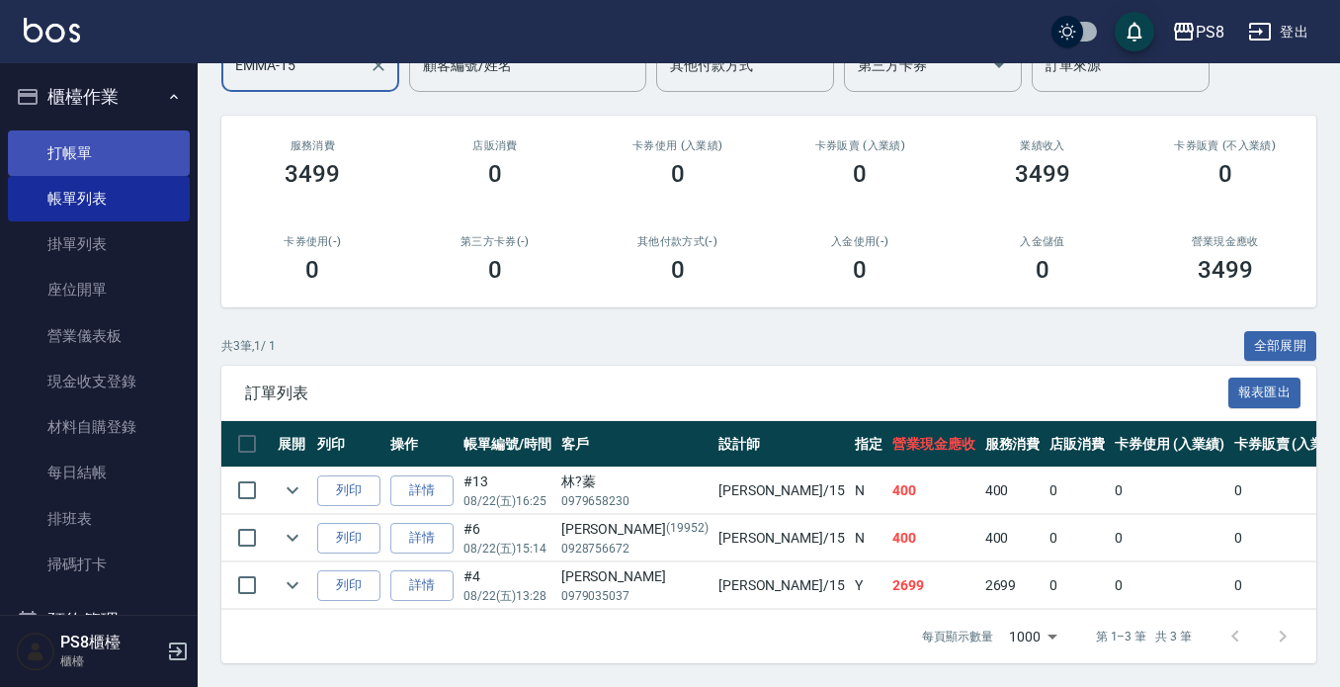
type input "EMMA-15"
click at [76, 147] on link "打帳單" at bounding box center [99, 152] width 182 height 45
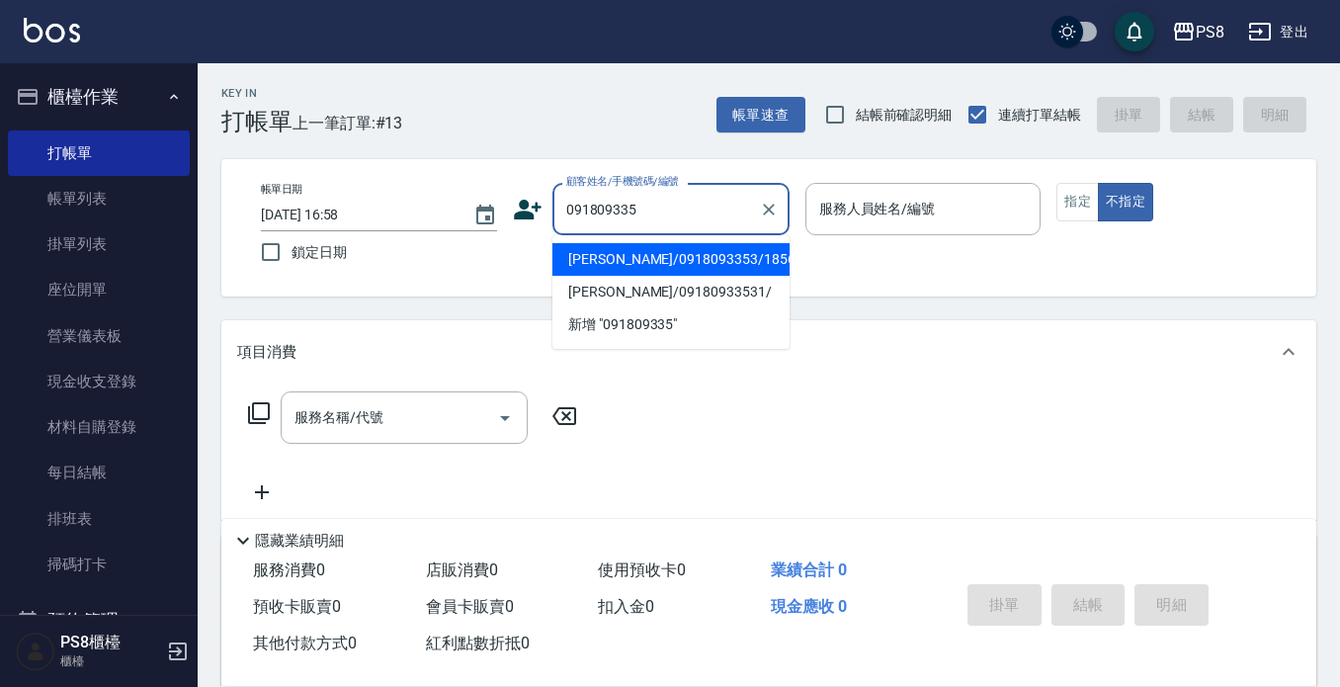
drag, startPoint x: 659, startPoint y: 301, endPoint x: 722, endPoint y: 252, distance: 79.5
click at [722, 252] on ul "陳彥廷/0918093353/18562 陳彥廷/09180933531/ 新增 "091809335"" at bounding box center [671, 292] width 237 height 114
click at [722, 252] on li "[PERSON_NAME]/0918093353/18562" at bounding box center [671, 259] width 237 height 33
type input "[PERSON_NAME]/0918093353/18562"
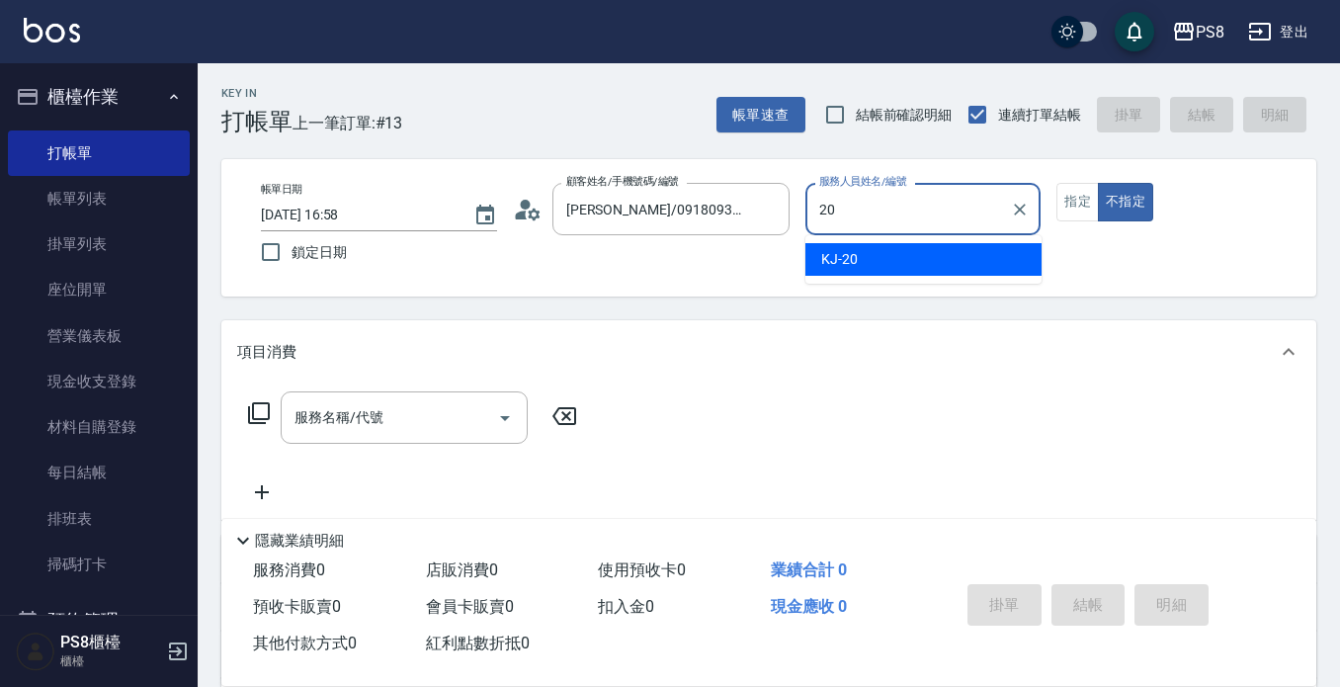
type input "KJ-20"
type button "false"
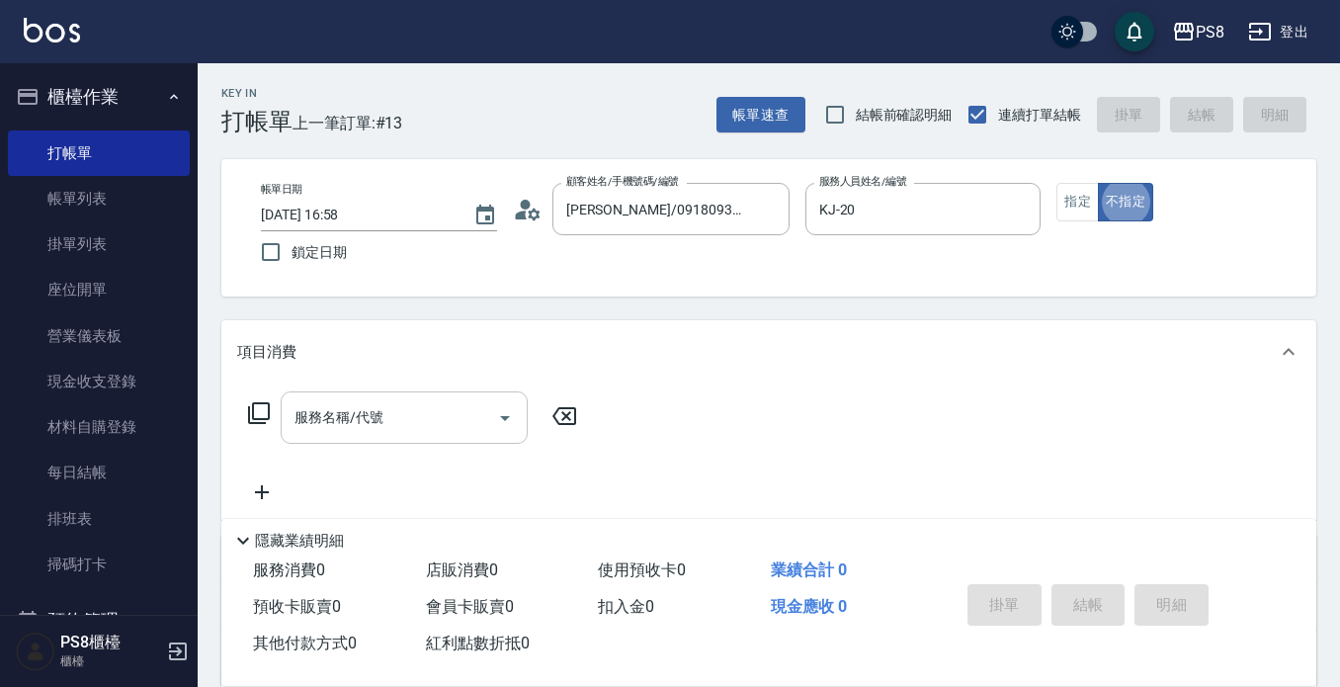
click at [438, 410] on input "服務名稱/代號" at bounding box center [390, 417] width 200 height 35
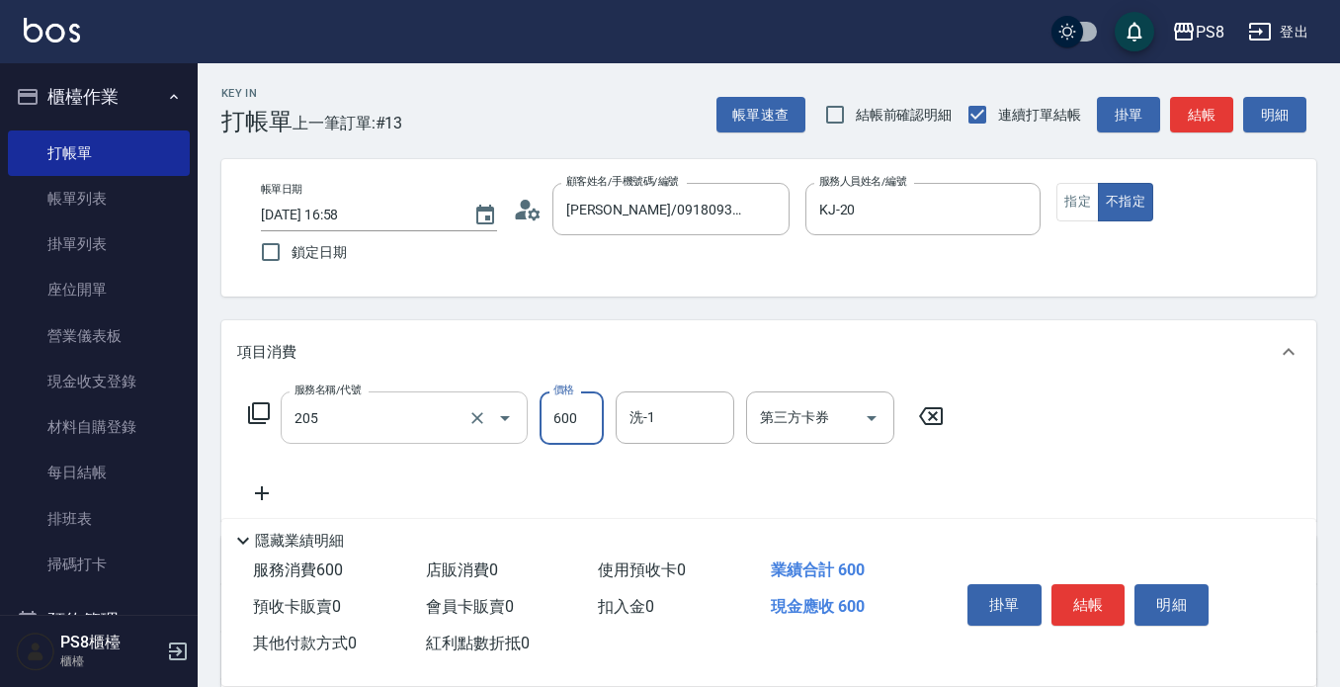
type input "A級洗剪600(205)"
type input "500"
click at [1080, 198] on button "指定" at bounding box center [1078, 202] width 43 height 39
click at [1077, 605] on button "結帳" at bounding box center [1089, 605] width 74 height 42
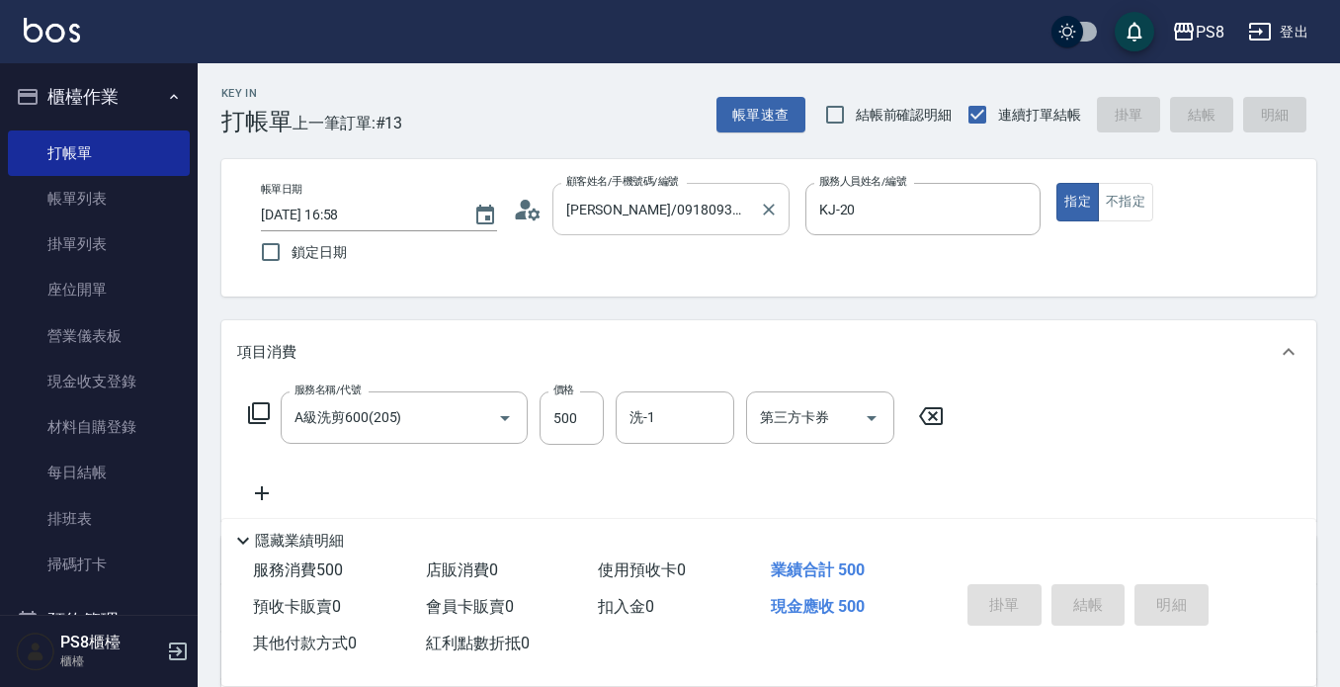
type input "2025/08/22 17:00"
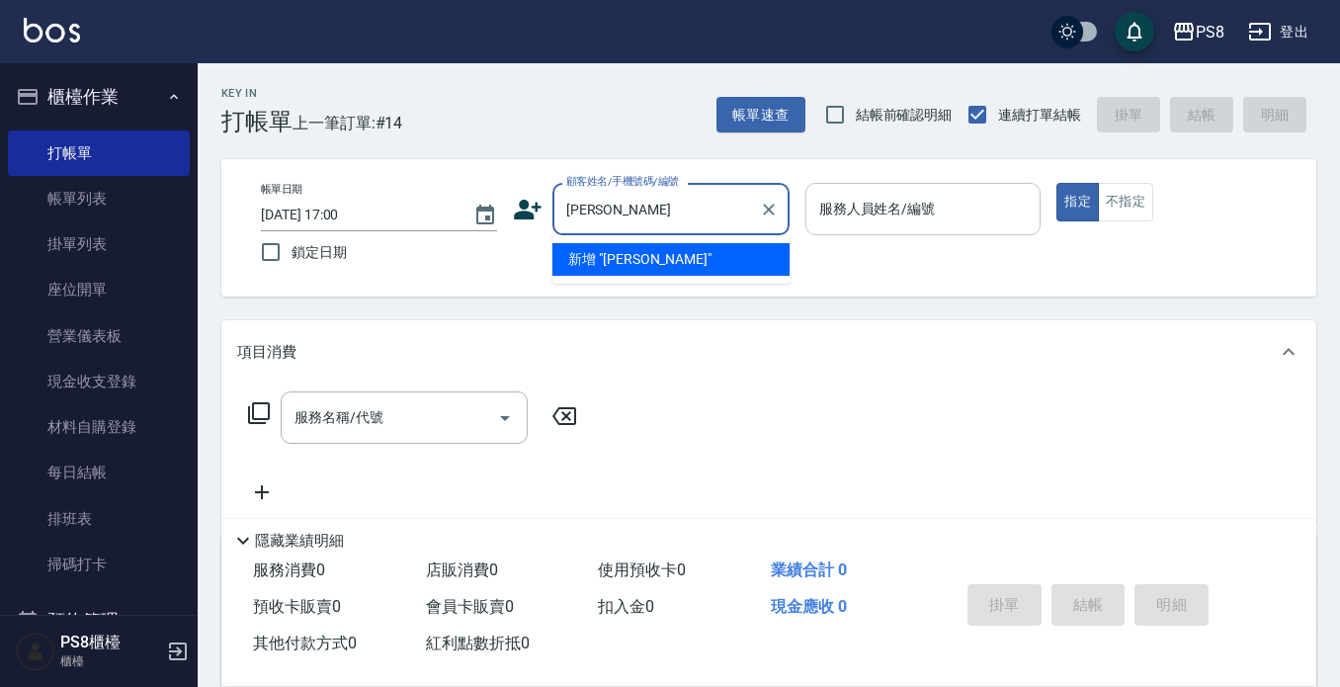
type input "[PERSON_NAME]"
click at [894, 210] on div "服務人員姓名/編號 服務人員姓名/編號" at bounding box center [924, 209] width 236 height 52
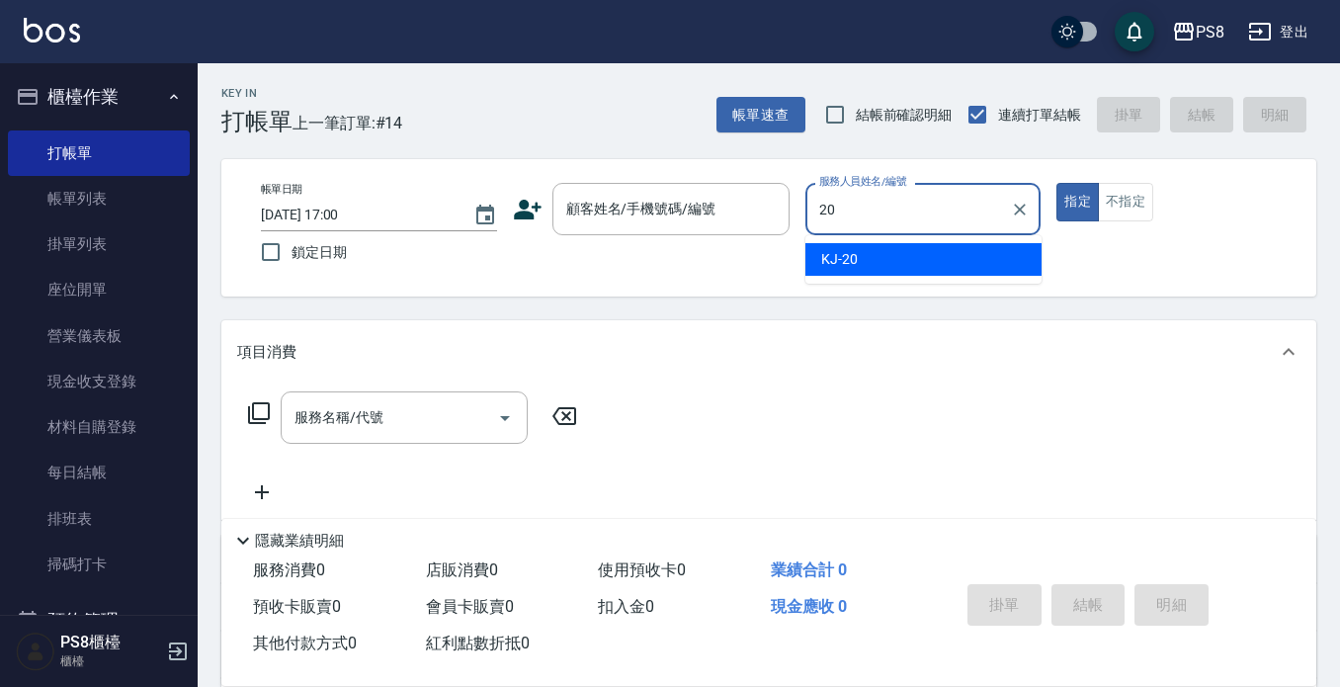
click at [894, 260] on div "KJ -20" at bounding box center [924, 259] width 236 height 33
type input "KJ-20"
click at [612, 195] on div "顧客姓名/手機號碼/編號 顧客姓名/手機號碼/編號" at bounding box center [671, 209] width 237 height 52
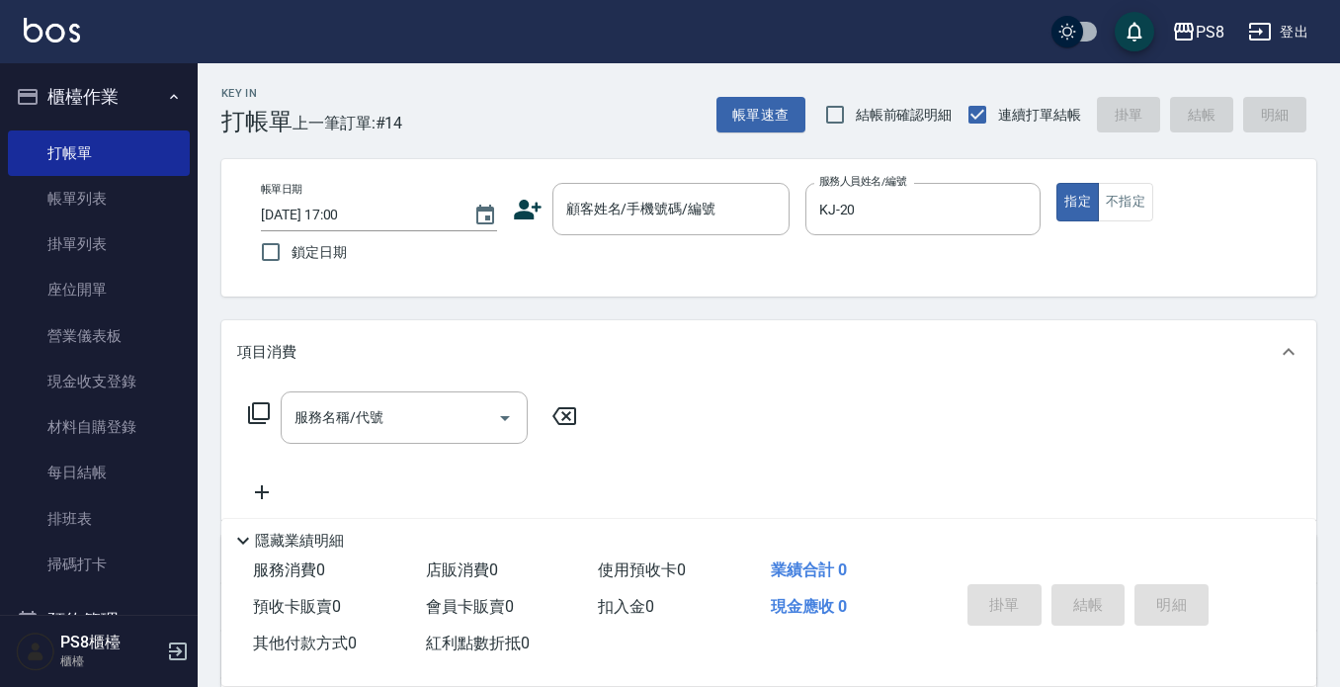
click at [519, 208] on icon at bounding box center [528, 210] width 30 height 30
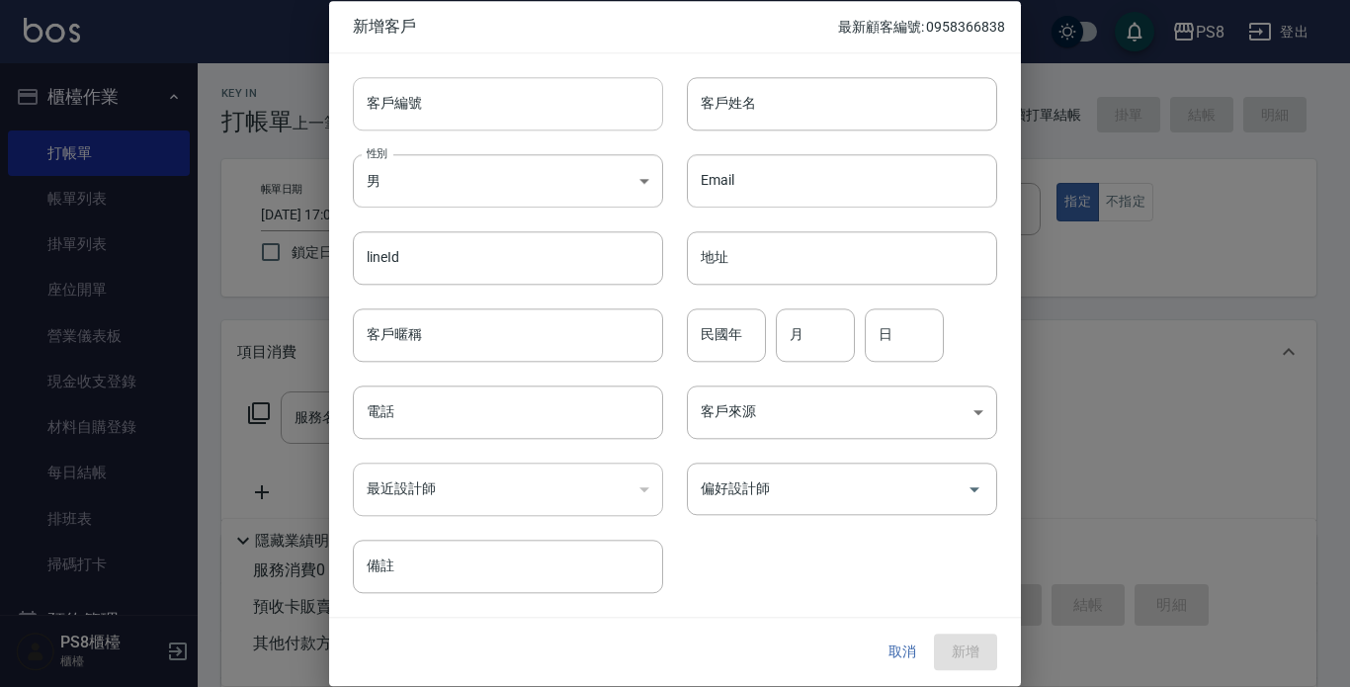
click at [452, 93] on input "客戶編號" at bounding box center [508, 103] width 310 height 53
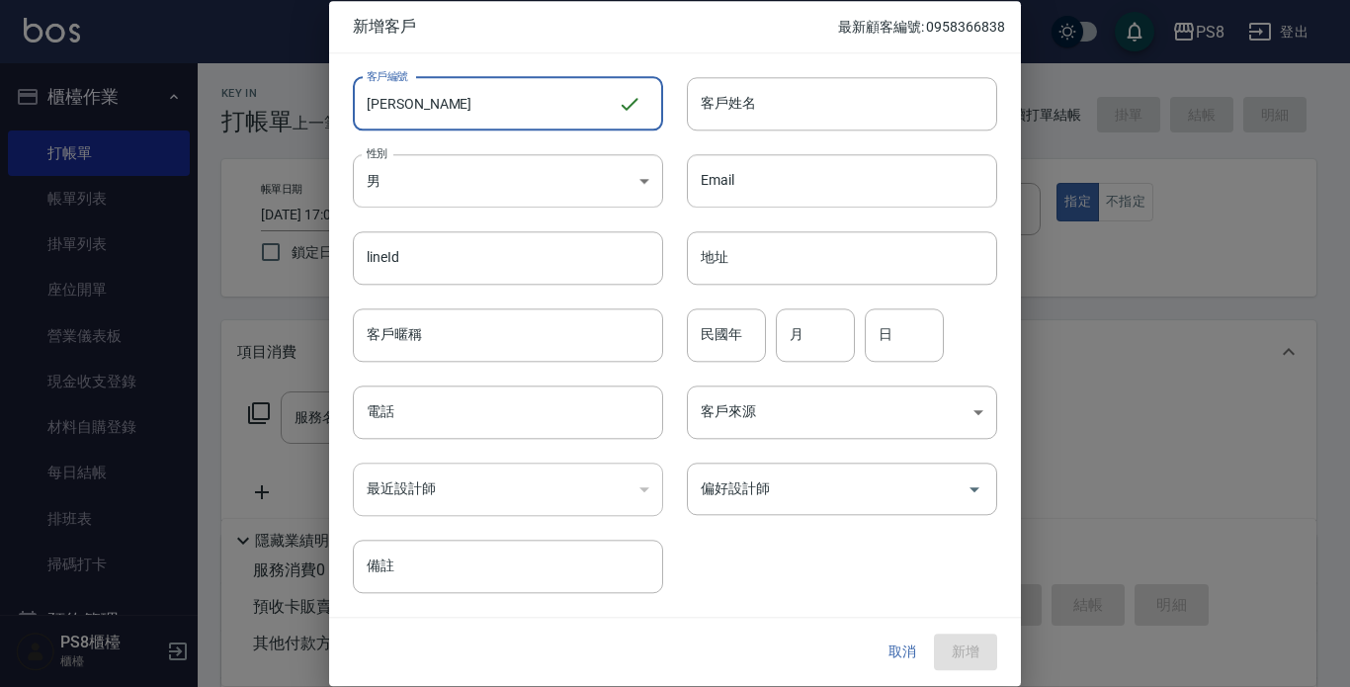
drag, startPoint x: 461, startPoint y: 93, endPoint x: 371, endPoint y: 108, distance: 91.2
click at [371, 108] on input "[PERSON_NAME]" at bounding box center [485, 103] width 265 height 53
type input "[PERSON_NAME]"
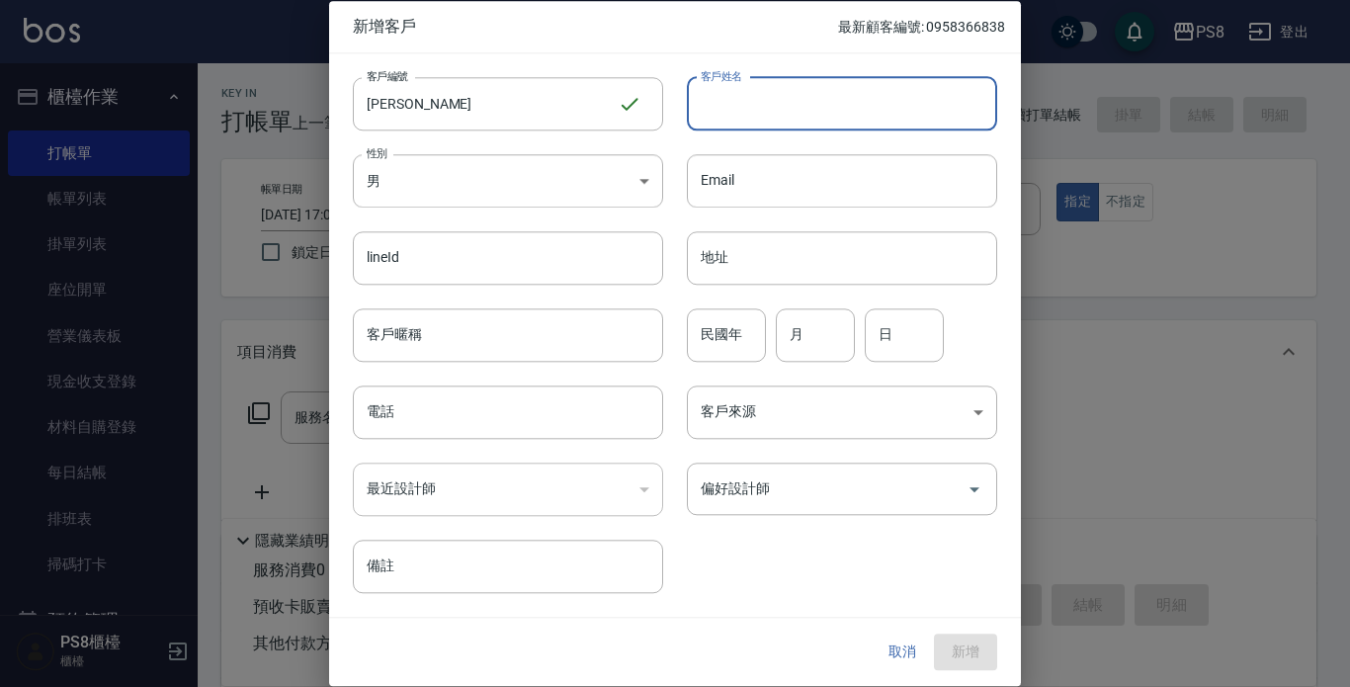
click at [818, 98] on input "客戶姓名" at bounding box center [842, 103] width 310 height 53
paste input "[PERSON_NAME]"
type input "[PERSON_NAME]"
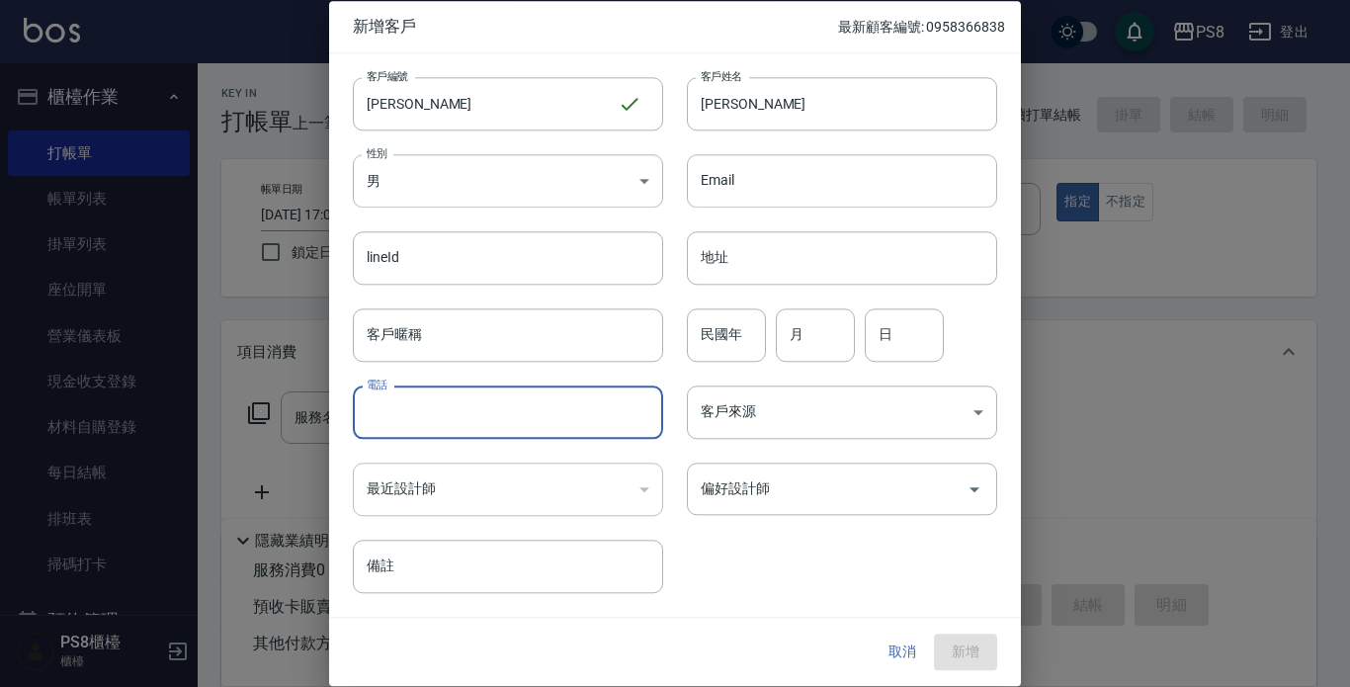
click at [484, 430] on input "電話" at bounding box center [508, 411] width 310 height 53
type input "0972966709"
click at [738, 334] on input "民國年" at bounding box center [726, 334] width 79 height 53
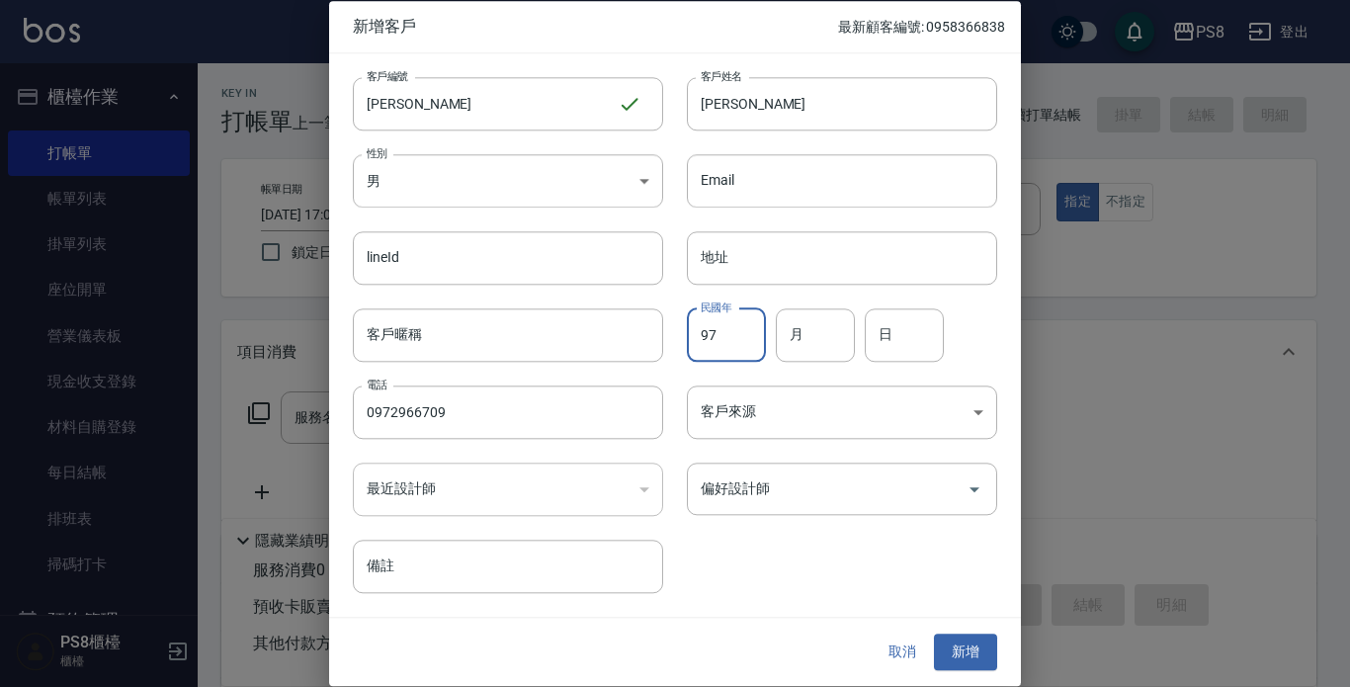
type input "97"
click at [864, 348] on div "民國年 97 民國年 月 月 日 日" at bounding box center [830, 323] width 334 height 77
click at [844, 344] on input "月" at bounding box center [815, 334] width 79 height 53
type input "2"
type input "21"
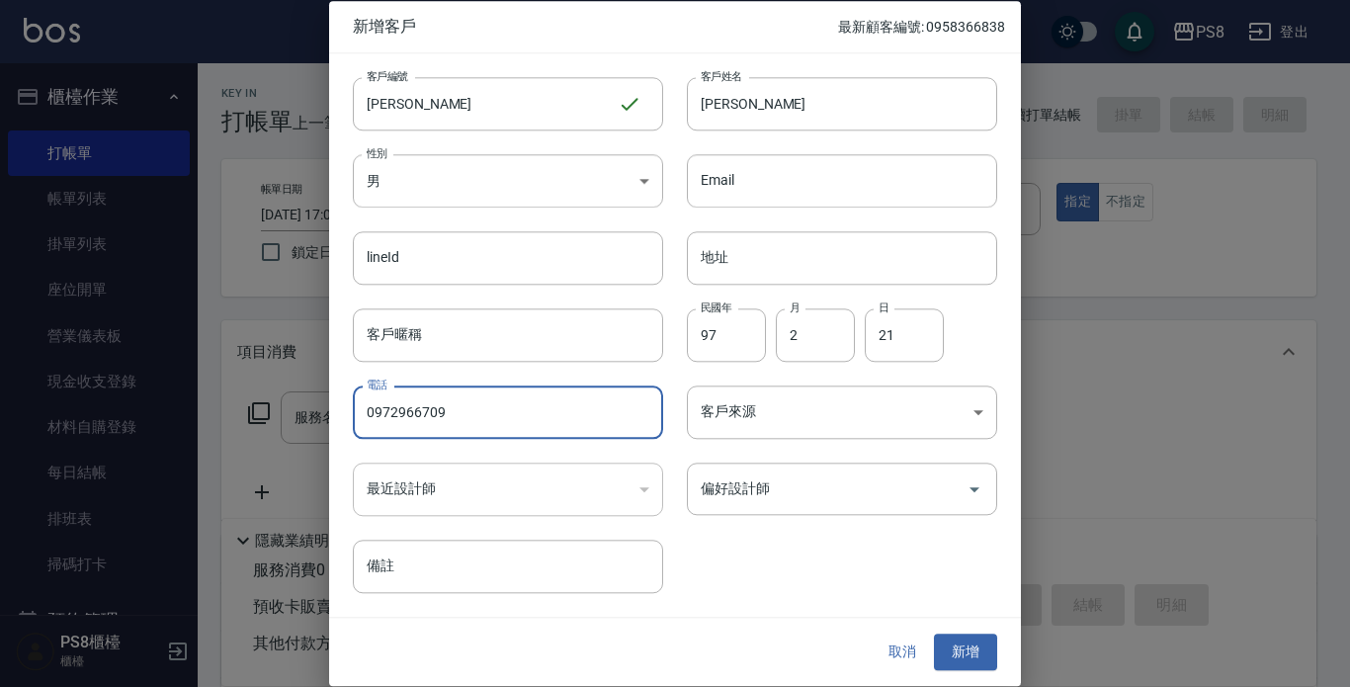
click at [964, 644] on button "新增" at bounding box center [965, 653] width 63 height 37
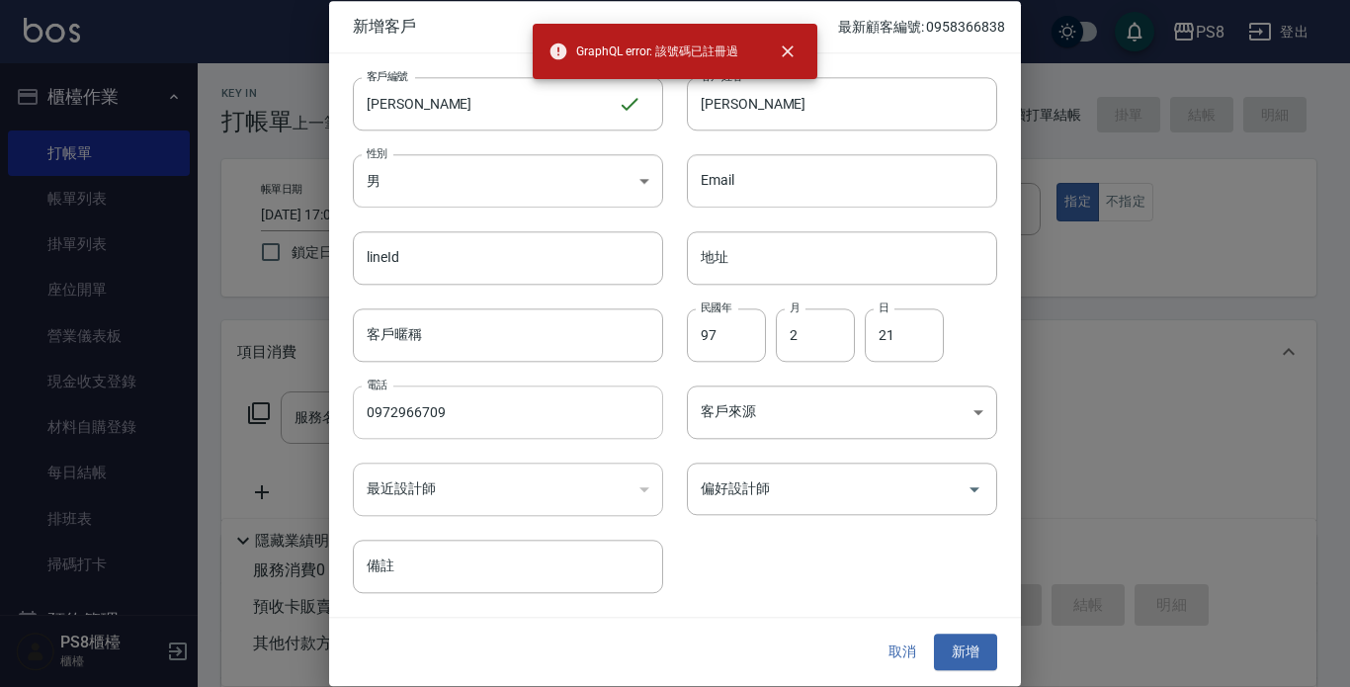
click at [492, 416] on input "0972966709" at bounding box center [508, 411] width 310 height 53
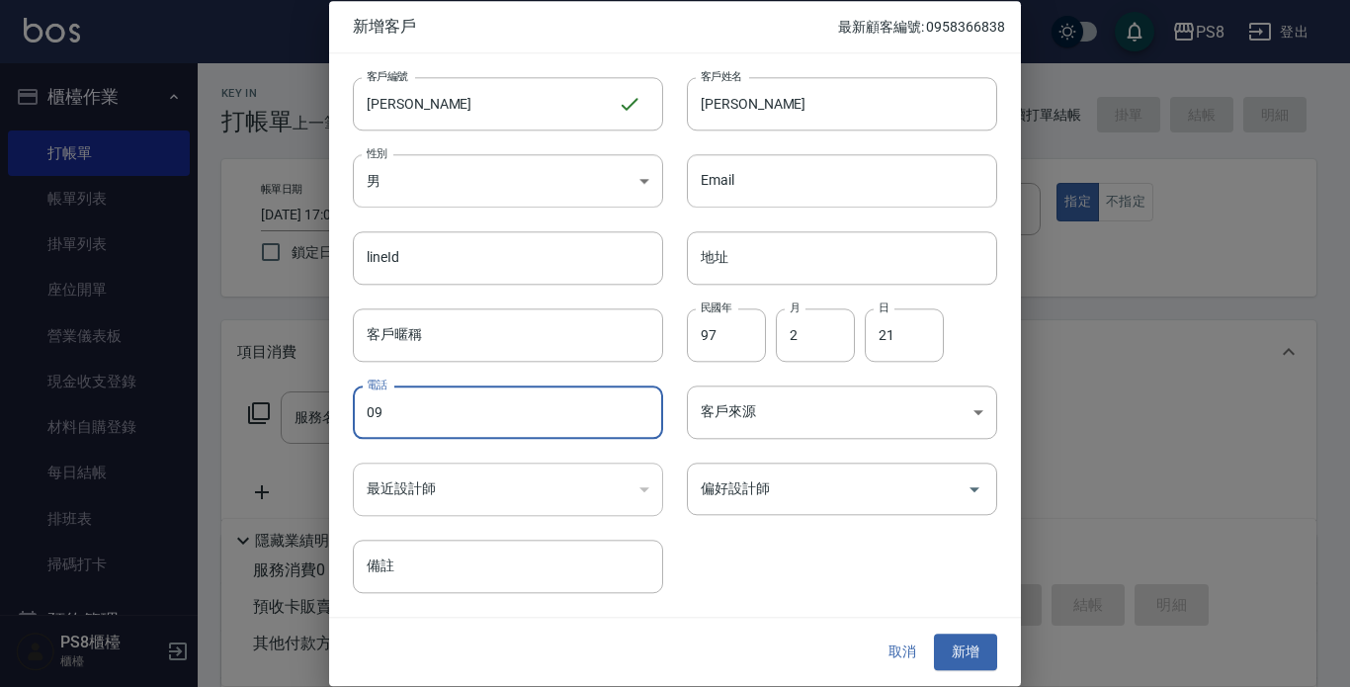
type input "0"
type input "09729667856"
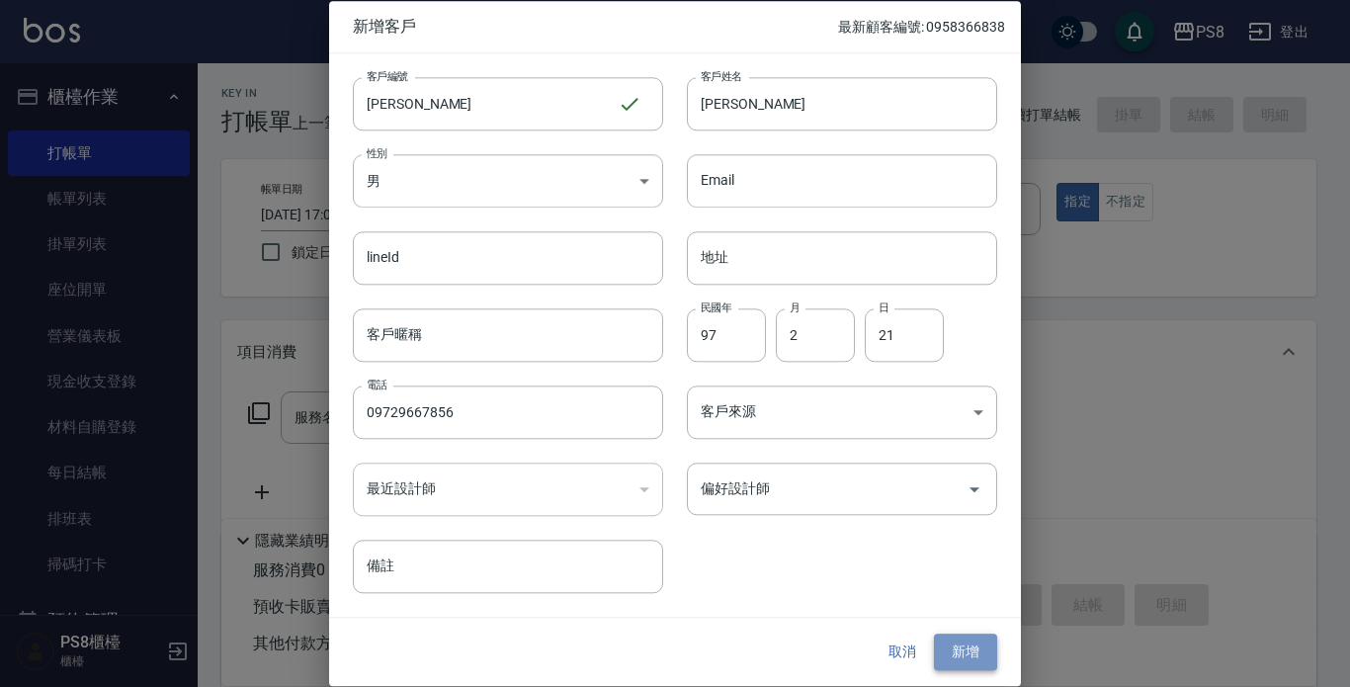
click at [988, 638] on button "新增" at bounding box center [965, 653] width 63 height 37
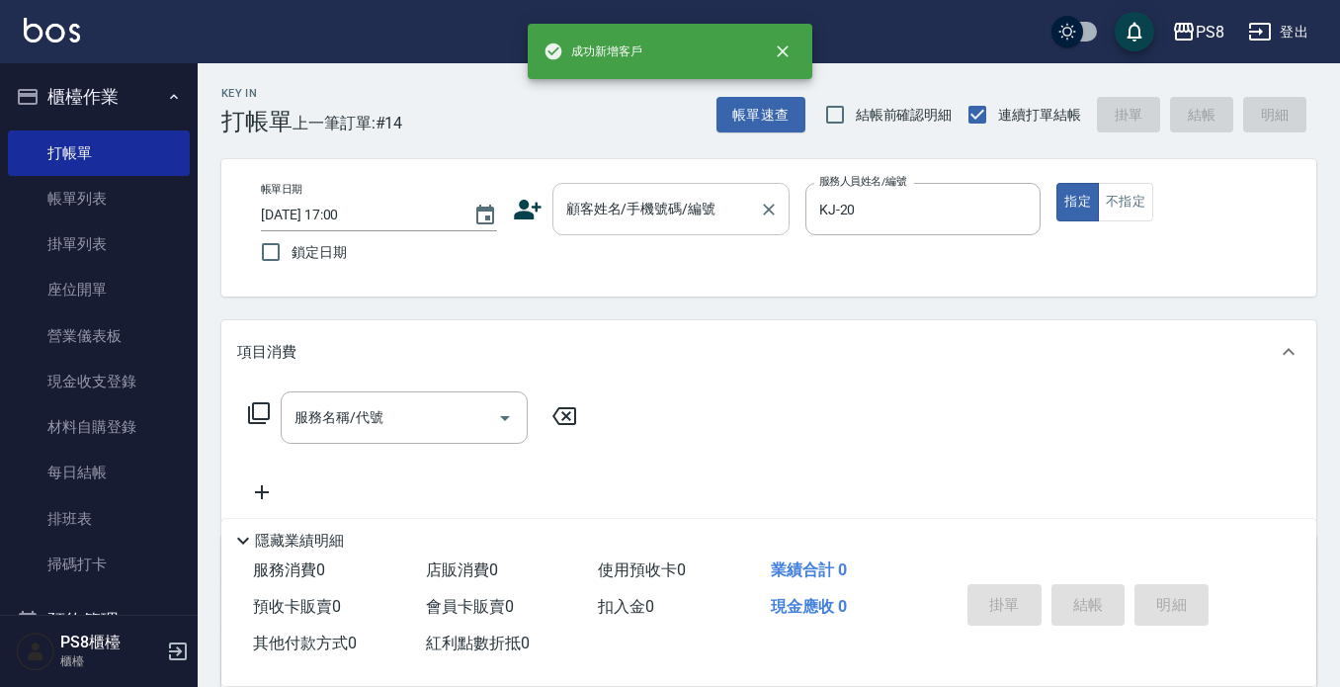
click at [648, 190] on div "顧客姓名/手機號碼/編號" at bounding box center [671, 209] width 237 height 52
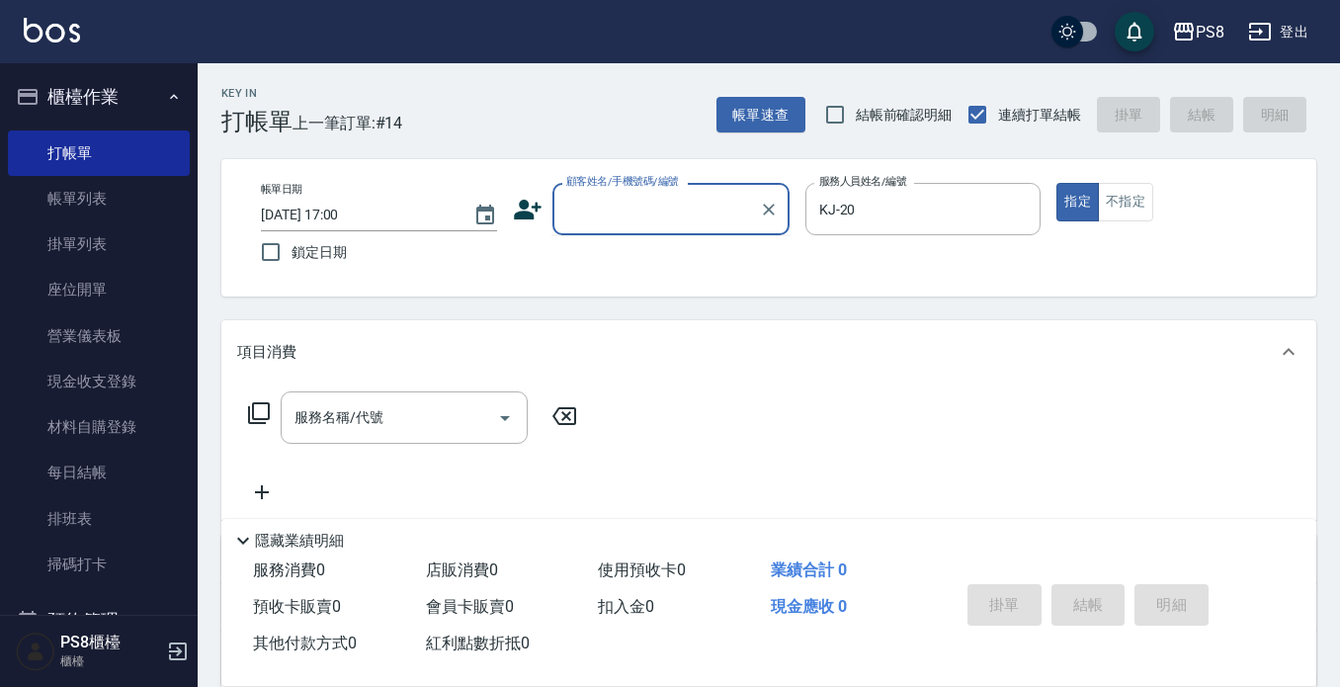
drag, startPoint x: 648, startPoint y: 189, endPoint x: 621, endPoint y: 210, distance: 34.6
click at [621, 210] on input "顧客姓名/手機號碼/編號" at bounding box center [656, 209] width 190 height 35
paste input "[PERSON_NAME]"
click at [635, 270] on li "新增 "羅紫倫"" at bounding box center [671, 259] width 237 height 33
type input "[PERSON_NAME]"
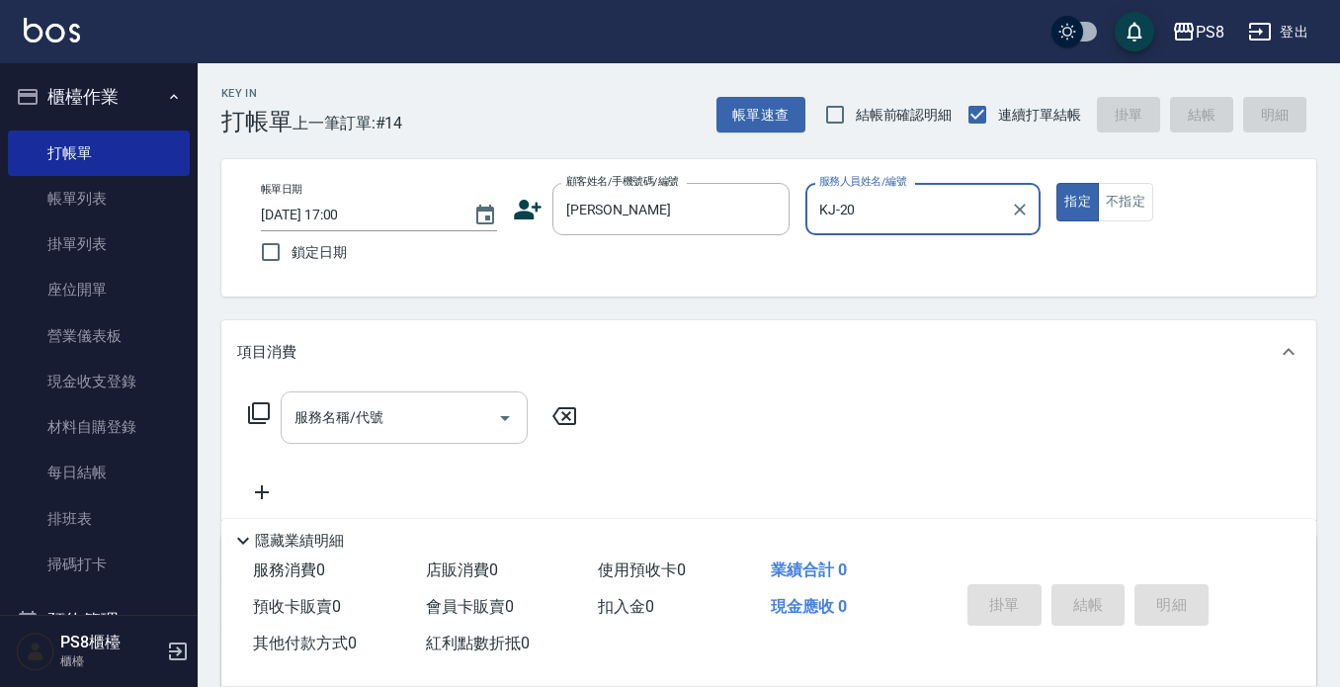
click at [401, 434] on input "服務名稱/代號" at bounding box center [390, 417] width 200 height 35
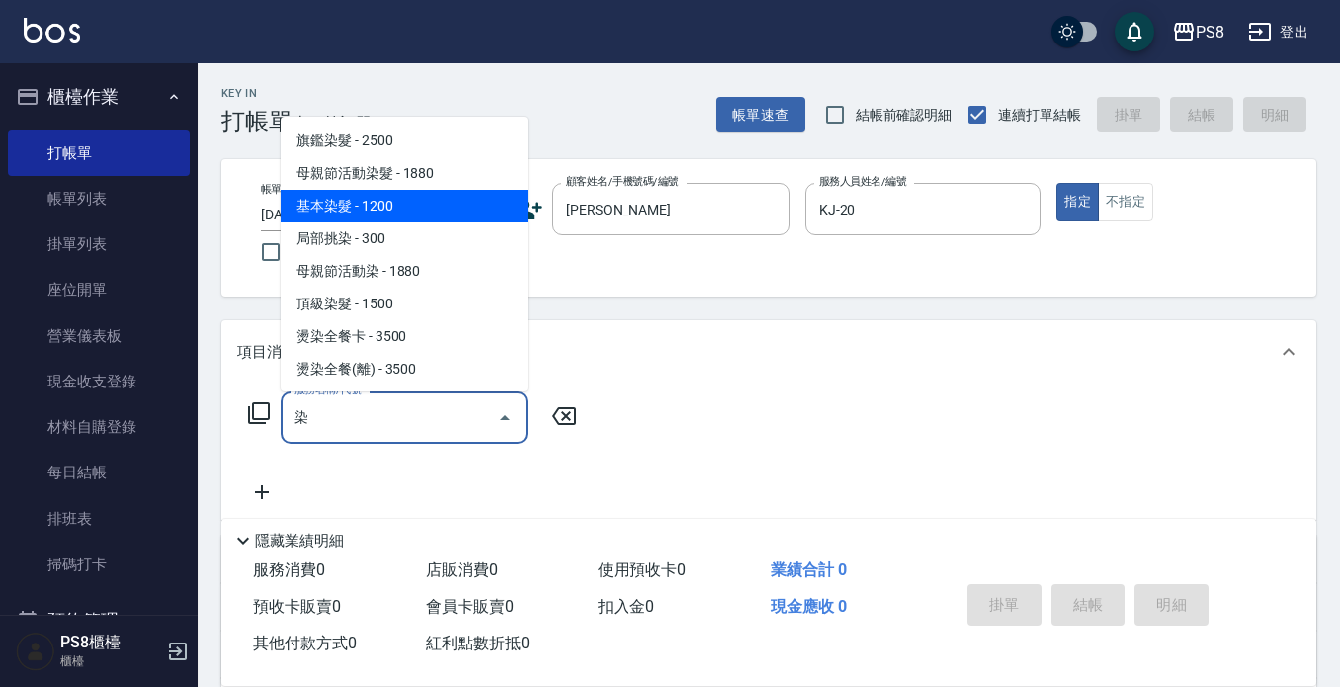
click at [432, 208] on span "基本染髮 - 1200" at bounding box center [404, 206] width 247 height 33
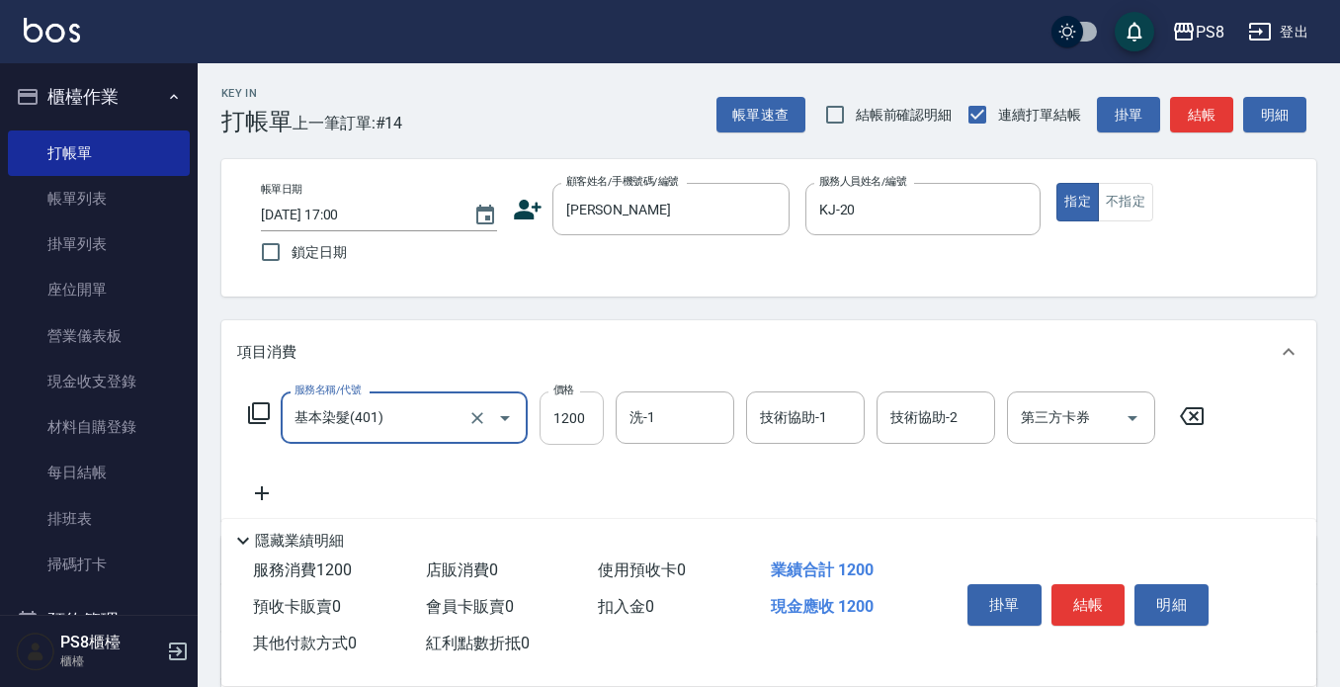
type input "基本染髮(401)"
click at [580, 429] on input "1200" at bounding box center [572, 417] width 64 height 53
type input "1300"
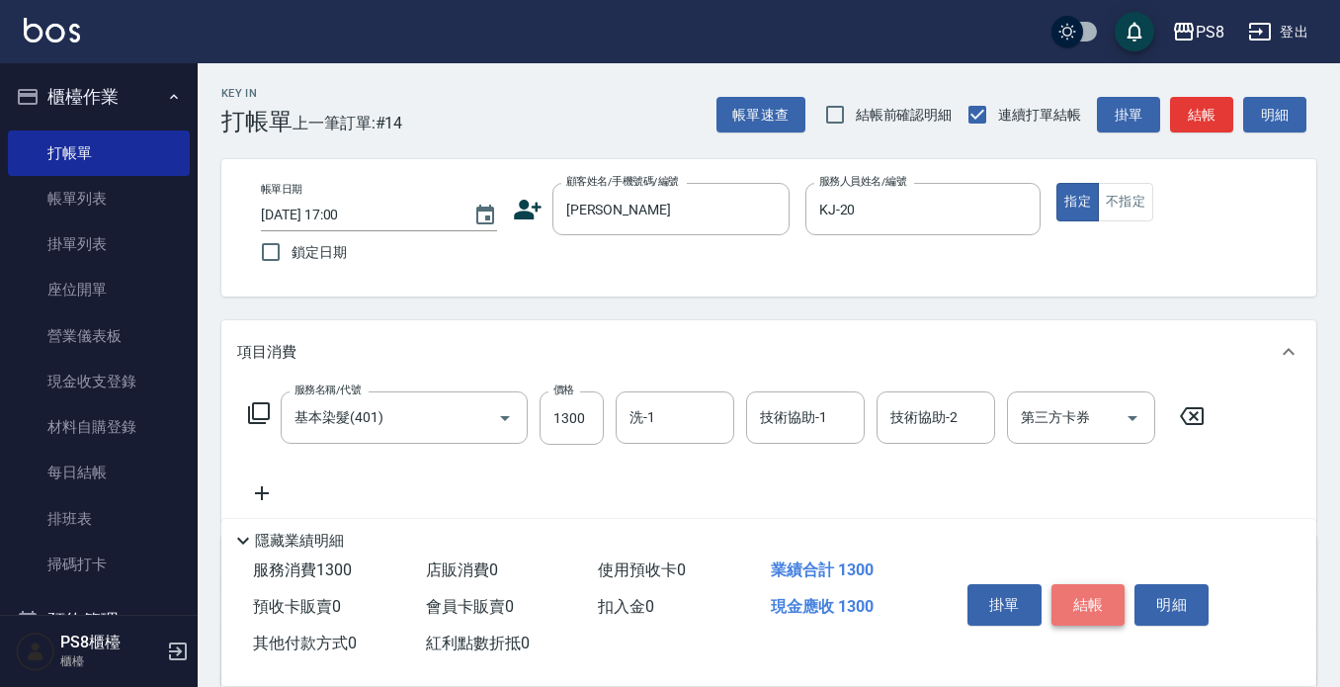
click at [1104, 600] on button "結帳" at bounding box center [1089, 605] width 74 height 42
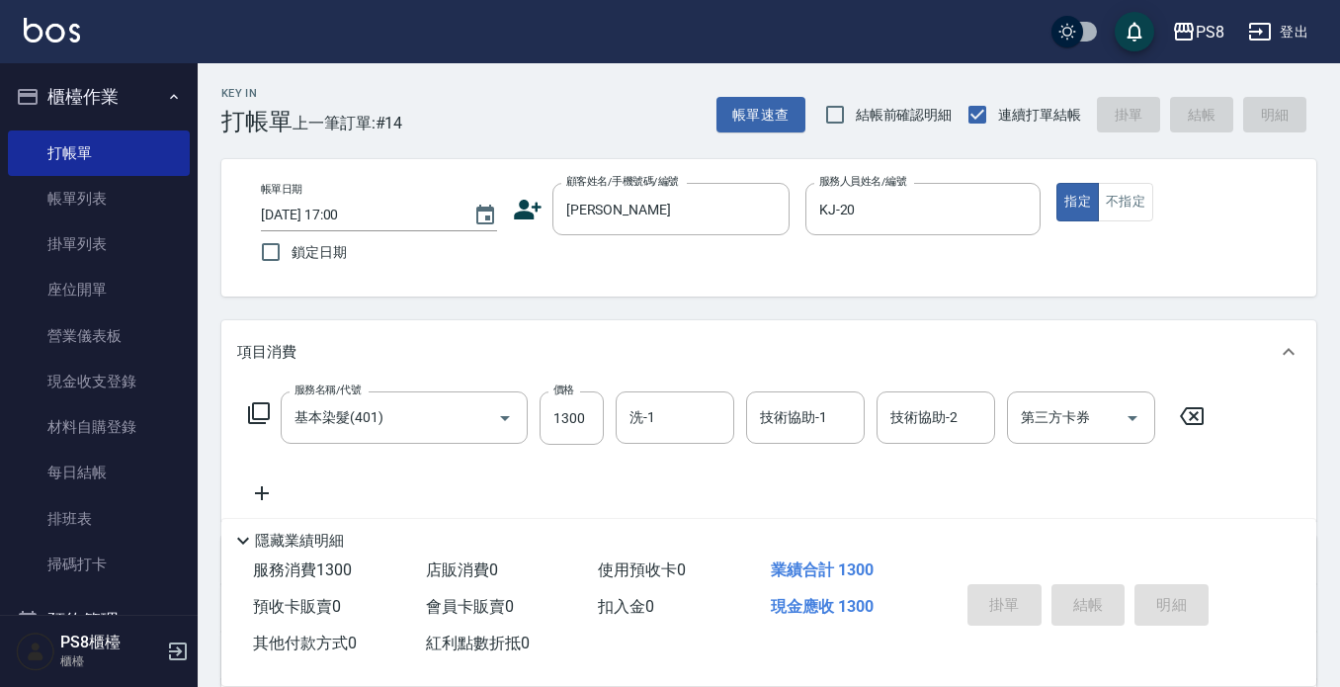
type input "2025/08/22 17:02"
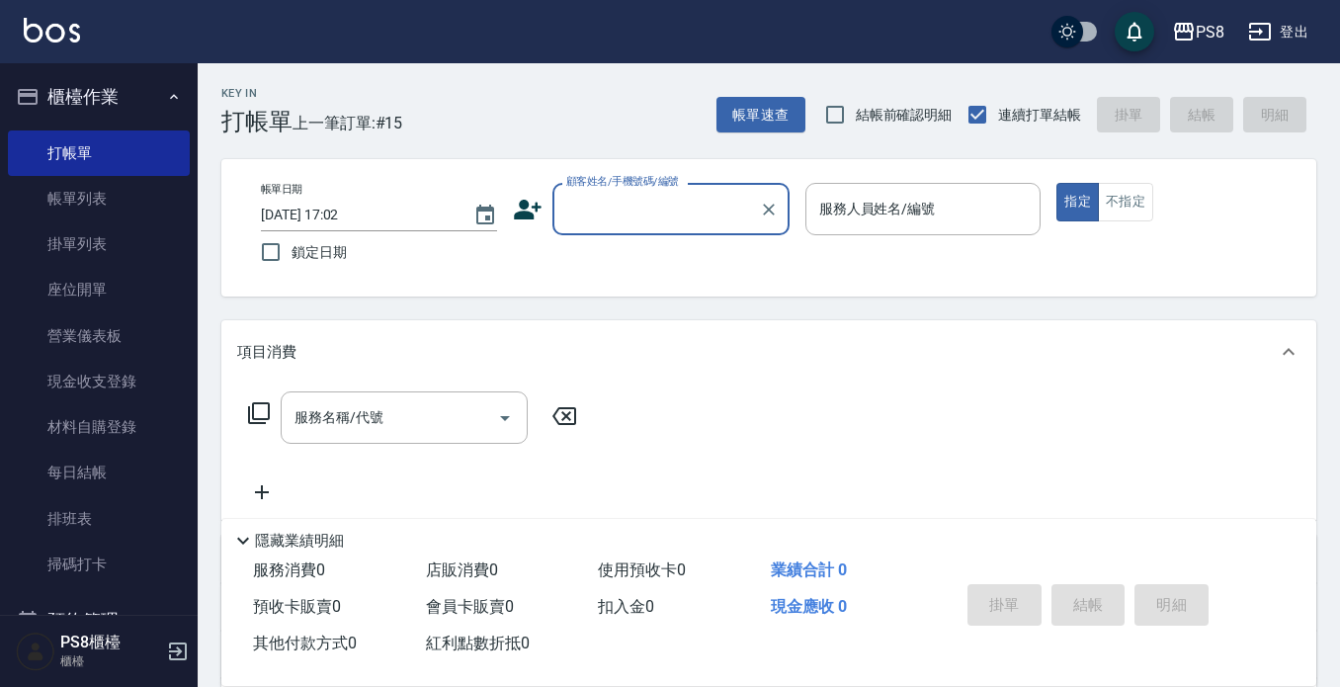
click at [98, 106] on button "櫃檯作業" at bounding box center [99, 96] width 182 height 51
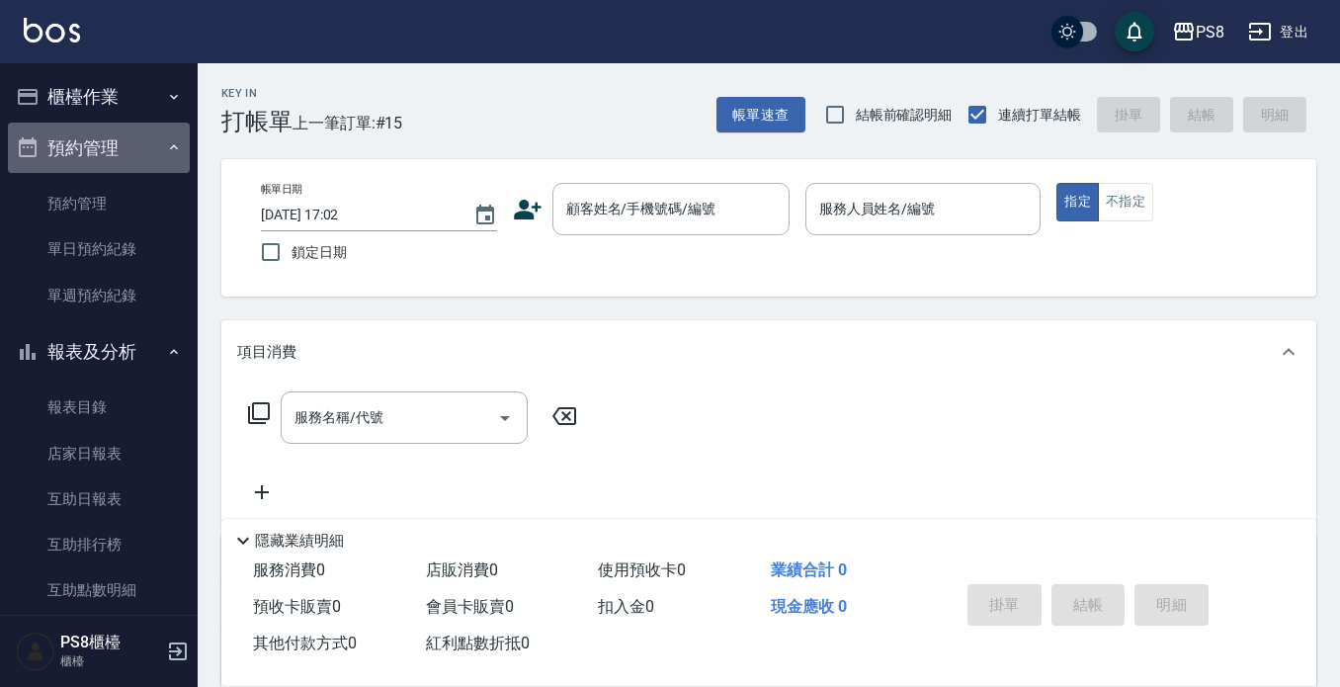
click at [166, 141] on icon "button" at bounding box center [174, 147] width 16 height 16
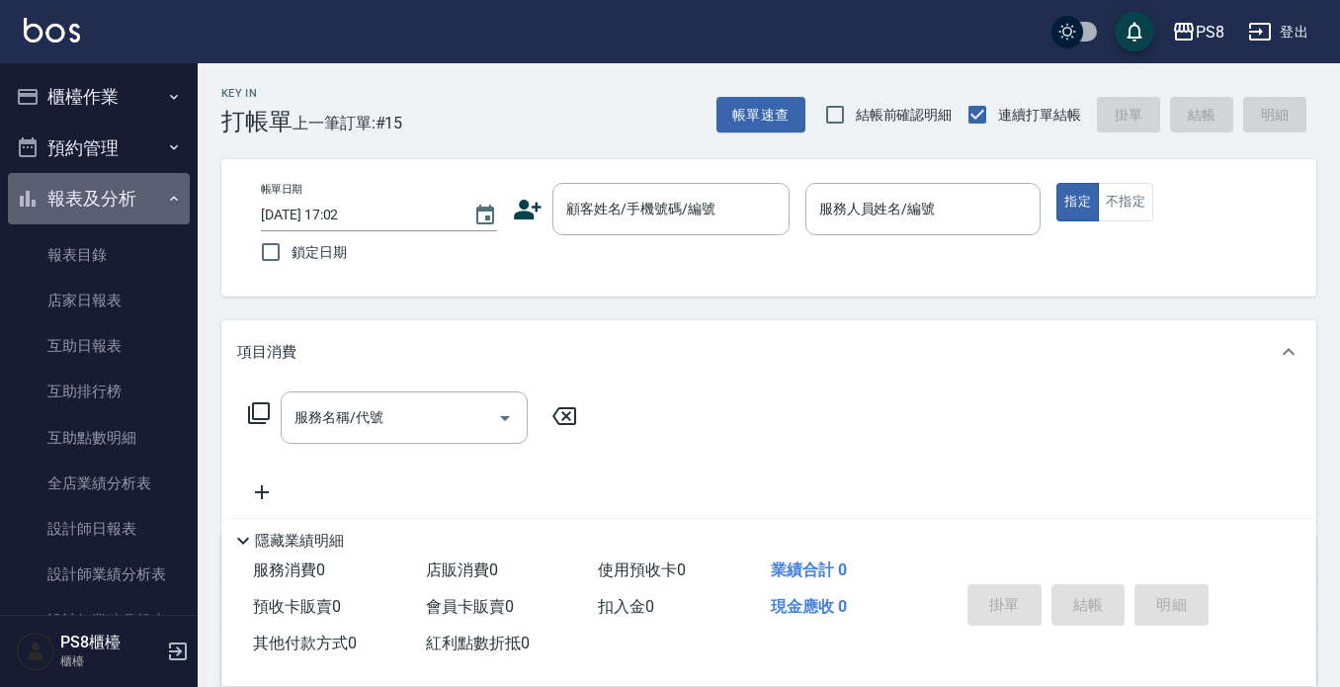
click at [127, 191] on button "報表及分析" at bounding box center [99, 198] width 182 height 51
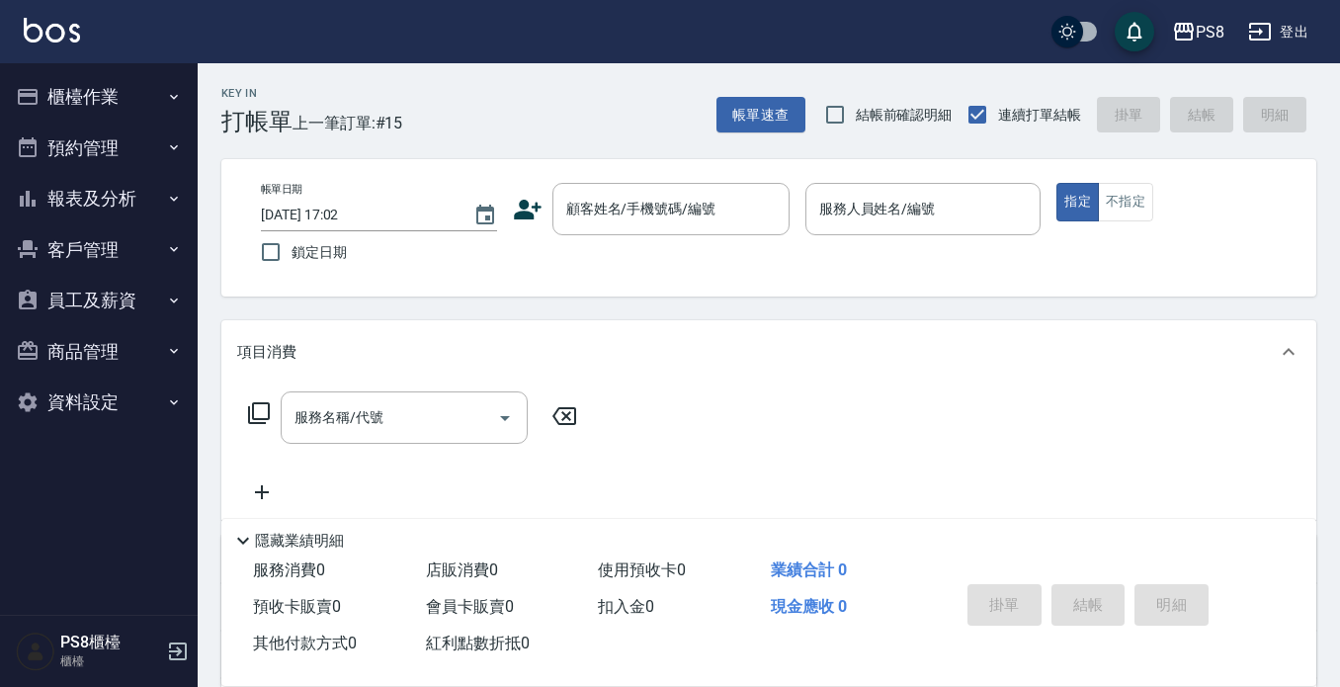
drag, startPoint x: 142, startPoint y: 115, endPoint x: 132, endPoint y: 96, distance: 21.2
click at [140, 115] on button "櫃檯作業" at bounding box center [99, 96] width 182 height 51
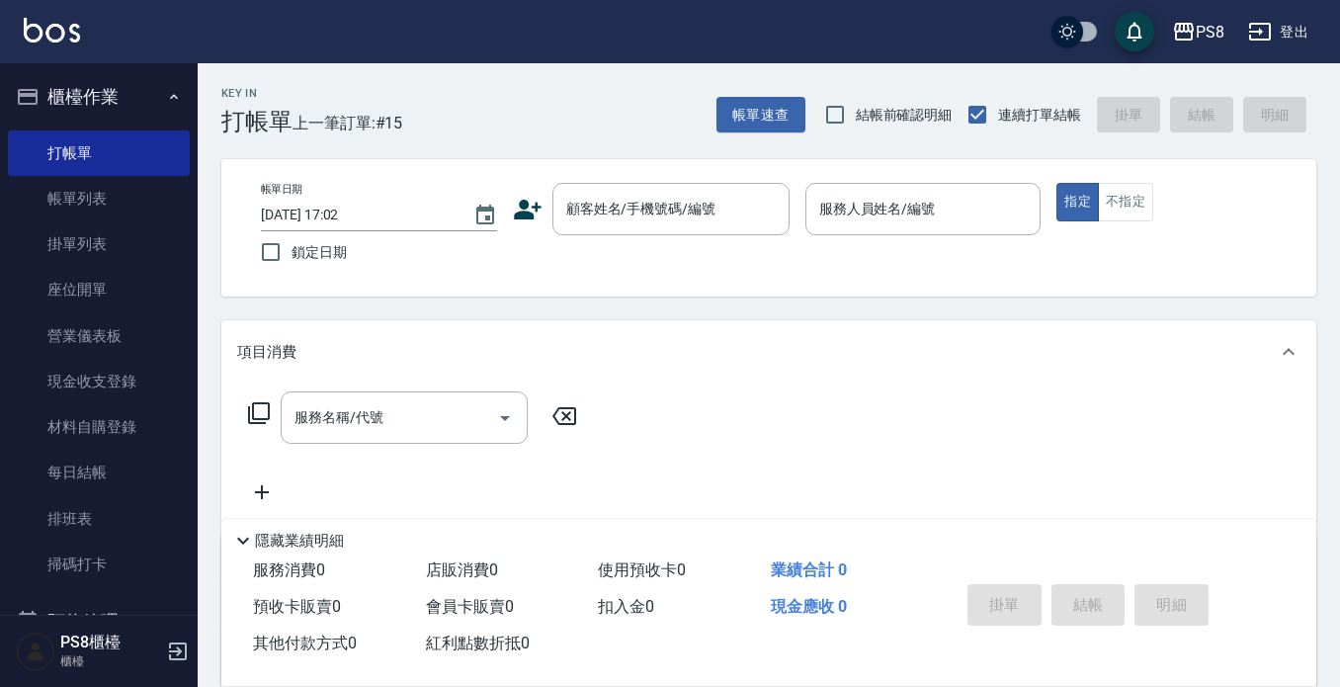
click at [131, 92] on button "櫃檯作業" at bounding box center [99, 96] width 182 height 51
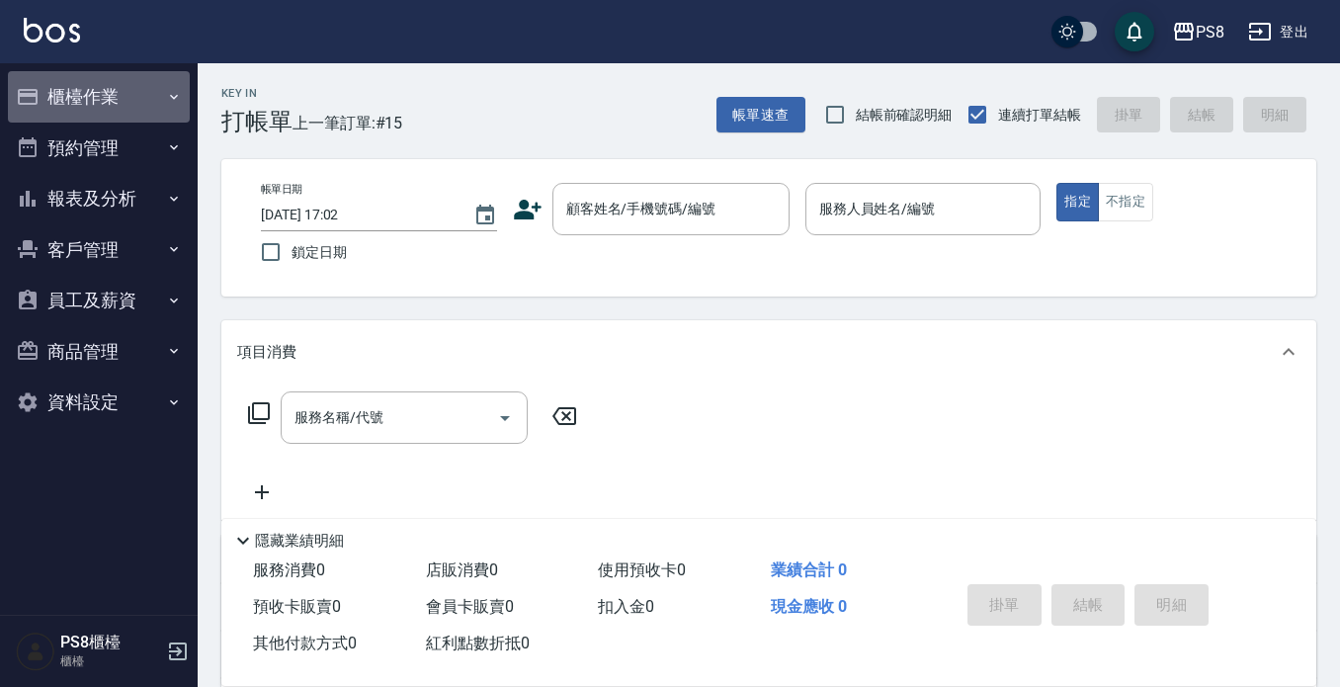
click at [127, 108] on button "櫃檯作業" at bounding box center [99, 96] width 182 height 51
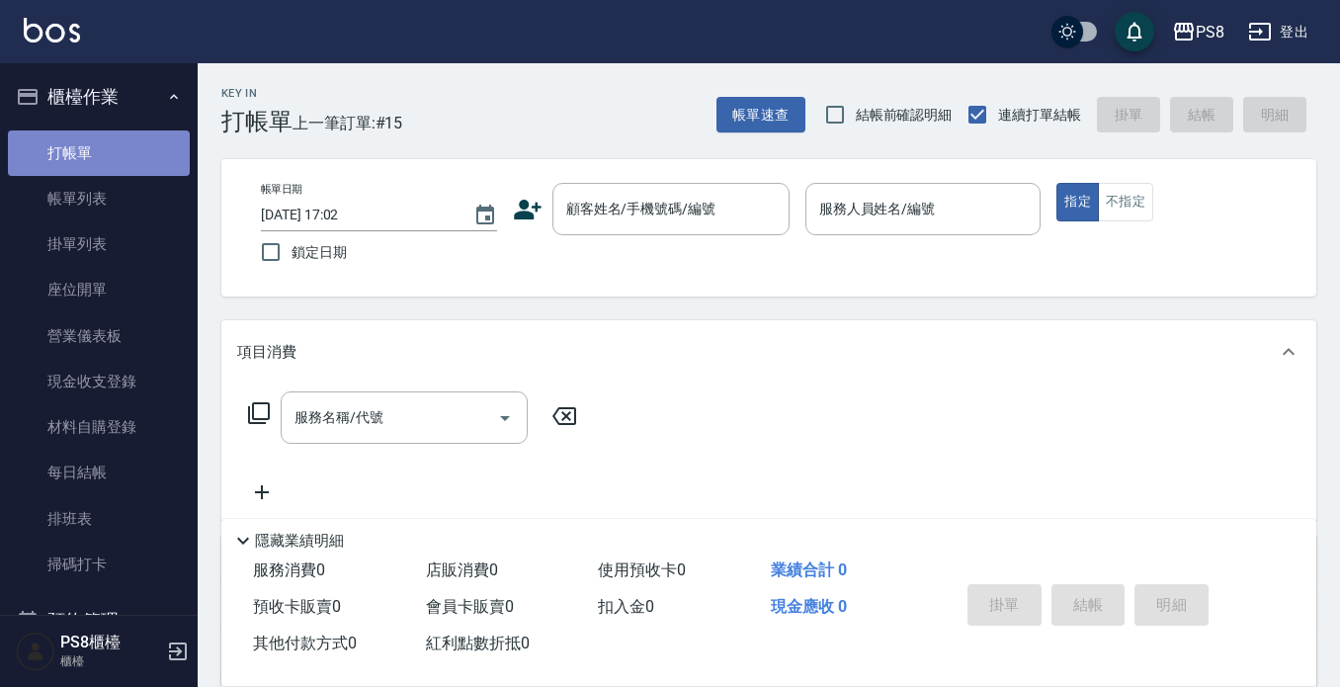
click at [130, 164] on link "打帳單" at bounding box center [99, 152] width 182 height 45
click at [622, 224] on input "顧客姓名/手機號碼/編號" at bounding box center [656, 209] width 190 height 35
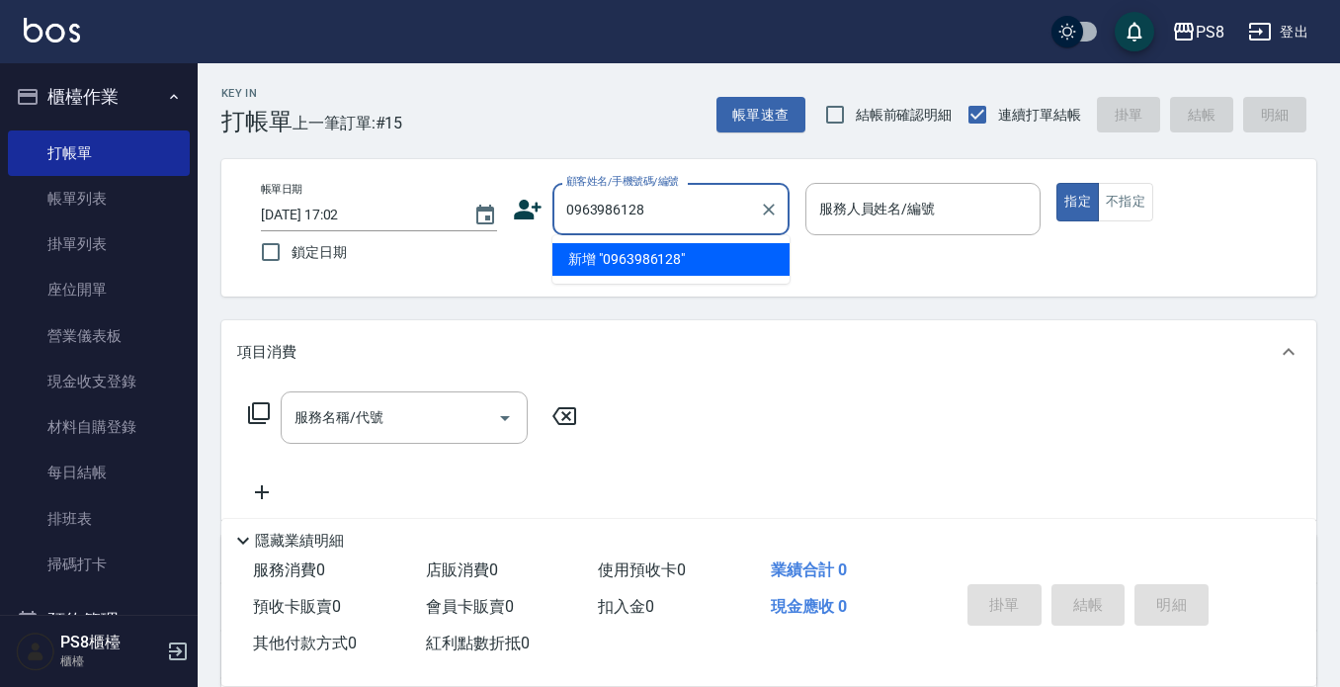
type input "0963986128"
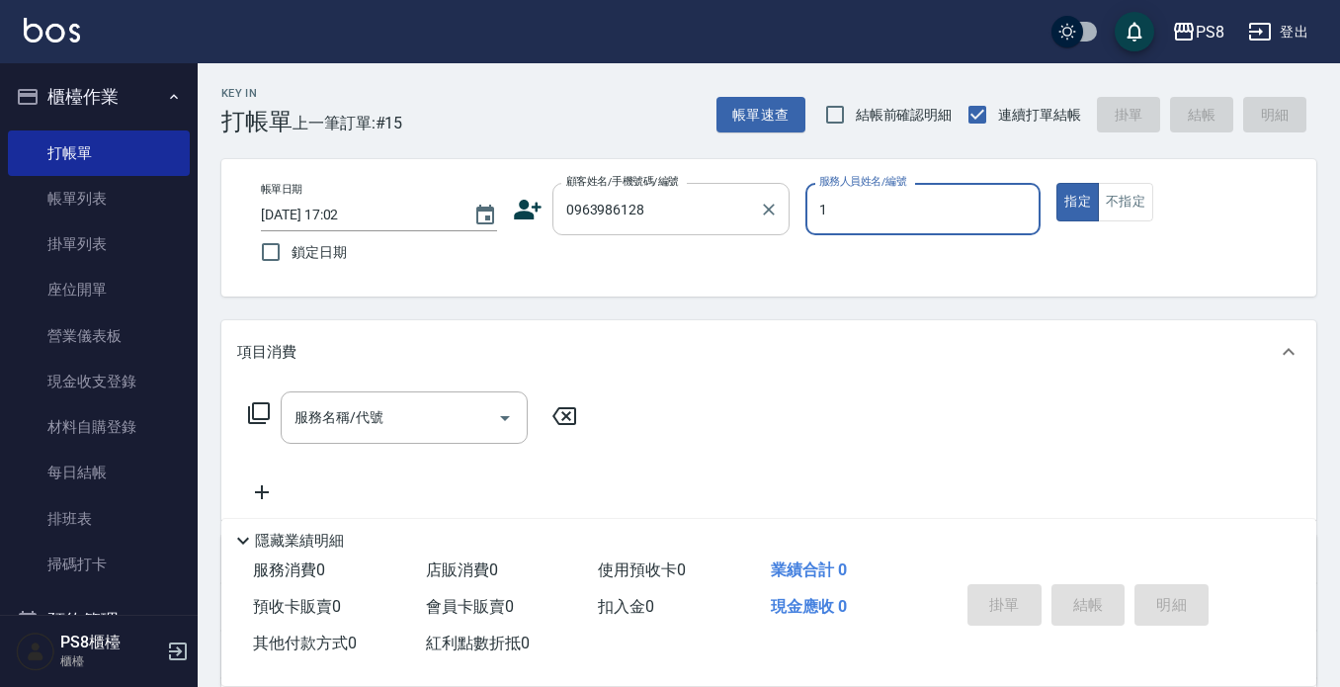
type input "B.K-1"
type button "true"
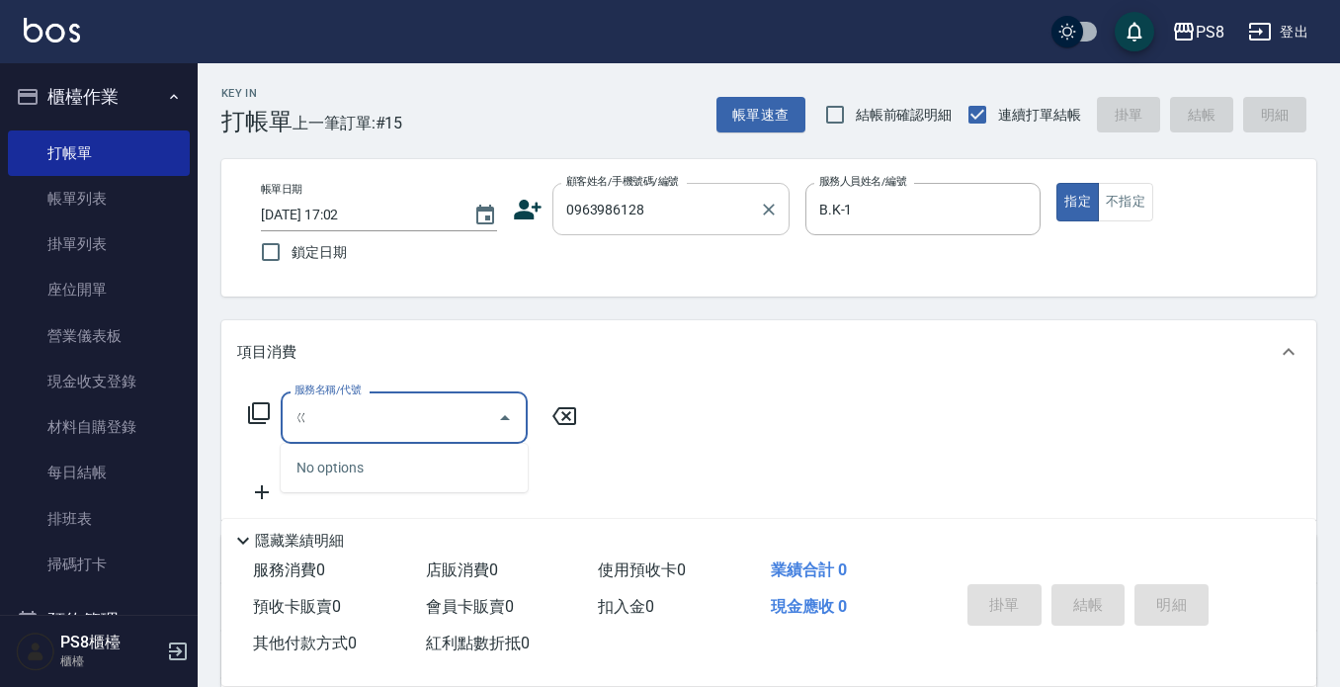
drag, startPoint x: 760, startPoint y: 212, endPoint x: 676, endPoint y: 230, distance: 86.1
click at [698, 246] on div "帳單日期 2025/08/22 17:02 鎖定日期 顧客姓名/手機號碼/編號 0963986128 顧客姓名/手機號碼/編號 服務人員姓名/編號 B.K-1…" at bounding box center [769, 228] width 1048 height 90
type input "ㄍ"
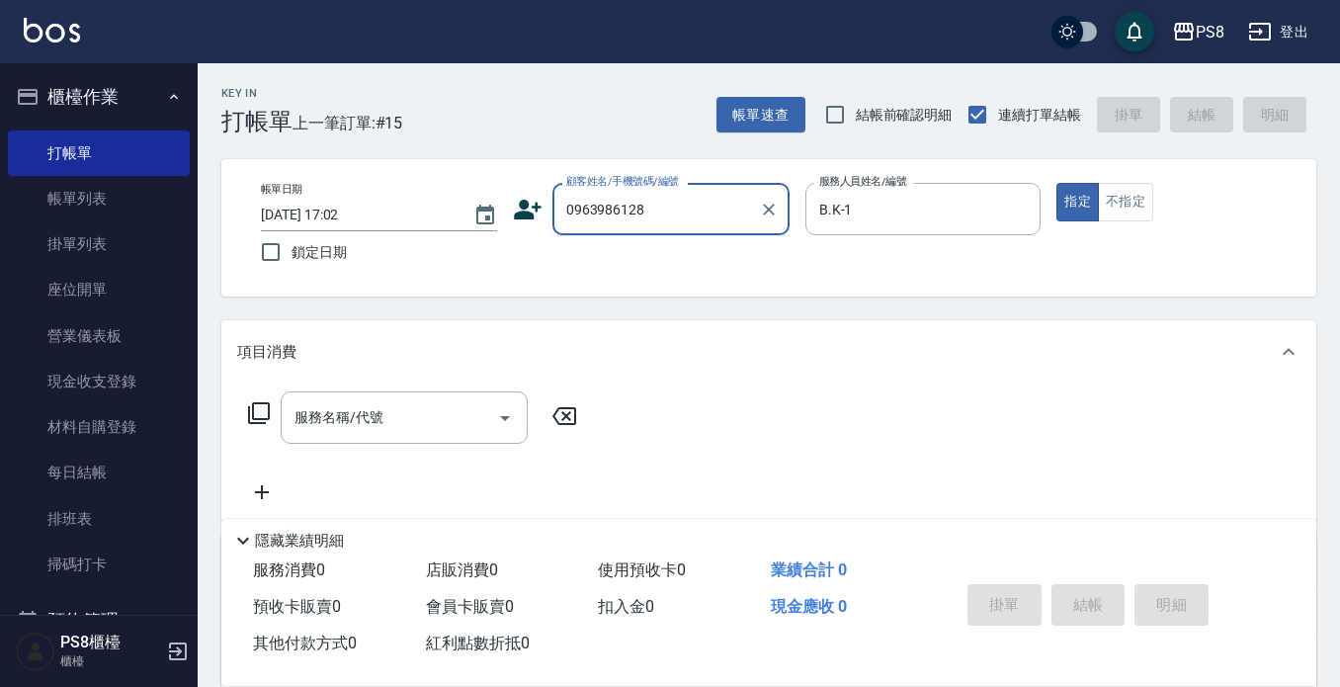
drag, startPoint x: 678, startPoint y: 215, endPoint x: 248, endPoint y: 221, distance: 430.0
click at [248, 221] on div "帳單日期 2025/08/22 17:02 鎖定日期 顧客姓名/手機號碼/編號 0963986128 顧客姓名/手機號碼/編號 服務人員姓名/編號 B.K-1…" at bounding box center [769, 228] width 1048 height 90
click at [532, 211] on icon at bounding box center [528, 210] width 30 height 30
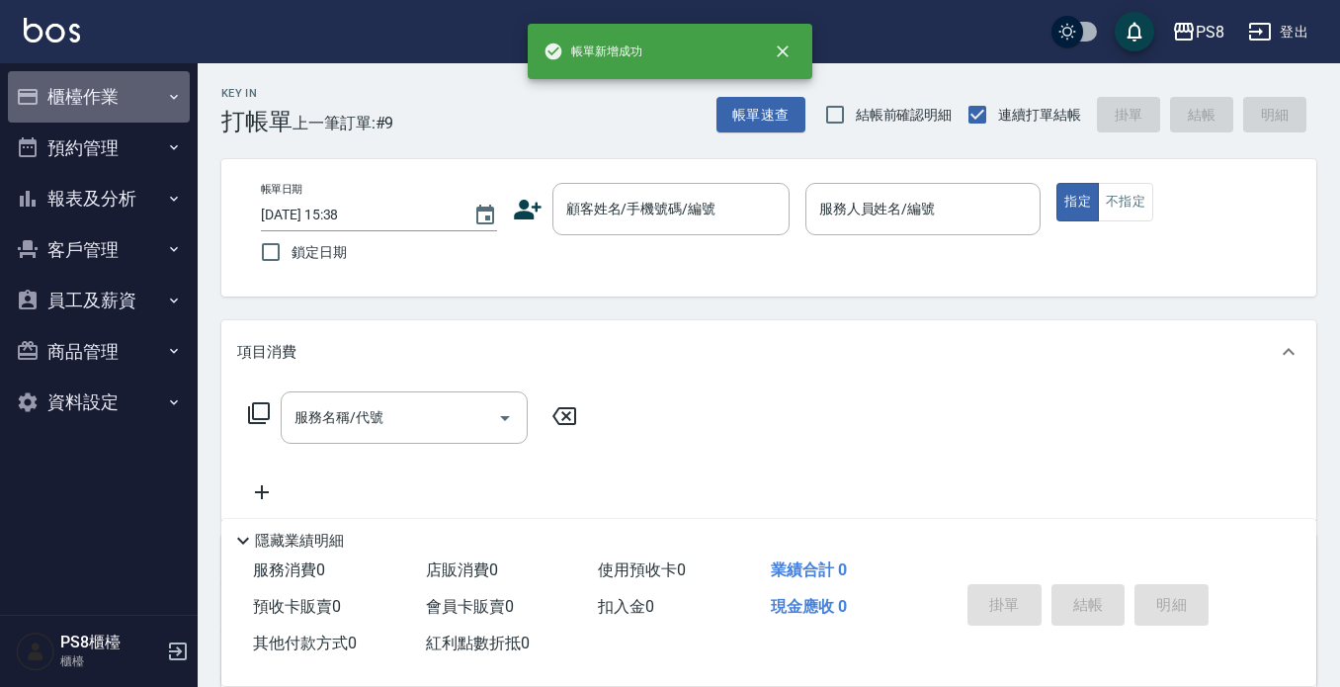
click at [83, 116] on button "櫃檯作業" at bounding box center [99, 96] width 182 height 51
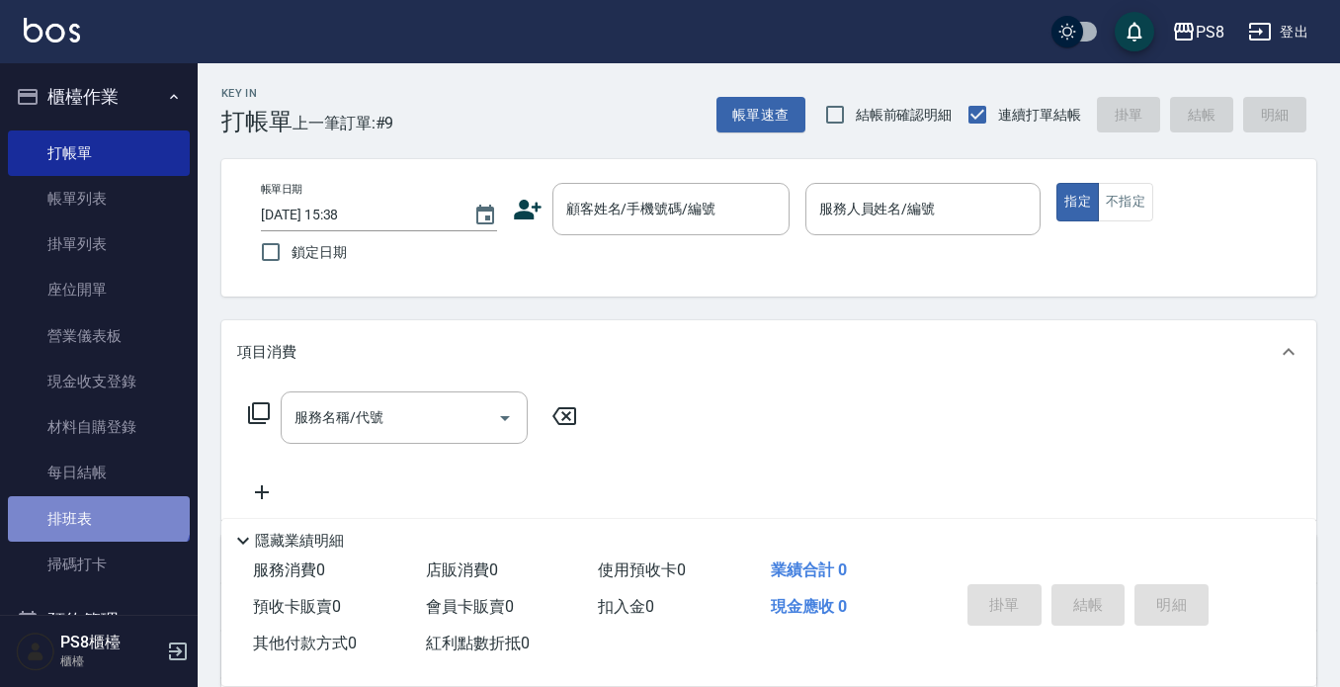
click at [97, 506] on link "排班表" at bounding box center [99, 518] width 182 height 45
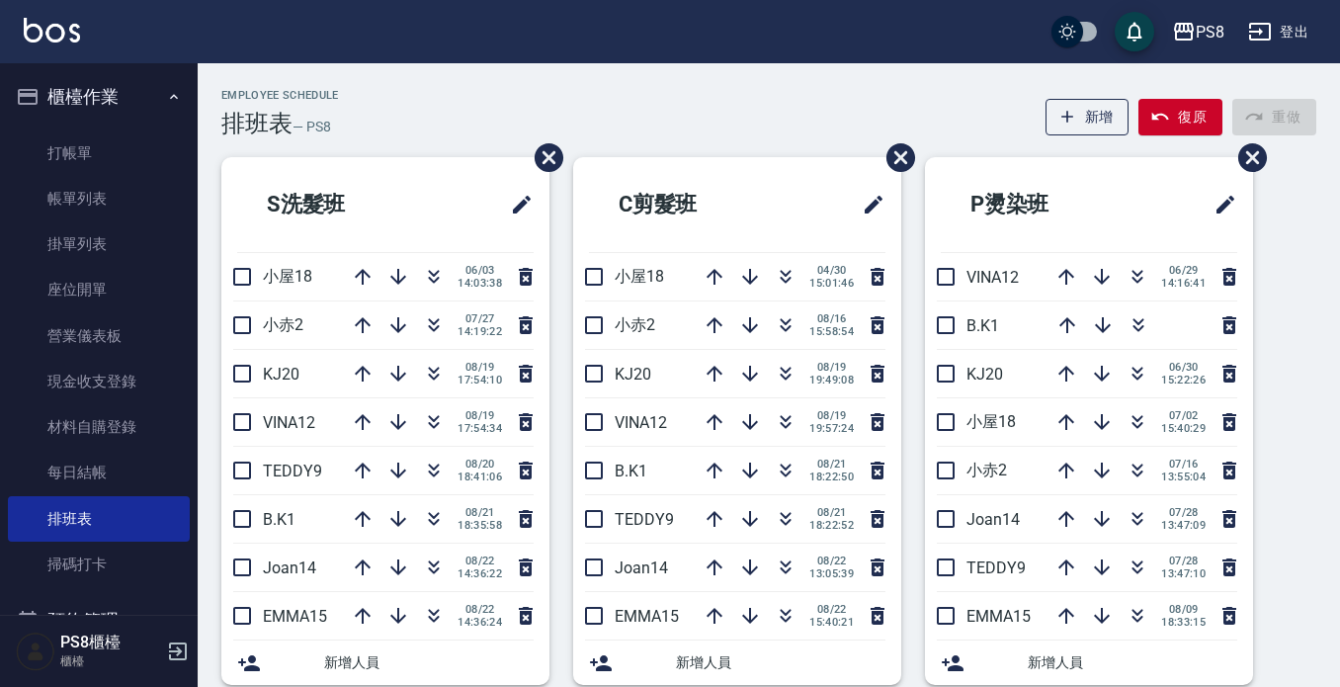
click at [77, 90] on button "櫃檯作業" at bounding box center [99, 96] width 182 height 51
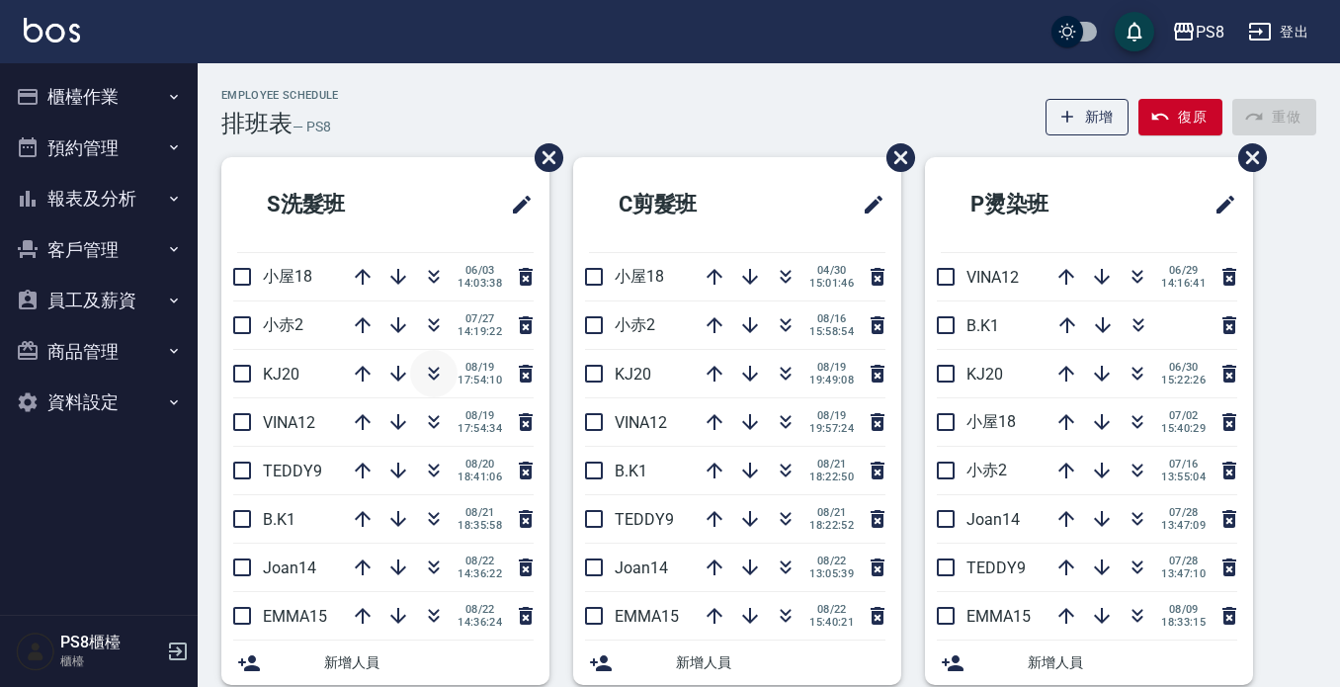
click at [434, 372] on icon "button" at bounding box center [434, 374] width 24 height 24
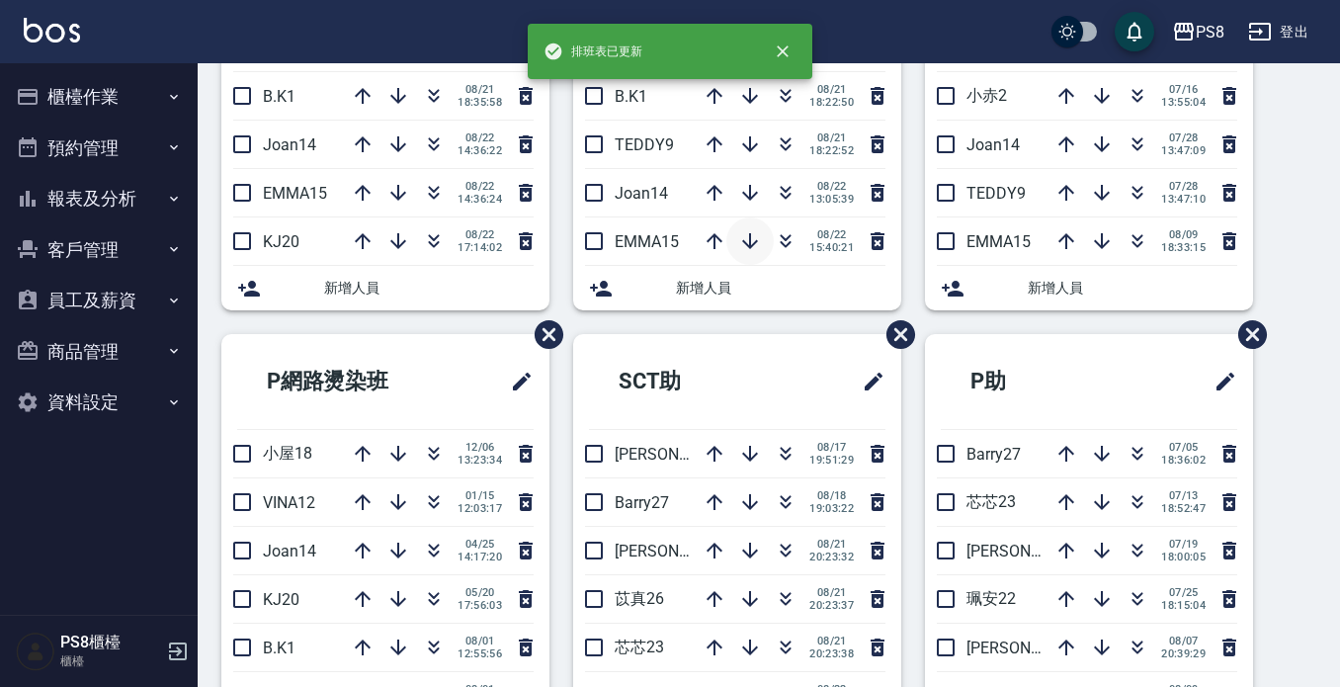
scroll to position [494, 0]
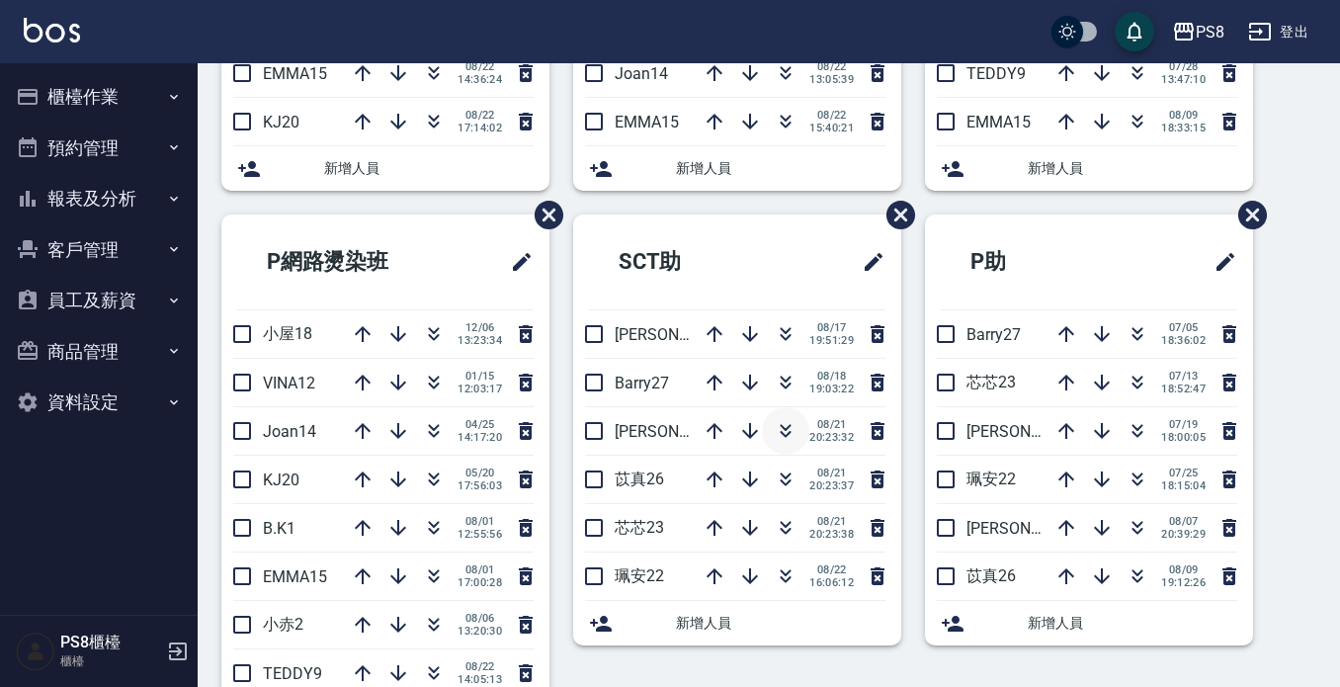
click at [781, 434] on icon "button" at bounding box center [786, 434] width 11 height 7
click at [111, 211] on button "報表及分析" at bounding box center [99, 198] width 182 height 51
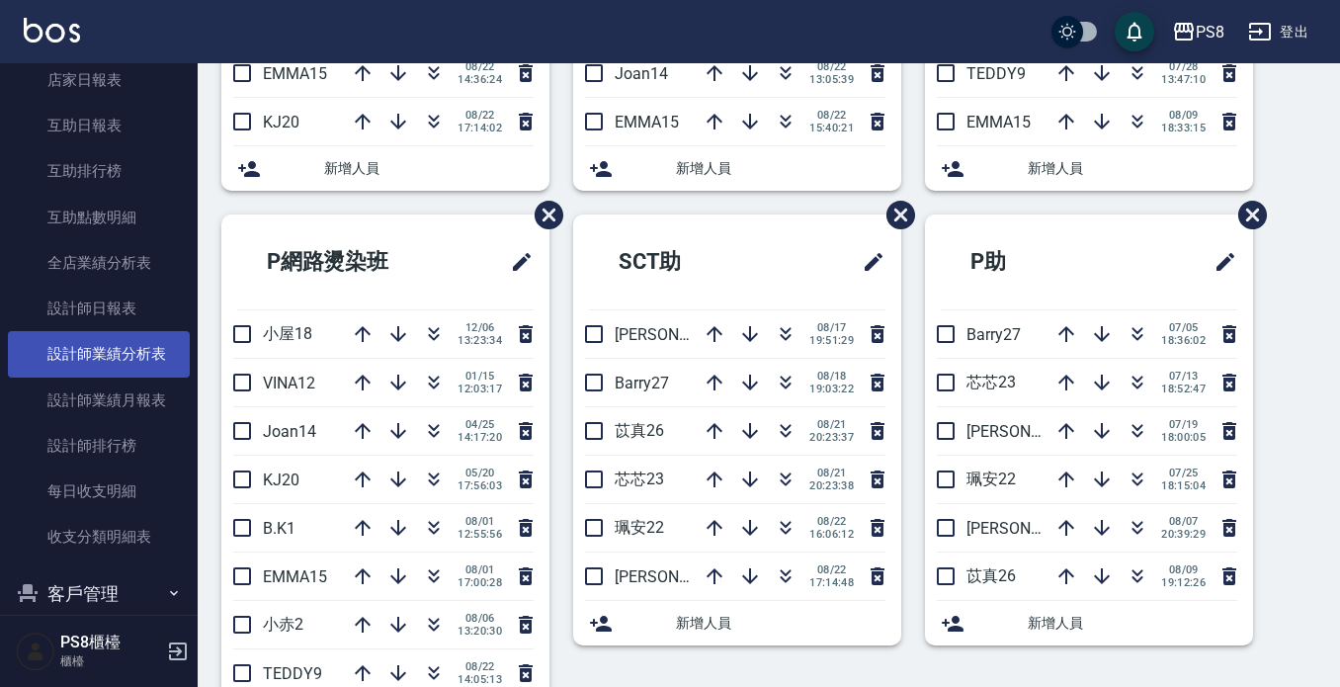
scroll to position [373, 0]
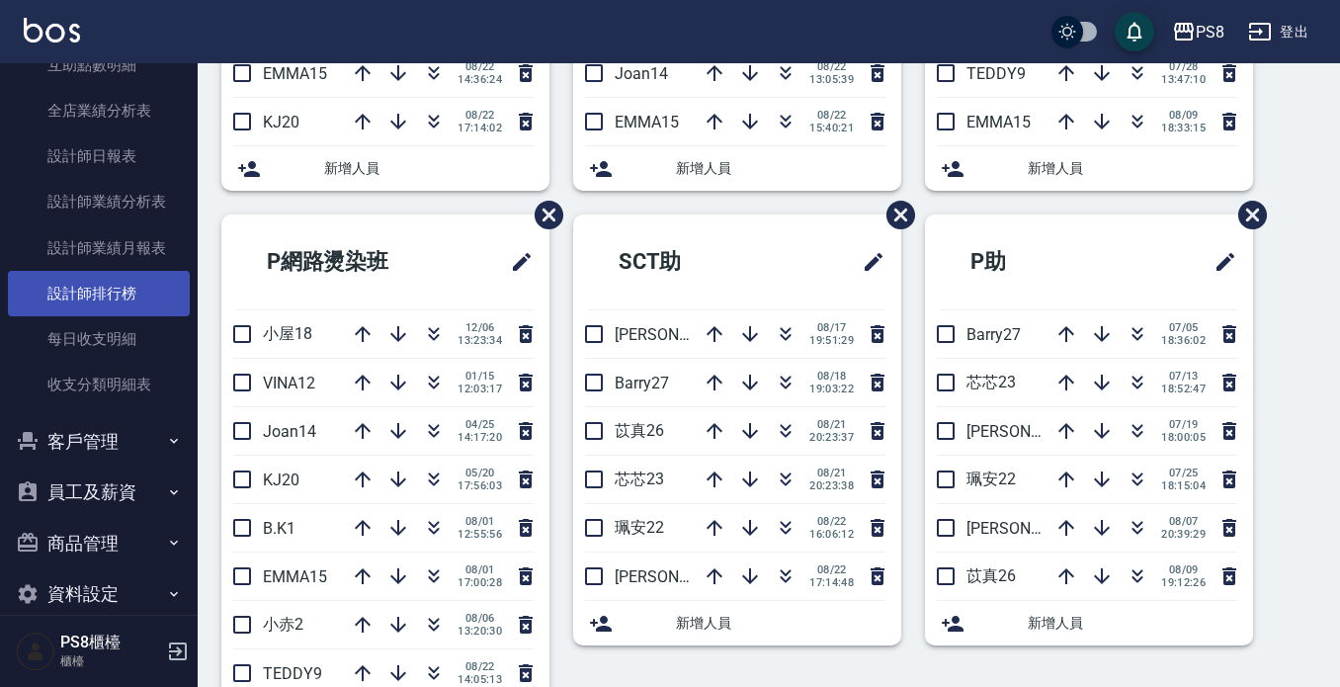
click at [131, 284] on link "設計師排行榜" at bounding box center [99, 293] width 182 height 45
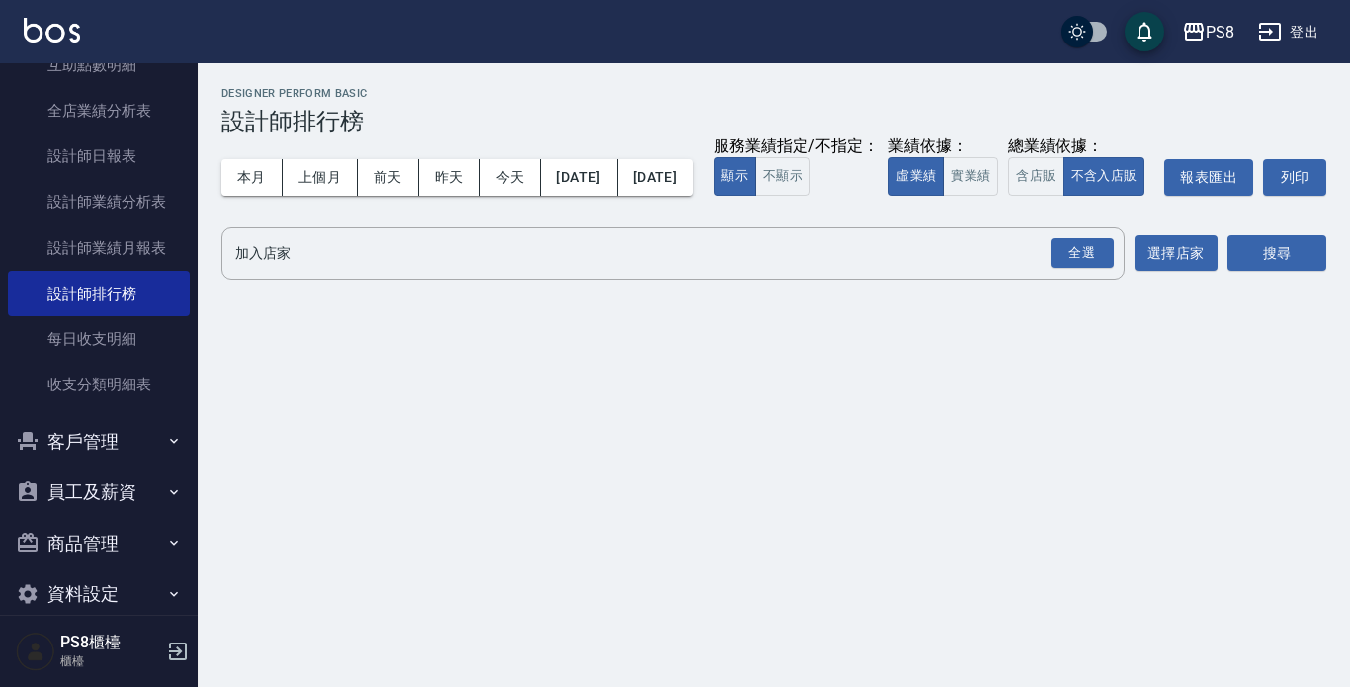
click at [487, 120] on h3 "設計師排行榜" at bounding box center [773, 122] width 1105 height 28
drag, startPoint x: 487, startPoint y: 120, endPoint x: 222, endPoint y: 189, distance: 273.8
click at [216, 189] on div "PS8 2025-08-01 - 2025-08-22 設計師排行榜 列印時間： 2025-08-22-17:42 Designer Perform Basi…" at bounding box center [774, 187] width 1153 height 248
click at [240, 184] on button "本月" at bounding box center [251, 177] width 61 height 37
click at [943, 196] on button "實業績" at bounding box center [970, 176] width 55 height 39
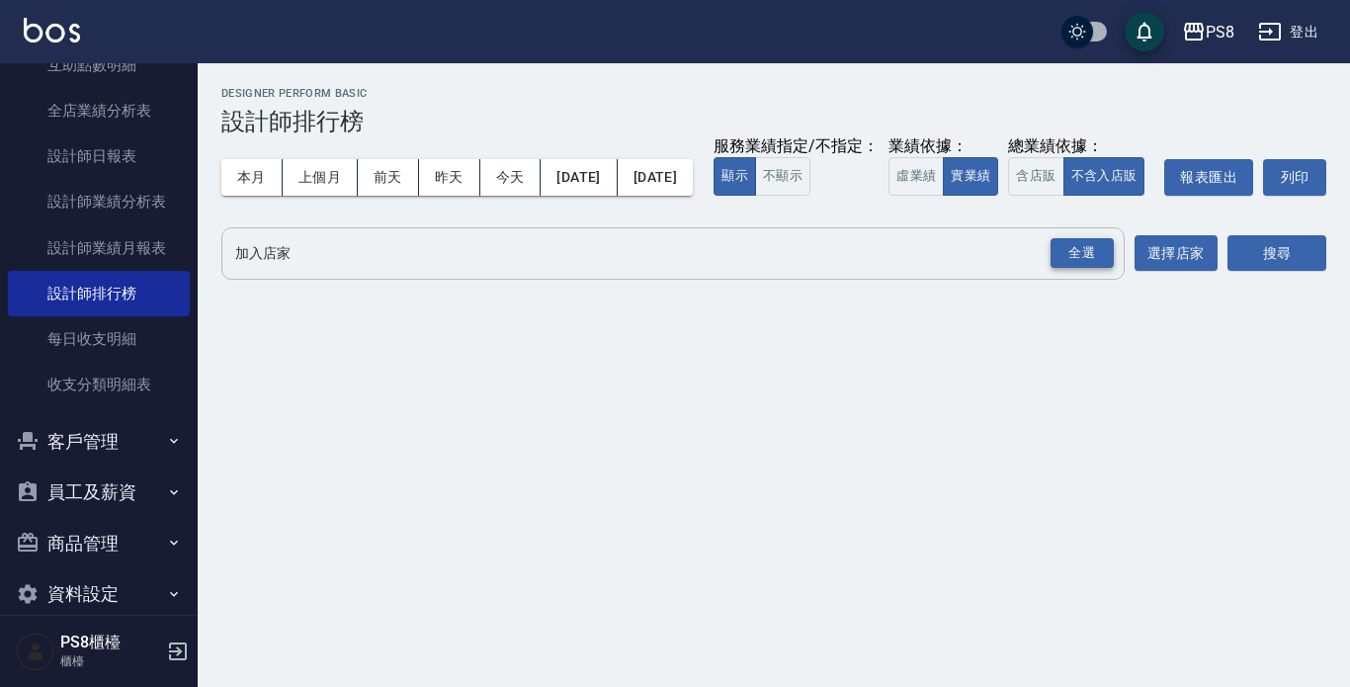
click at [1076, 269] on div "全選" at bounding box center [1082, 253] width 63 height 31
click at [1263, 273] on button "搜尋" at bounding box center [1277, 254] width 99 height 37
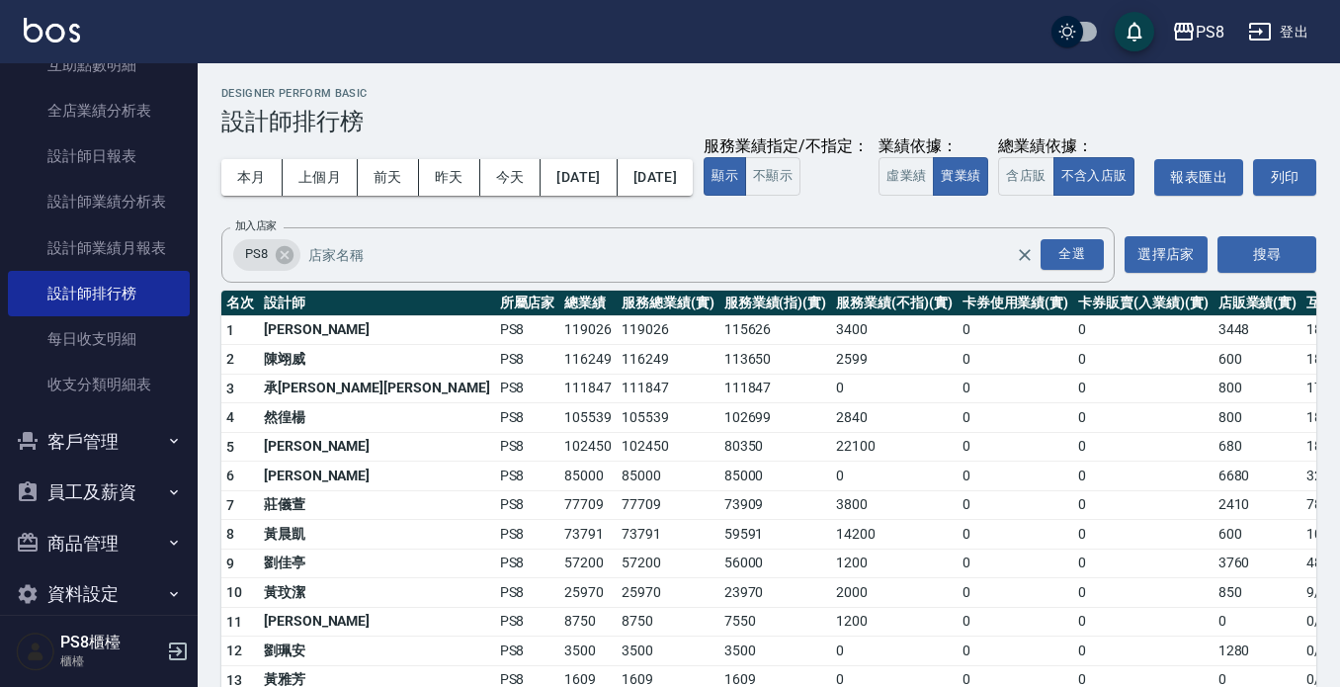
drag, startPoint x: 918, startPoint y: 115, endPoint x: 930, endPoint y: 121, distance: 13.3
click at [914, 106] on div "Designer Perform Basic 設計師排行榜" at bounding box center [768, 111] width 1095 height 48
click at [921, 106] on div "Designer Perform Basic 設計師排行榜" at bounding box center [768, 111] width 1095 height 48
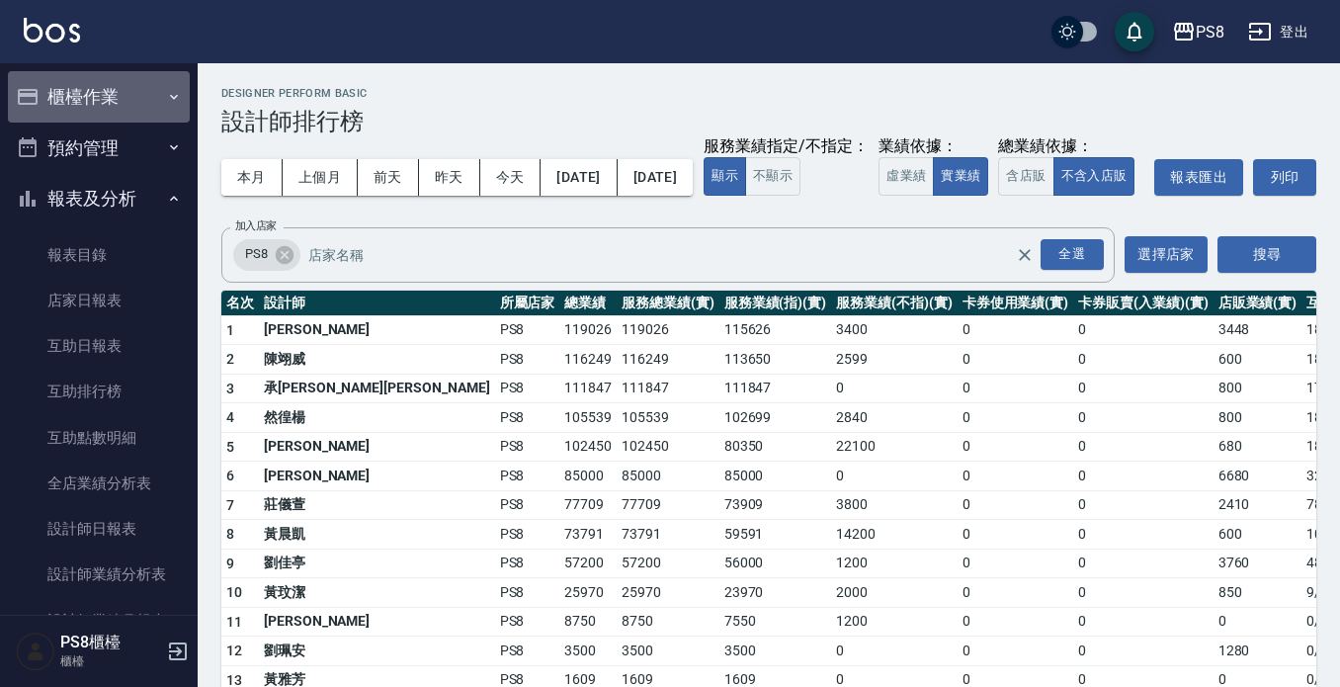
click at [109, 97] on button "櫃檯作業" at bounding box center [99, 96] width 182 height 51
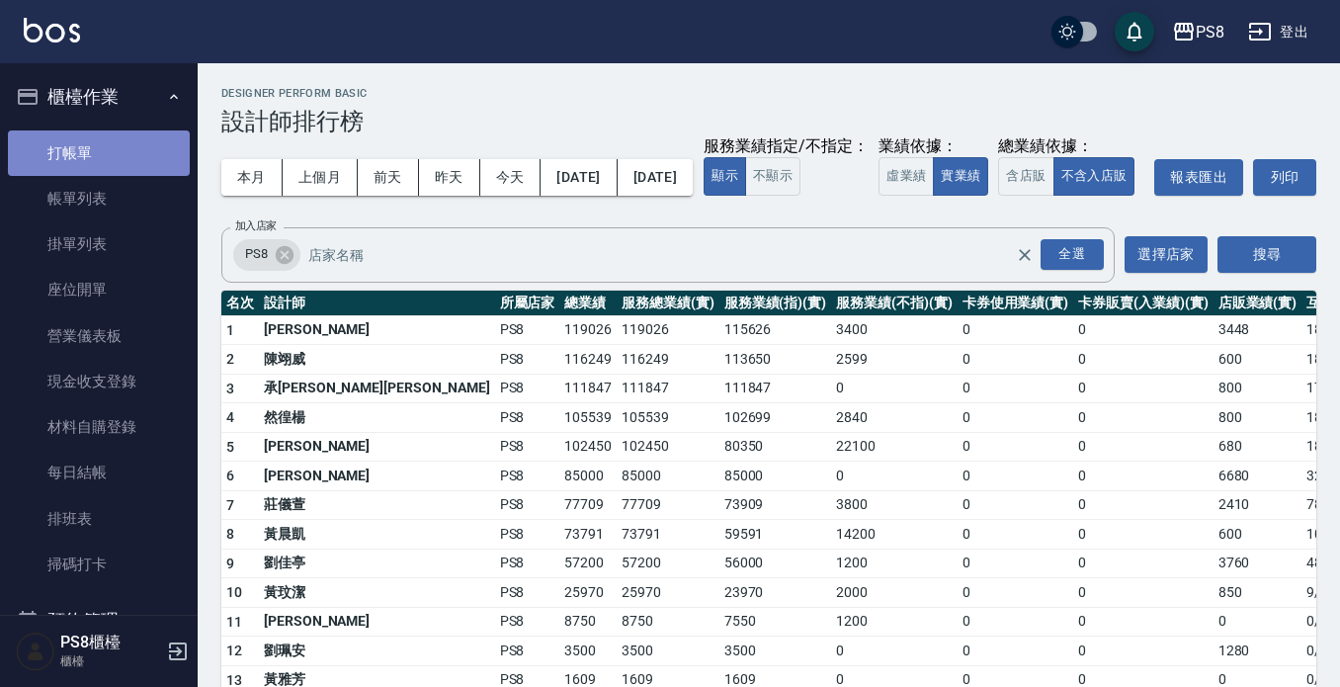
click at [106, 170] on link "打帳單" at bounding box center [99, 152] width 182 height 45
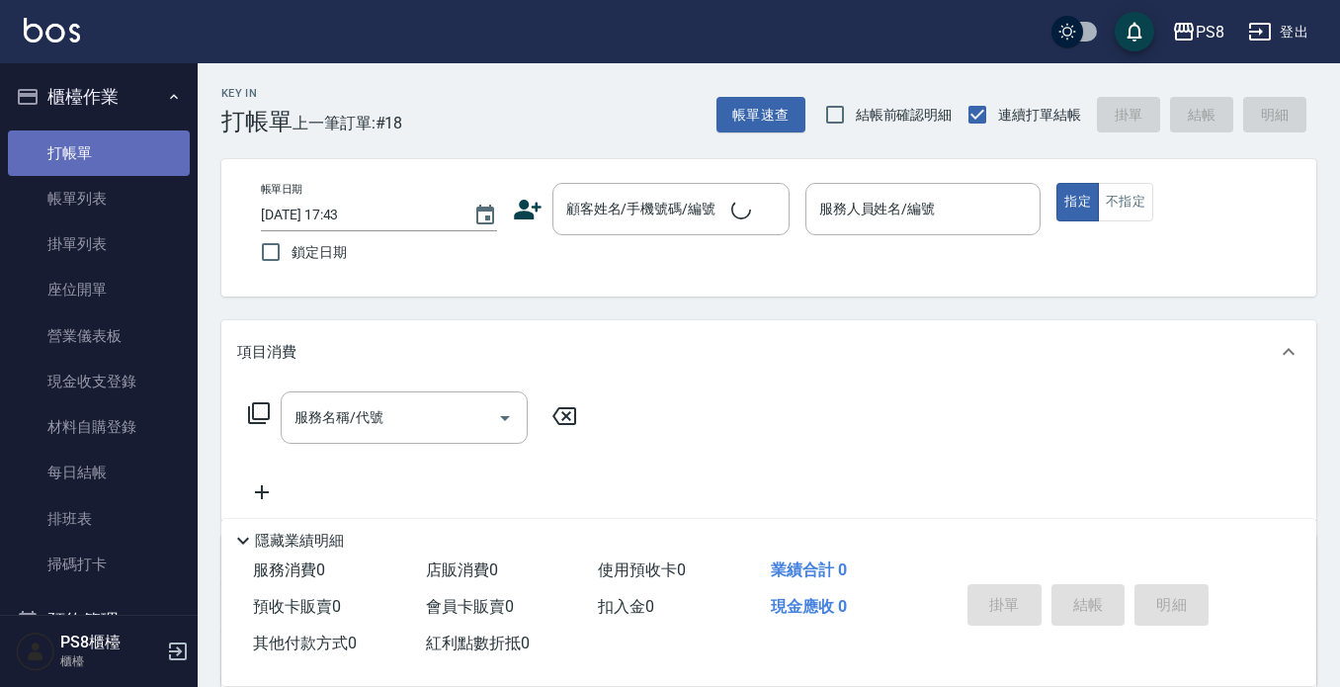
drag, startPoint x: 123, startPoint y: 129, endPoint x: 114, endPoint y: 119, distance: 14.0
click at [124, 130] on link "打帳單" at bounding box center [99, 152] width 182 height 45
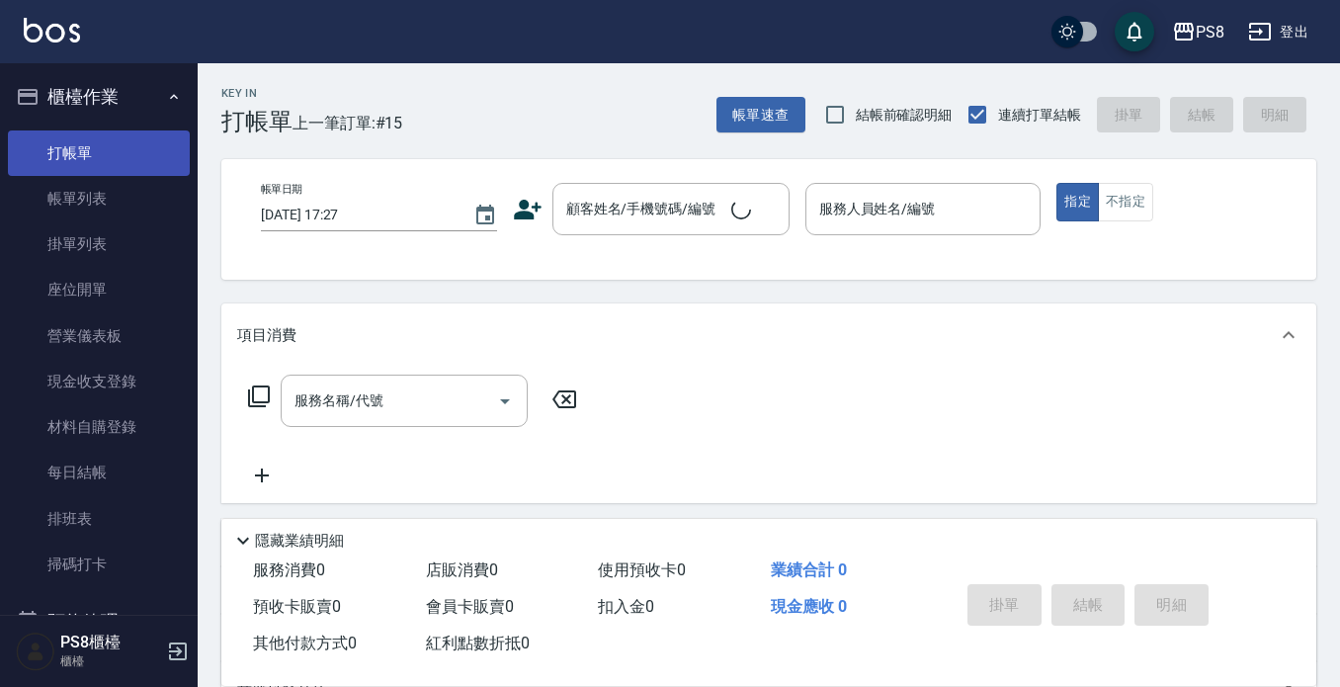
click at [89, 166] on link "打帳單" at bounding box center [99, 152] width 182 height 45
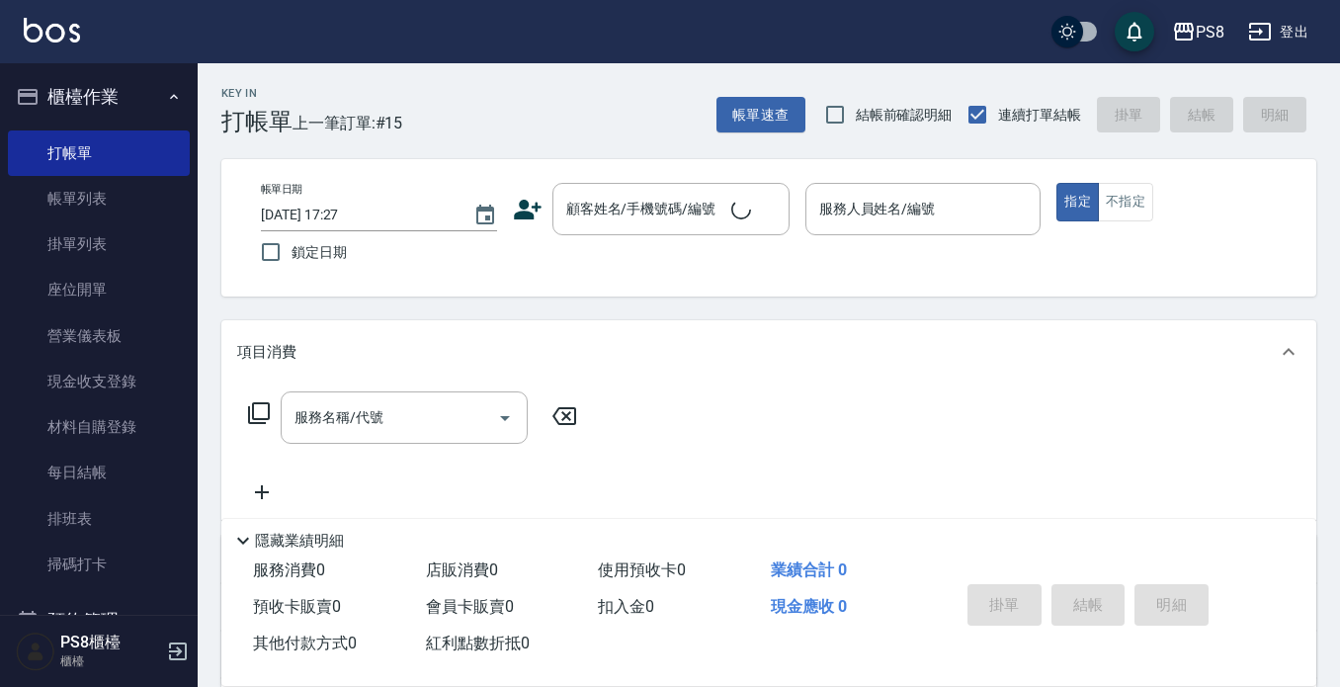
click at [529, 210] on icon at bounding box center [528, 210] width 30 height 30
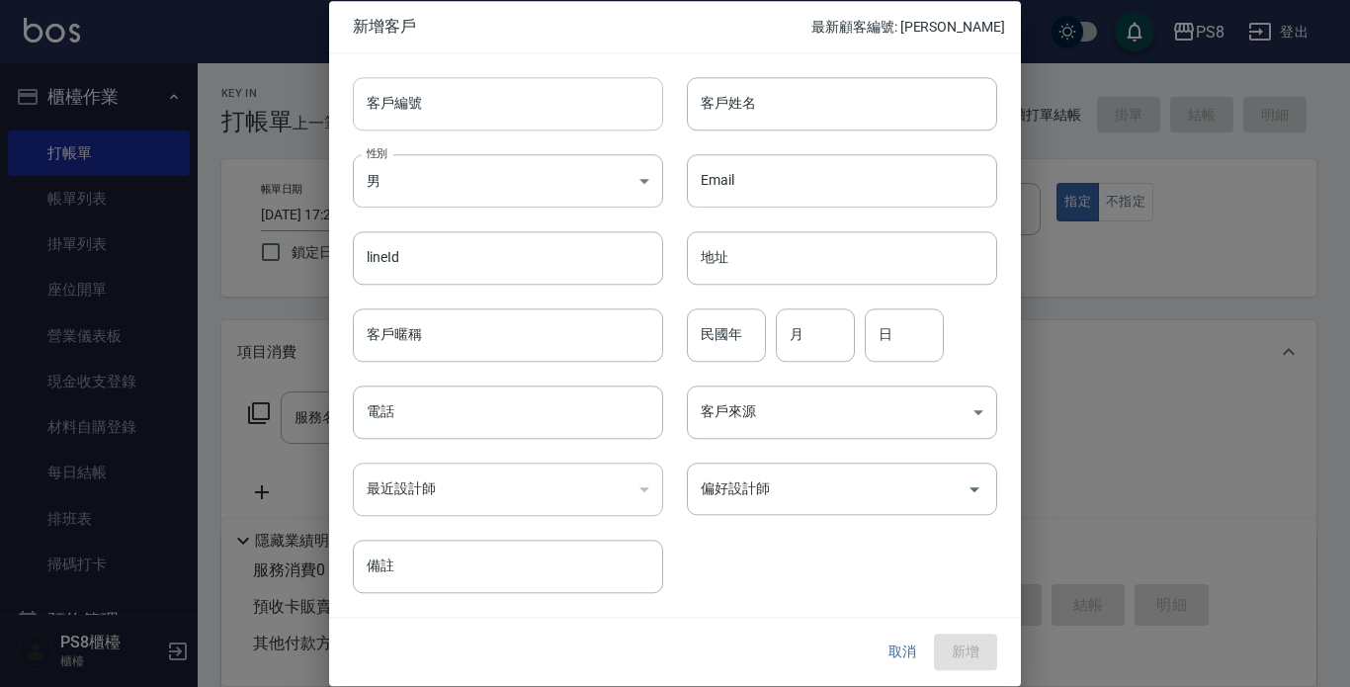
click at [511, 100] on input "客戶編號" at bounding box center [508, 103] width 310 height 53
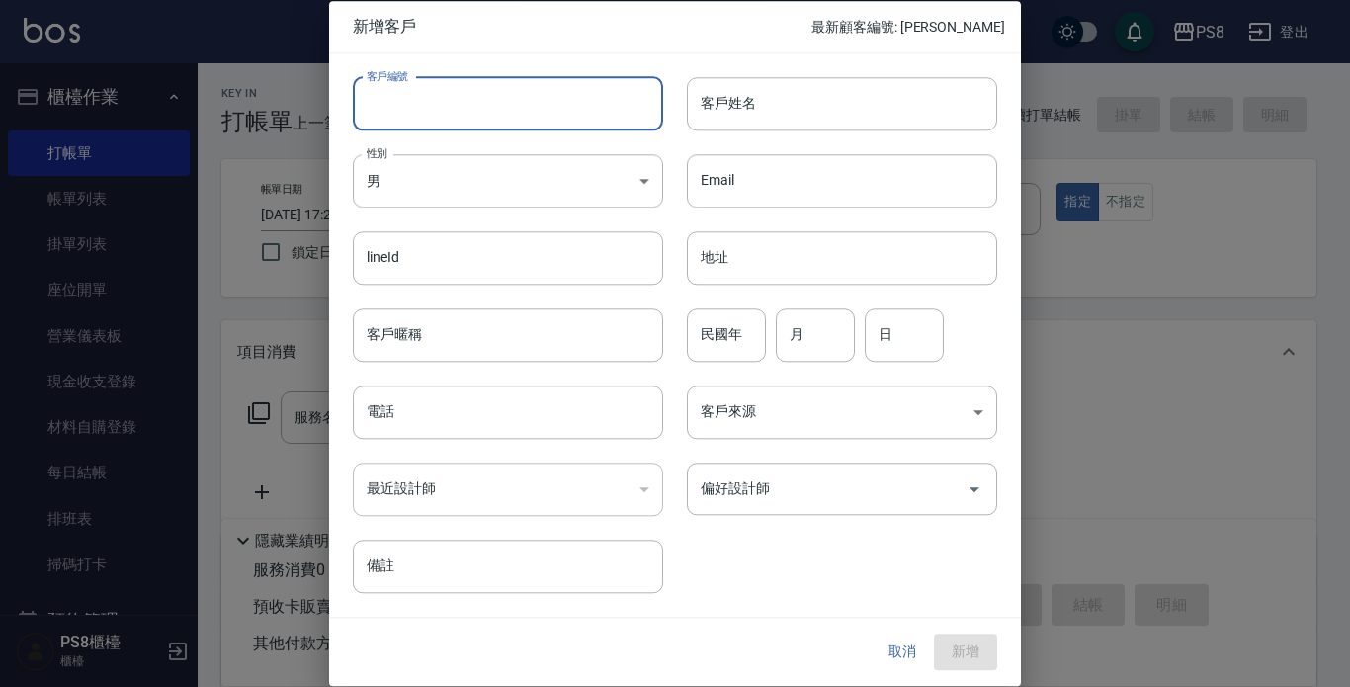
paste input "0963986128"
type input "0963986128"
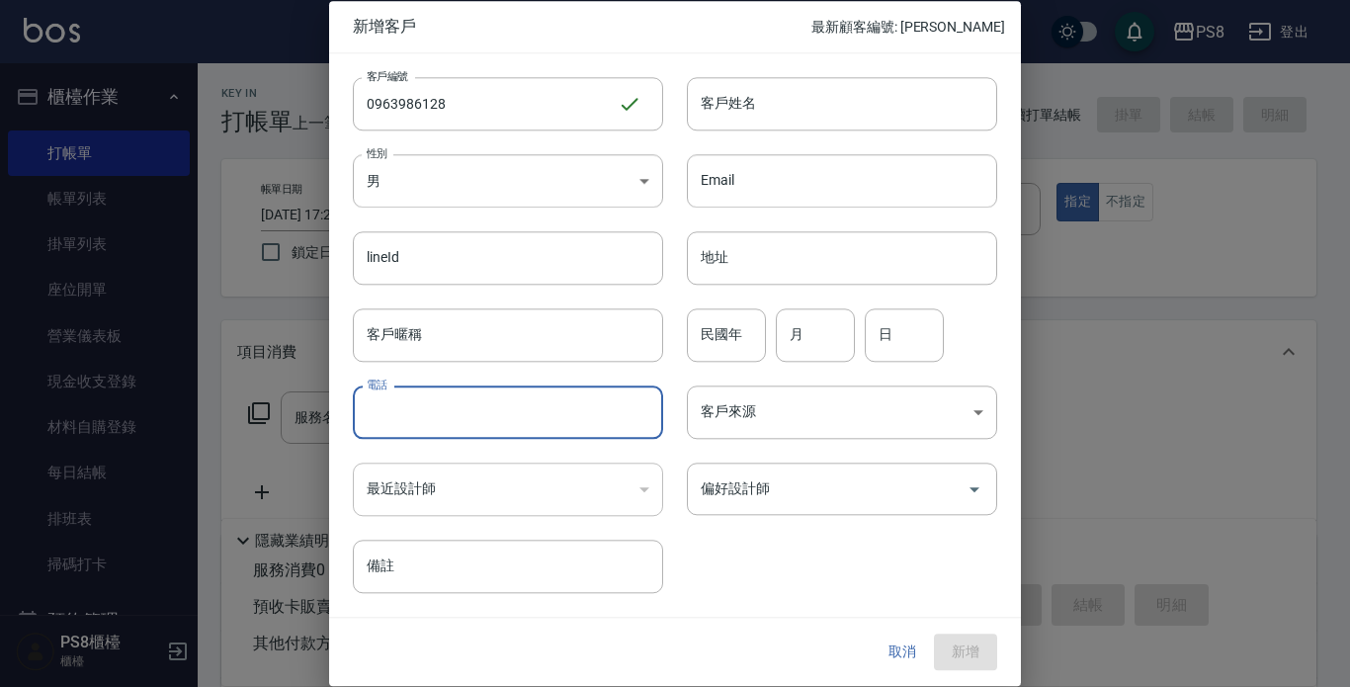
click at [385, 419] on input "電話" at bounding box center [508, 411] width 310 height 53
paste input "0963986128"
type input "0963986128"
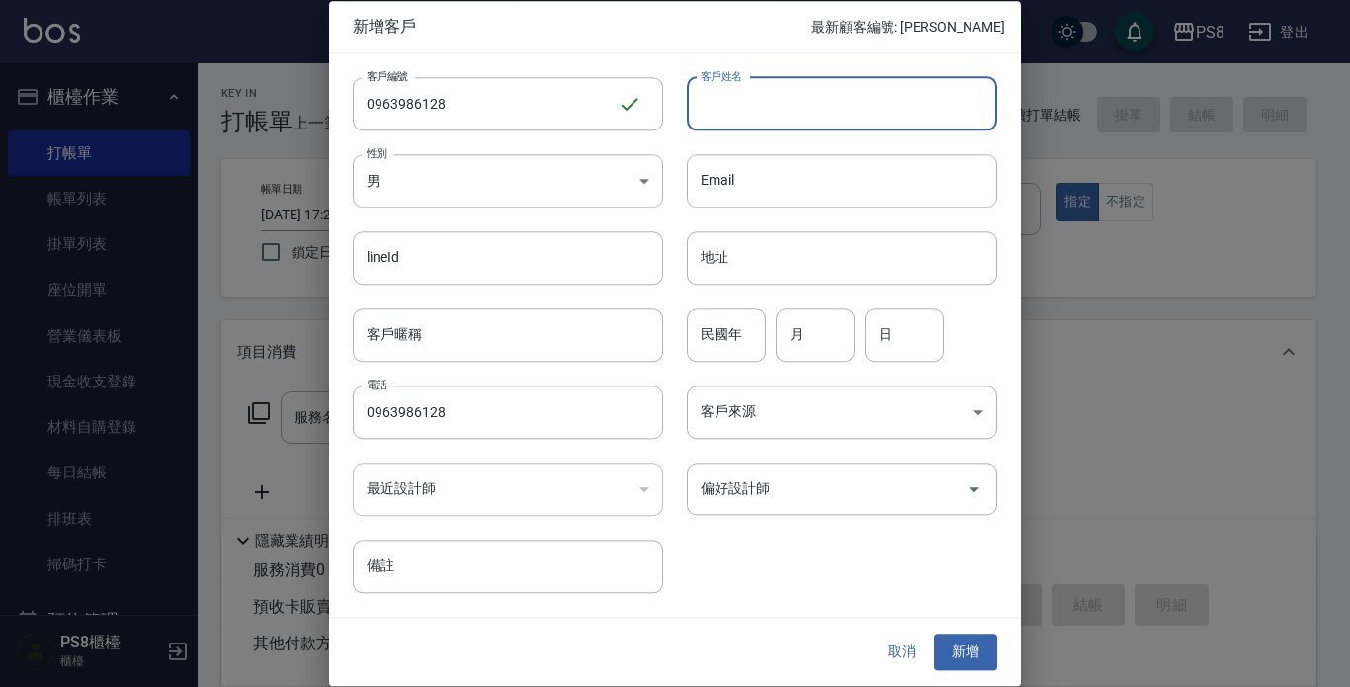
click at [751, 111] on input "客戶姓名" at bounding box center [842, 103] width 310 height 53
type input "ㄑ"
type input "[PERSON_NAME]"
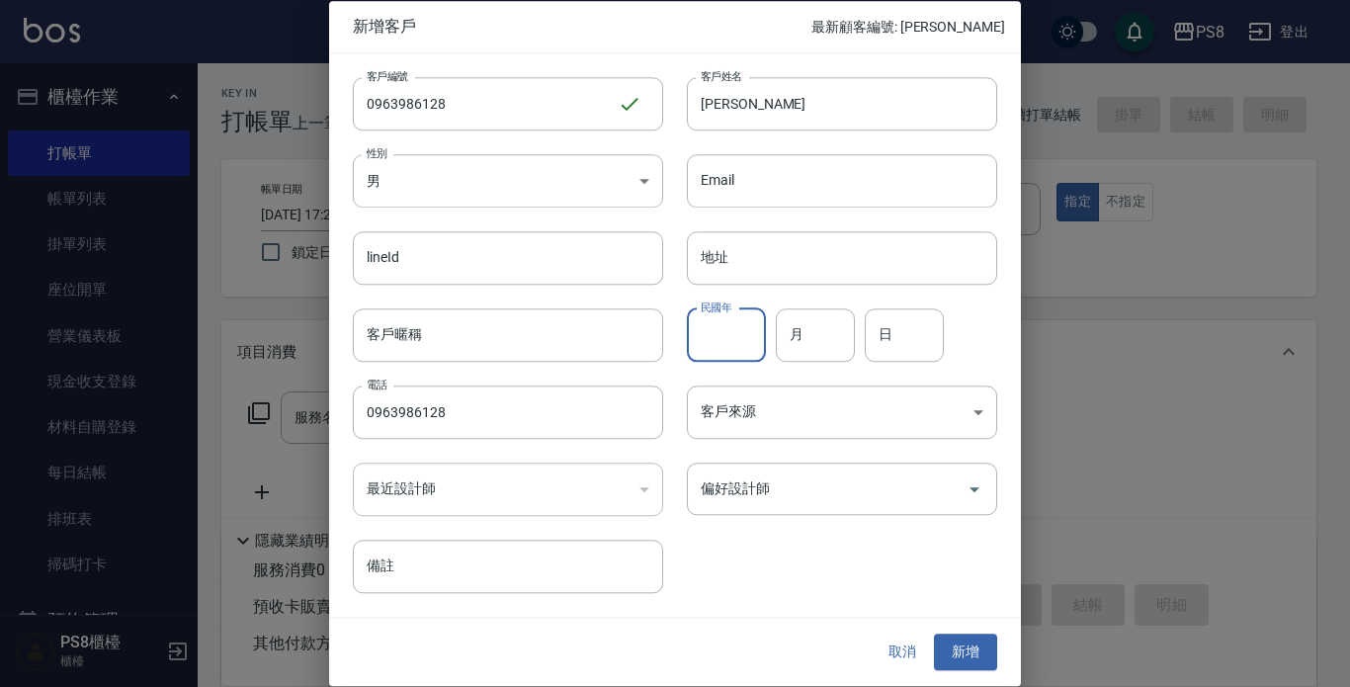
click at [709, 347] on input "民國年" at bounding box center [726, 334] width 79 height 53
type input "10"
type input "02"
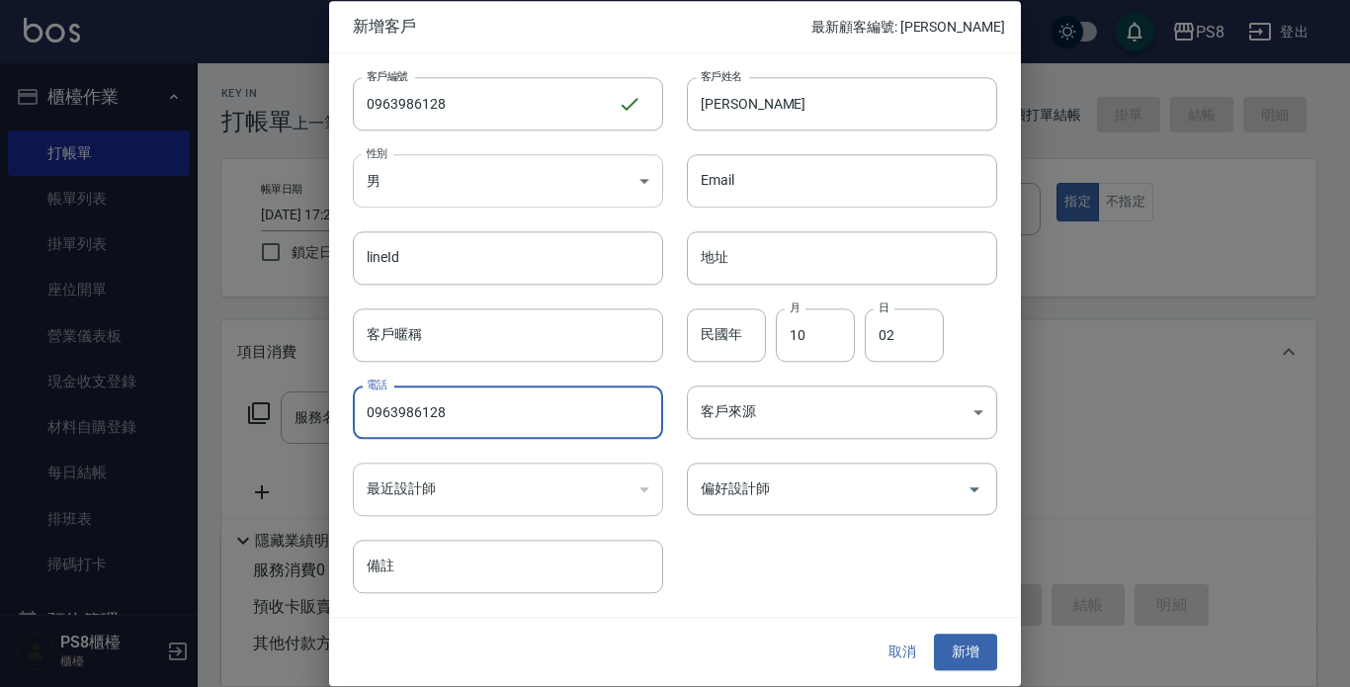
click at [461, 159] on body "PS8 登出 櫃檯作業 打帳單 帳單列表 掛單列表 座位開單 營業儀表板 現金收支登錄 材料自購登錄 每日結帳 排班表 掃碼打卡 預約管理 預約管理 單日預約…" at bounding box center [675, 481] width 1350 height 963
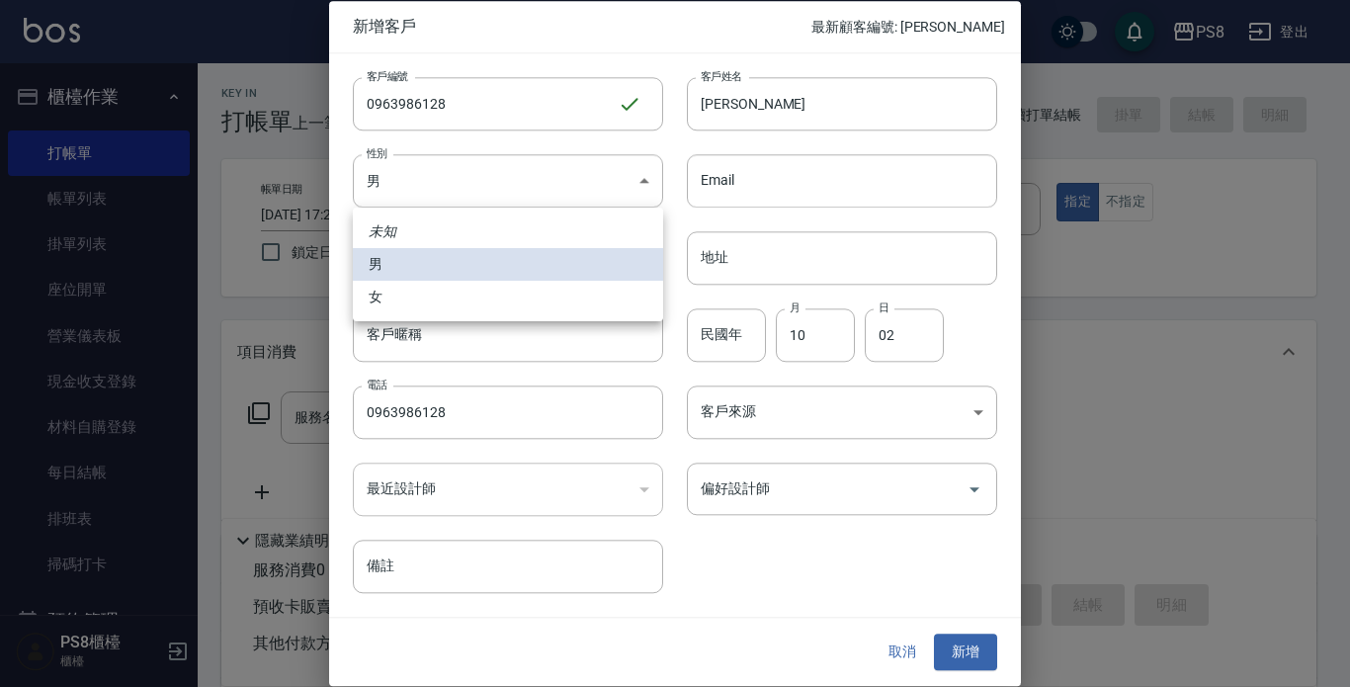
click at [439, 290] on li "女" at bounding box center [508, 297] width 310 height 33
type input "[DEMOGRAPHIC_DATA]"
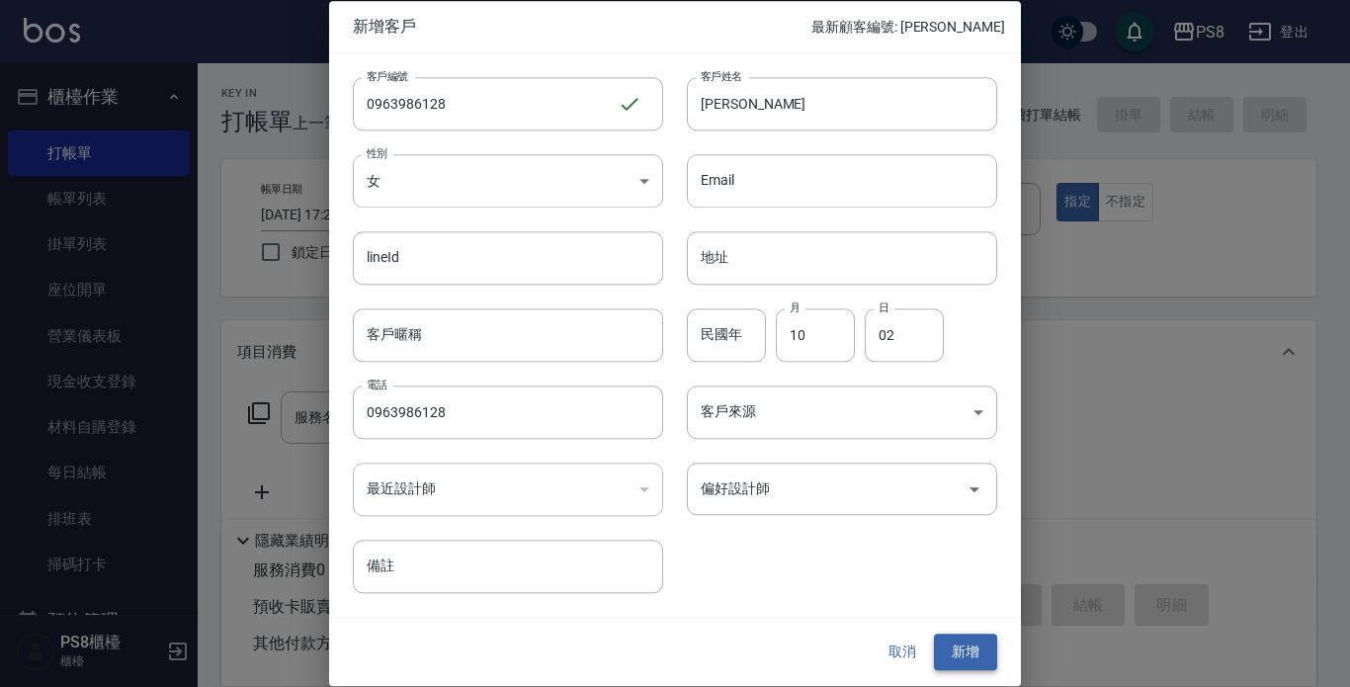
click at [972, 646] on button "新增" at bounding box center [965, 653] width 63 height 37
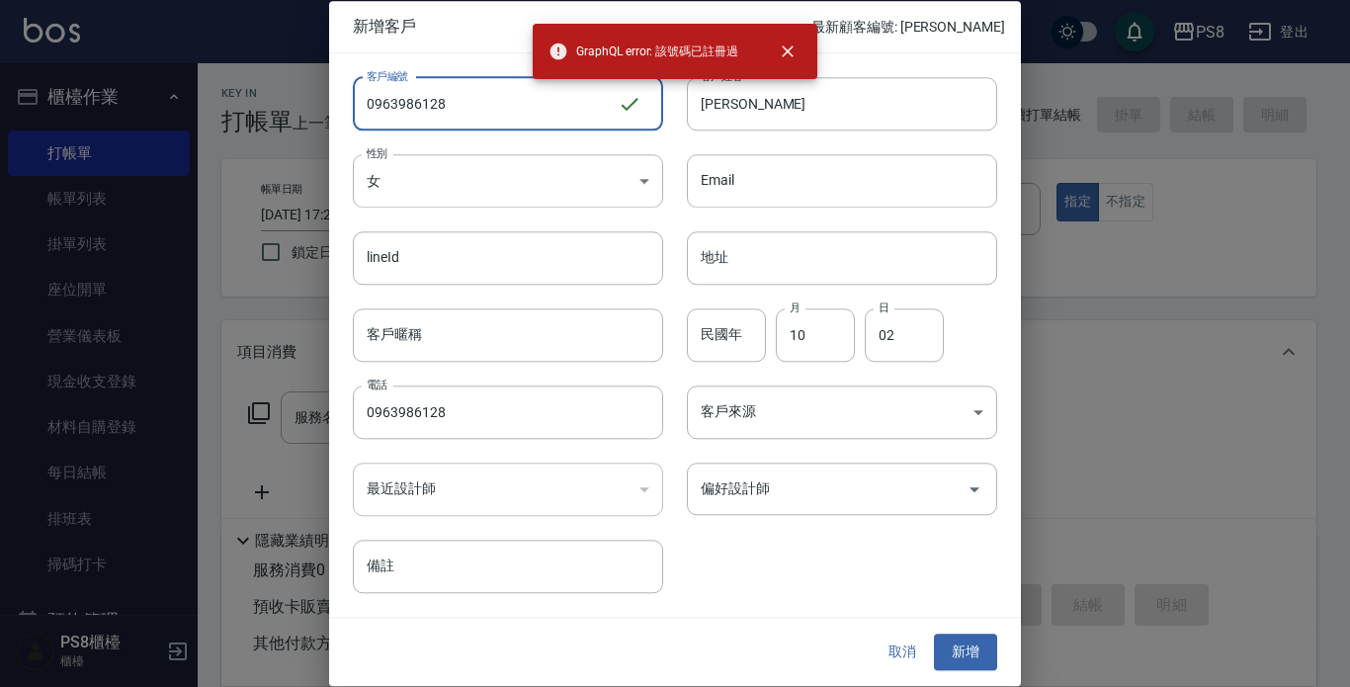
drag, startPoint x: 485, startPoint y: 106, endPoint x: 128, endPoint y: 111, distance: 356.9
click at [128, 111] on div "新增客戶 最新顧客編號: [PERSON_NAME] 客戶編號 0963986128 ​ 客戶編號 客戶姓名 [PERSON_NAME]姓名 性別 女 [DE…" at bounding box center [675, 343] width 1350 height 687
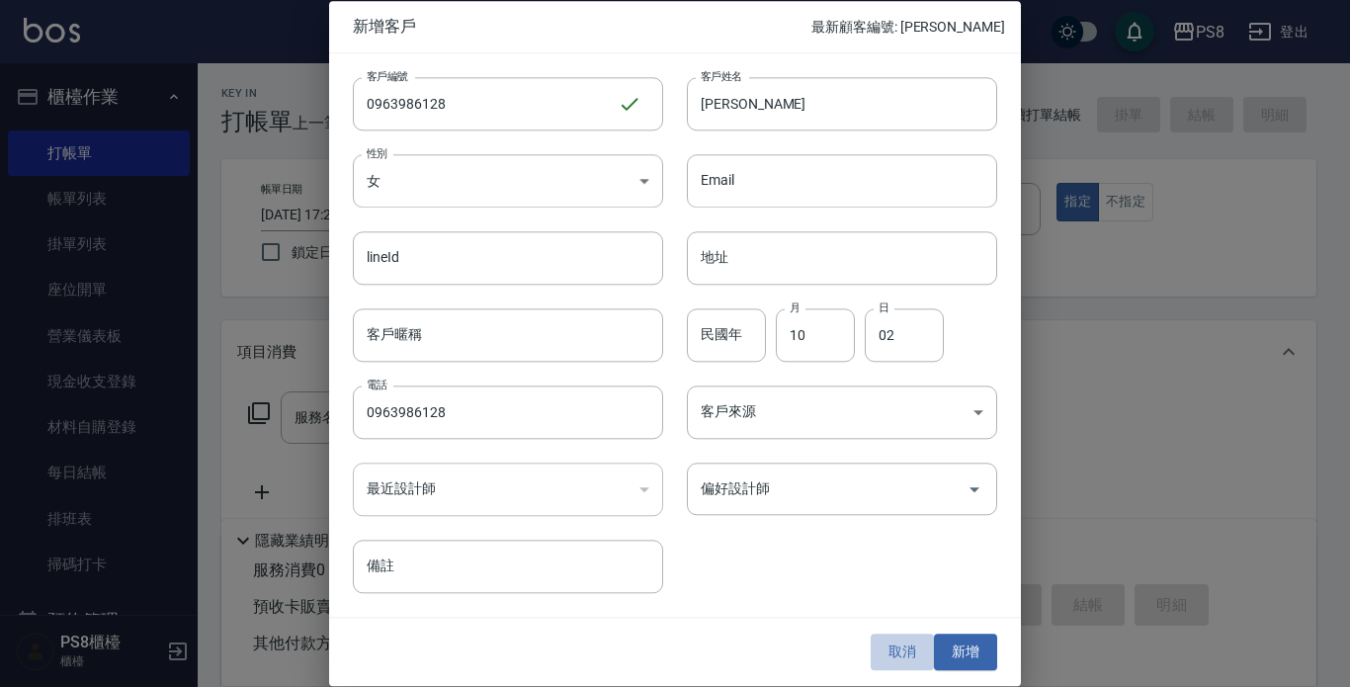
click at [908, 644] on button "取消" at bounding box center [902, 653] width 63 height 37
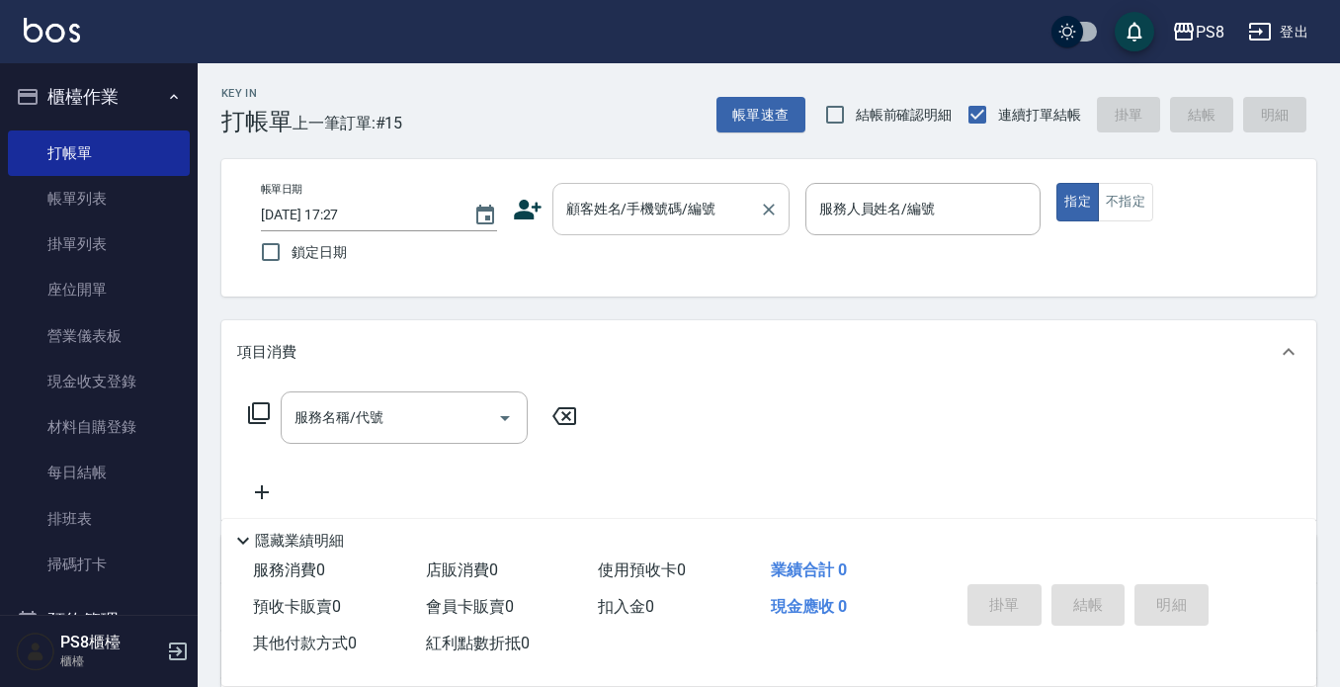
click at [692, 206] on input "顧客姓名/手機號碼/編號" at bounding box center [656, 209] width 190 height 35
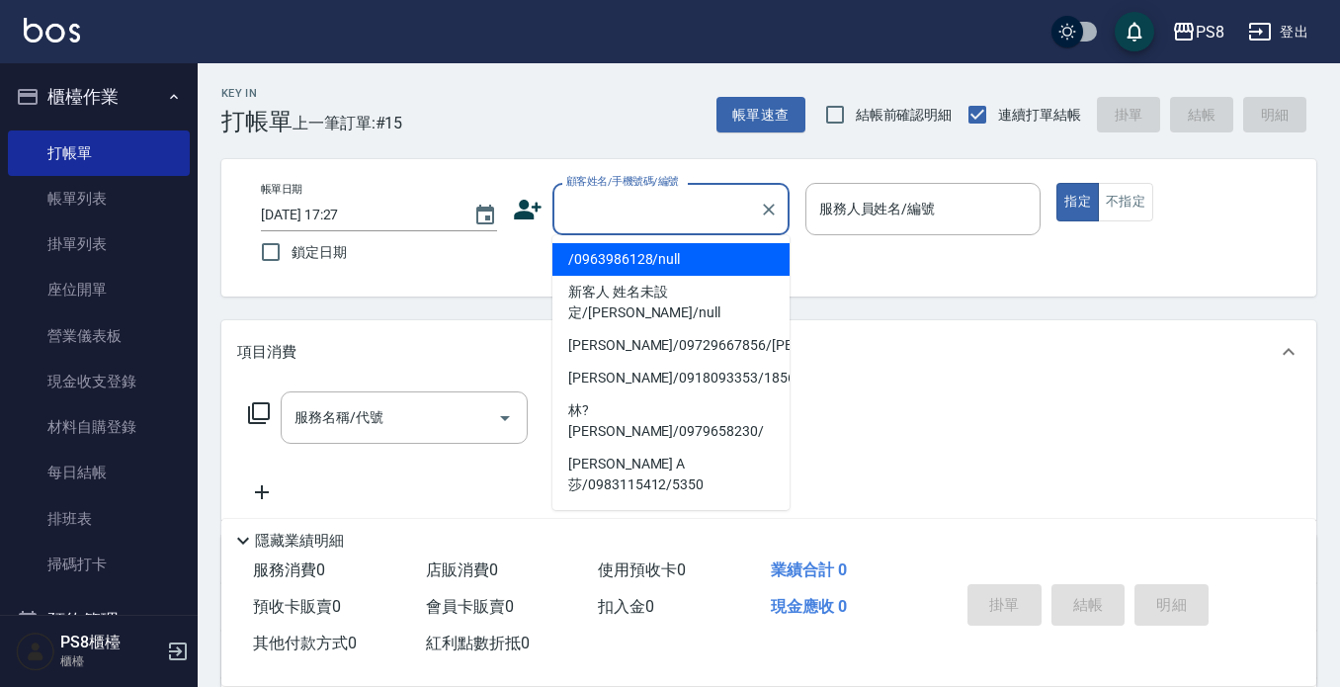
paste input "0963986128"
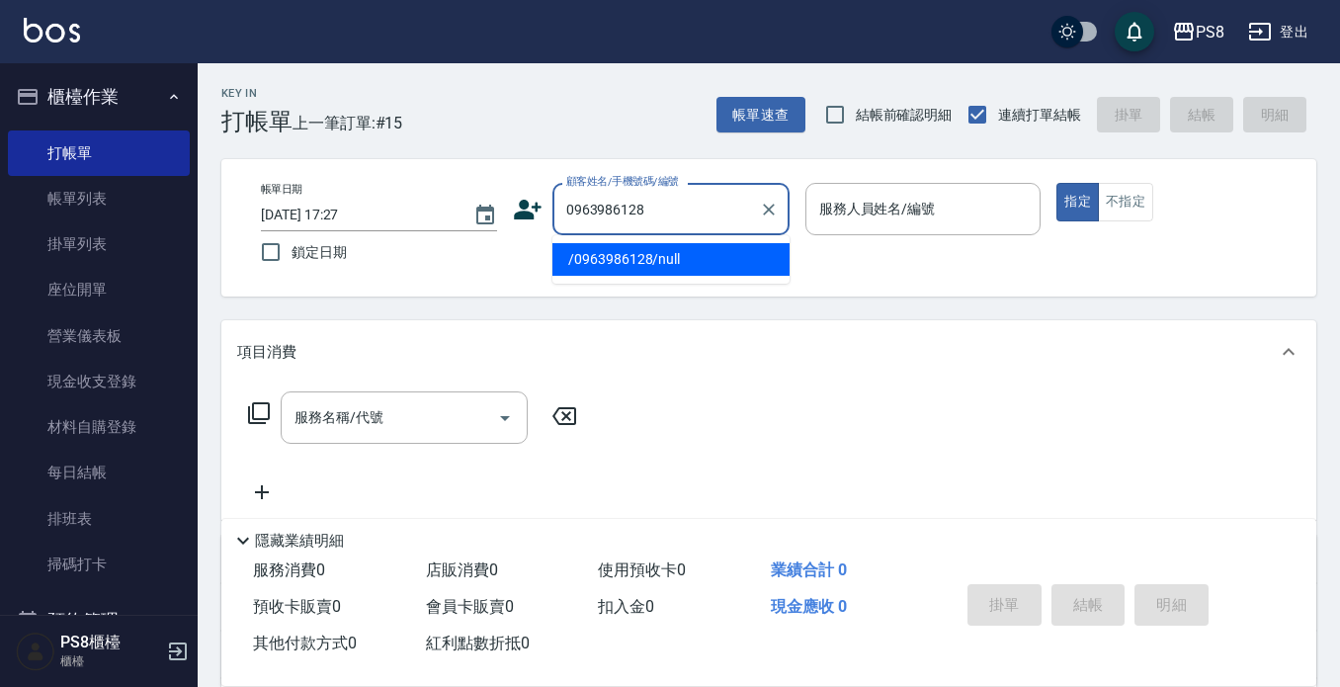
type input "/0963986128/null"
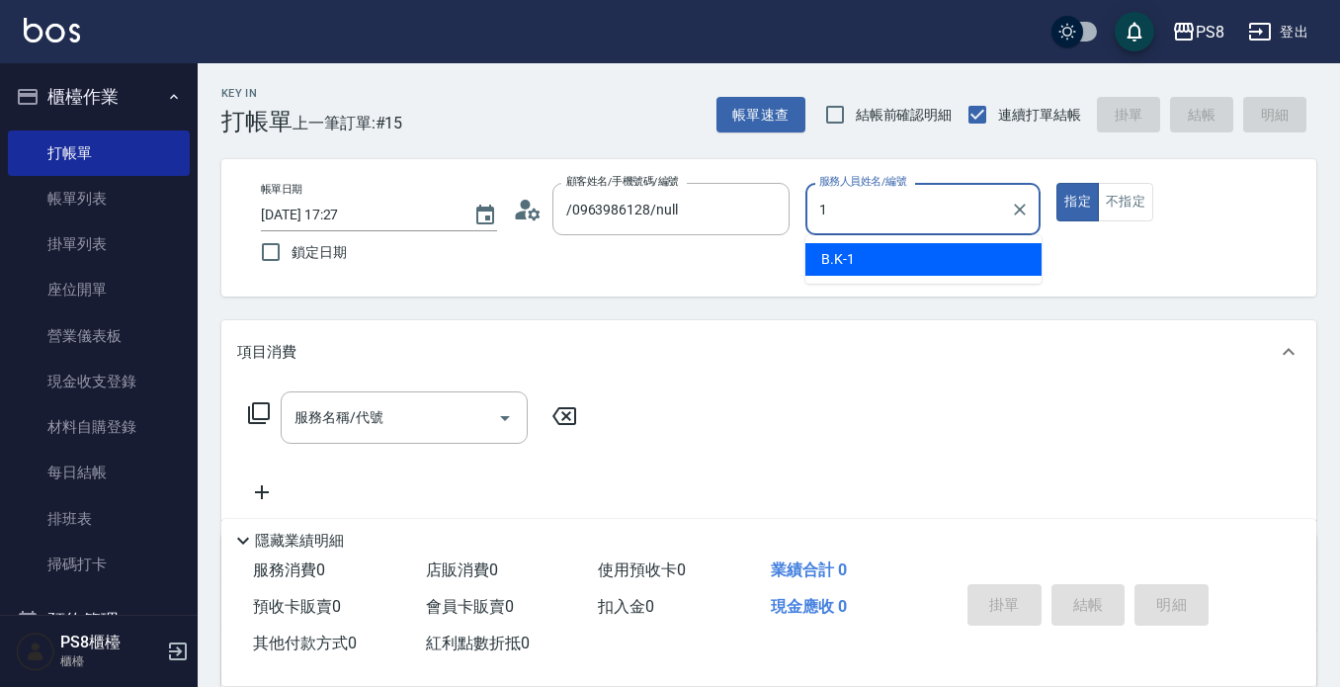
type input "1"
type button "true"
type input "B.K-1"
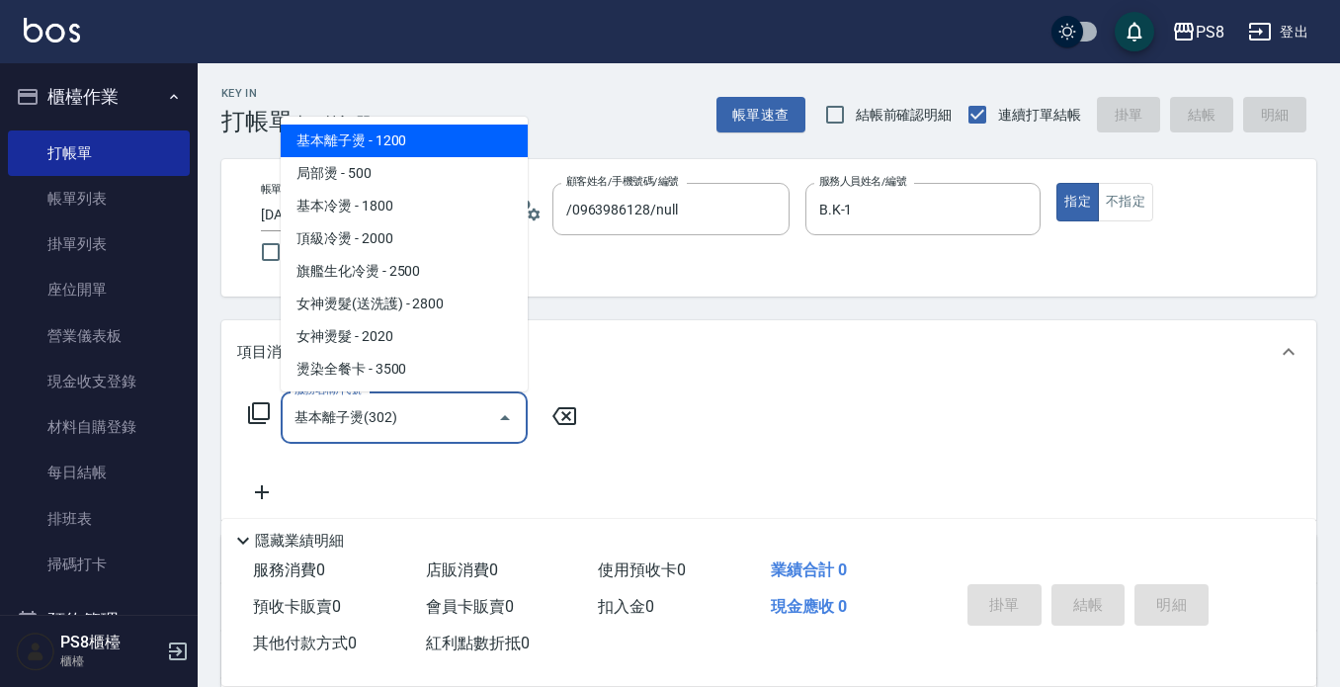
type input "基本離子燙(302)"
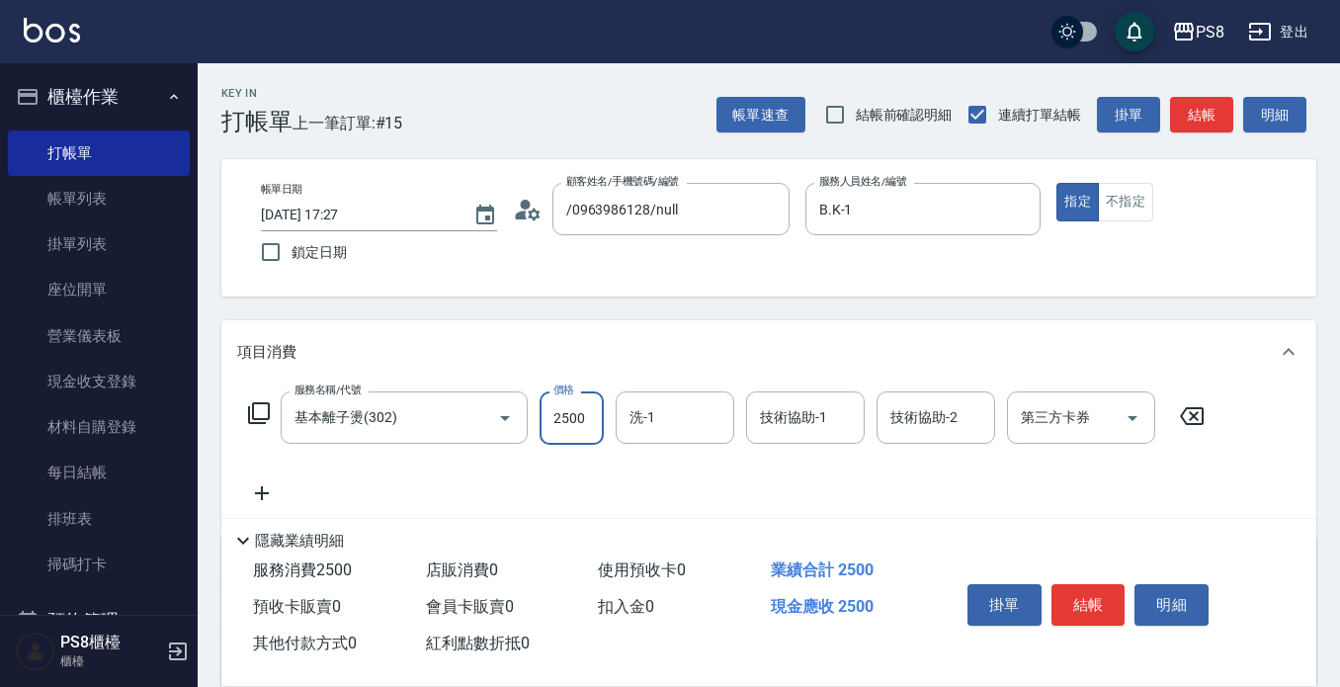
type input "2500"
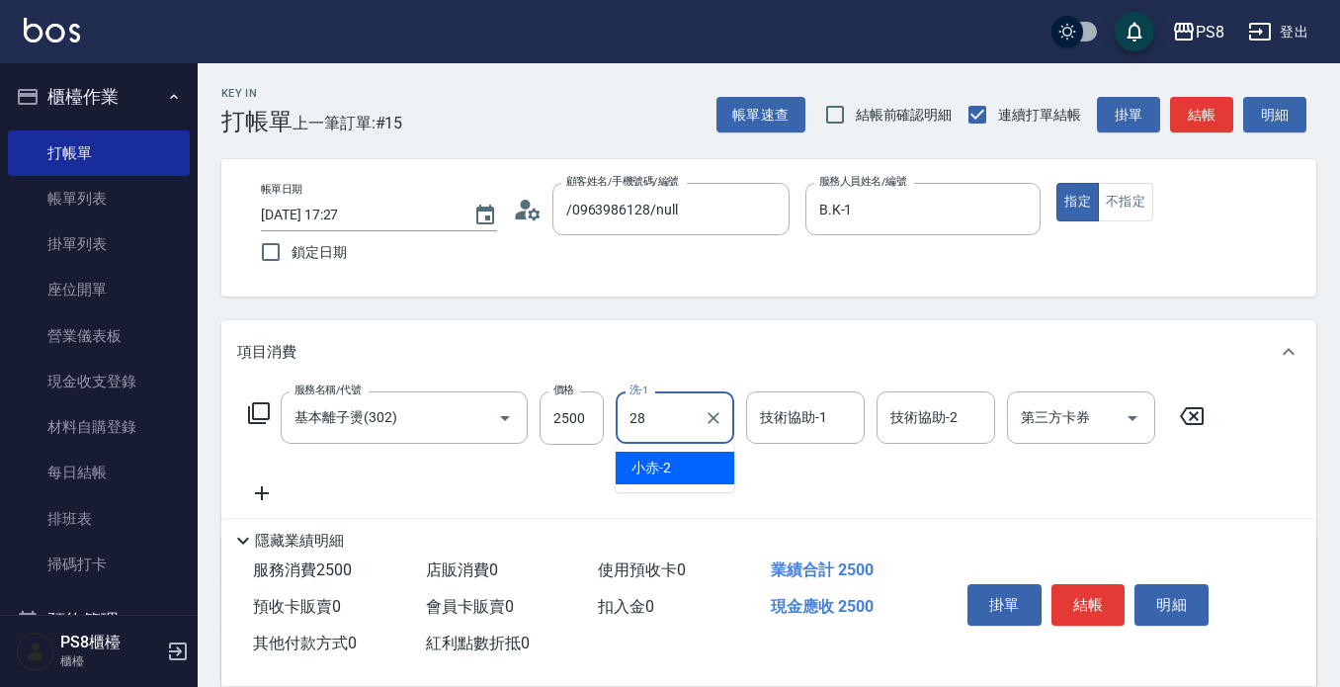
type input "[PERSON_NAME]-28"
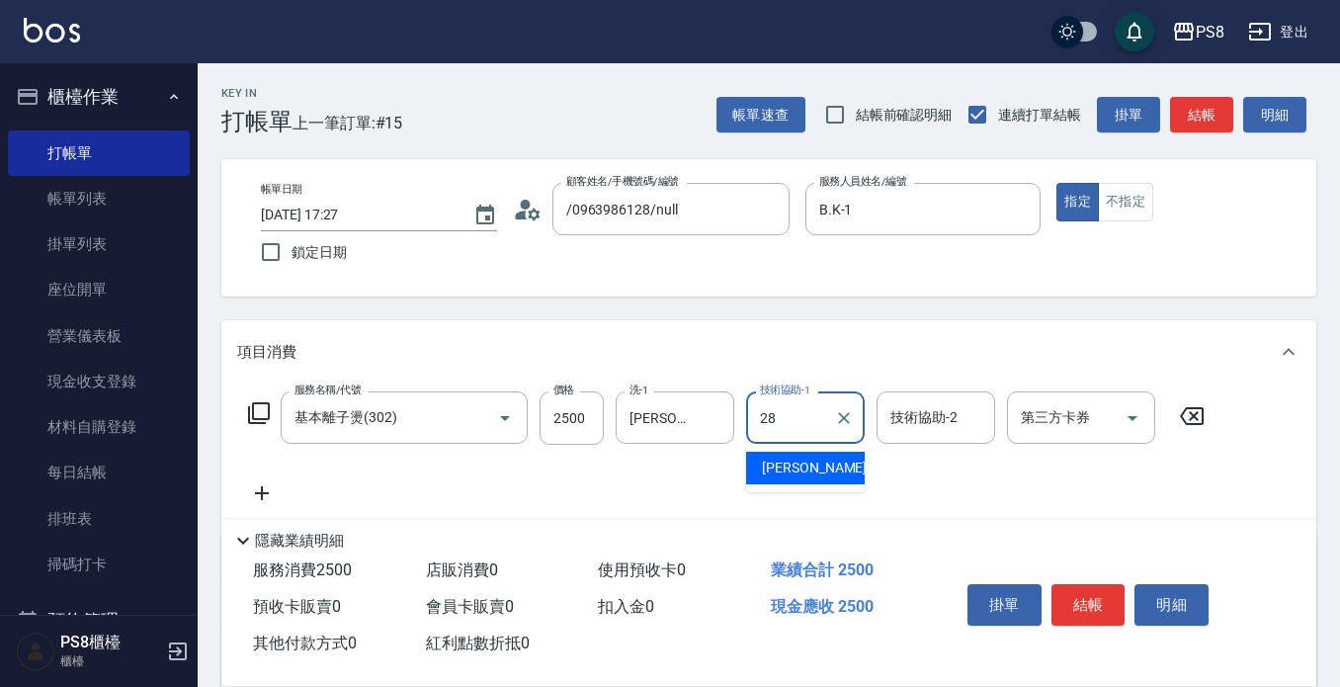
type input "[PERSON_NAME]-28"
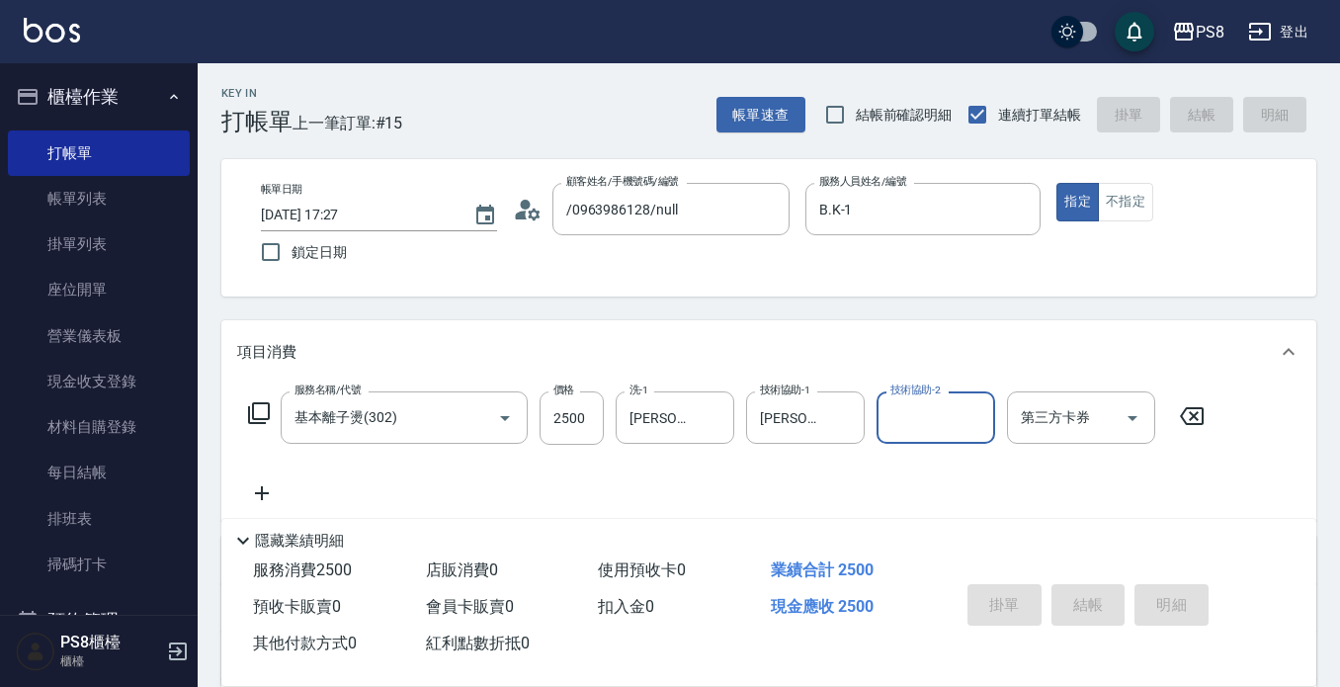
type input "[DATE] 17:28"
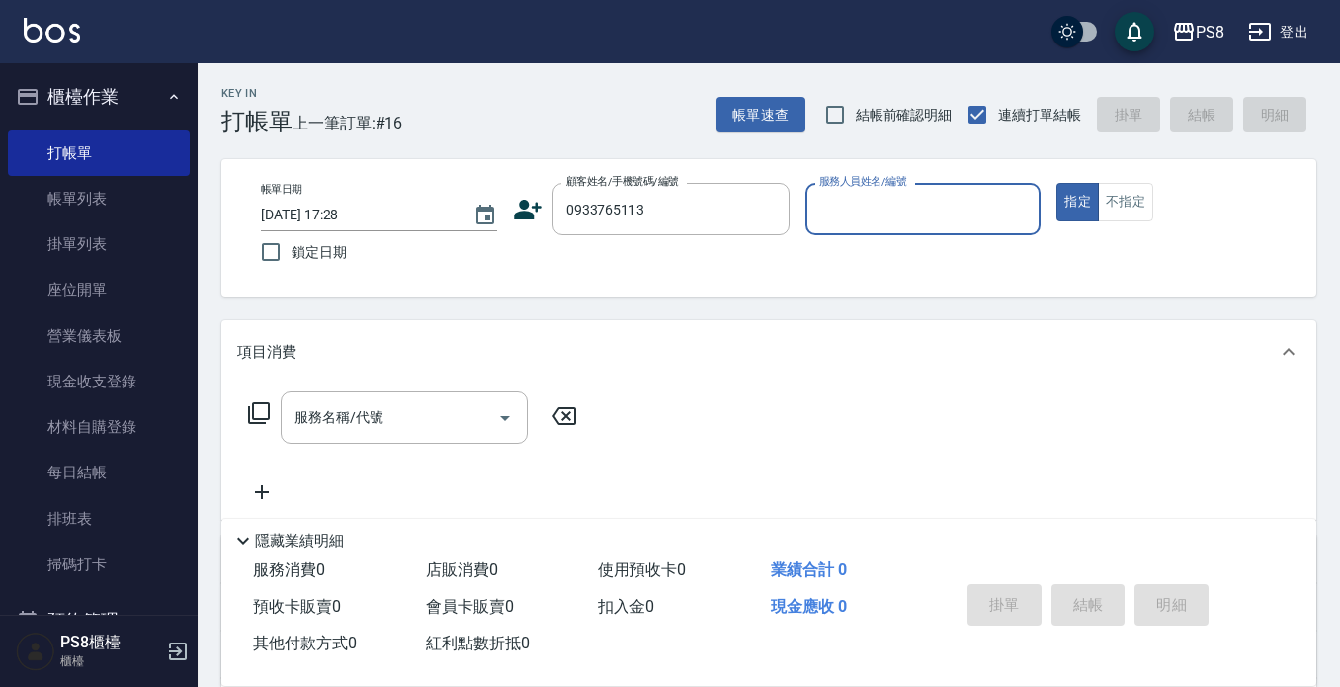
type input "0933765113"
type input "B.K-1"
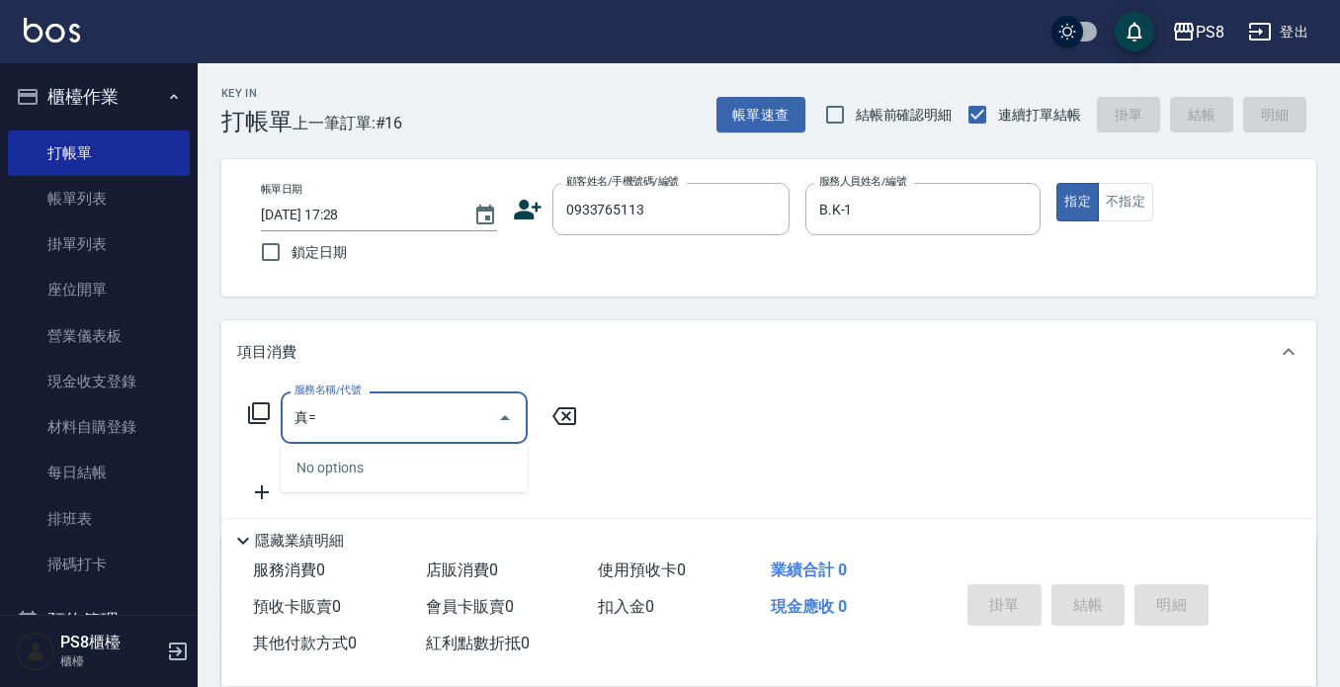
type input "真"
type input "ㄓ"
type input "迷"
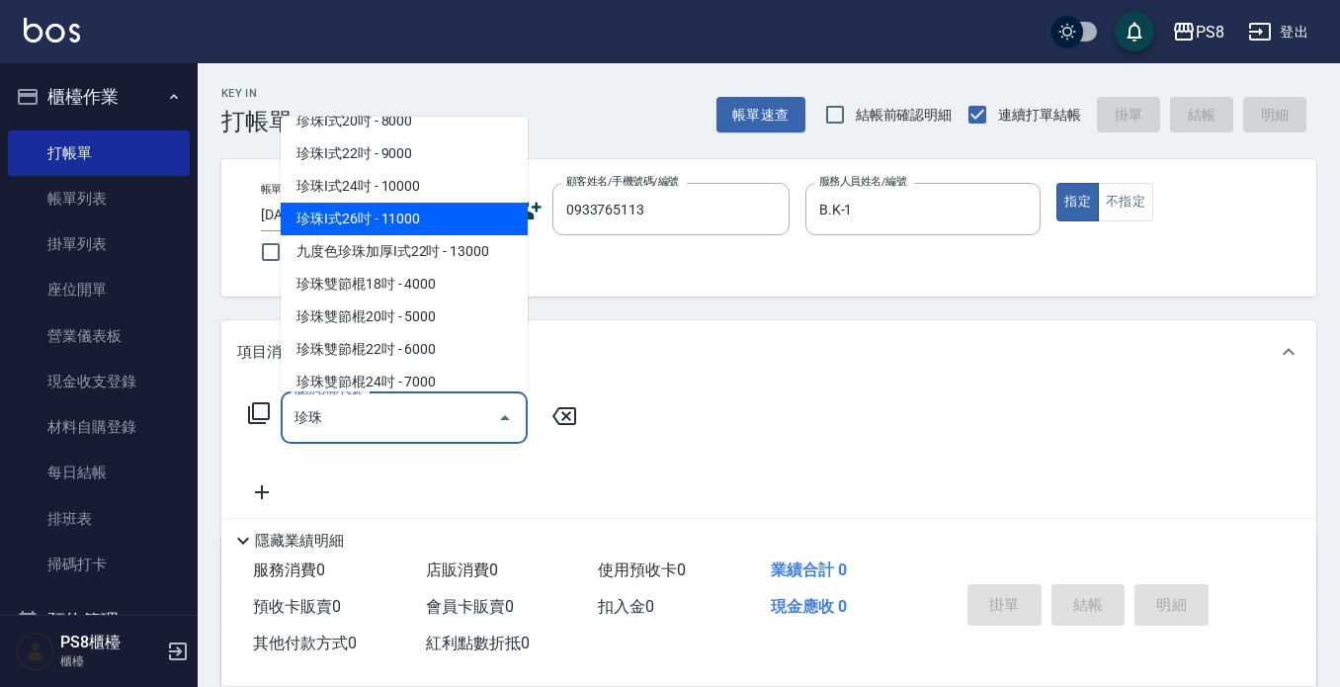
scroll to position [1372, 0]
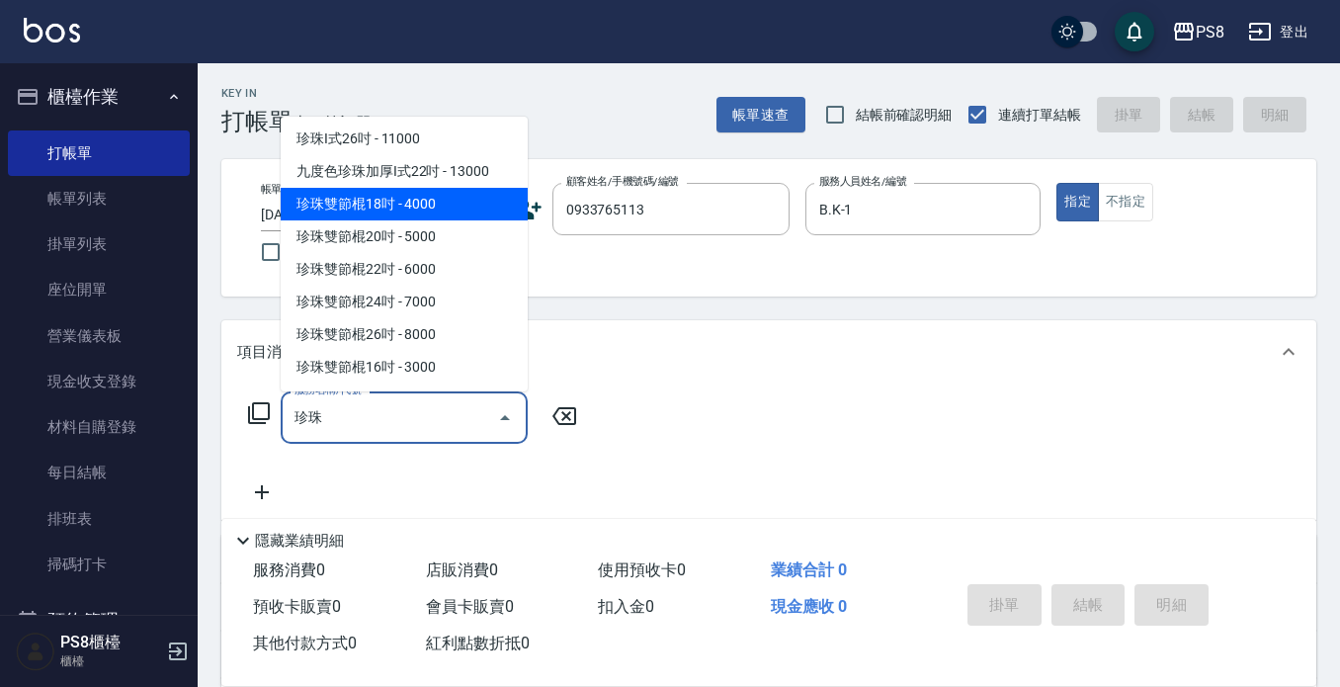
click at [406, 208] on span "珍珠雙節棍18吋 - 4000" at bounding box center [404, 204] width 247 height 33
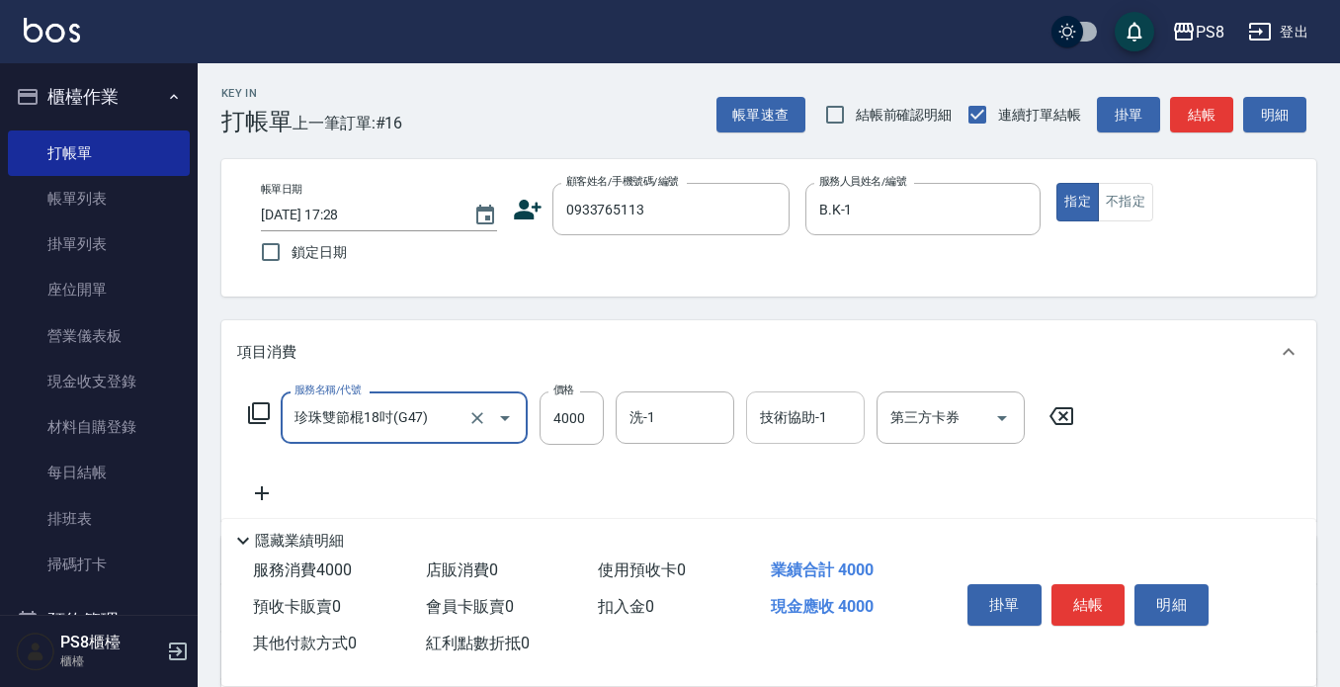
type input "珍珠雙節棍18吋(G47)"
type input "5999"
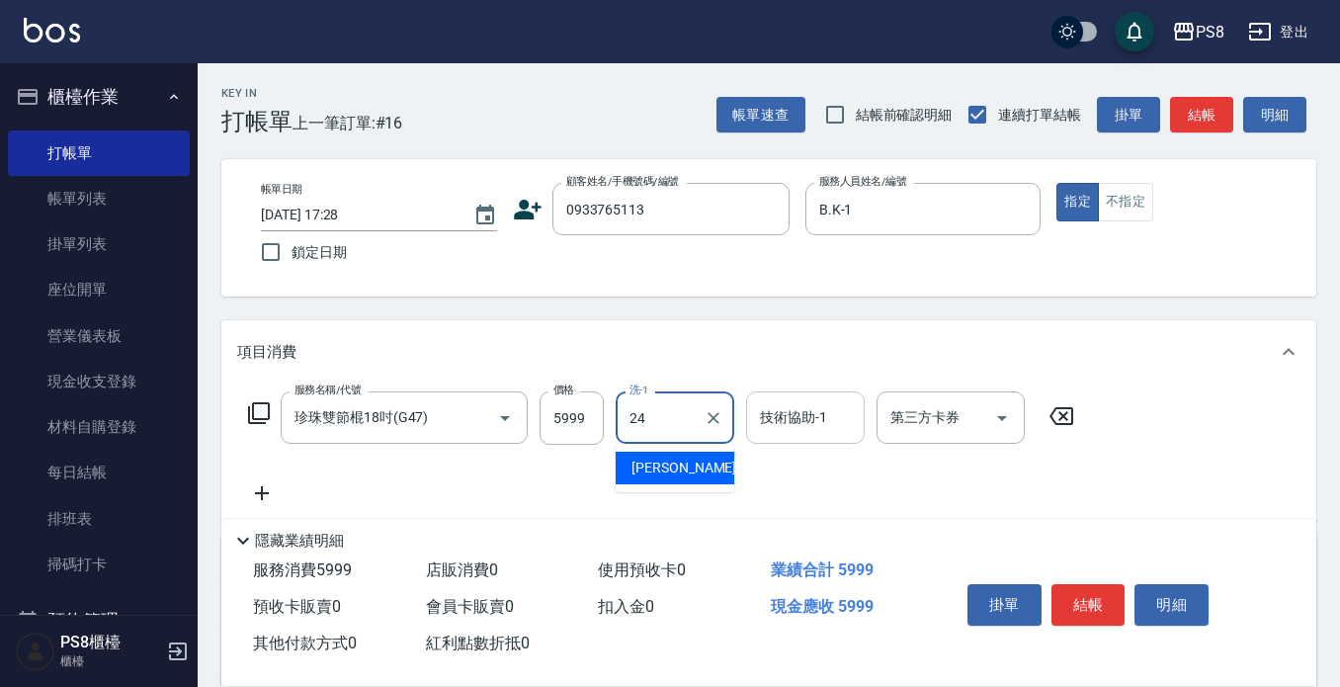
type input "[PERSON_NAME]-24"
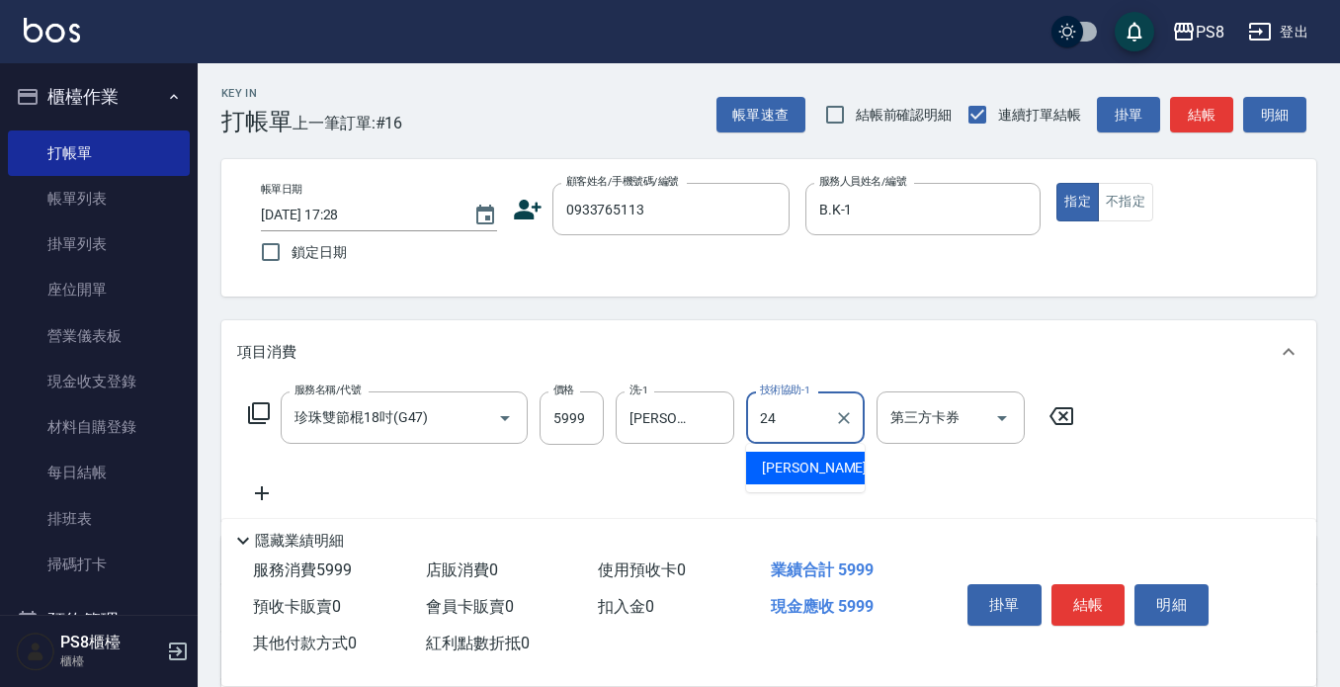
type input "[PERSON_NAME]-24"
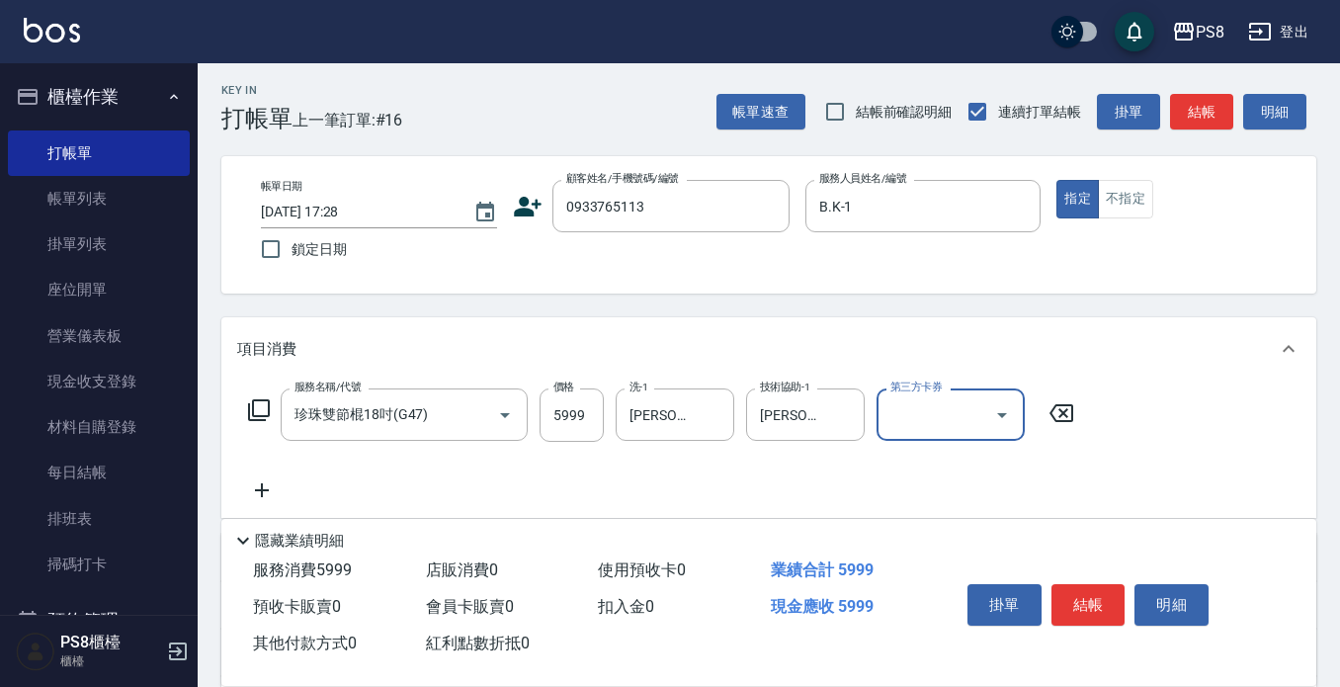
scroll to position [0, 0]
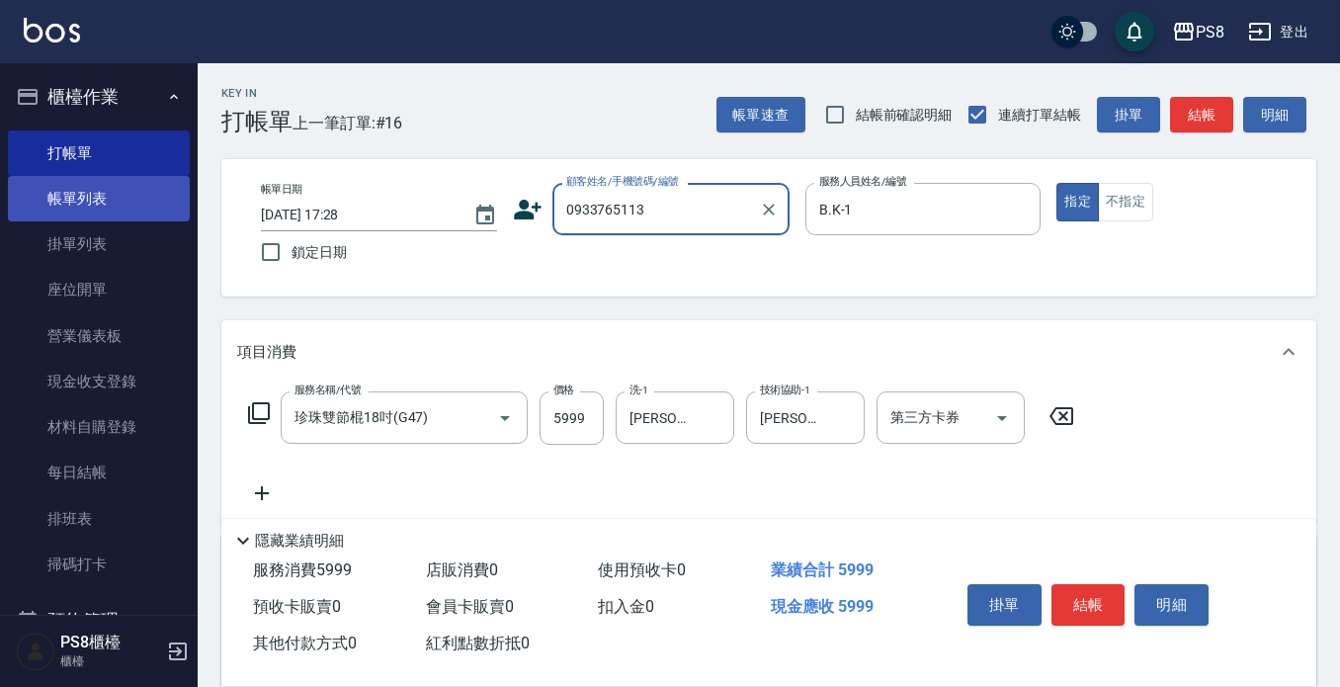
drag, startPoint x: 704, startPoint y: 217, endPoint x: 73, endPoint y: 215, distance: 630.6
click at [73, 215] on div "PS8 登出 櫃檯作業 打帳單 帳單列表 掛單列表 座位開單 營業儀表板 現金收支登錄 材料自購登錄 每日結帳 排班表 掃碼打卡 預約管理 預約管理 單日預約…" at bounding box center [670, 482] width 1340 height 964
type input "0933765113"
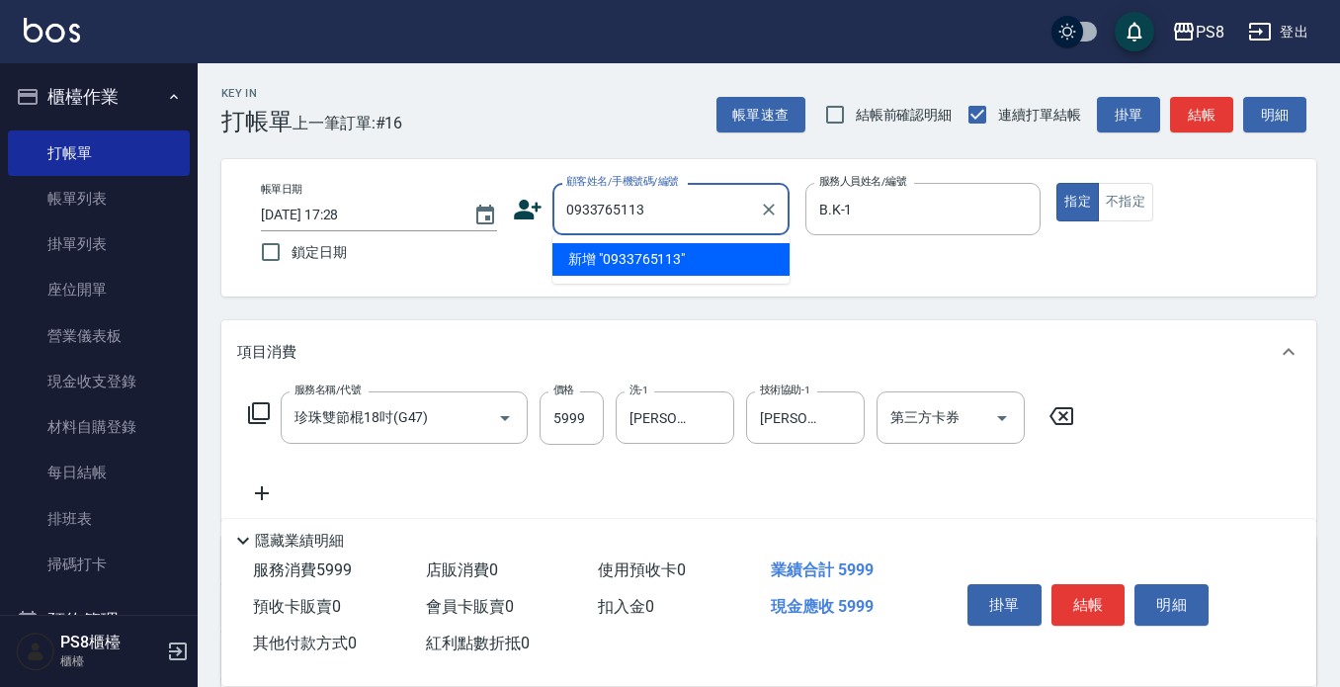
drag, startPoint x: 665, startPoint y: 225, endPoint x: 541, endPoint y: 191, distance: 129.3
click at [541, 191] on div "顧客姓名/手機號碼/編號 0933765113 顧客姓名/手機號碼/編號" at bounding box center [651, 209] width 277 height 52
click at [526, 214] on icon at bounding box center [528, 210] width 28 height 20
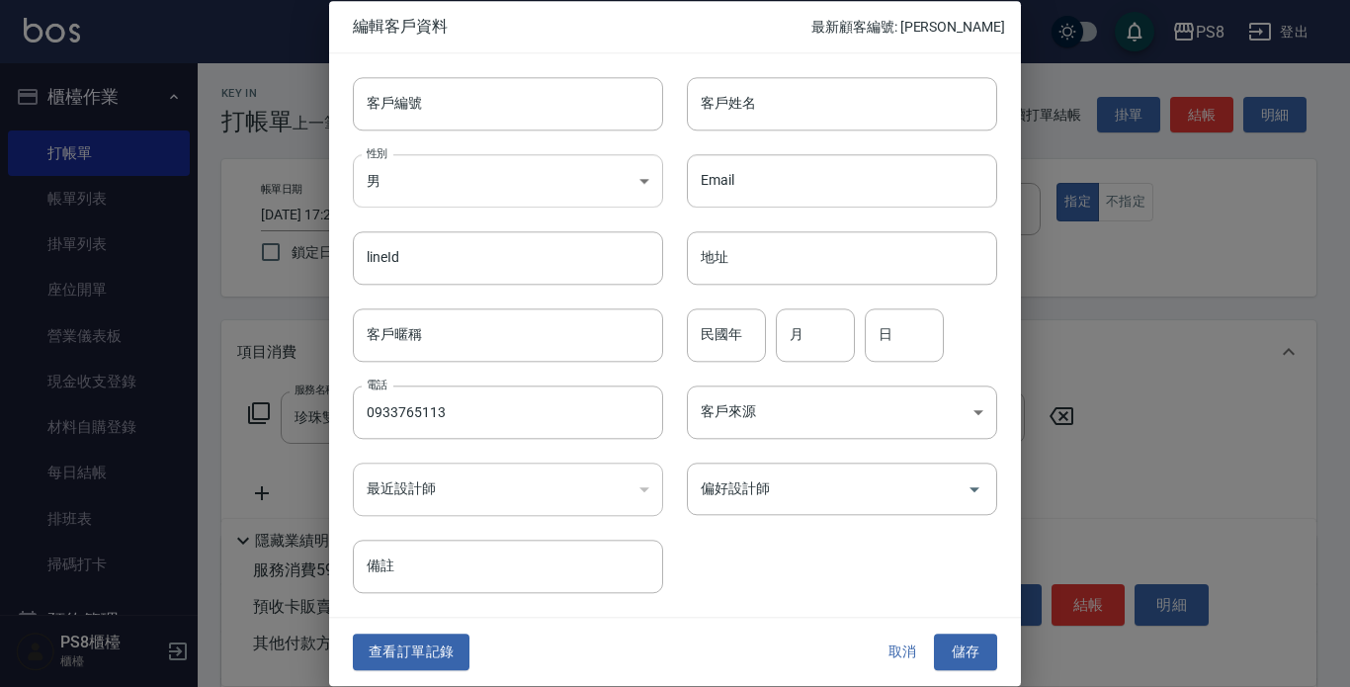
type input "0933765113"
click at [459, 94] on input "客戶編號" at bounding box center [508, 103] width 310 height 53
paste input "0933765113"
type input "0933765113"
click at [772, 107] on input "客戶姓名" at bounding box center [842, 103] width 310 height 53
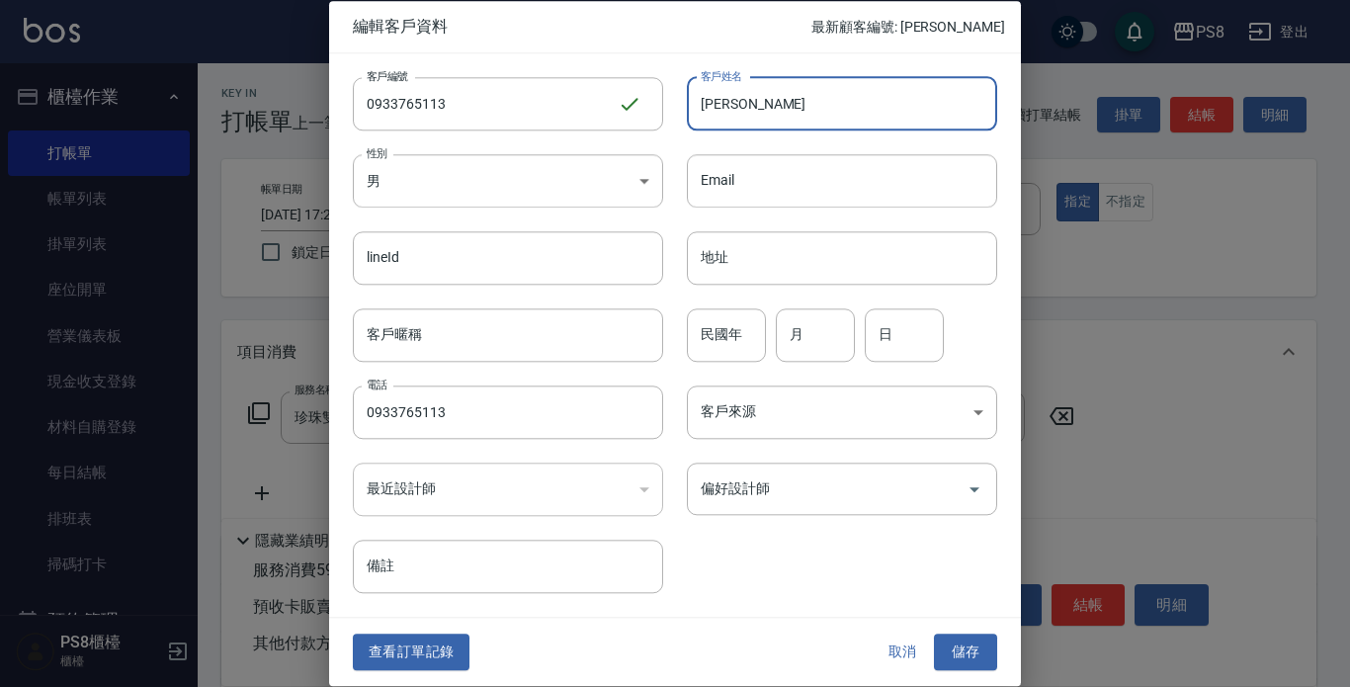
type input "[PERSON_NAME]"
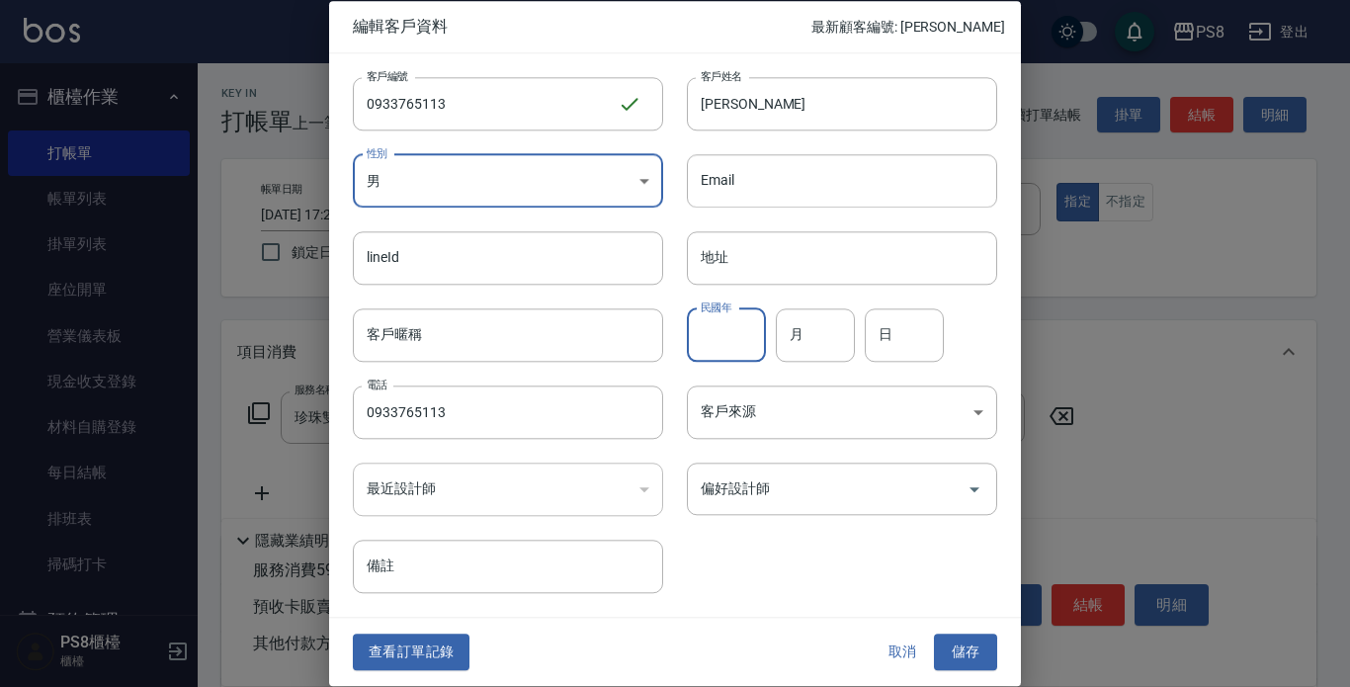
click at [755, 342] on input "民國年" at bounding box center [726, 334] width 79 height 53
type input "95"
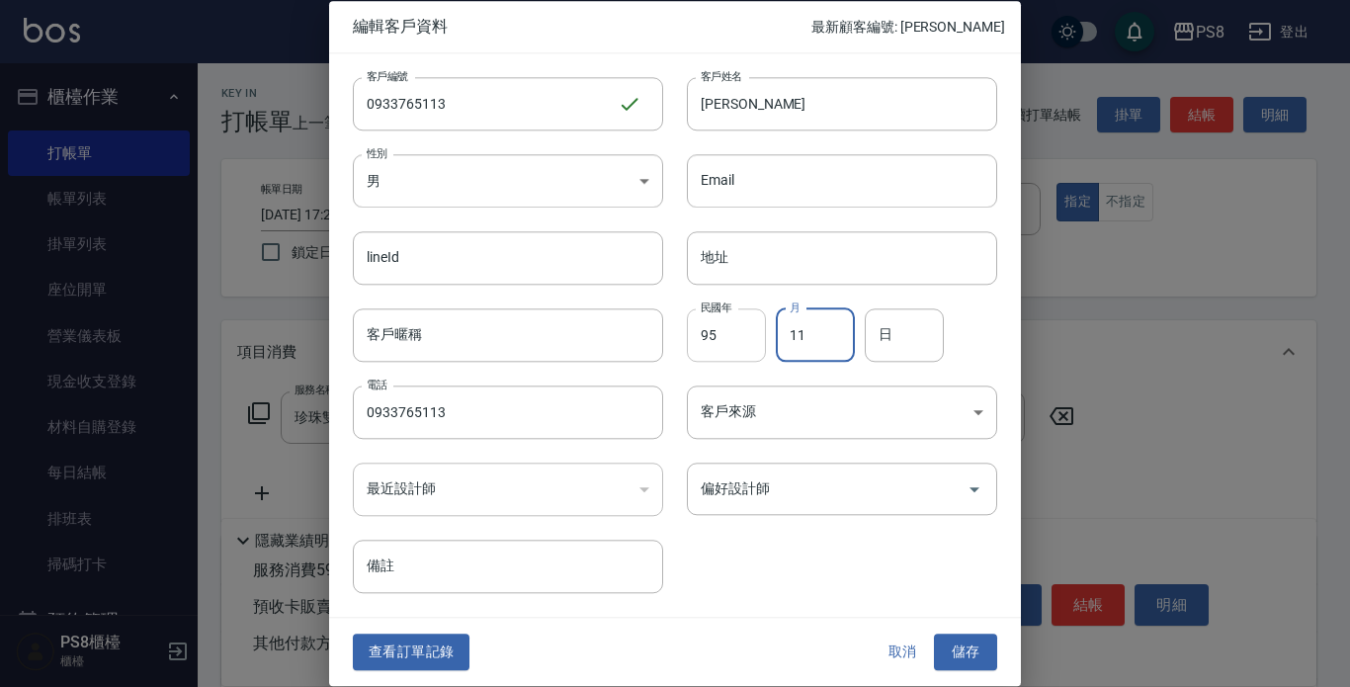
type input "11"
type input "04"
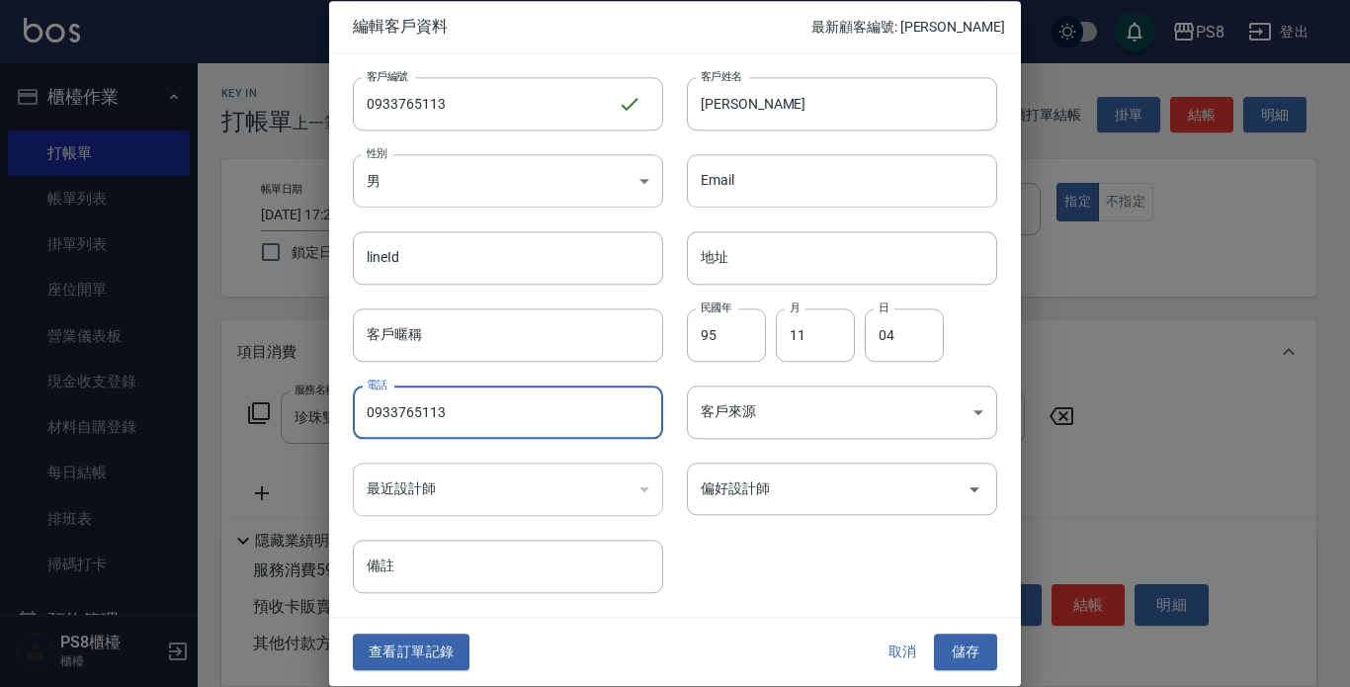
drag, startPoint x: 560, startPoint y: 419, endPoint x: 115, endPoint y: 429, distance: 445.9
click at [100, 432] on div "編輯客戶資料 最新顧客編號: [PERSON_NAME] 客戶編號 0933765113 ​ 客戶編號 客戶姓名 [PERSON_NAME]姓名 性別 男 […" at bounding box center [675, 343] width 1350 height 687
click at [962, 646] on button "儲存" at bounding box center [965, 653] width 63 height 37
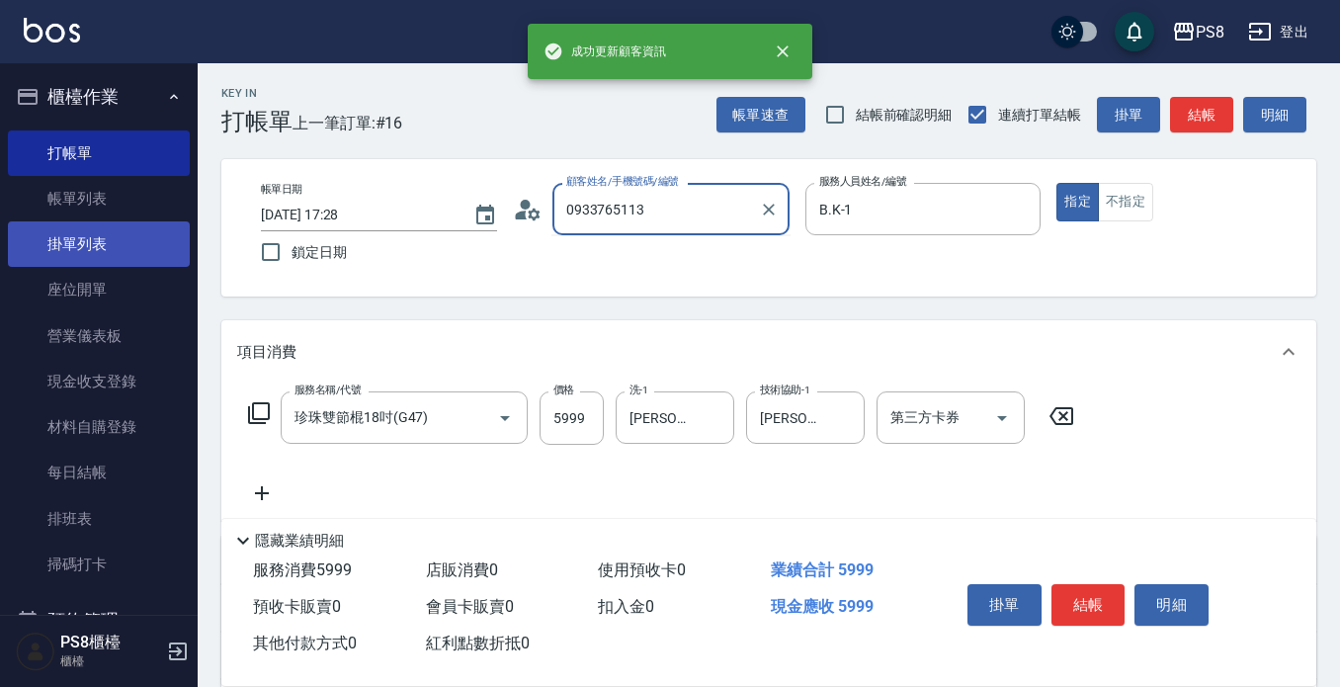
drag, startPoint x: 695, startPoint y: 199, endPoint x: 55, endPoint y: 258, distance: 642.3
click at [55, 258] on div "成功更新顧客資訊 PS8 登出 櫃檯作業 打帳單 帳單列表 掛單列表 座位開單 營業儀表板 現金收支登錄 材料自購登錄 每日結帳 排班表 掃碼打卡 預約管理 …" at bounding box center [670, 482] width 1340 height 964
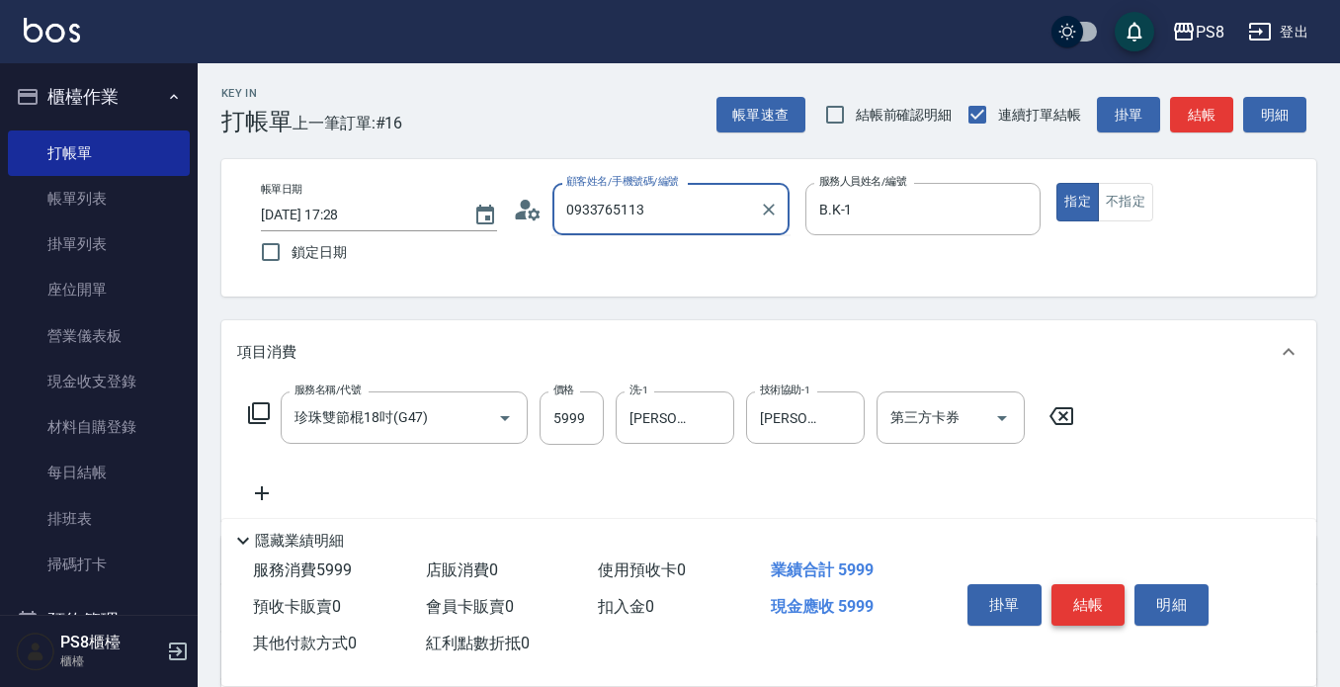
click at [1069, 595] on button "結帳" at bounding box center [1089, 605] width 74 height 42
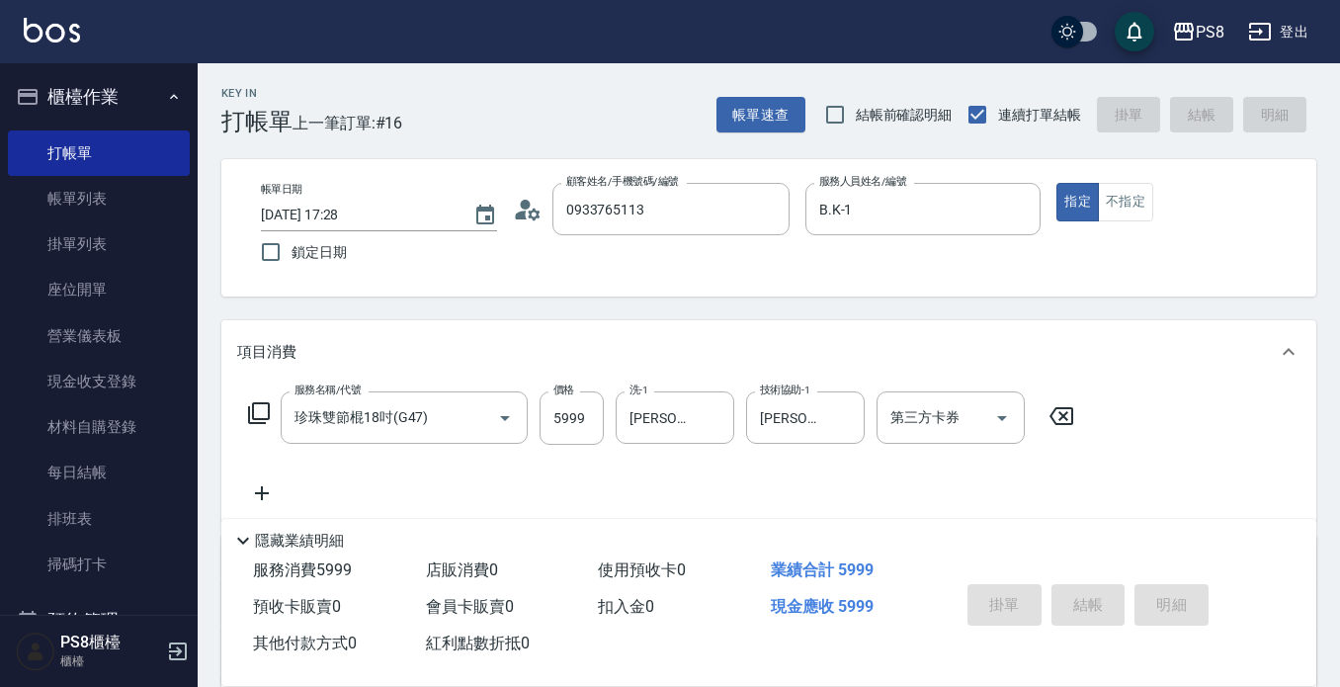
type input "[DATE] 17:29"
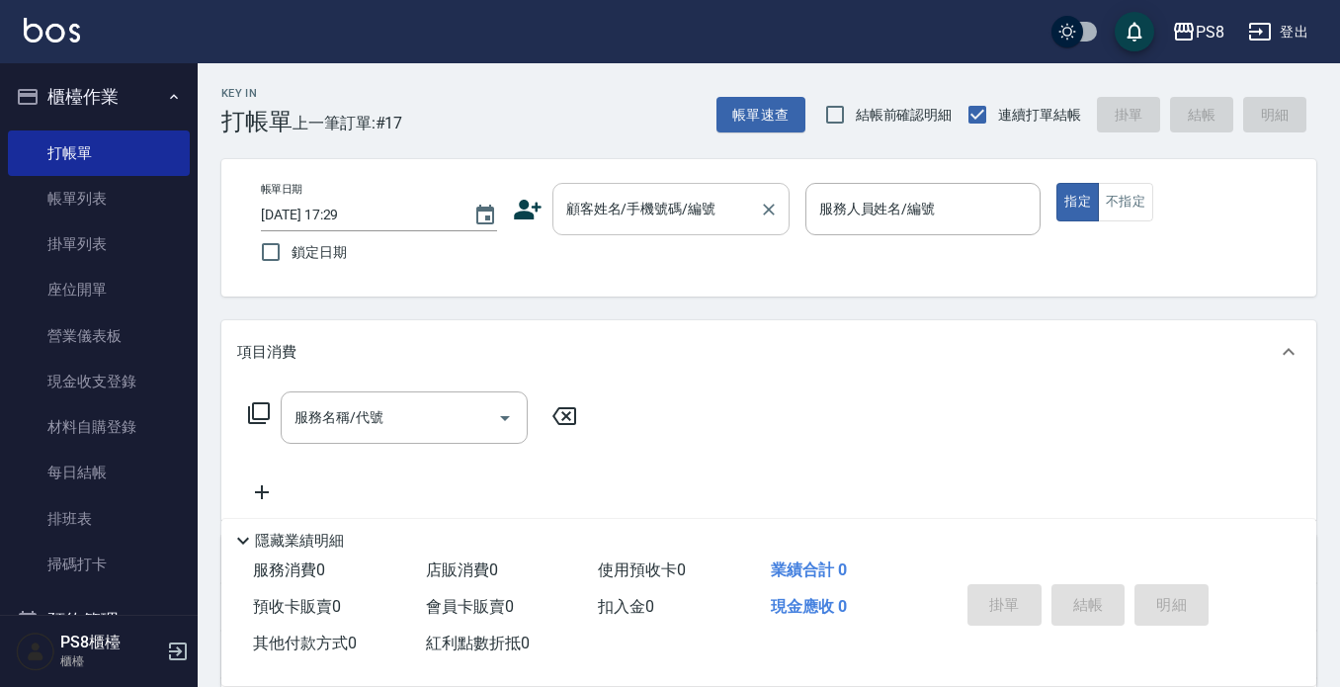
click at [669, 197] on div "顧客姓名/手機號碼/編號 顧客姓名/手機號碼/編號" at bounding box center [671, 209] width 237 height 52
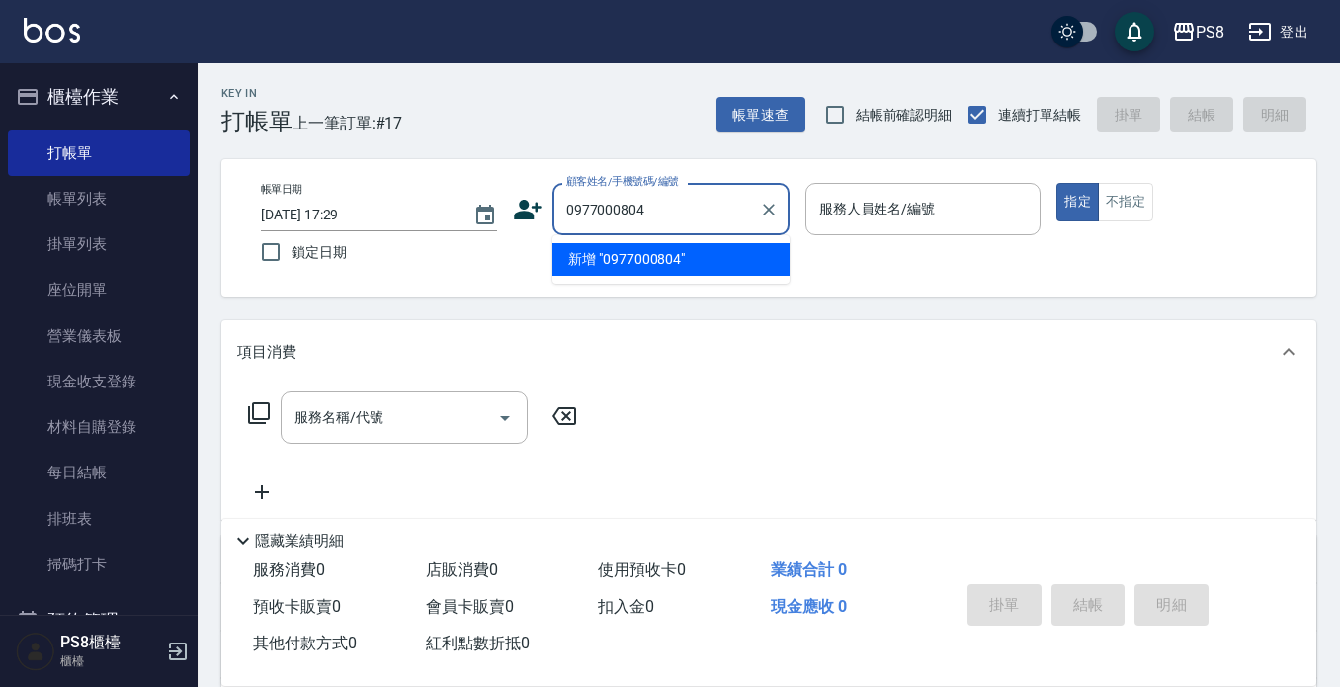
type input "0977000804"
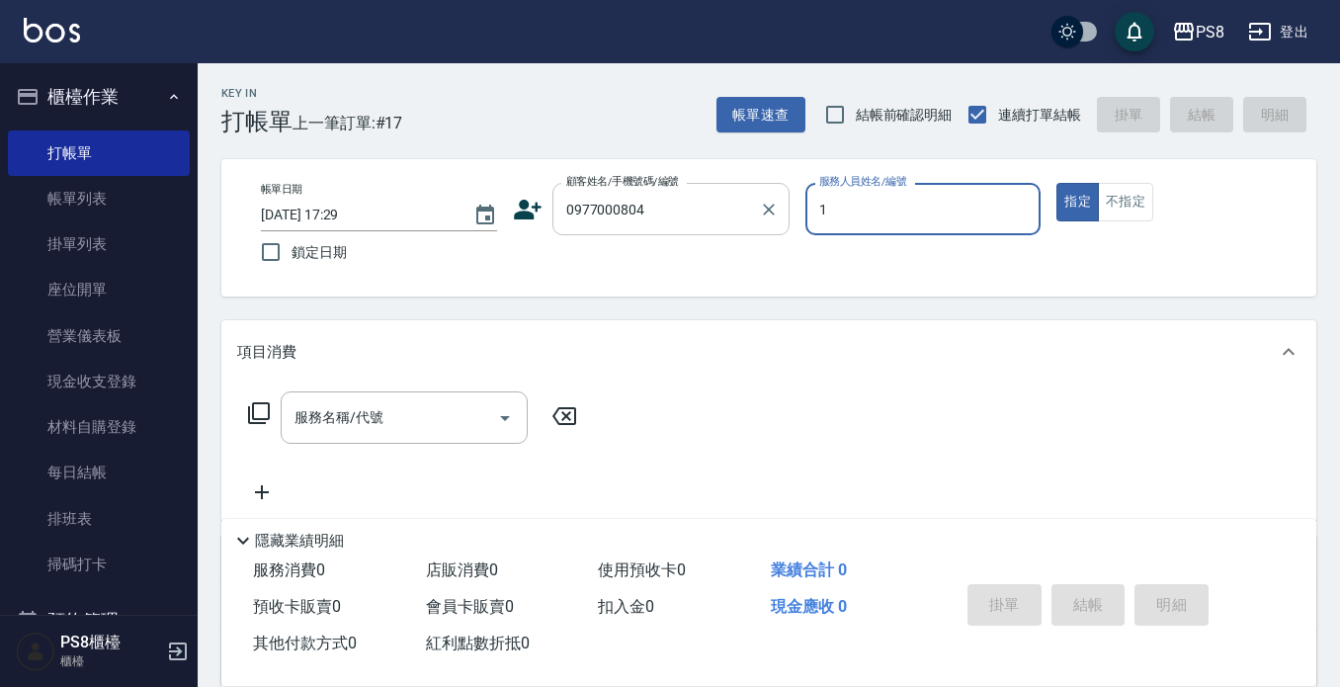
type input "B.K-1"
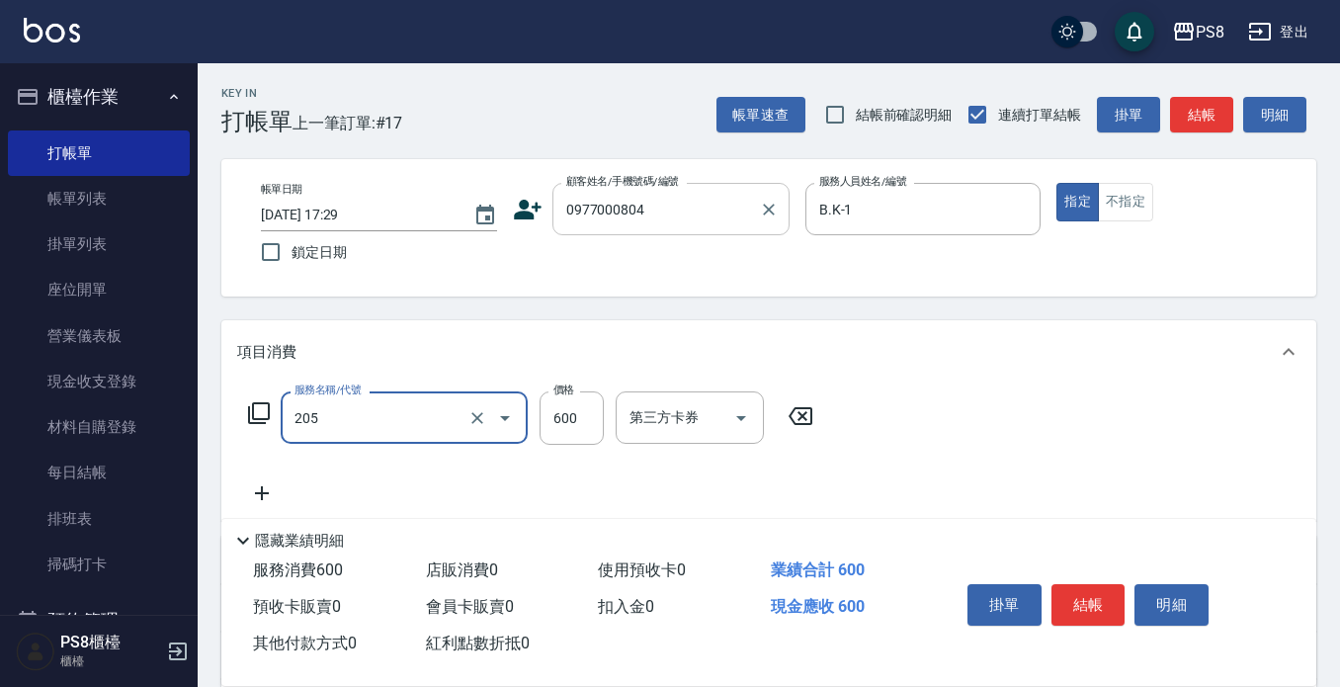
type input "A級洗剪600(205)"
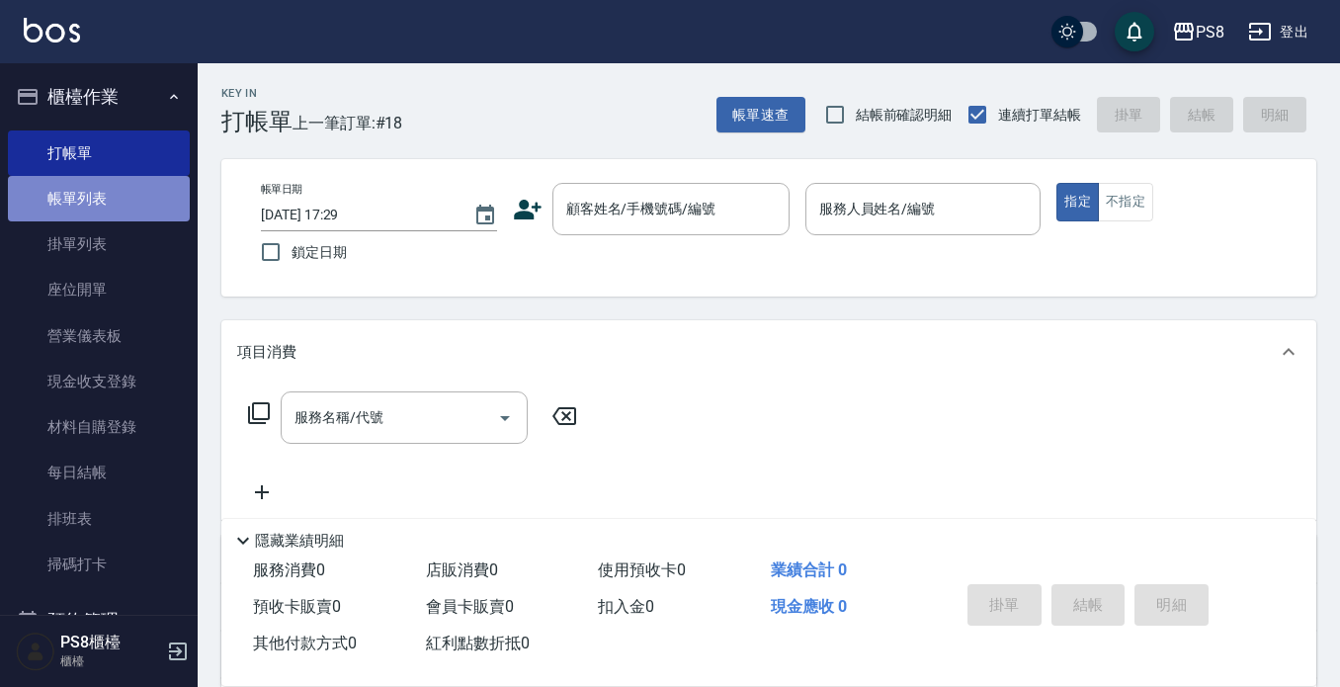
click at [137, 182] on link "帳單列表" at bounding box center [99, 198] width 182 height 45
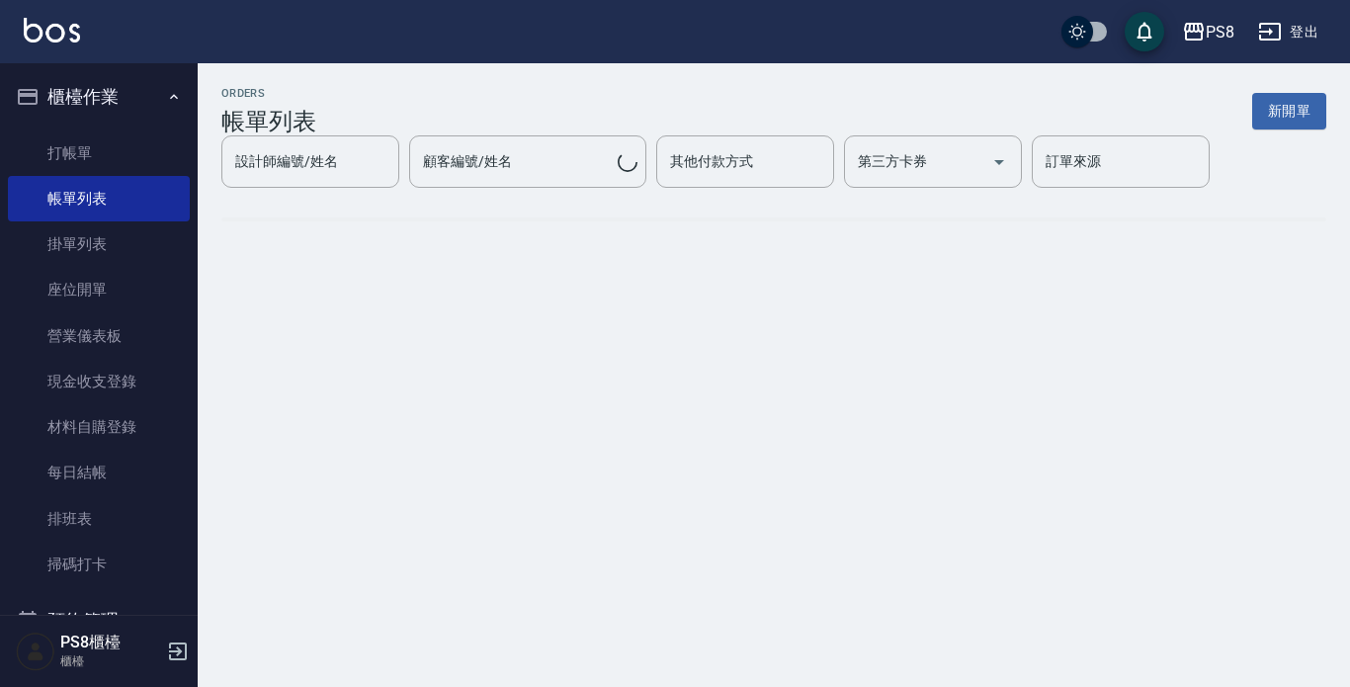
click at [544, 79] on div "ORDERS 帳單列表 新開單 設計師編號/姓名 設計師編號/姓名 顧客編號/姓名 顧客編號/姓名 其他付款方式 其他付款方式 第三方卡券 第三方卡券 訂單來…" at bounding box center [774, 169] width 1153 height 212
click at [534, 71] on div "ORDERS 帳單列表 新開單 設計師編號/姓名 設計師編號/姓名 顧客編號/姓名 顧客編號/姓名 其他付款方式 其他付款方式 第三方卡券 第三方卡券 訂單來…" at bounding box center [774, 169] width 1153 height 212
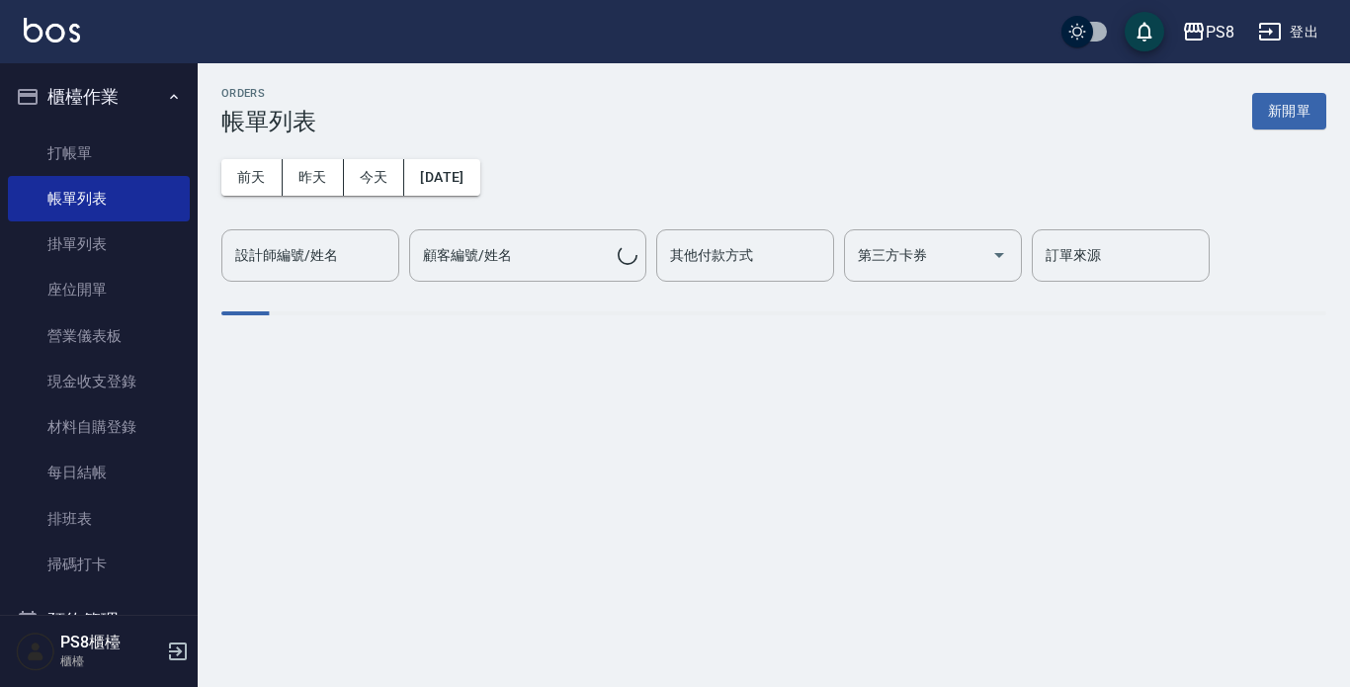
click at [334, 156] on div "[DATE] [DATE] [DATE] [DATE] 設計師編號/姓名 設計師編號/姓名 顧客編號/姓名 顧客編號/姓名 其他付款方式 其他付款方式 第三方…" at bounding box center [773, 208] width 1105 height 146
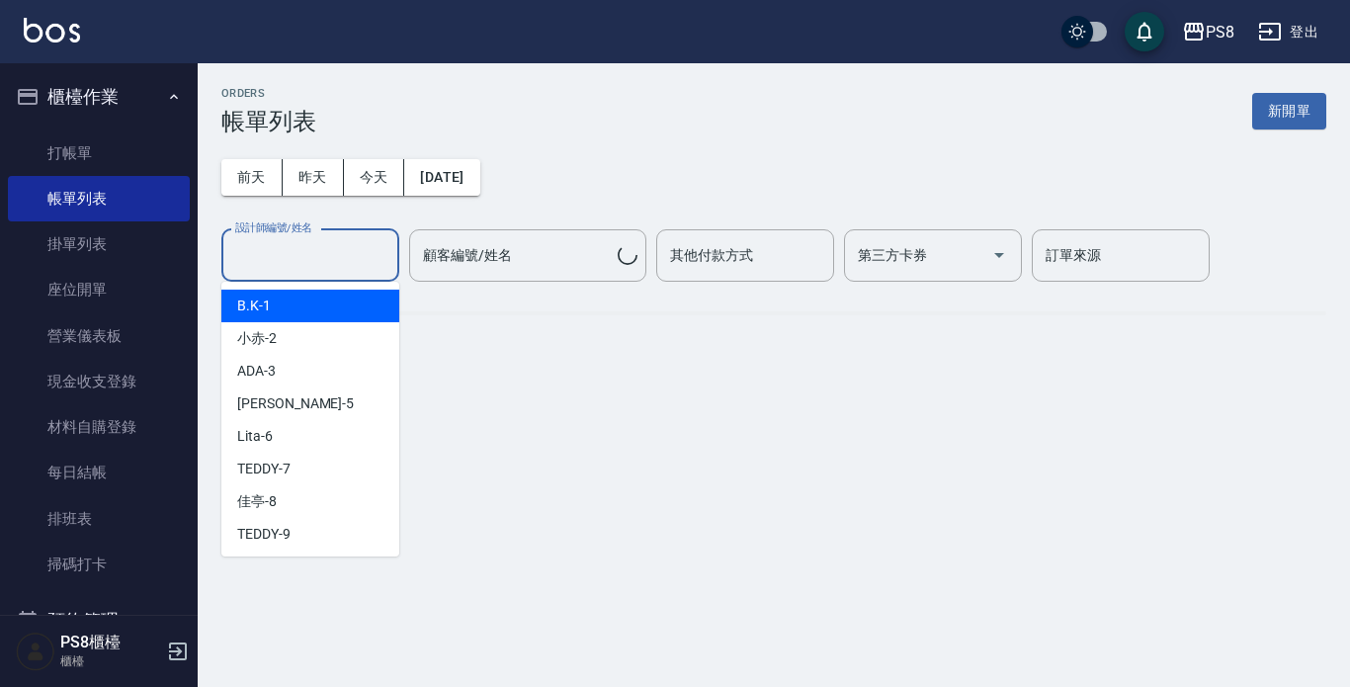
click at [327, 258] on input "設計師編號/姓名" at bounding box center [310, 255] width 160 height 35
type input "B.K-1"
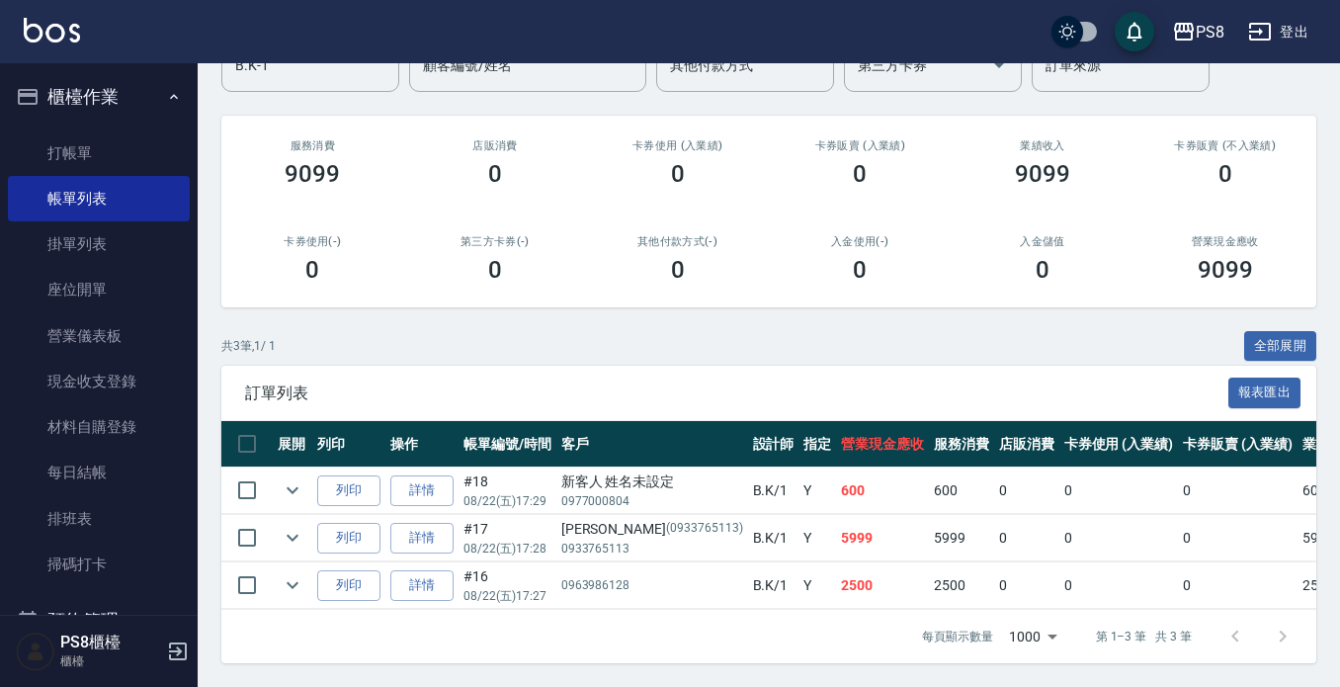
scroll to position [207, 0]
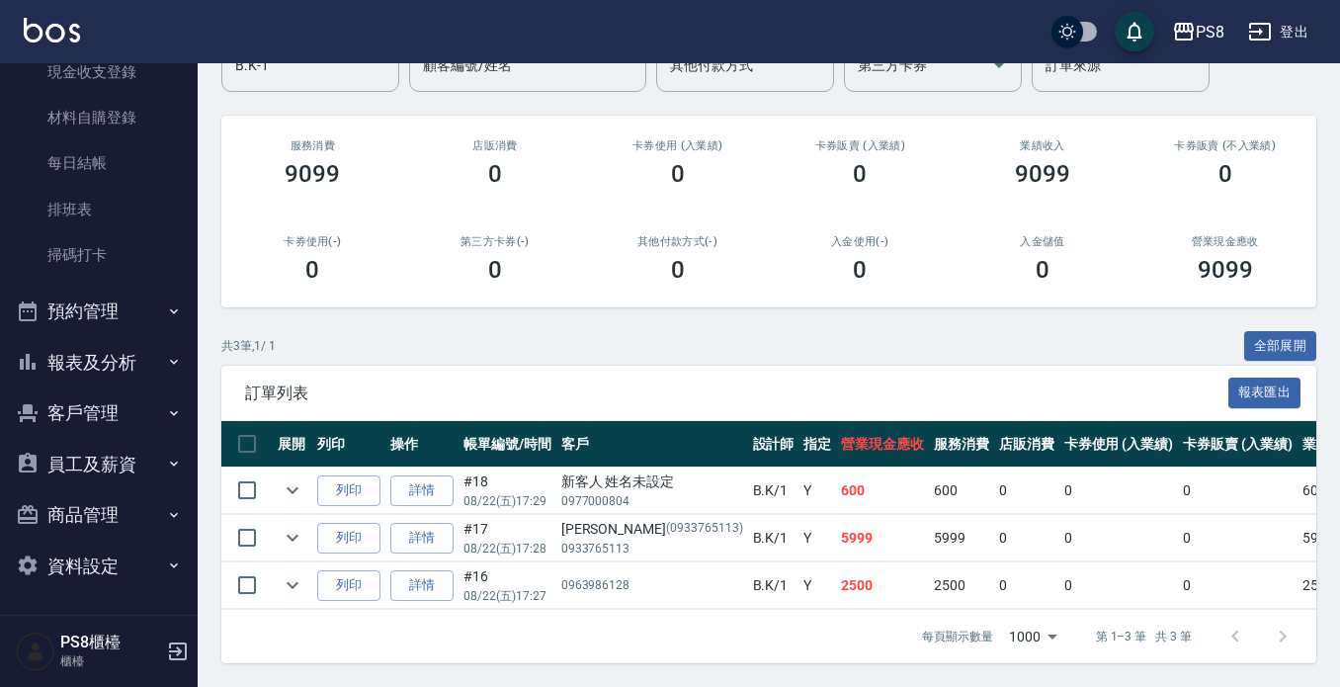
click at [113, 357] on button "報表及分析" at bounding box center [99, 362] width 182 height 51
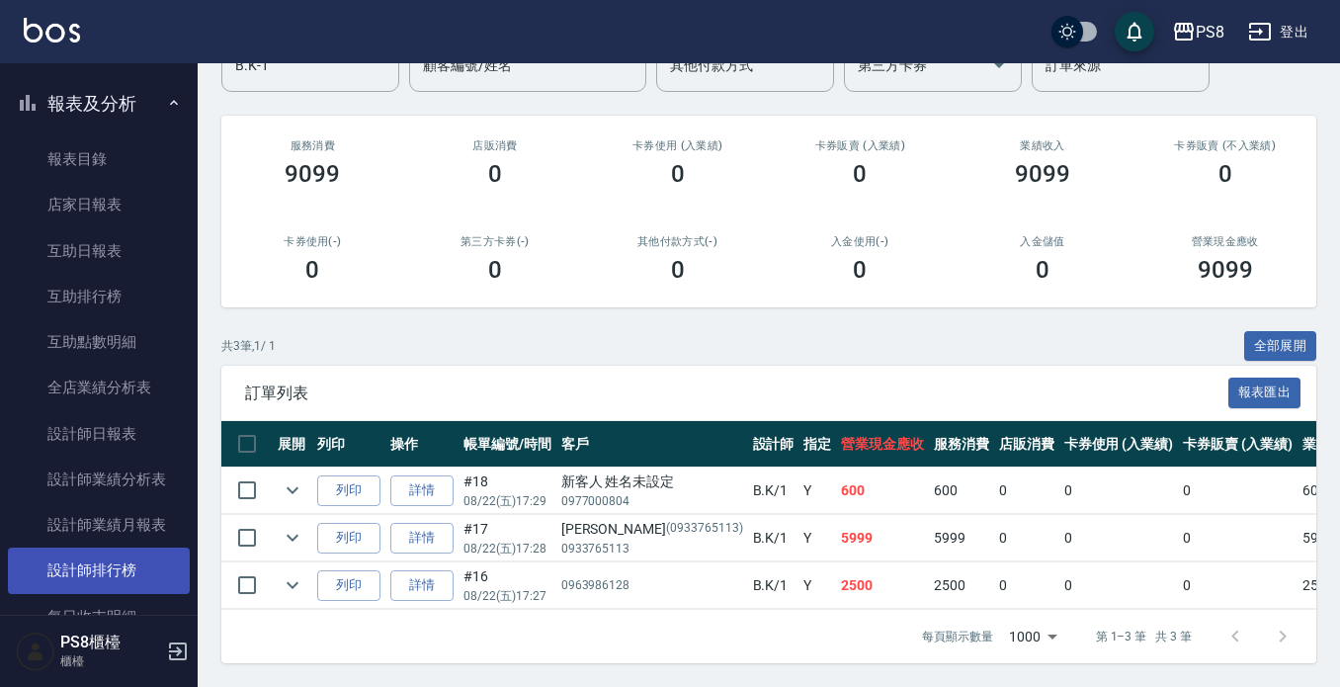
scroll to position [804, 0]
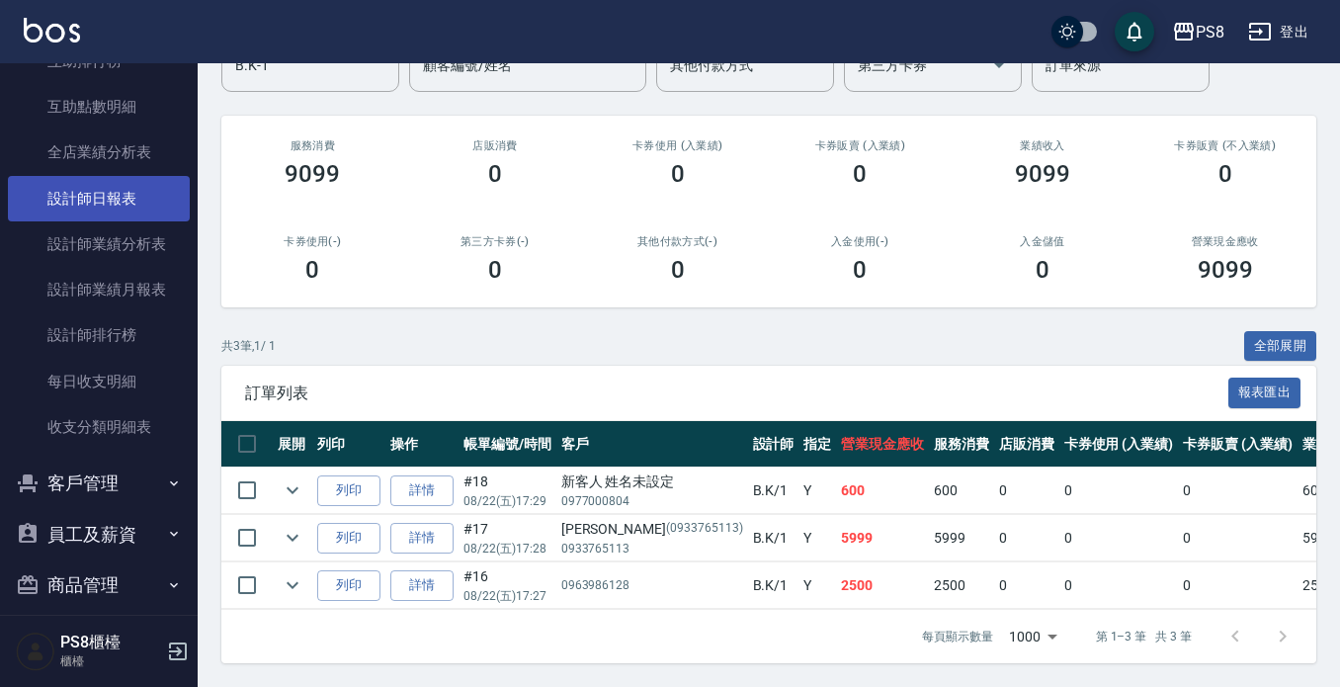
click at [117, 183] on link "設計師日報表" at bounding box center [99, 198] width 182 height 45
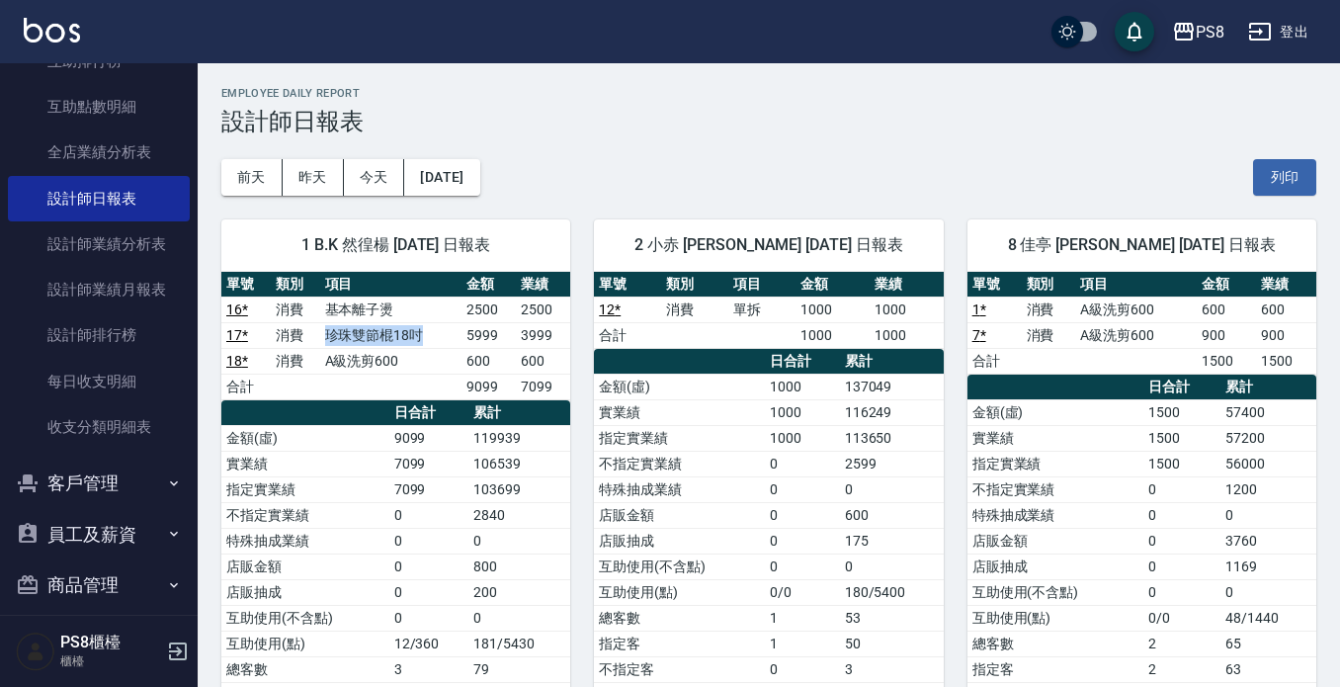
drag, startPoint x: 447, startPoint y: 326, endPoint x: 326, endPoint y: 331, distance: 120.7
click at [324, 334] on td "珍珠雙節棍18吋" at bounding box center [391, 335] width 142 height 26
copy td "珍珠雙節棍18吋"
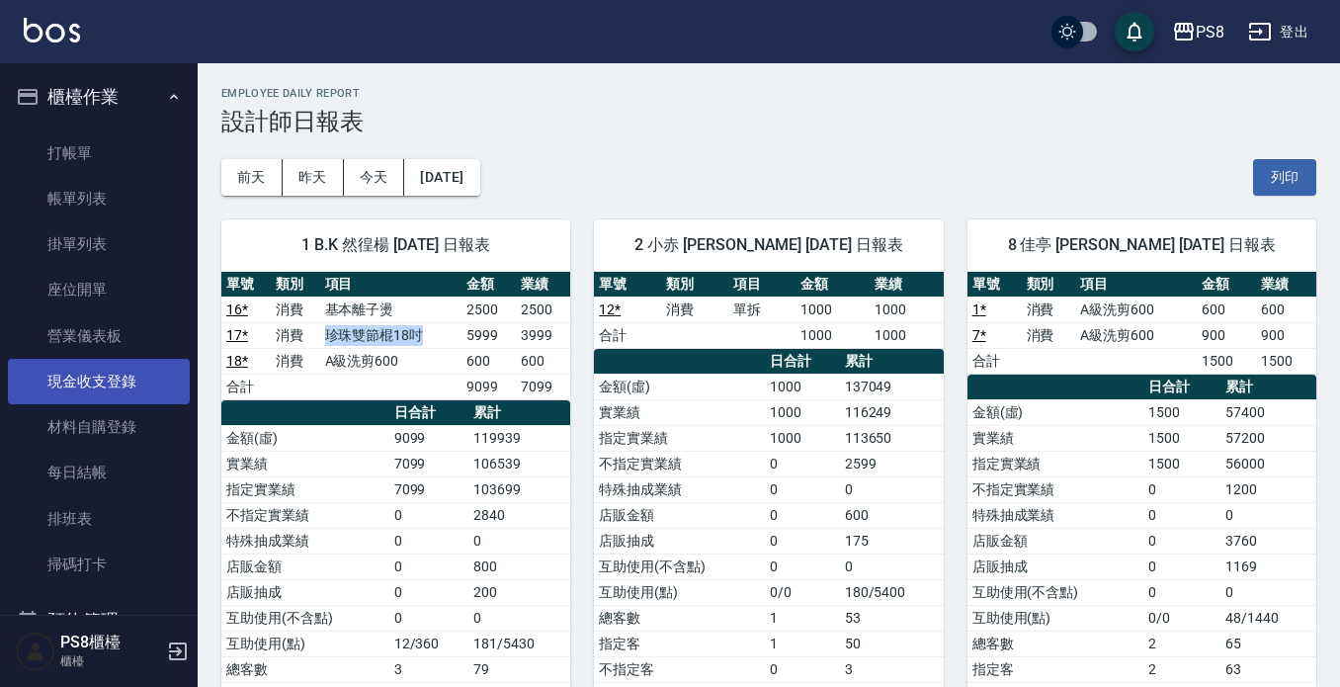
click at [134, 386] on link "現金收支登錄" at bounding box center [99, 381] width 182 height 45
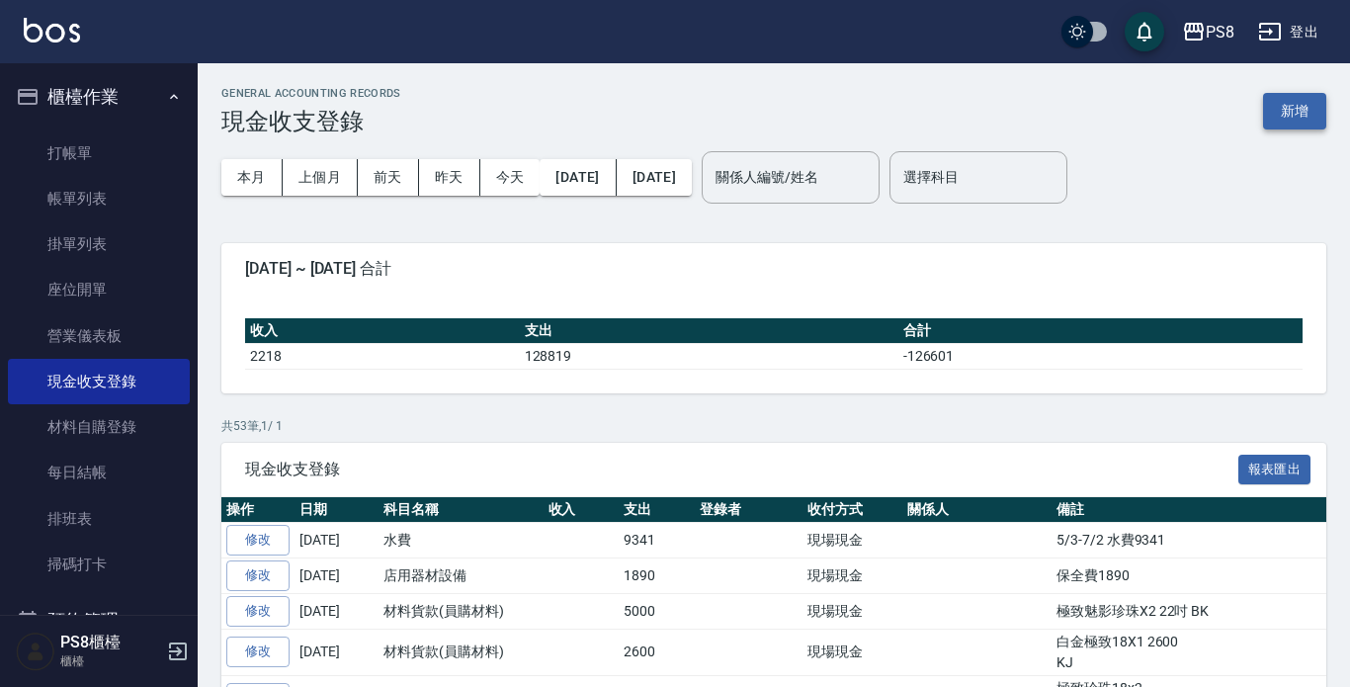
click at [1297, 111] on button "新增" at bounding box center [1294, 111] width 63 height 37
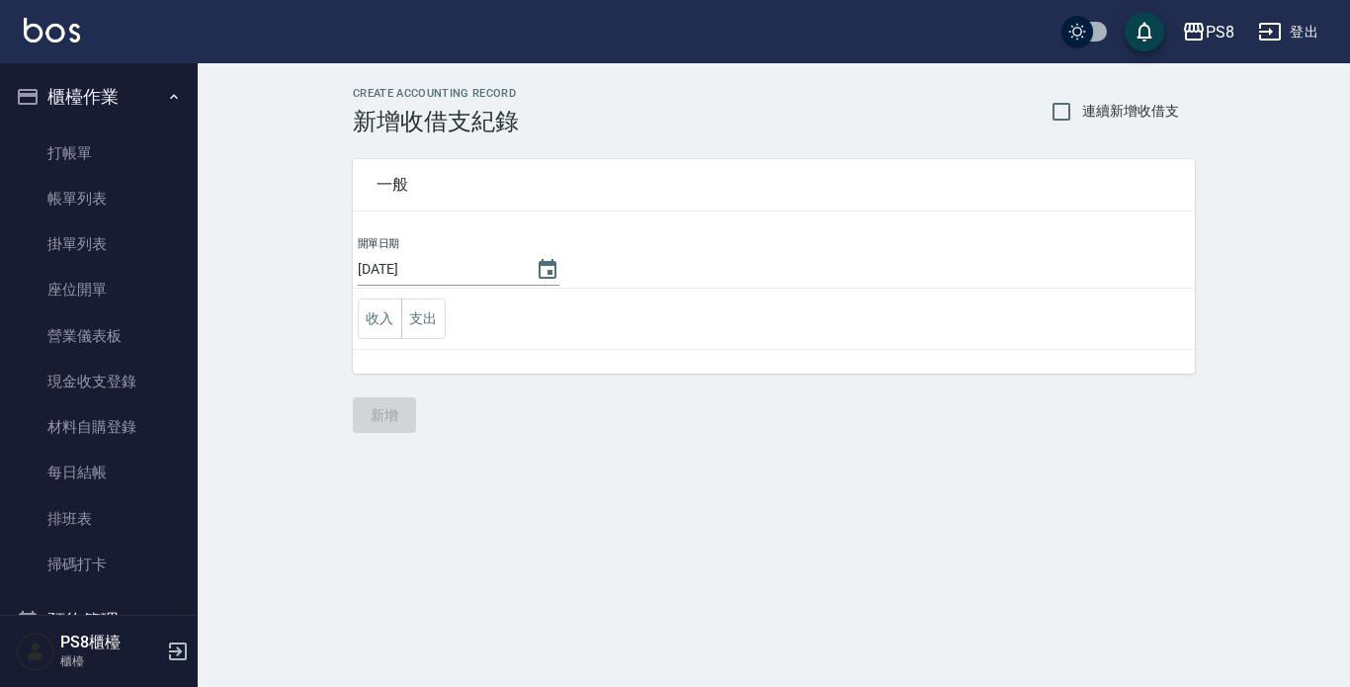
click at [414, 339] on td "收入 支出" at bounding box center [774, 319] width 842 height 61
click at [418, 322] on button "支出" at bounding box center [423, 319] width 44 height 41
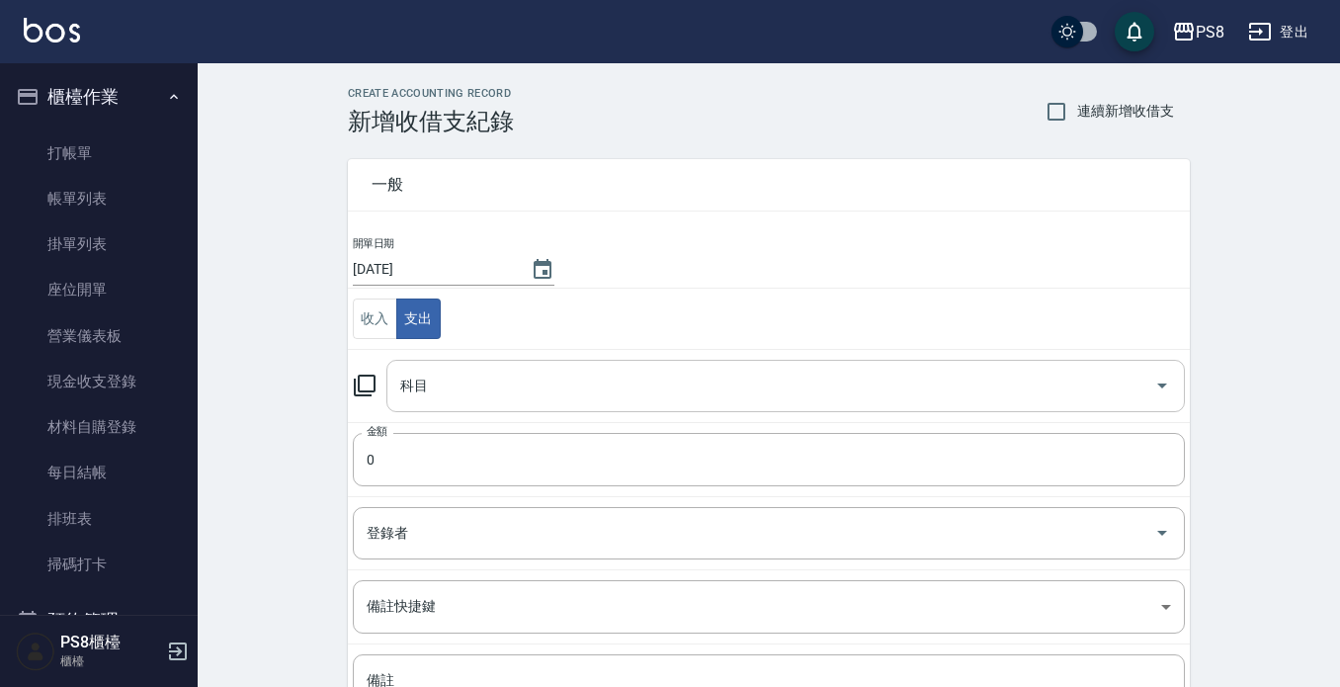
click at [565, 371] on input "科目" at bounding box center [770, 386] width 751 height 35
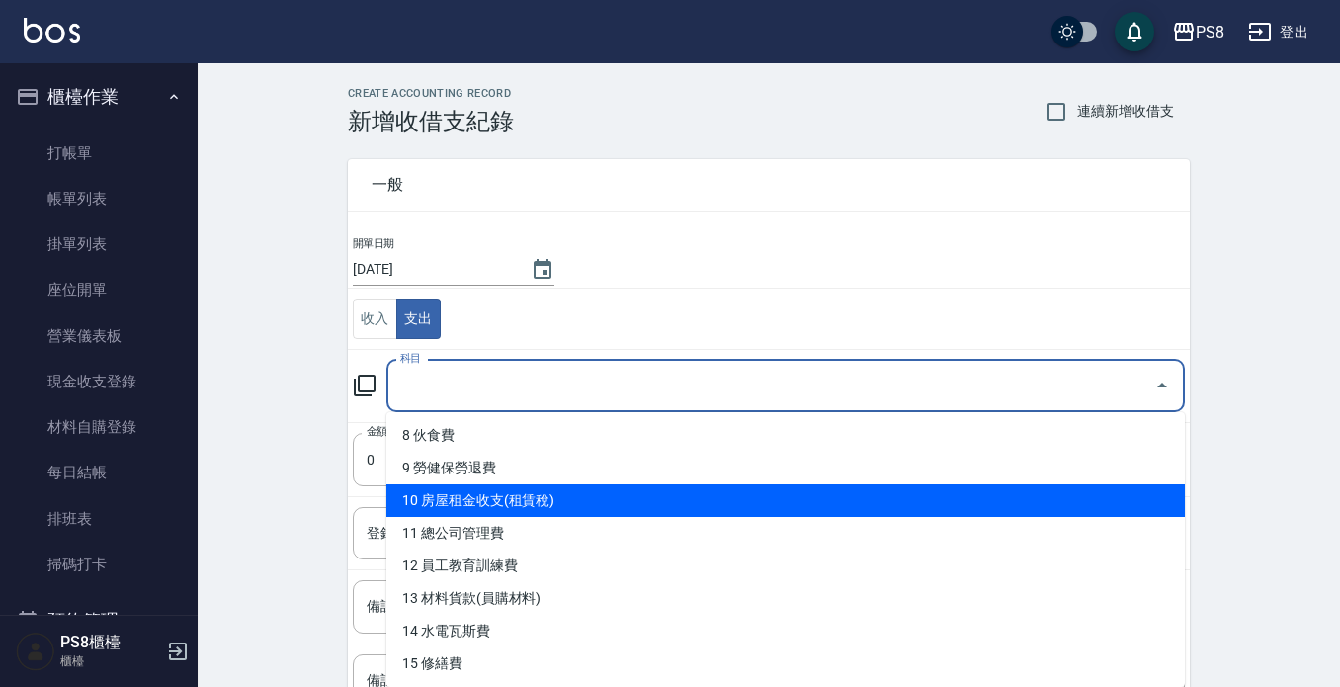
scroll to position [297, 0]
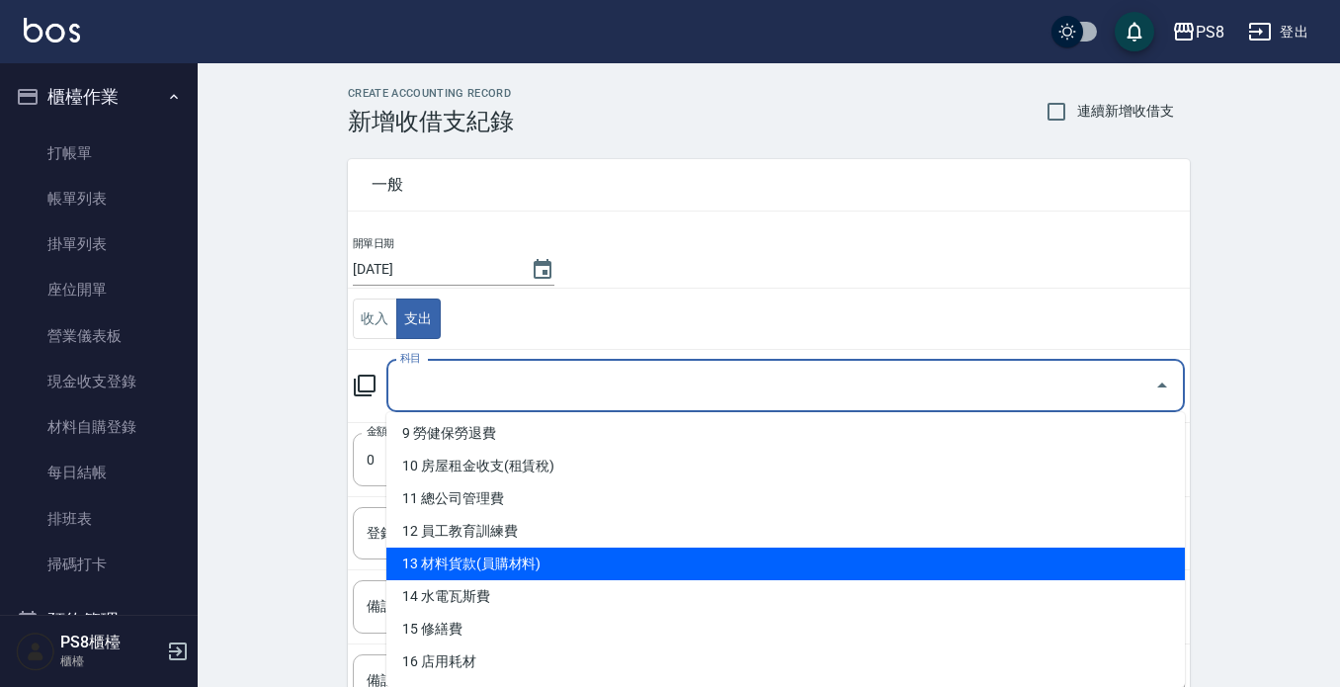
click at [568, 549] on li "13 材料貨款(員購材料)" at bounding box center [785, 564] width 799 height 33
type input "13 材料貨款(員購材料)"
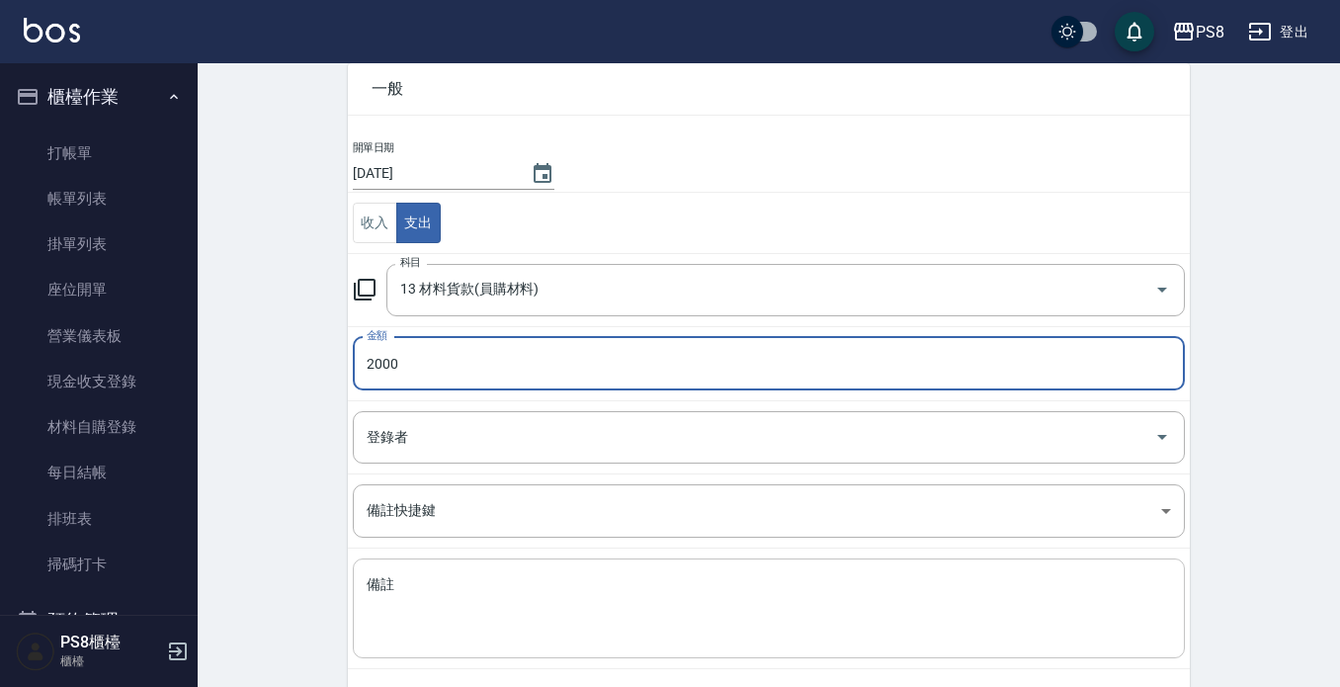
scroll to position [186, 0]
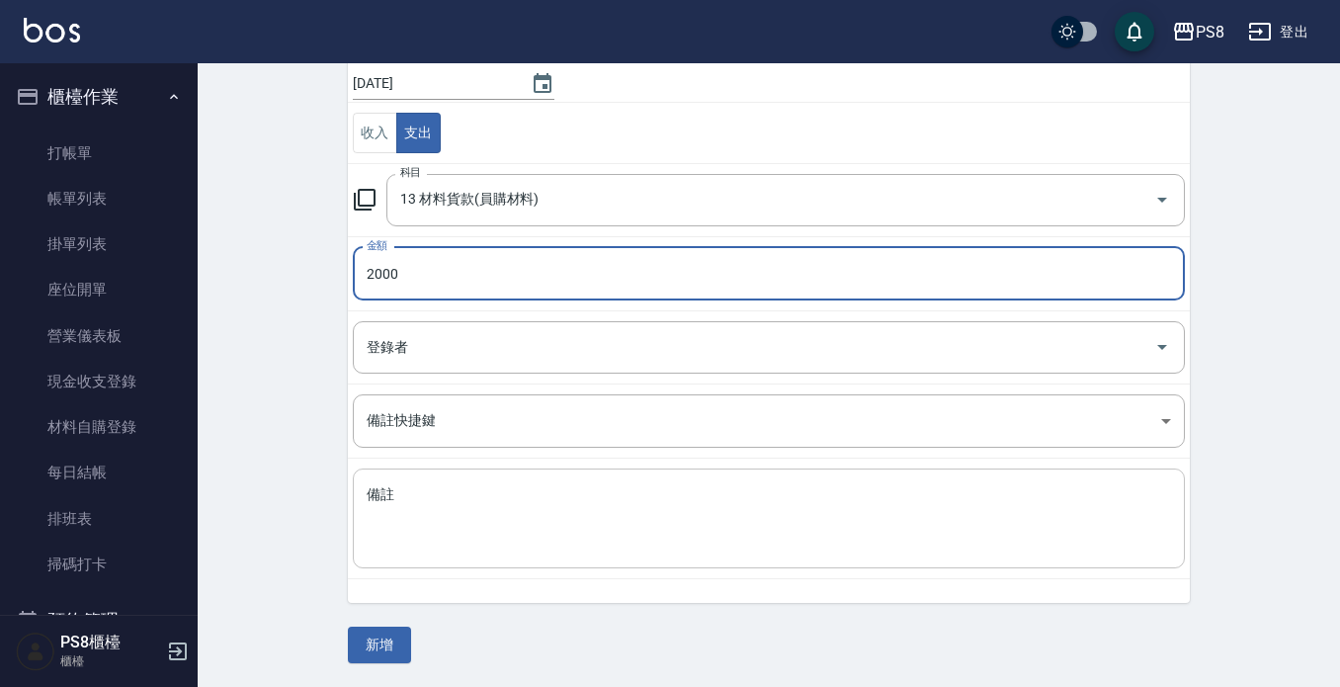
type input "2000"
click at [541, 521] on textarea "備註" at bounding box center [769, 518] width 805 height 67
paste textarea "珍珠雙節棍18吋"
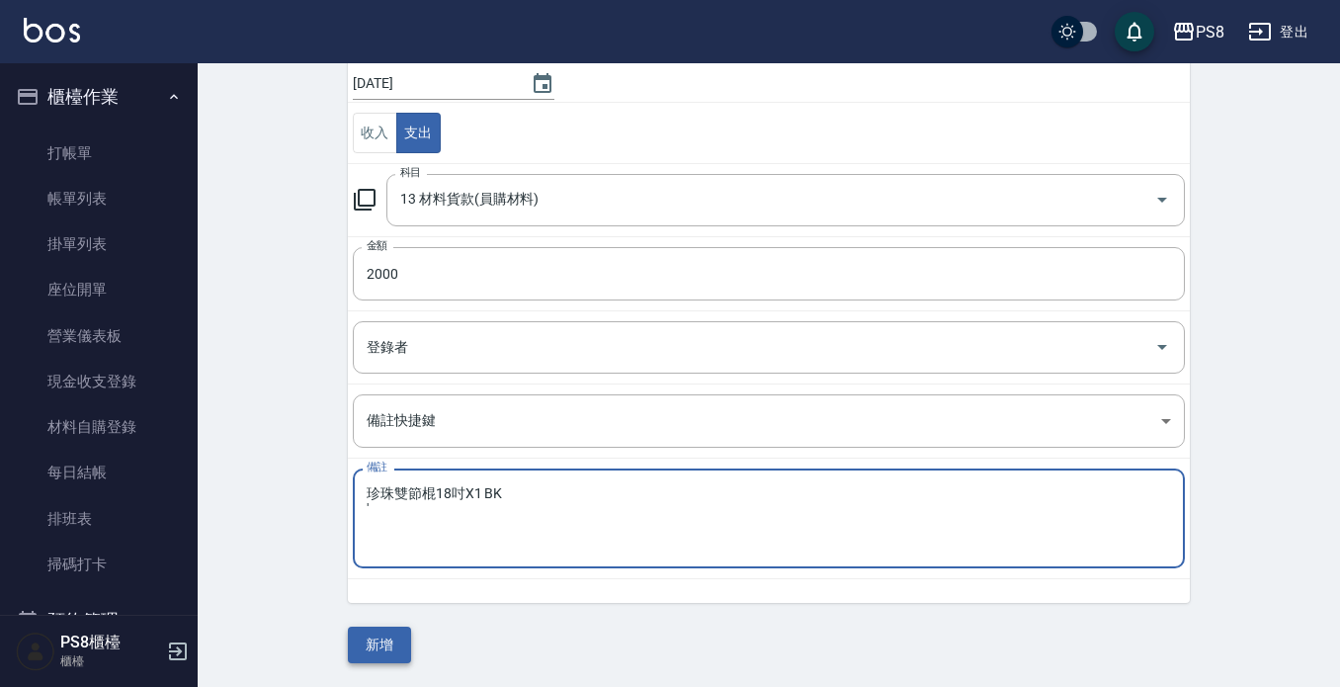
type textarea "珍珠雙節棍18吋X1 BK '"
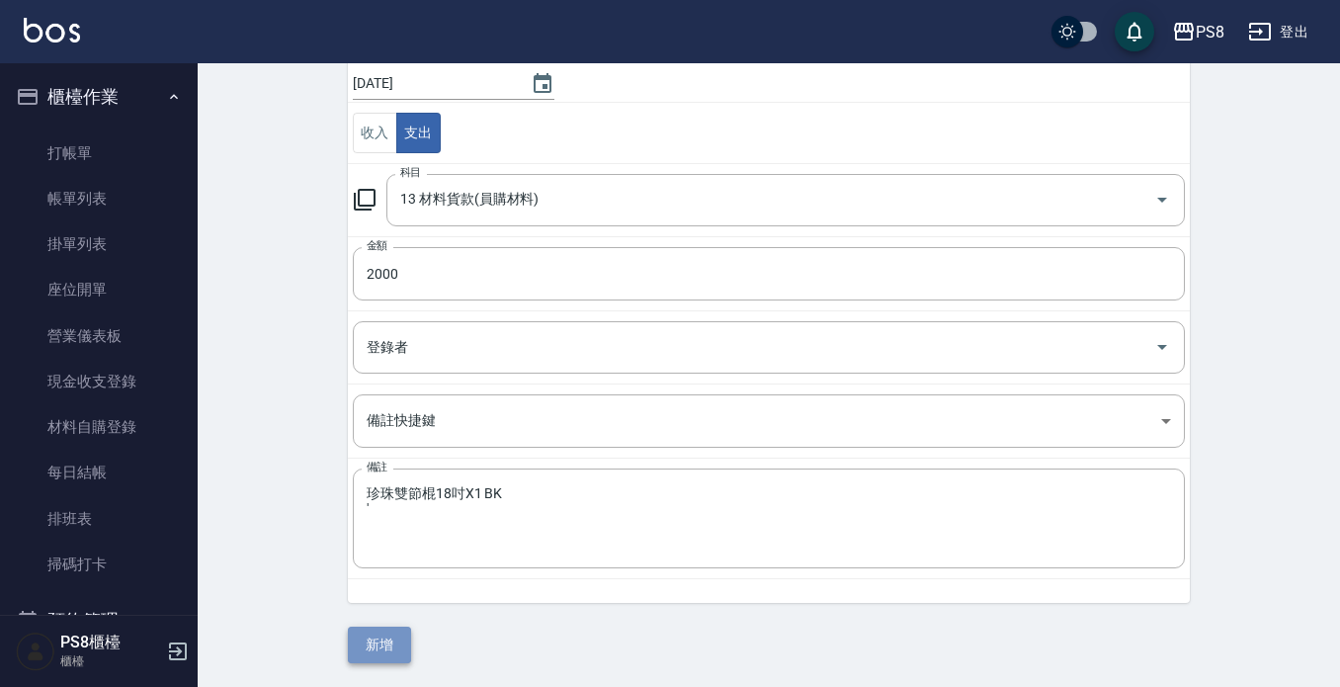
click at [401, 632] on button "新增" at bounding box center [379, 645] width 63 height 37
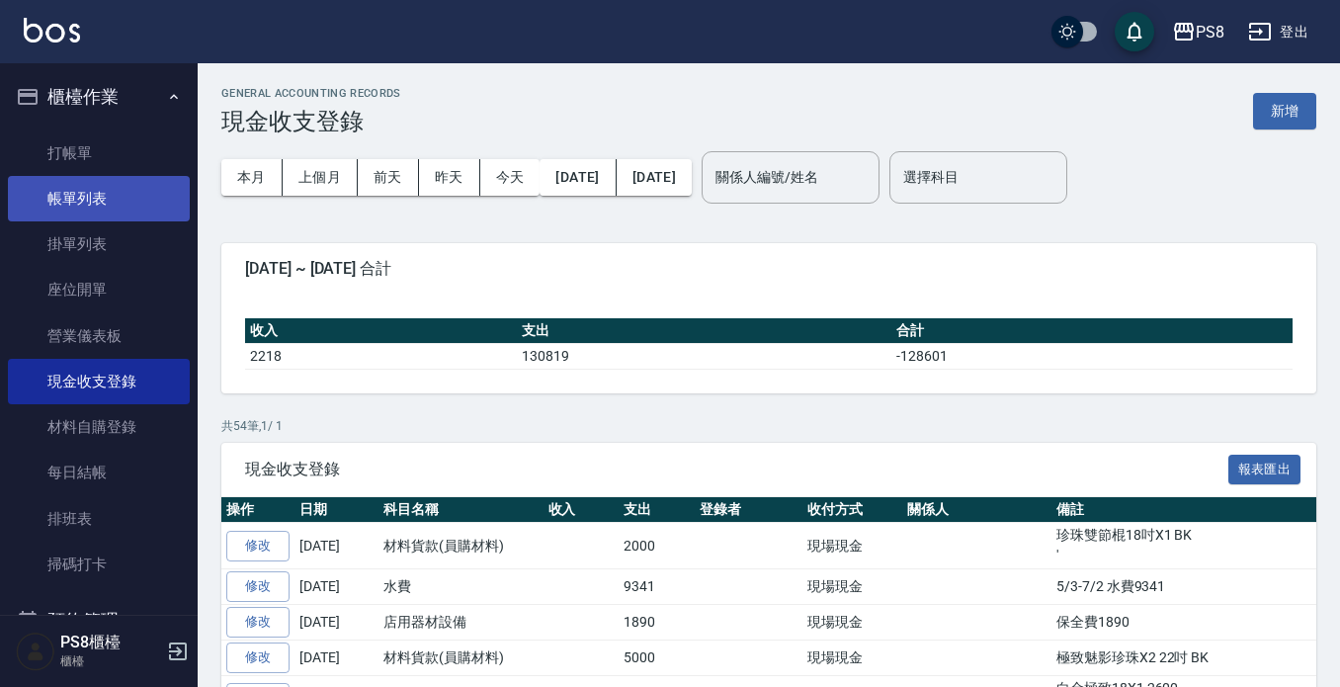
click at [104, 182] on link "帳單列表" at bounding box center [99, 198] width 182 height 45
click at [103, 197] on link "帳單列表" at bounding box center [99, 198] width 182 height 45
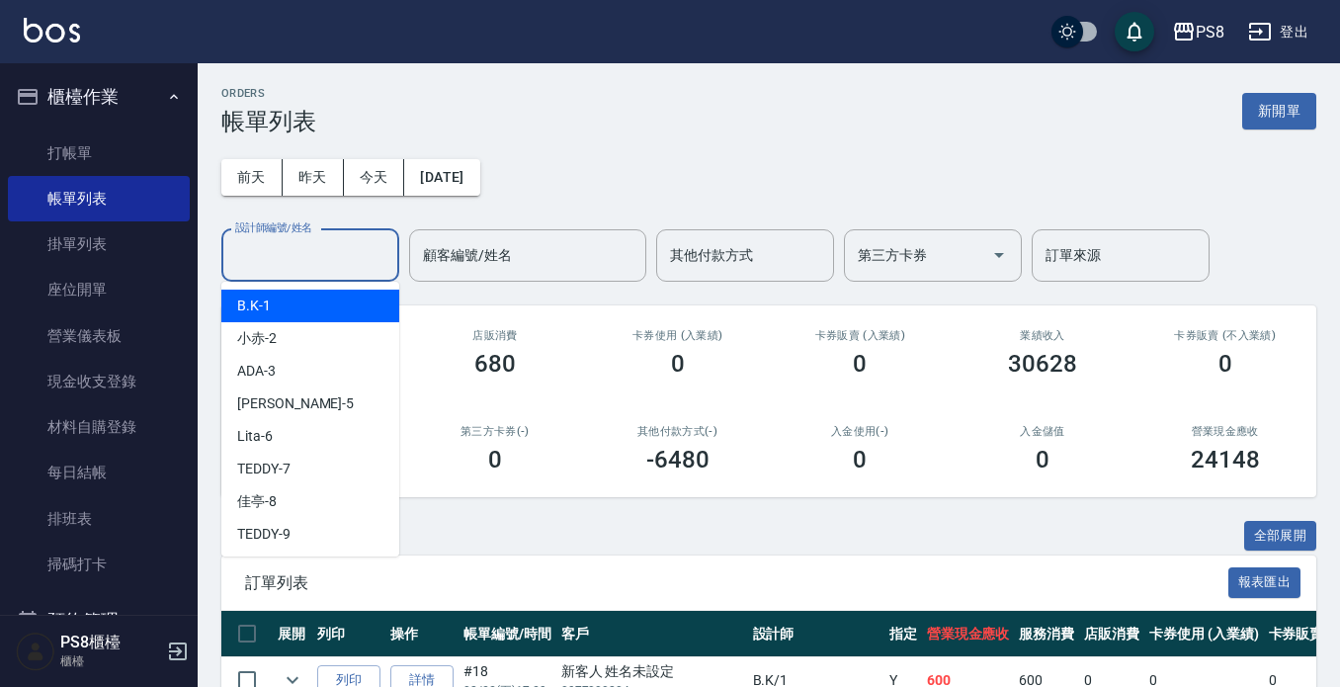
click at [363, 245] on input "設計師編號/姓名" at bounding box center [310, 255] width 160 height 35
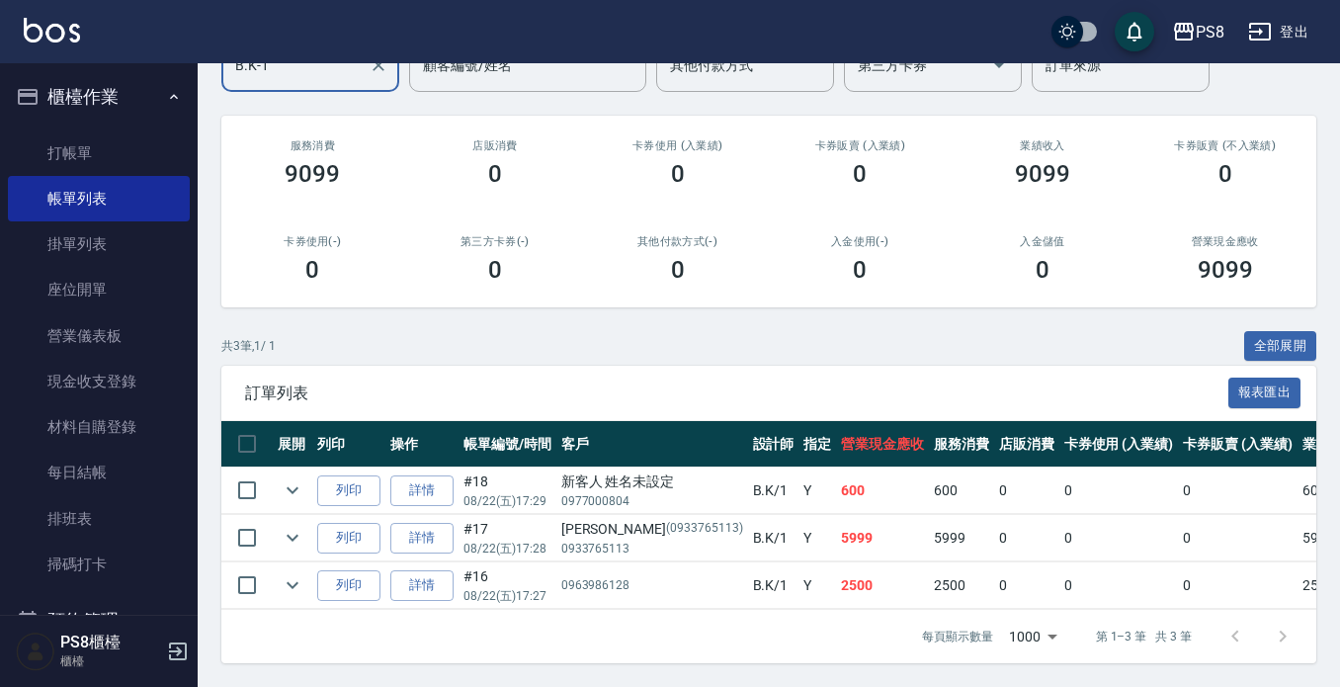
scroll to position [207, 0]
type input "B.K-1"
click at [415, 523] on link "詳情" at bounding box center [421, 538] width 63 height 31
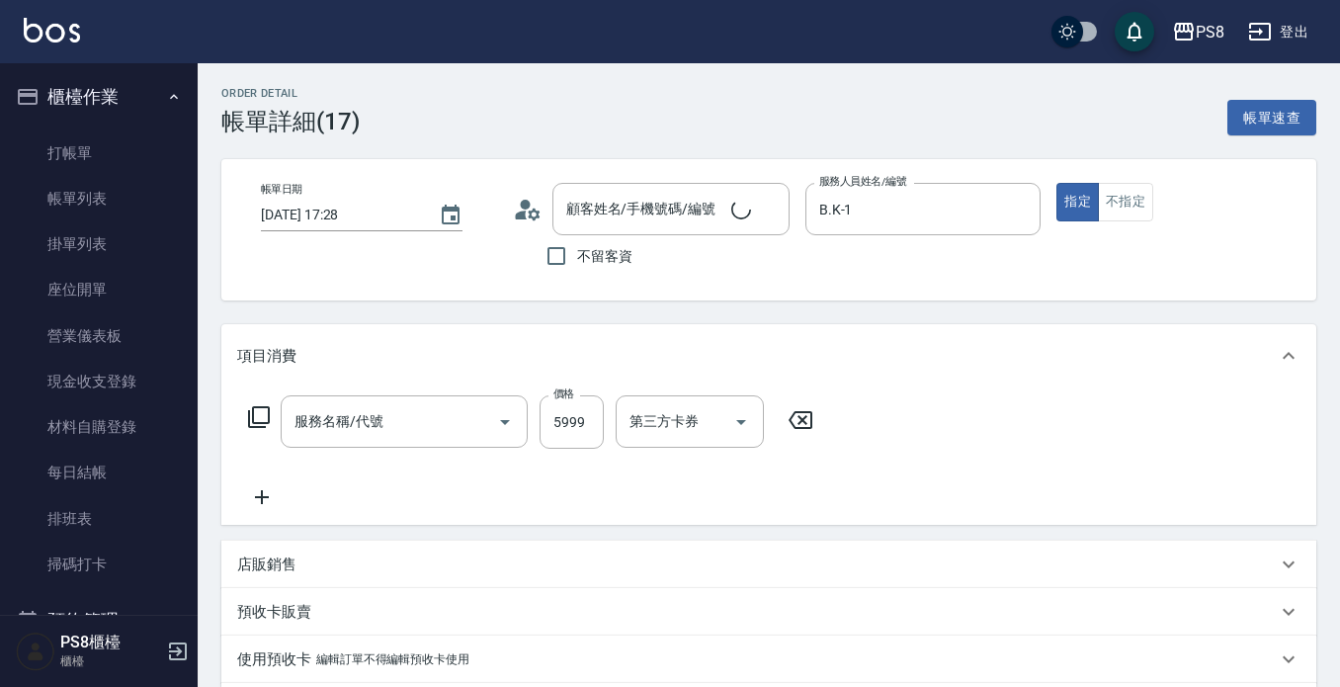
type input "[DATE] 17:28"
type input "B.K-1"
type input "珍珠雙節棍18吋(G47)"
type input "[PERSON_NAME]/0933765113/0933765113"
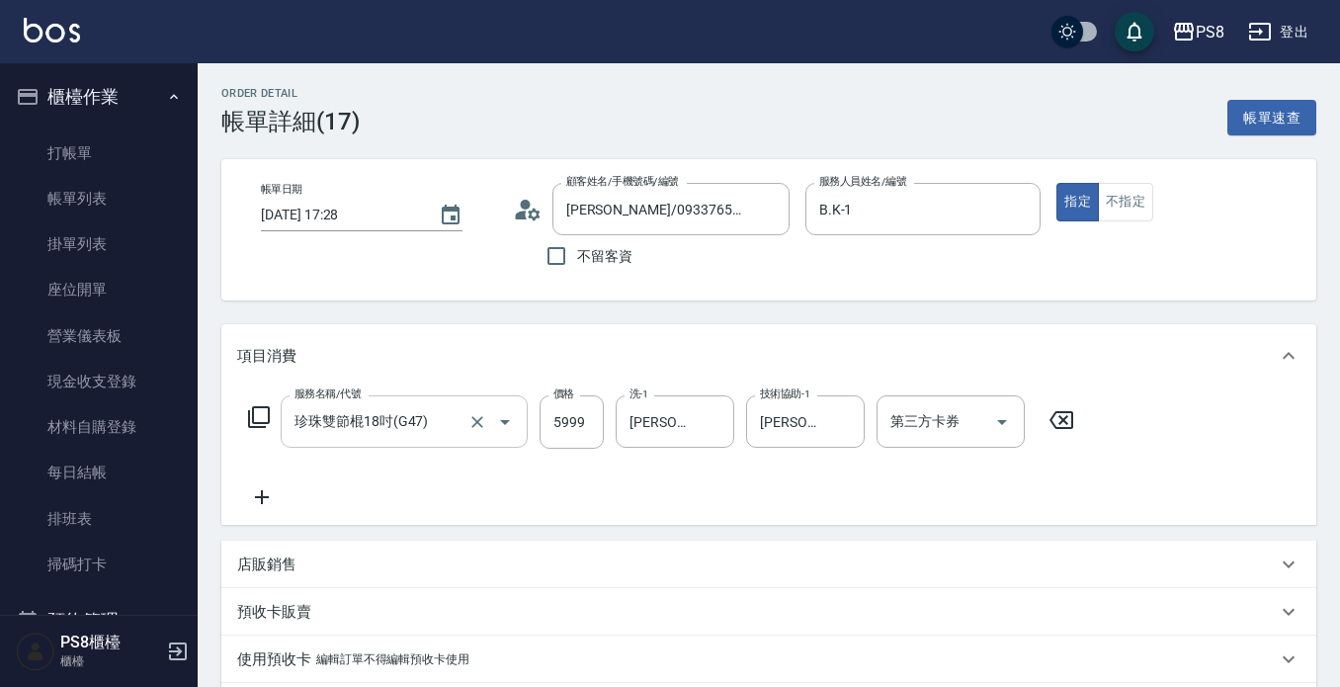
click at [407, 425] on input "珍珠雙節棍18吋(G47)" at bounding box center [377, 421] width 174 height 35
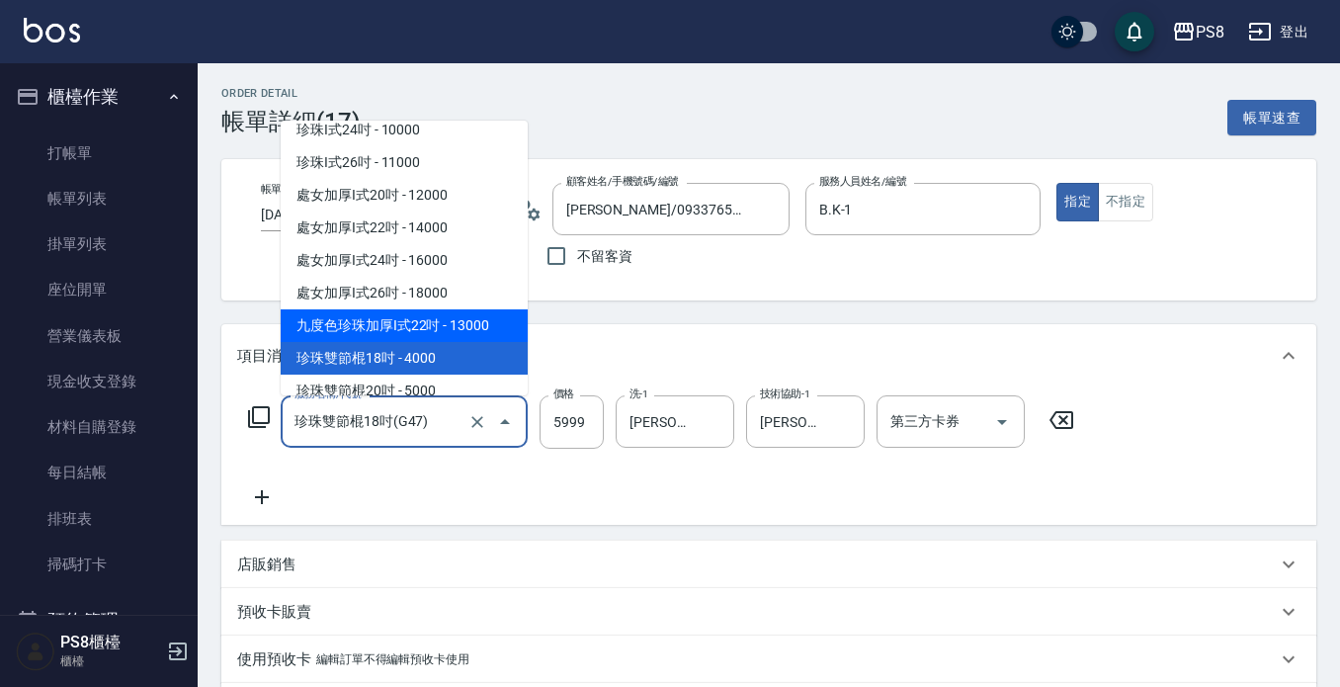
scroll to position [8852, 0]
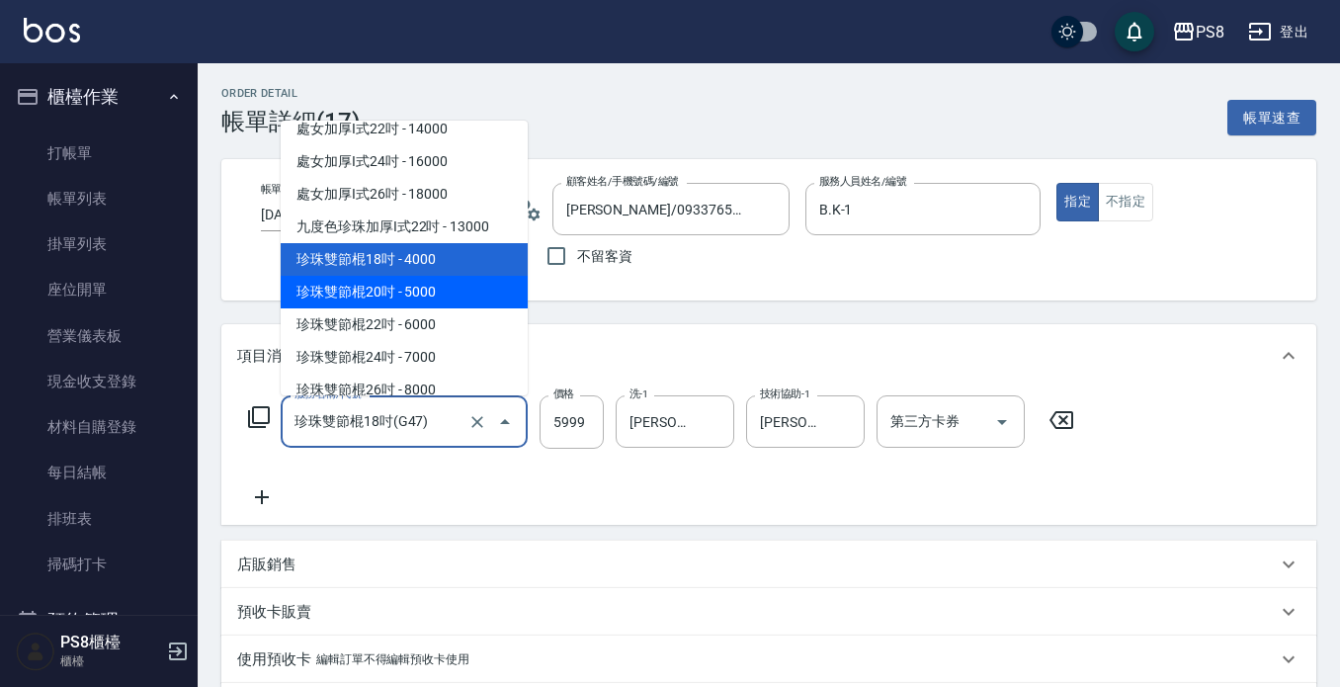
click at [406, 308] on span "珍珠雙節棍20吋 - 5000" at bounding box center [404, 292] width 247 height 33
type input "珍珠雙節棍20吋(G48)"
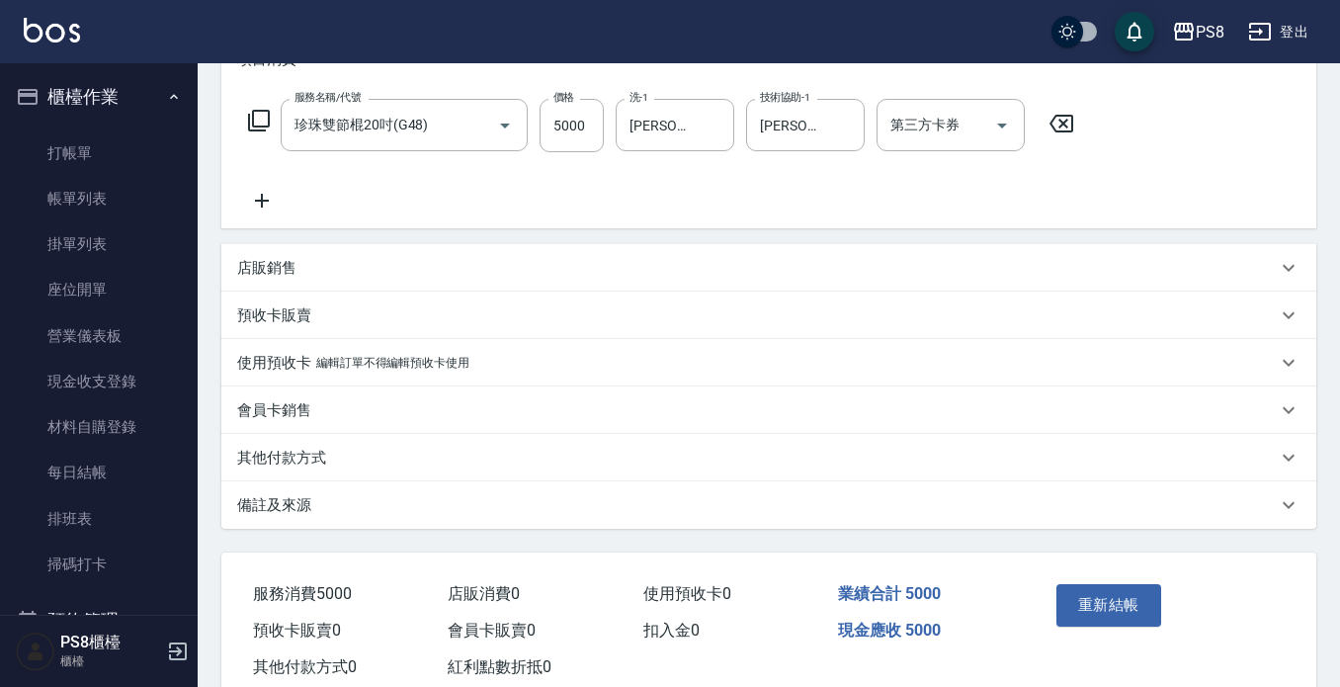
scroll to position [0, 0]
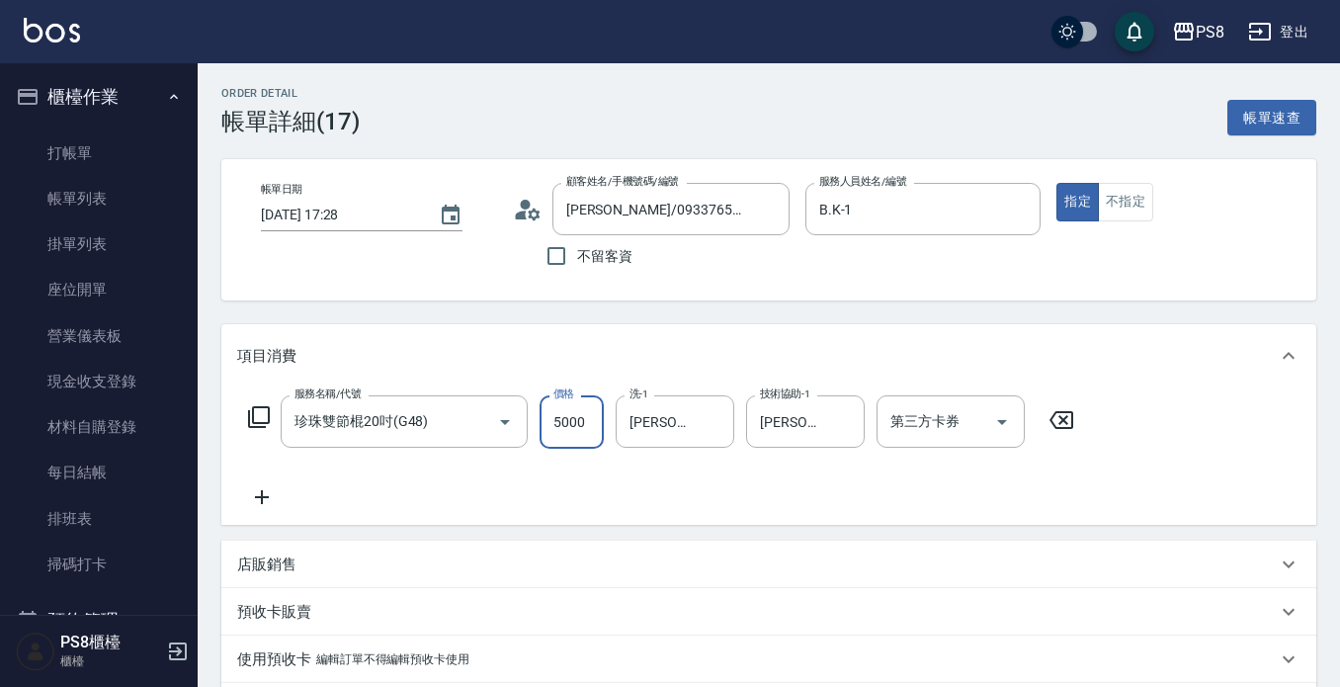
click at [573, 419] on input "5000" at bounding box center [572, 421] width 64 height 53
type input "5999"
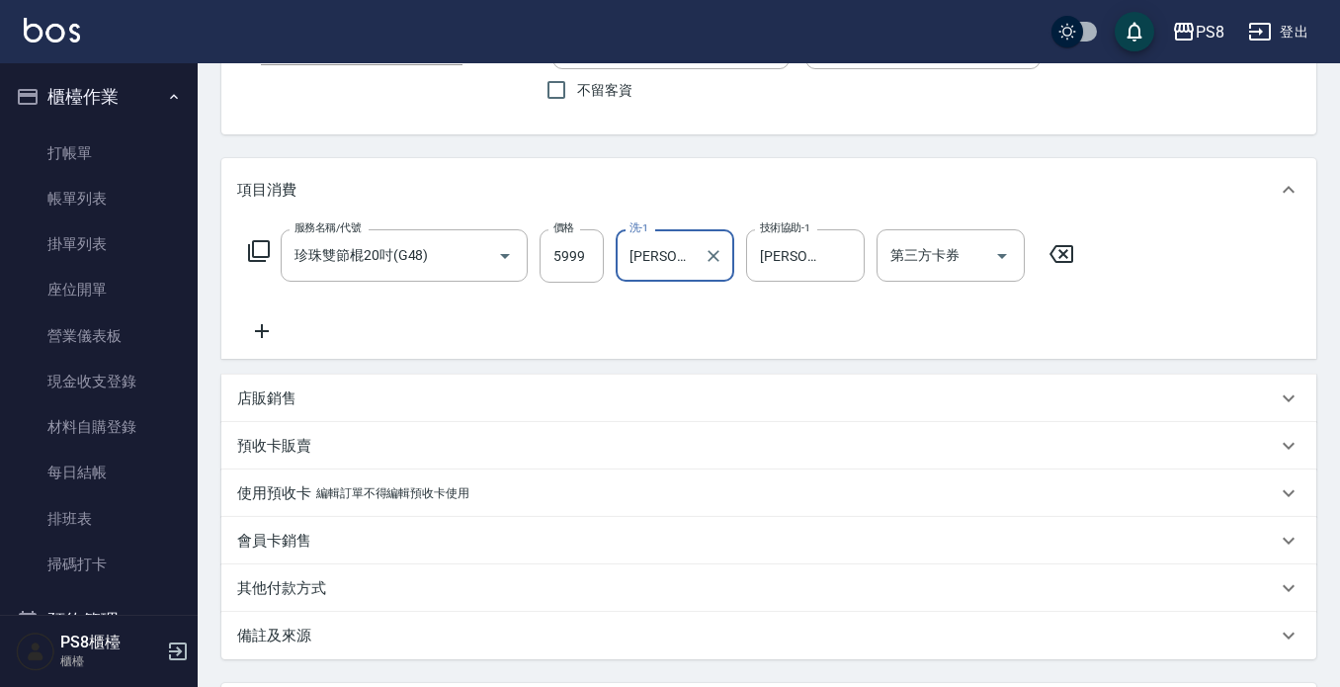
scroll to position [352, 0]
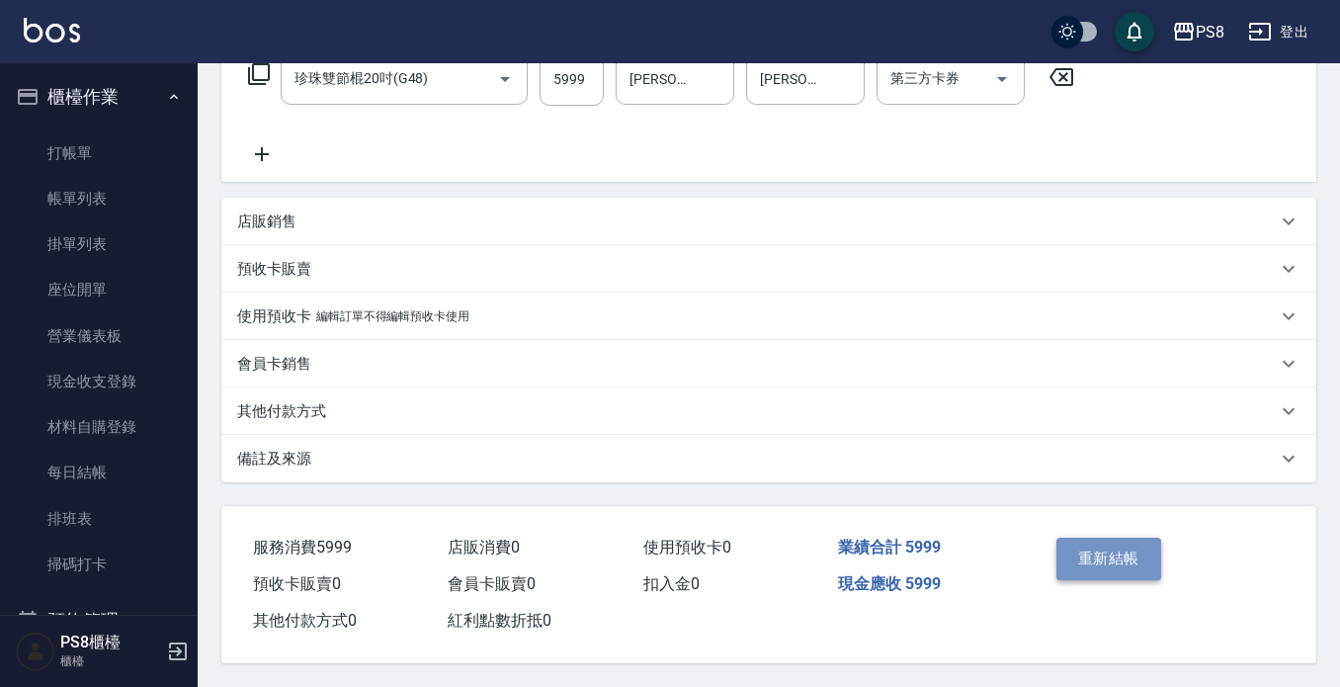
click at [1103, 538] on button "重新結帳" at bounding box center [1109, 559] width 105 height 42
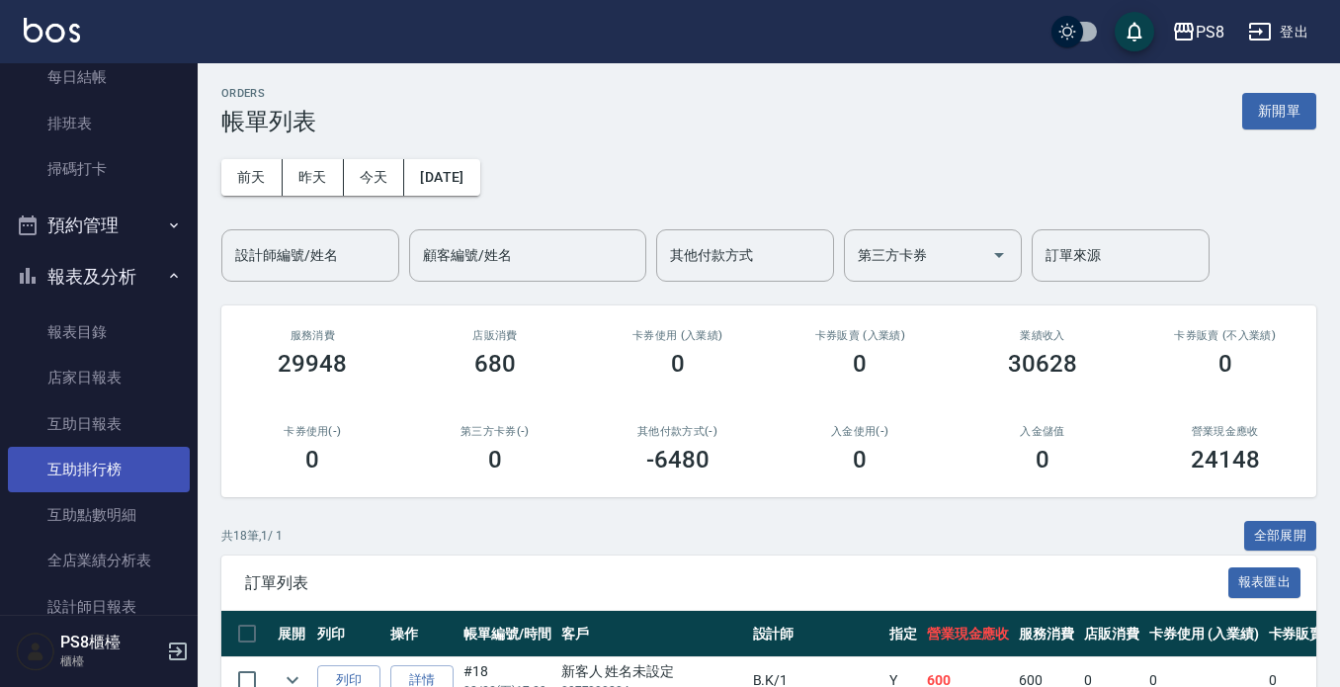
scroll to position [874, 0]
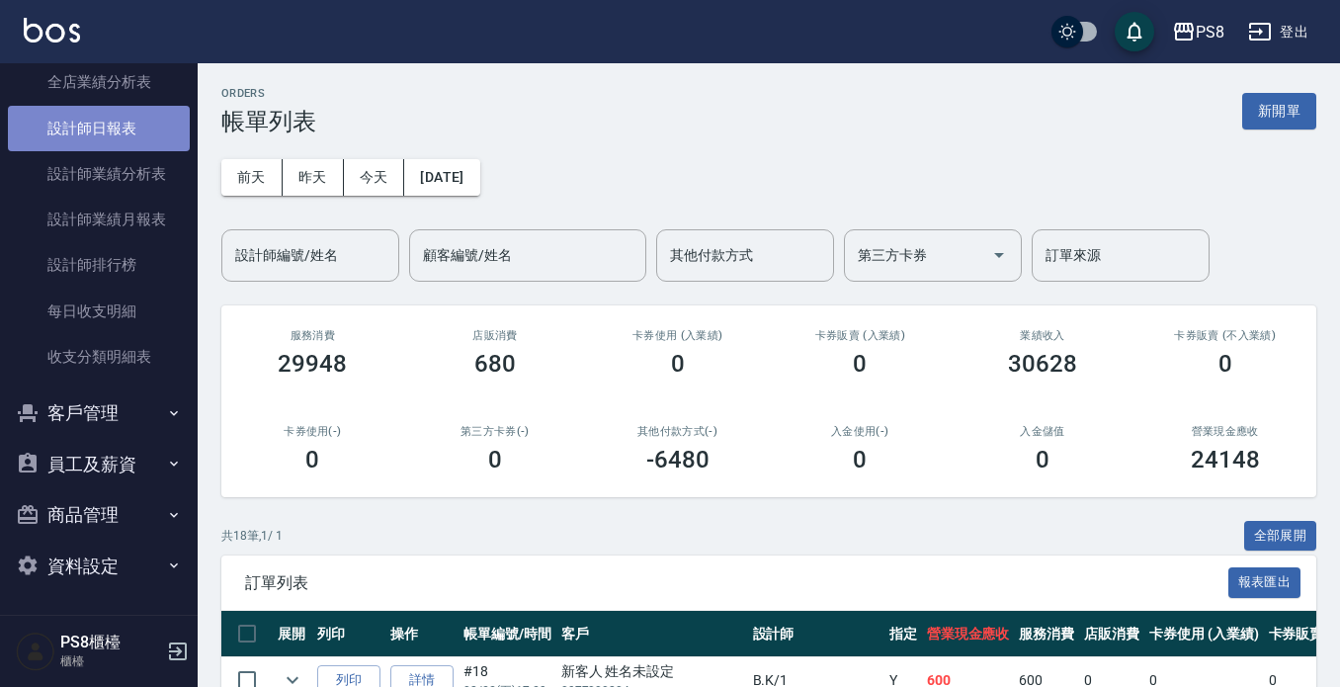
click at [117, 128] on link "設計師日報表" at bounding box center [99, 128] width 182 height 45
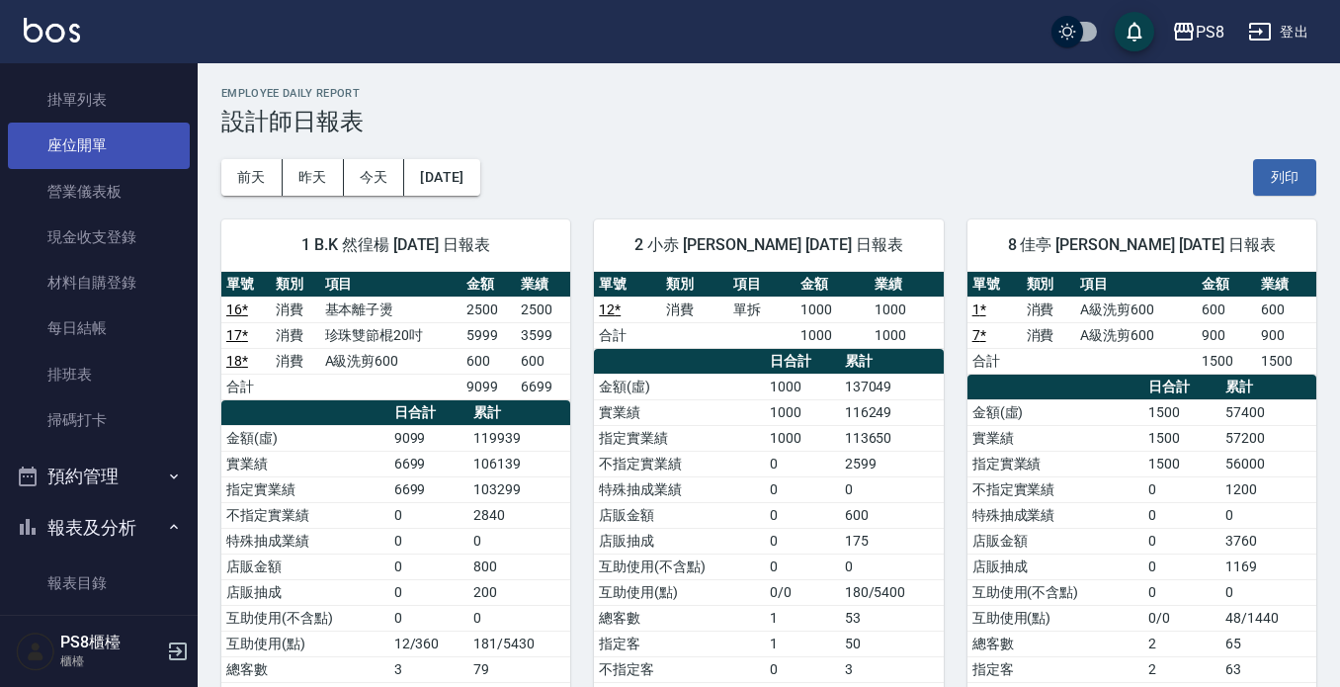
scroll to position [83, 0]
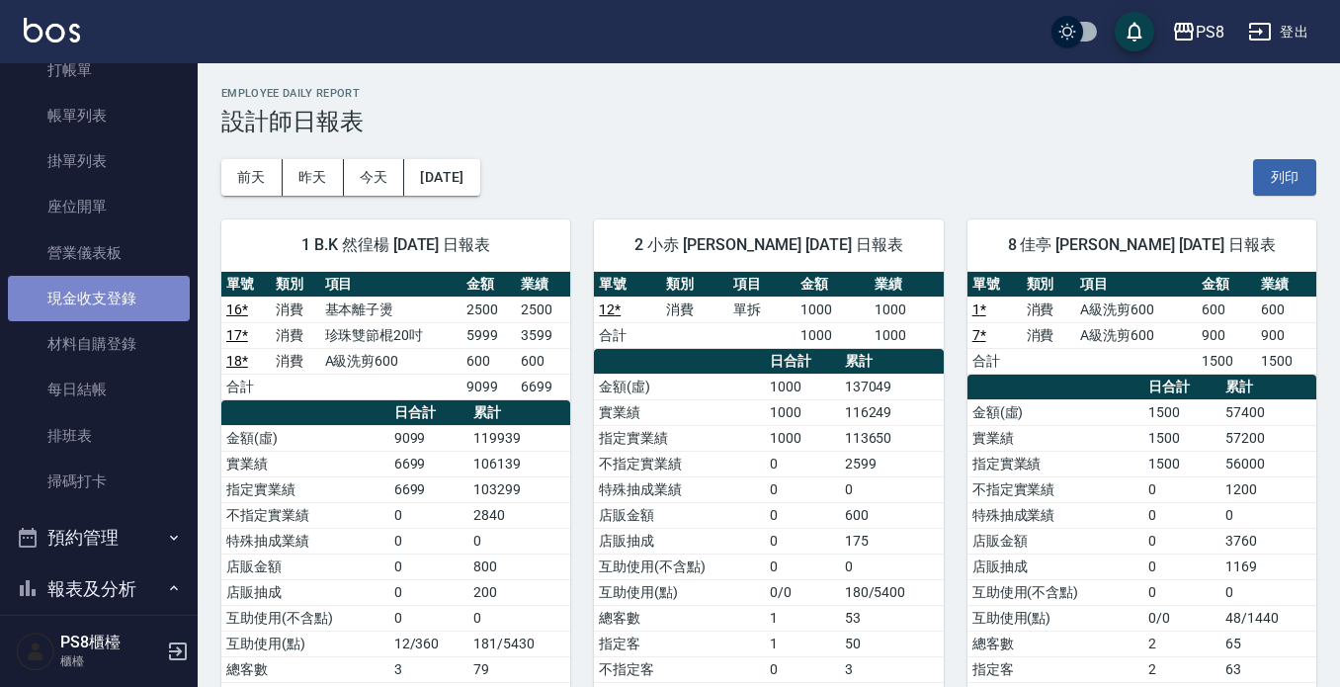
click at [125, 299] on link "現金收支登錄" at bounding box center [99, 298] width 182 height 45
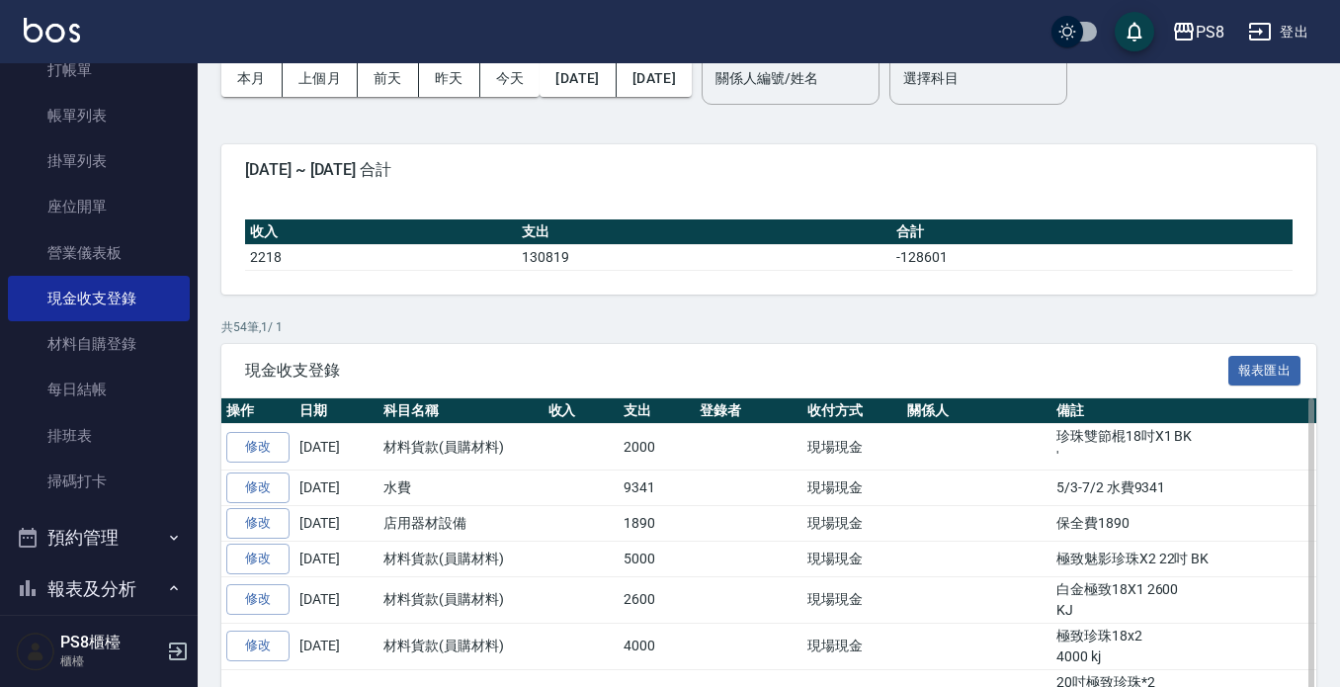
scroll to position [198, 0]
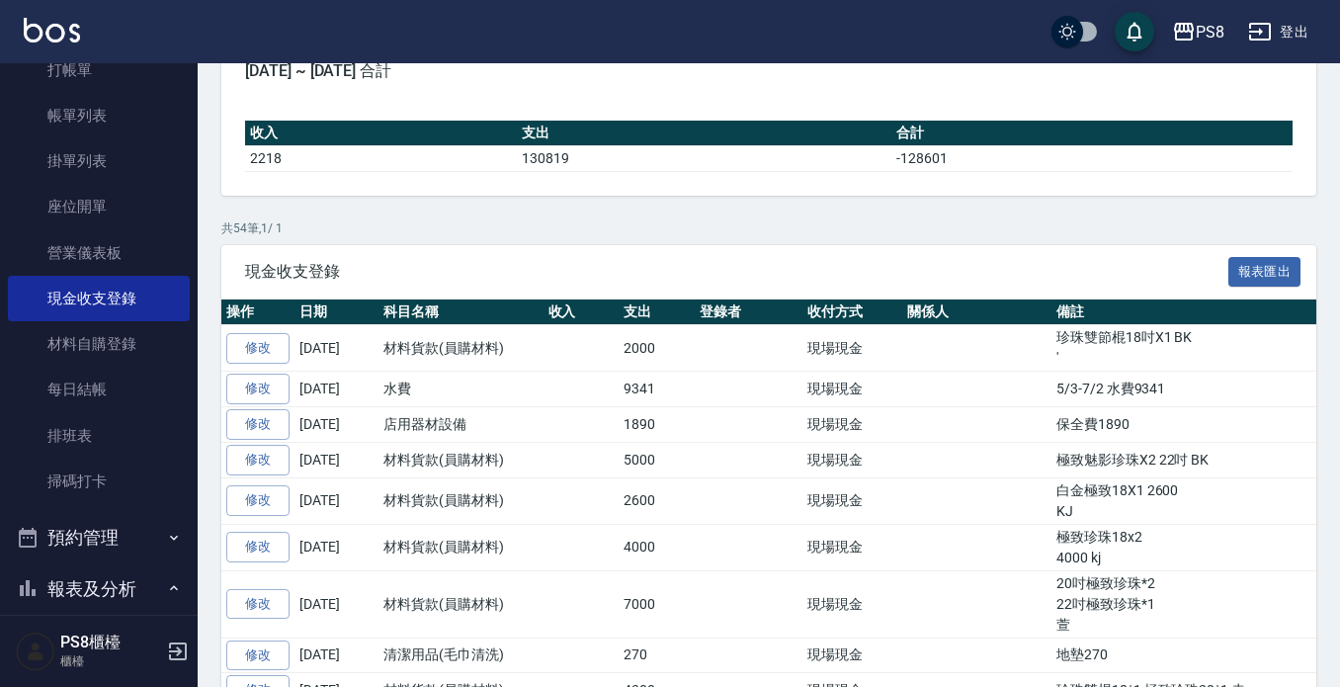
click at [268, 341] on link "修改" at bounding box center [257, 348] width 63 height 31
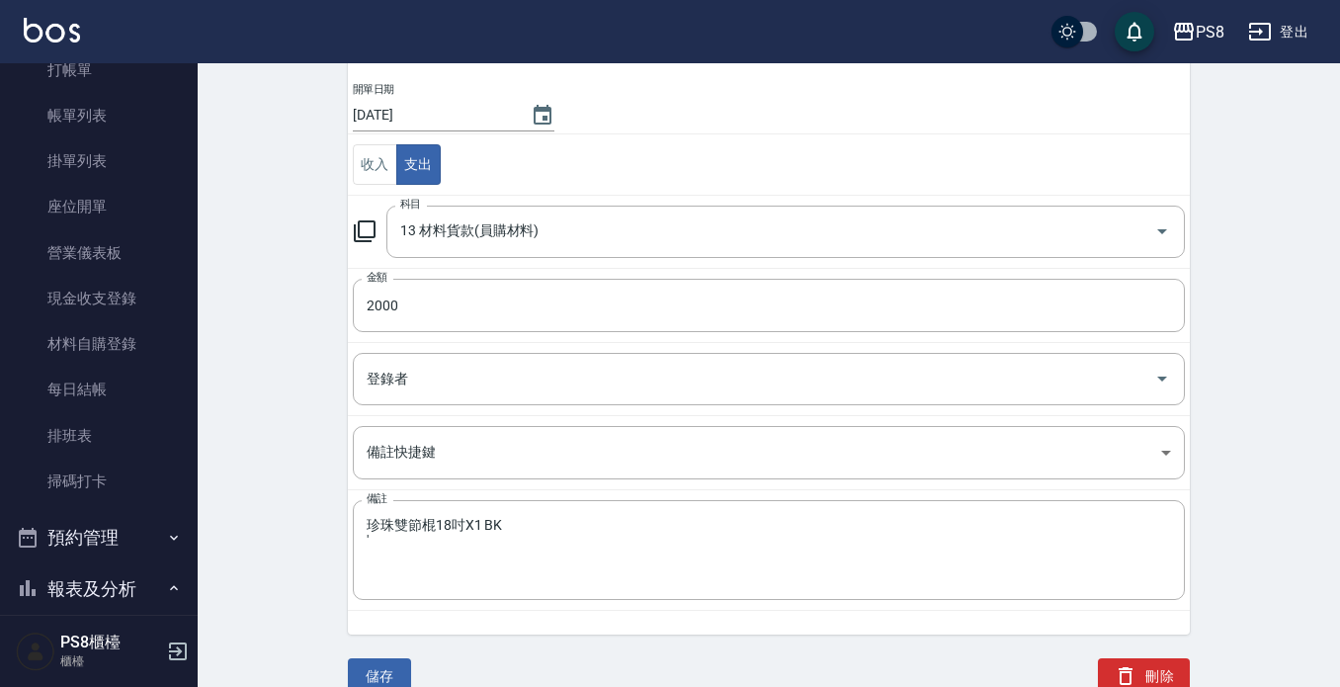
scroll to position [162, 0]
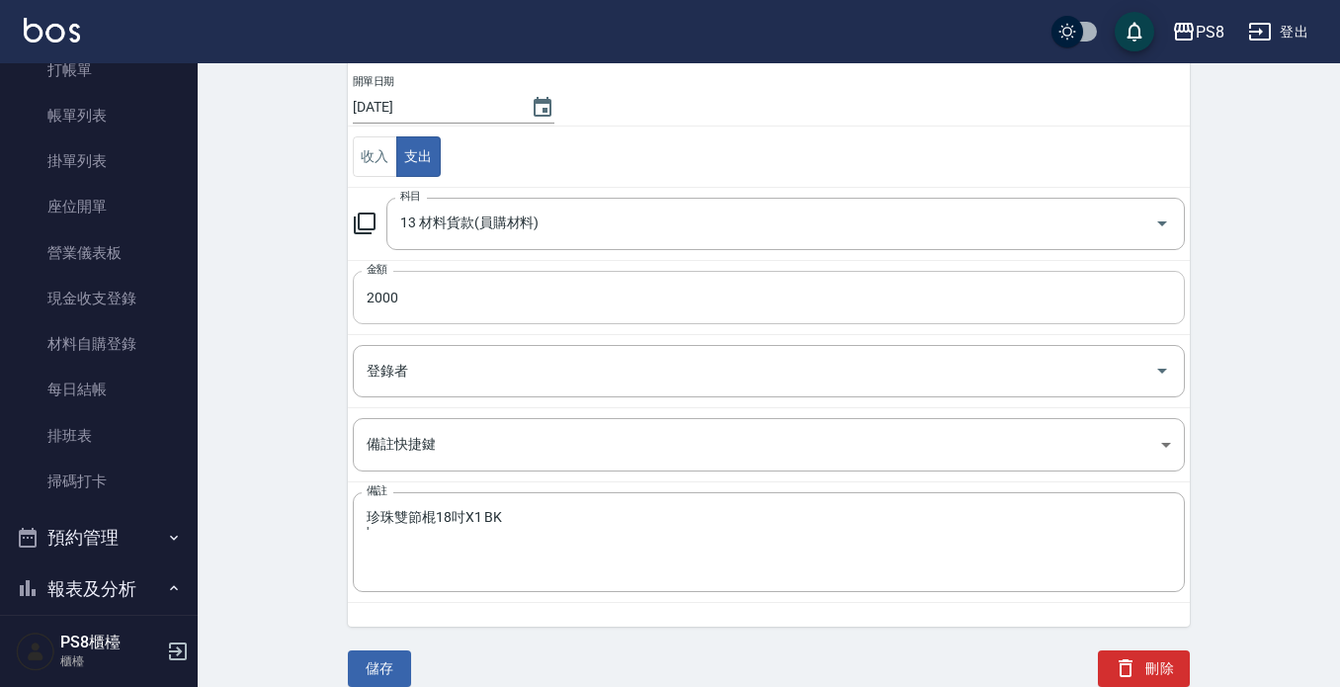
click at [440, 298] on input "2000" at bounding box center [769, 297] width 832 height 53
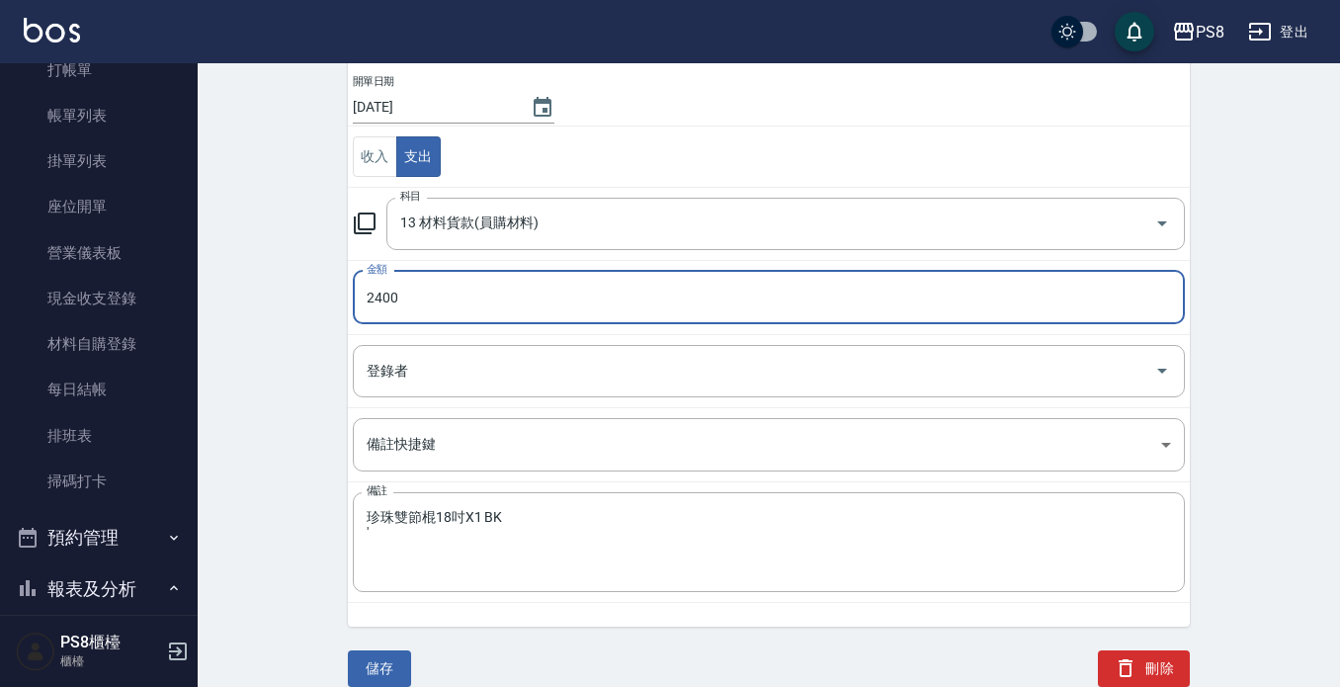
type input "2400"
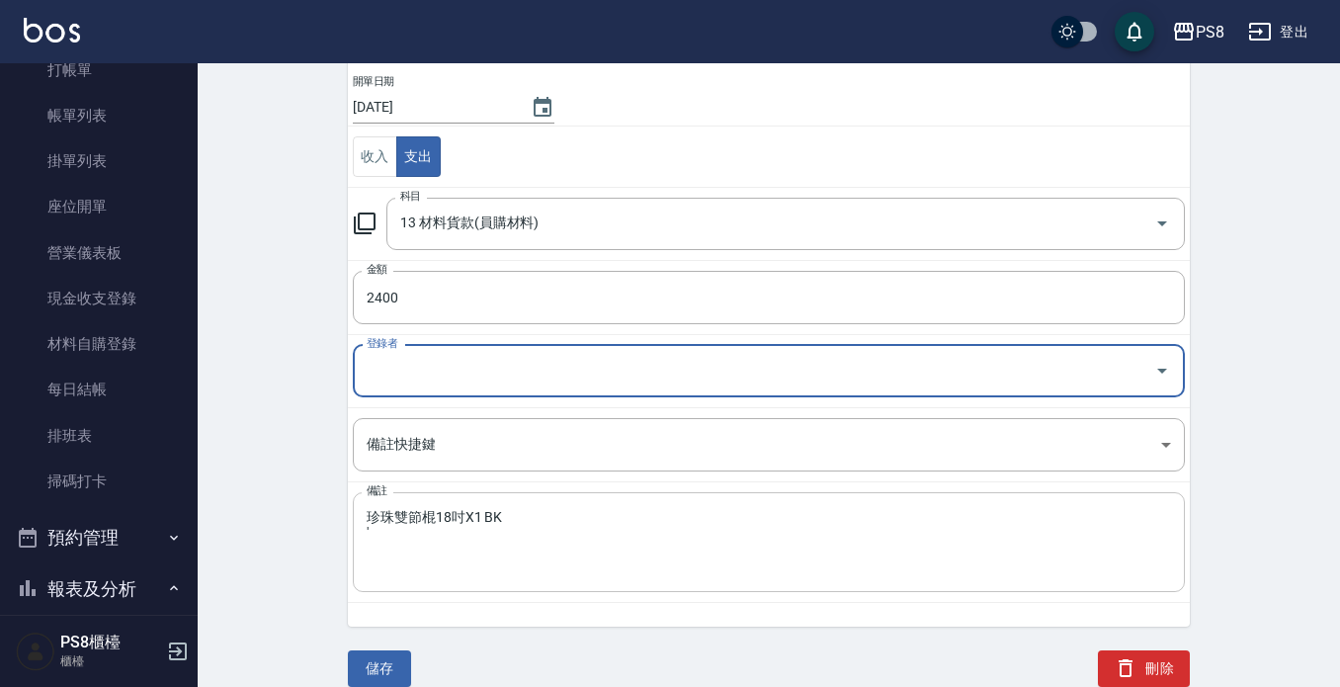
click at [451, 507] on div "珍珠雙節棍18吋X1 BK ' x 備註" at bounding box center [769, 542] width 832 height 100
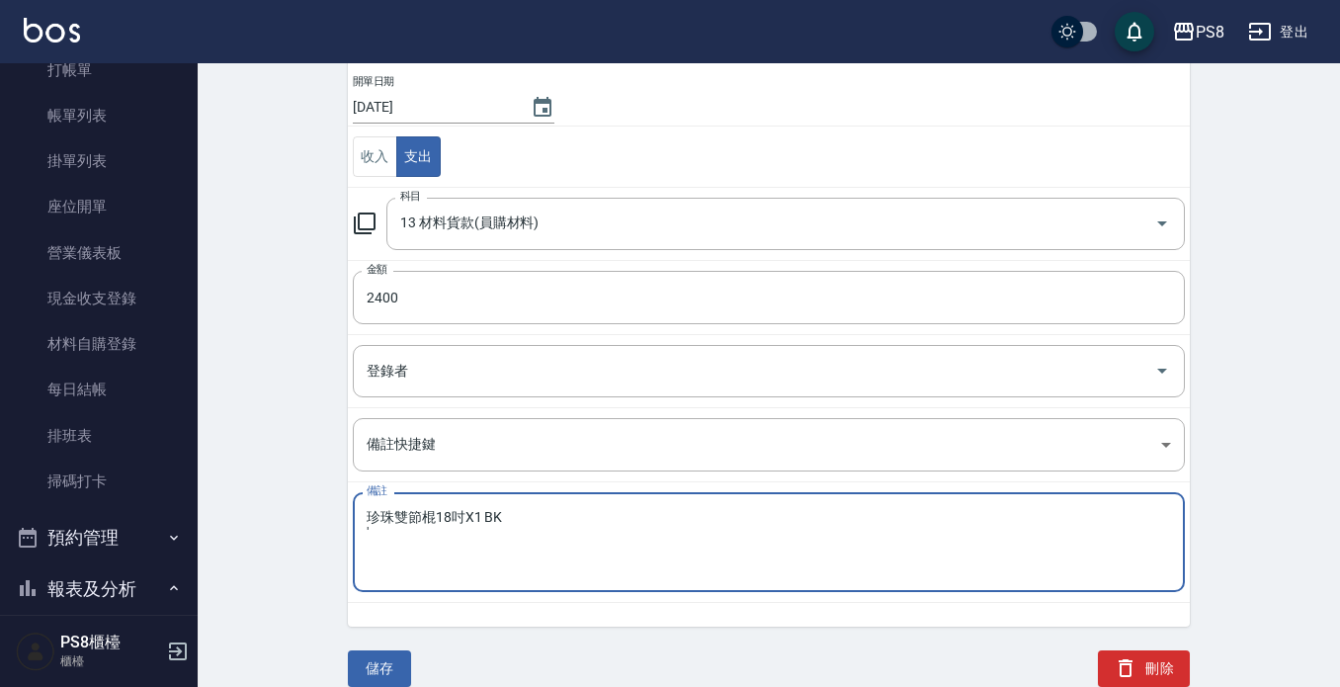
click at [447, 524] on textarea "珍珠雙節棍18吋X1 BK '" at bounding box center [769, 542] width 805 height 67
click at [450, 512] on textarea "珍珠雙節棍18吋X1 BK '" at bounding box center [769, 542] width 805 height 67
type textarea "珍珠雙節棍20吋X1 BK '"
click at [385, 660] on button "儲存" at bounding box center [379, 668] width 63 height 37
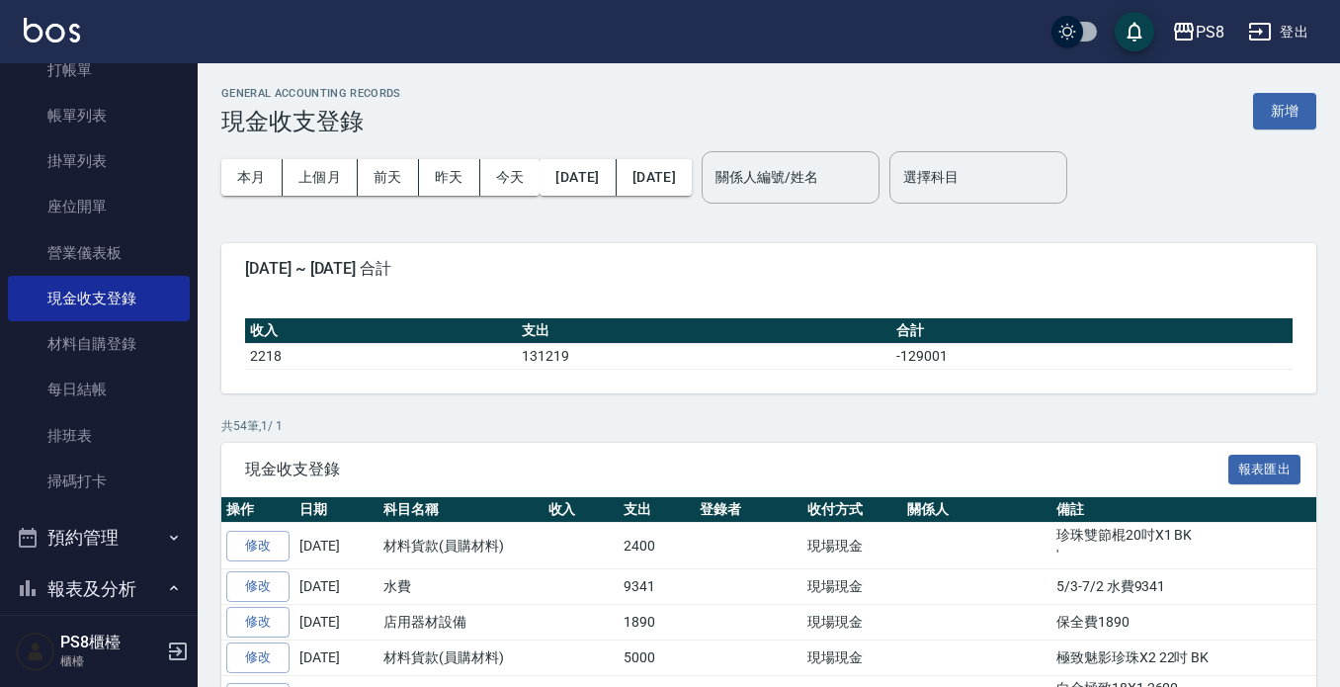
click at [927, 320] on th "合計" at bounding box center [1092, 331] width 401 height 26
